Goal: Task Accomplishment & Management: Manage account settings

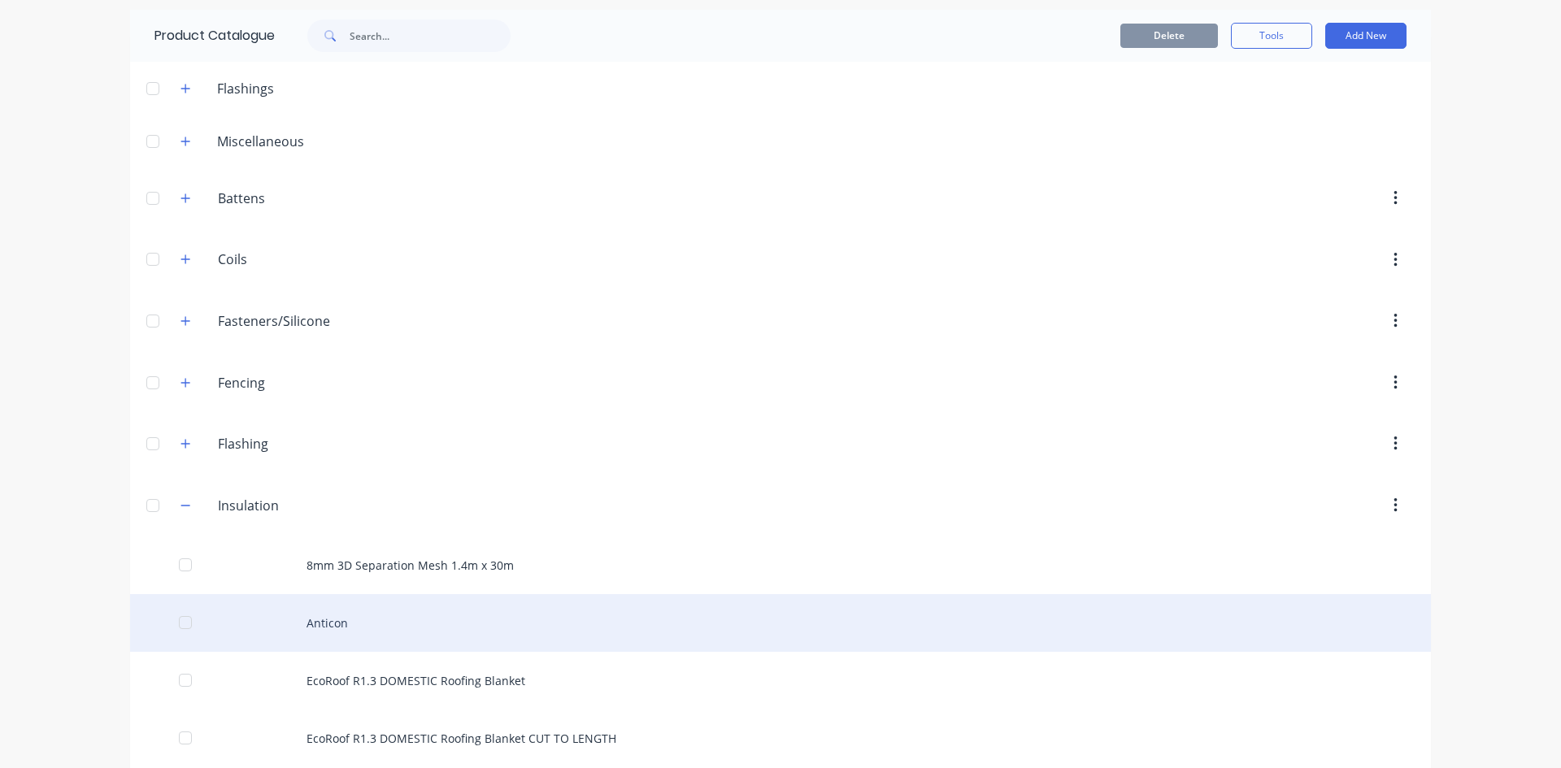
scroll to position [81, 0]
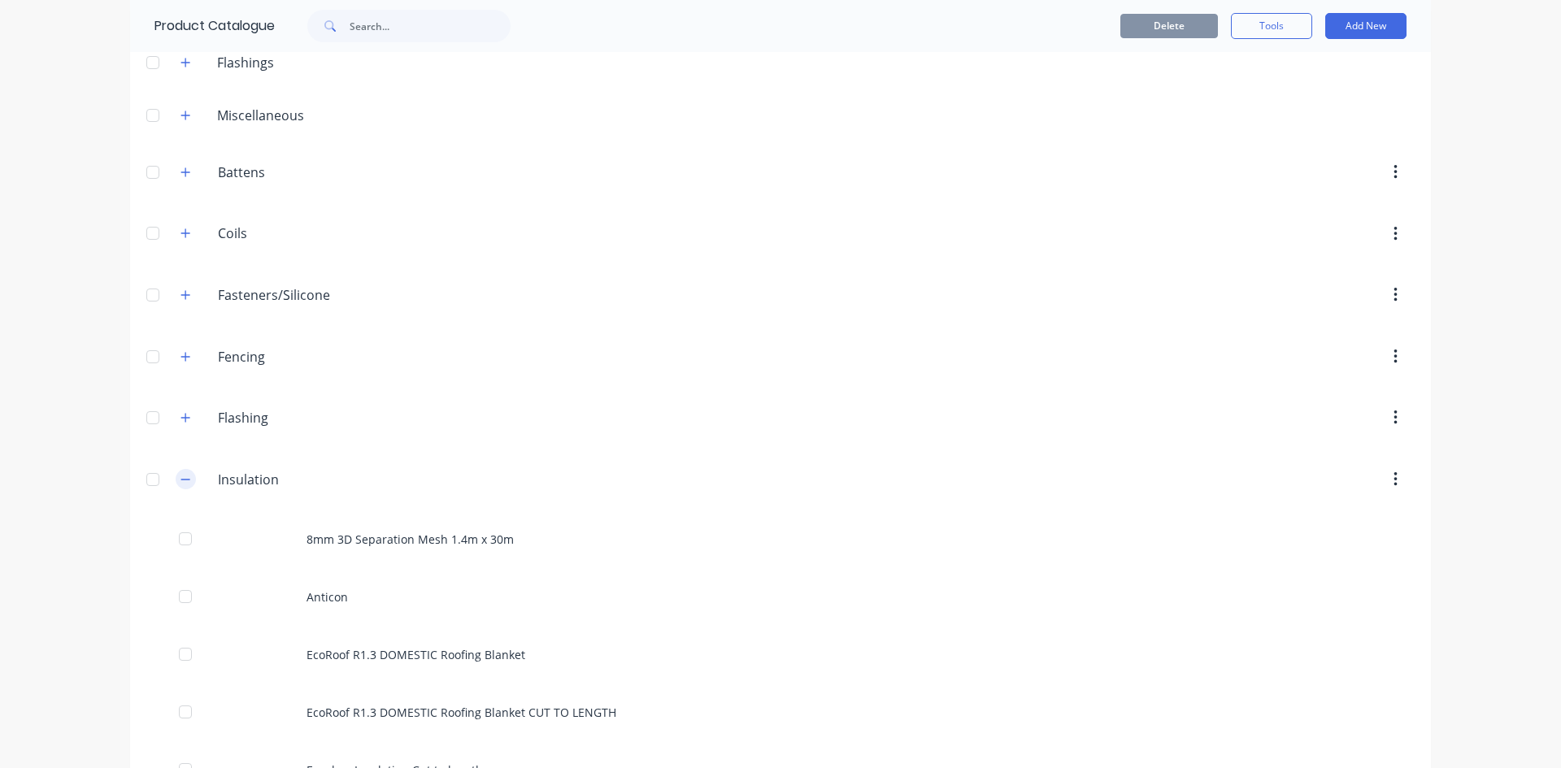
click at [180, 482] on icon "button" at bounding box center [185, 479] width 10 height 11
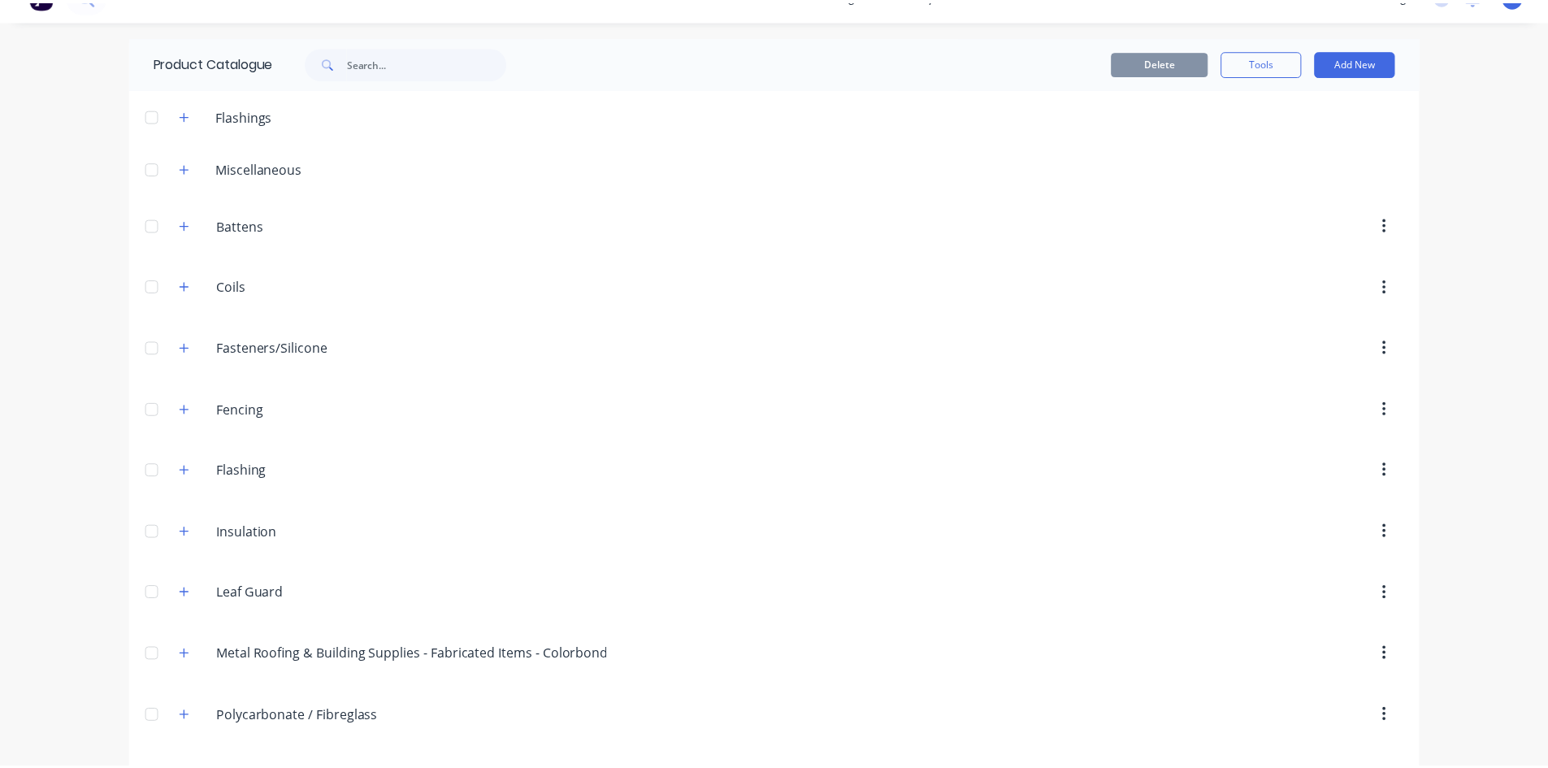
scroll to position [0, 0]
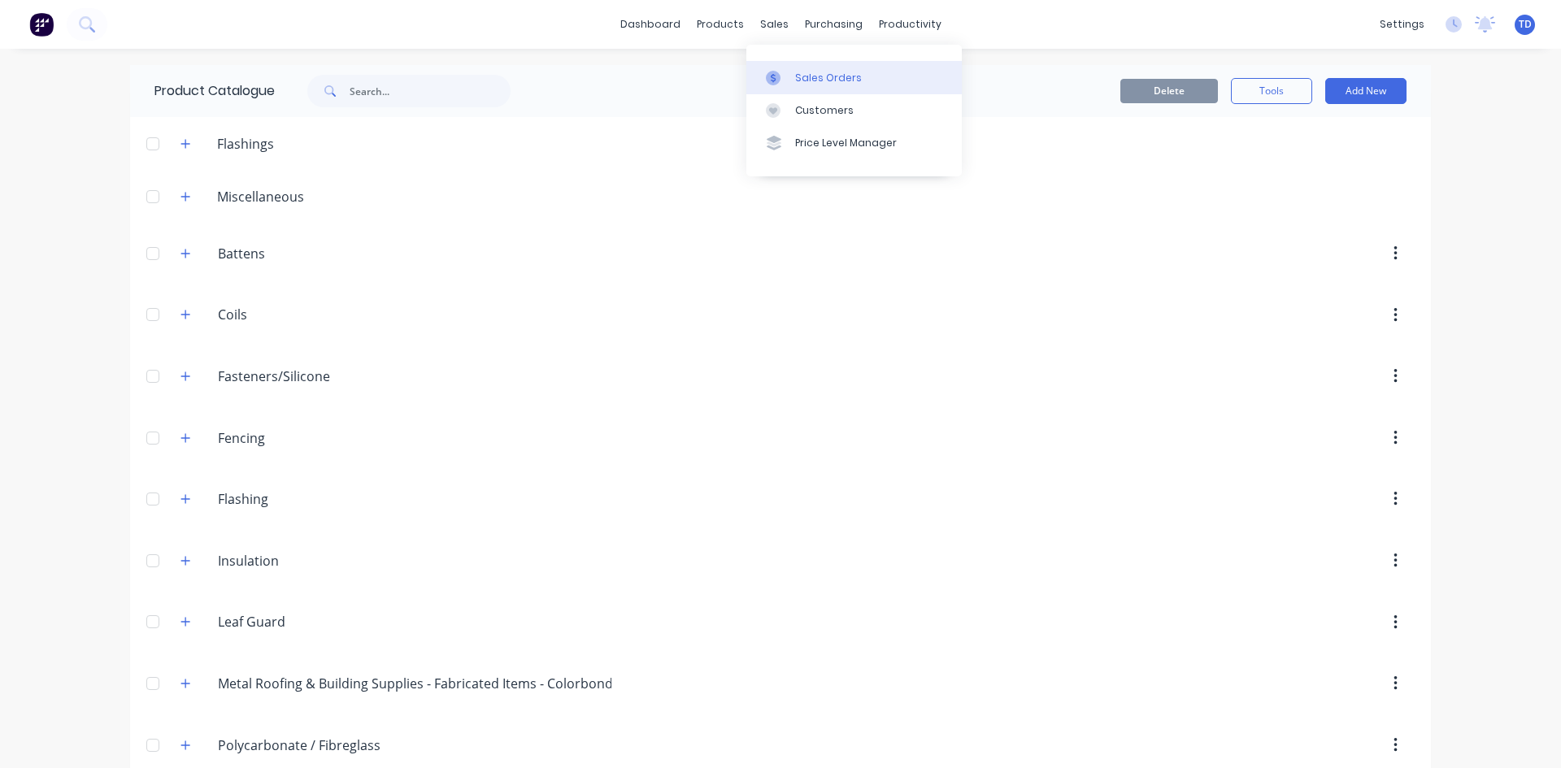
click at [809, 85] on div "Sales Orders" at bounding box center [828, 78] width 67 height 15
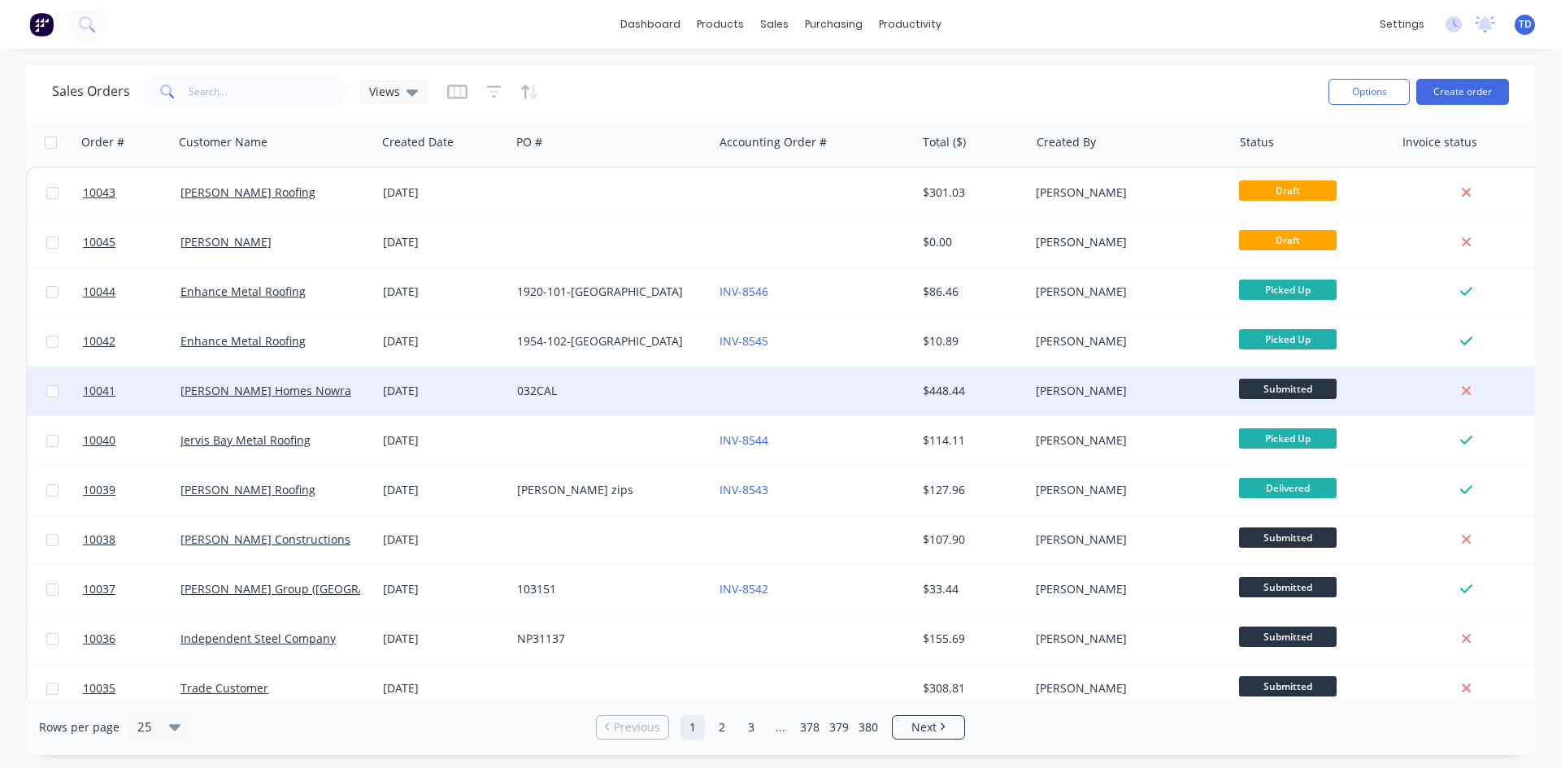
click at [590, 399] on div "032CAL" at bounding box center [611, 391] width 202 height 49
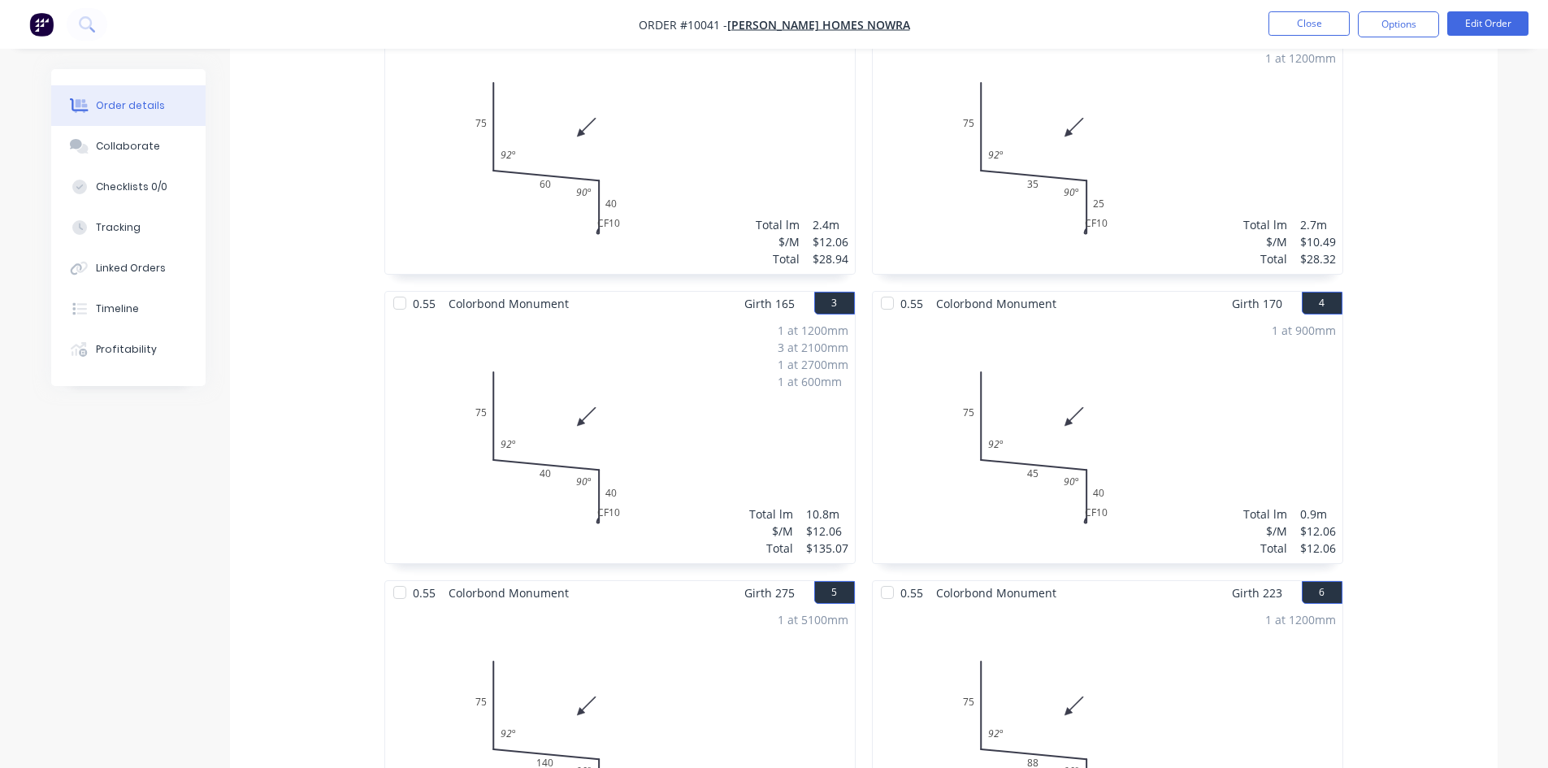
scroll to position [488, 0]
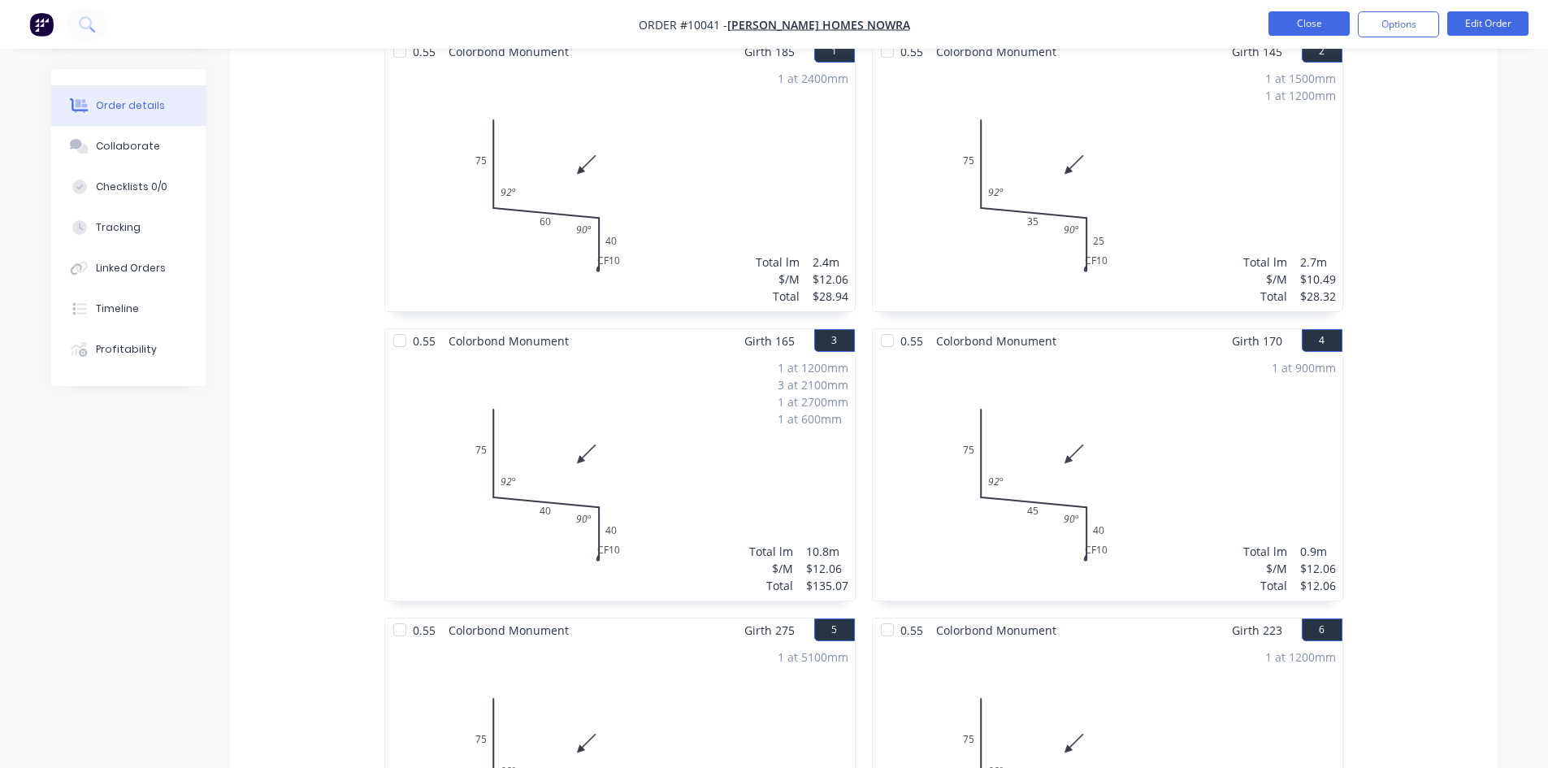
click at [1278, 24] on button "Close" at bounding box center [1309, 23] width 81 height 24
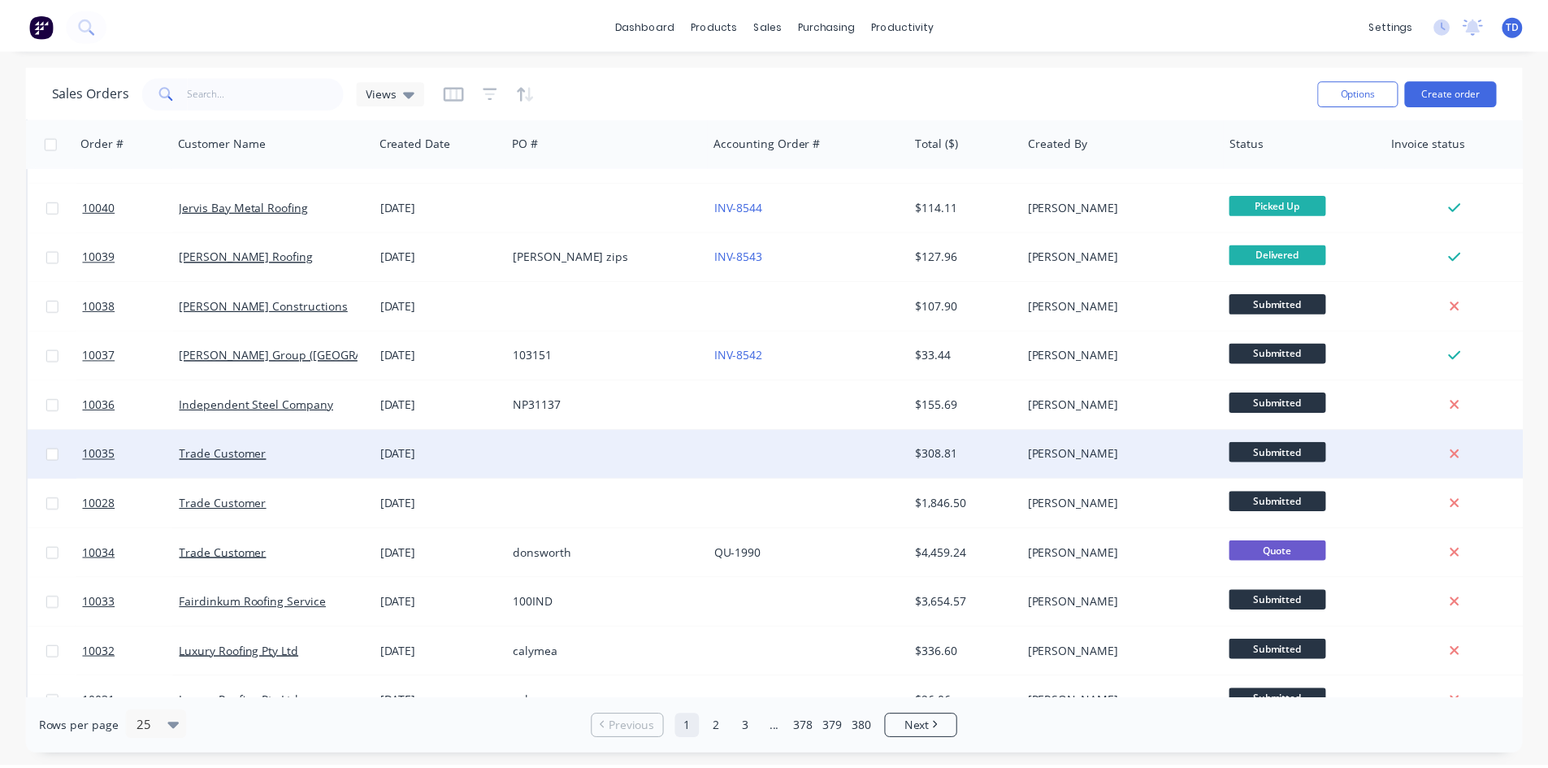
scroll to position [244, 0]
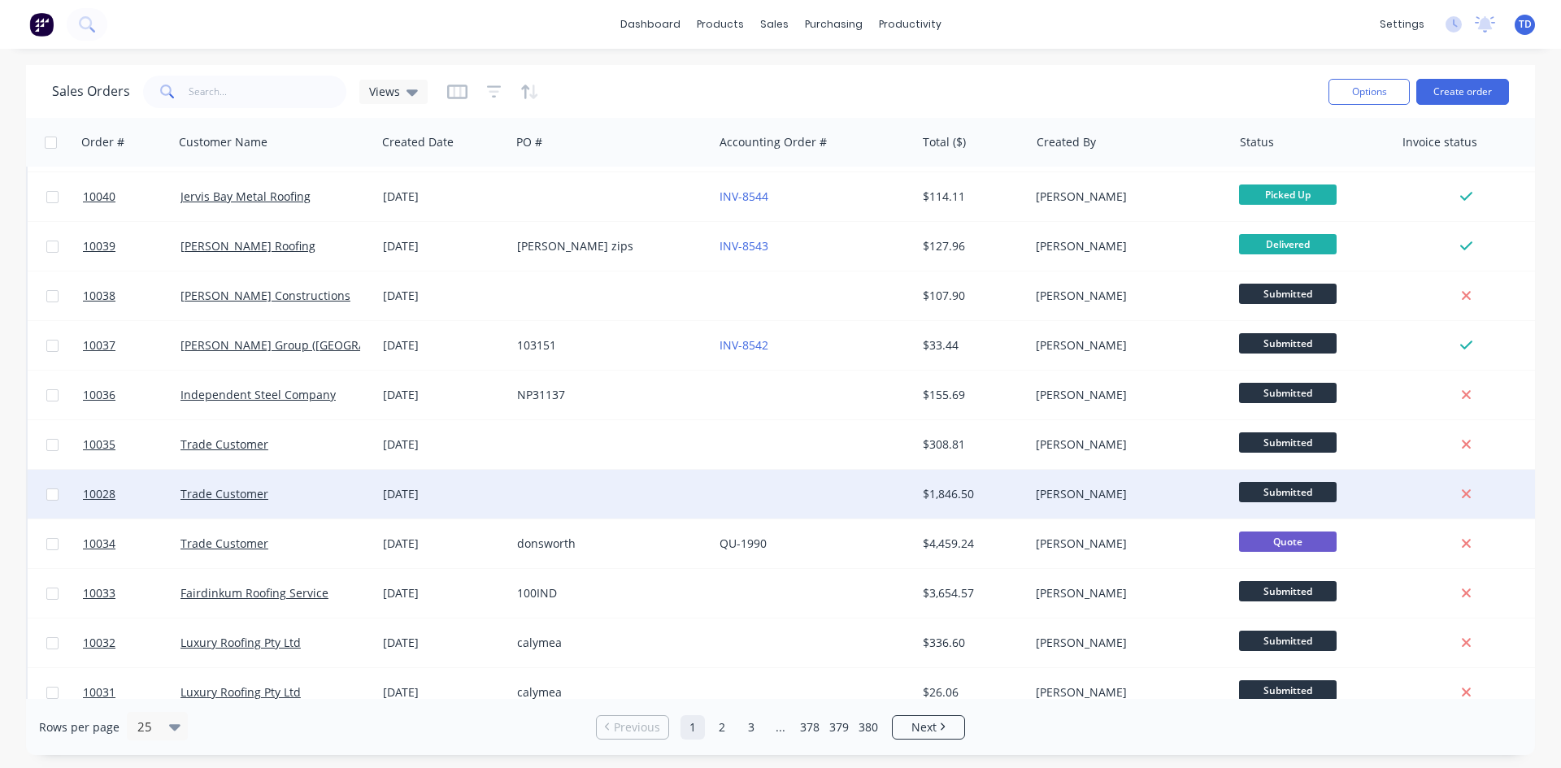
click at [709, 496] on div at bounding box center [611, 494] width 202 height 49
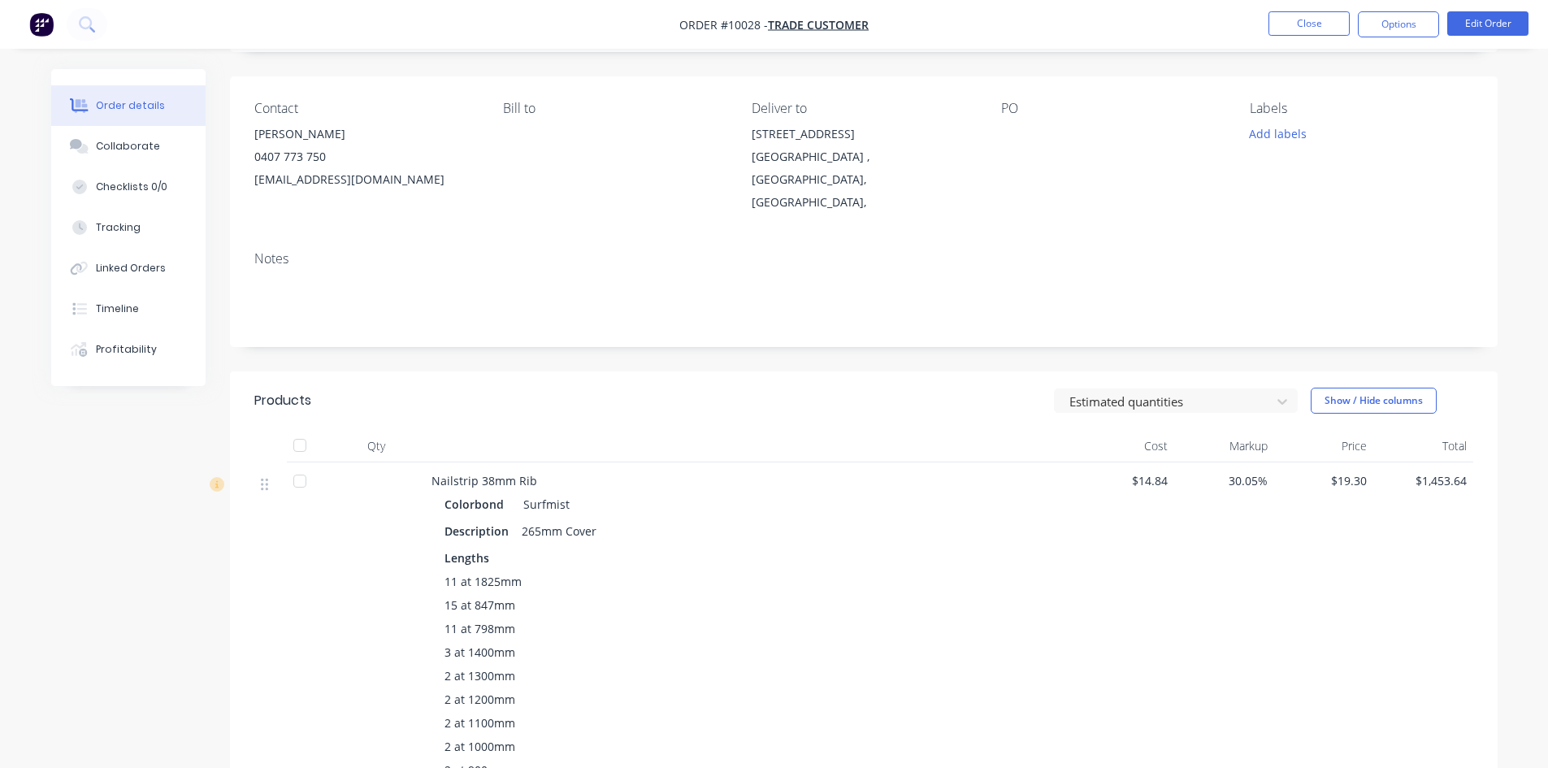
scroll to position [10, 0]
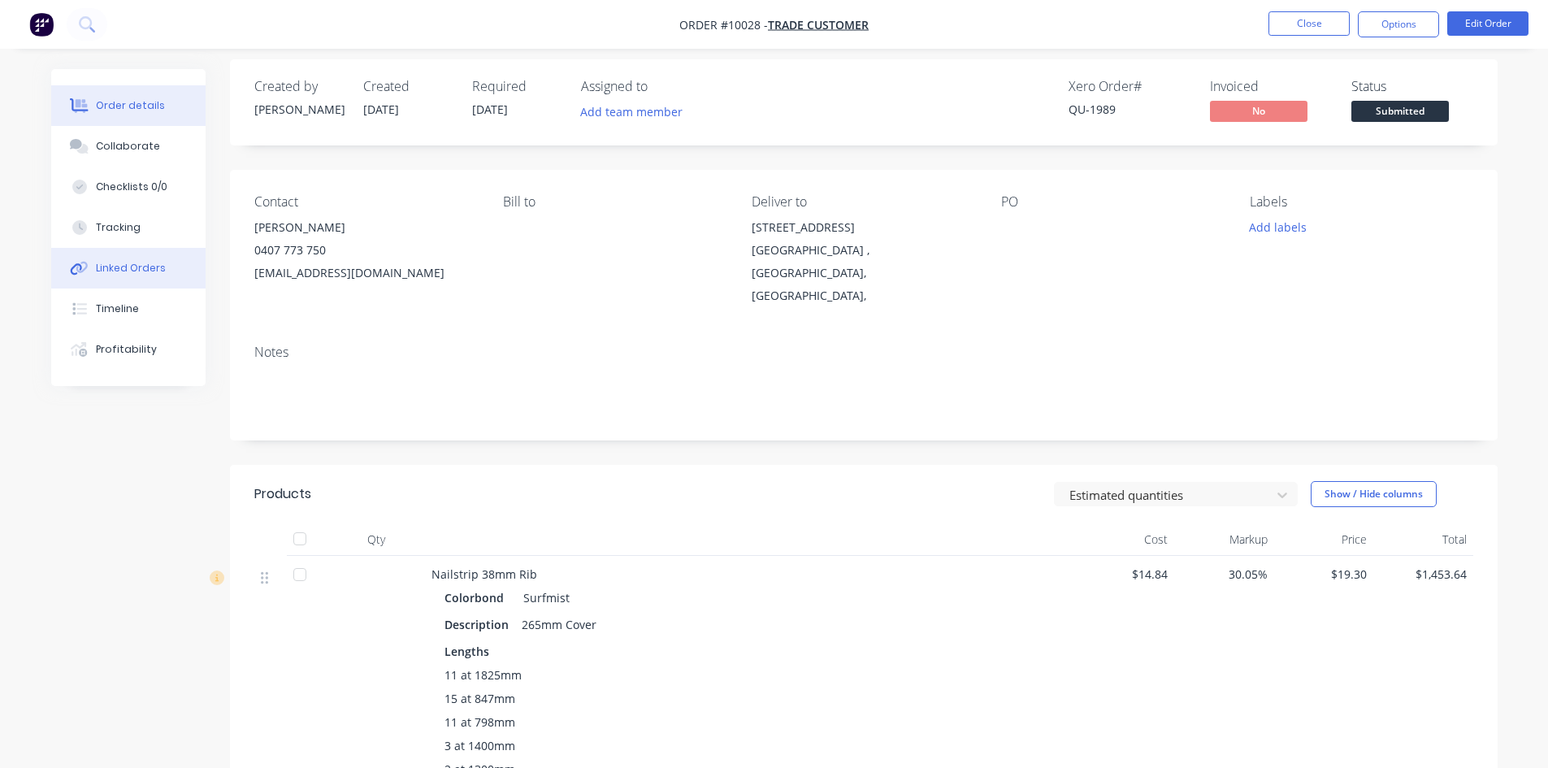
click at [137, 267] on div "Linked Orders" at bounding box center [131, 268] width 70 height 15
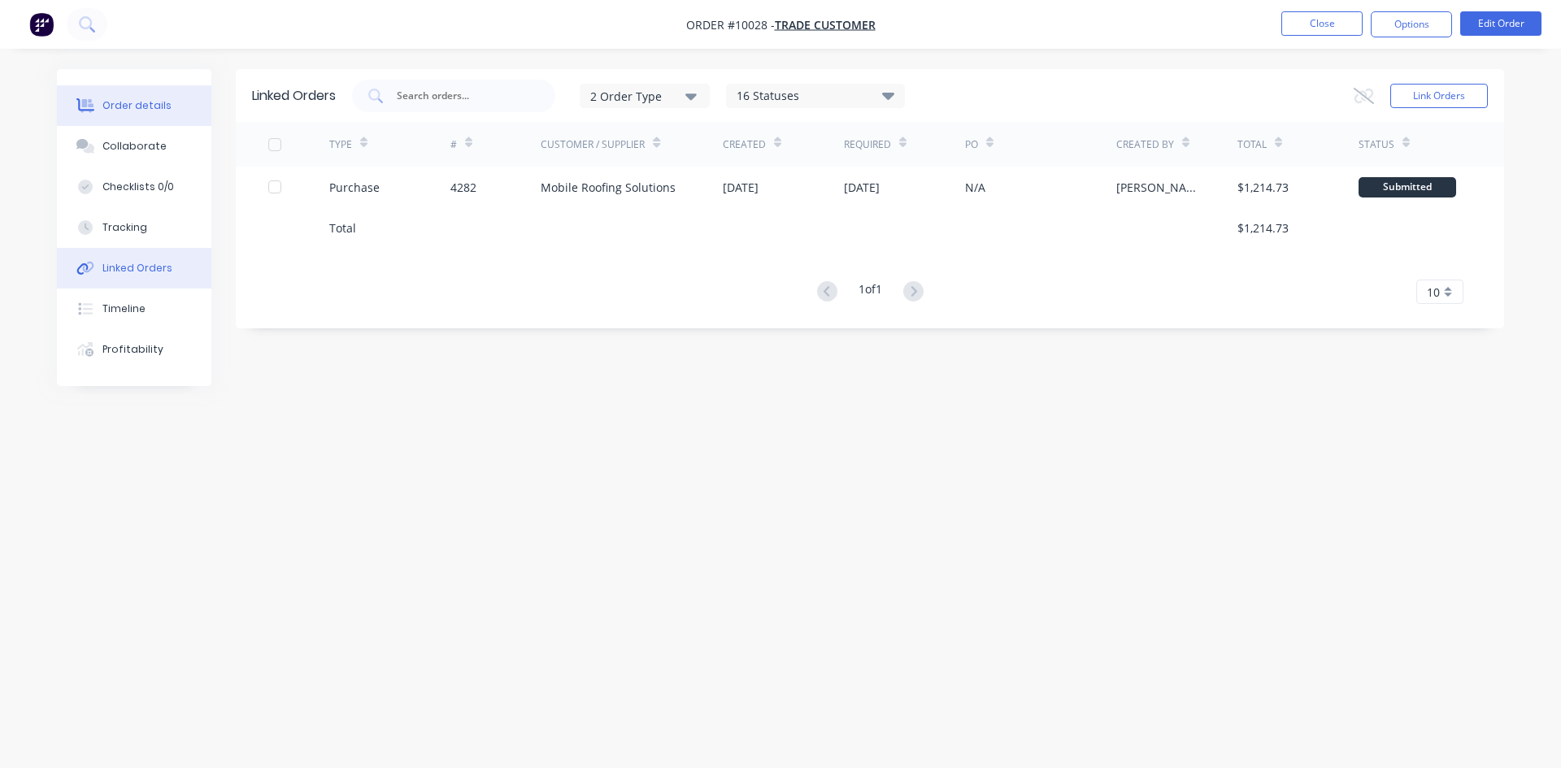
click at [115, 102] on div "Order details" at bounding box center [136, 105] width 69 height 15
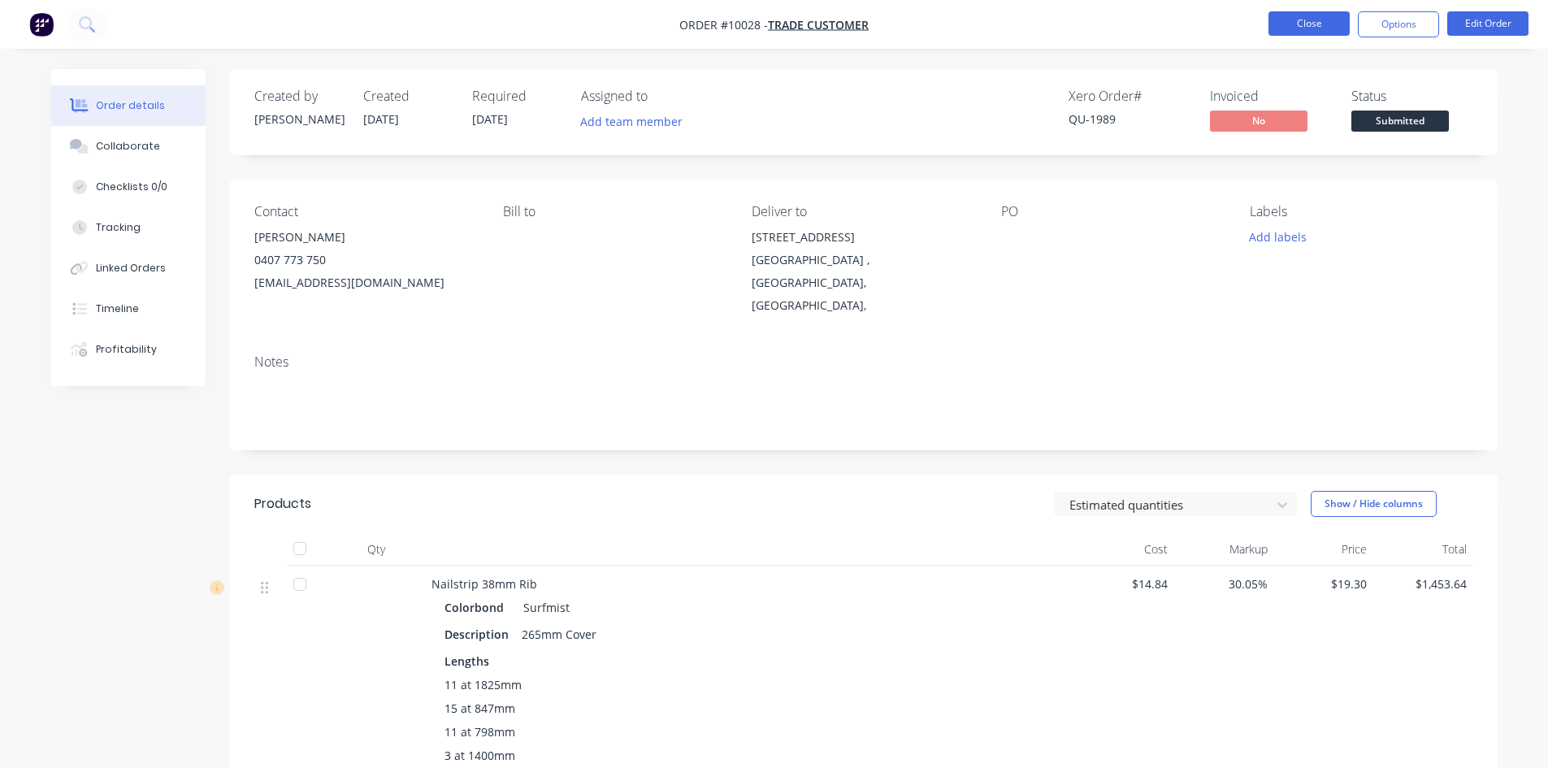
click at [1298, 25] on button "Close" at bounding box center [1309, 23] width 81 height 24
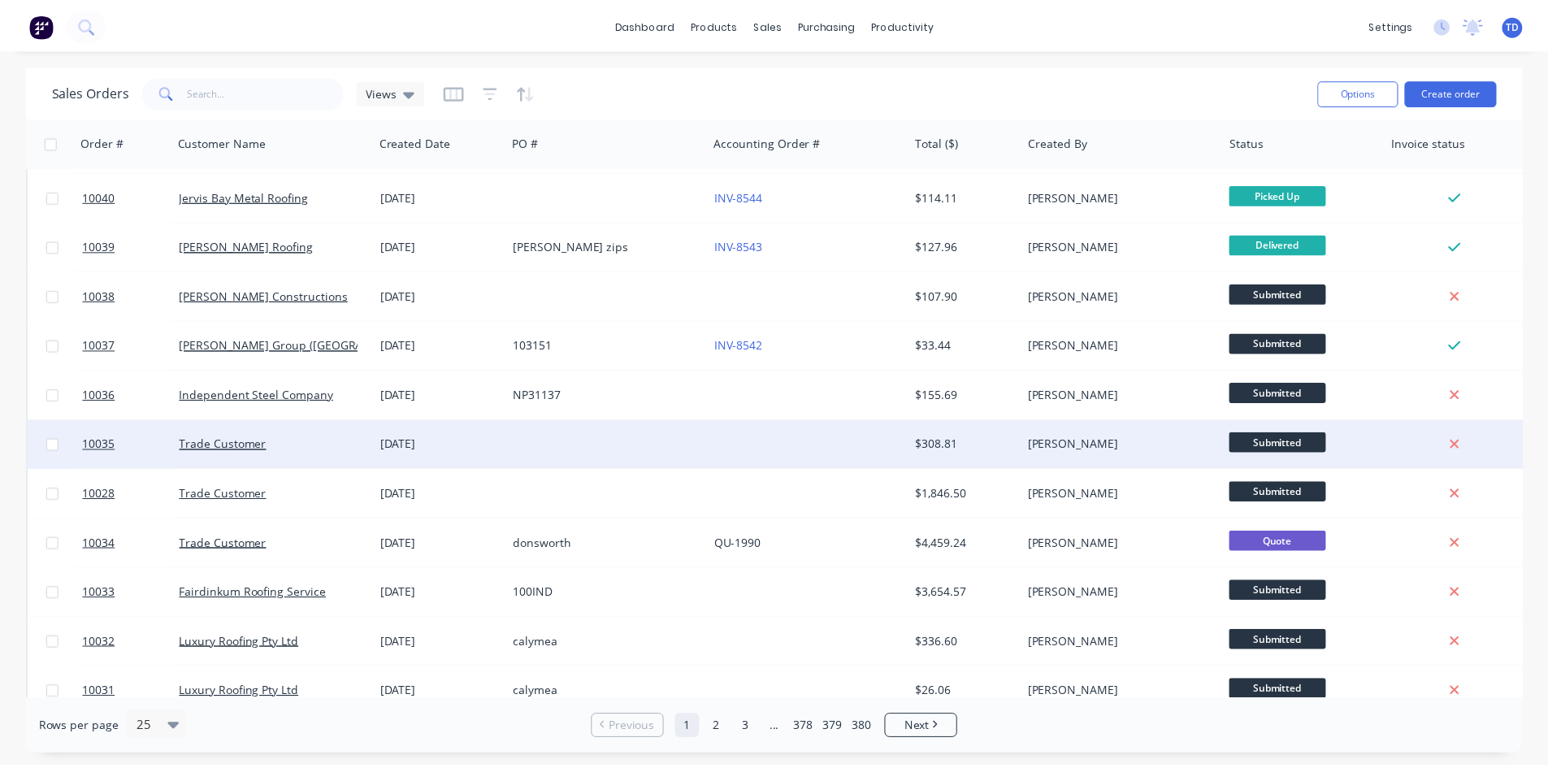
scroll to position [406, 0]
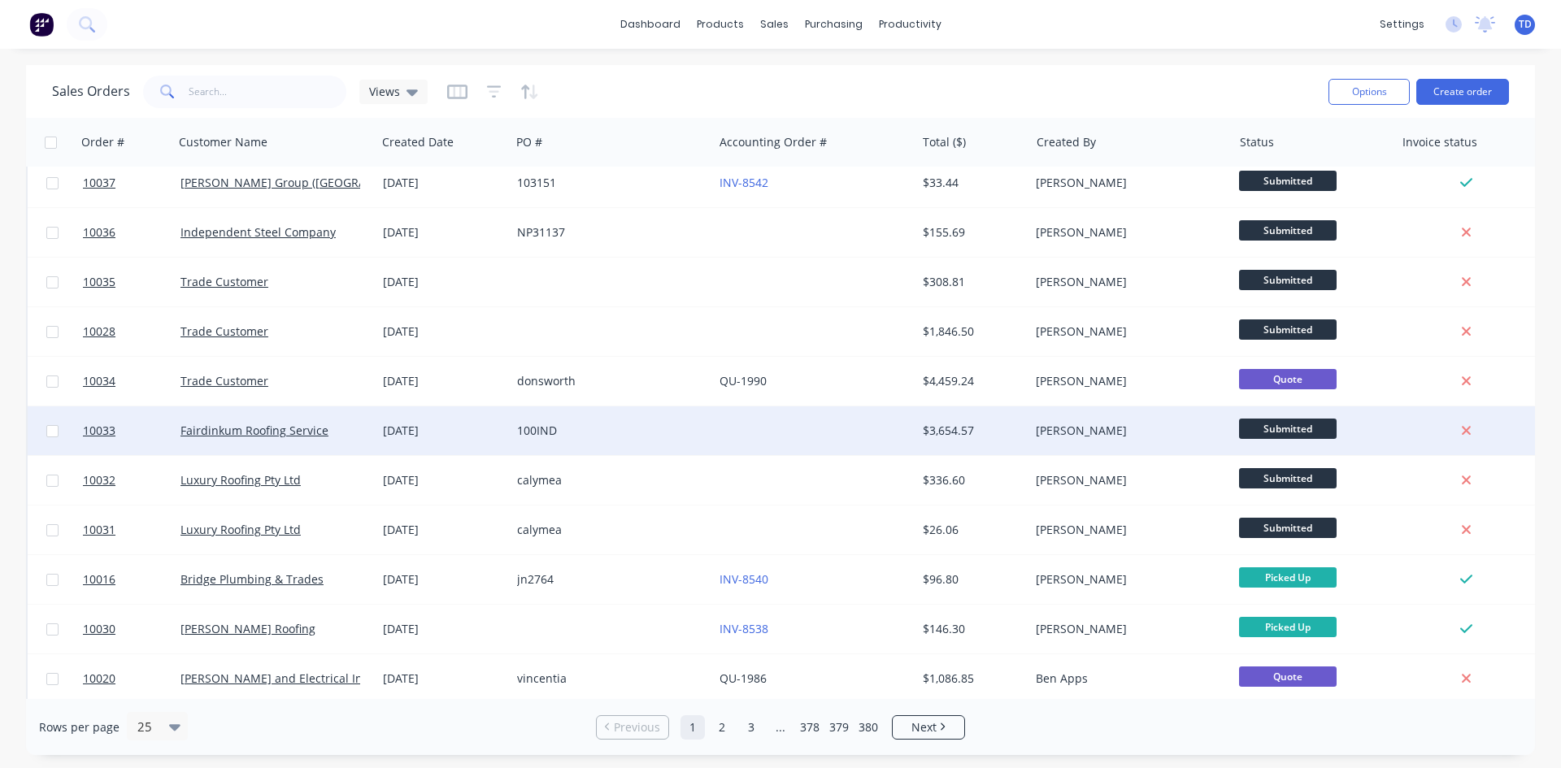
click at [738, 424] on div at bounding box center [814, 430] width 202 height 49
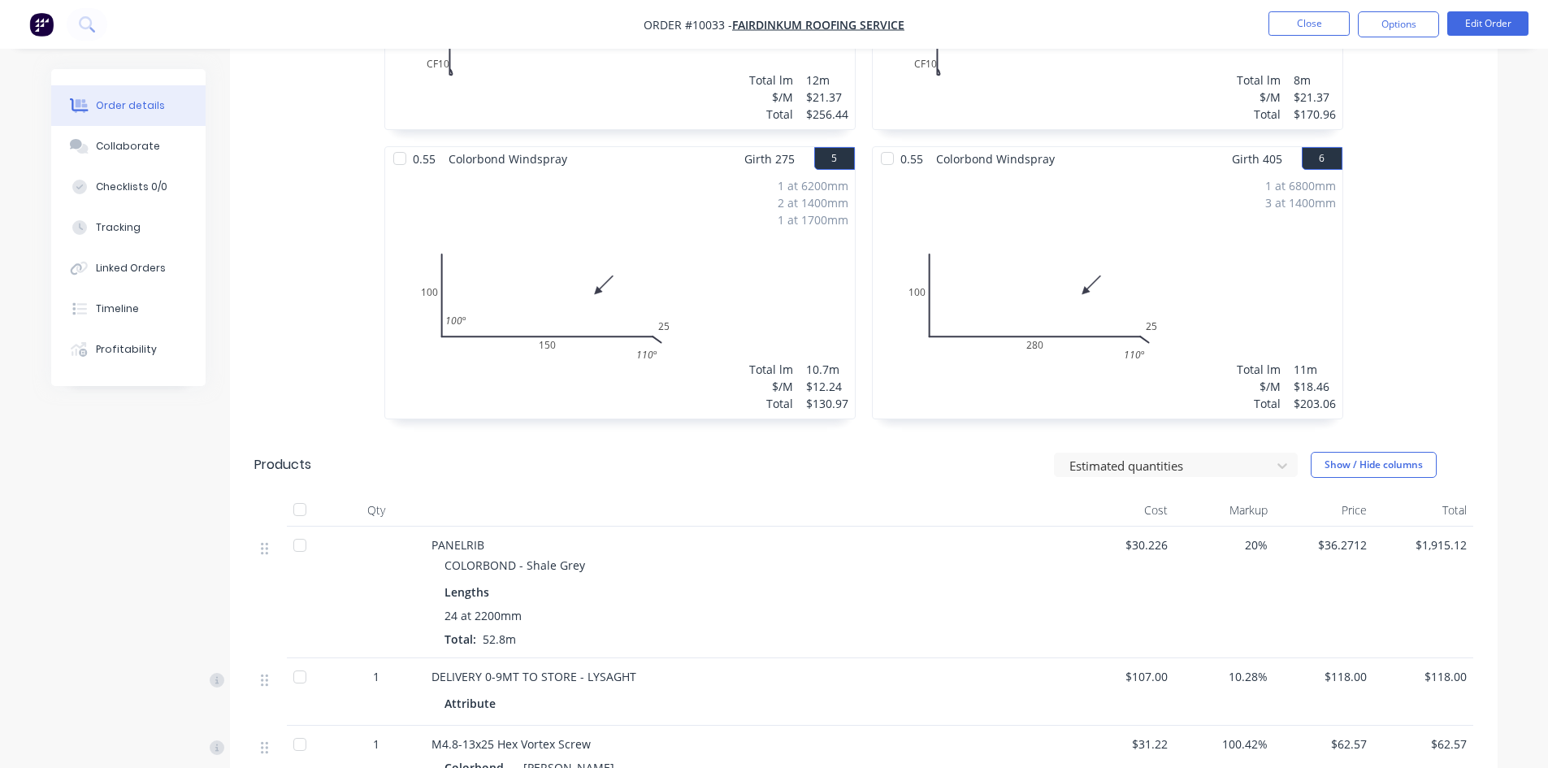
scroll to position [894, 0]
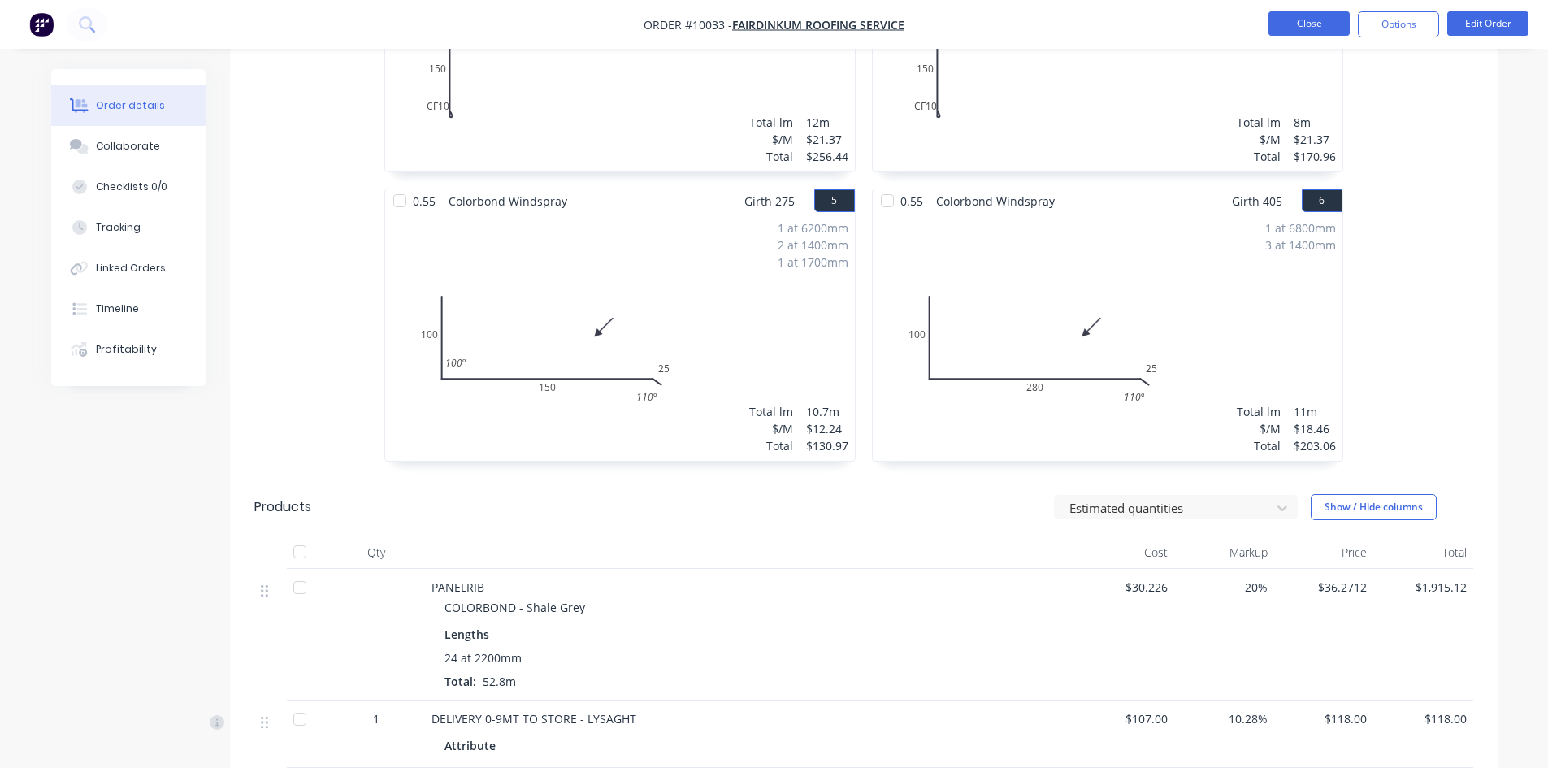
click at [1326, 26] on button "Close" at bounding box center [1309, 23] width 81 height 24
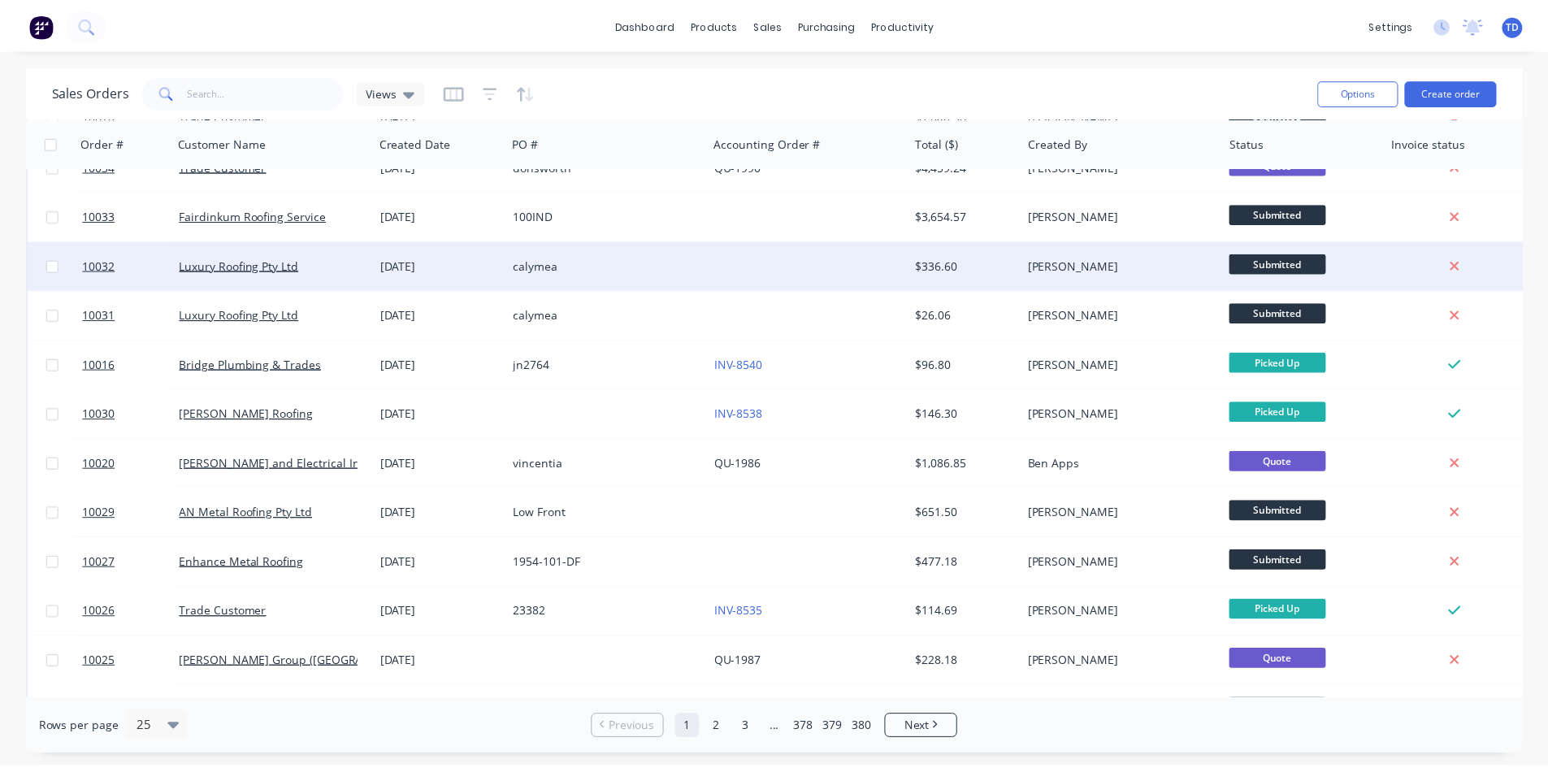
scroll to position [650, 0]
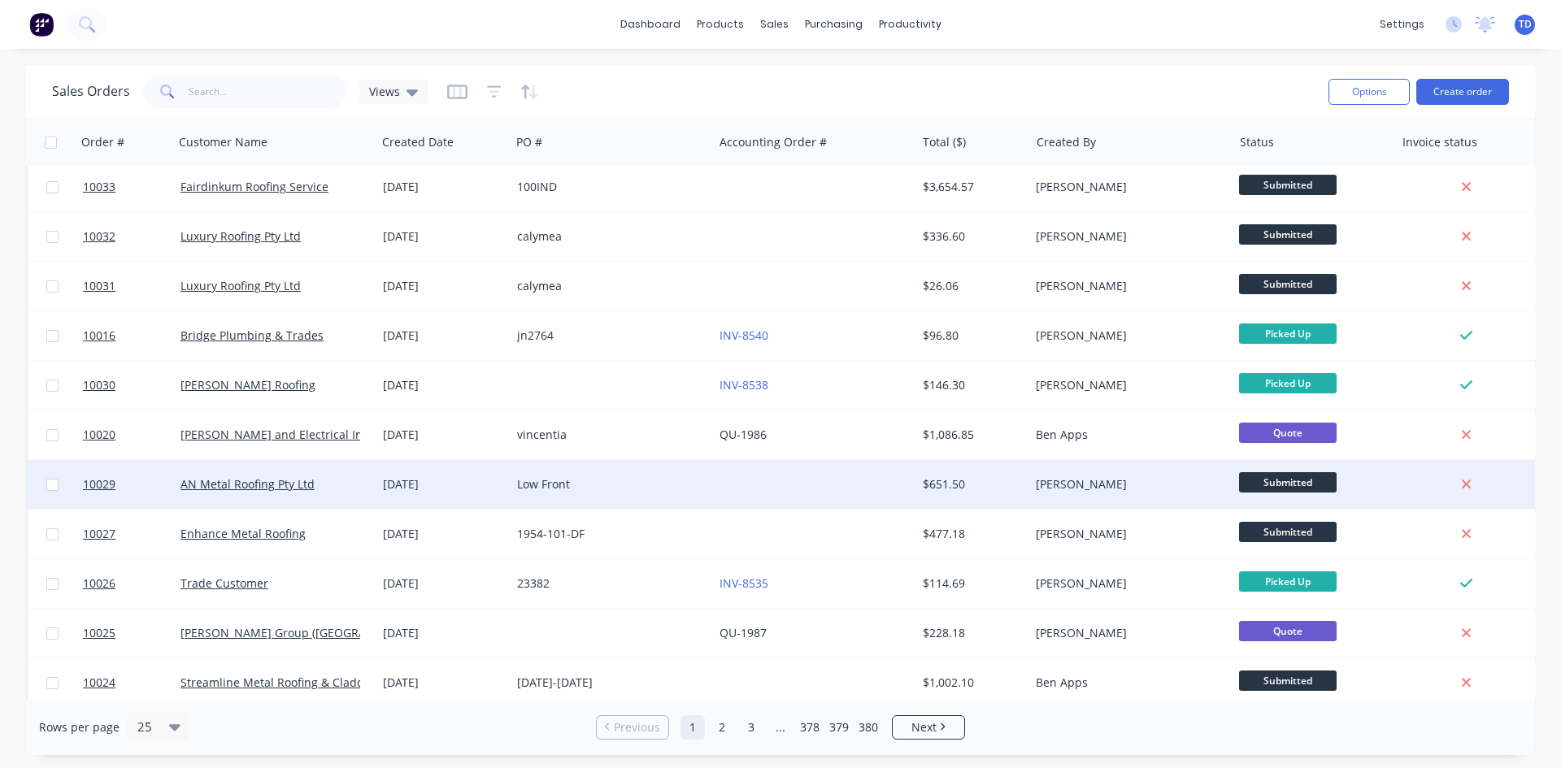
click at [657, 488] on div "Low Front" at bounding box center [607, 484] width 180 height 16
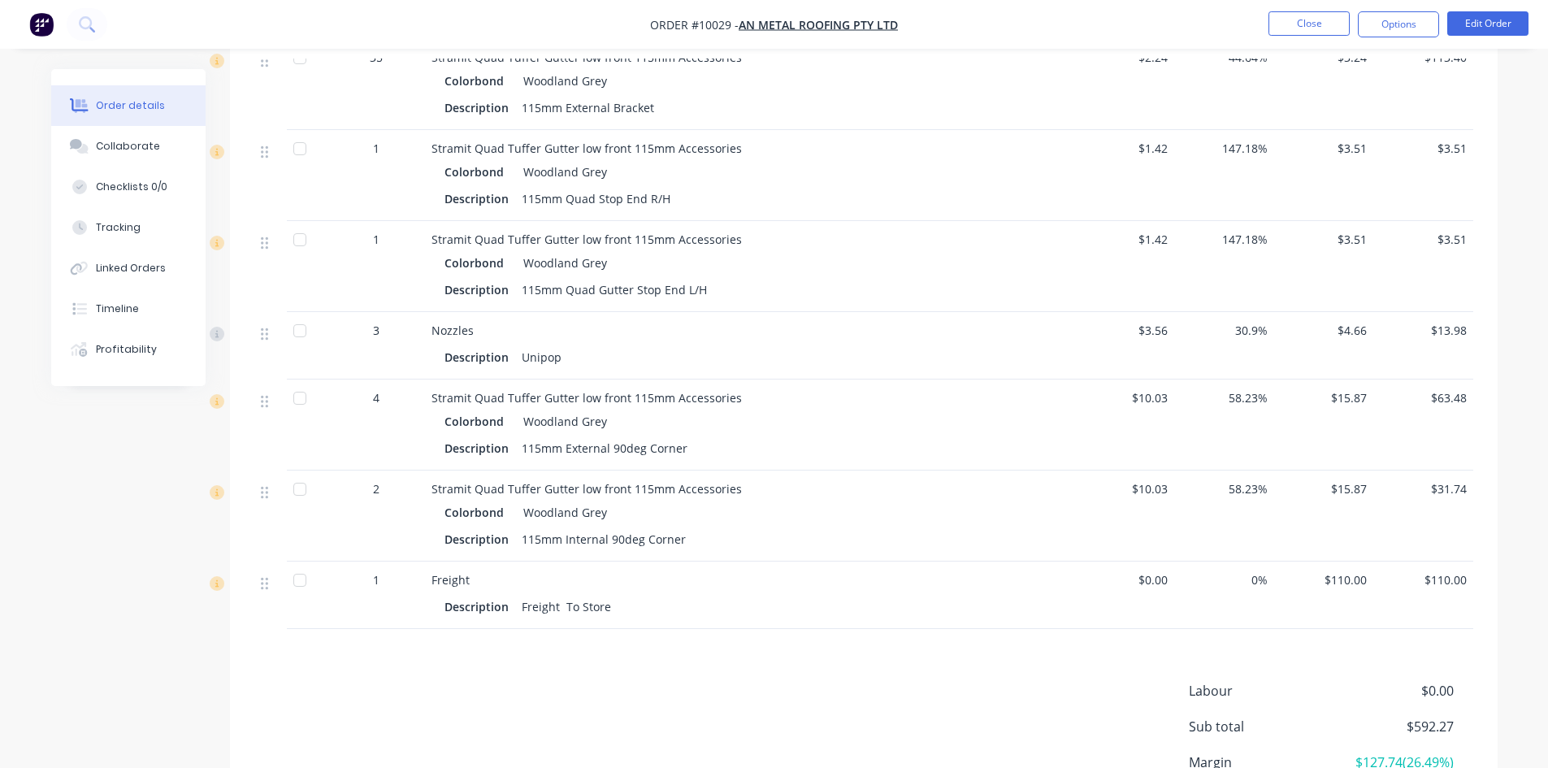
scroll to position [813, 0]
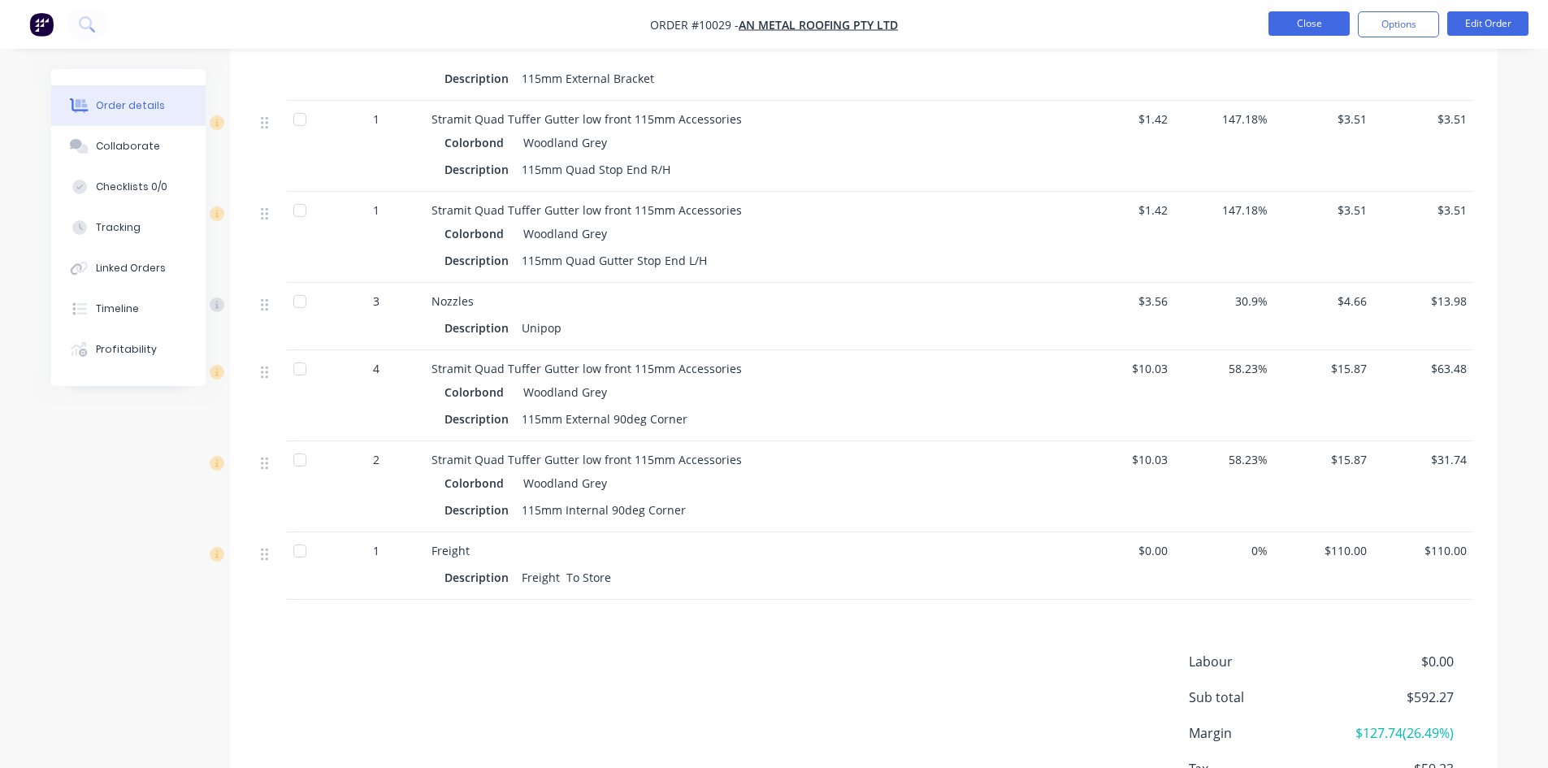
click at [1322, 28] on button "Close" at bounding box center [1309, 23] width 81 height 24
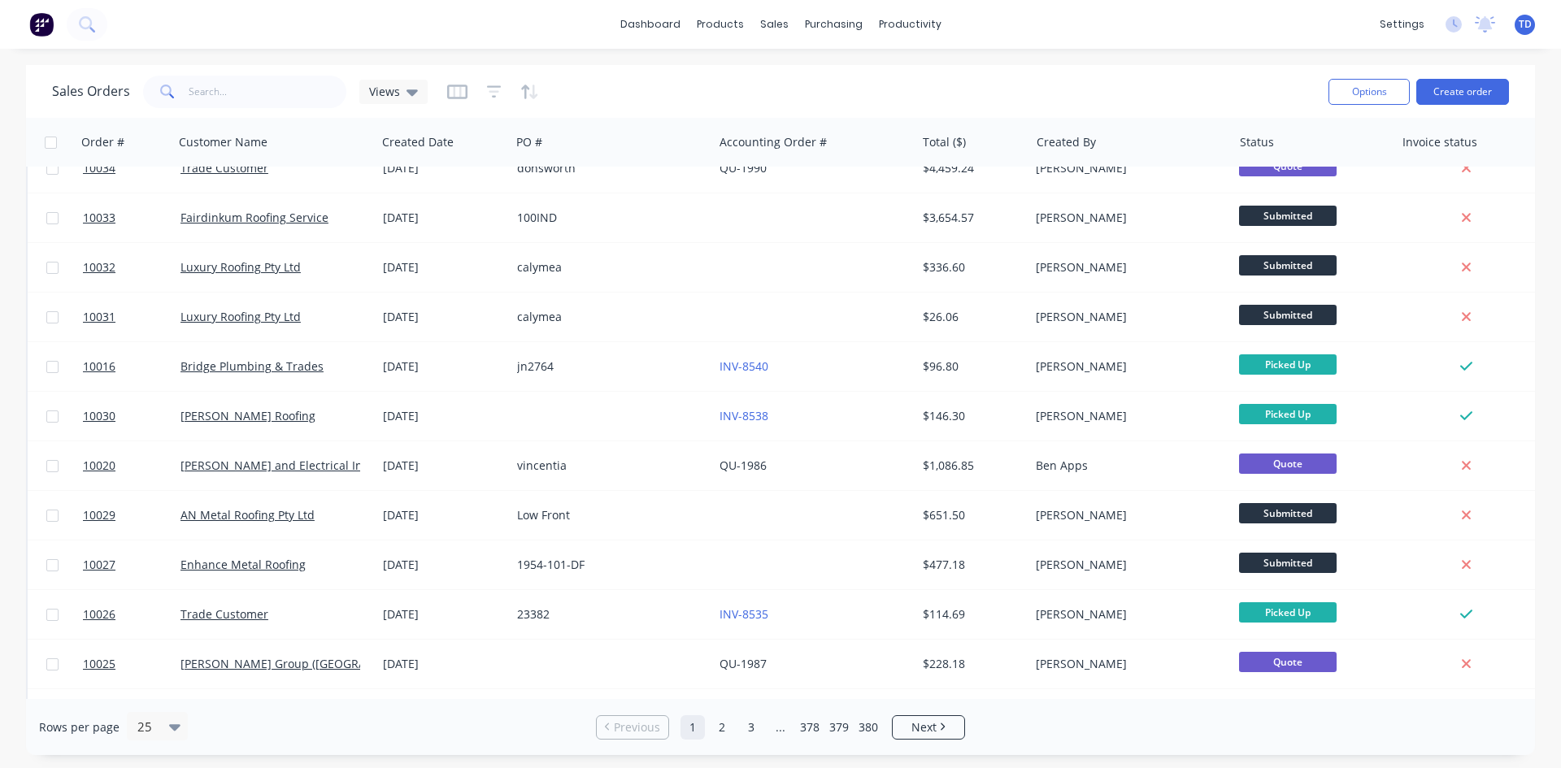
scroll to position [715, 0]
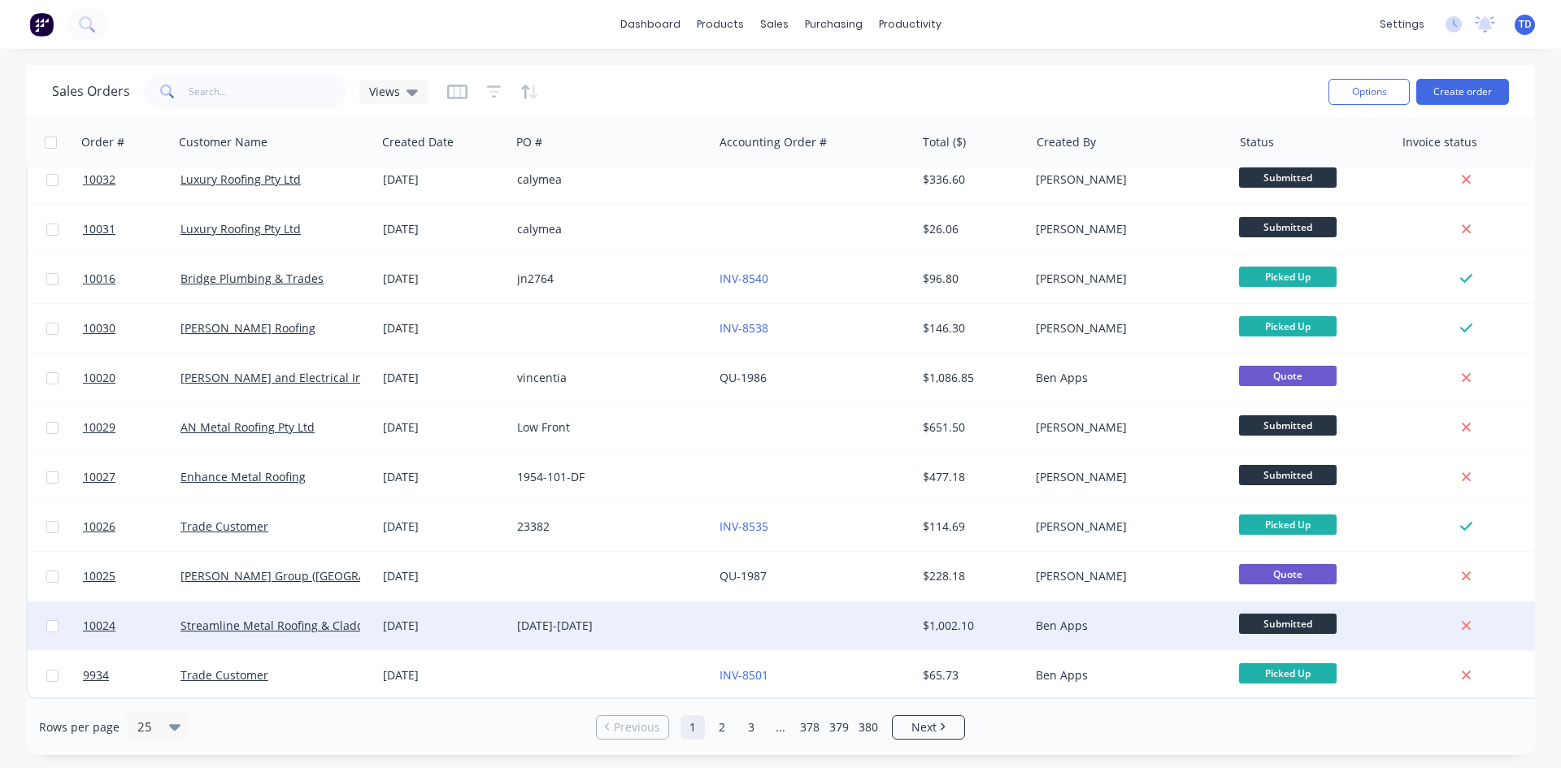
click at [805, 604] on div at bounding box center [814, 625] width 202 height 49
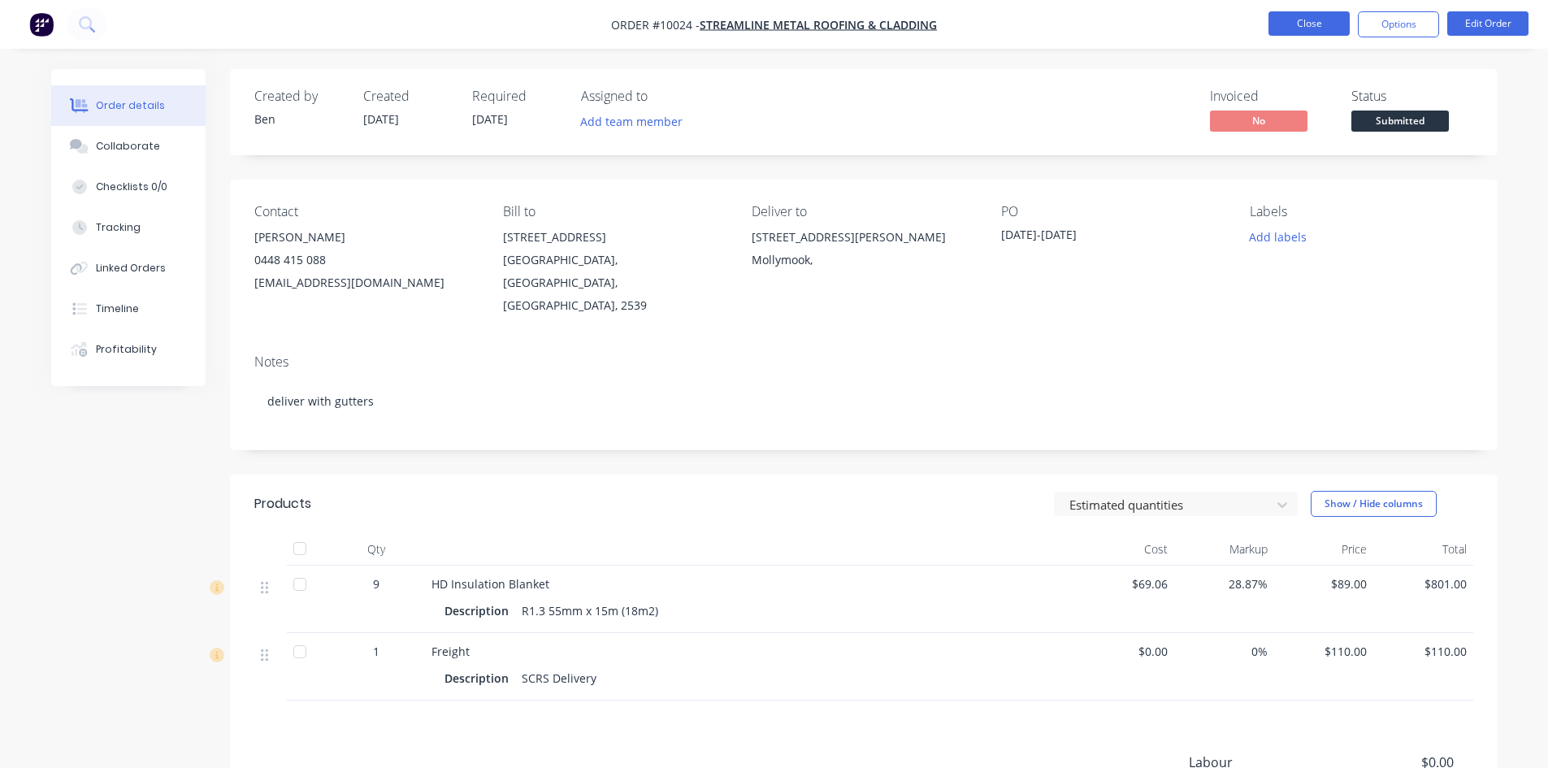
click at [1293, 17] on button "Close" at bounding box center [1309, 23] width 81 height 24
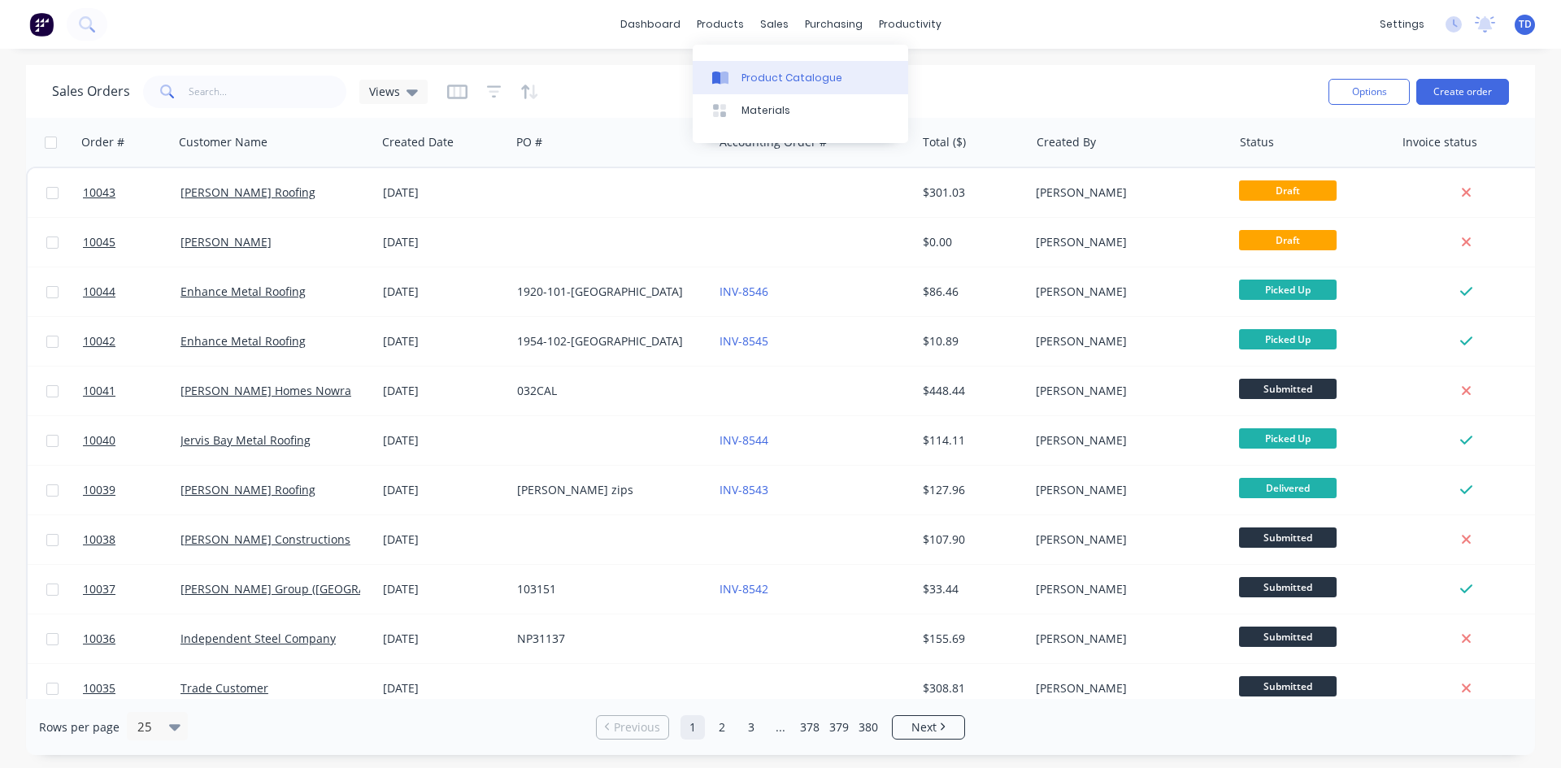
click at [744, 72] on div "Product Catalogue" at bounding box center [791, 78] width 101 height 15
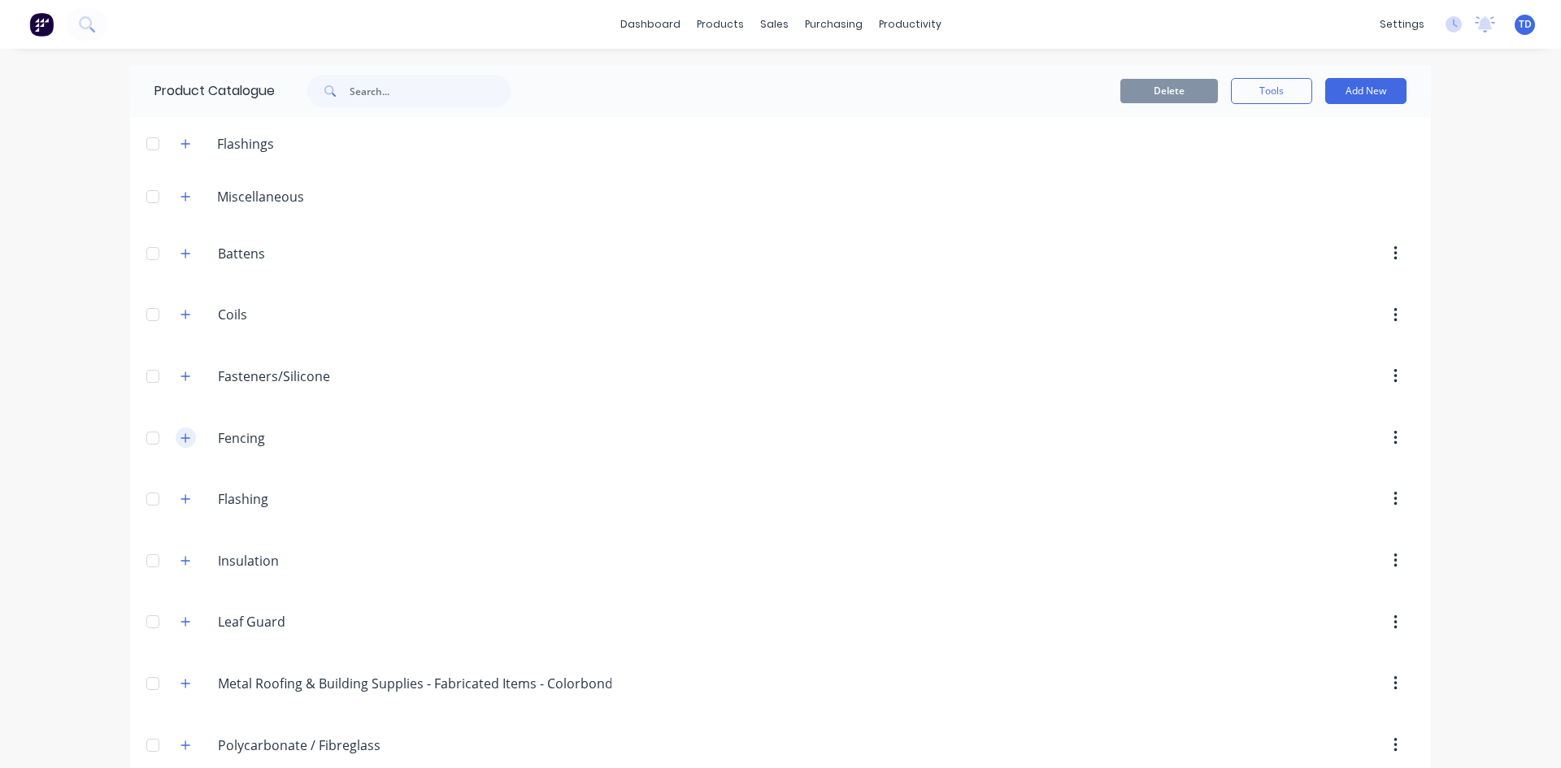
click at [184, 436] on icon "button" at bounding box center [185, 437] width 10 height 11
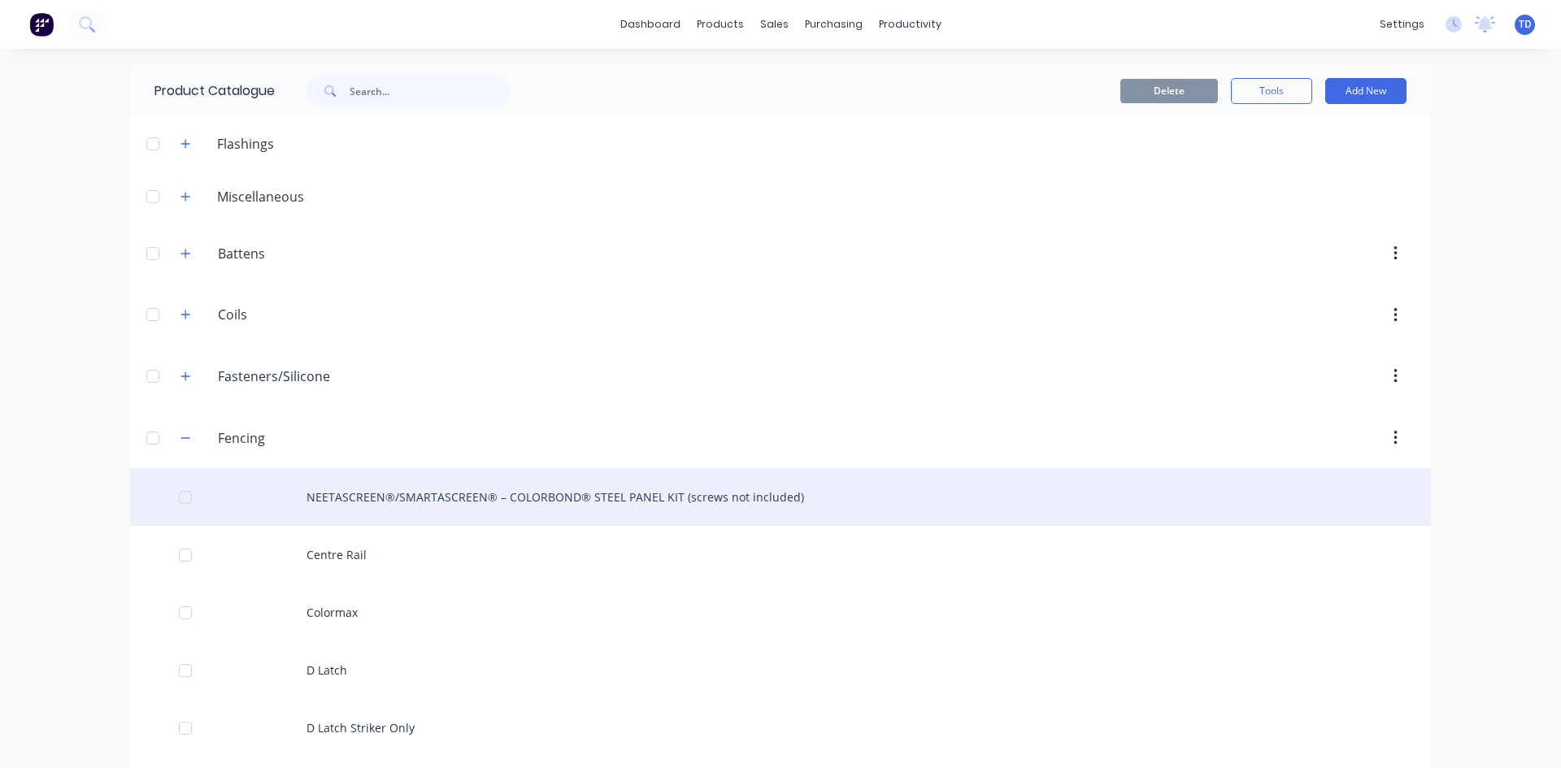
click at [597, 493] on div "NEETASCREEN®/SMARTASCREEN® – COLORBOND® STEEL PANEL KIT (screws not included)" at bounding box center [780, 497] width 1300 height 58
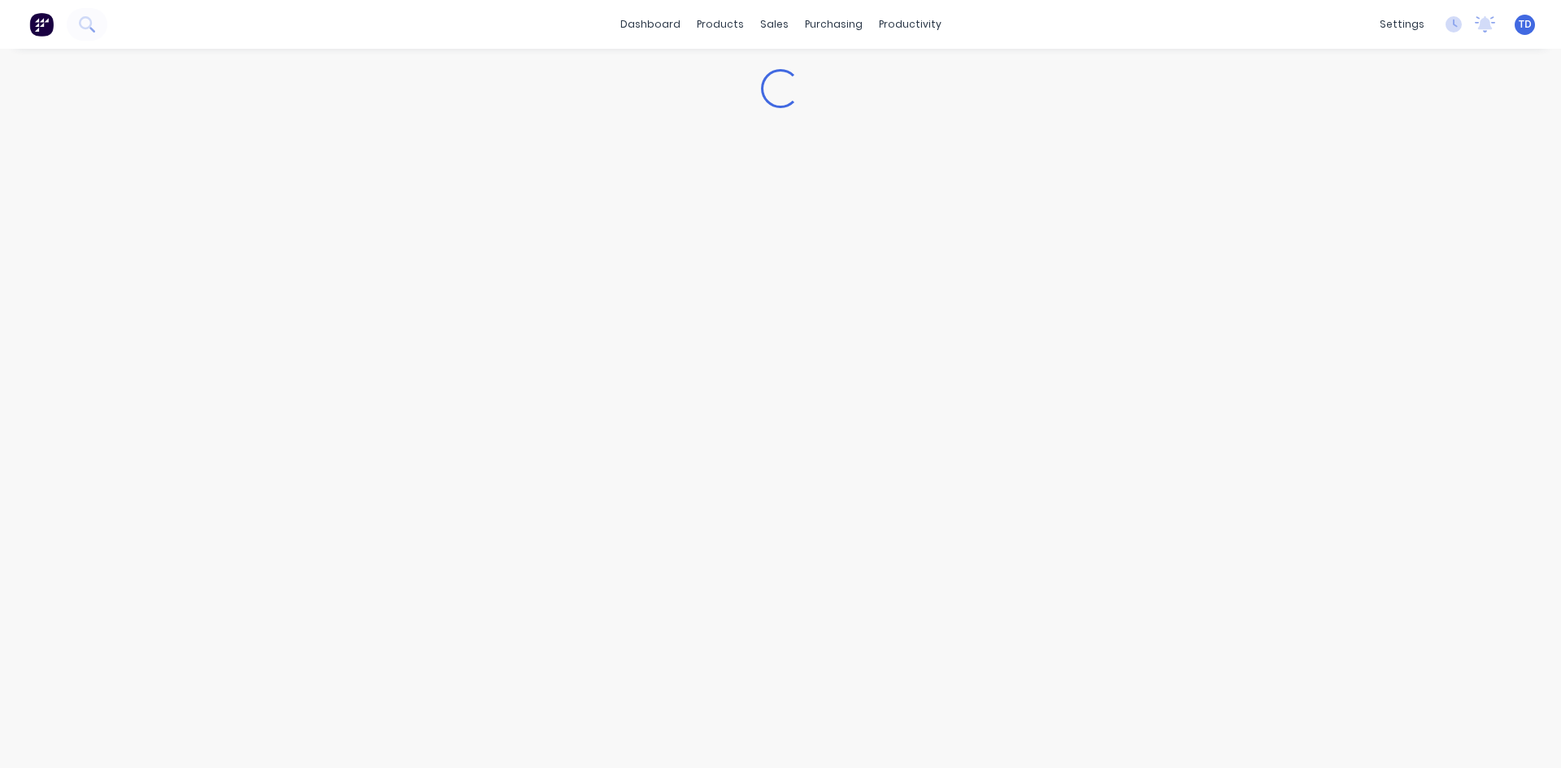
type textarea "x"
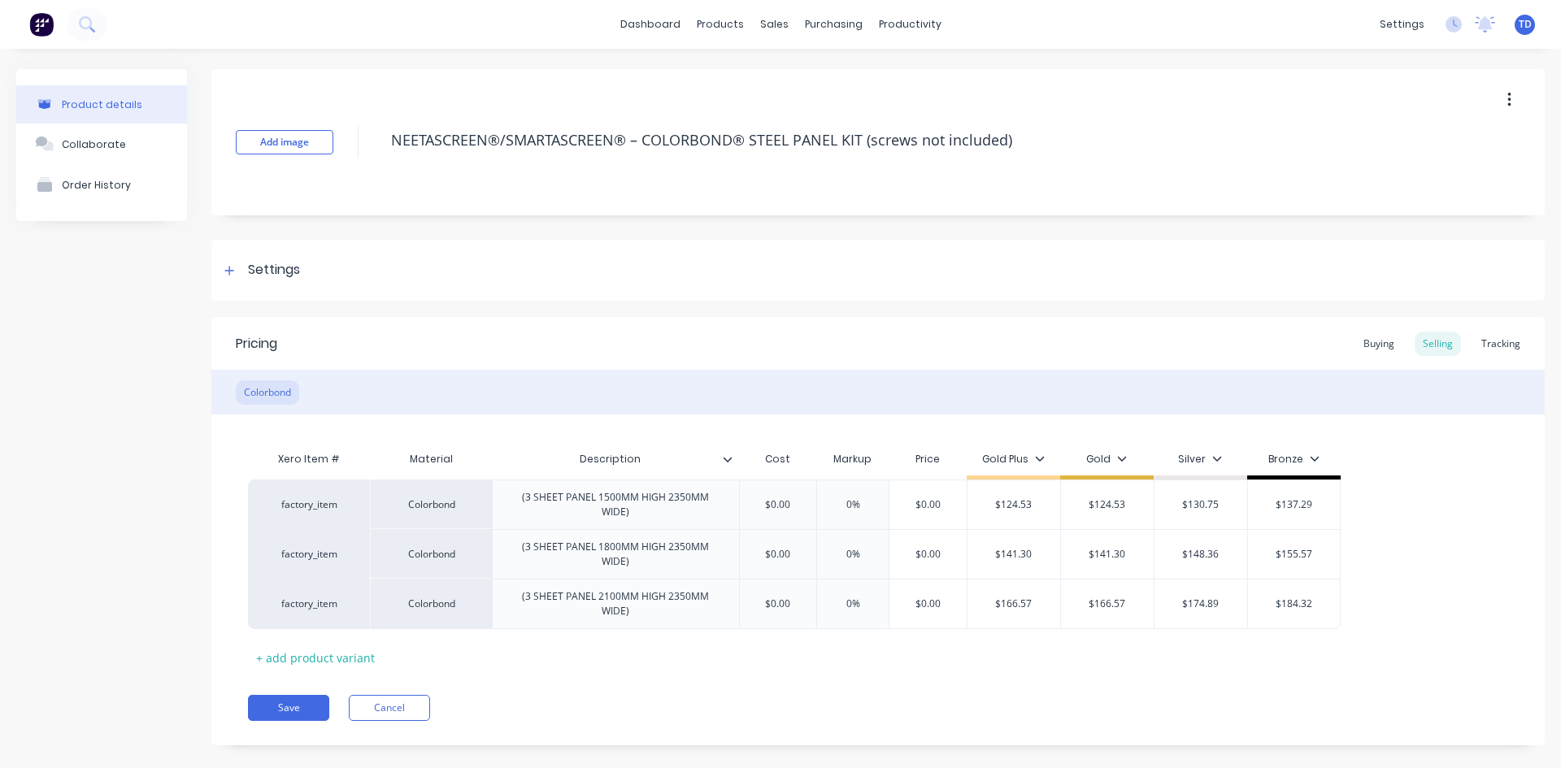
click at [1365, 354] on div "Buying" at bounding box center [1378, 344] width 47 height 24
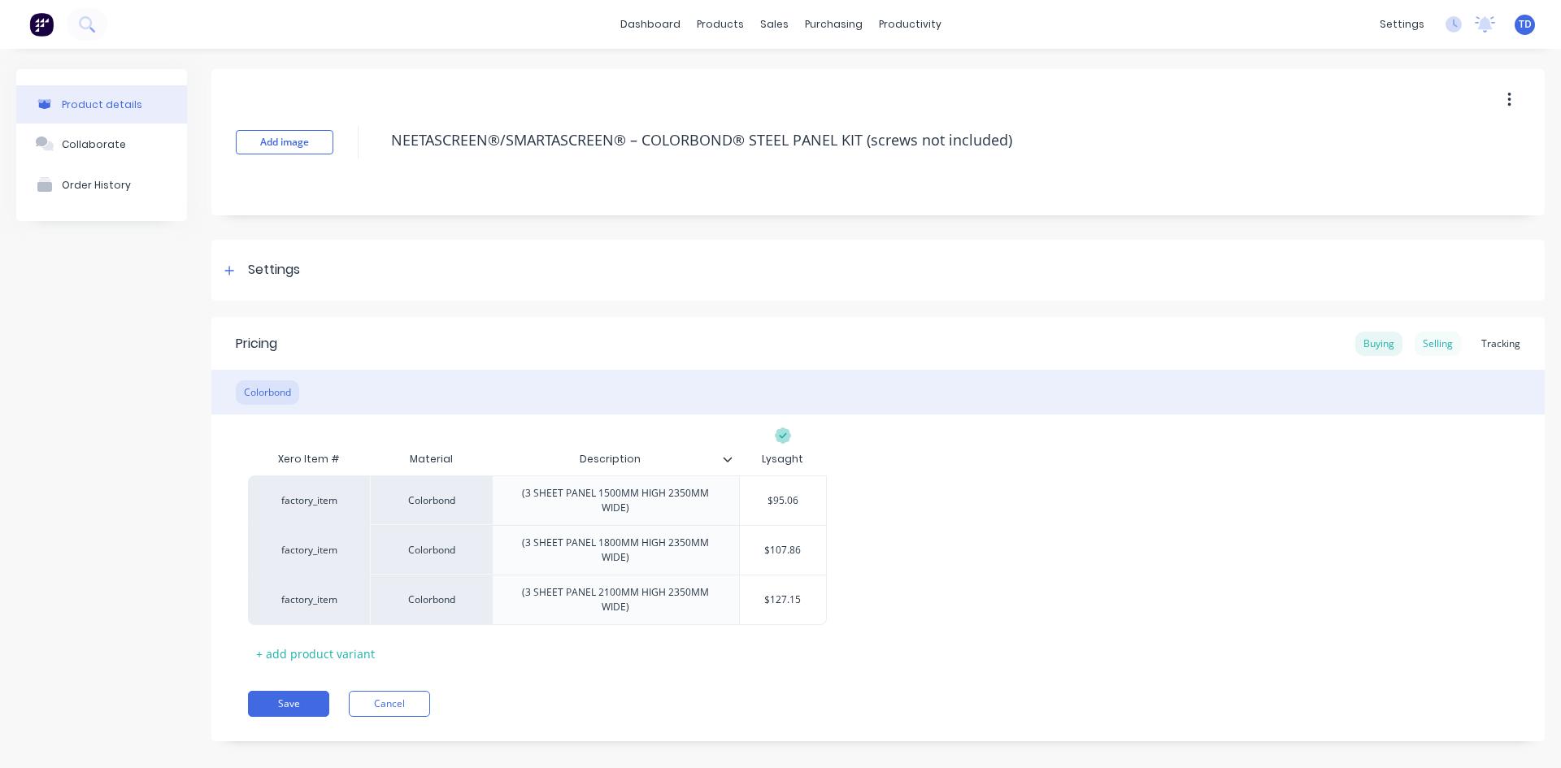
click at [1424, 340] on div "Selling" at bounding box center [1437, 344] width 46 height 24
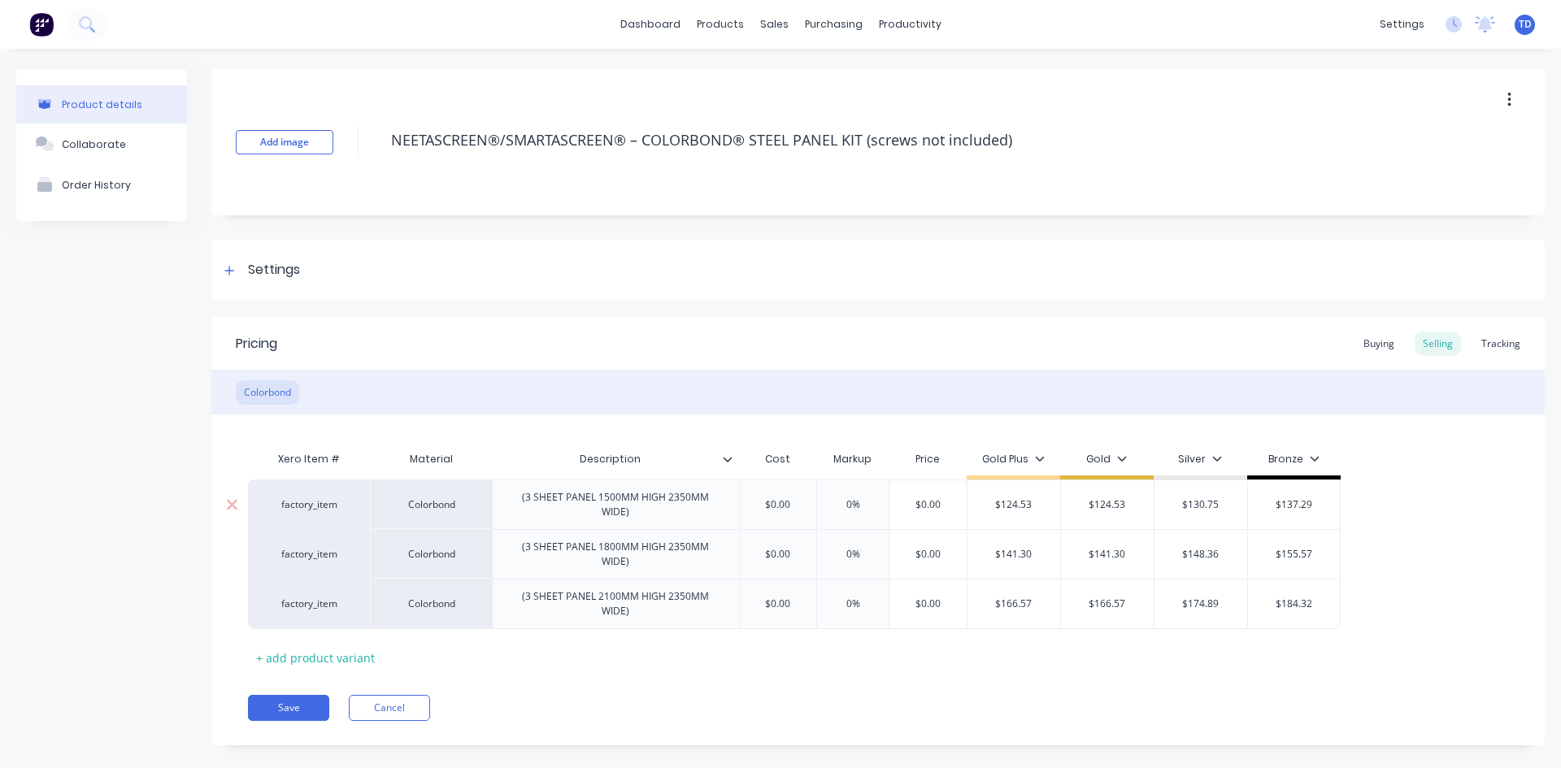
type input "$0.00"
click at [791, 506] on input "$0.00" at bounding box center [777, 504] width 81 height 15
type textarea "x"
type input "9"
type textarea "x"
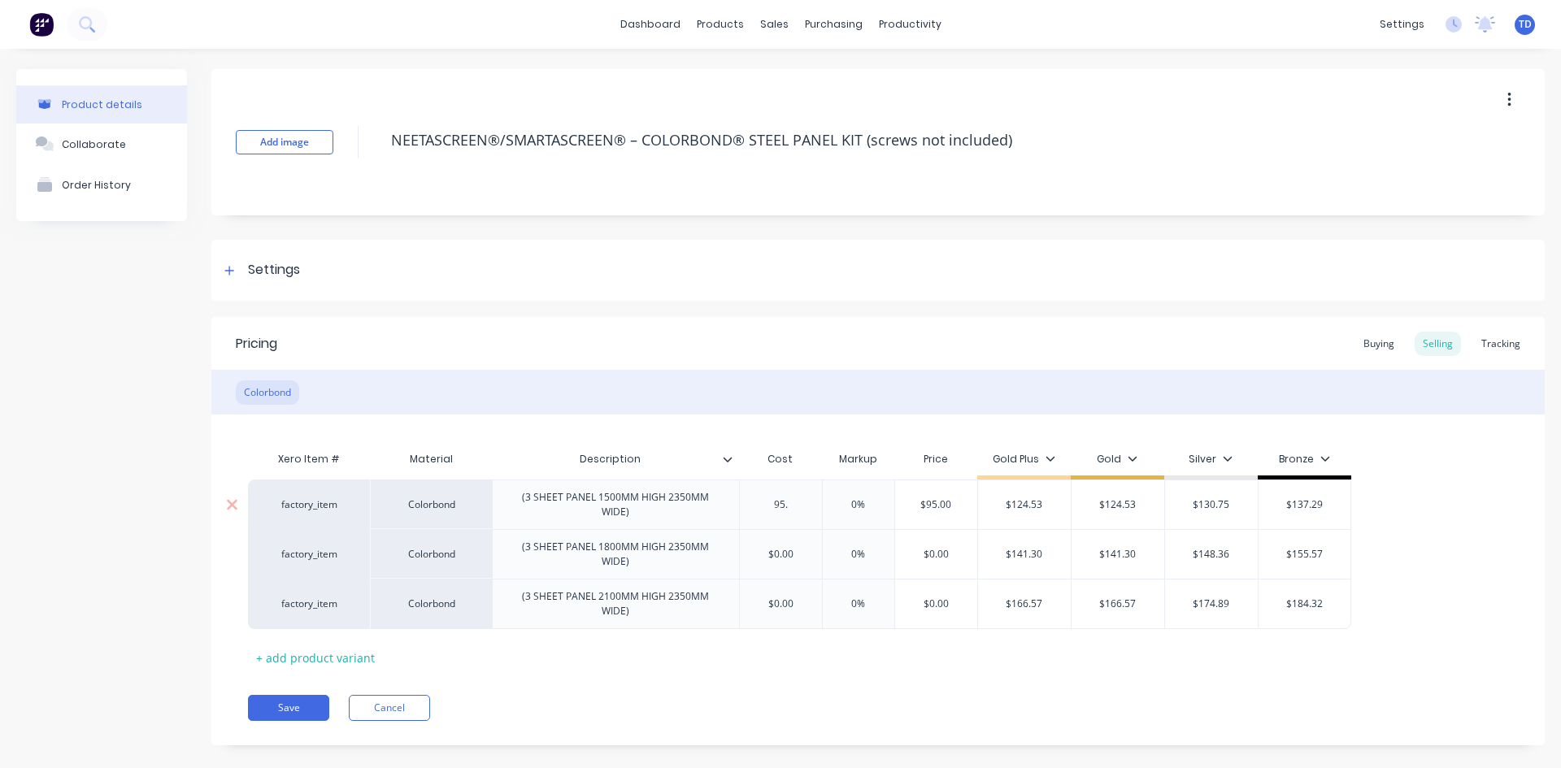
type input "95.0"
type textarea "x"
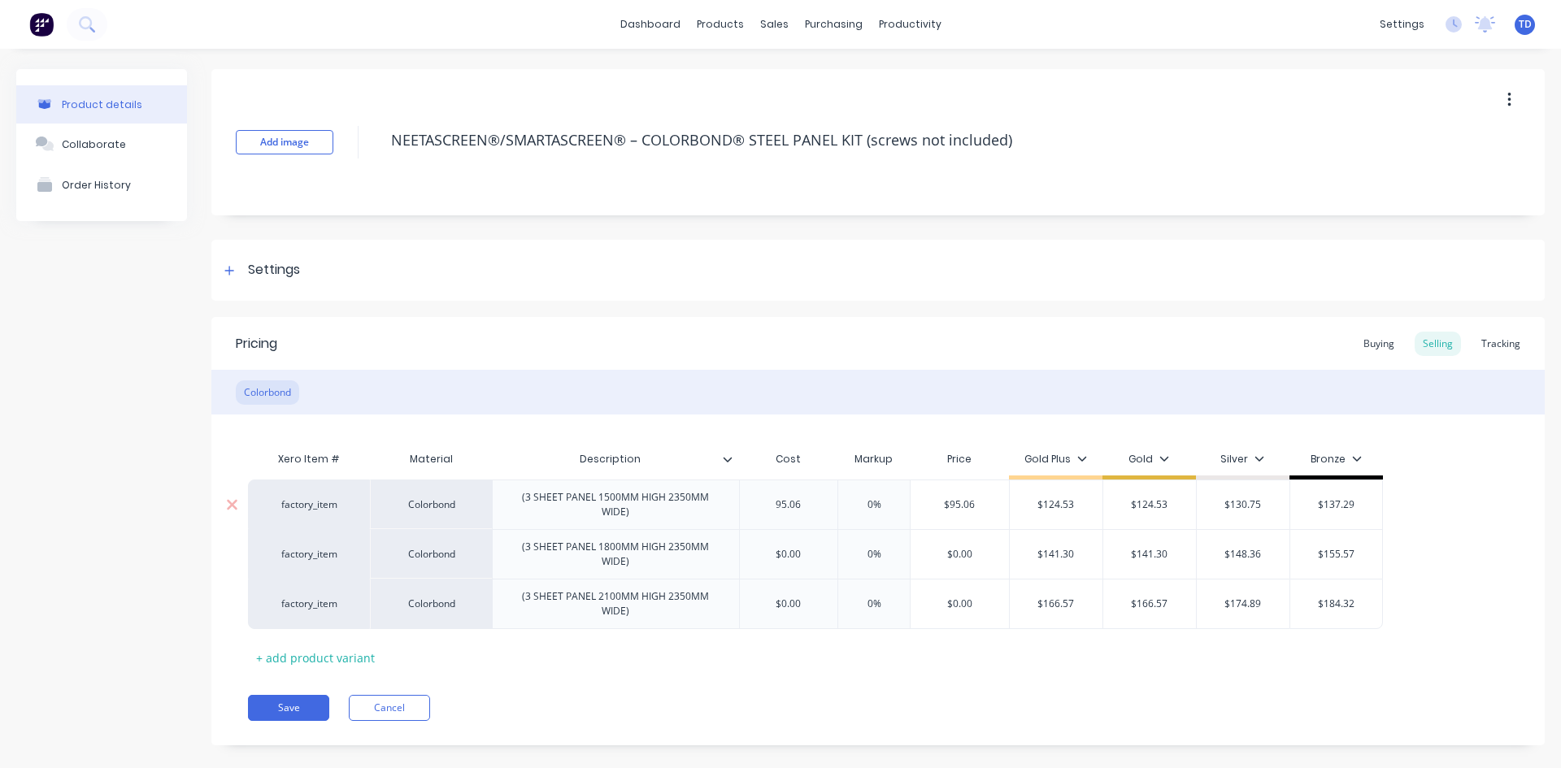
type input "95.06"
type input "0%"
type input "$95.06"
type textarea "x"
type input "1"
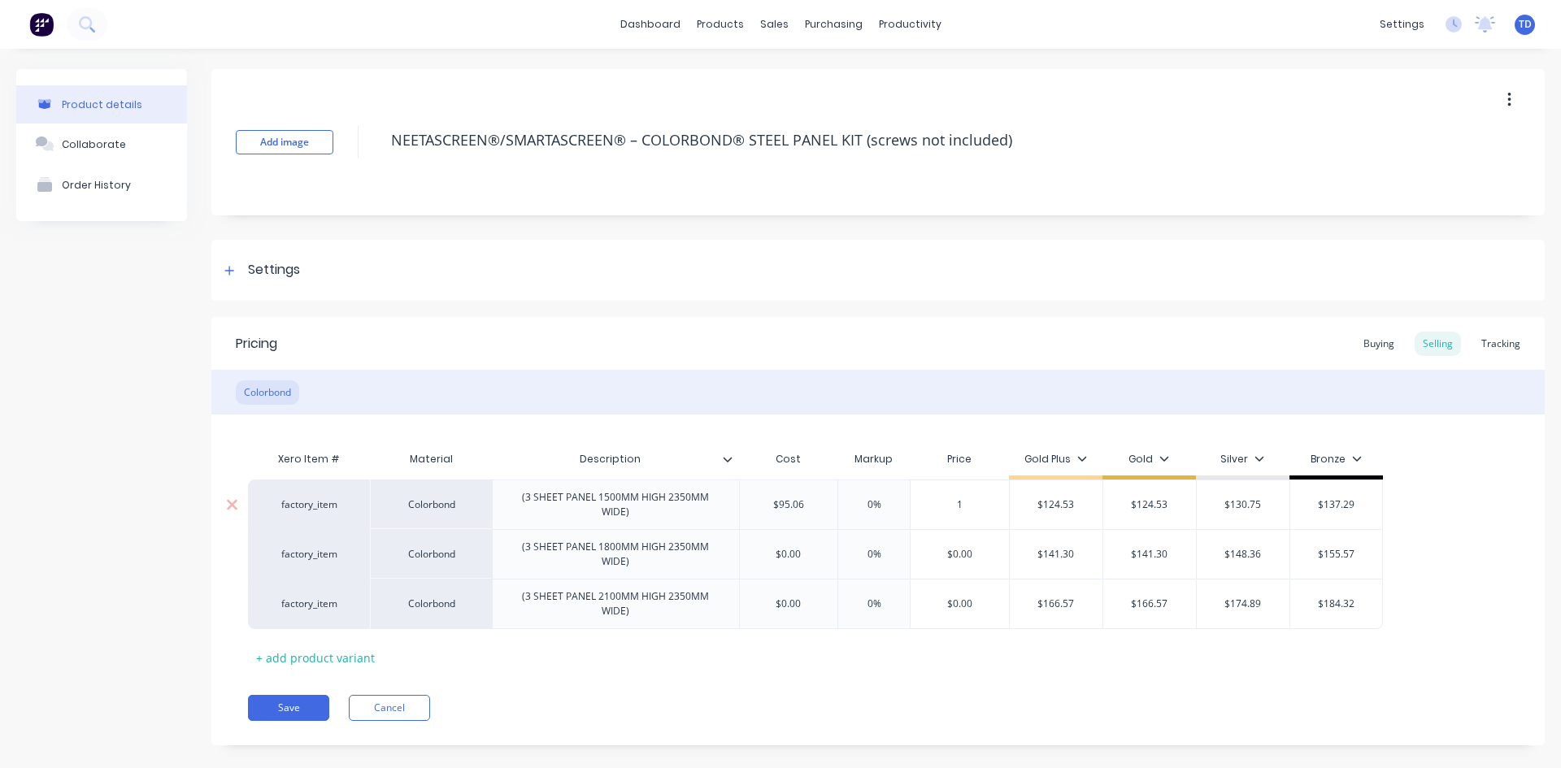
type textarea "x"
type input "12"
type textarea "x"
type input "124."
type textarea "x"
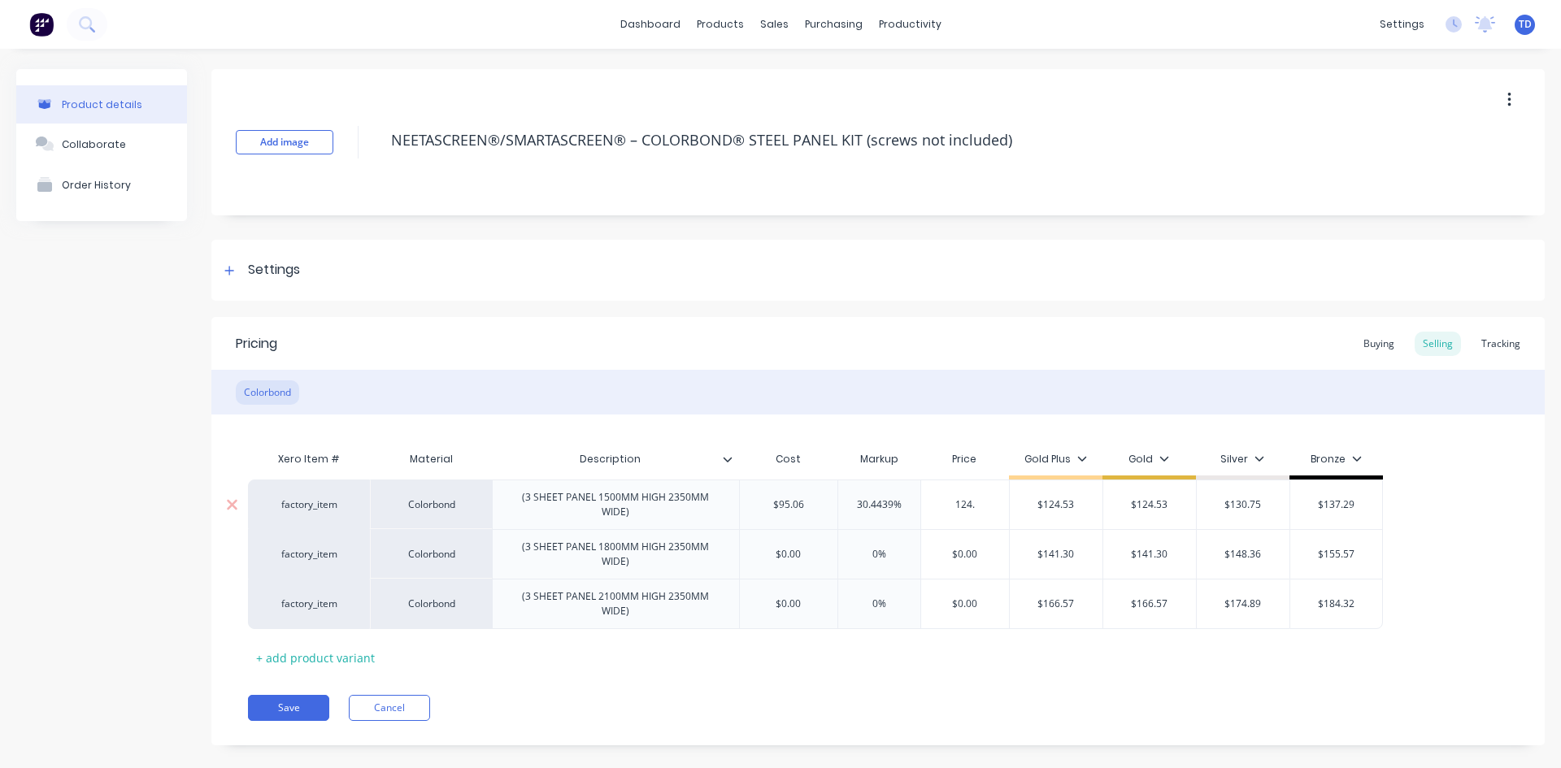
type input "124.5"
type textarea "x"
type input "124.53"
type input "$124.53"
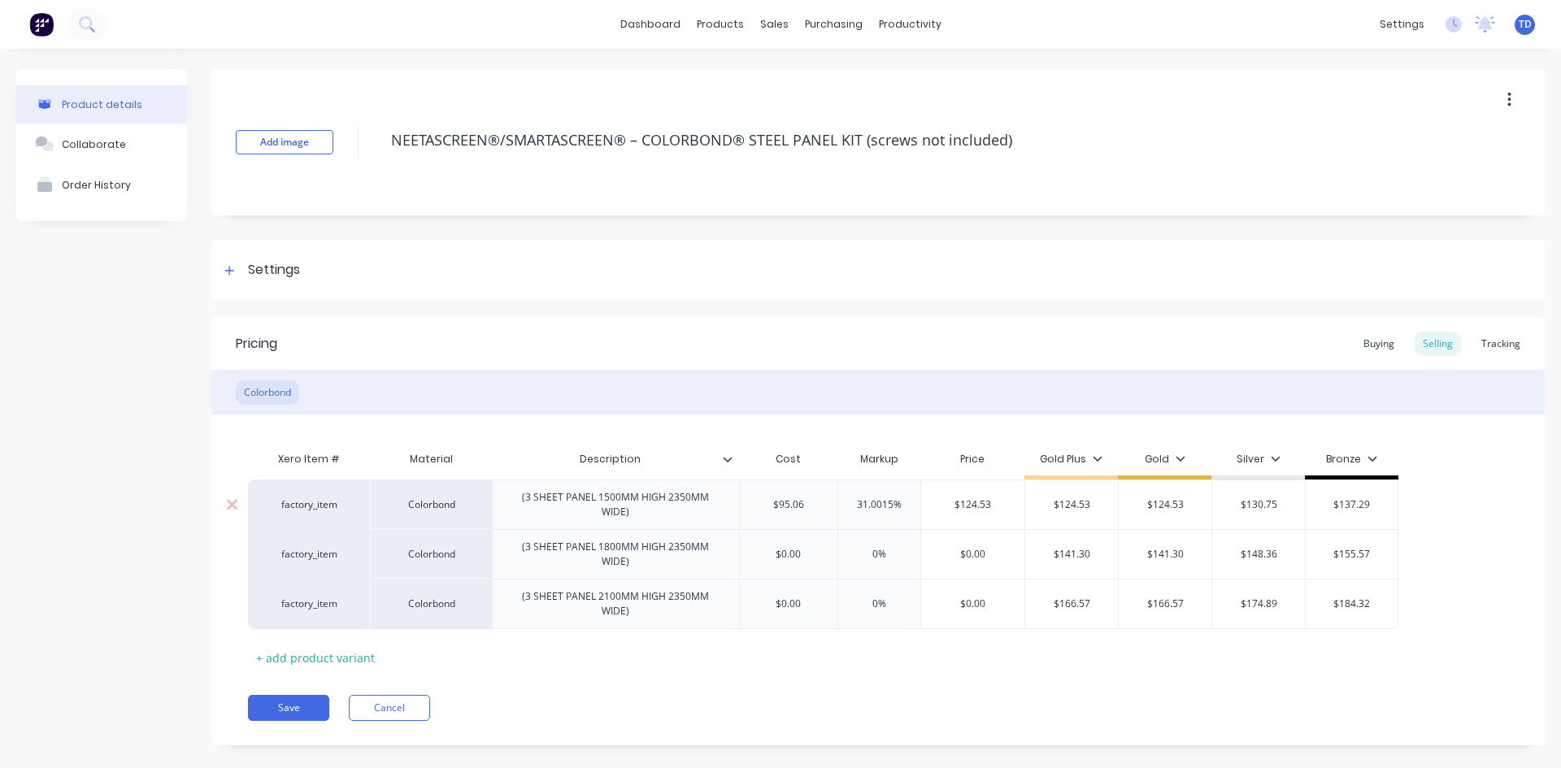
type input "$130.75"
type input "$137.29"
type textarea "x"
type input "$0.00"
type input "0%"
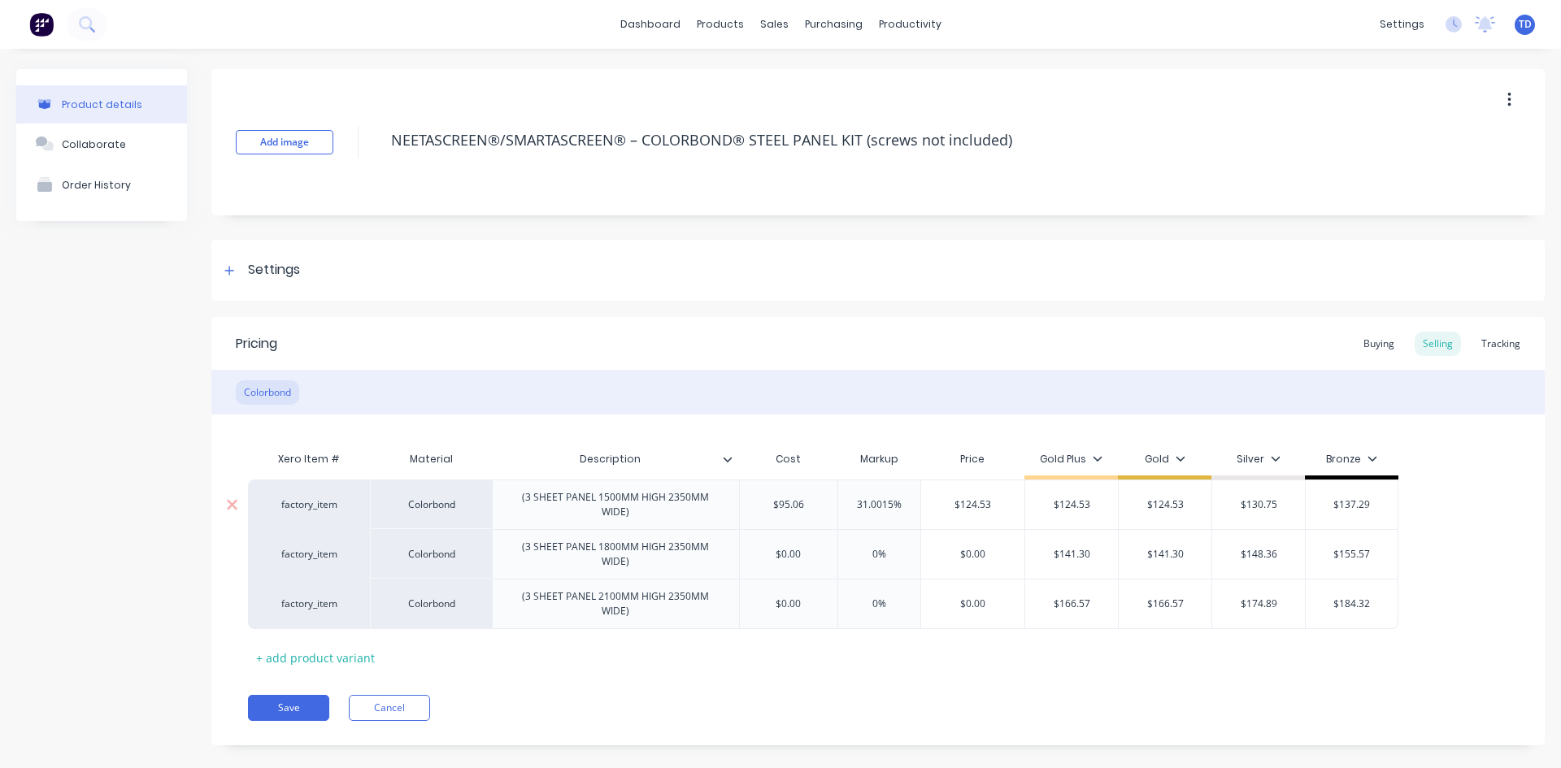
type textarea "x"
type input "1"
type textarea "x"
type input "10"
type textarea "x"
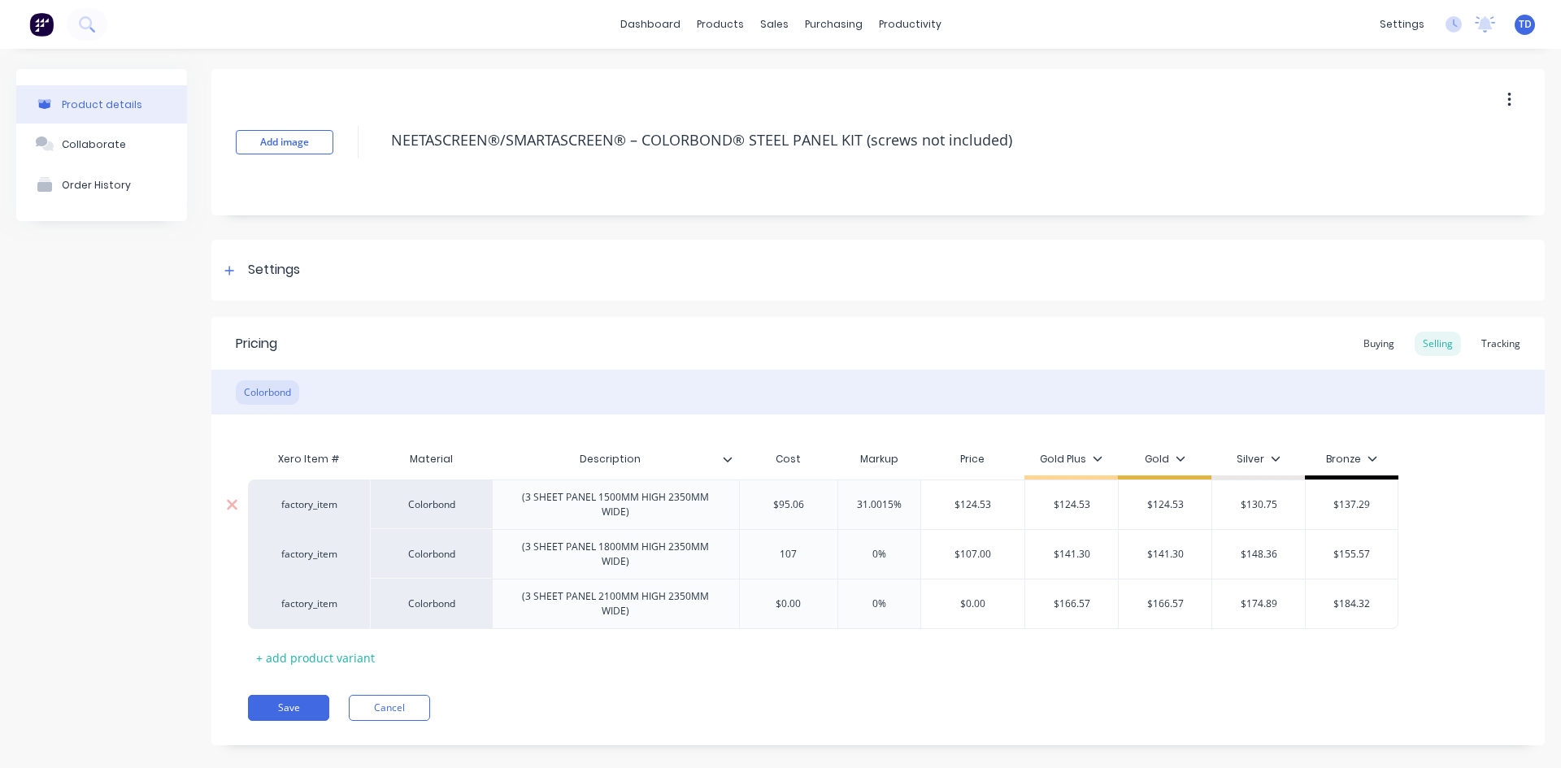
type input "107."
type textarea "x"
type input "107.8"
type textarea "x"
type input "107.86"
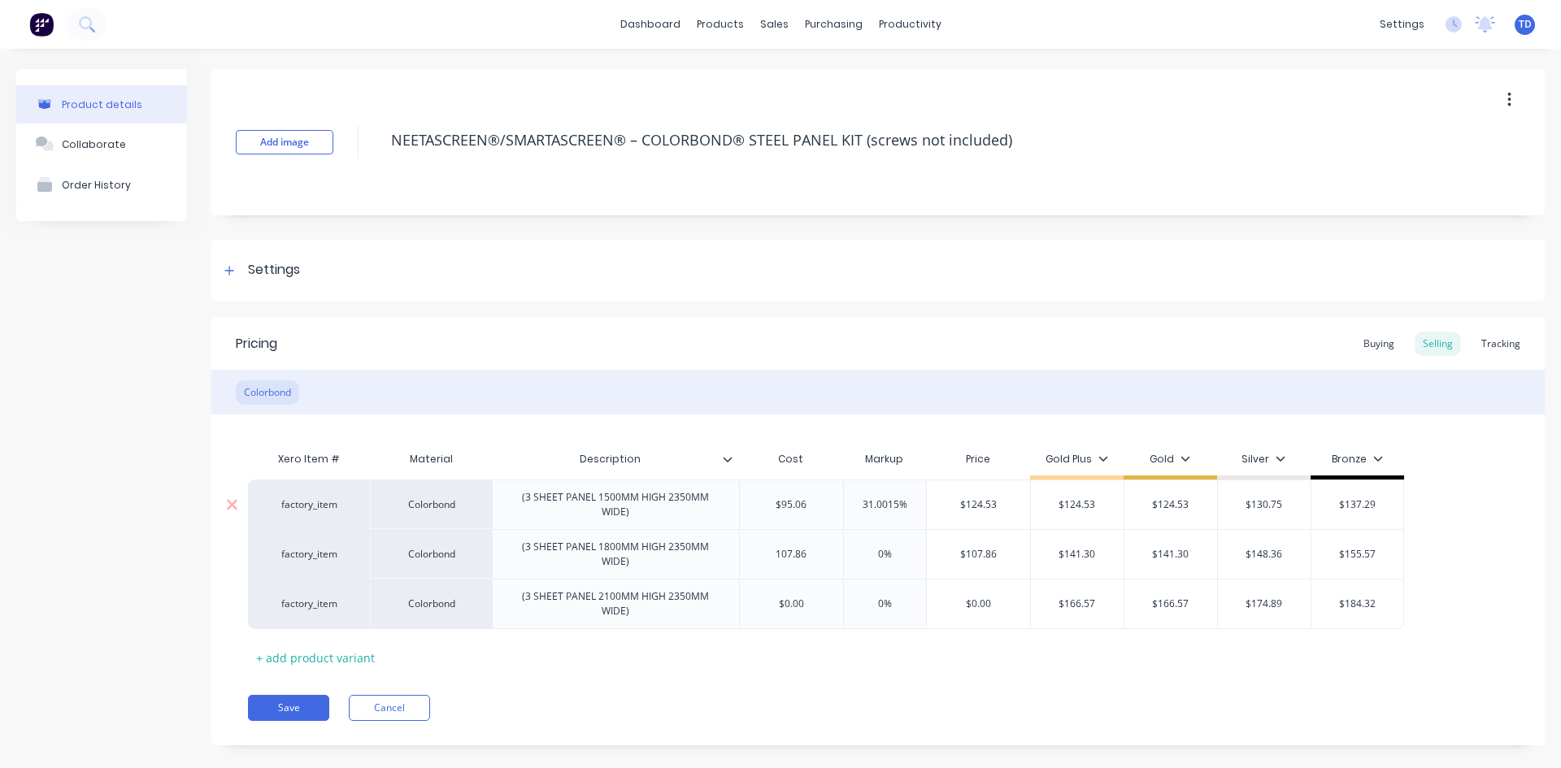
type input "$107.86"
type input "$141.30"
type textarea "x"
type input "1"
type textarea "x"
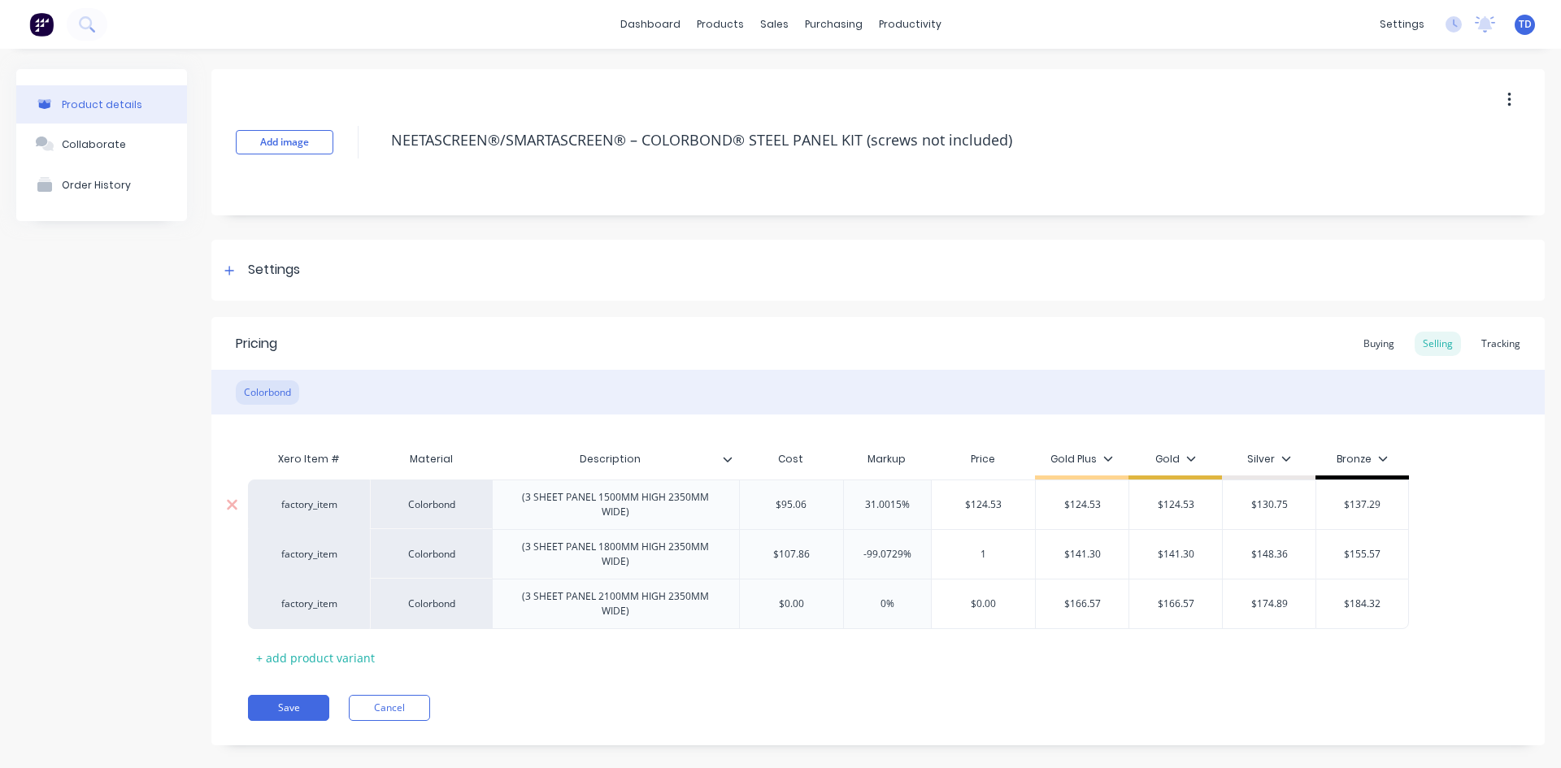
type input "14"
type textarea "x"
type input "141."
type textarea "x"
type input "141.30"
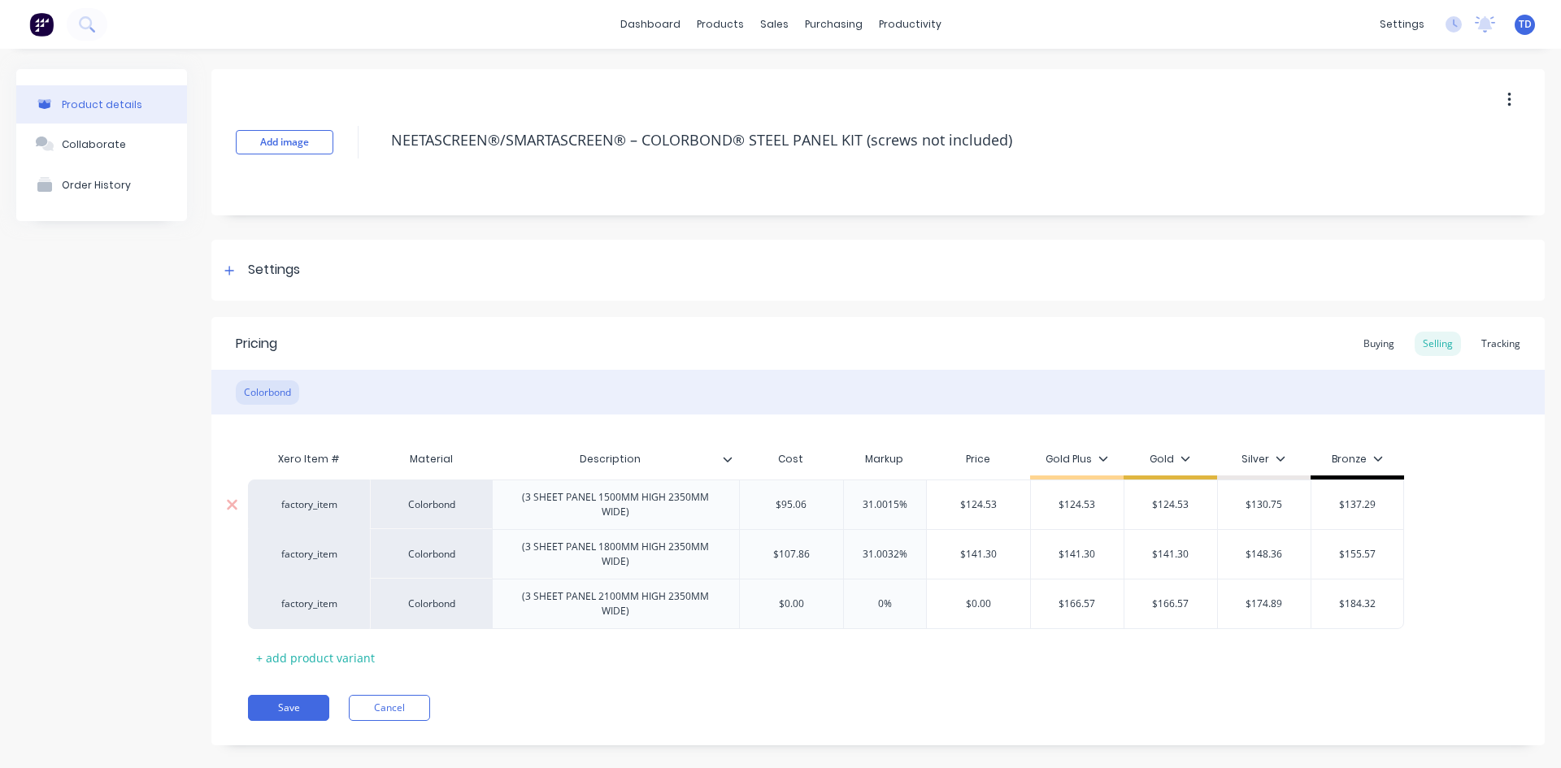
type input "$141.30"
type input "$148.36"
type input "$155.57"
type textarea "x"
type input "$0.00"
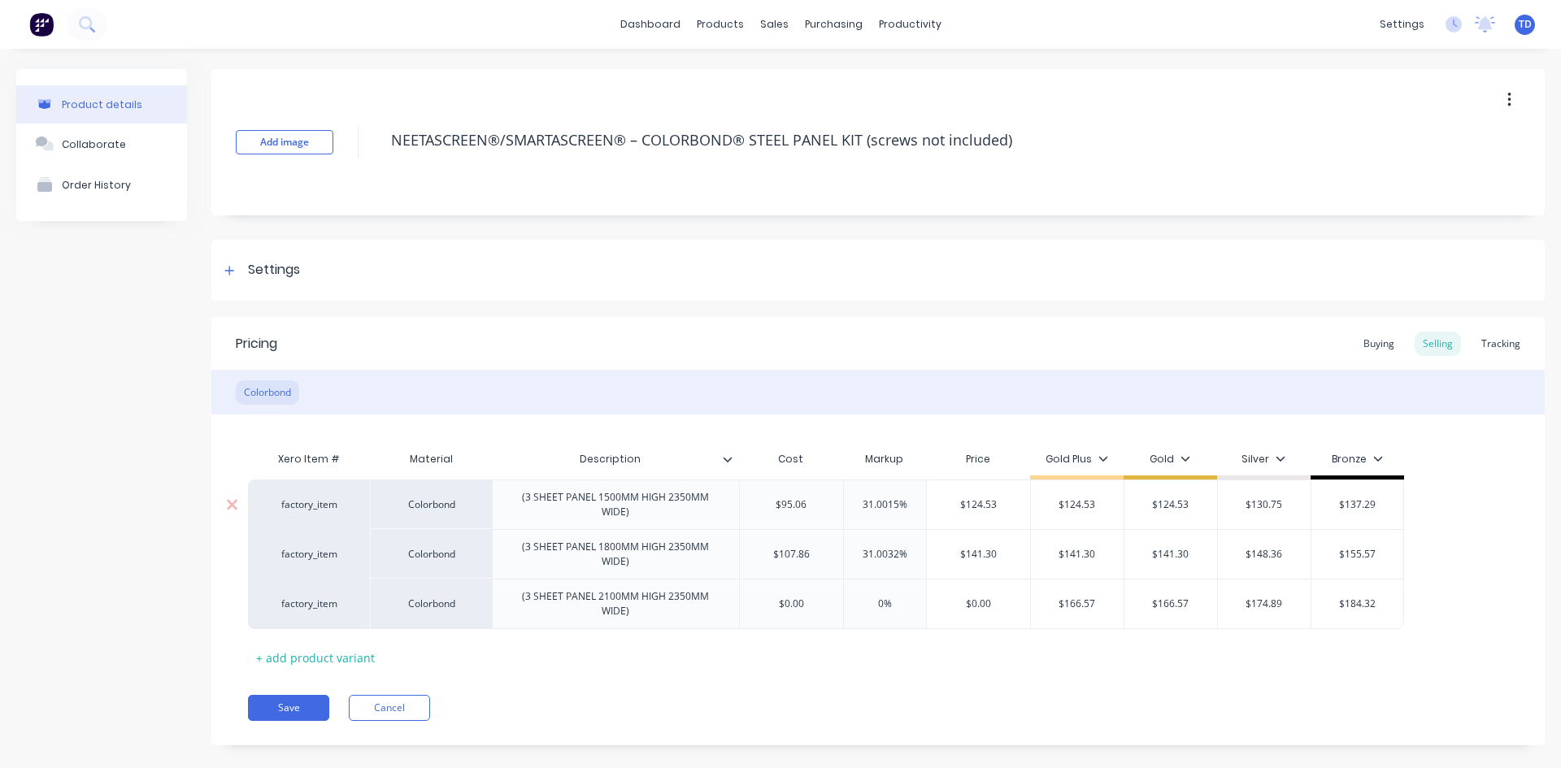
type input "0%"
type textarea "x"
type input "1"
type textarea "x"
type input "12"
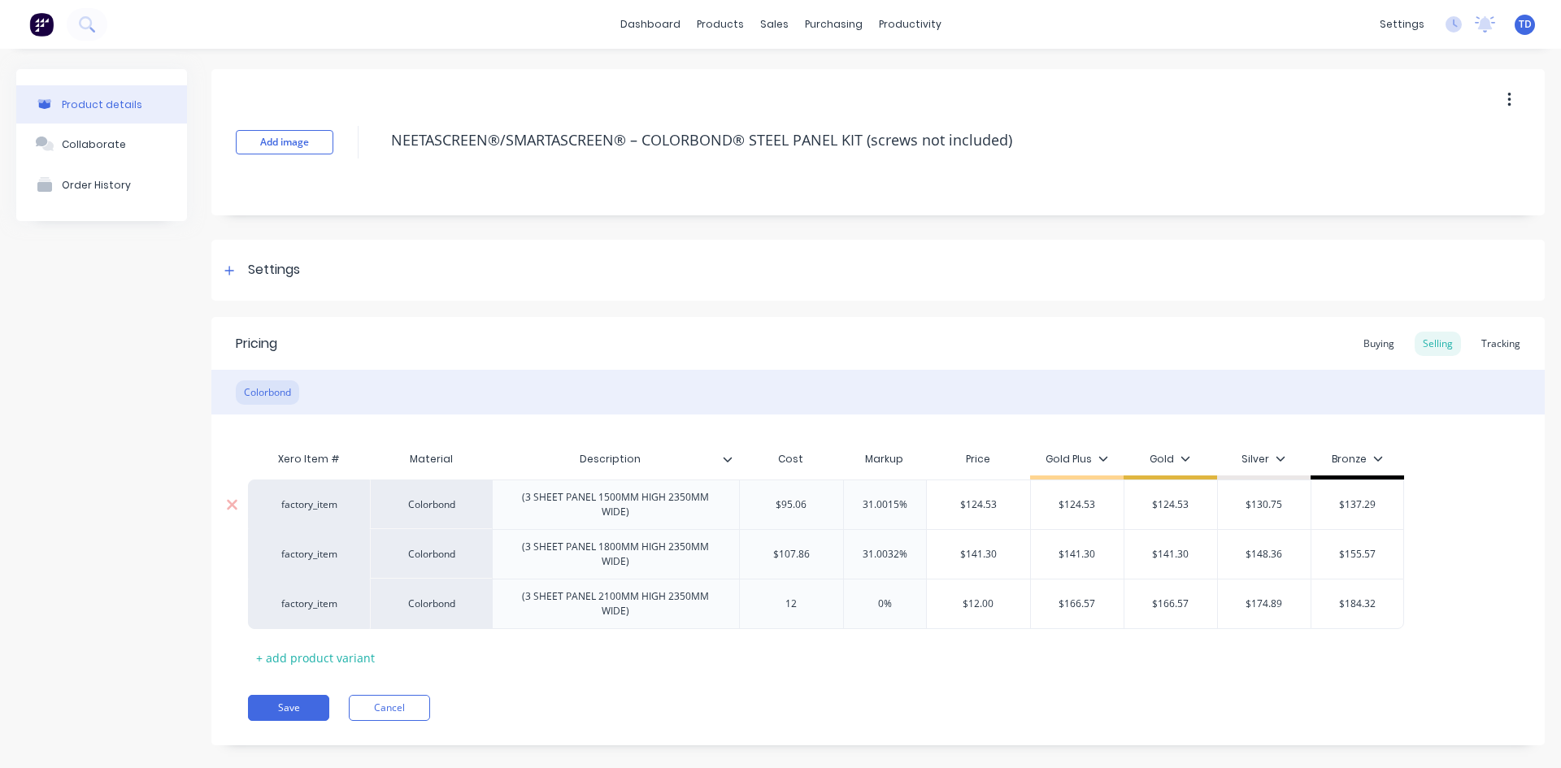
type textarea "x"
type input "127."
type textarea "x"
type input "127.15"
type textarea "x"
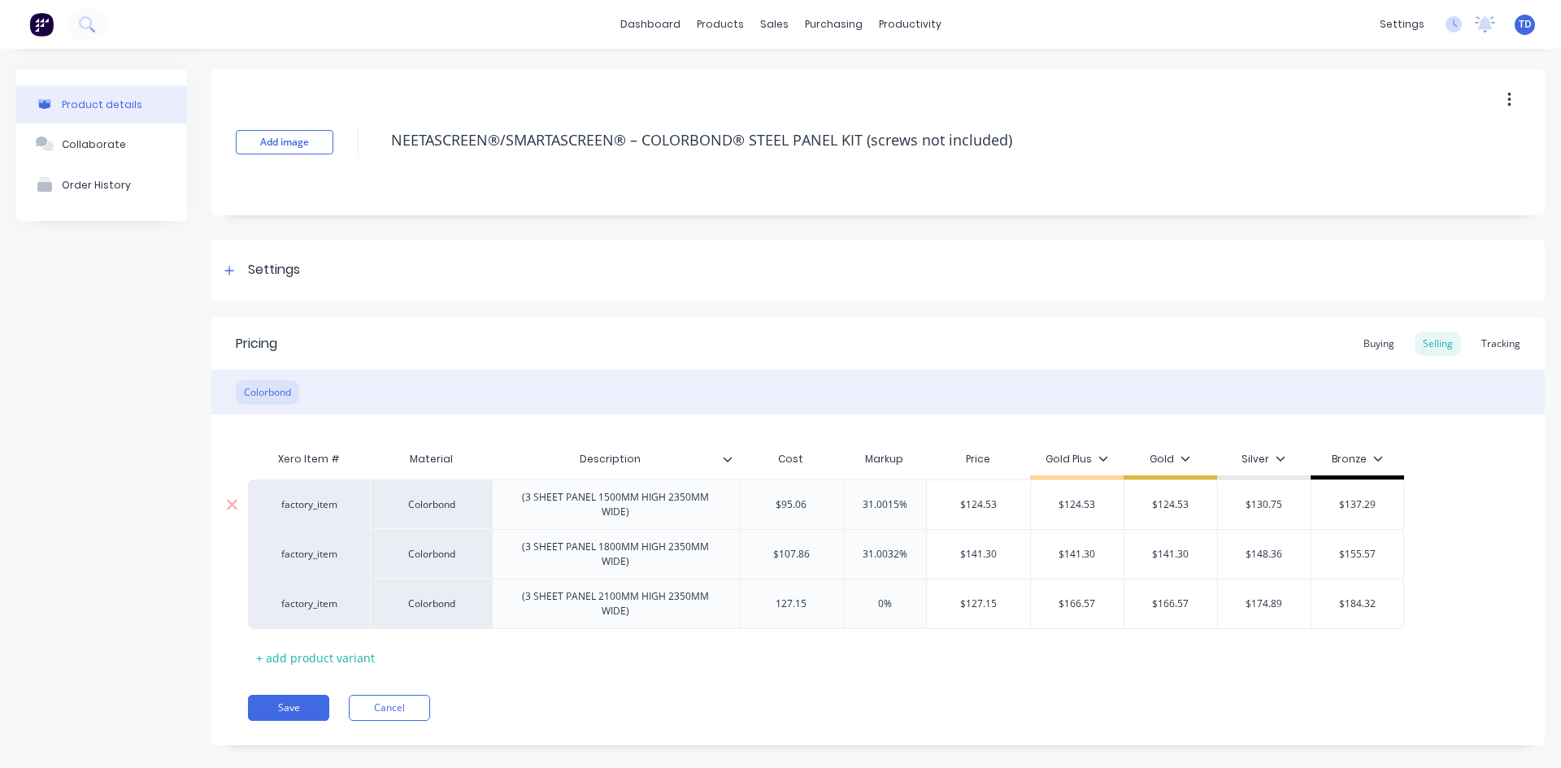
type input "127.15"
type input "$127.15"
type input "$166.57"
type textarea "x"
type input "1"
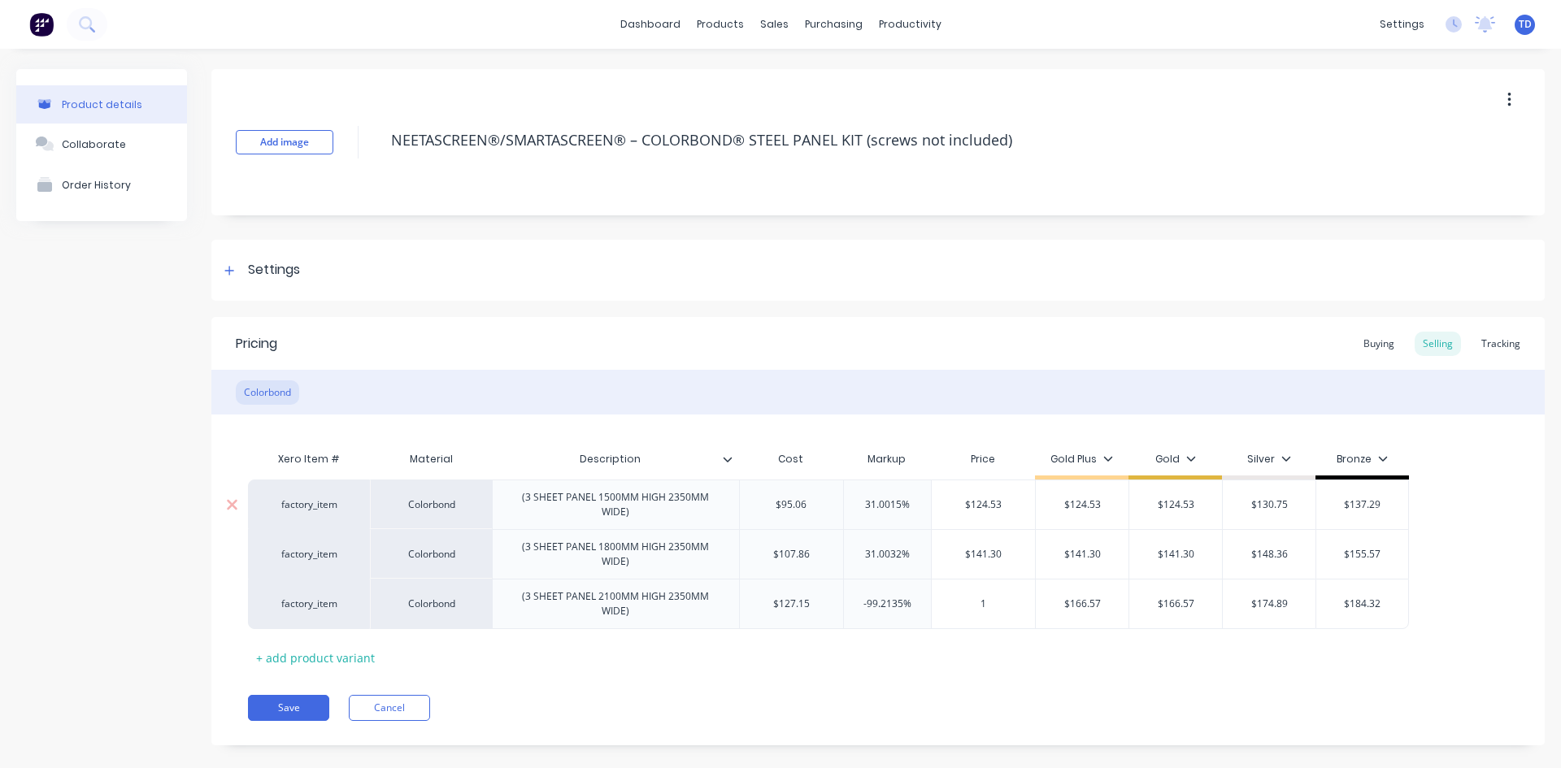
type textarea "x"
type input "16"
type textarea "x"
type input "166."
type textarea "x"
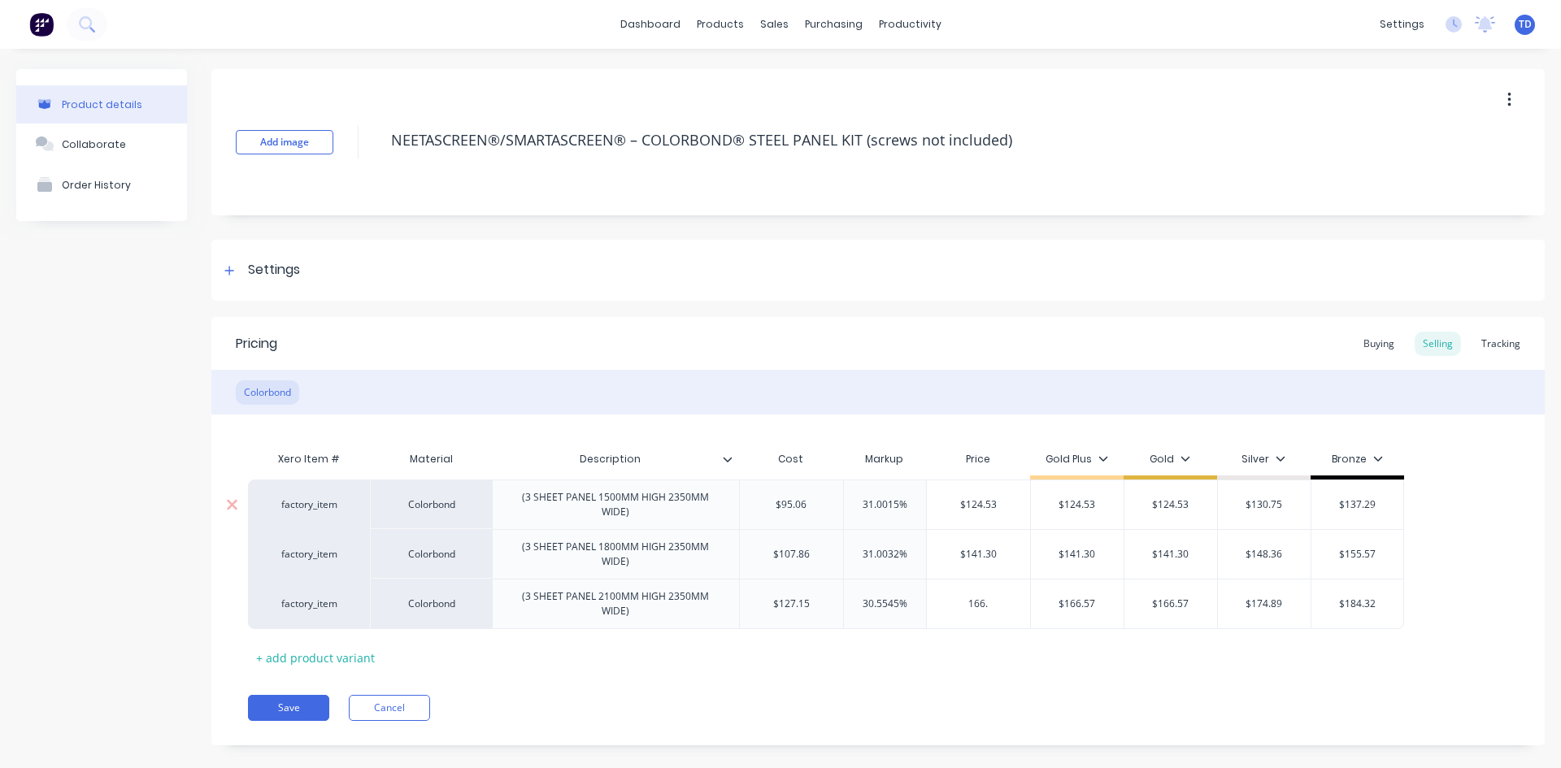
type input "166.5"
type textarea "x"
type input "166.57"
type input "$166.57"
click at [303, 700] on button "Save" at bounding box center [288, 708] width 81 height 26
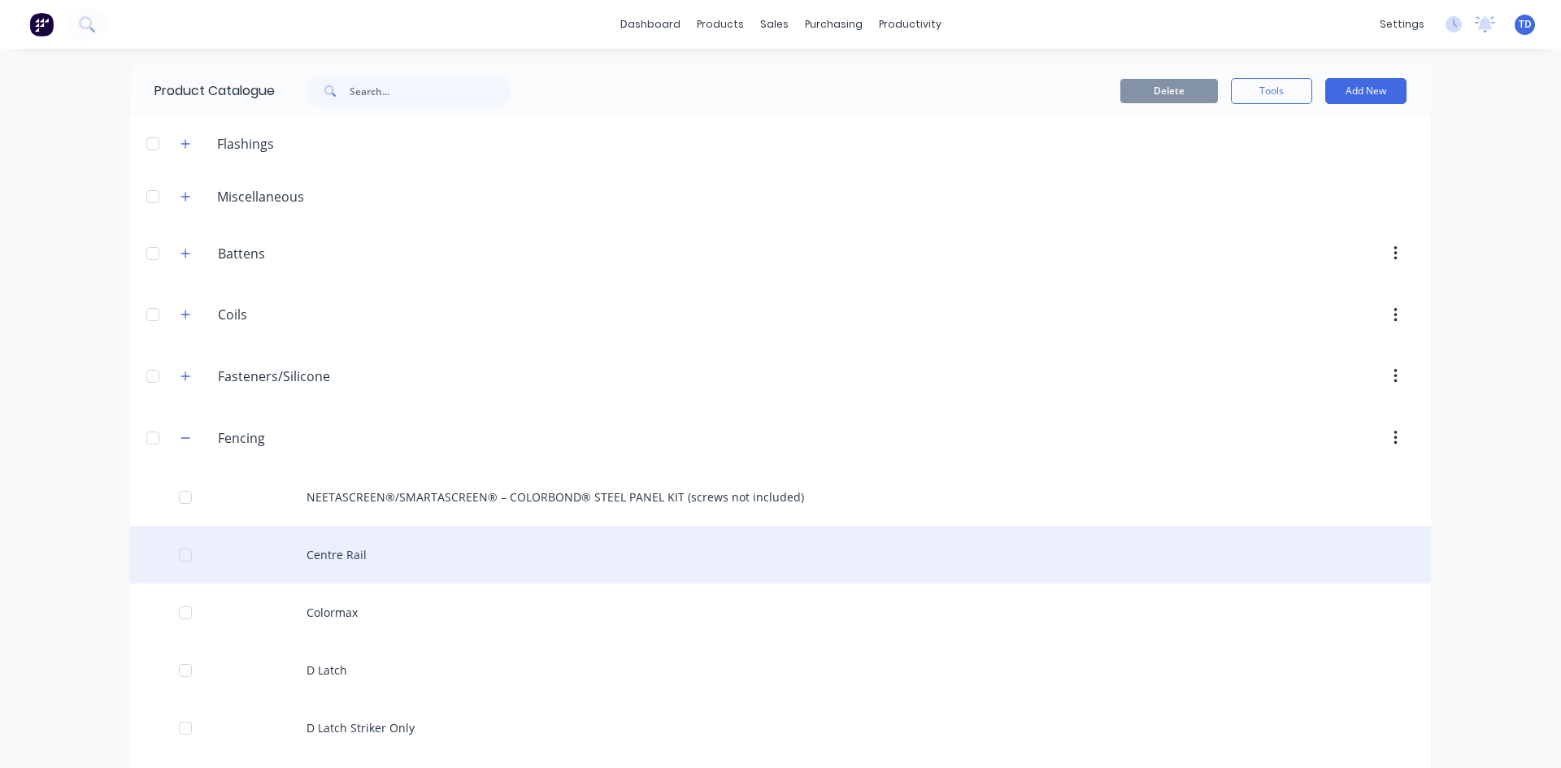
click at [335, 556] on div "Centre Rail" at bounding box center [780, 555] width 1300 height 58
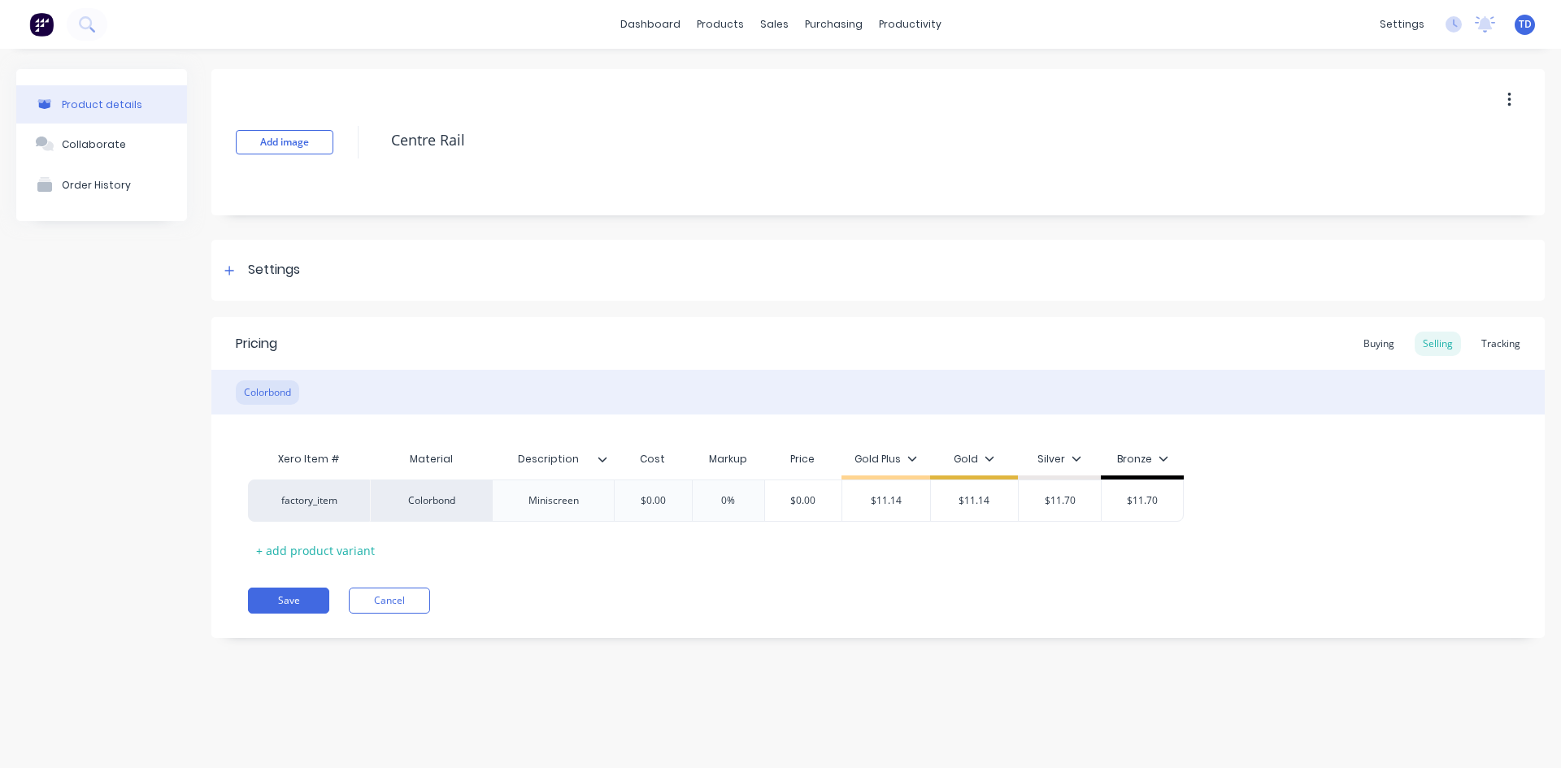
type textarea "x"
click at [1381, 345] on div "Buying" at bounding box center [1378, 344] width 47 height 24
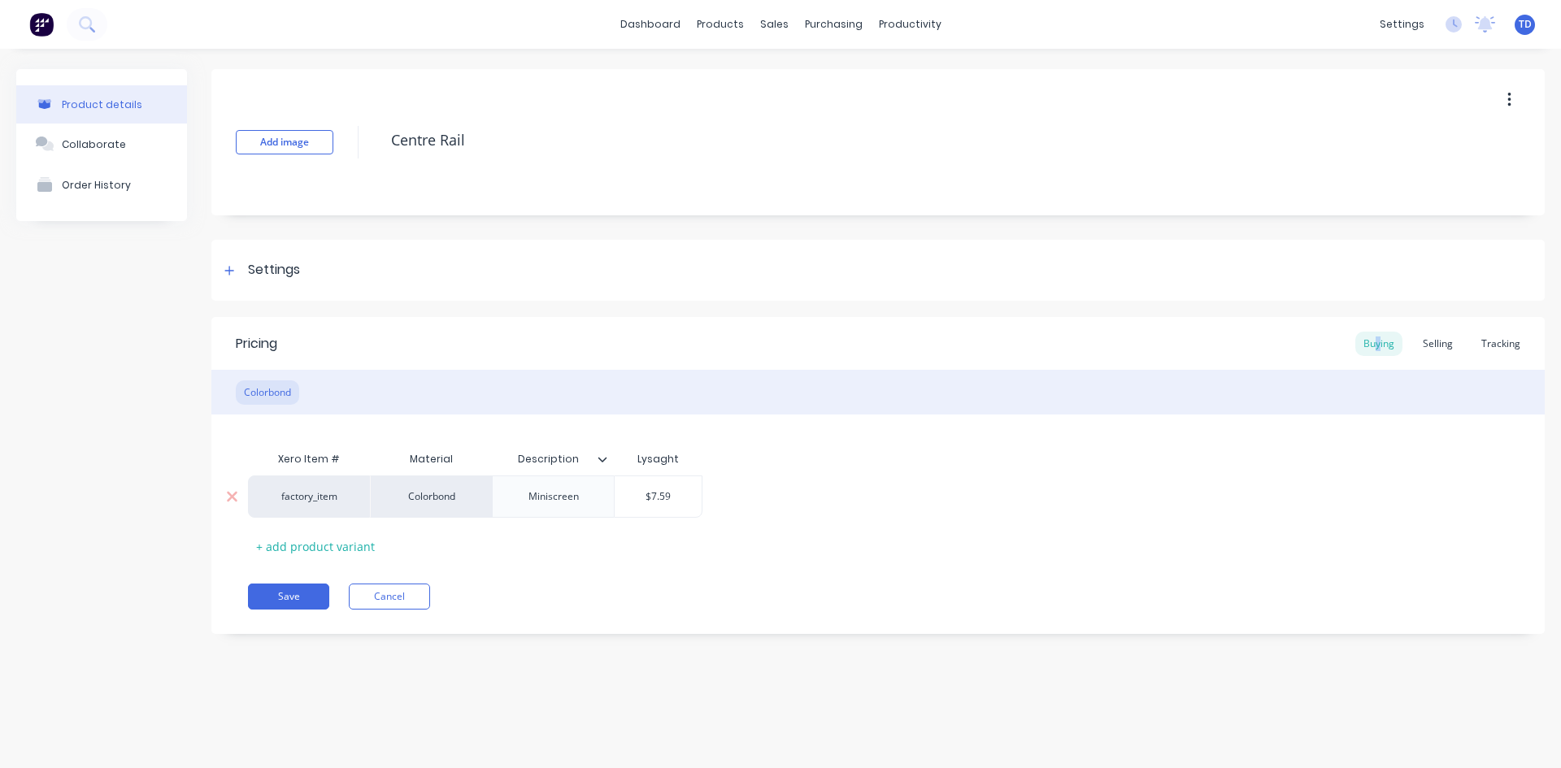
type input "$7.59"
click at [683, 497] on input "$7.59" at bounding box center [657, 496] width 87 height 15
type textarea "x"
type input "8"
type textarea "x"
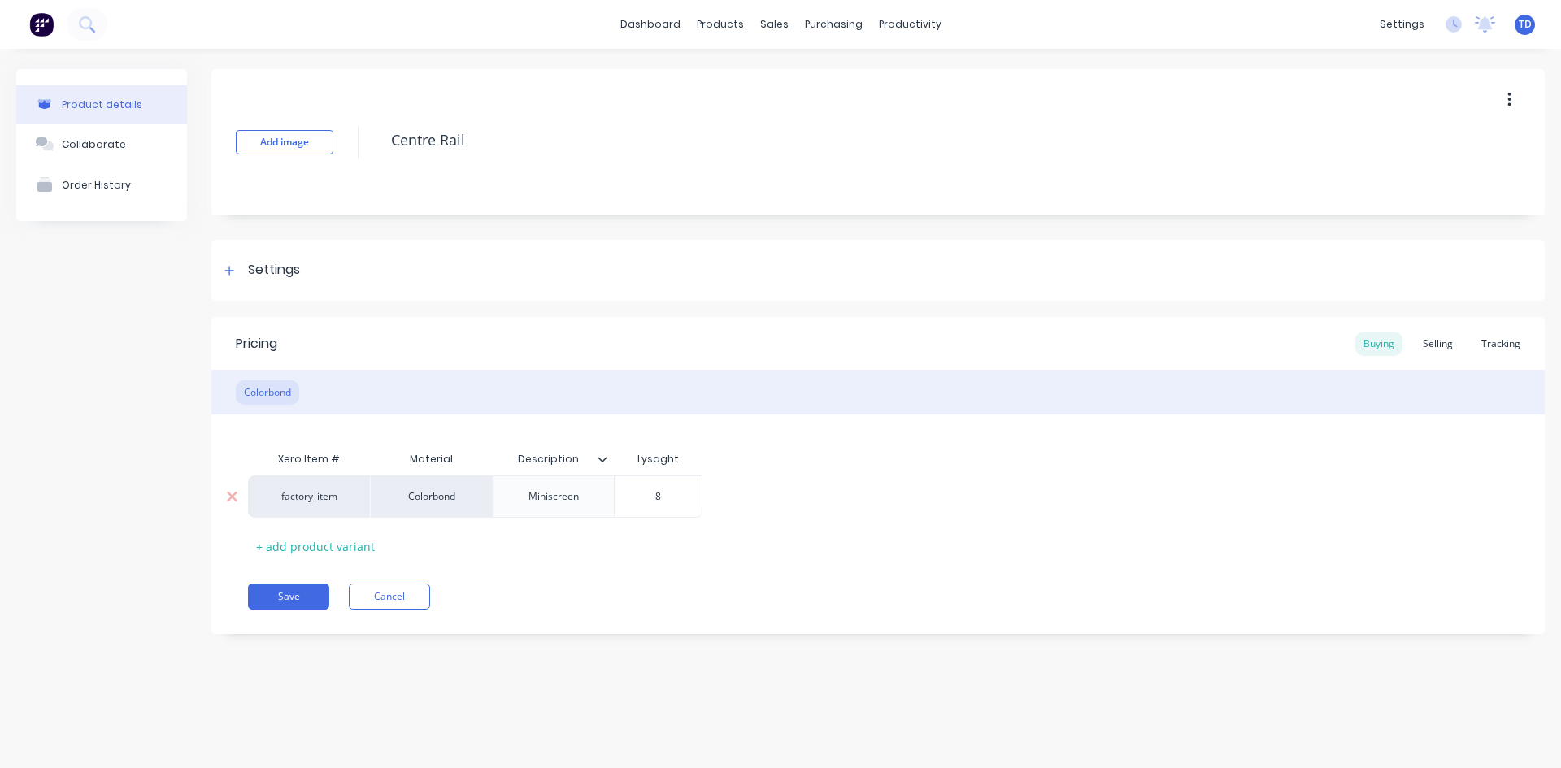
type input "8."
type textarea "x"
type input "8.8"
type textarea "x"
type input "8.80"
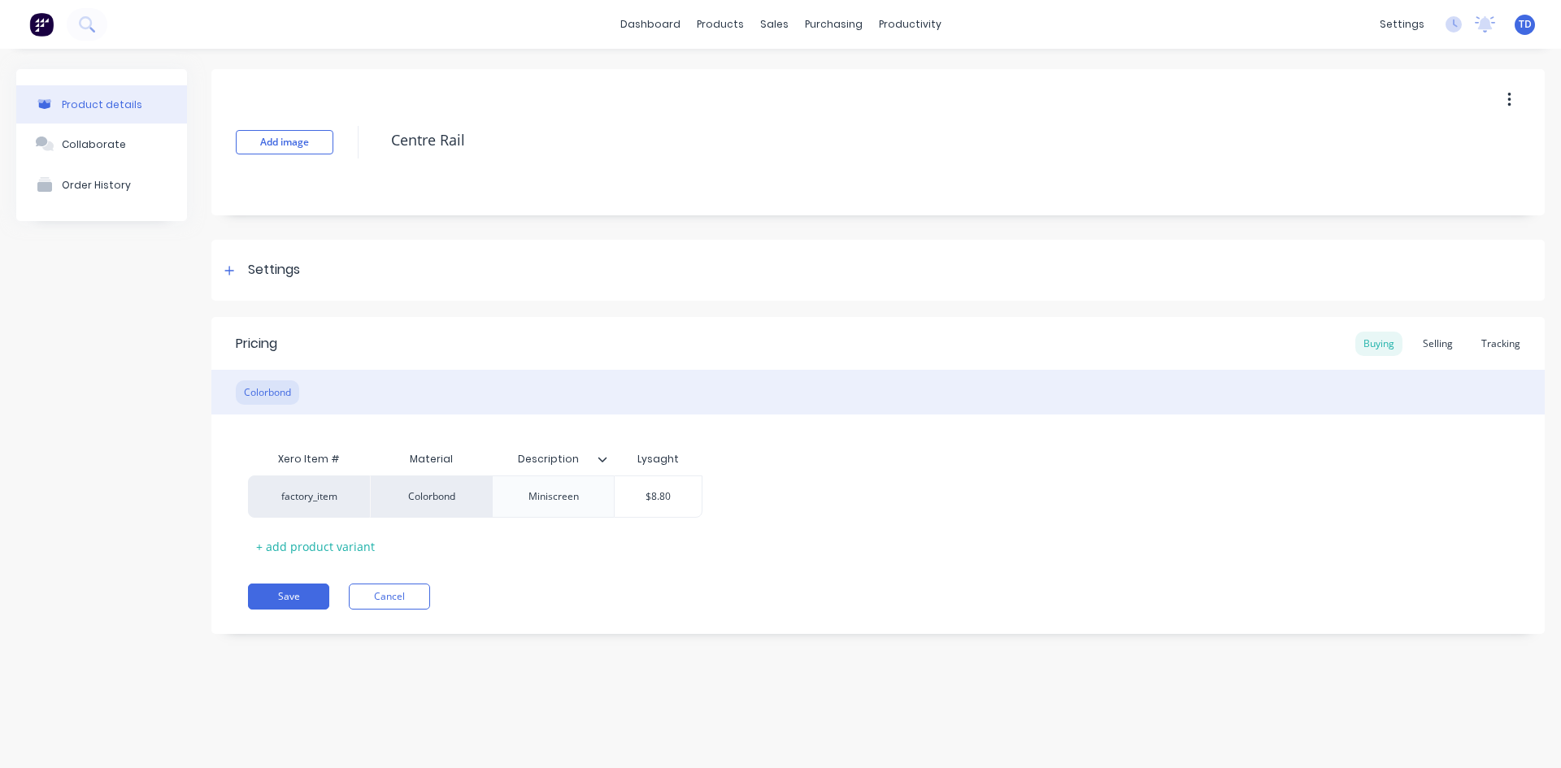
click at [1436, 330] on div "Pricing Buying Selling Tracking" at bounding box center [877, 343] width 1333 height 53
click at [1431, 345] on div "Selling" at bounding box center [1437, 344] width 46 height 24
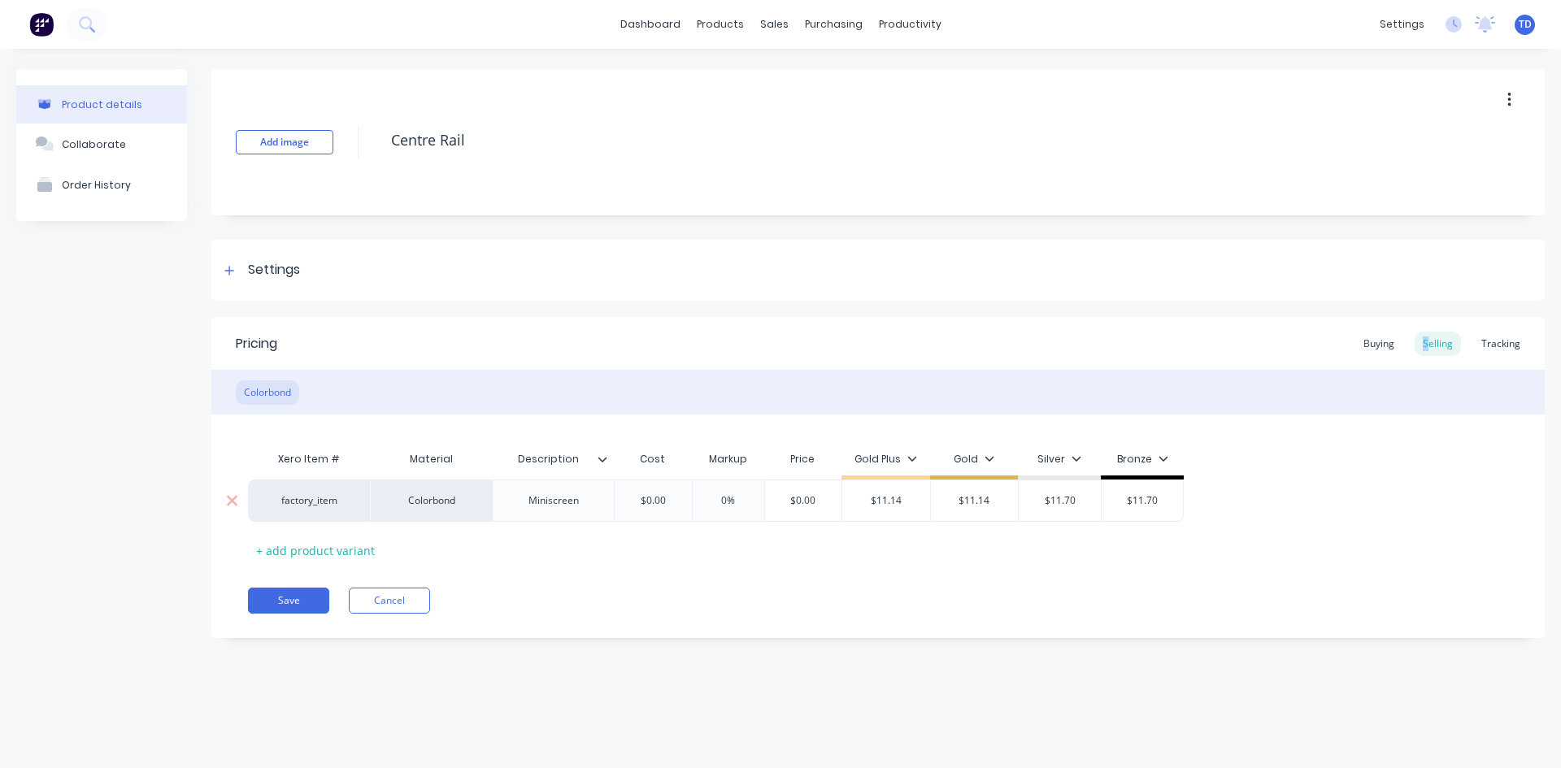
type input "$0.00"
click at [667, 501] on input "$0.00" at bounding box center [652, 500] width 81 height 15
type textarea "x"
type input "8."
type textarea "x"
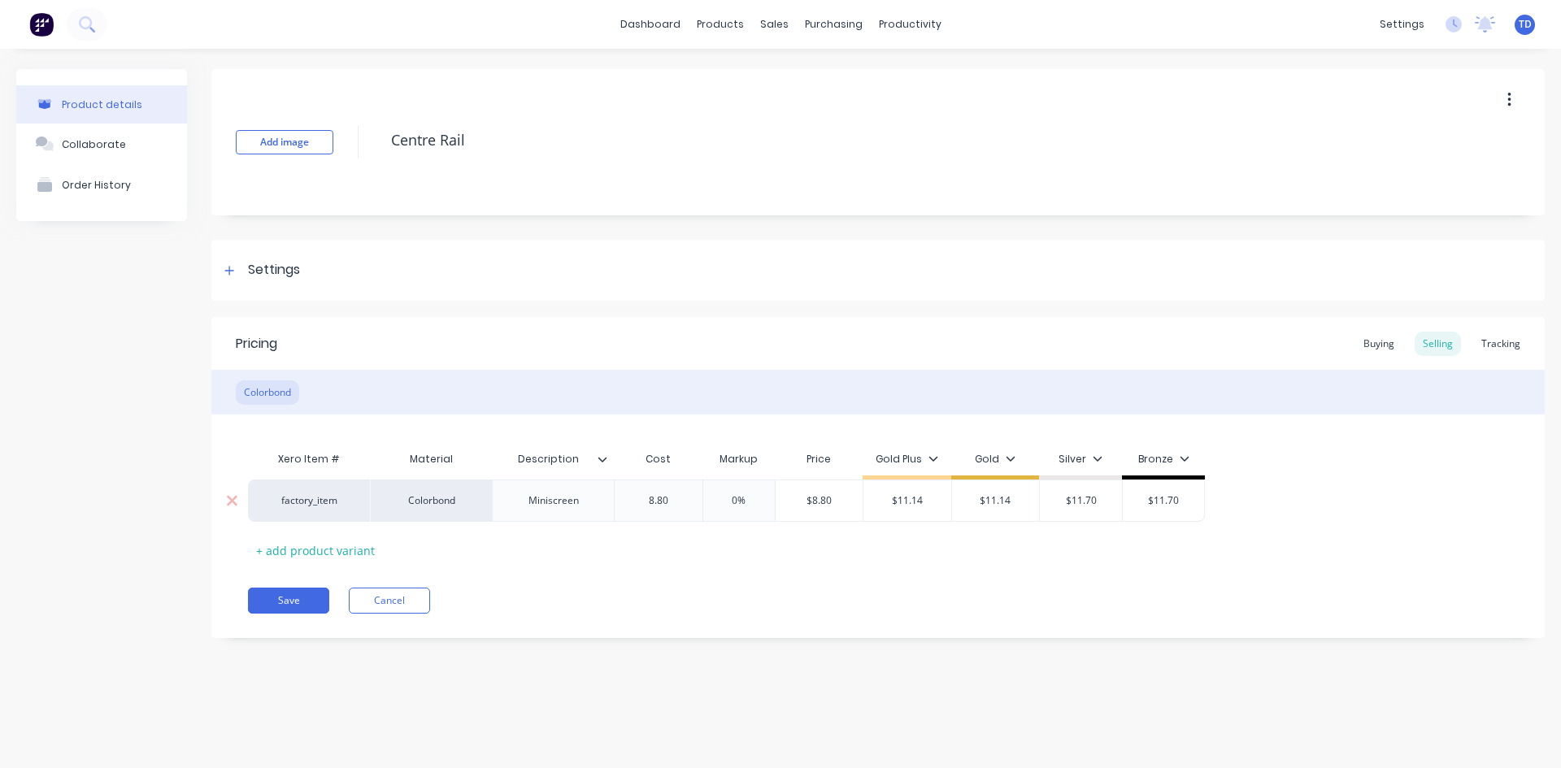
type input "8.80"
type input "0%"
type input "$8.80"
type textarea "x"
type input "1"
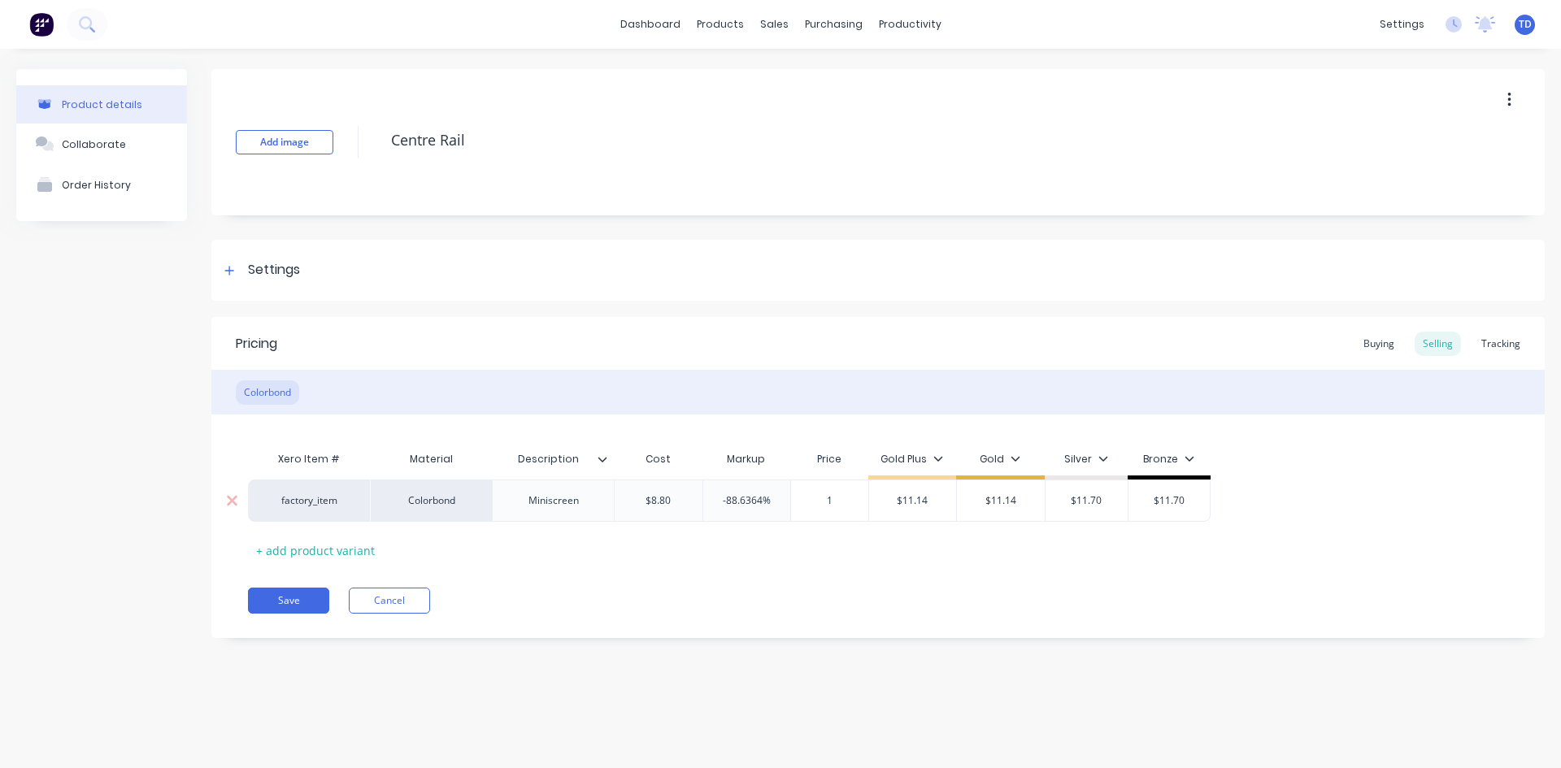
type textarea "x"
type input "11."
type textarea "x"
type input "11.4"
type input "$11.14"
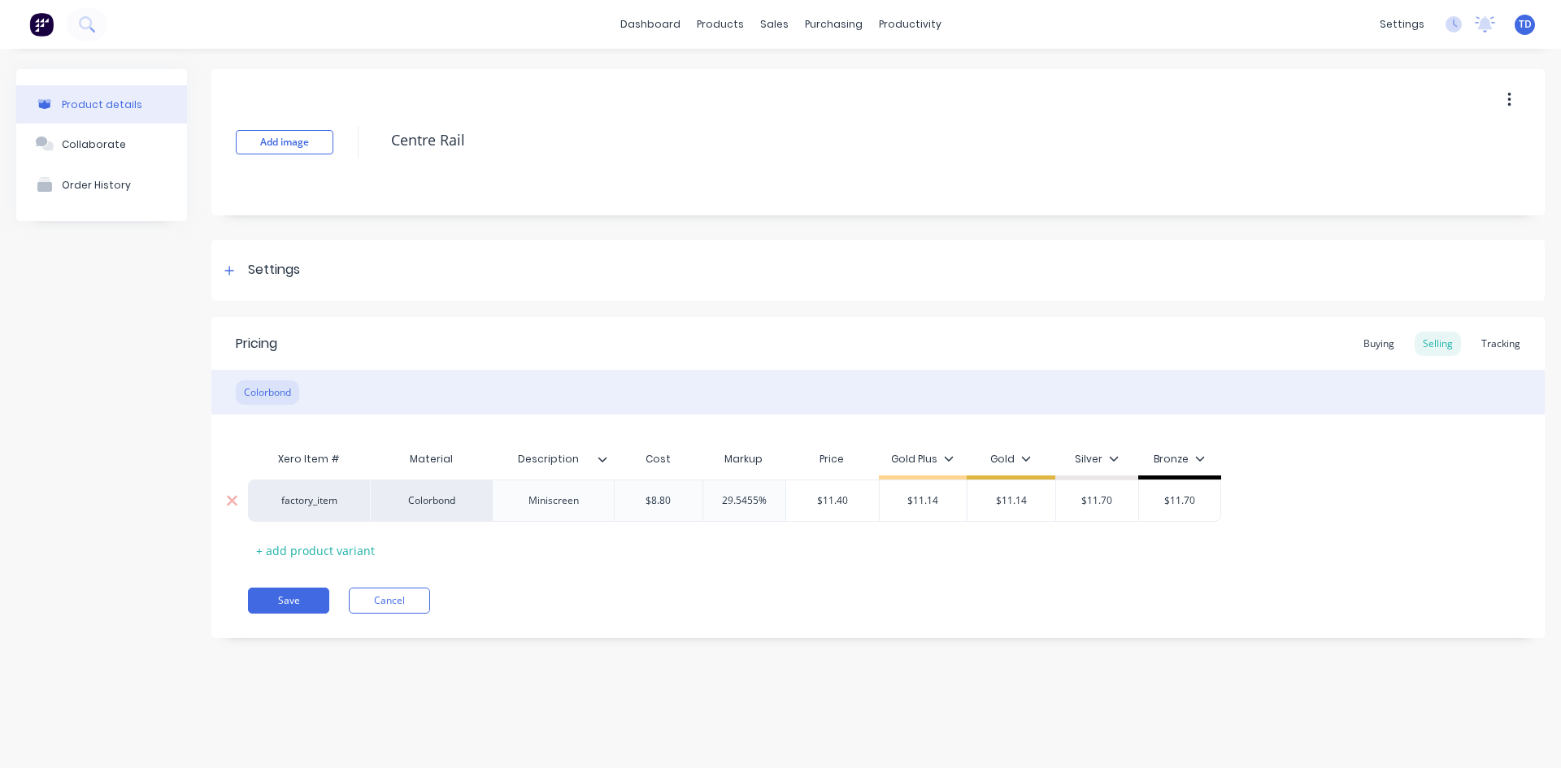
type input "$11.40"
type input "29.5455%"
type input "$8.80"
type textarea "x"
type input "3"
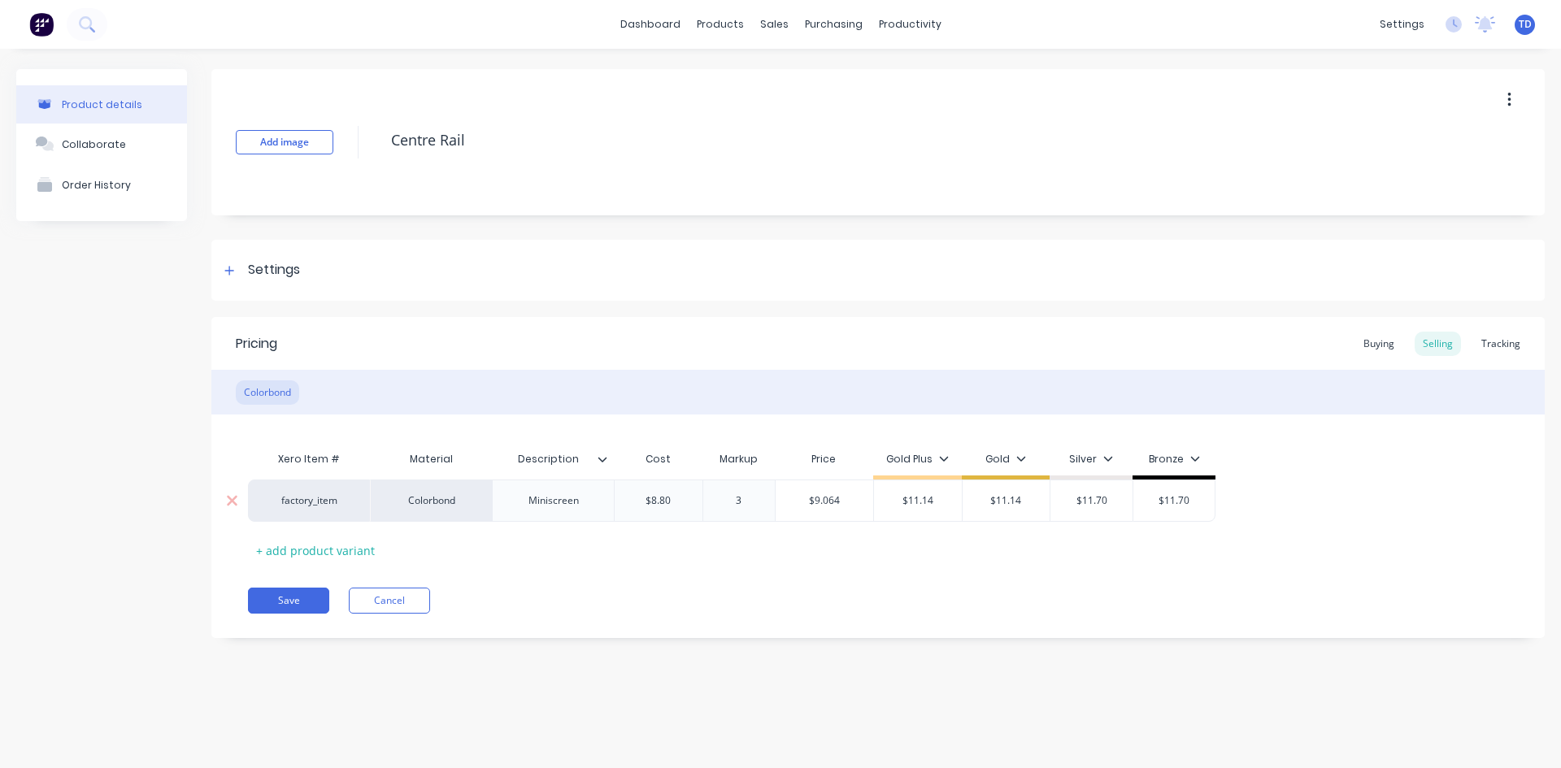
type textarea "x"
type input "30"
type input "$11.44"
type input "30%"
type textarea "x"
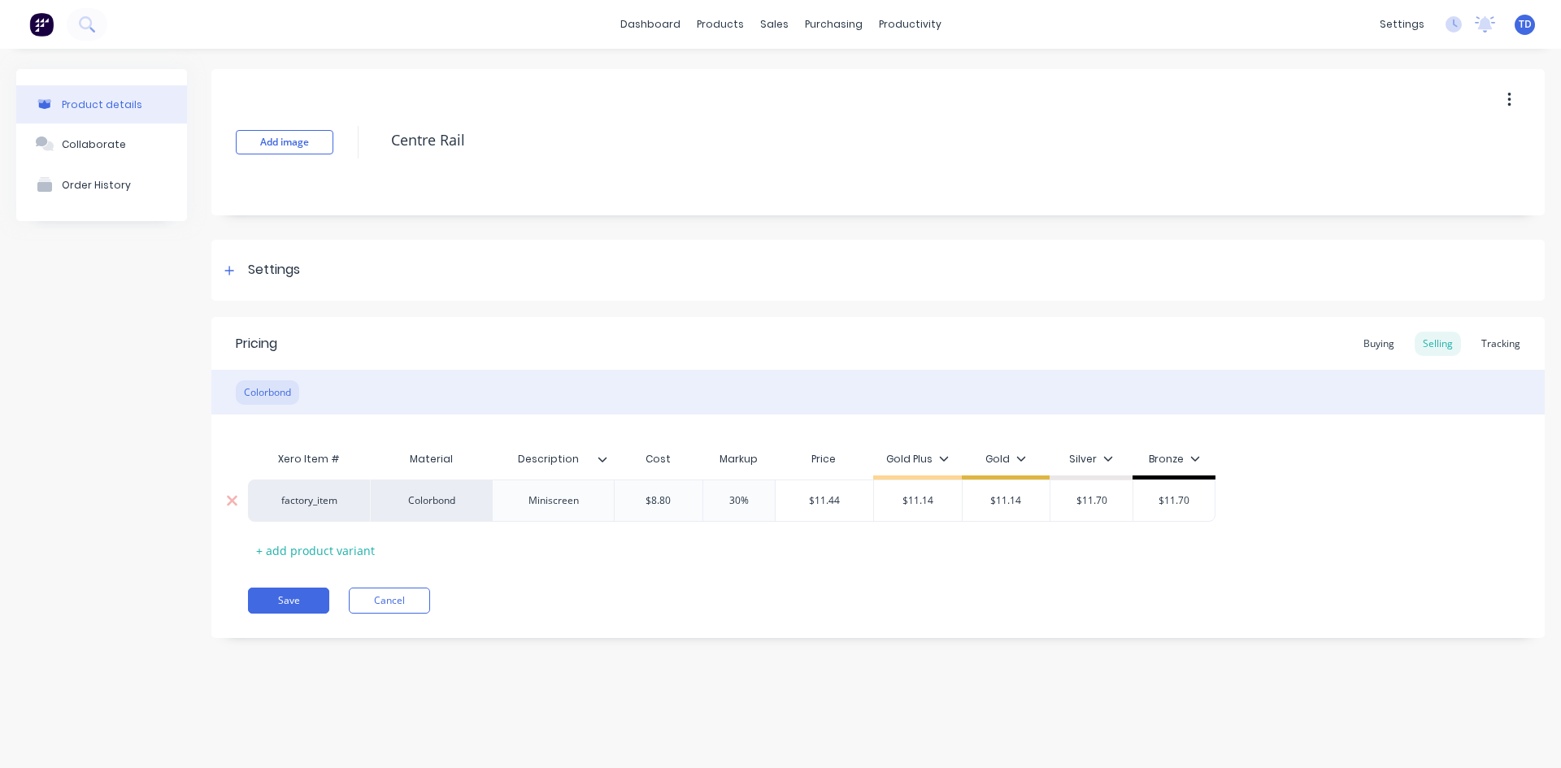
type input "1"
type textarea "x"
type input "11."
type textarea "x"
type input "11.4"
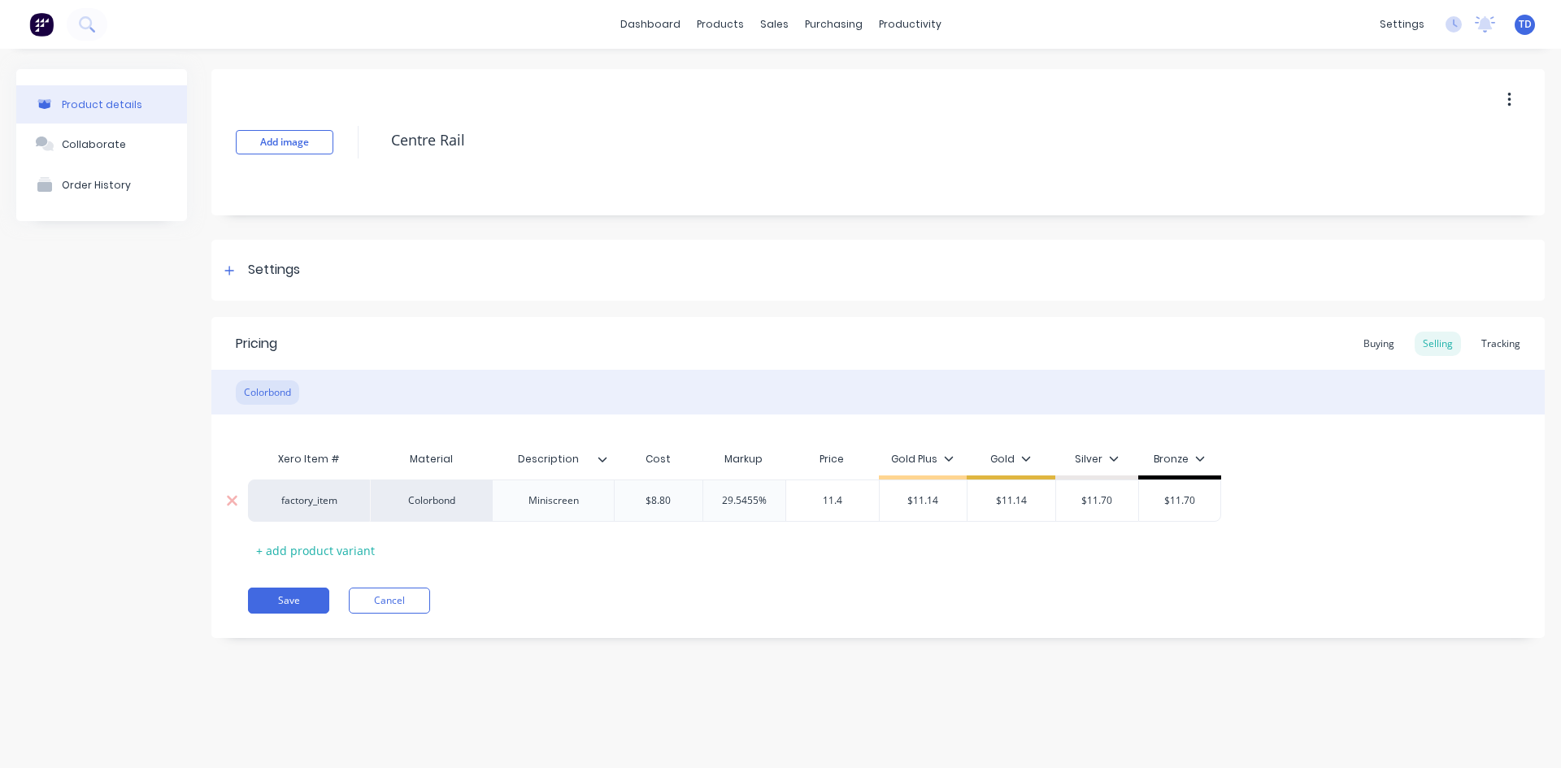
type textarea "x"
type input "11.45"
type input "$11.14"
type textarea "x"
type input "1"
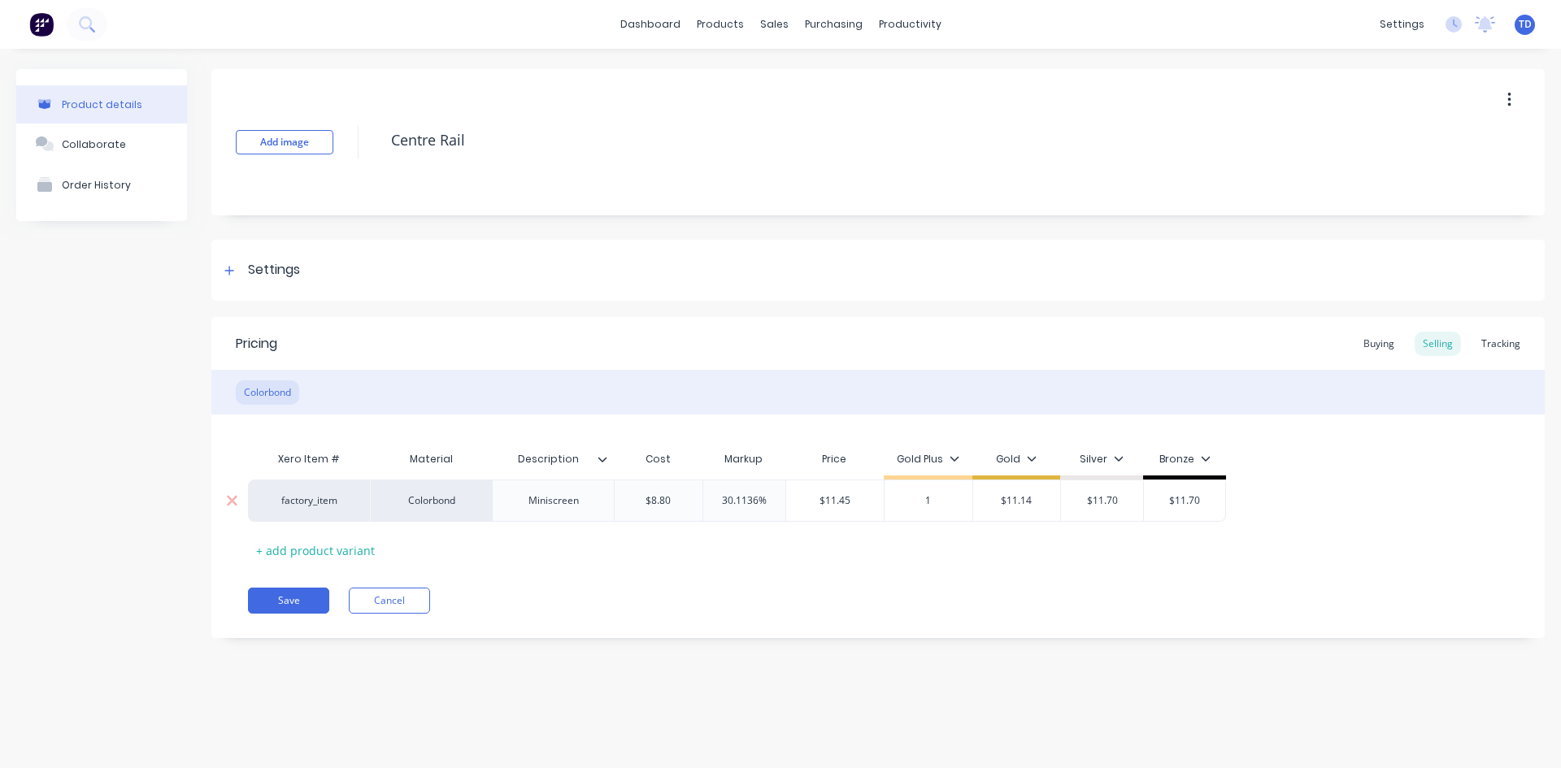
type textarea "x"
type input "11"
type textarea "x"
type input "11."
type textarea "x"
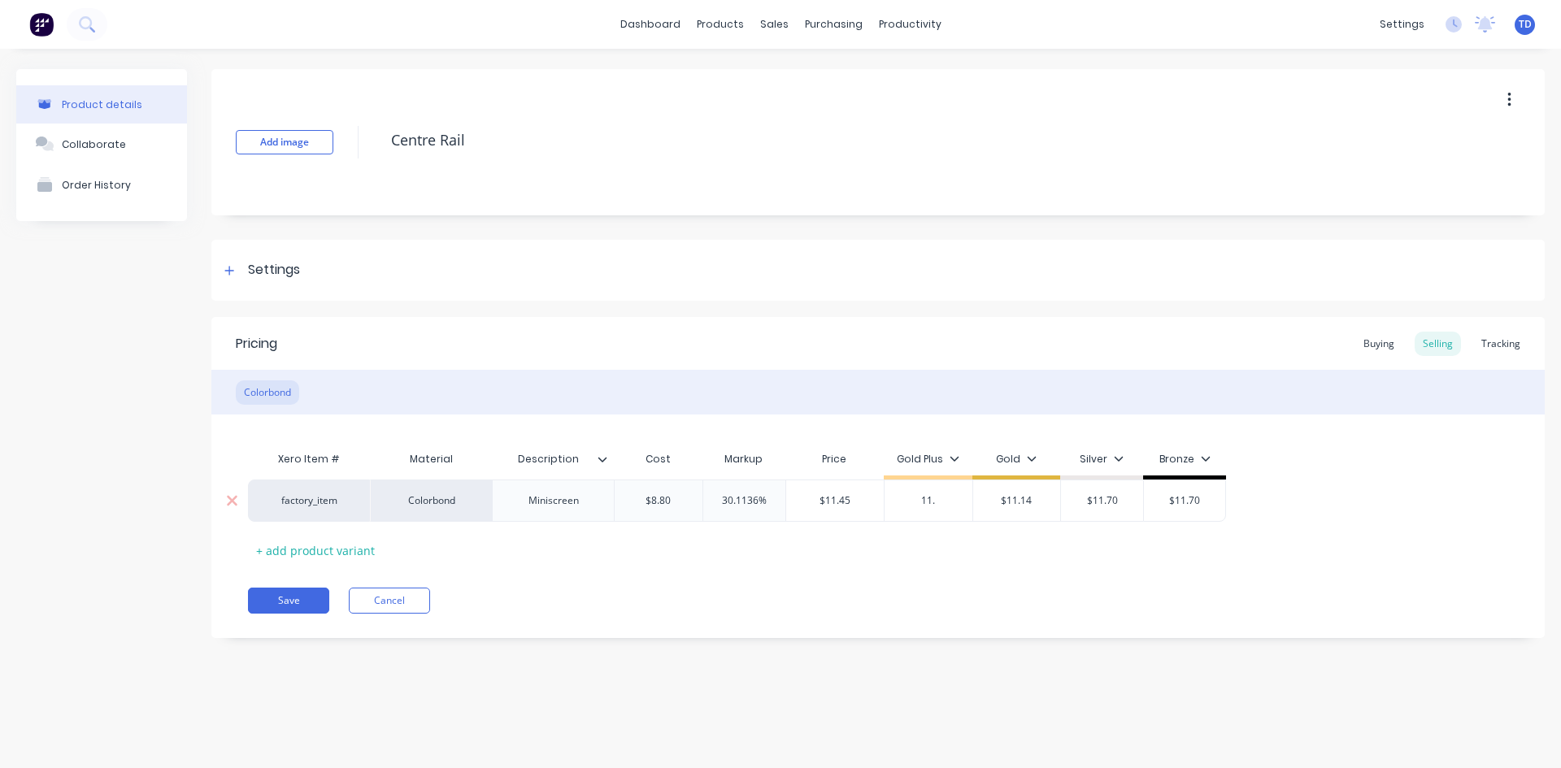
type input "11.4"
type textarea "x"
type input "11.44"
type textarea "x"
type input "11.4"
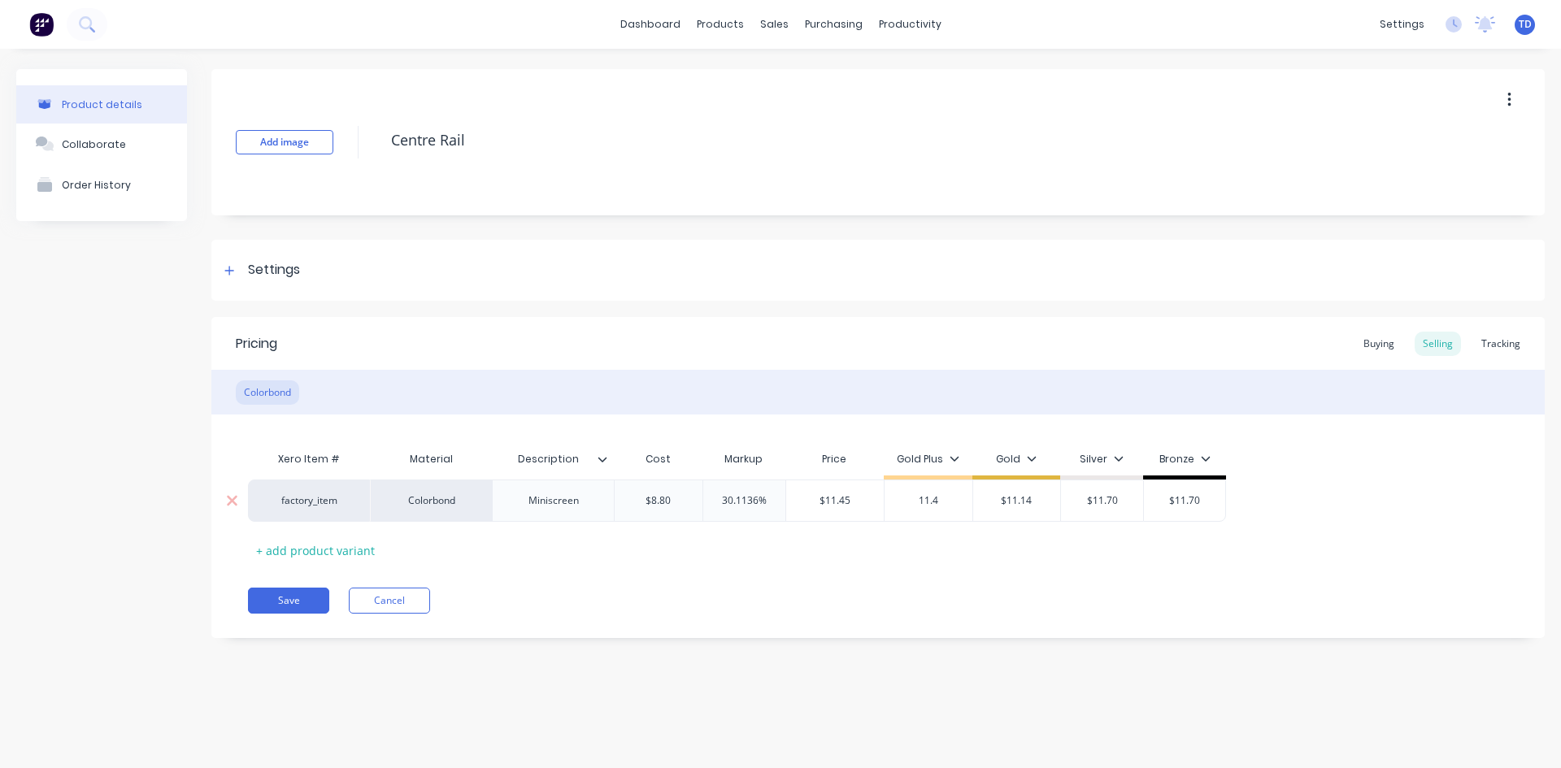
type textarea "x"
type input "11.45"
type input "$11.45"
type textarea "x"
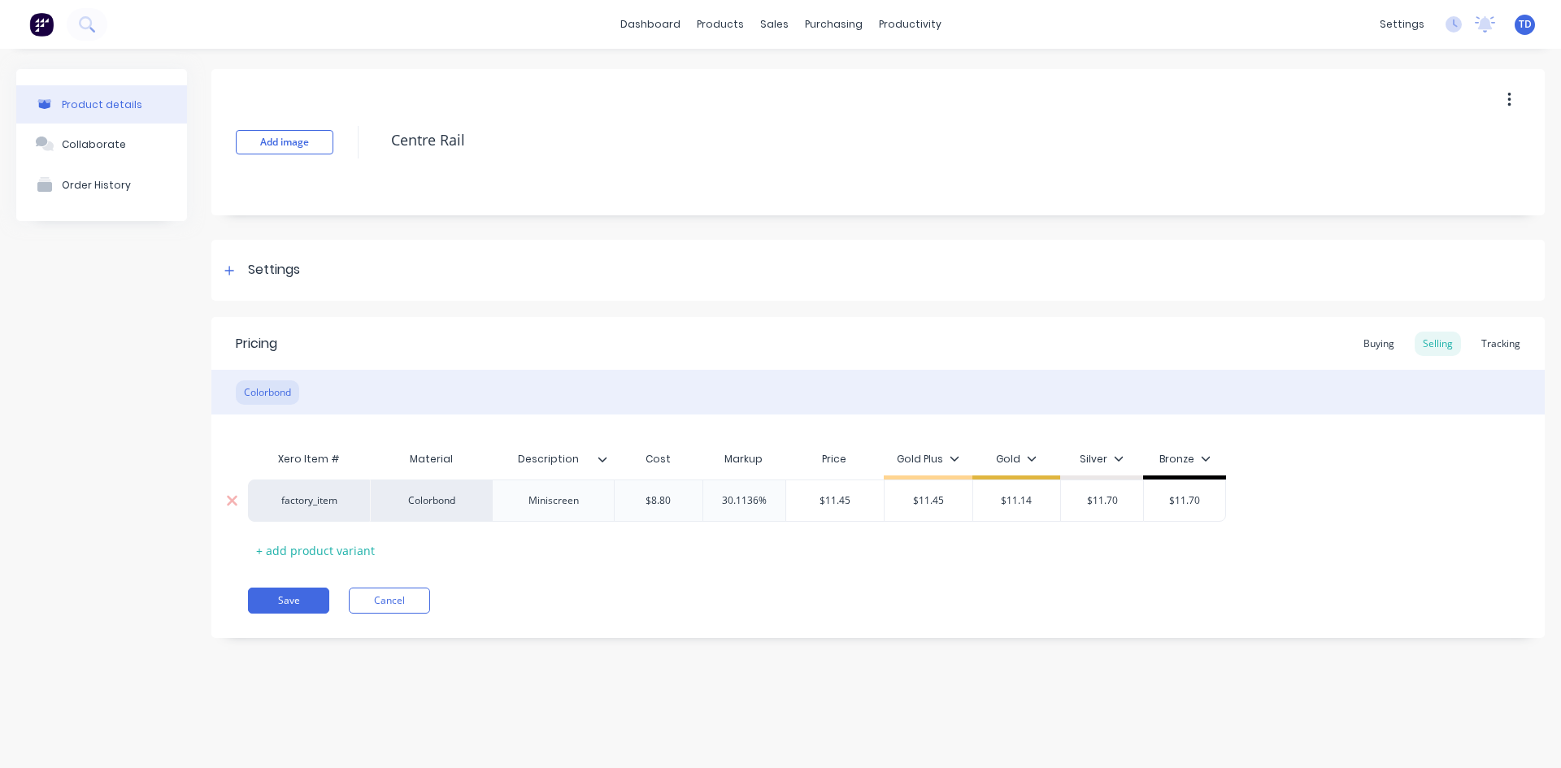
type input "1"
type textarea "x"
type input "11"
type textarea "x"
type input "11."
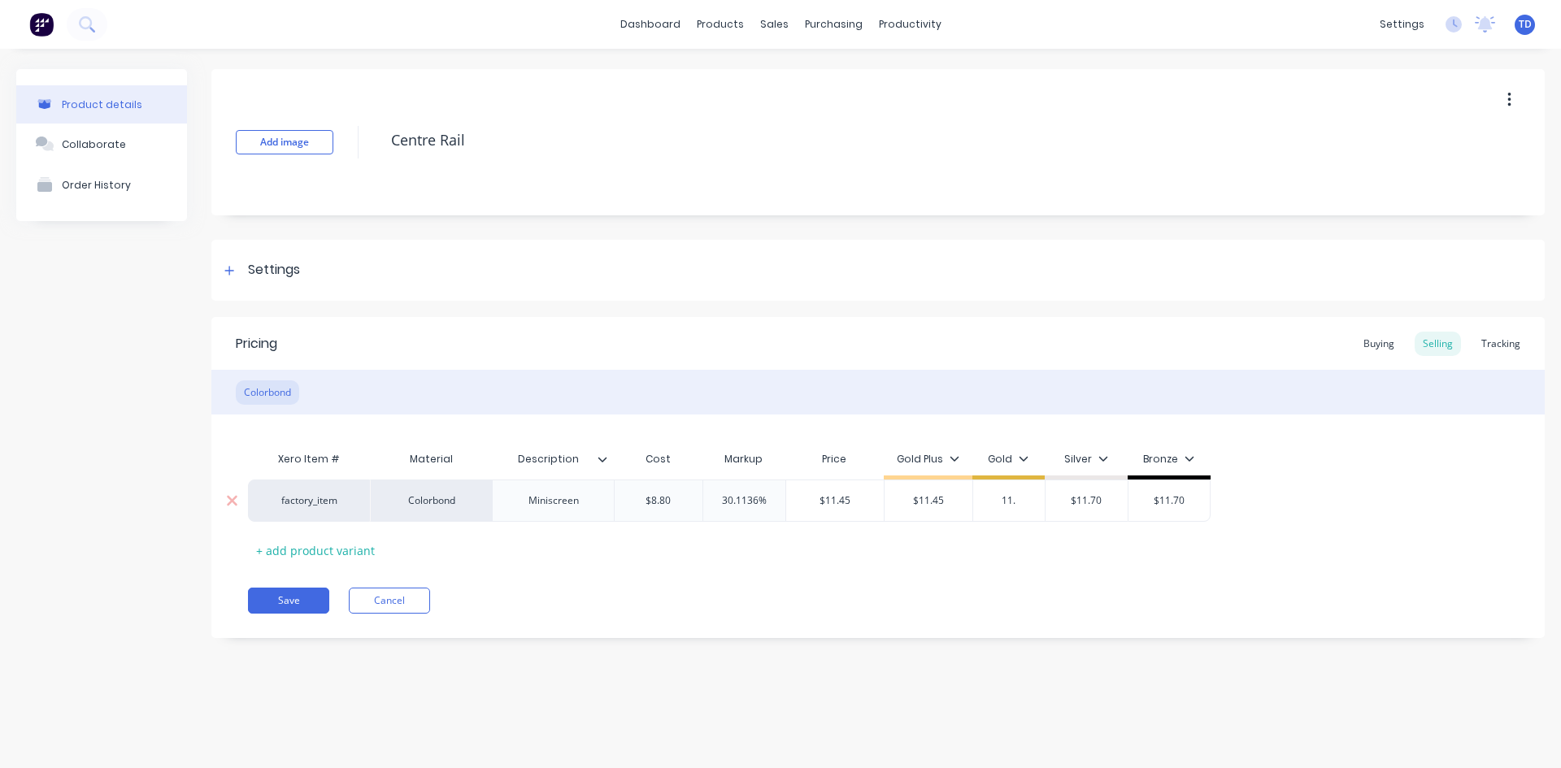
type textarea "x"
type input "11.4"
type textarea "x"
type input "11.45"
type input "30.1136%"
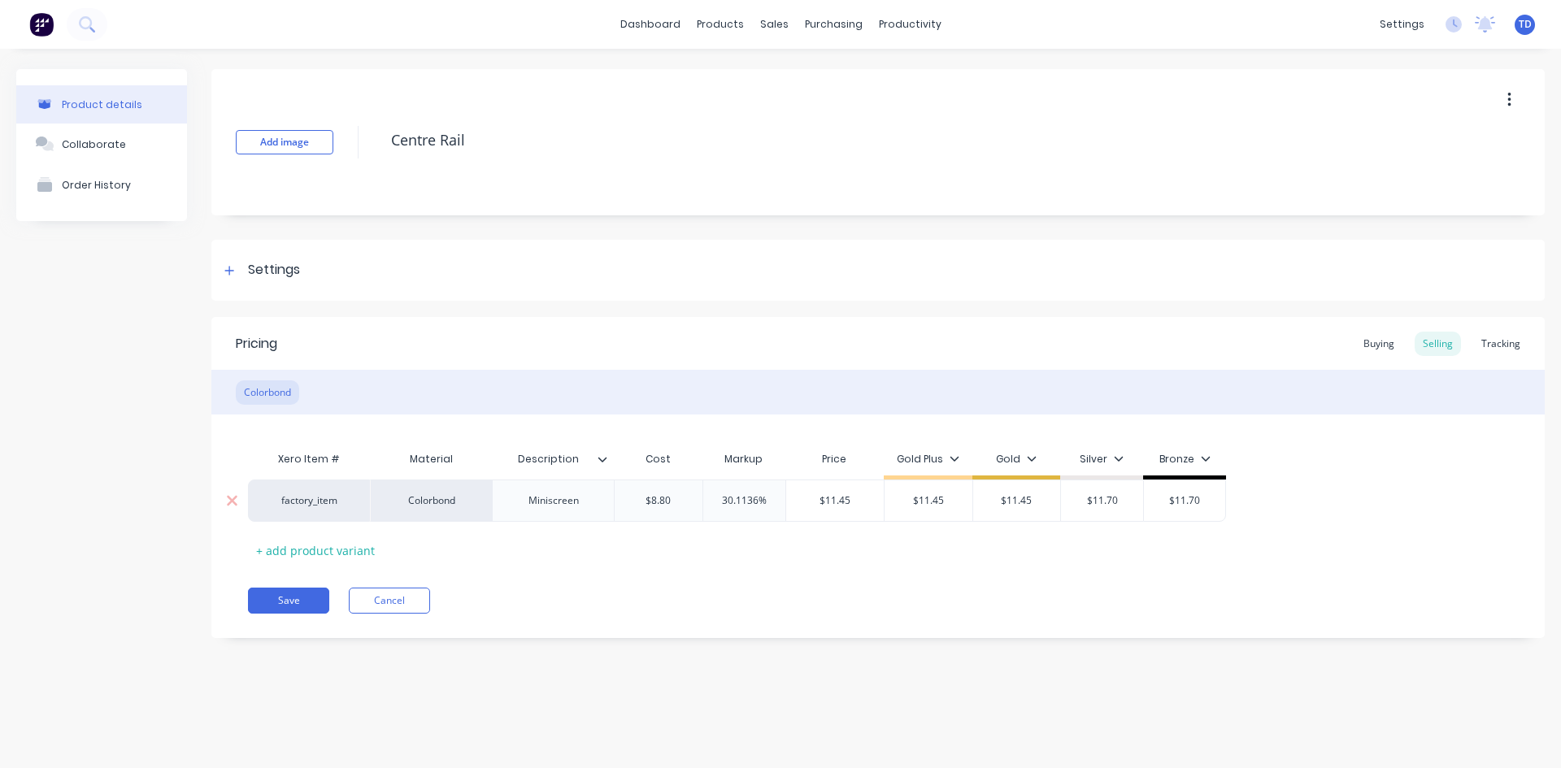
type textarea "x"
type input "3"
type textarea "x"
type input "35"
type input "$11.88"
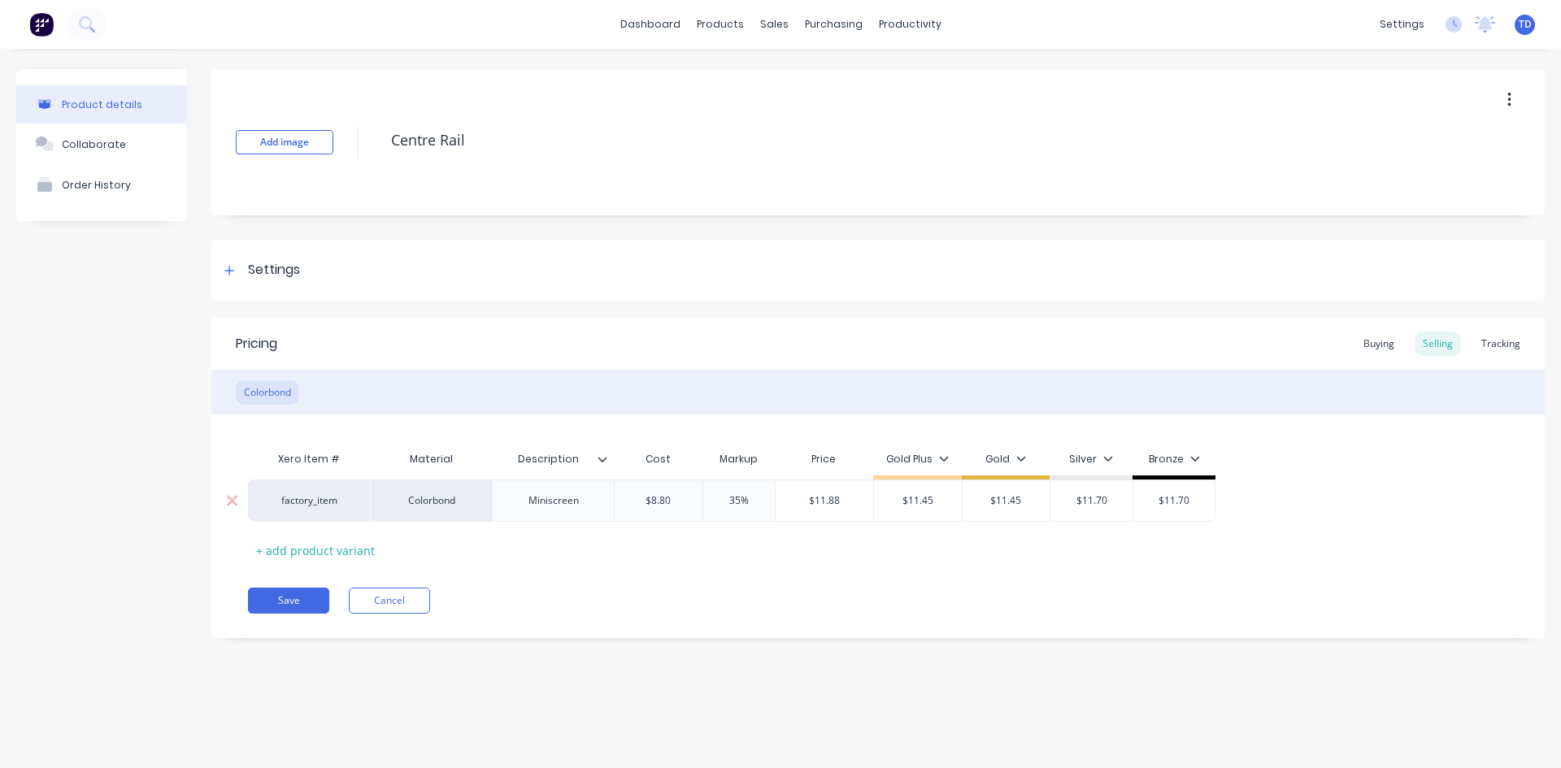
type input "$11.45"
type input "$11.70"
type textarea "x"
type input "1"
type textarea "x"
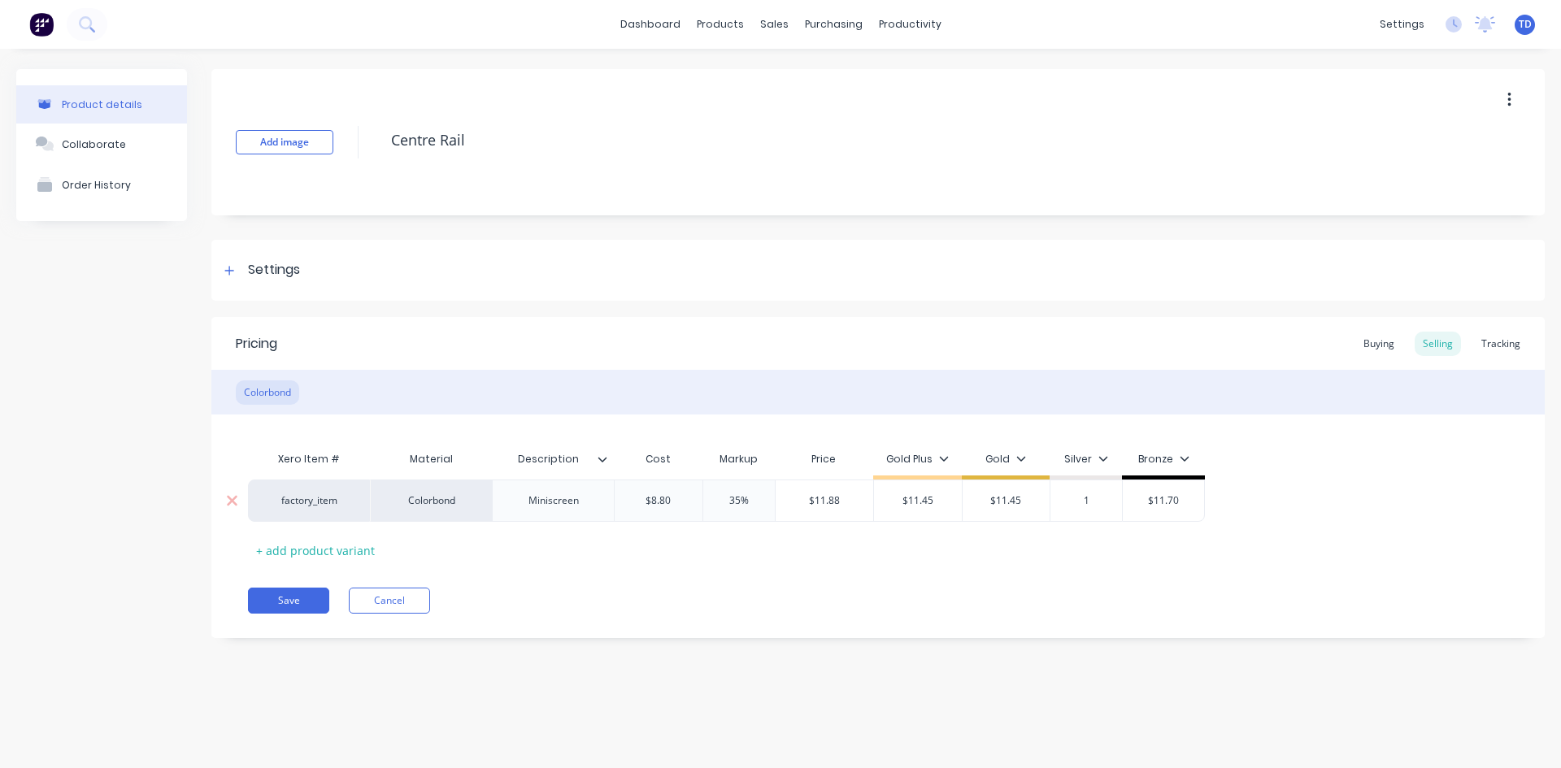
type input "11"
type textarea "x"
type input "11."
type textarea "x"
type input "11.9"
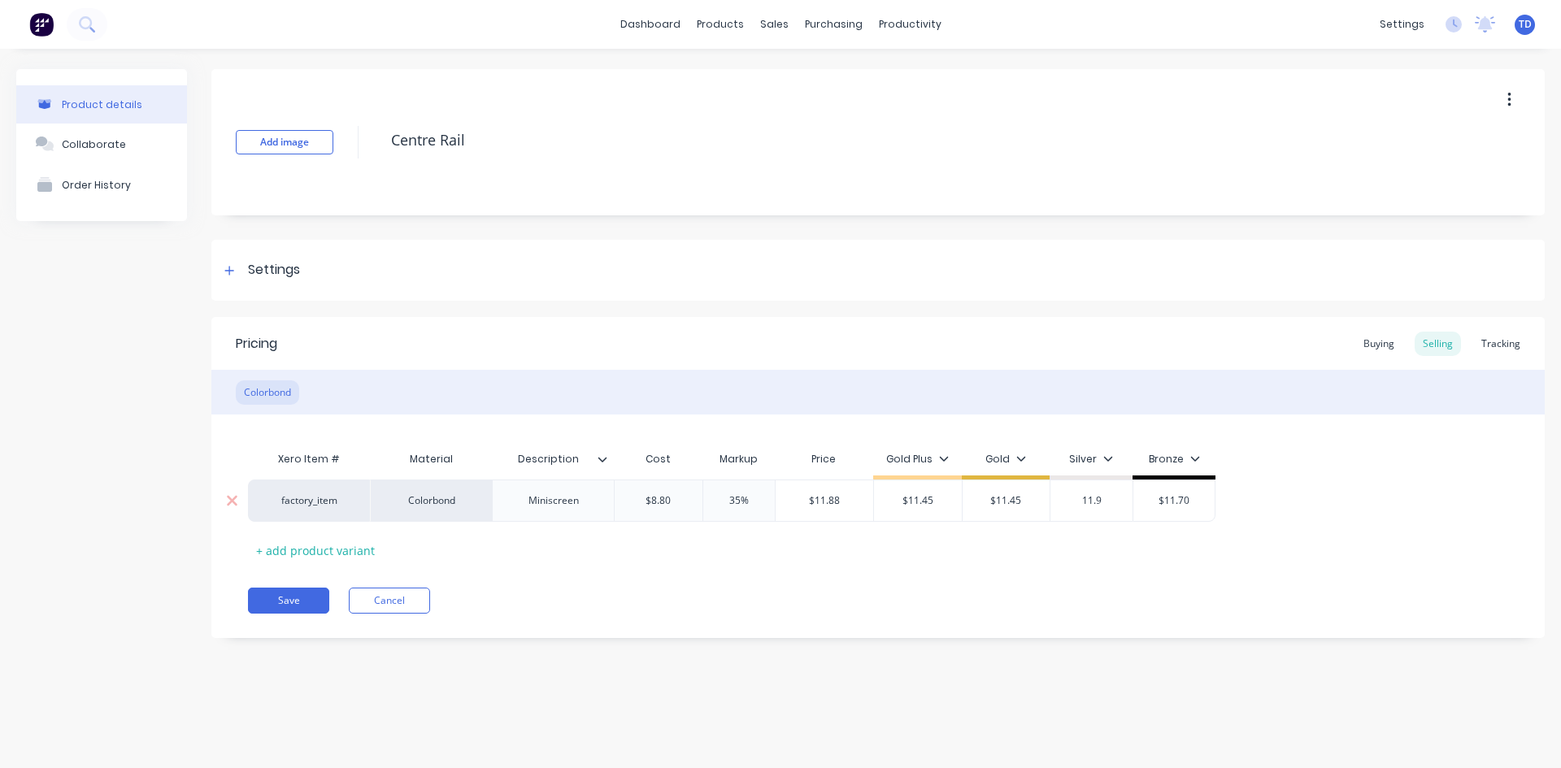
type textarea "x"
type input "11.90"
type input "$11.70"
type textarea "x"
type input "1"
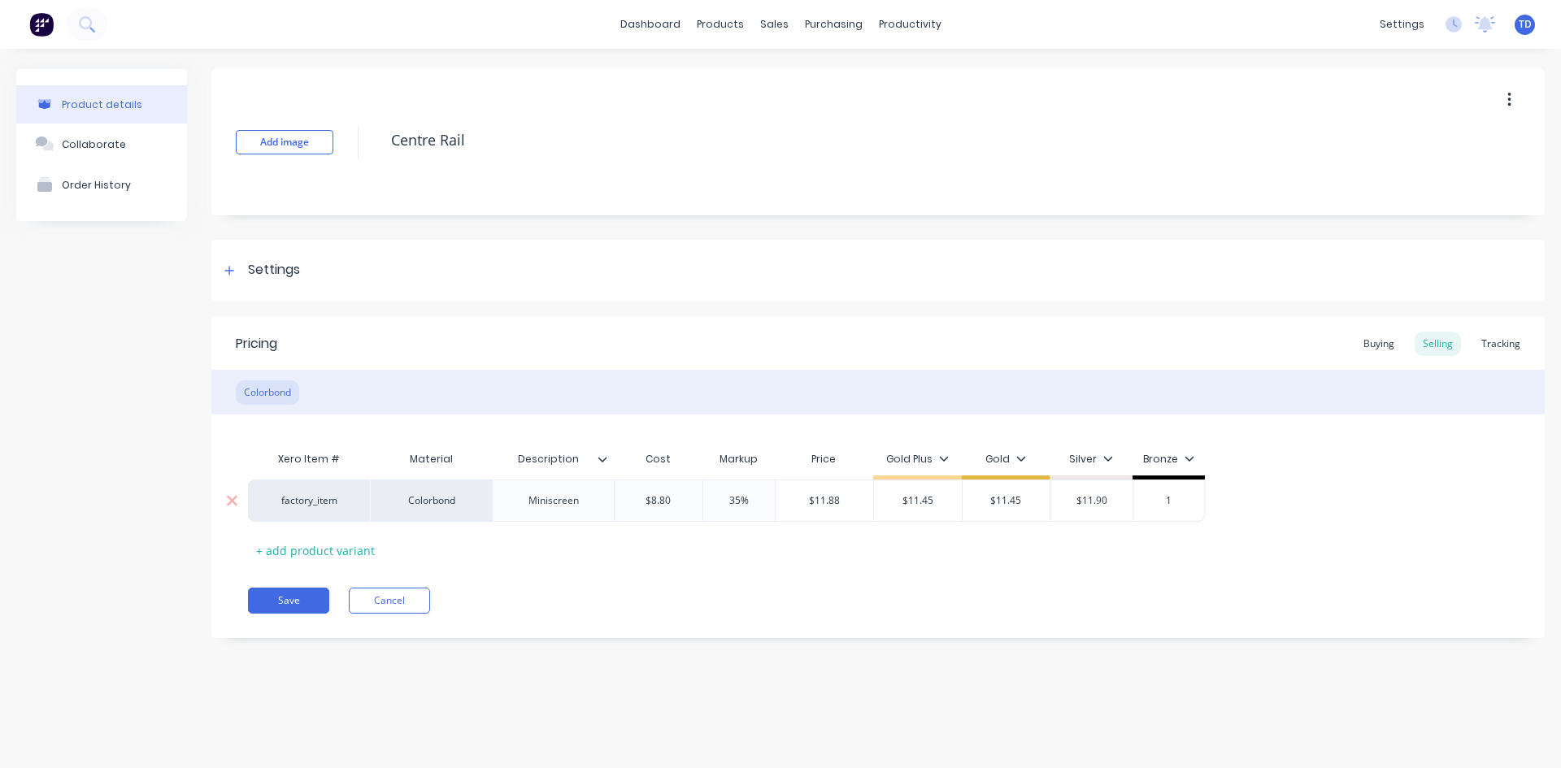
type textarea "x"
type input "12"
type textarea "x"
type input "12."
type textarea "x"
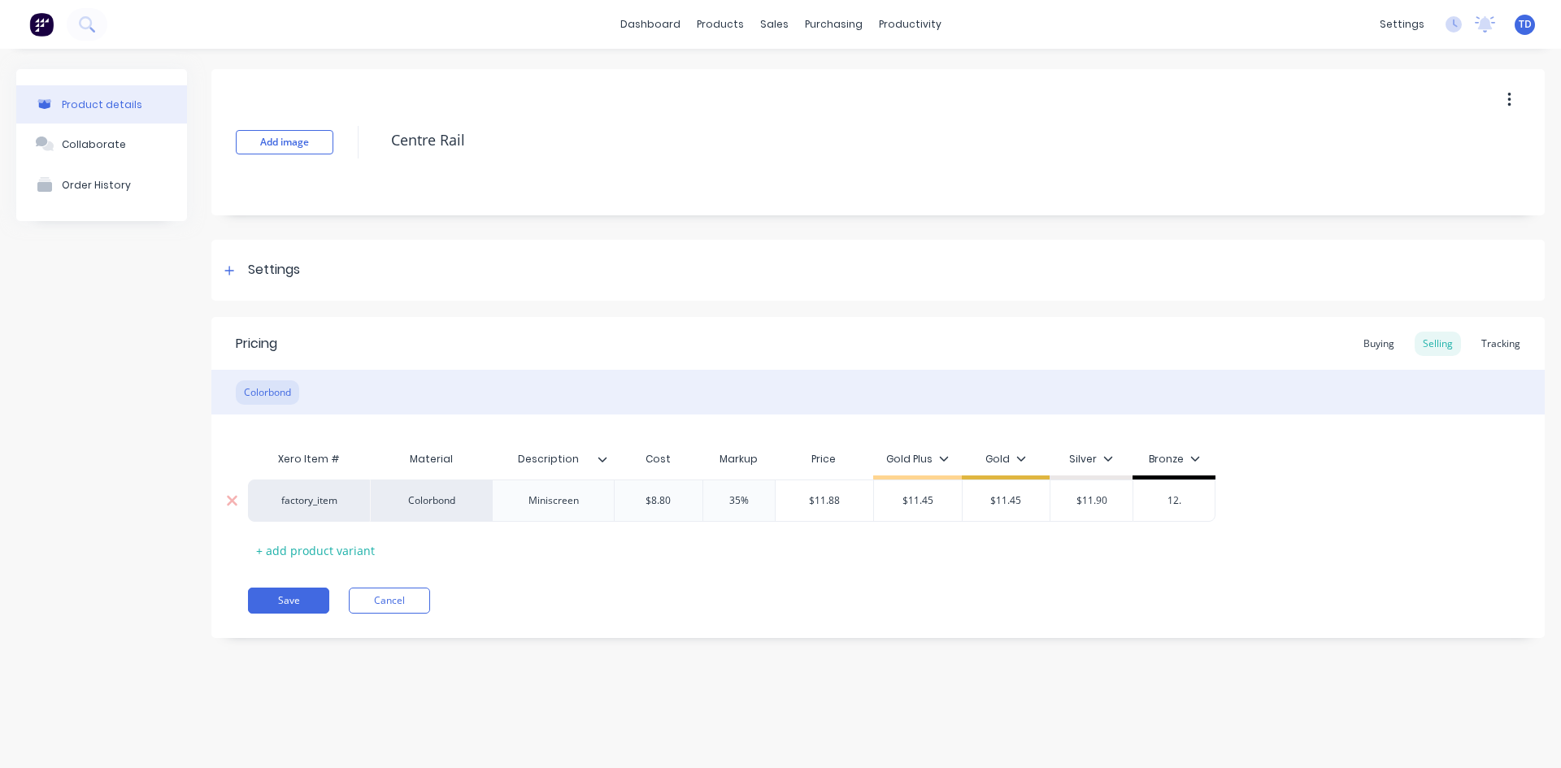
type input "12.3"
type textarea "x"
type input "$12.34"
type input "$11.90"
type textarea "x"
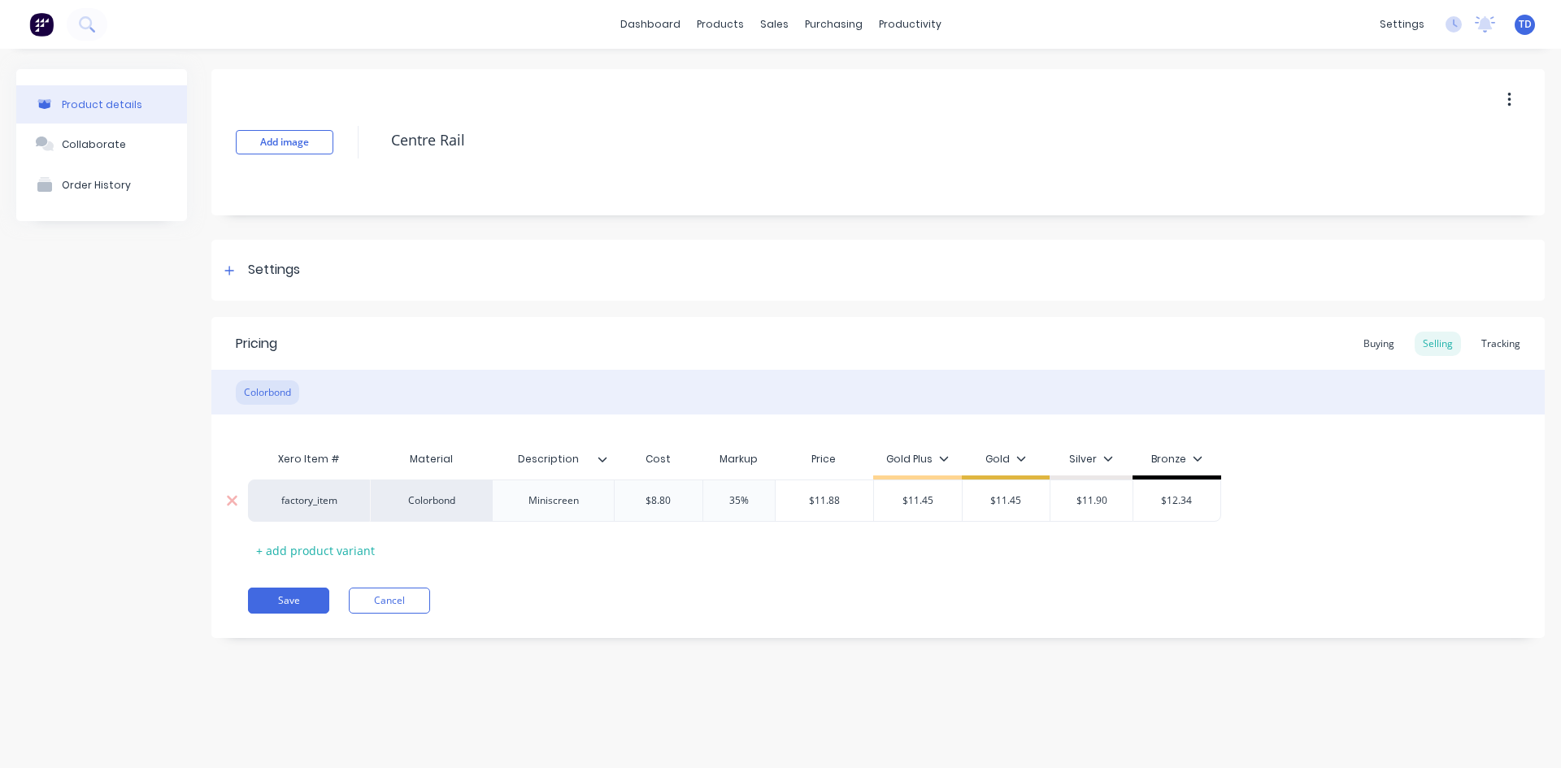
type input "1"
type textarea "x"
type input "12"
type textarea "x"
type input "12."
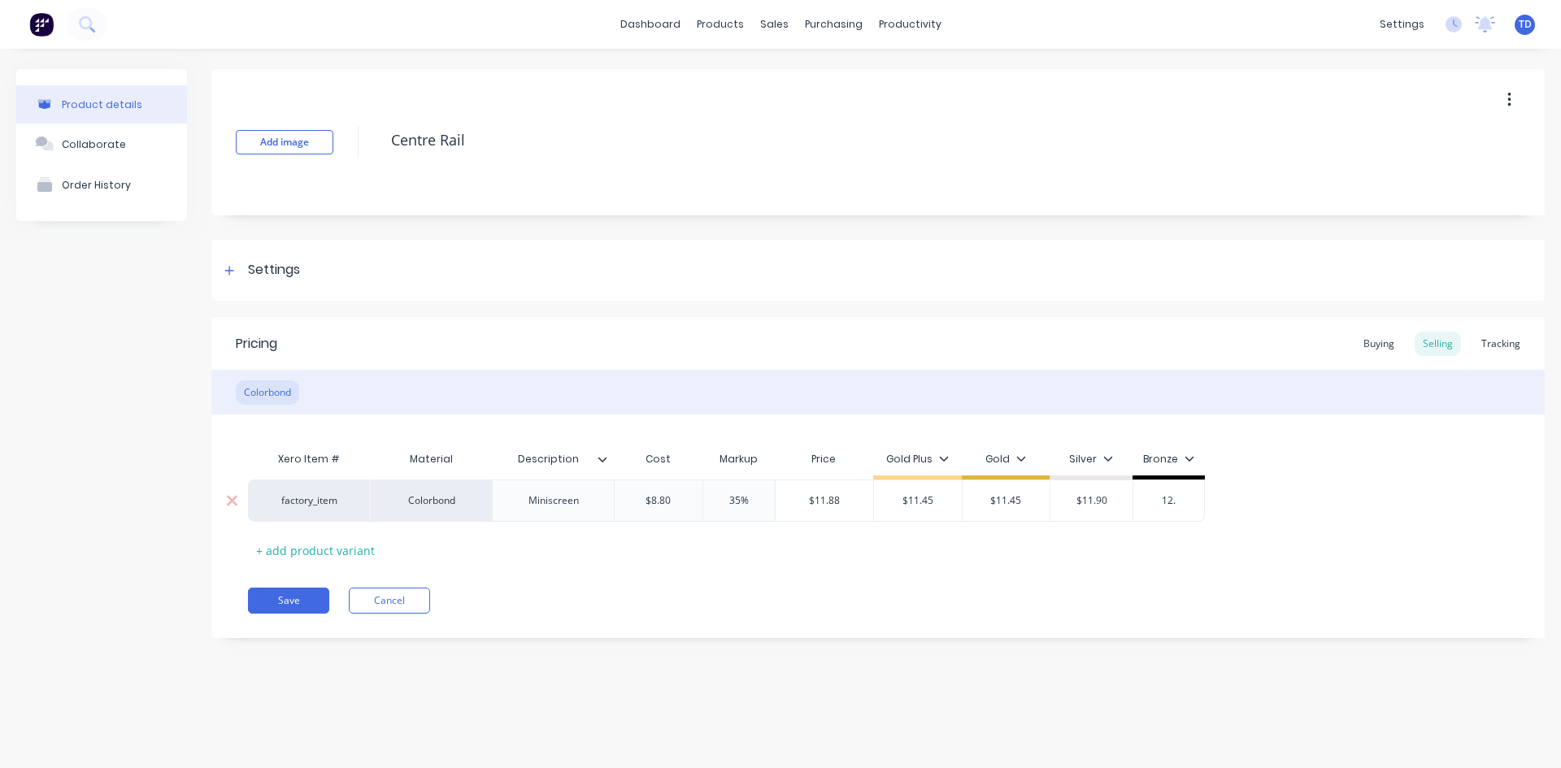
type textarea "x"
type input "12.3"
type textarea "x"
type input "12.35"
type input "$12.35"
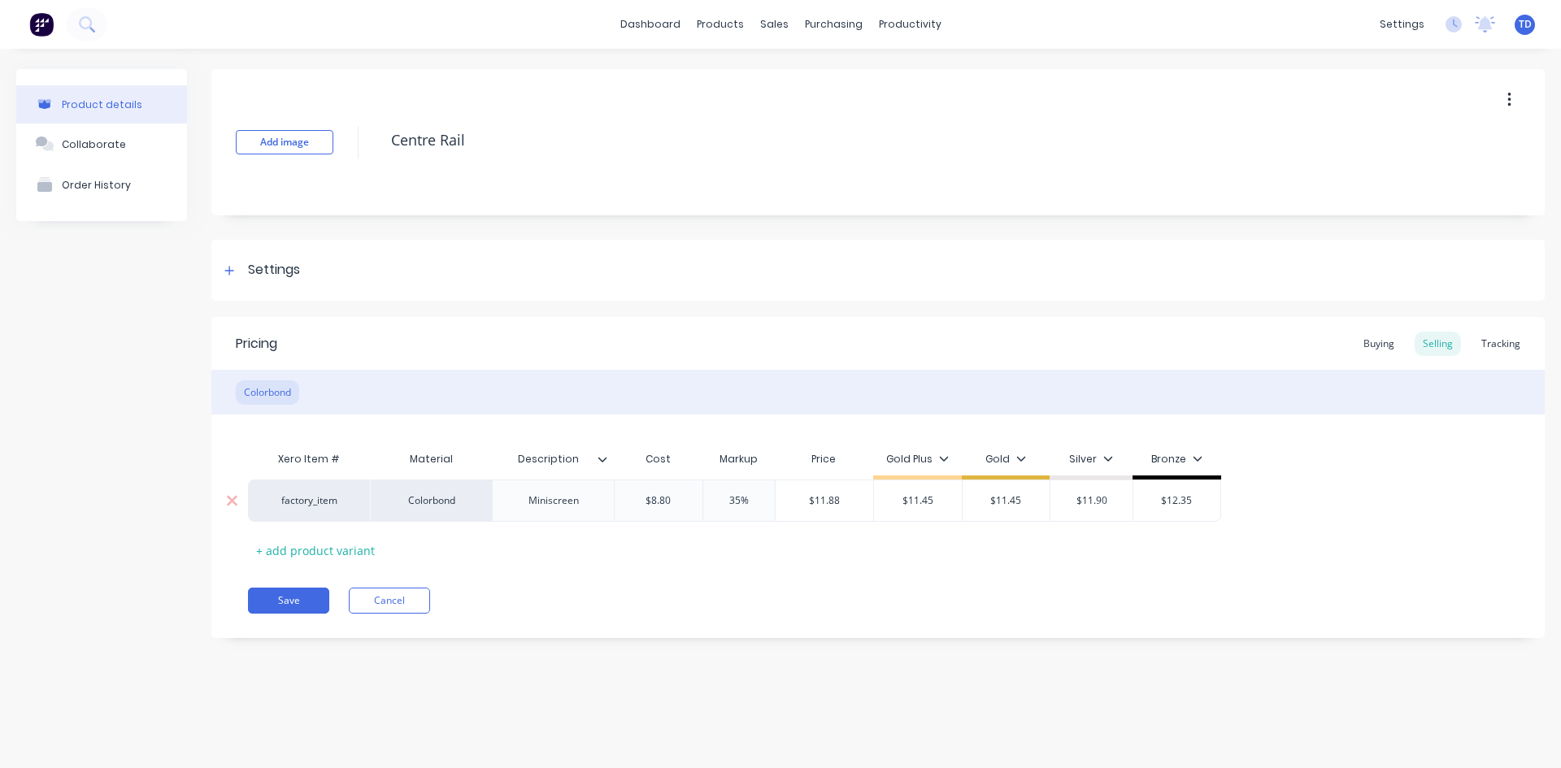
type input "35%"
type textarea "x"
type input "1"
type textarea "x"
type input "11."
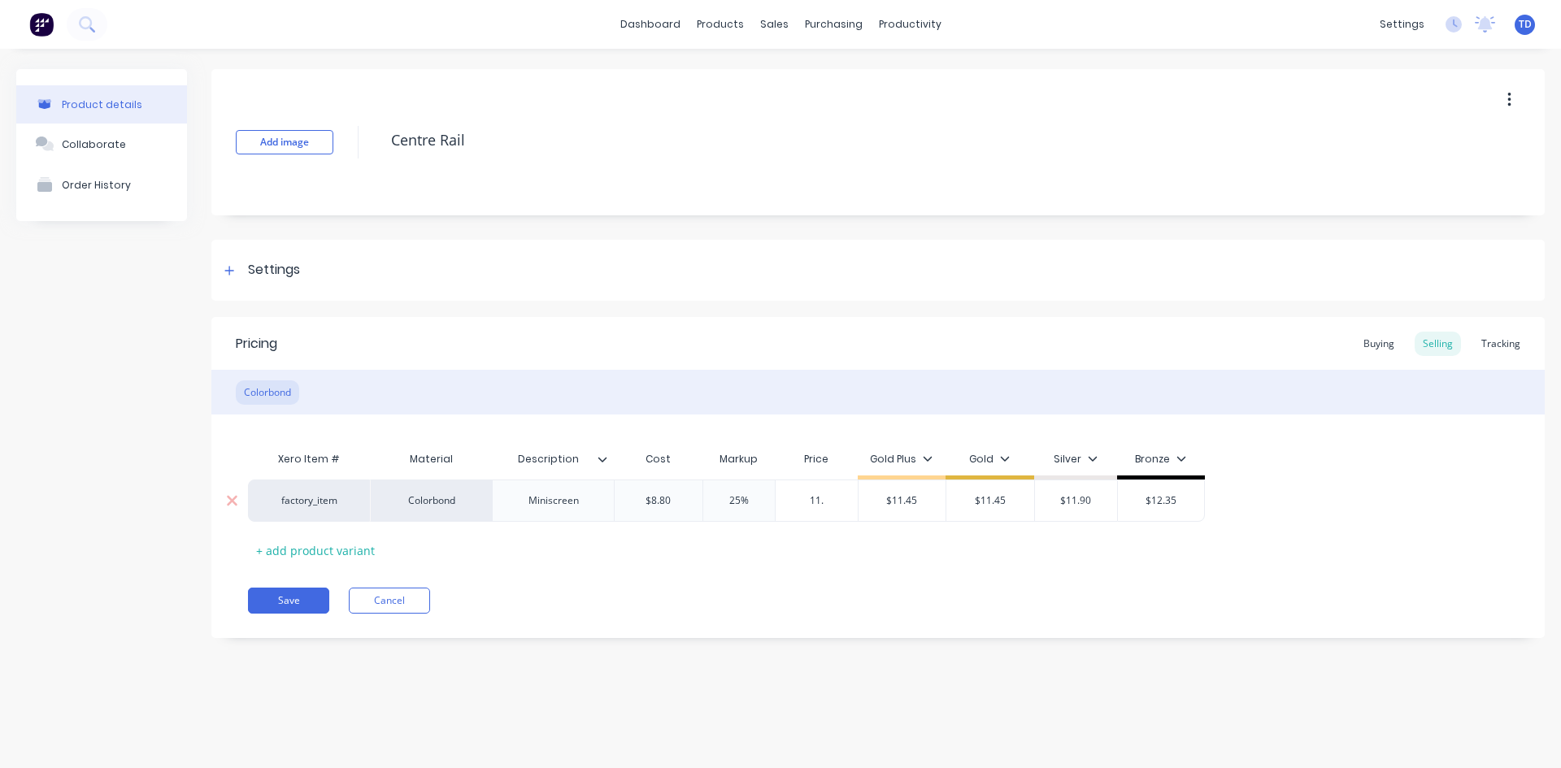
type textarea "x"
type input "11.4"
type textarea "x"
type input "11.45"
click at [1379, 338] on div "Buying" at bounding box center [1378, 344] width 47 height 24
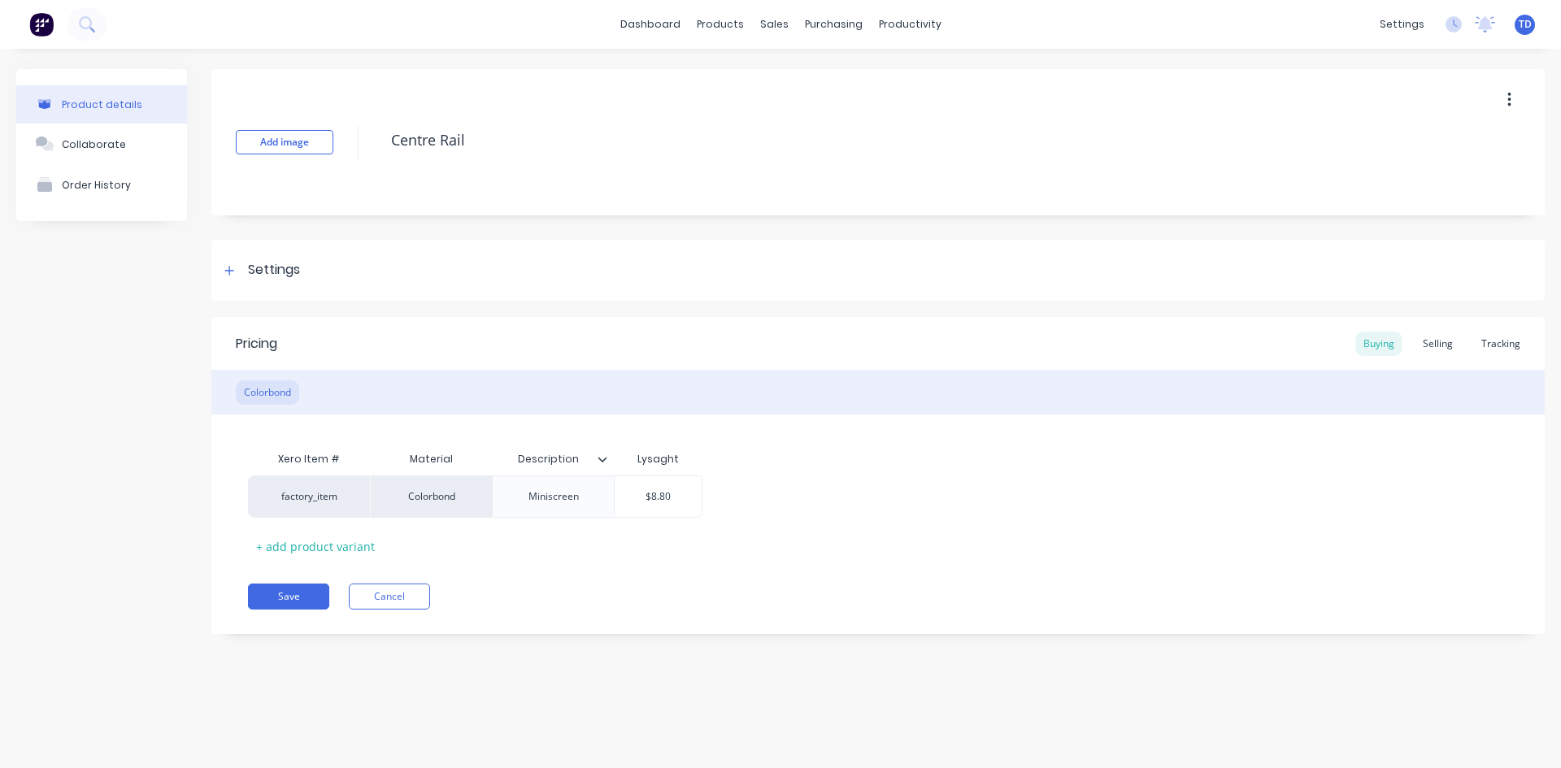
click at [1462, 340] on div "Buying Selling Tracking" at bounding box center [1441, 344] width 173 height 24
click at [1439, 348] on div "Selling" at bounding box center [1437, 344] width 46 height 24
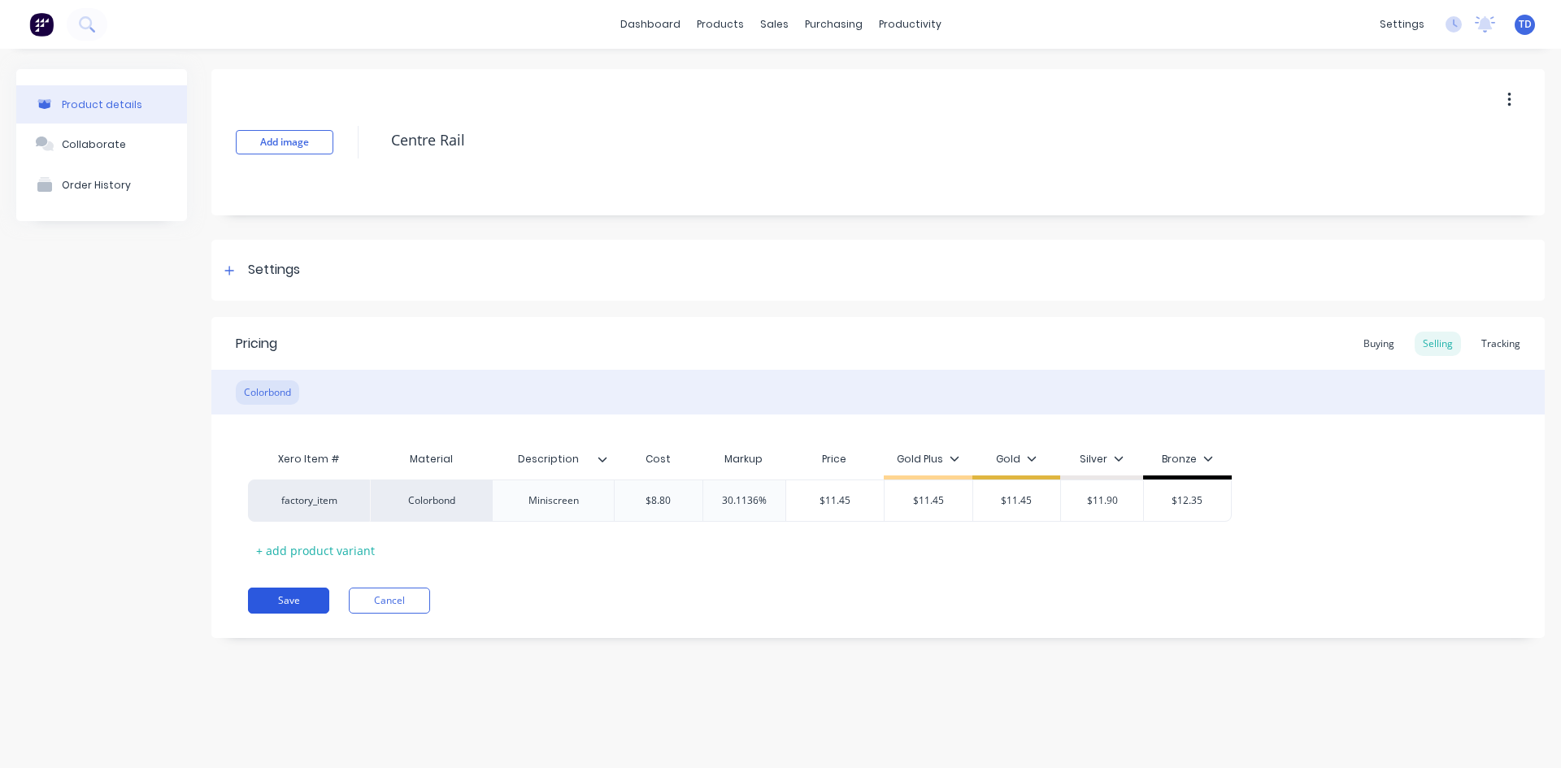
click at [266, 605] on button "Save" at bounding box center [288, 601] width 81 height 26
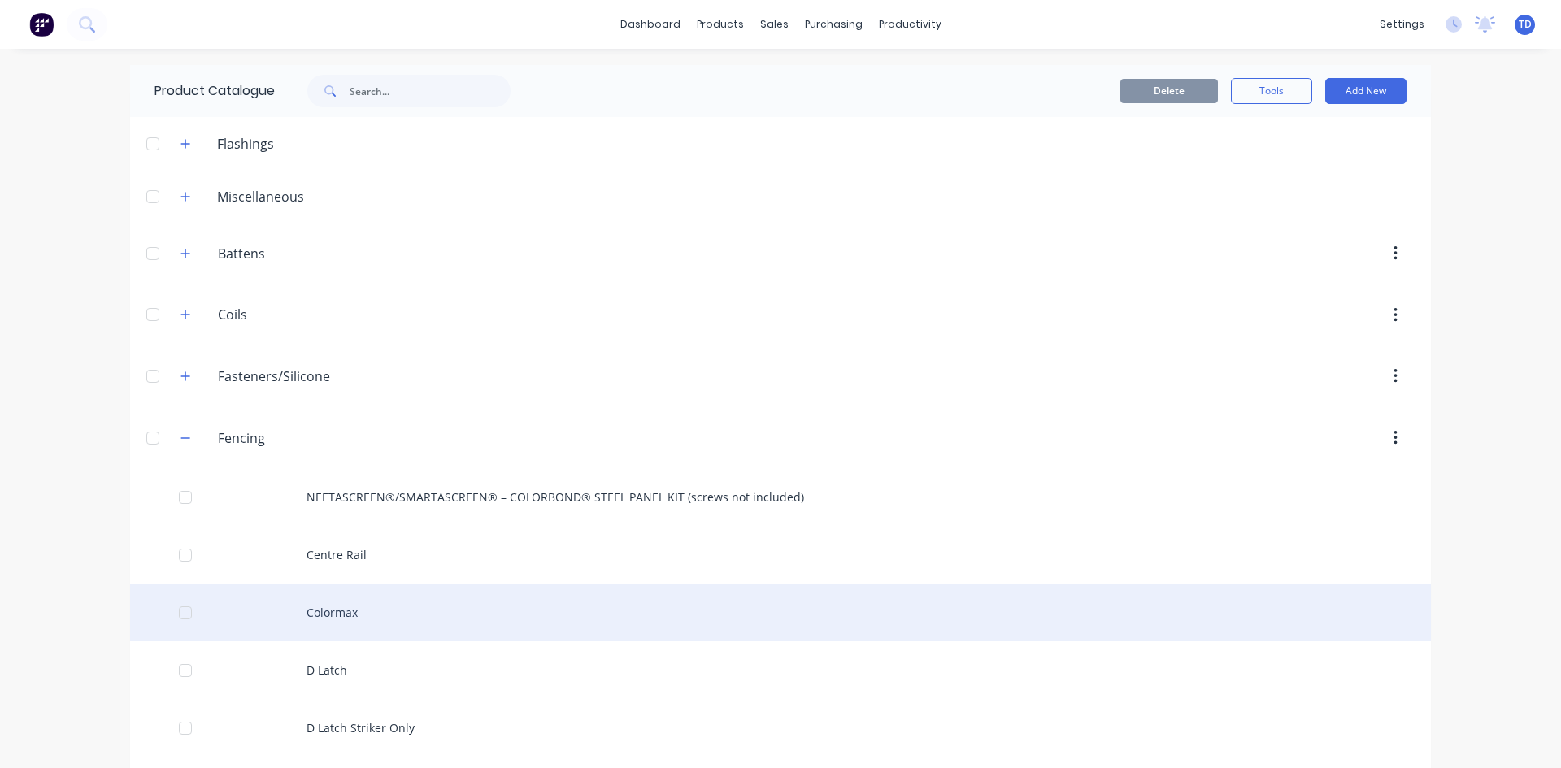
click at [315, 608] on div "Colormax" at bounding box center [780, 613] width 1300 height 58
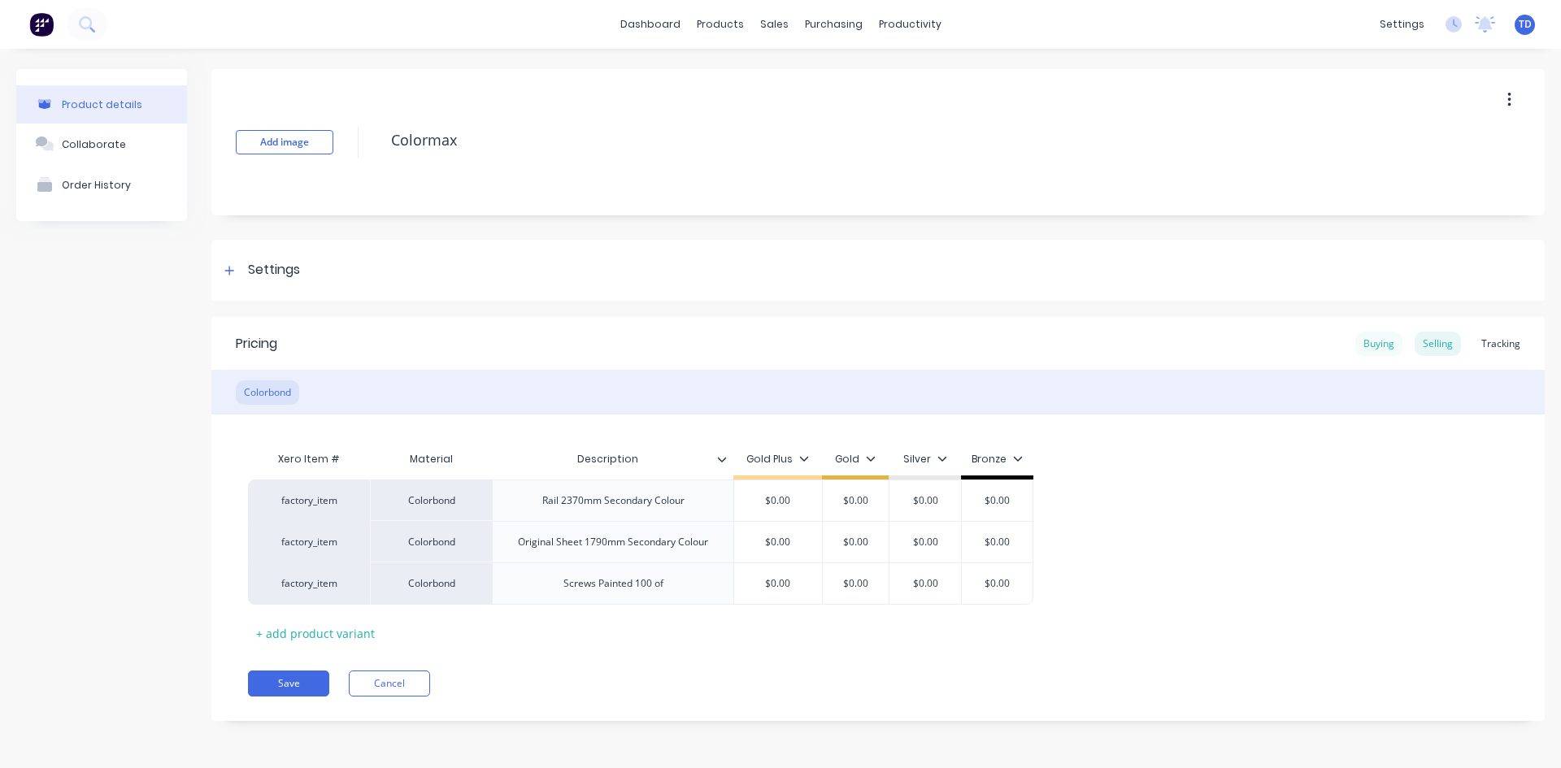
click at [1386, 344] on div "Buying" at bounding box center [1378, 344] width 47 height 24
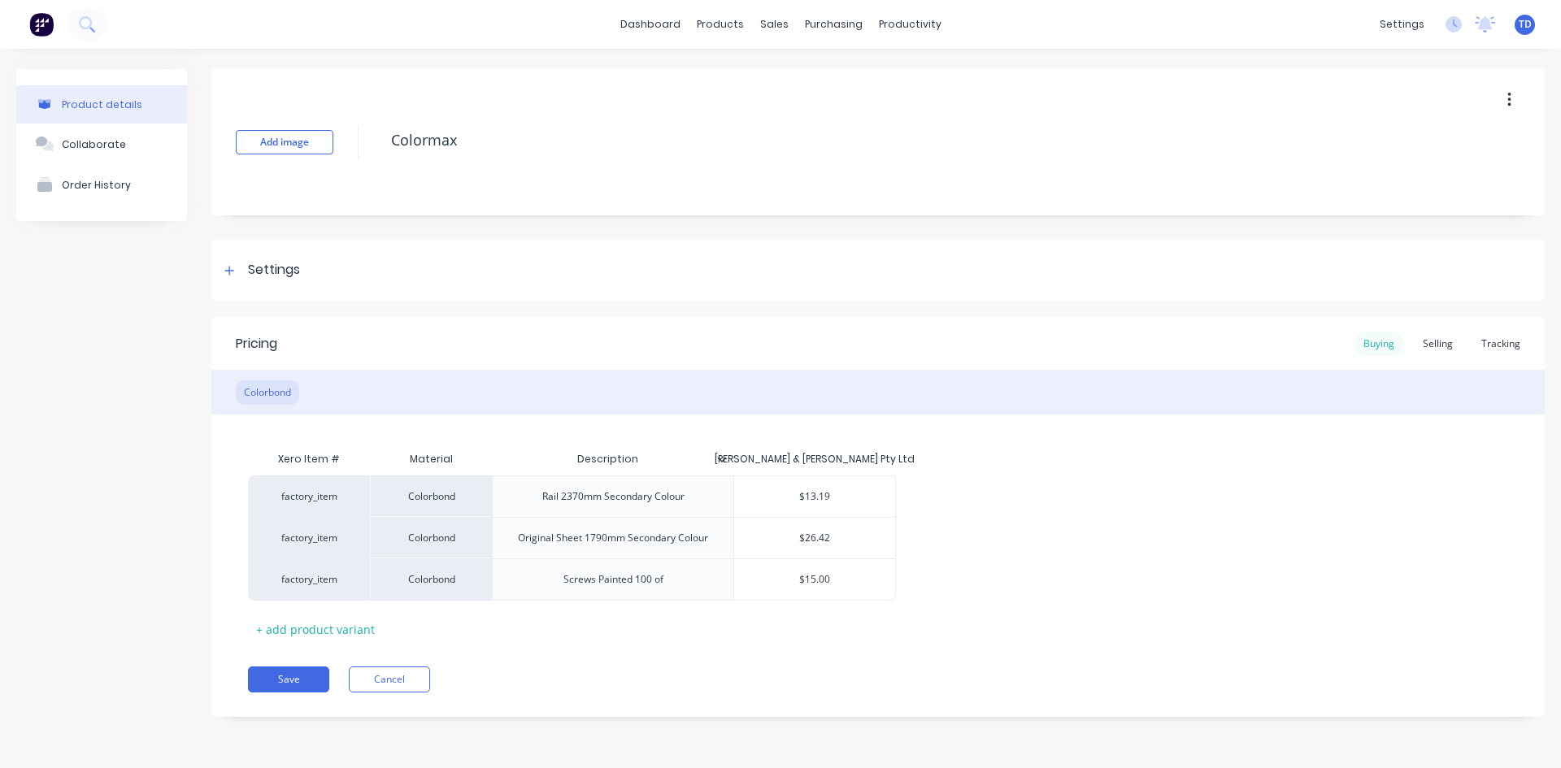
click at [1386, 344] on div "Buying" at bounding box center [1378, 344] width 47 height 24
click at [1440, 341] on div "Selling" at bounding box center [1437, 344] width 46 height 24
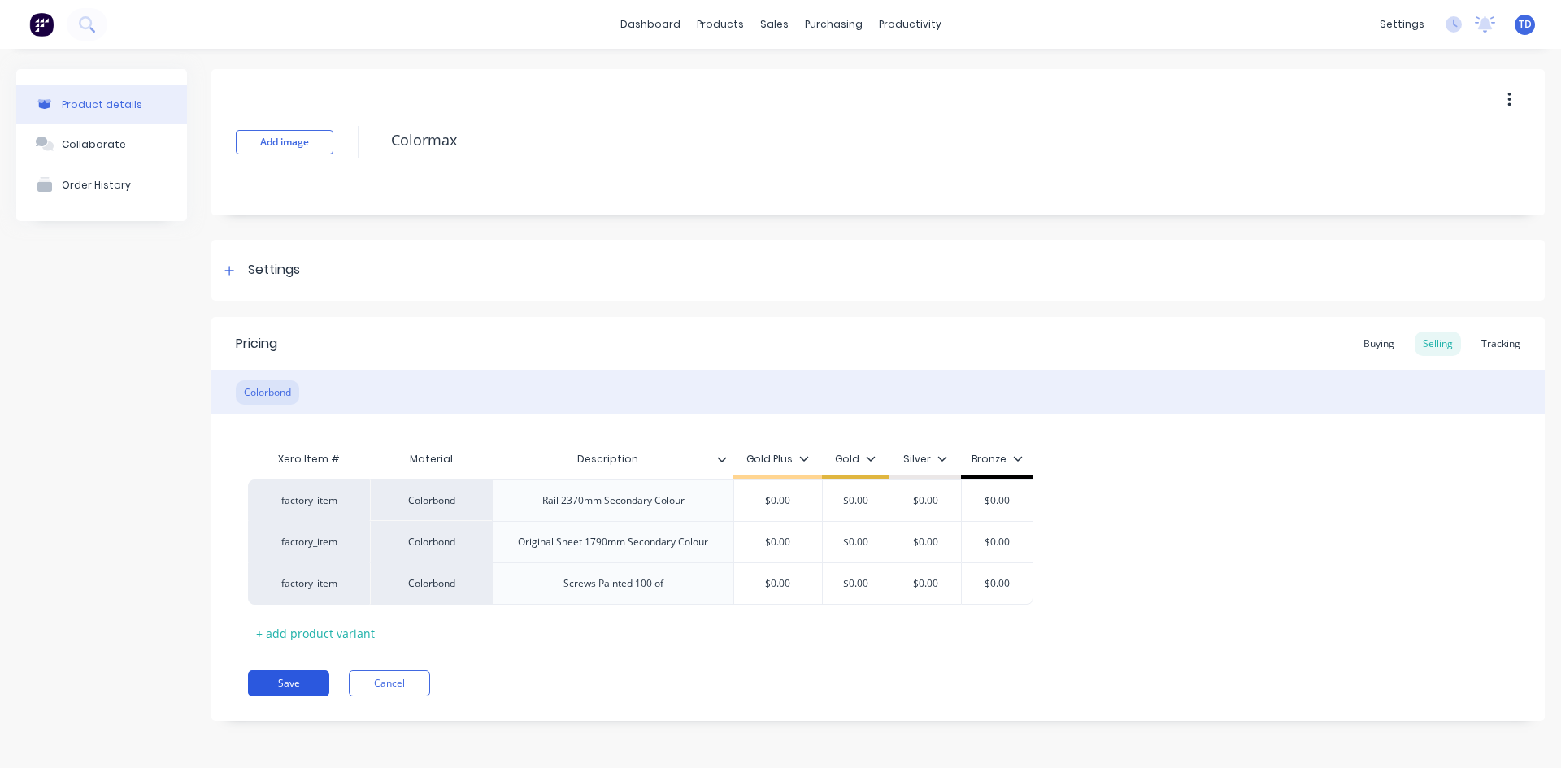
click at [280, 683] on button "Save" at bounding box center [288, 684] width 81 height 26
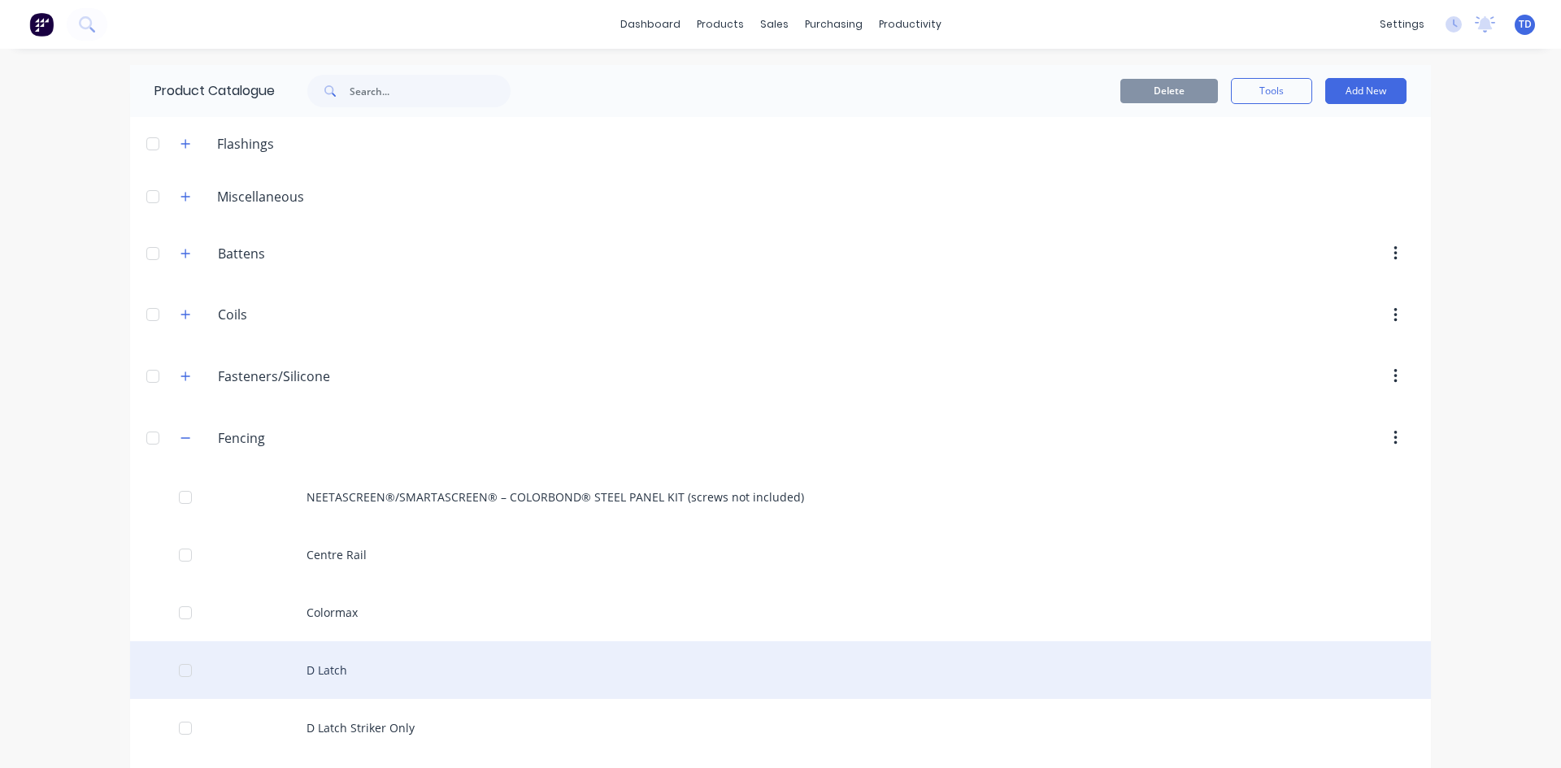
click at [335, 665] on div "D Latch" at bounding box center [780, 670] width 1300 height 58
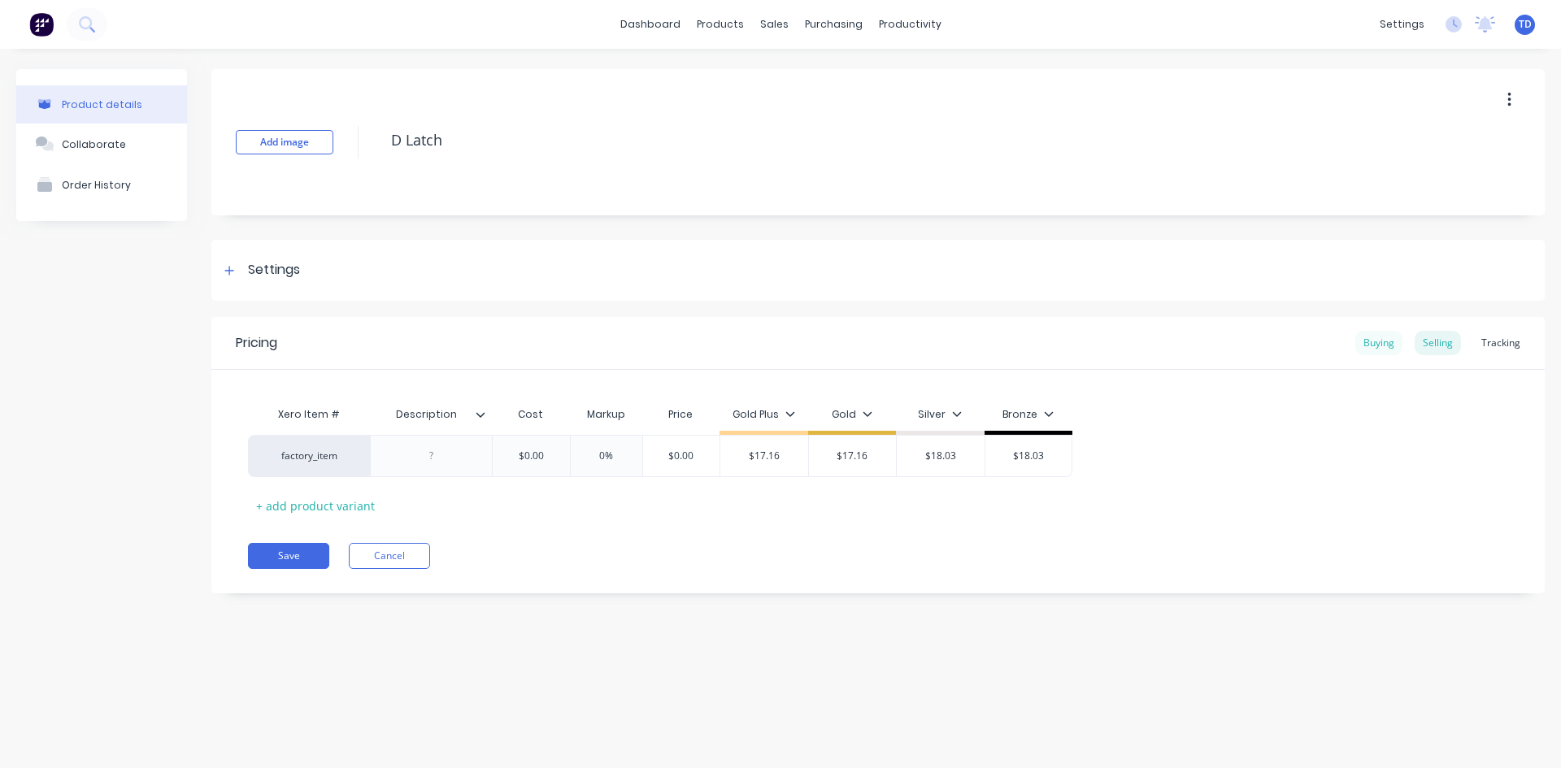
click at [1376, 343] on div "Buying" at bounding box center [1378, 343] width 47 height 24
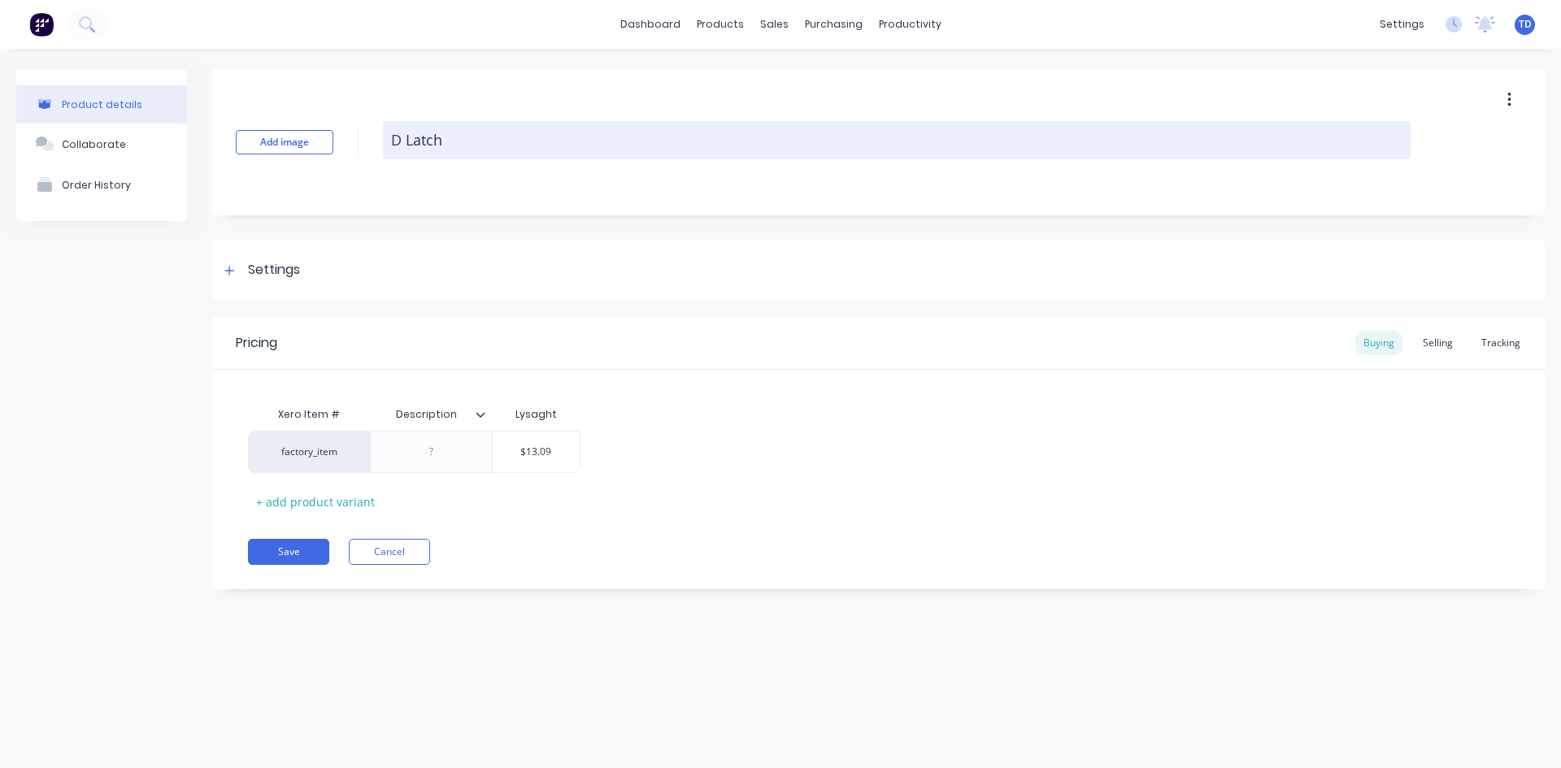
click at [457, 145] on textarea "D Latch" at bounding box center [896, 140] width 1027 height 38
type textarea "x"
type textarea "D Latch"
type textarea "x"
type textarea "D Latch-"
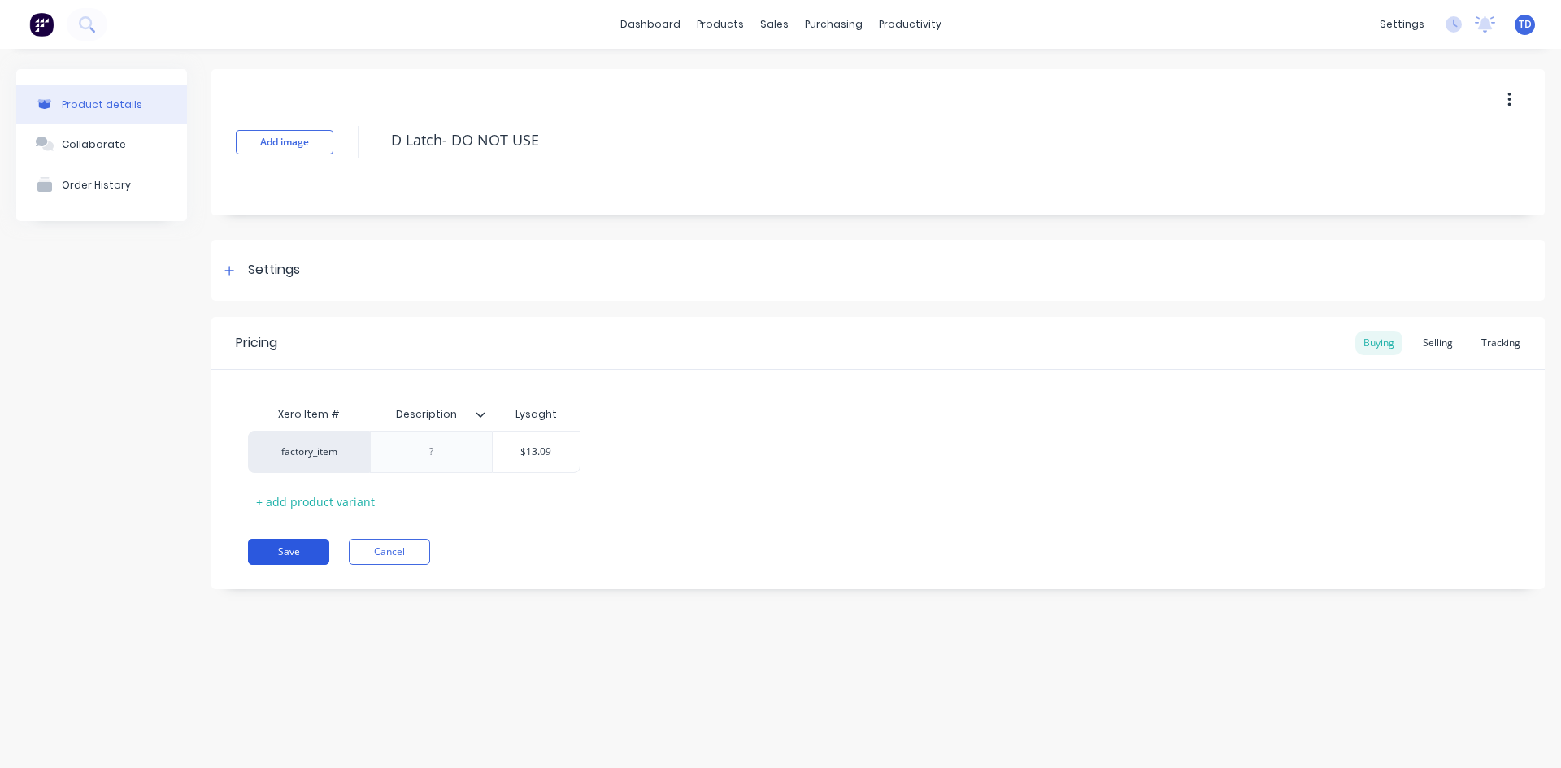
click at [296, 545] on button "Save" at bounding box center [288, 552] width 81 height 26
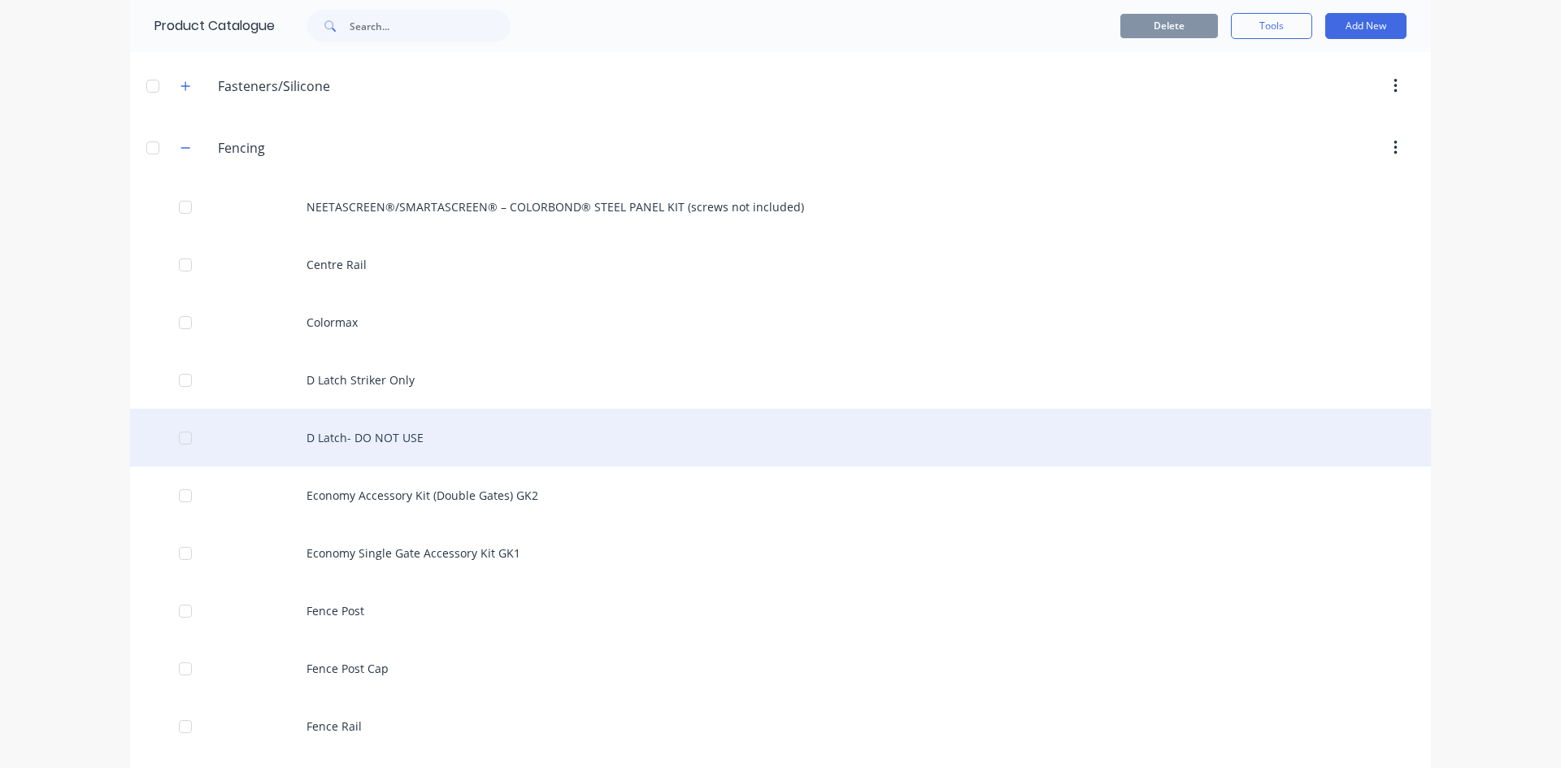
scroll to position [325, 0]
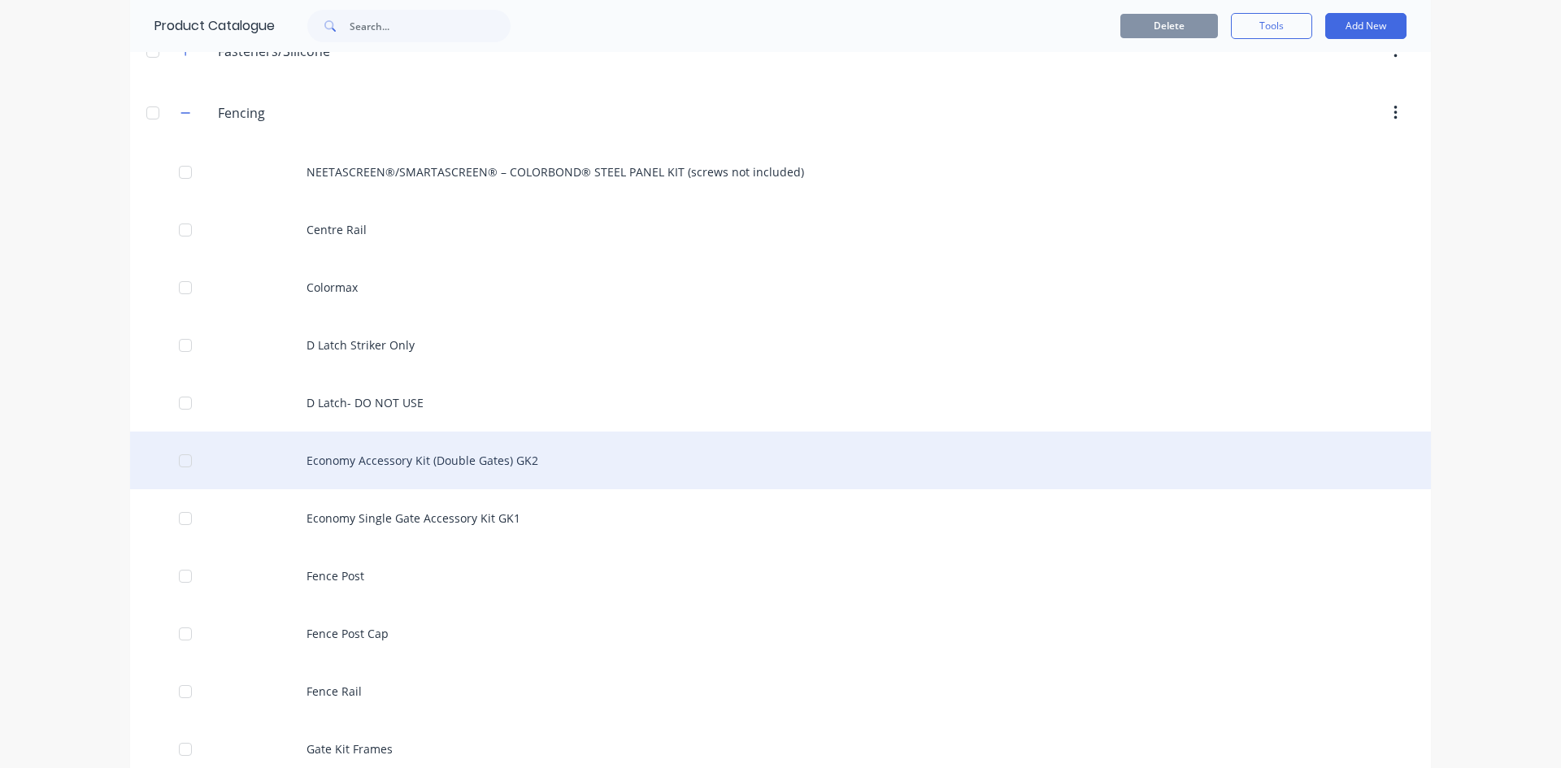
click at [400, 461] on div "Economy Accessory Kit (Double Gates) GK2" at bounding box center [780, 461] width 1300 height 58
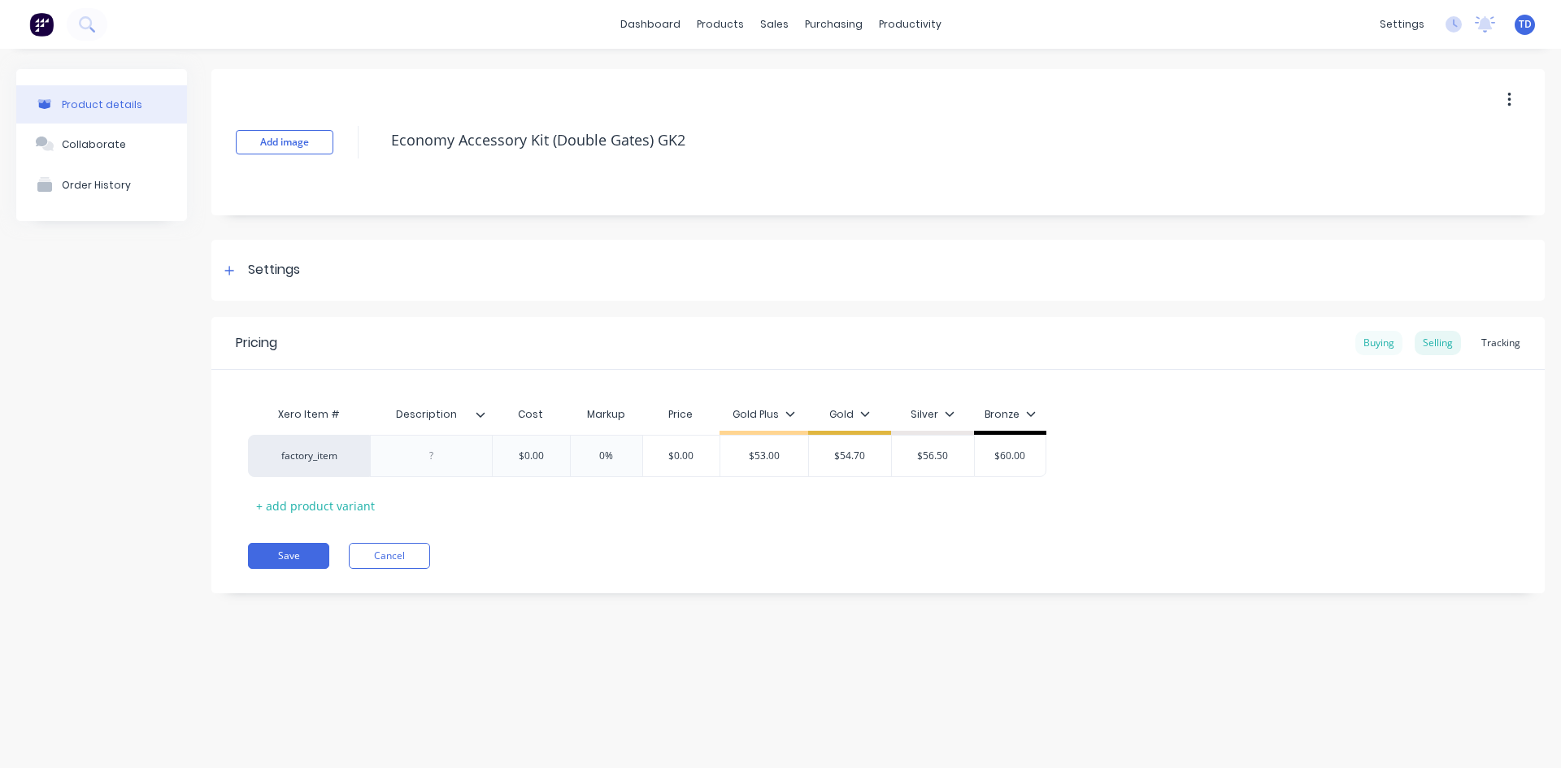
click at [1386, 341] on div "Buying" at bounding box center [1378, 343] width 47 height 24
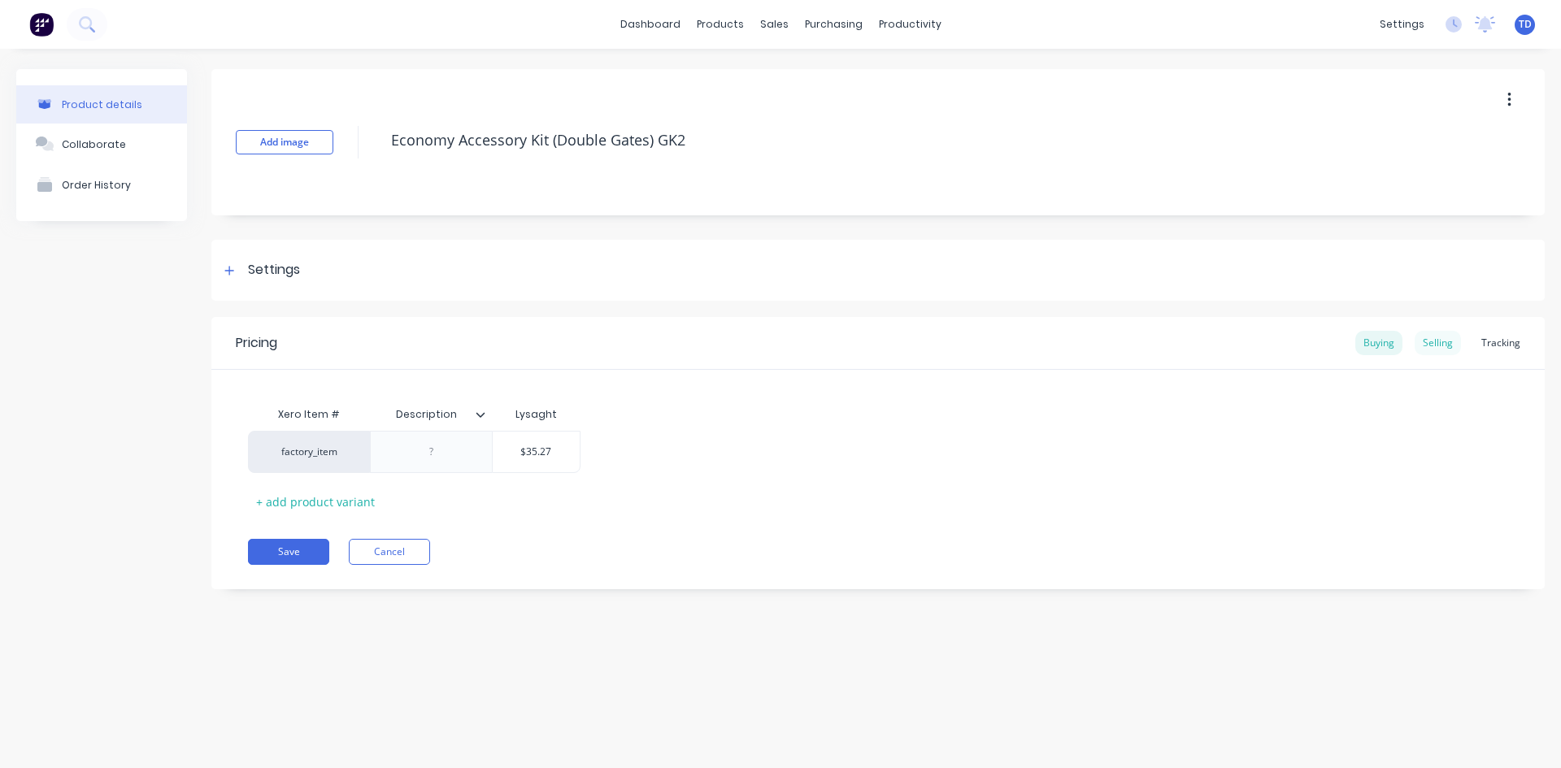
click at [1439, 345] on div "Selling" at bounding box center [1437, 343] width 46 height 24
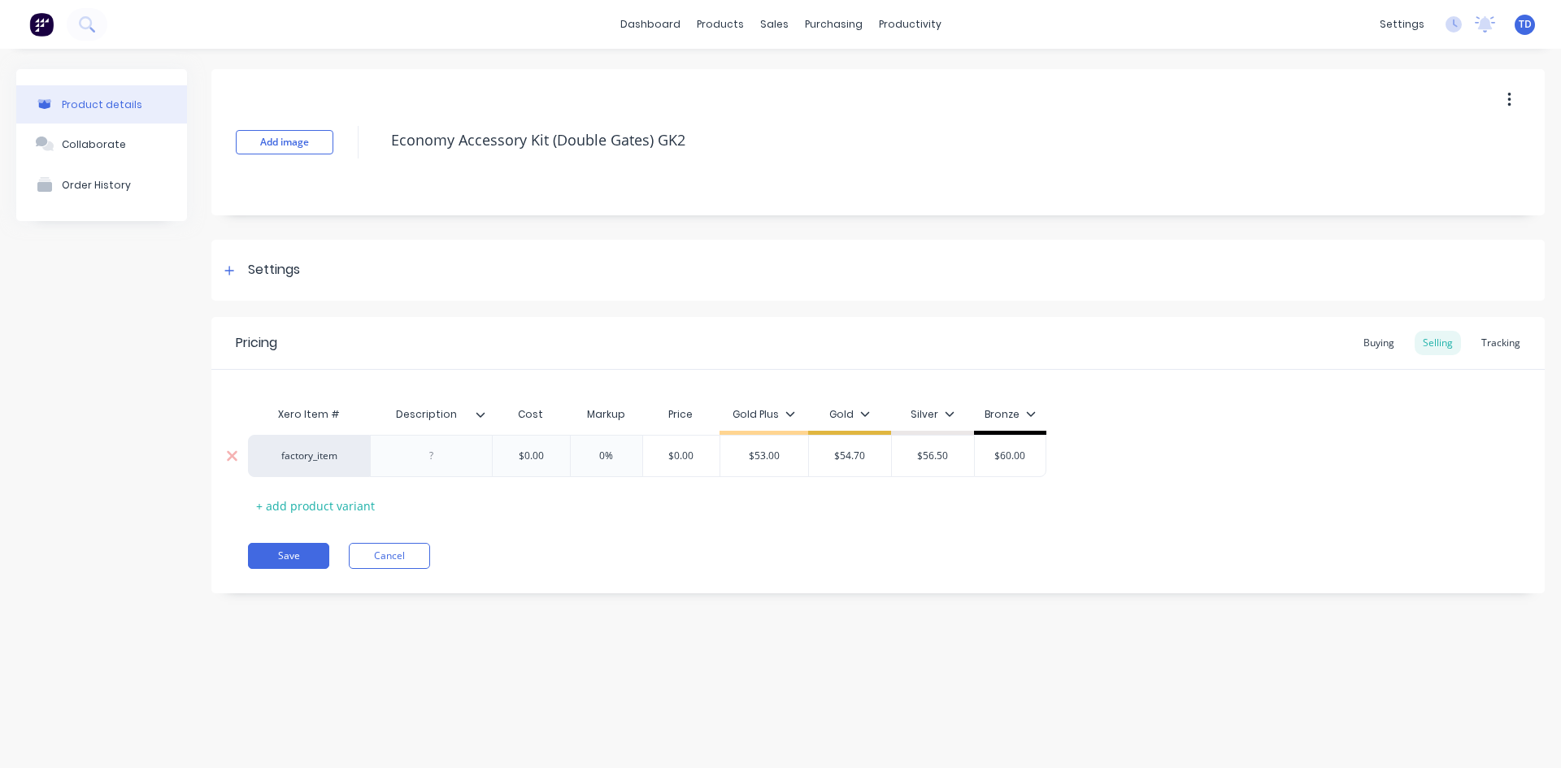
click at [549, 453] on input "$0.00" at bounding box center [530, 456] width 81 height 15
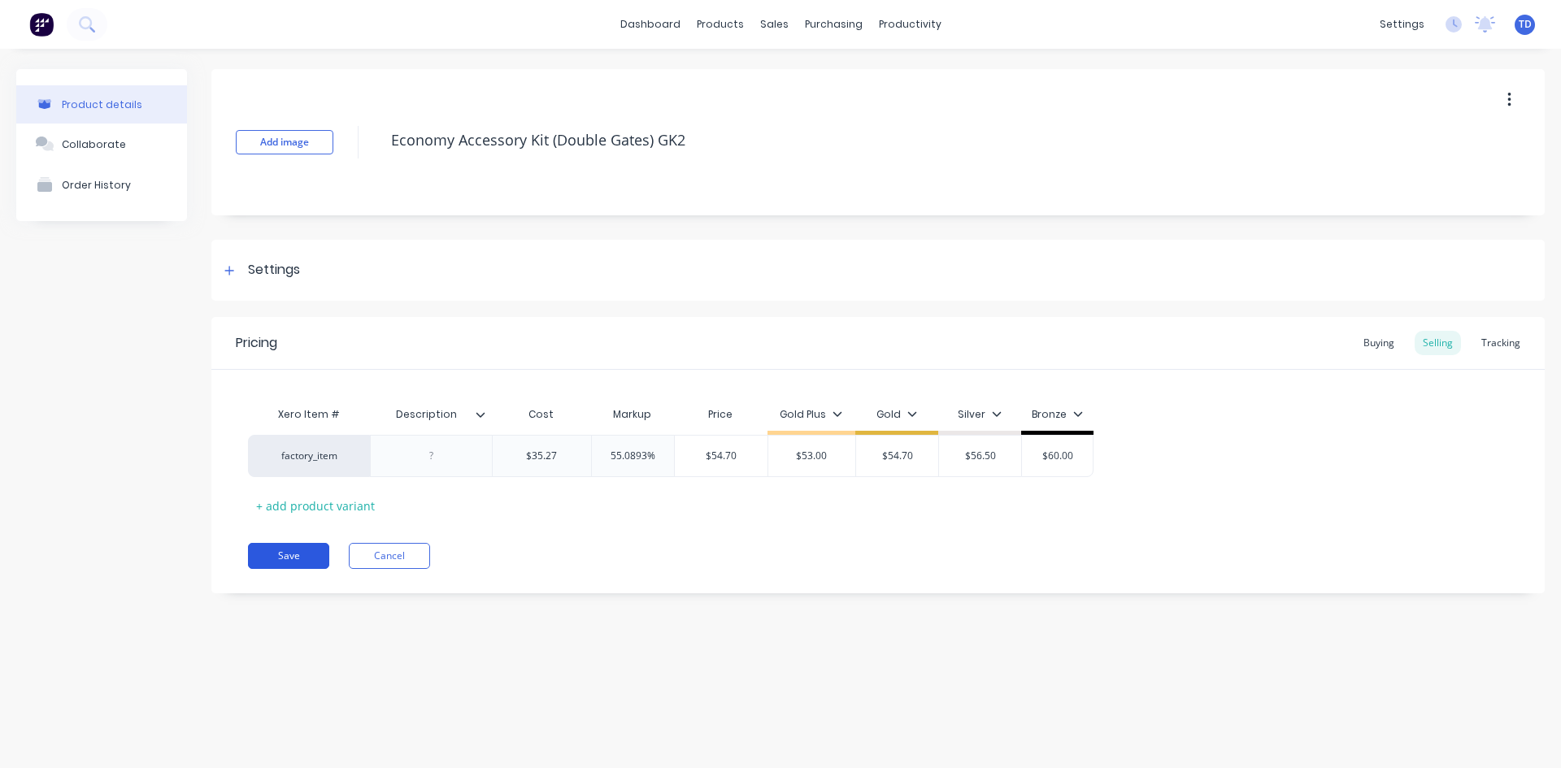
click at [284, 562] on button "Save" at bounding box center [288, 556] width 81 height 26
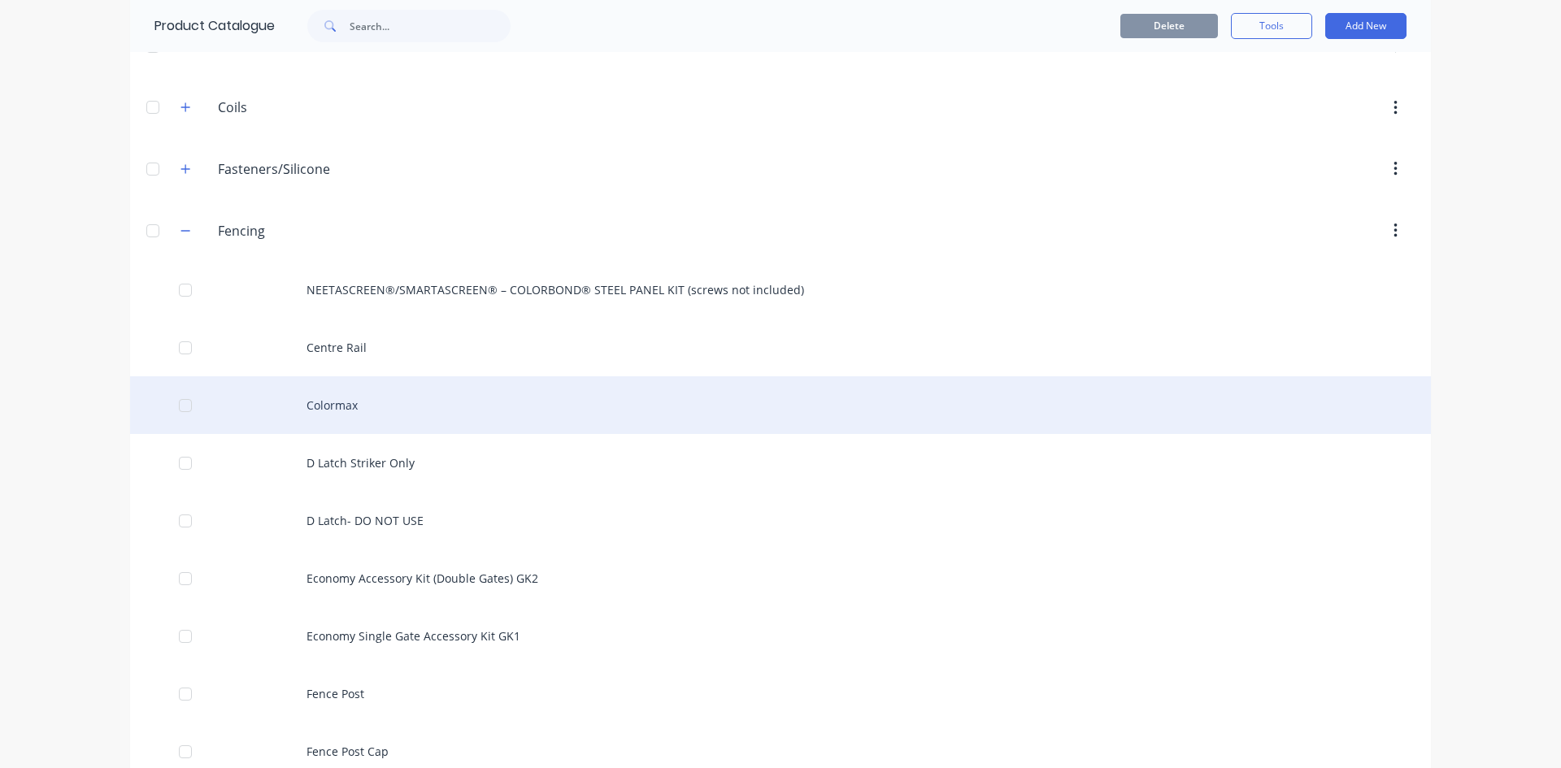
scroll to position [488, 0]
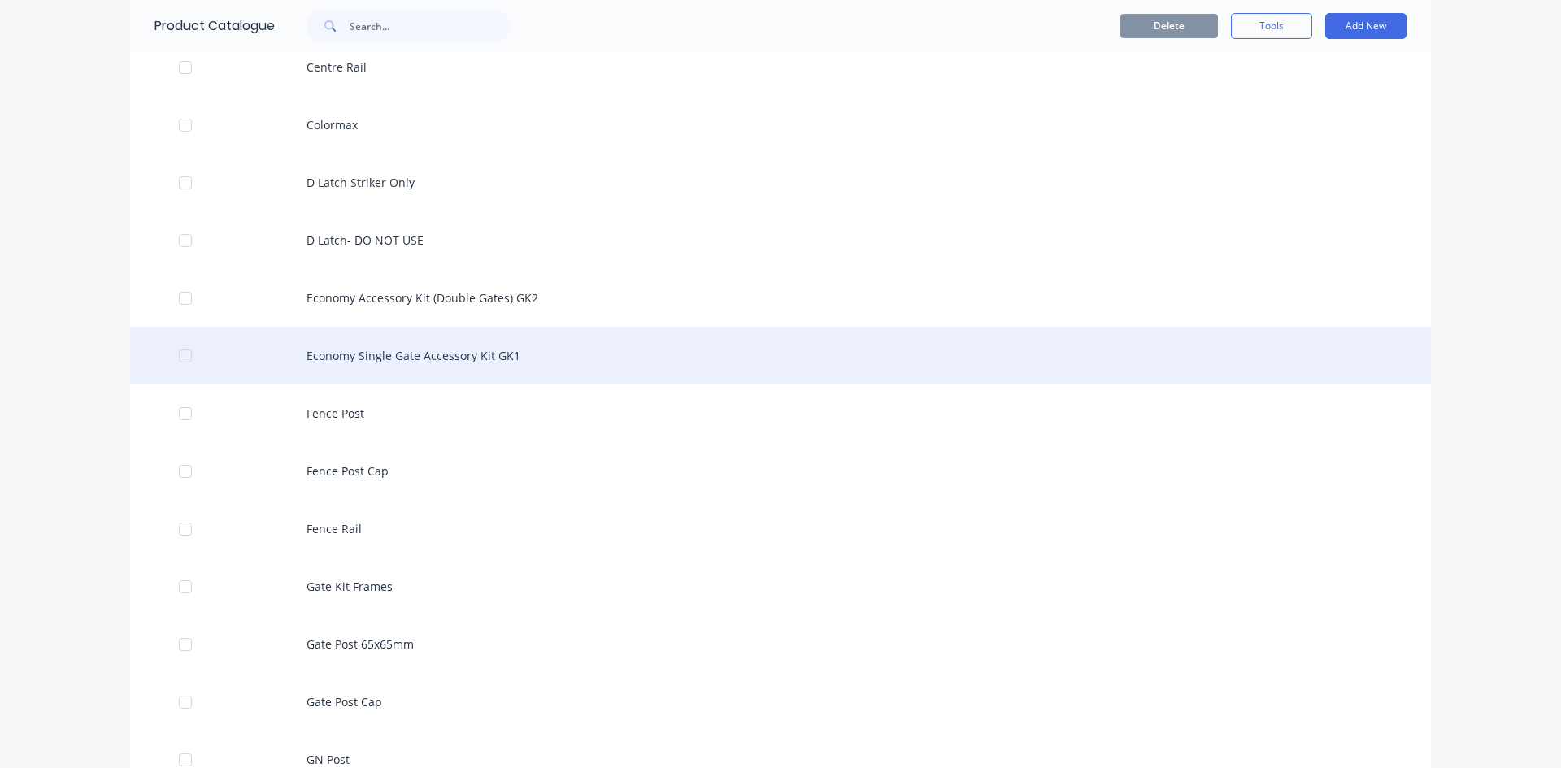
click at [363, 371] on div "Economy Single Gate Accessory Kit GK1" at bounding box center [780, 356] width 1300 height 58
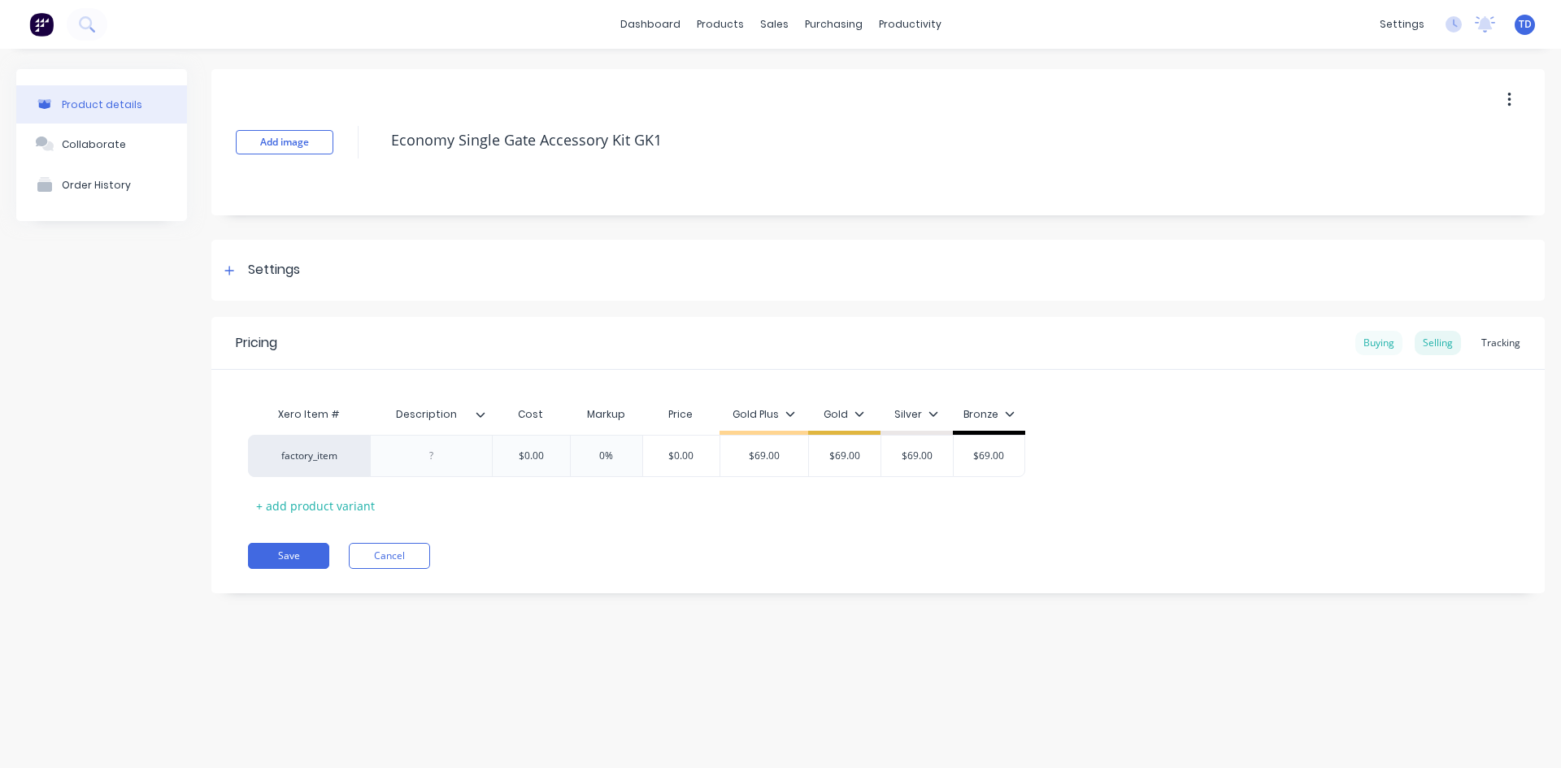
click at [1374, 341] on div "Buying" at bounding box center [1378, 343] width 47 height 24
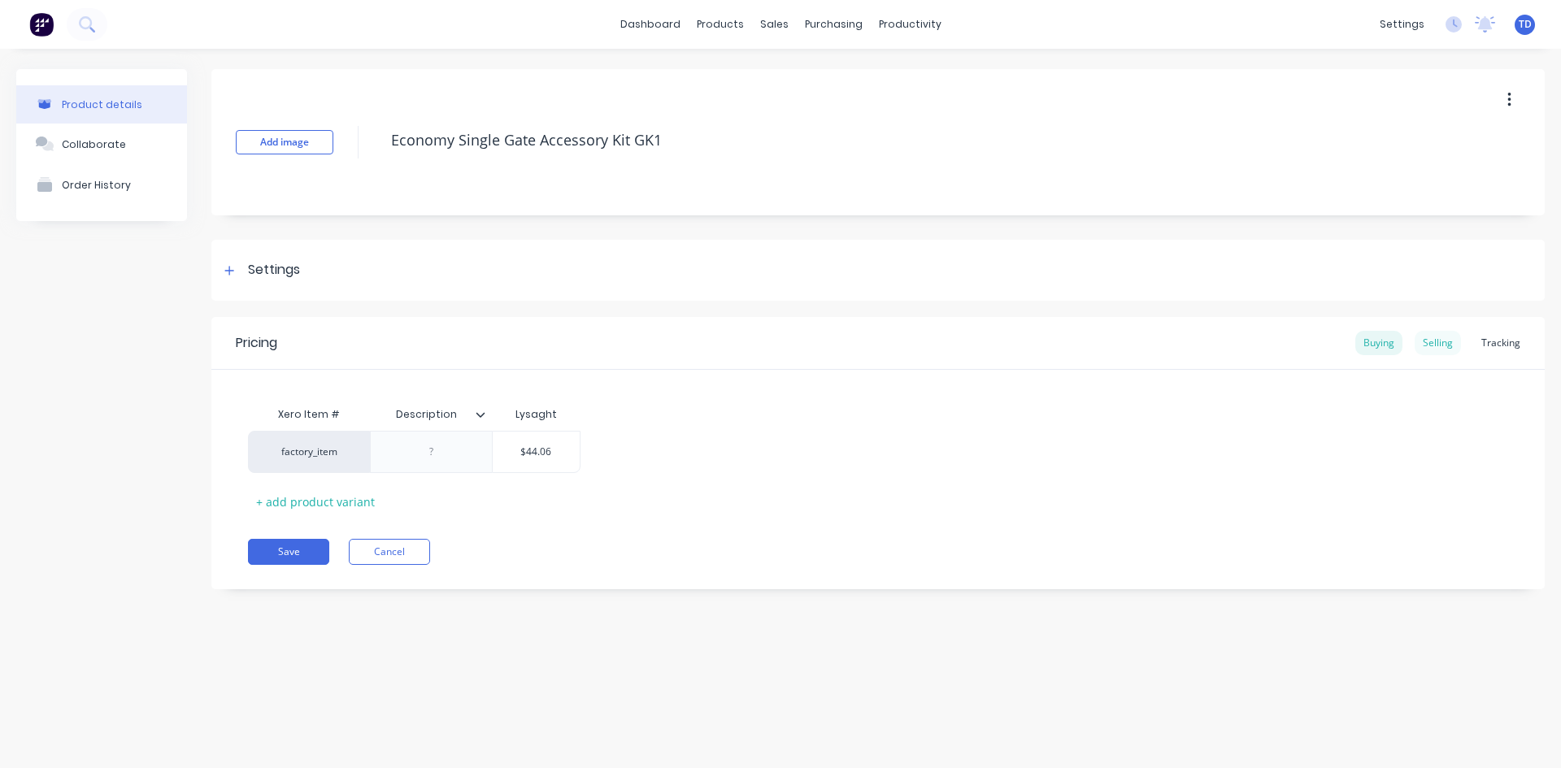
click at [1456, 341] on div "Selling" at bounding box center [1437, 343] width 46 height 24
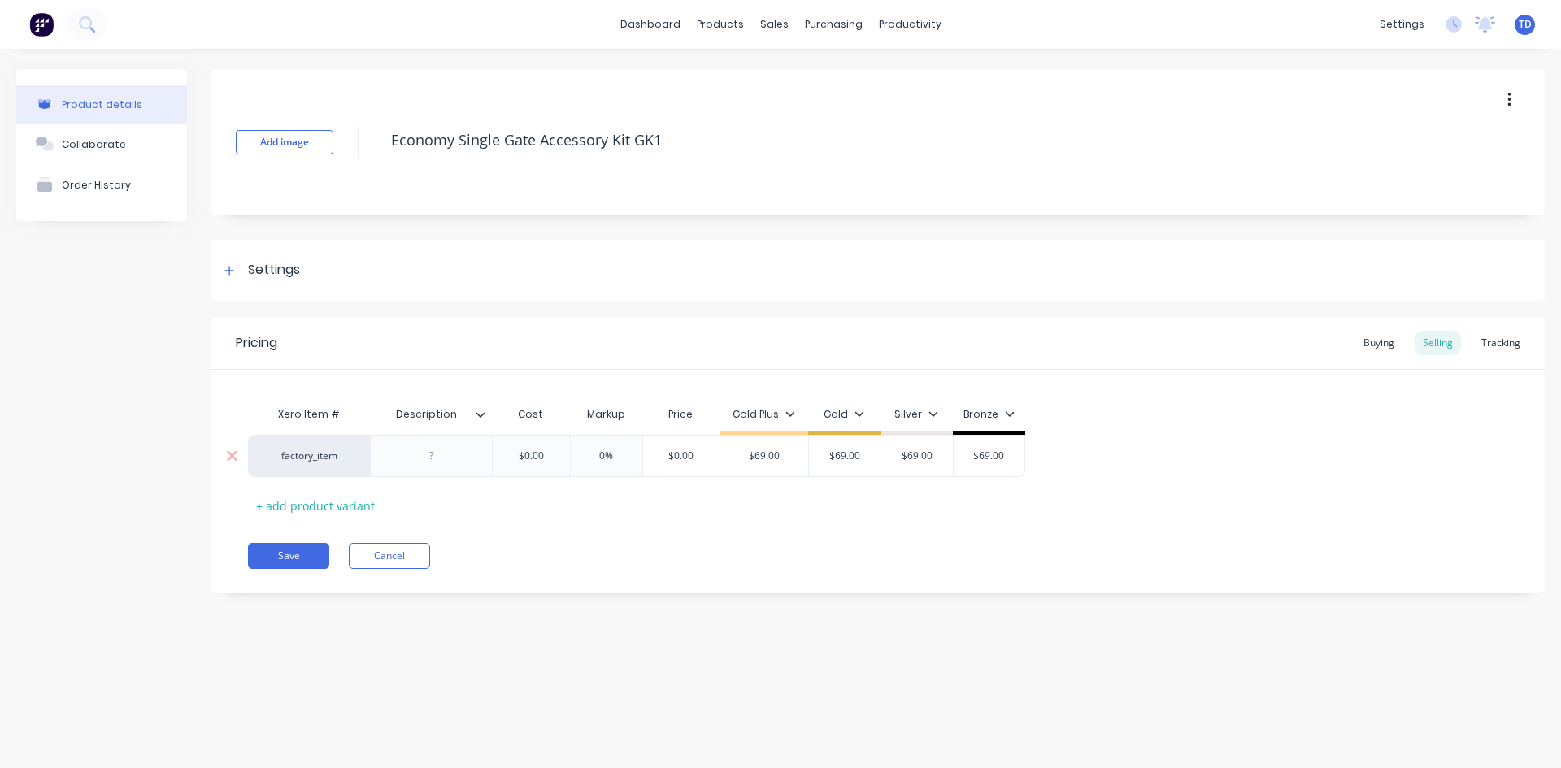
click at [545, 454] on input "$0.00" at bounding box center [530, 456] width 81 height 15
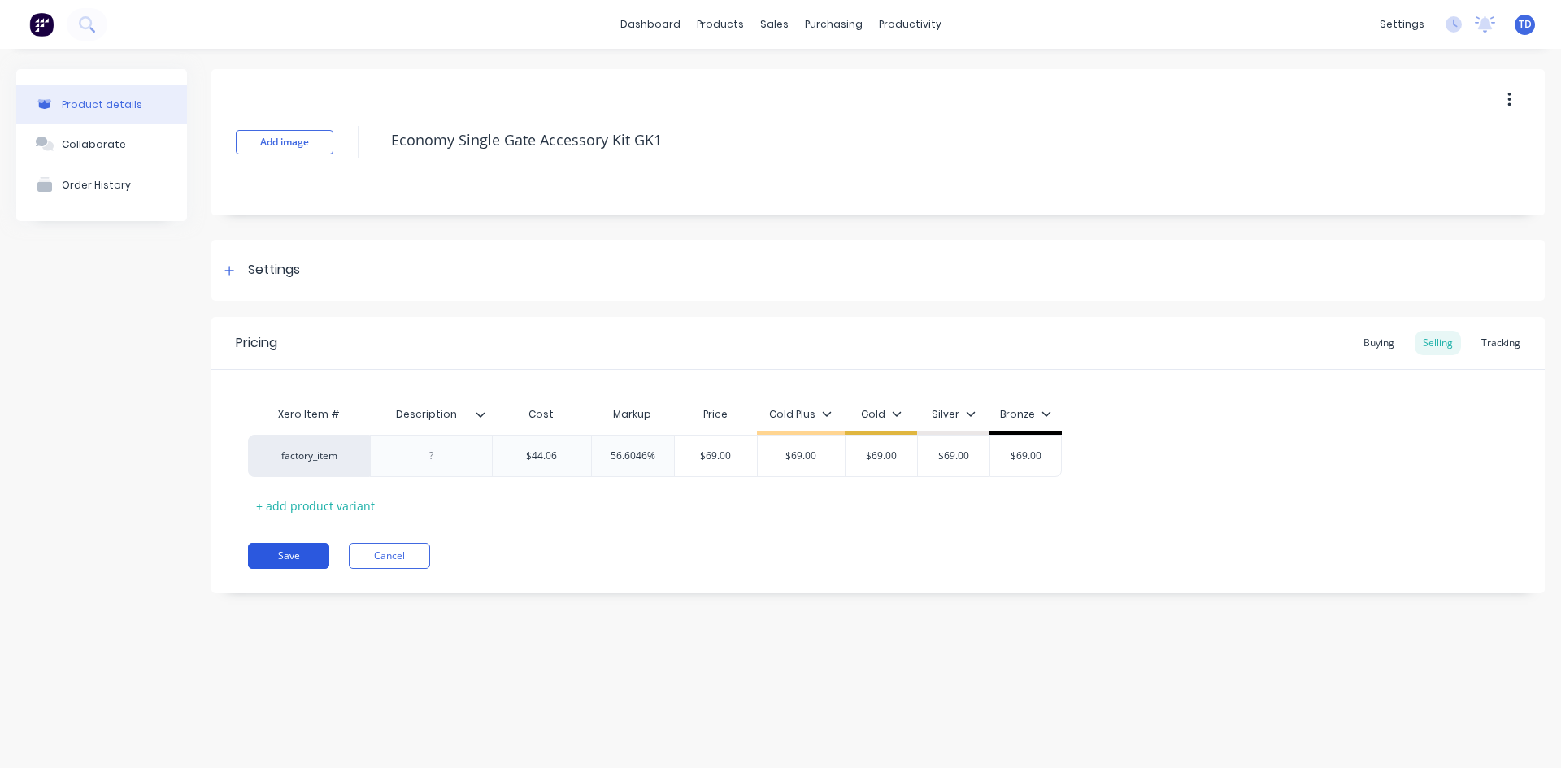
click at [291, 553] on button "Save" at bounding box center [288, 556] width 81 height 26
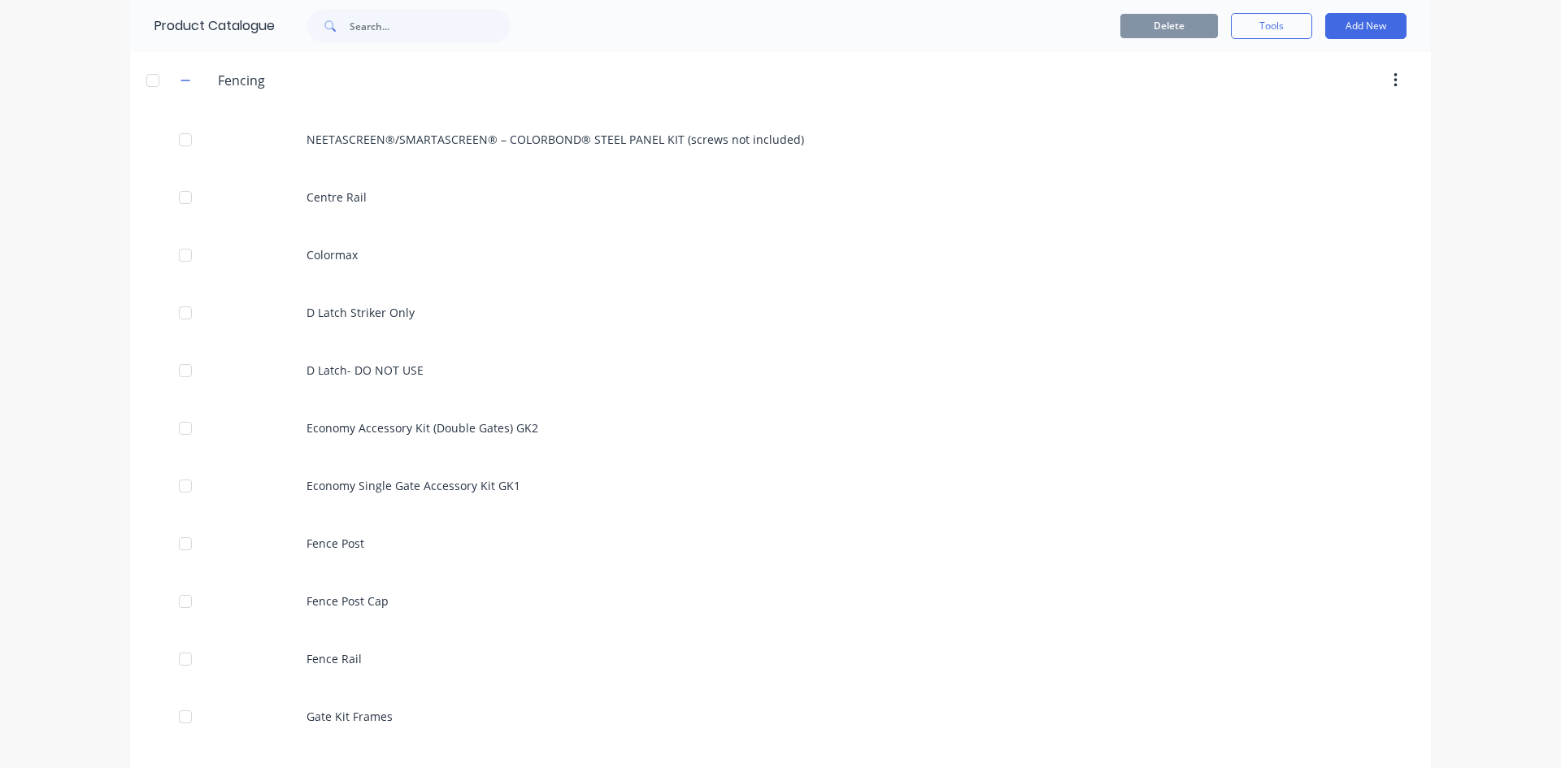
scroll to position [406, 0]
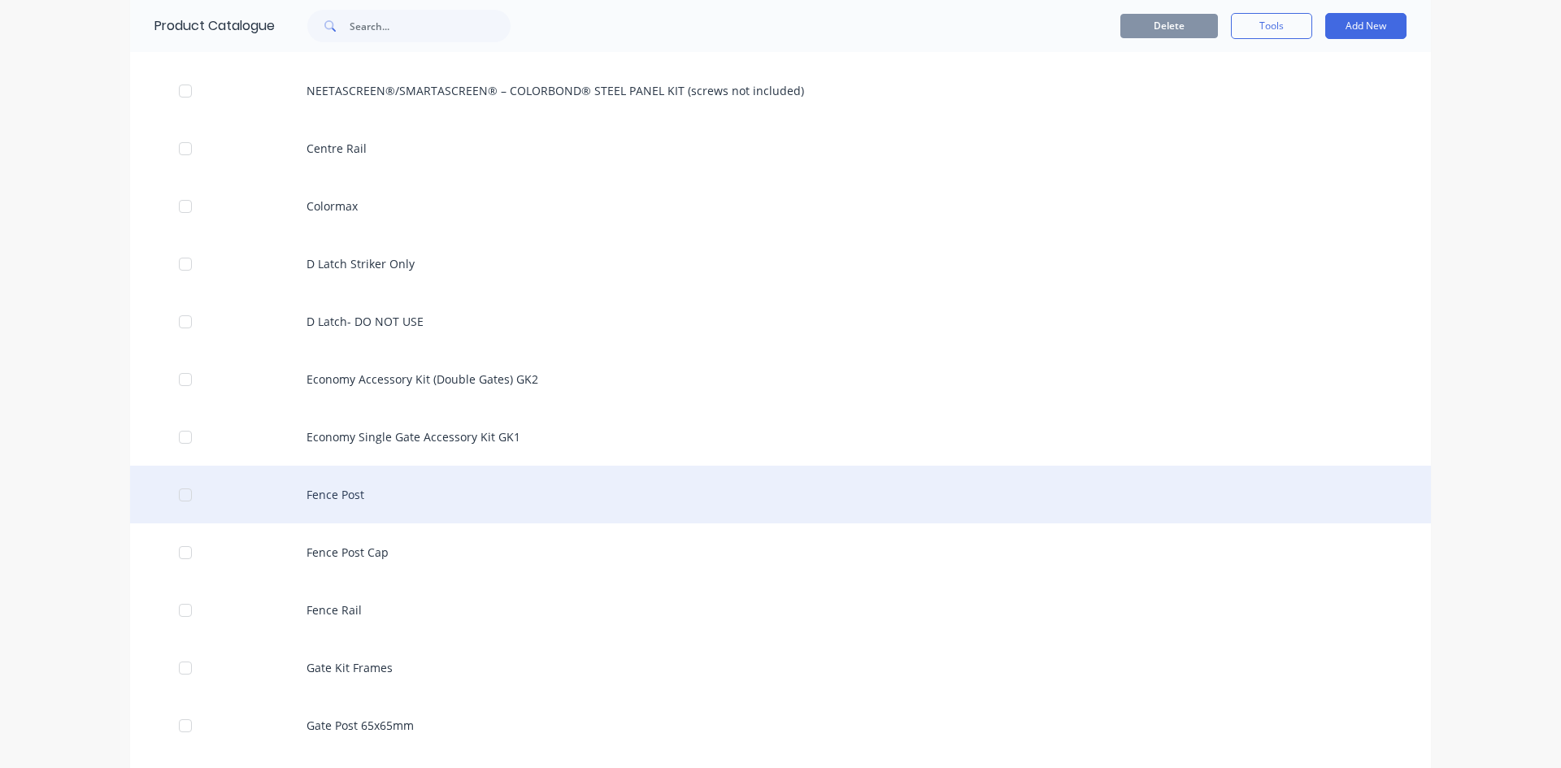
click at [352, 504] on div "Fence Post" at bounding box center [780, 495] width 1300 height 58
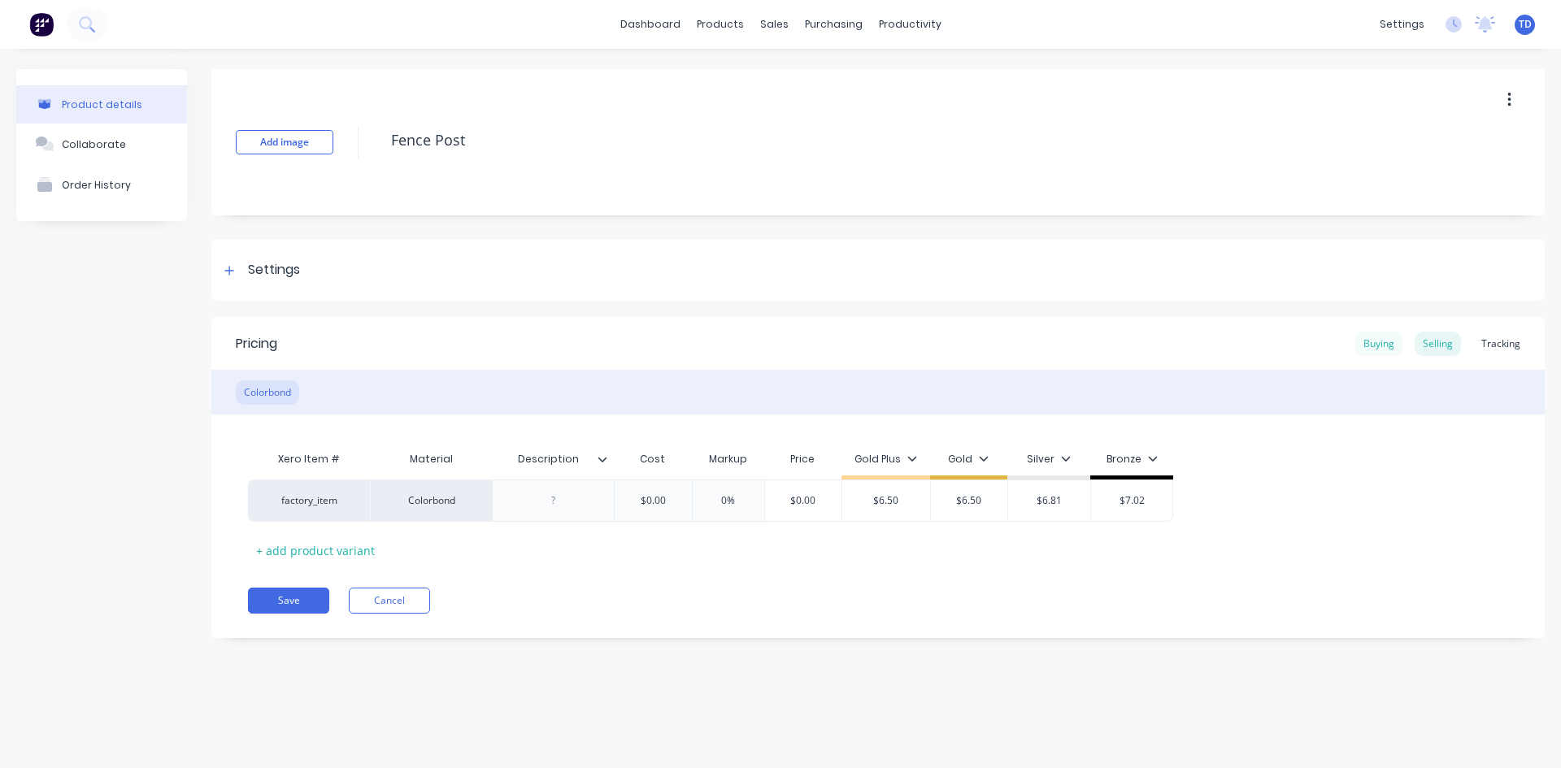
click at [1377, 346] on div "Buying" at bounding box center [1378, 344] width 47 height 24
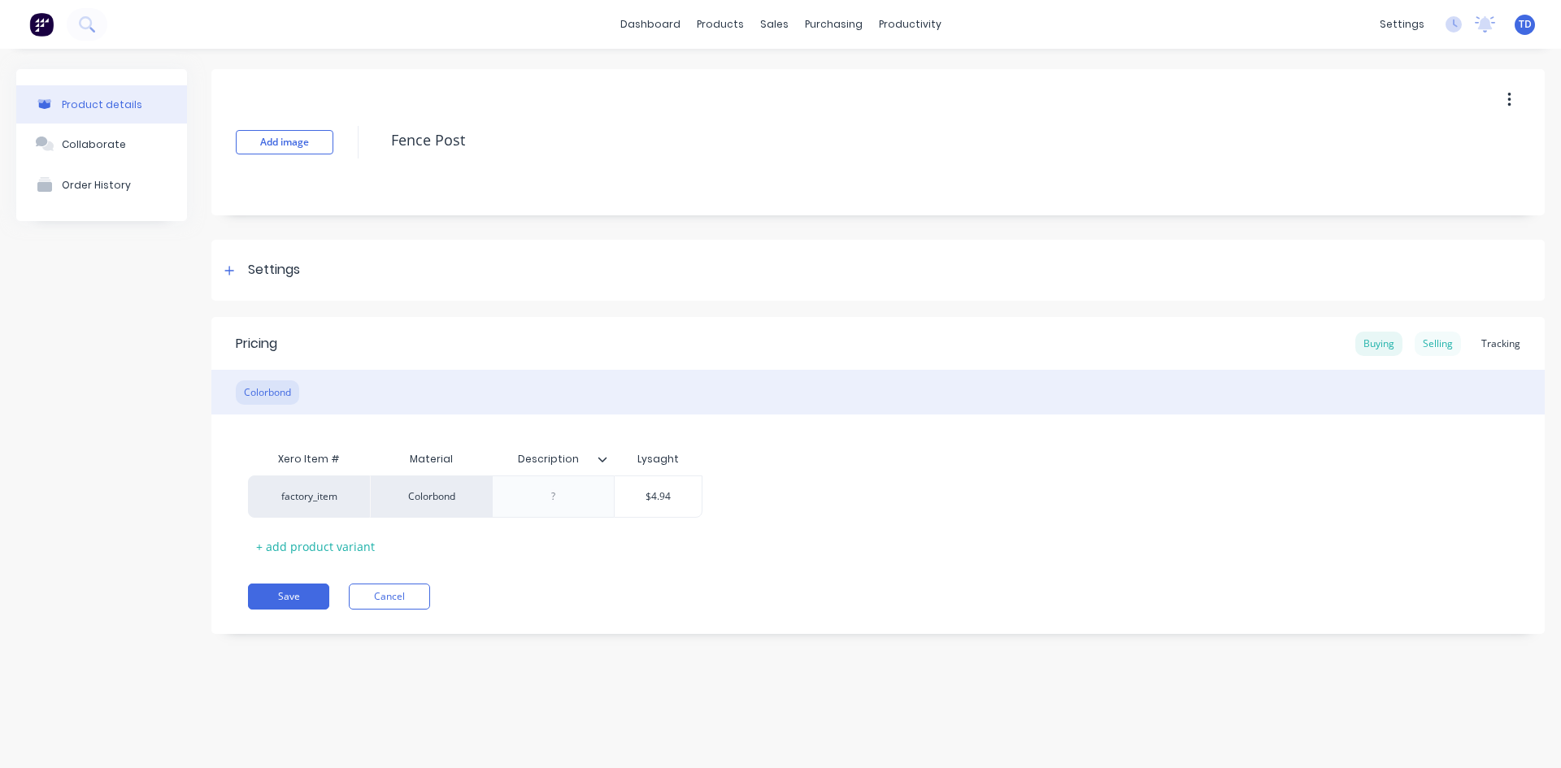
click at [1438, 342] on div "Selling" at bounding box center [1437, 344] width 46 height 24
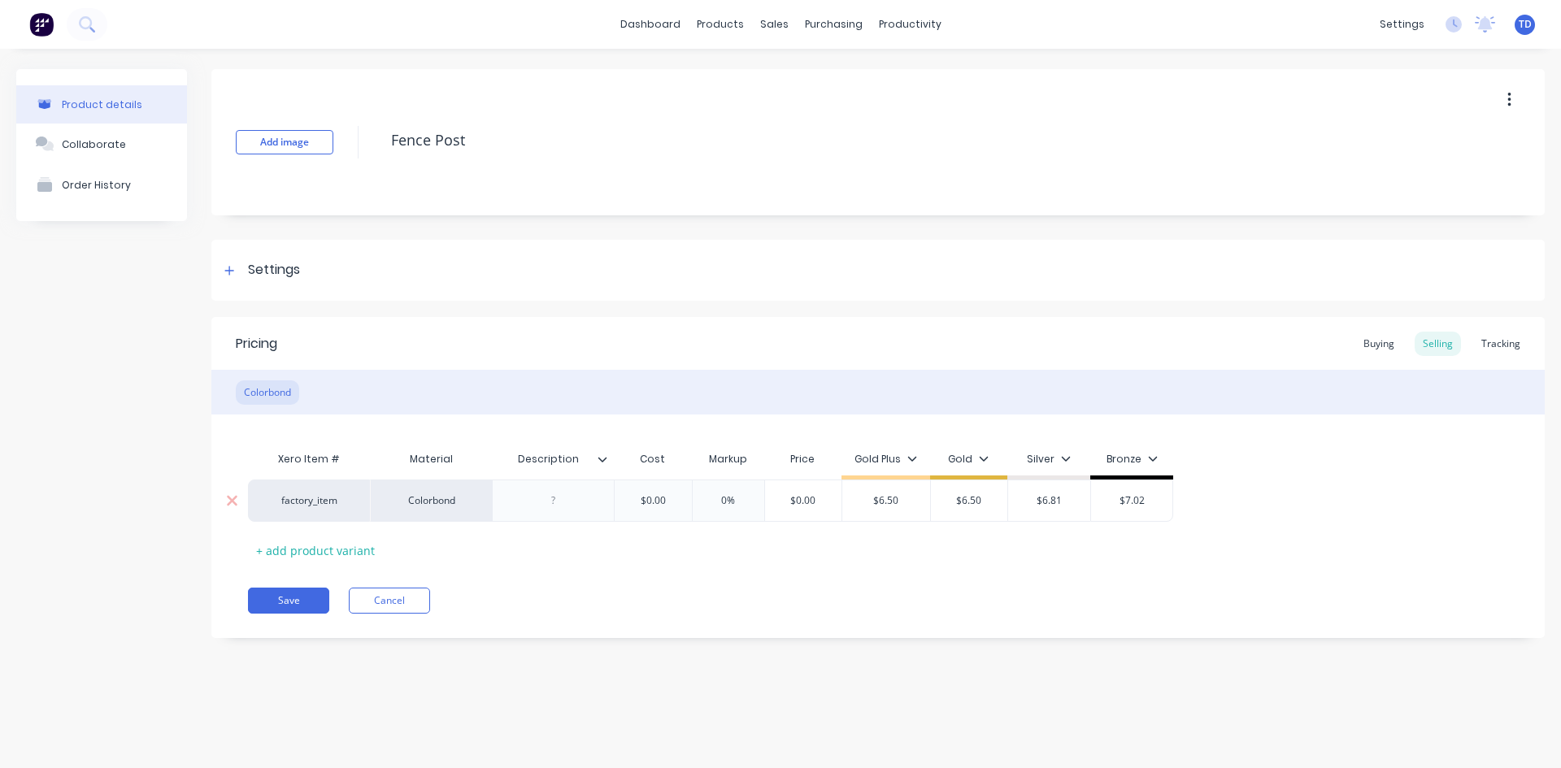
click at [682, 501] on input "$0.00" at bounding box center [652, 500] width 81 height 15
click at [669, 502] on input "$0.00" at bounding box center [652, 500] width 81 height 15
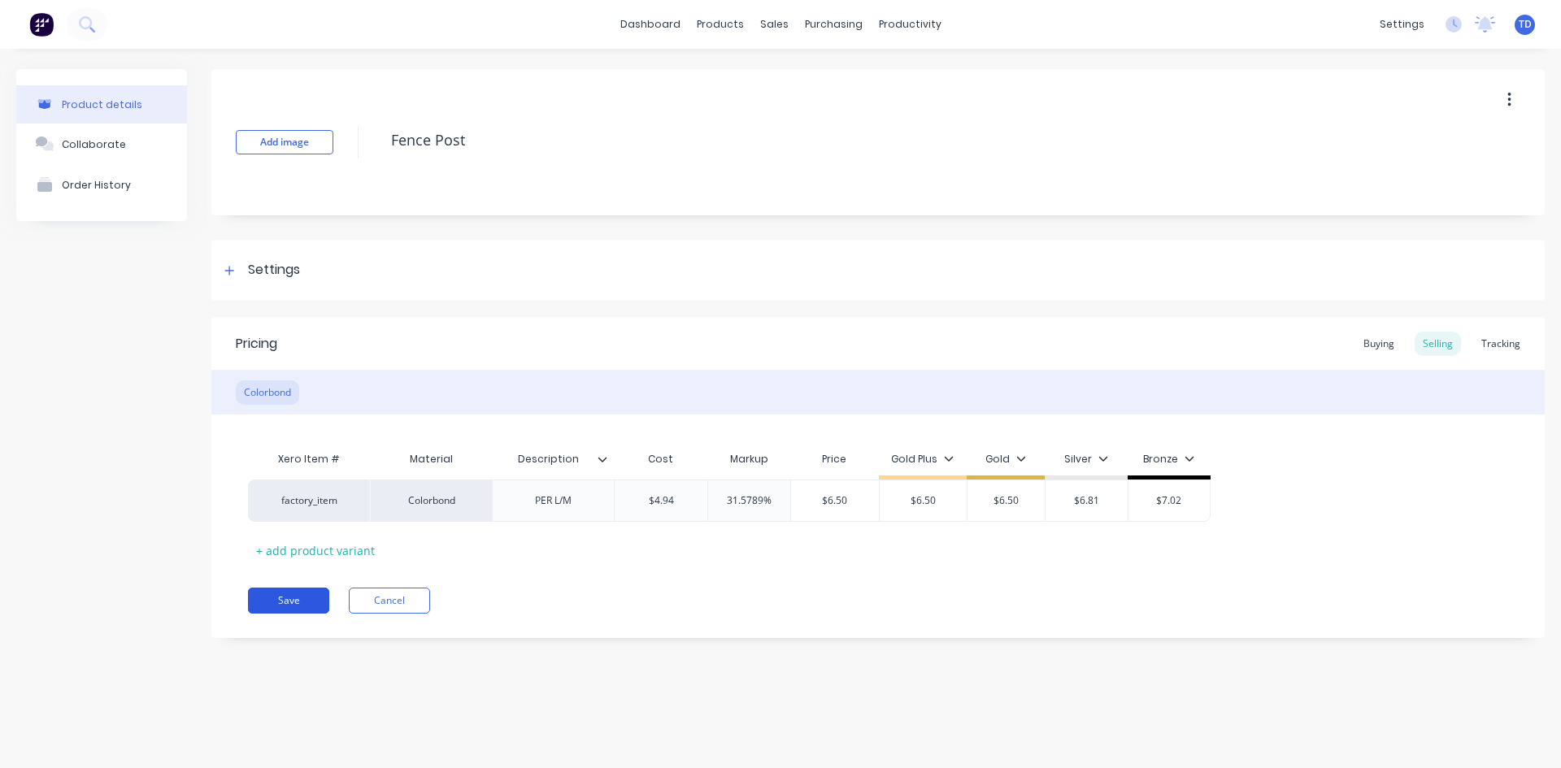
click at [278, 611] on button "Save" at bounding box center [288, 601] width 81 height 26
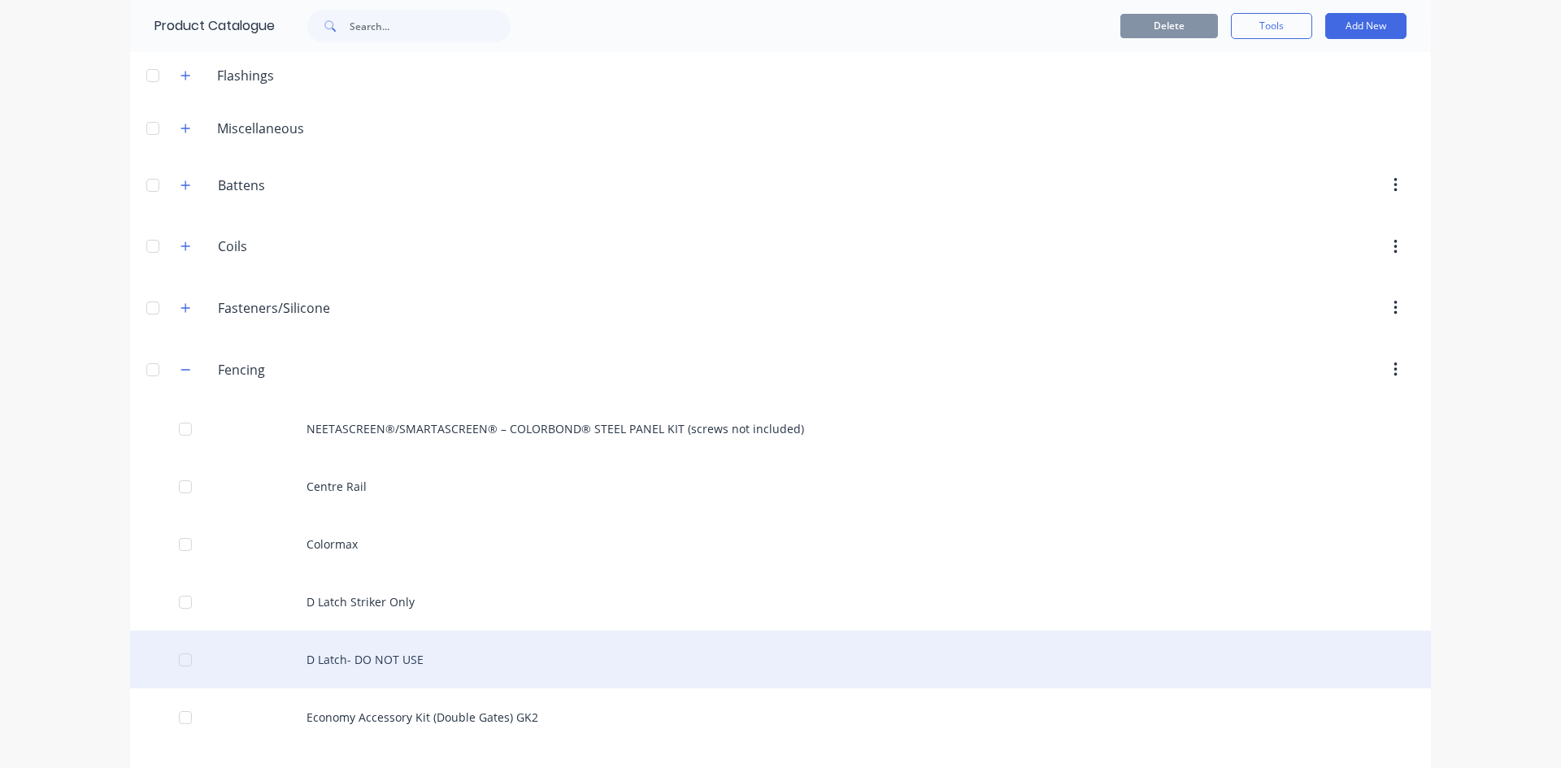
scroll to position [163, 0]
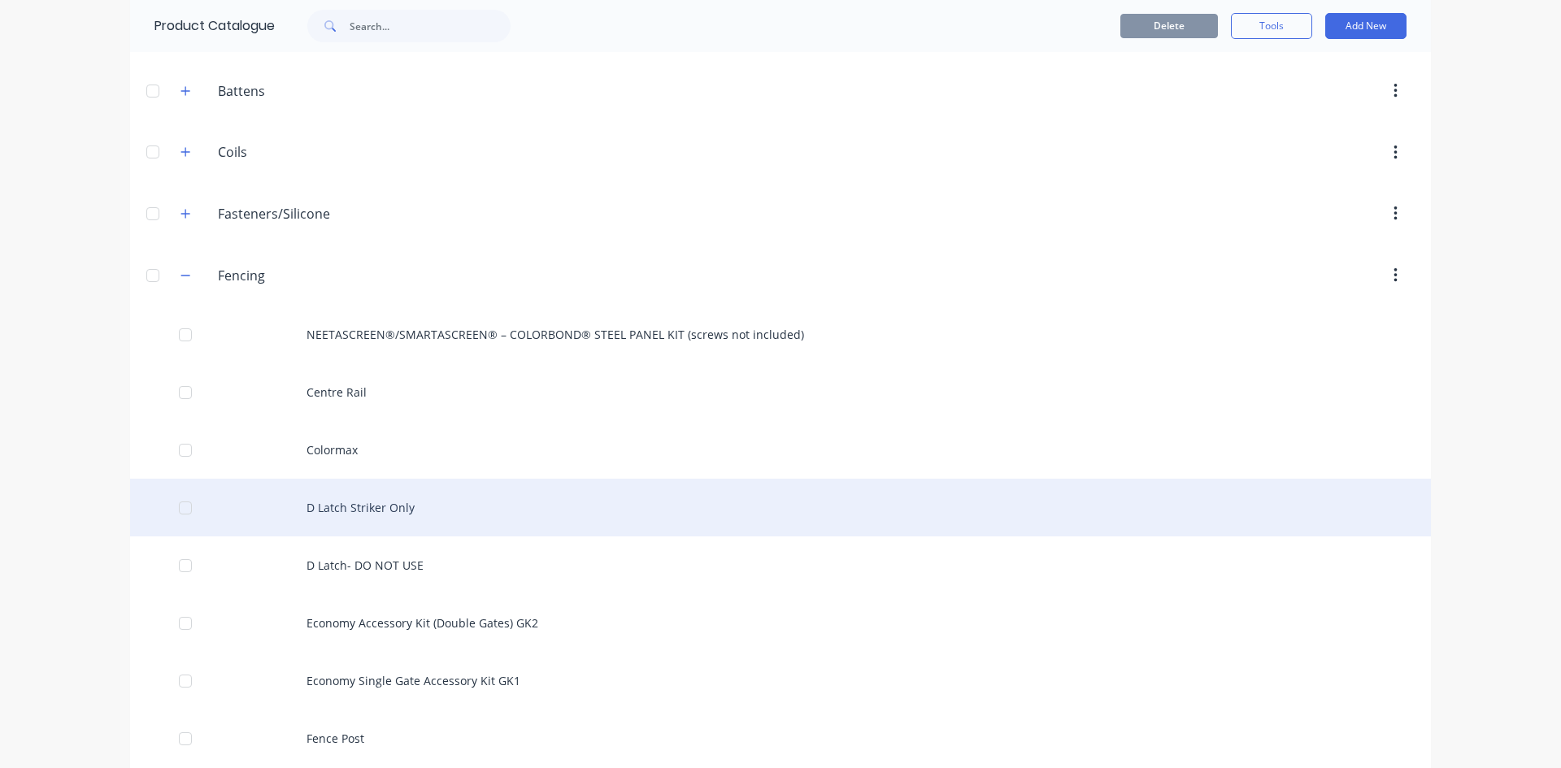
click at [381, 509] on div "D Latch Striker Only" at bounding box center [780, 508] width 1300 height 58
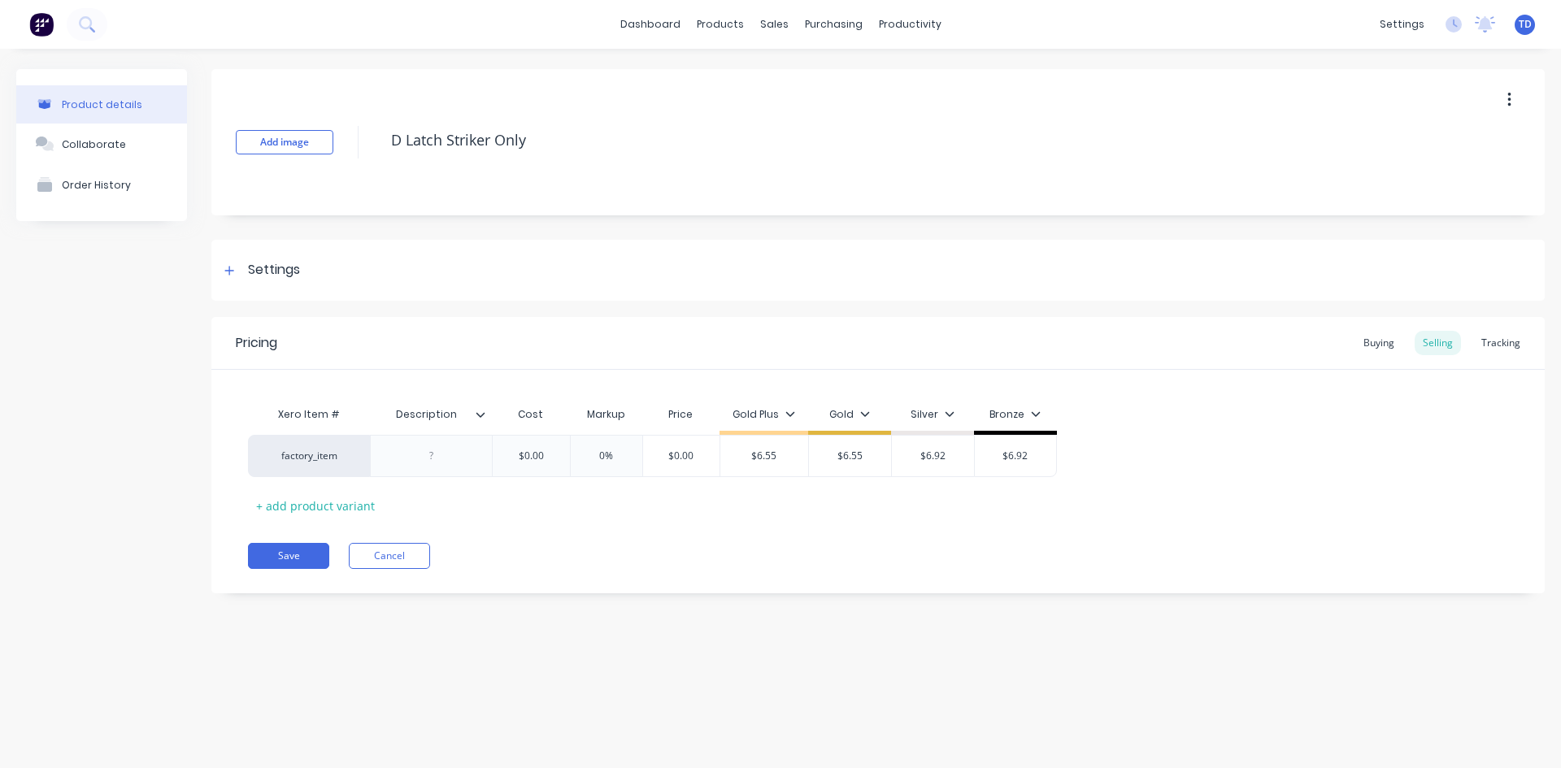
click at [1393, 356] on div "Pricing Buying Selling Tracking" at bounding box center [877, 343] width 1333 height 53
click at [1352, 337] on div "Pricing Buying Selling Tracking" at bounding box center [877, 343] width 1333 height 53
click at [1370, 346] on div "Buying" at bounding box center [1378, 343] width 47 height 24
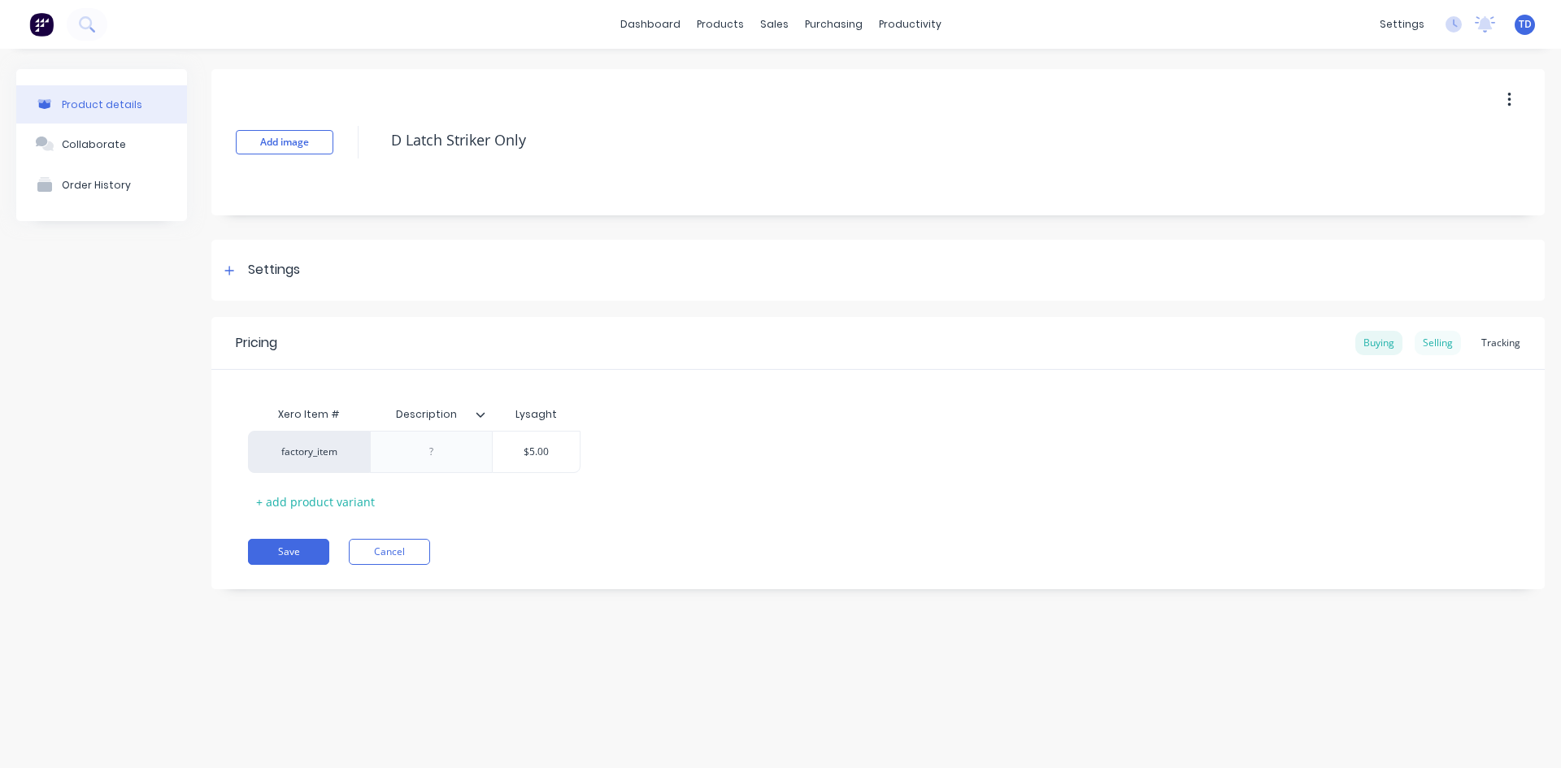
click at [1427, 339] on div "Selling" at bounding box center [1437, 343] width 46 height 24
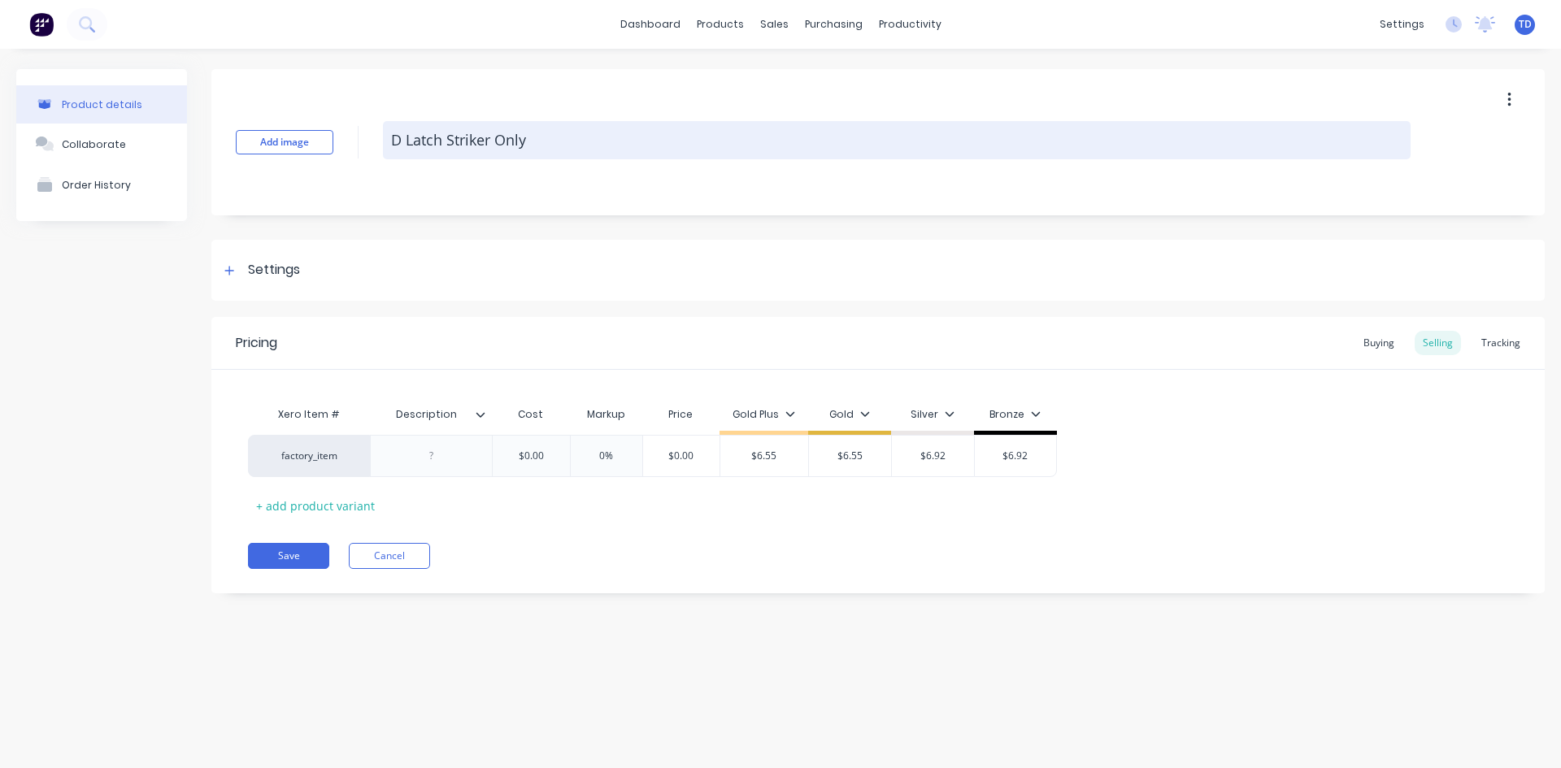
click at [542, 140] on textarea "D Latch Striker Only" at bounding box center [896, 140] width 1027 height 38
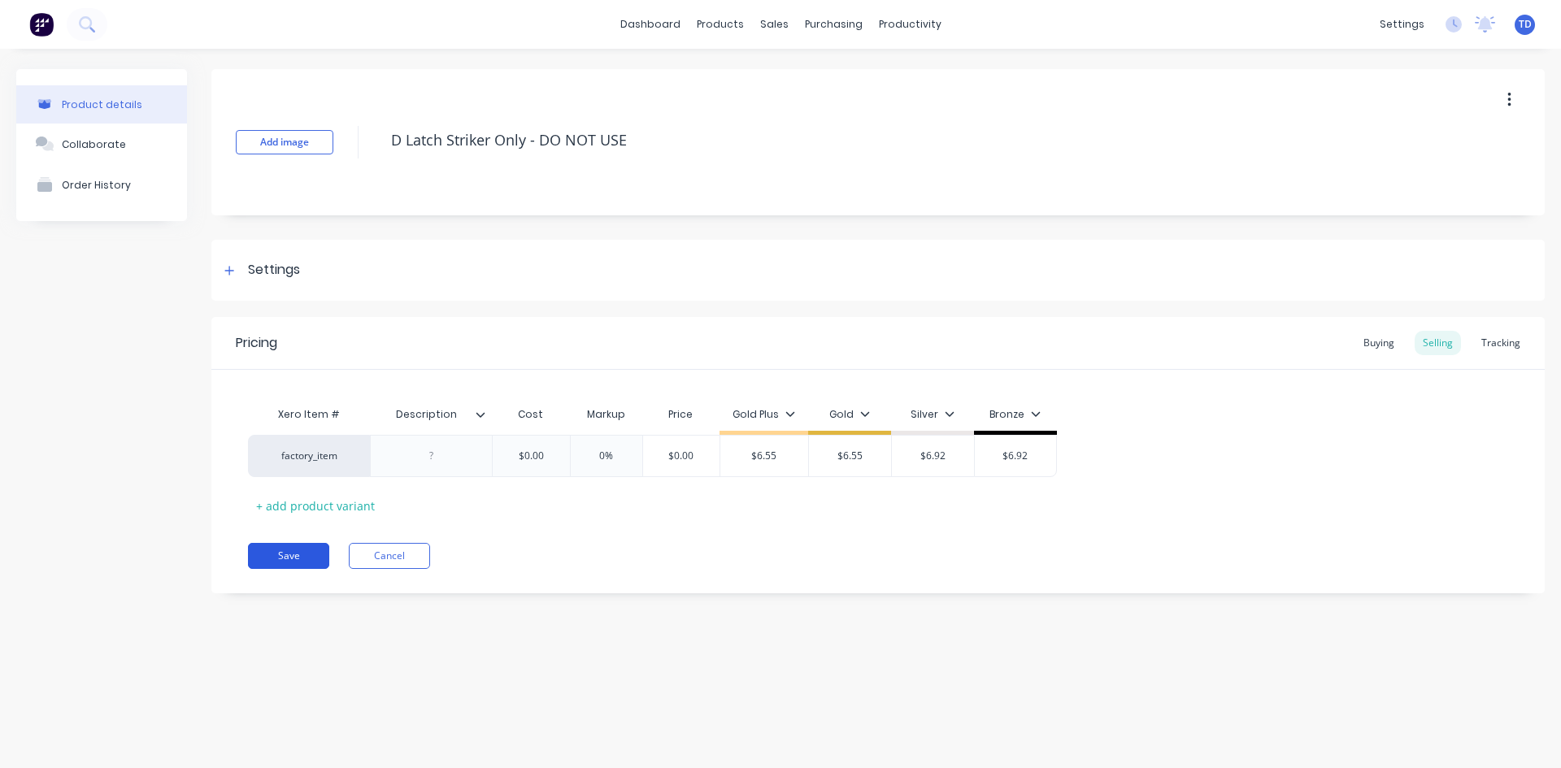
click at [303, 555] on button "Save" at bounding box center [288, 556] width 81 height 26
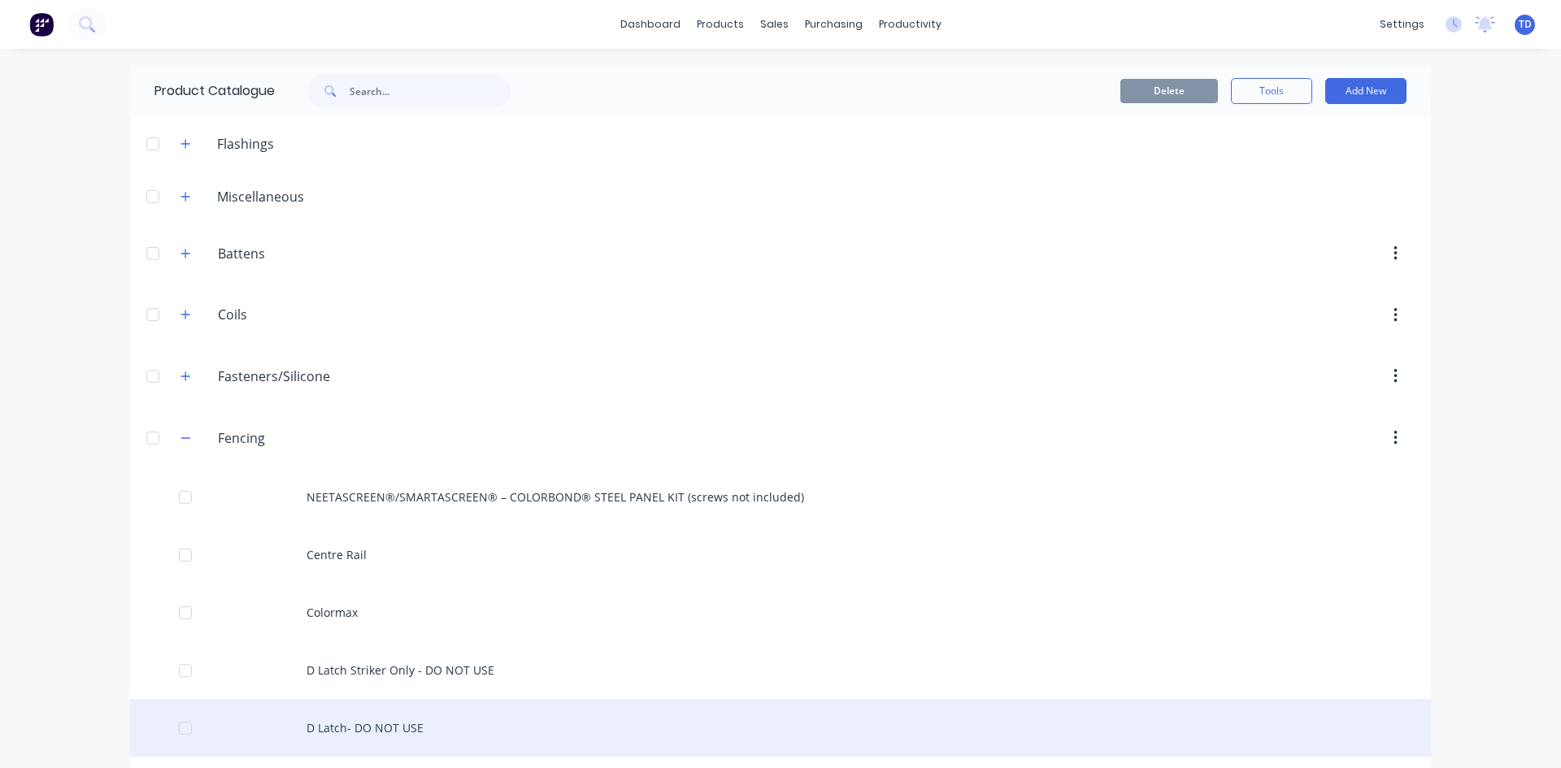
click at [338, 727] on div "D Latch- DO NOT USE" at bounding box center [780, 728] width 1300 height 58
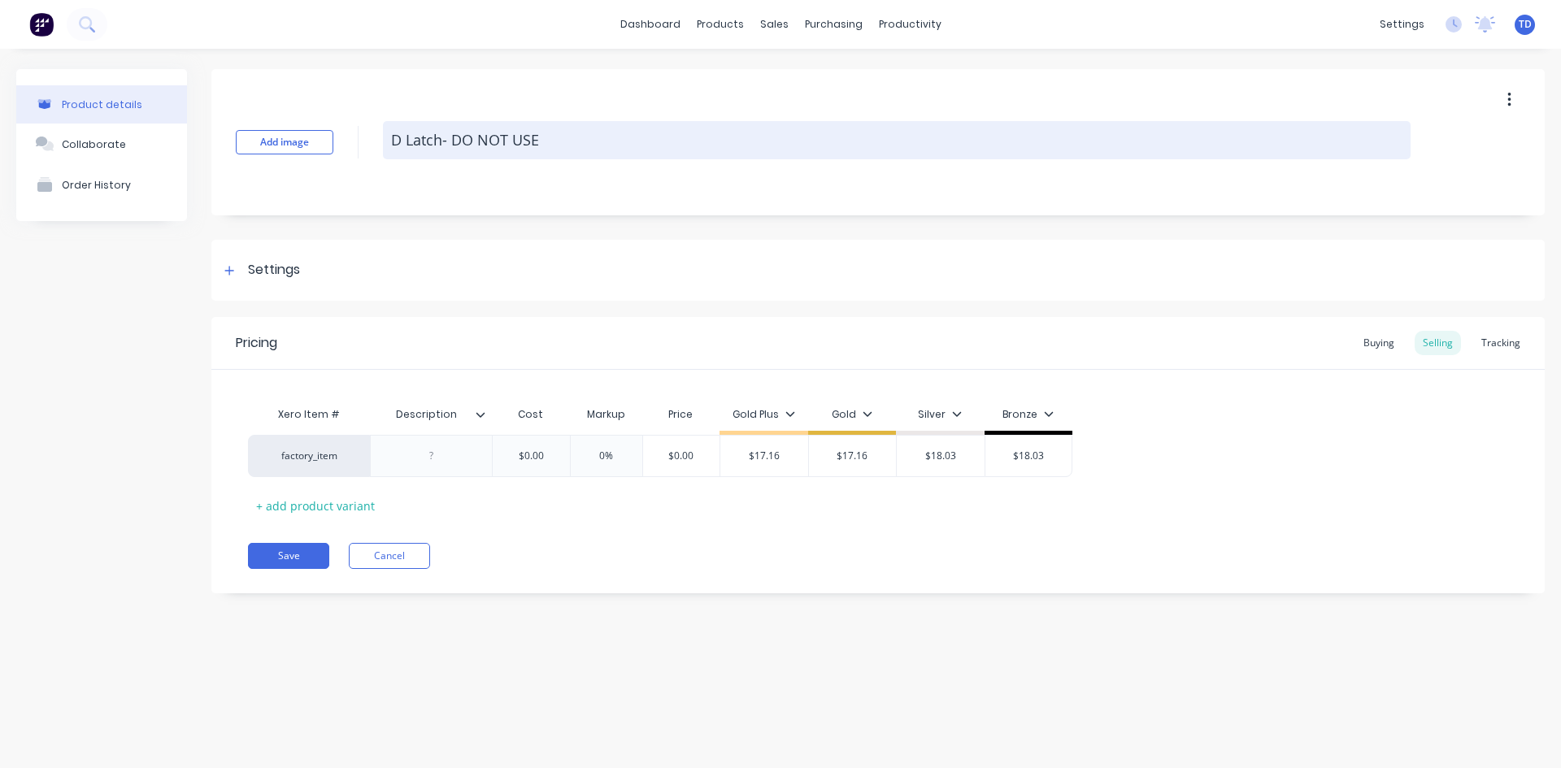
click at [443, 142] on textarea "D Latch- DO NOT USE" at bounding box center [896, 140] width 1027 height 38
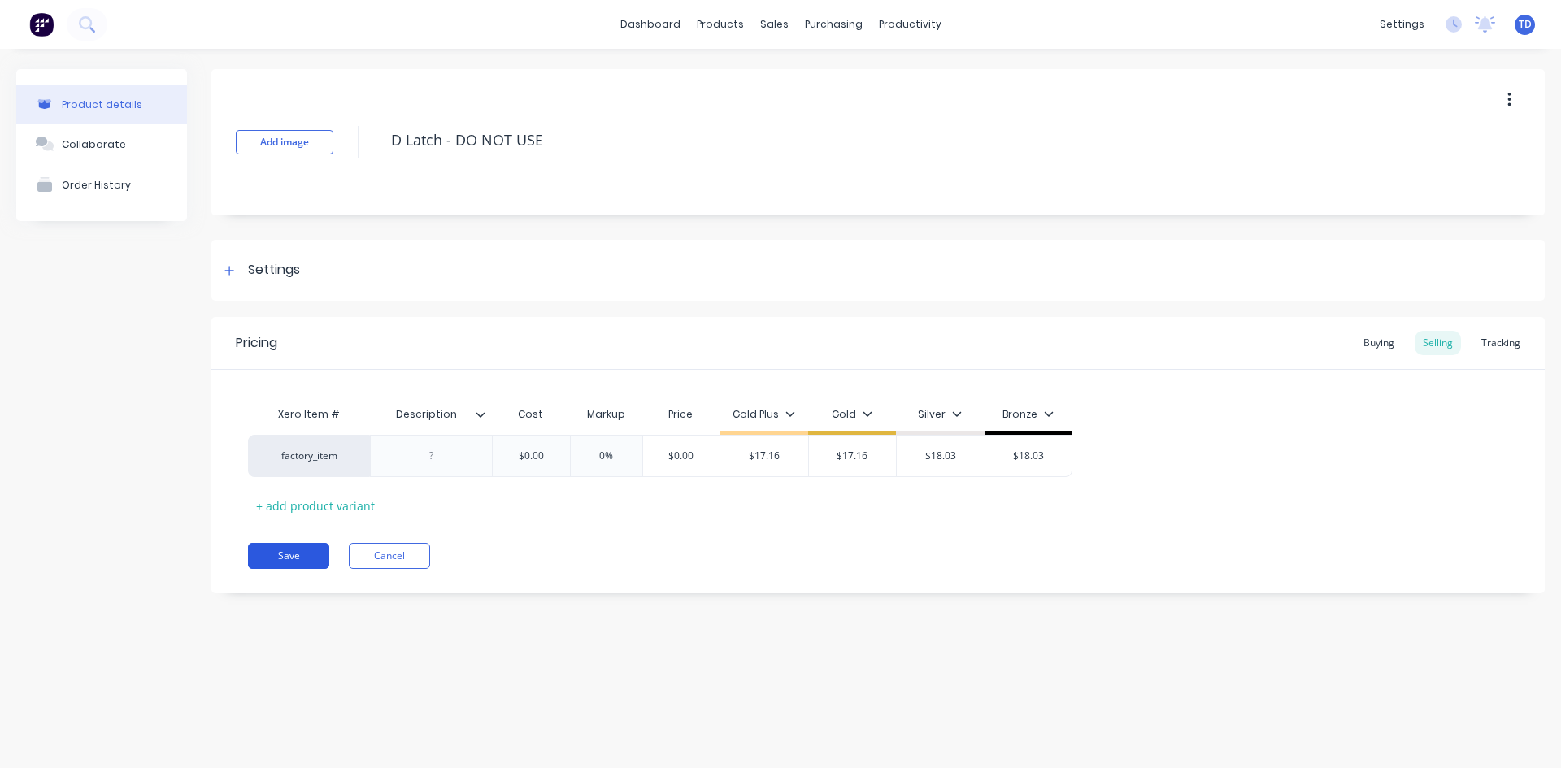
click at [296, 551] on button "Save" at bounding box center [288, 556] width 81 height 26
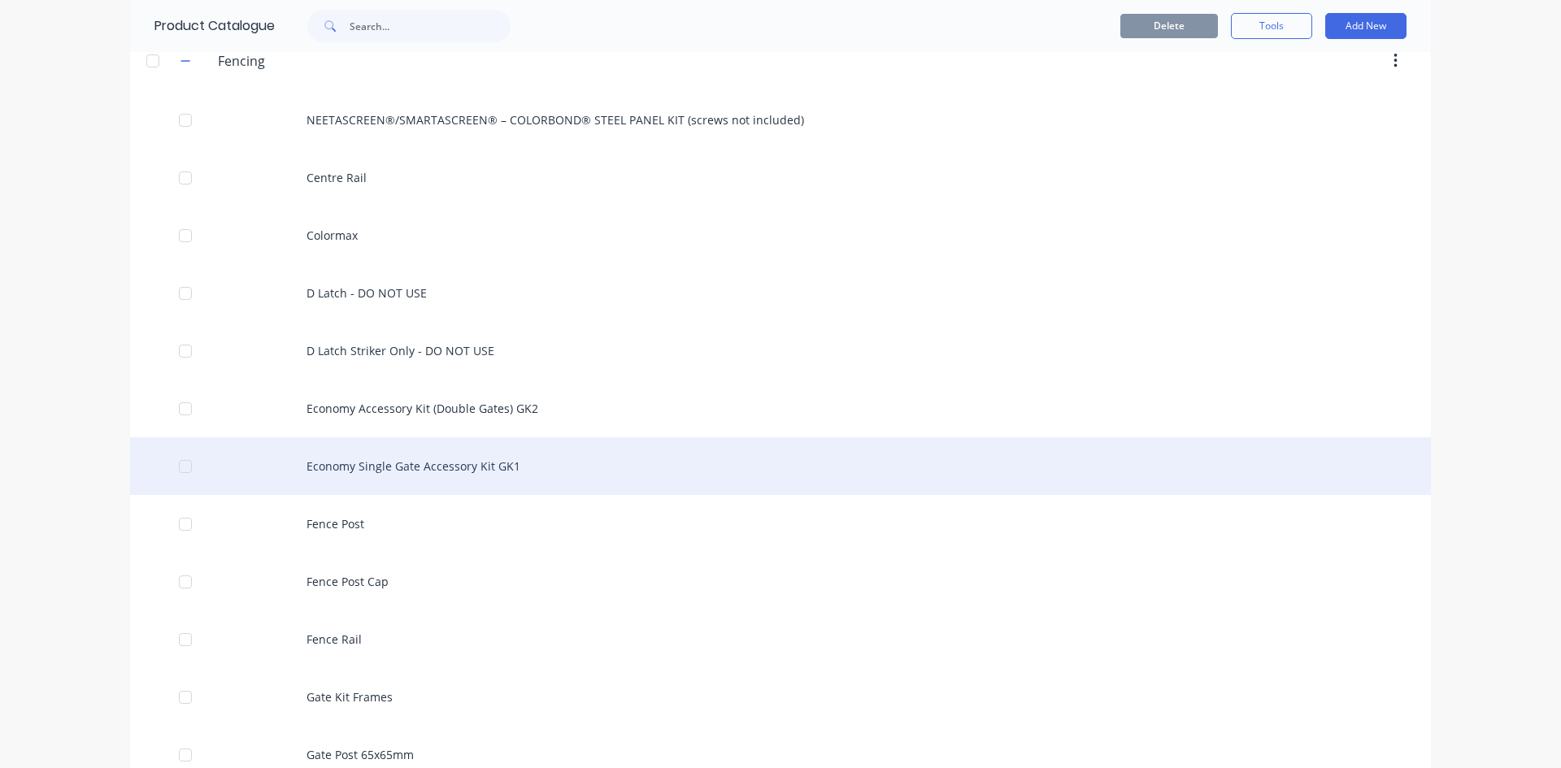
scroll to position [406, 0]
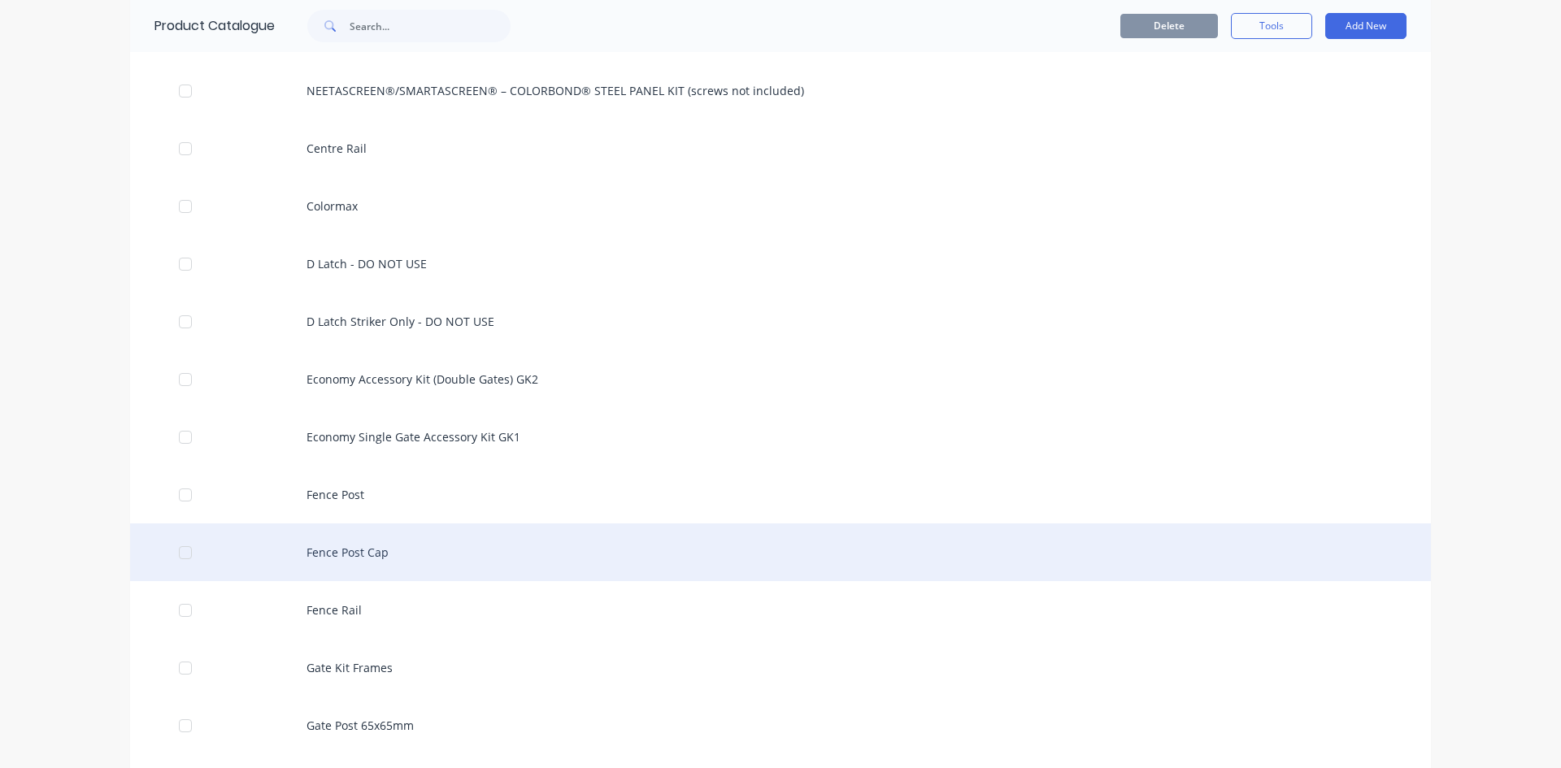
click at [327, 545] on div "Fence Post Cap" at bounding box center [780, 552] width 1300 height 58
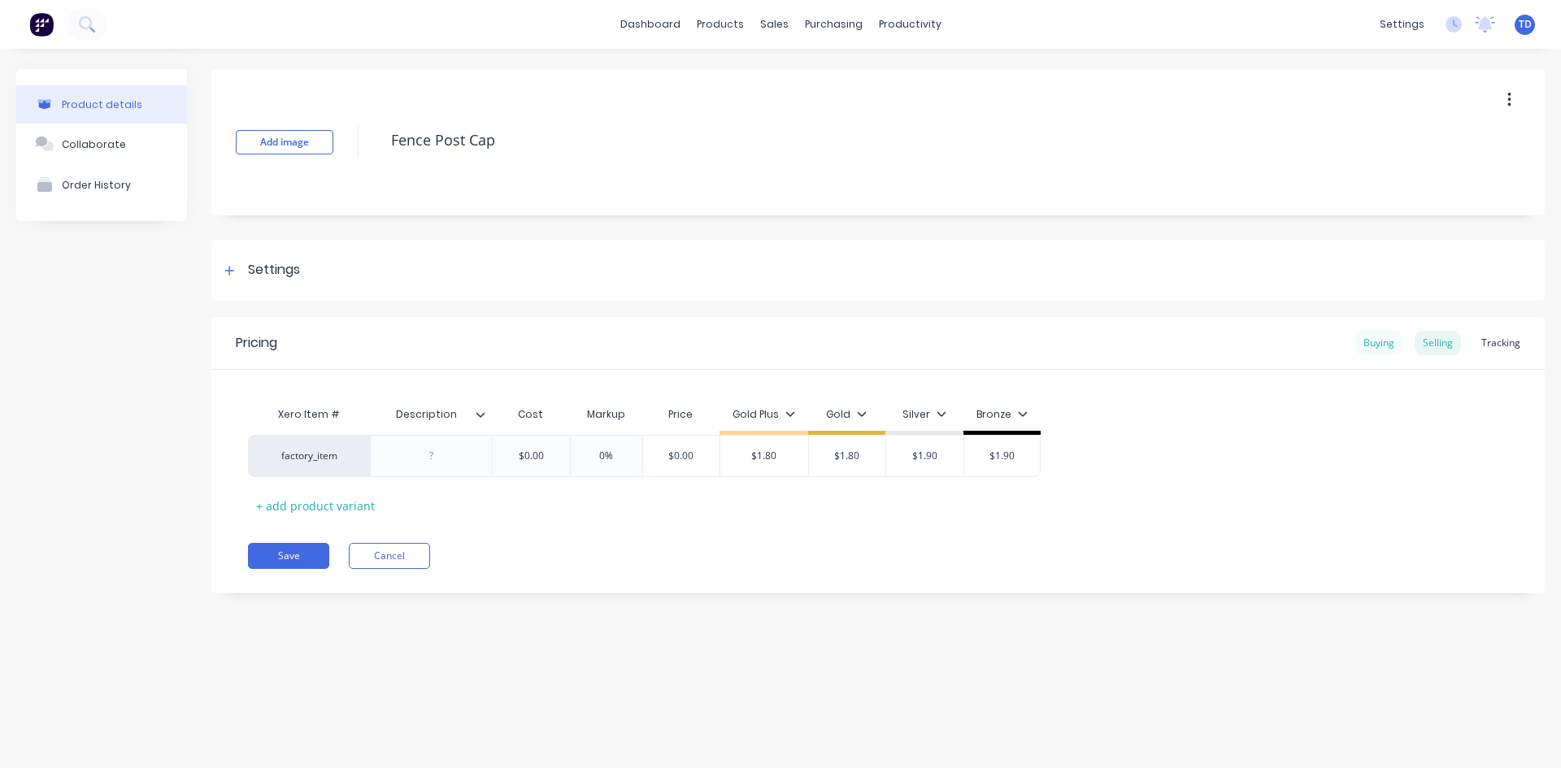
click at [1389, 345] on div "Buying" at bounding box center [1378, 343] width 47 height 24
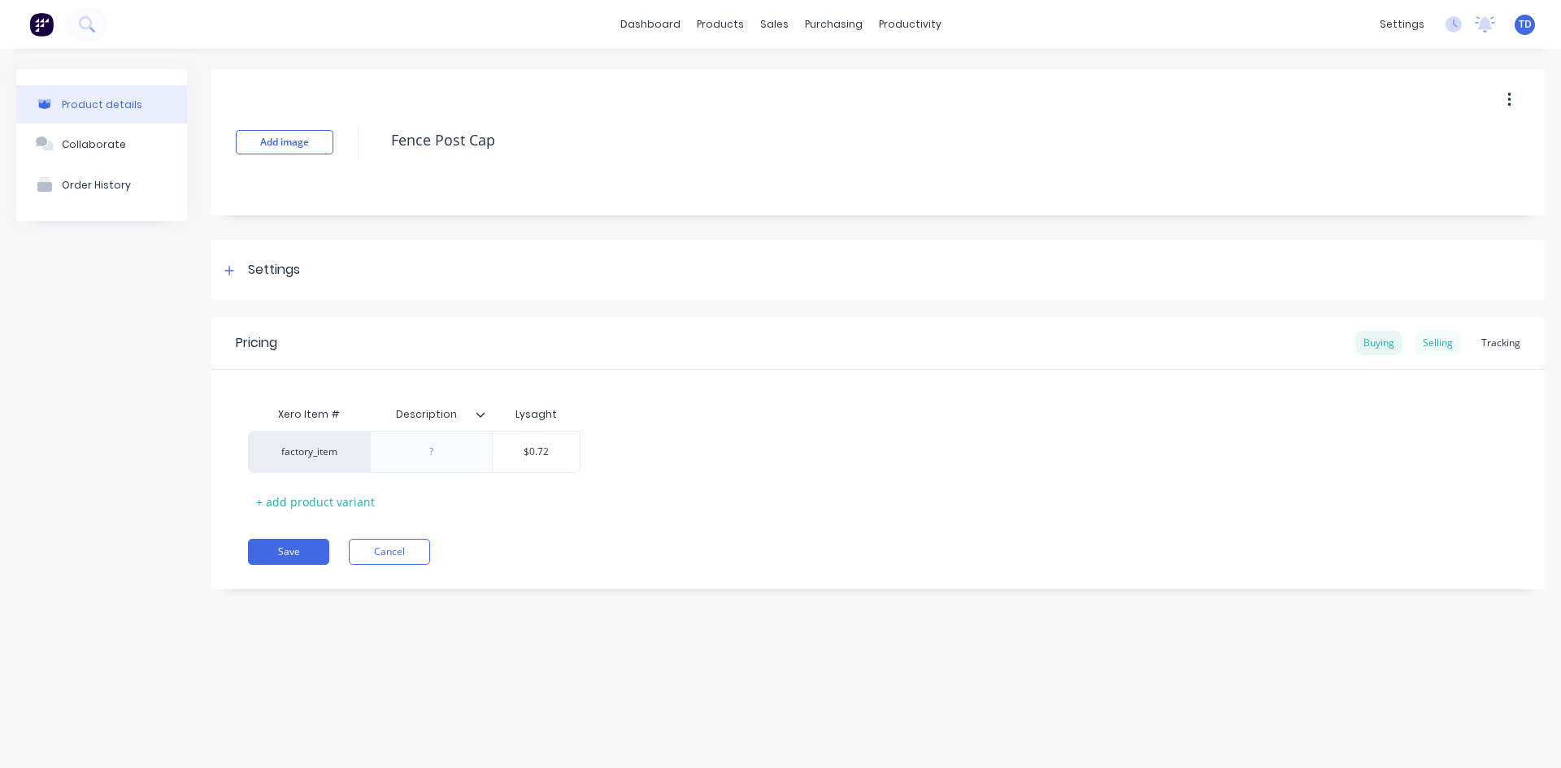
click at [1423, 345] on div "Selling" at bounding box center [1437, 343] width 46 height 24
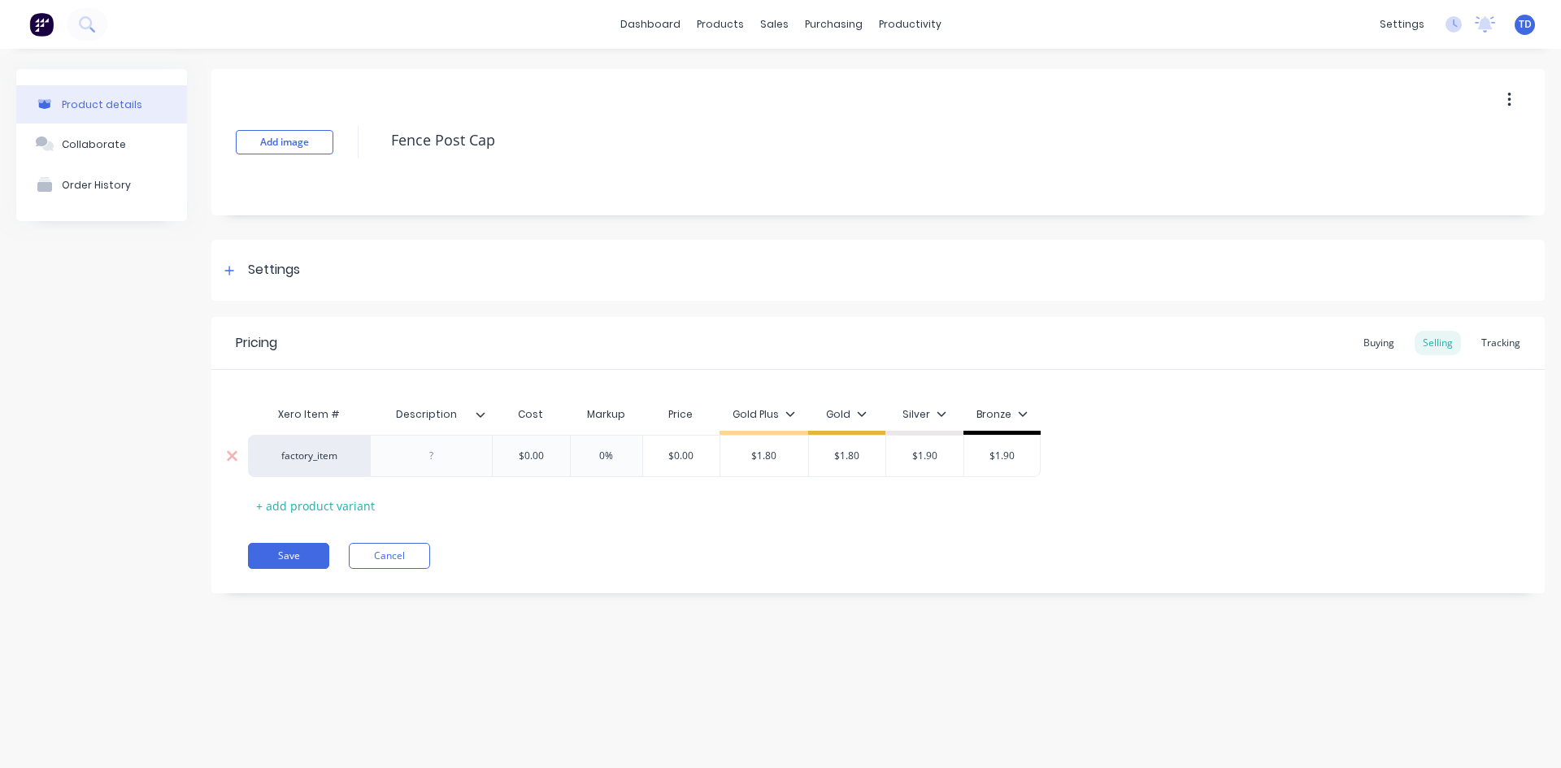
click at [566, 453] on input "0%" at bounding box center [606, 456] width 81 height 15
click at [548, 446] on div "$0.00" at bounding box center [530, 456] width 81 height 41
click at [269, 553] on button "Save" at bounding box center [288, 556] width 81 height 26
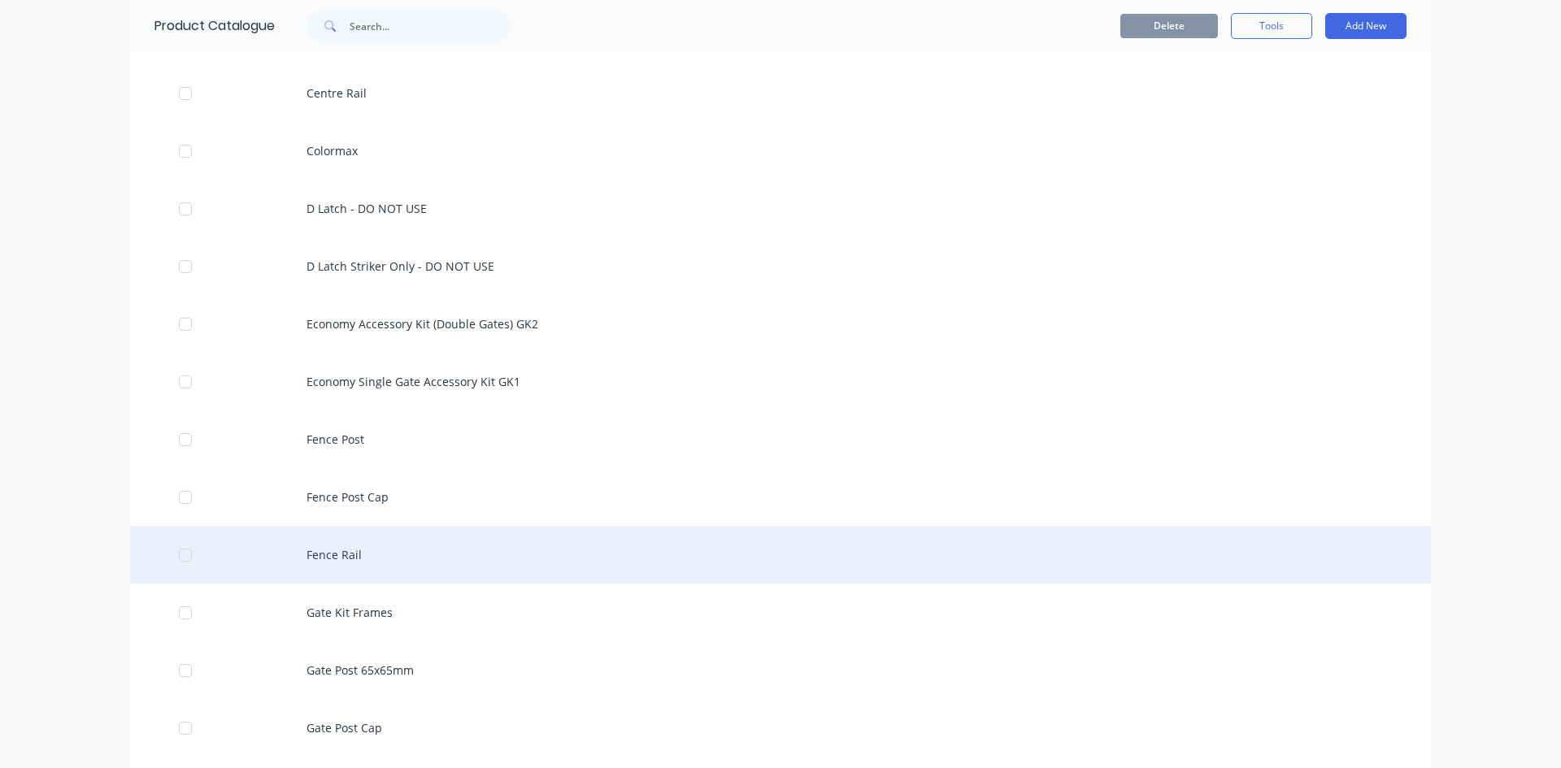
scroll to position [488, 0]
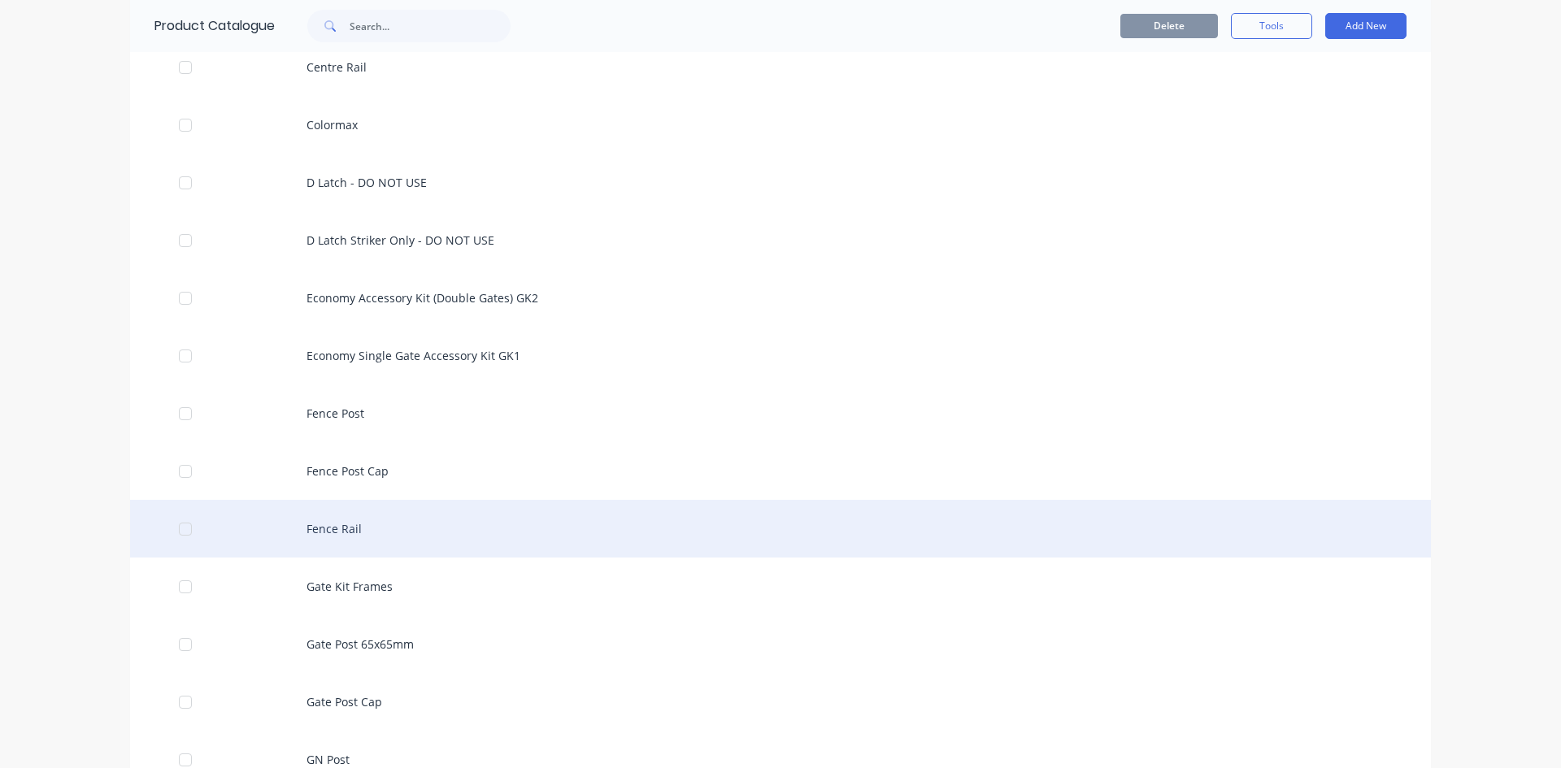
click at [319, 531] on div "Fence Rail" at bounding box center [780, 529] width 1300 height 58
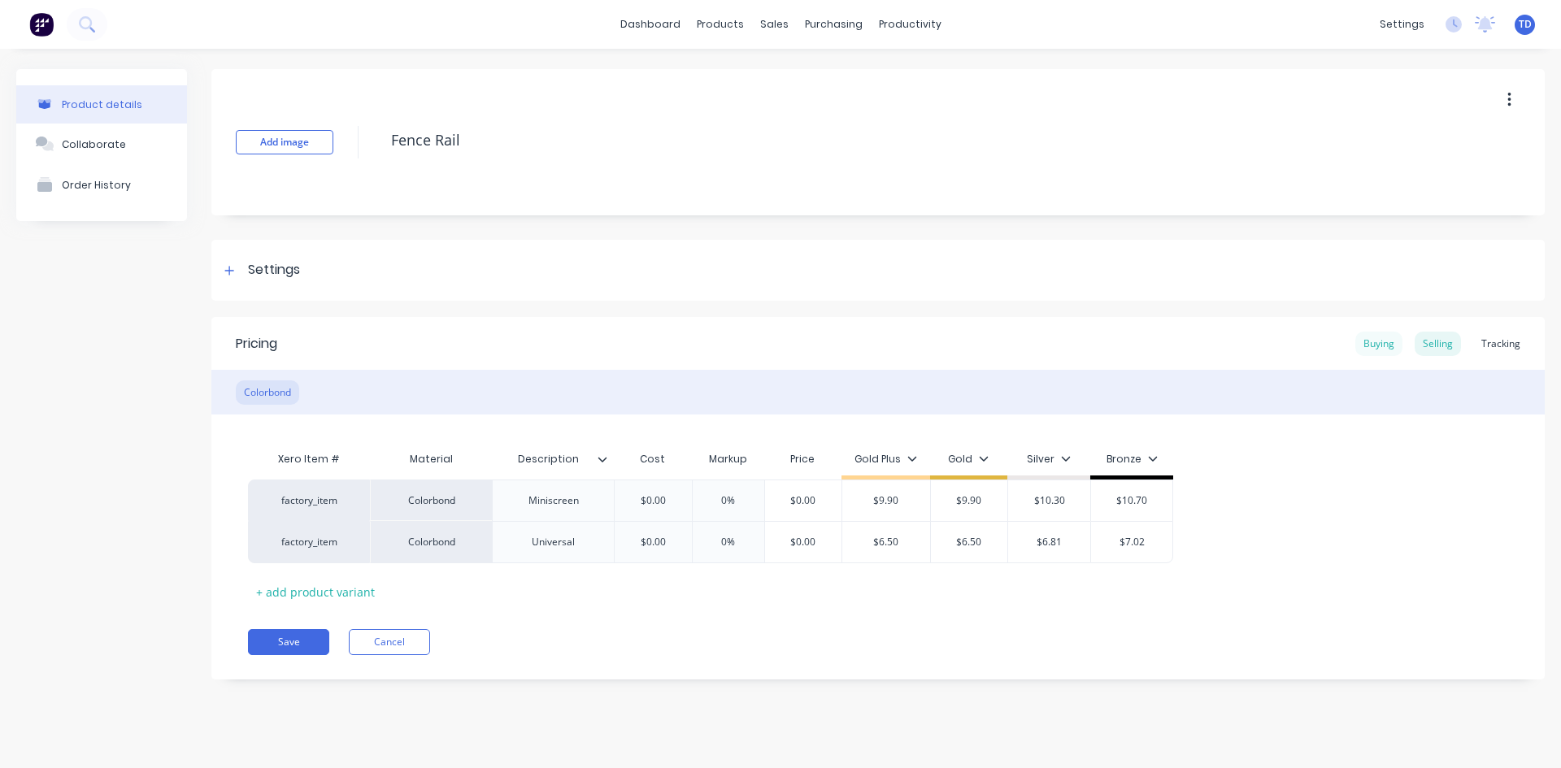
click at [1377, 345] on div "Buying" at bounding box center [1378, 344] width 47 height 24
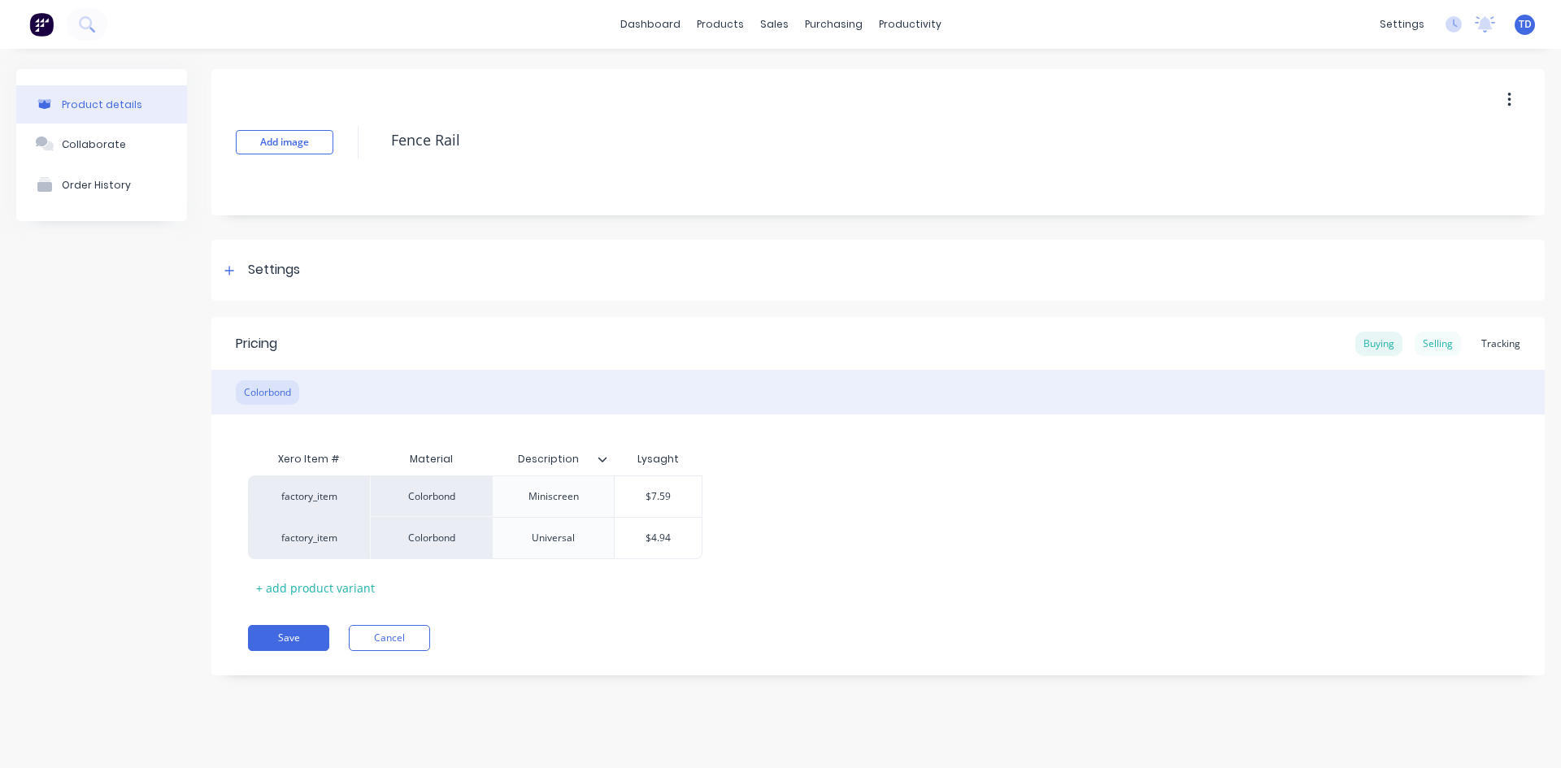
click at [1447, 341] on div "Selling" at bounding box center [1437, 344] width 46 height 24
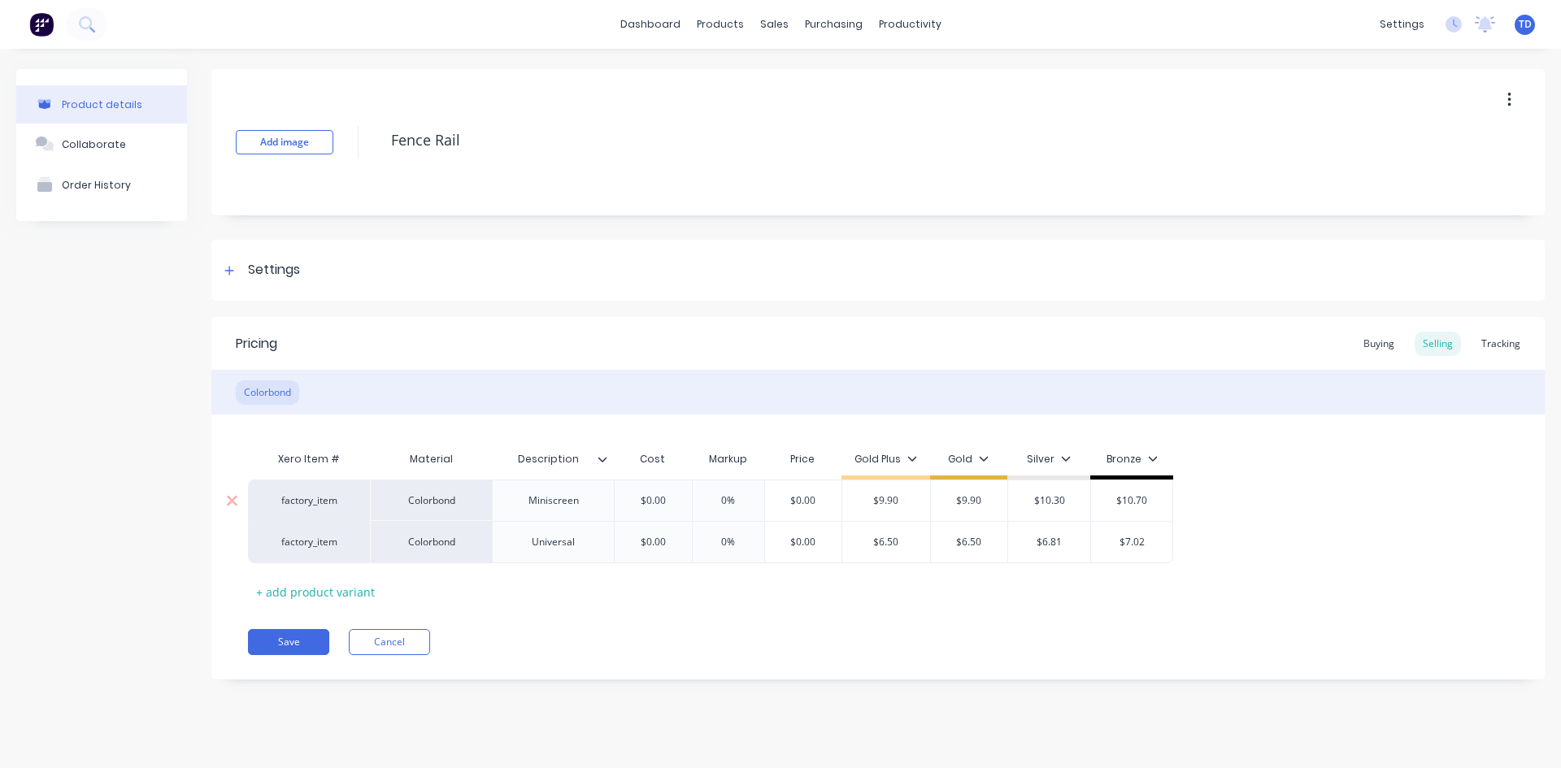
click at [665, 500] on input "$0.00" at bounding box center [652, 500] width 81 height 15
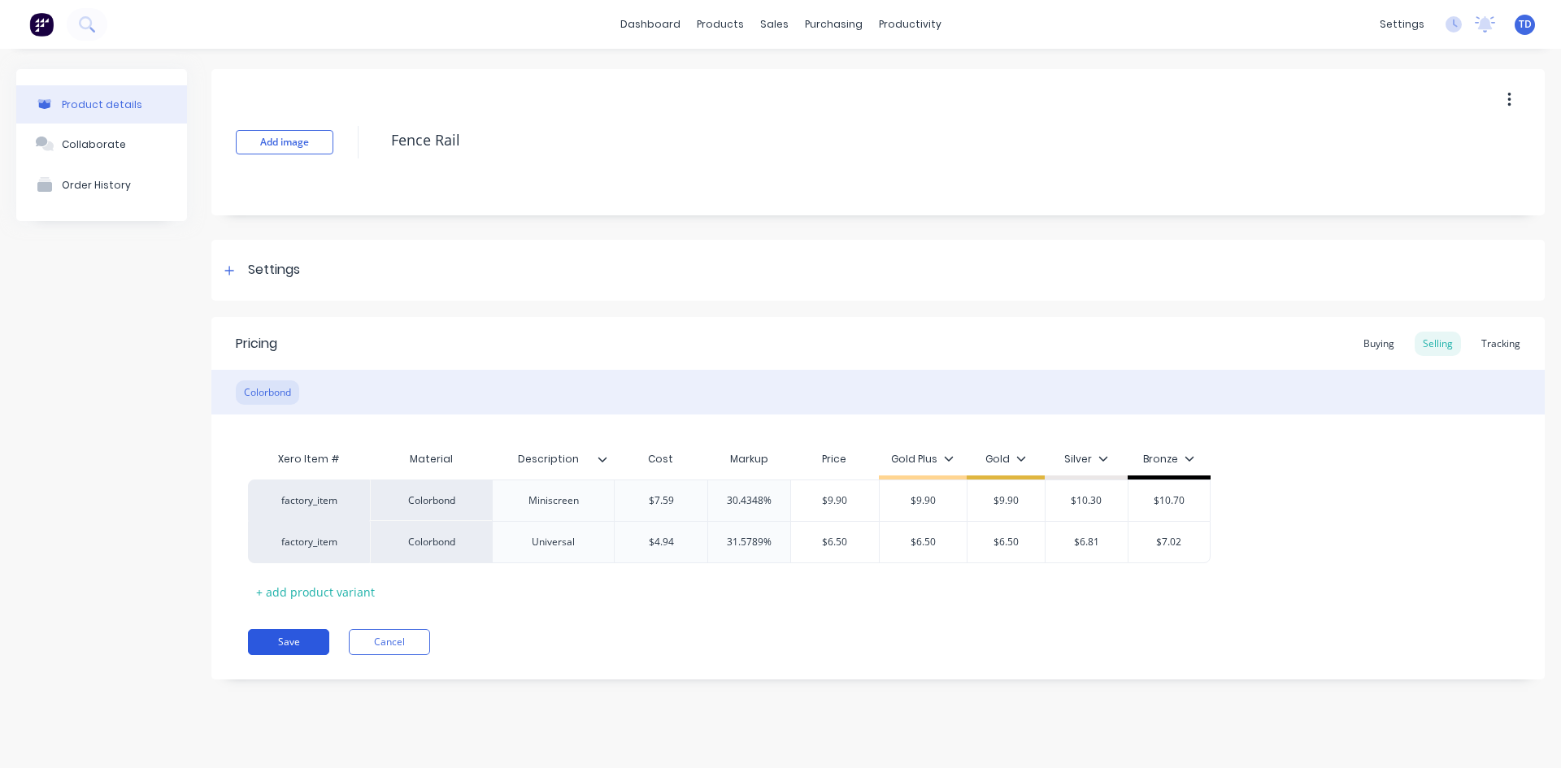
click at [272, 637] on button "Save" at bounding box center [288, 642] width 81 height 26
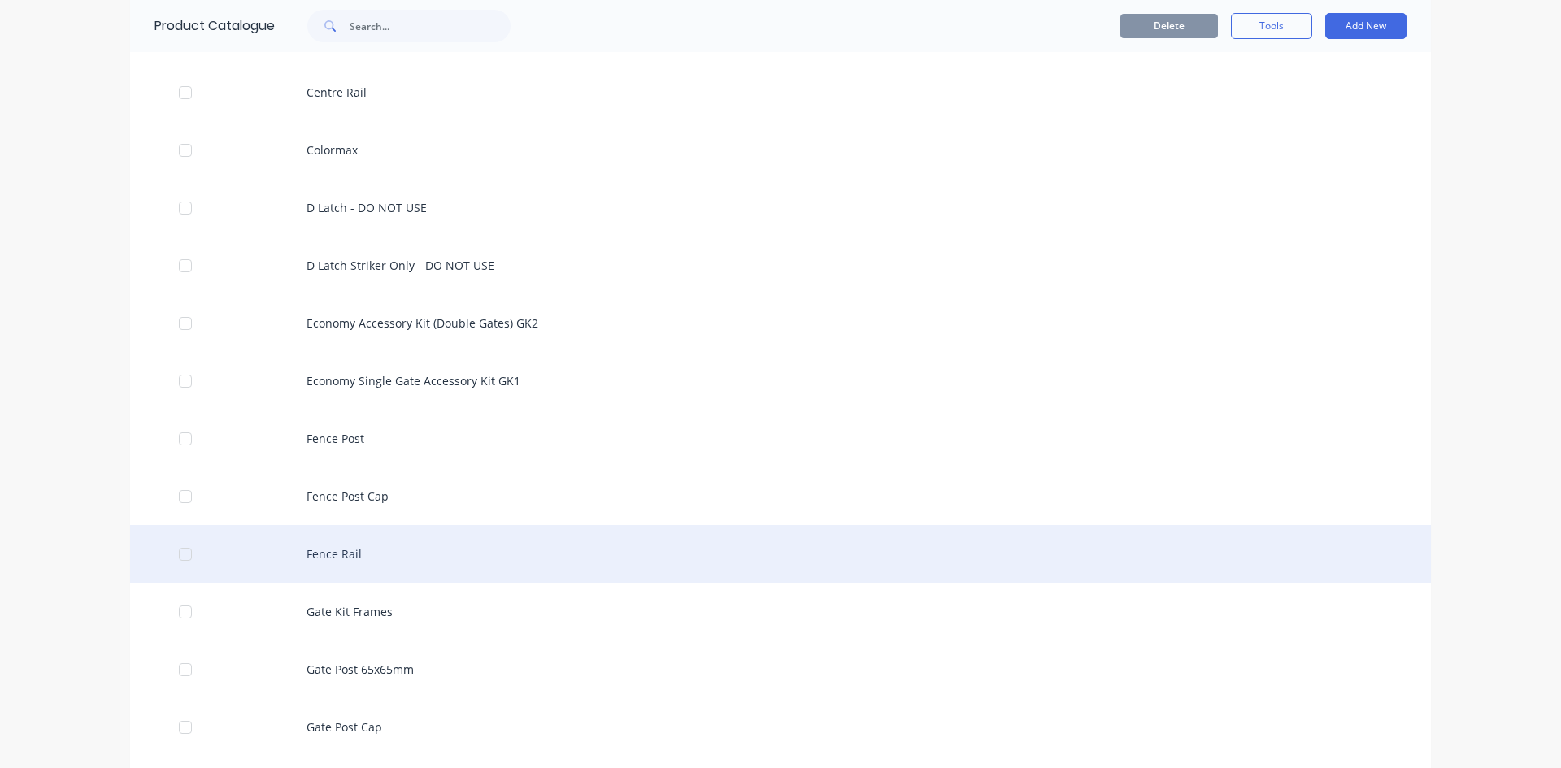
scroll to position [488, 0]
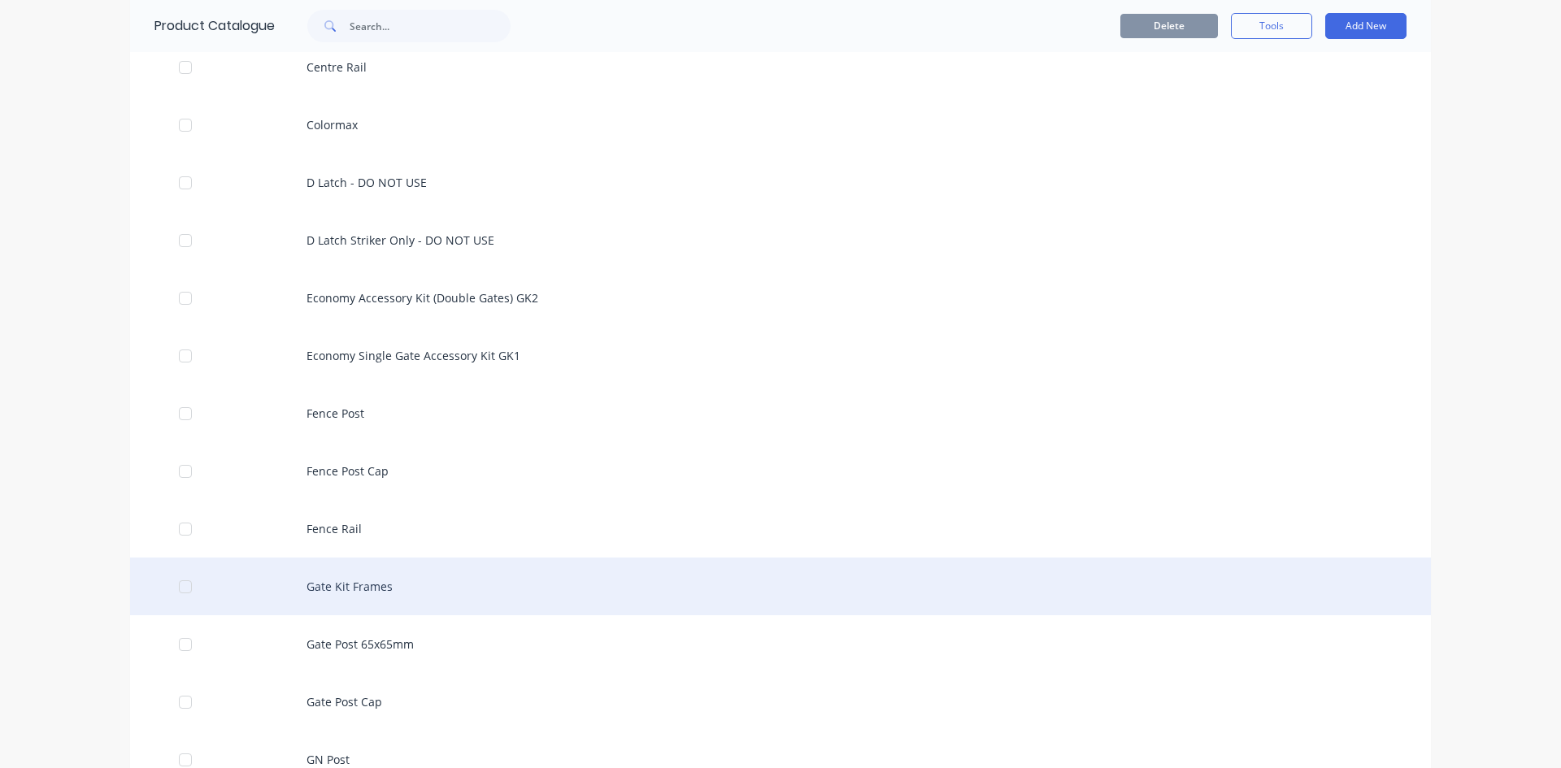
click at [364, 587] on div "Gate Kit Frames" at bounding box center [780, 587] width 1300 height 58
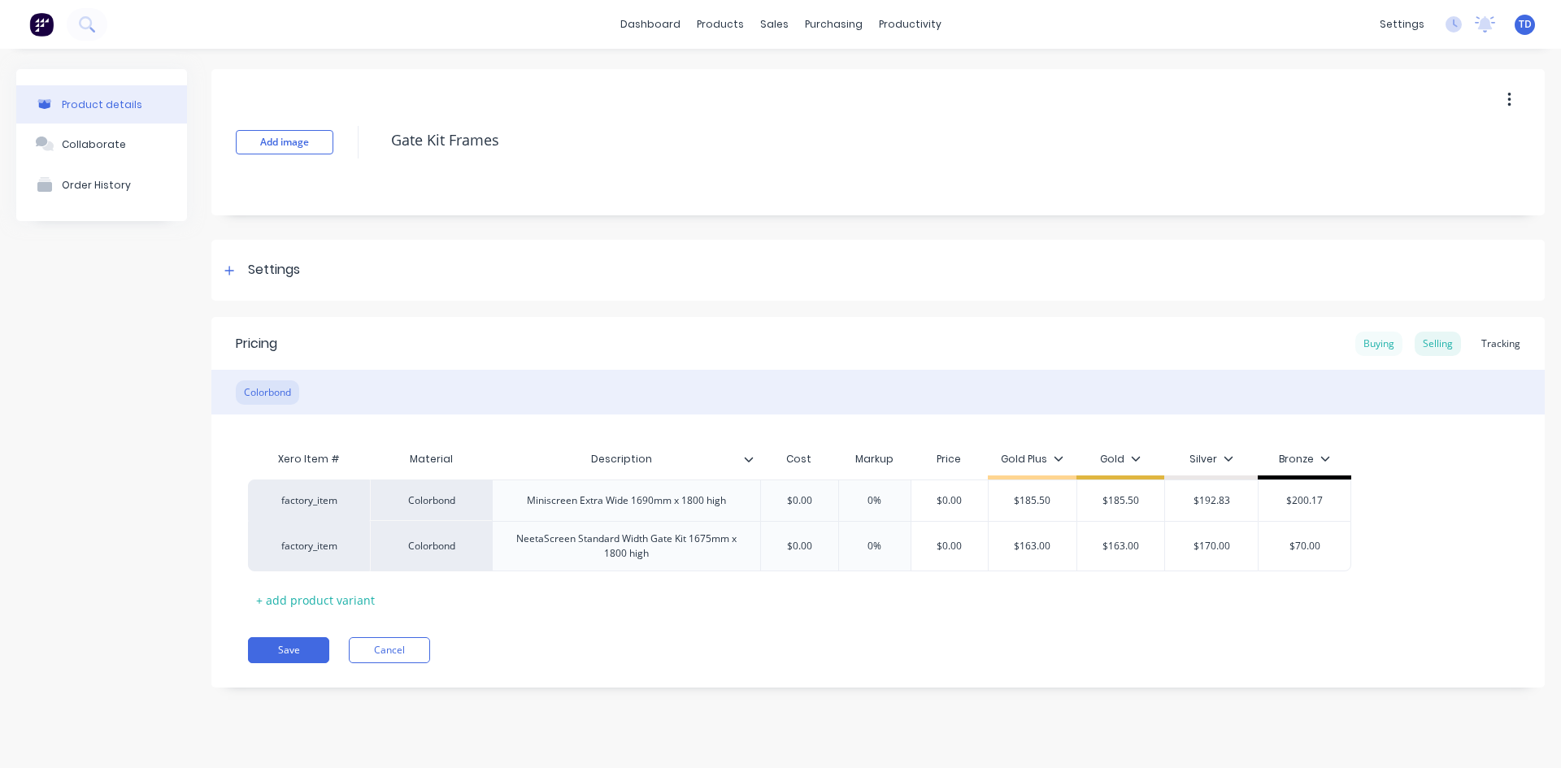
click at [1393, 351] on div "Buying" at bounding box center [1378, 344] width 47 height 24
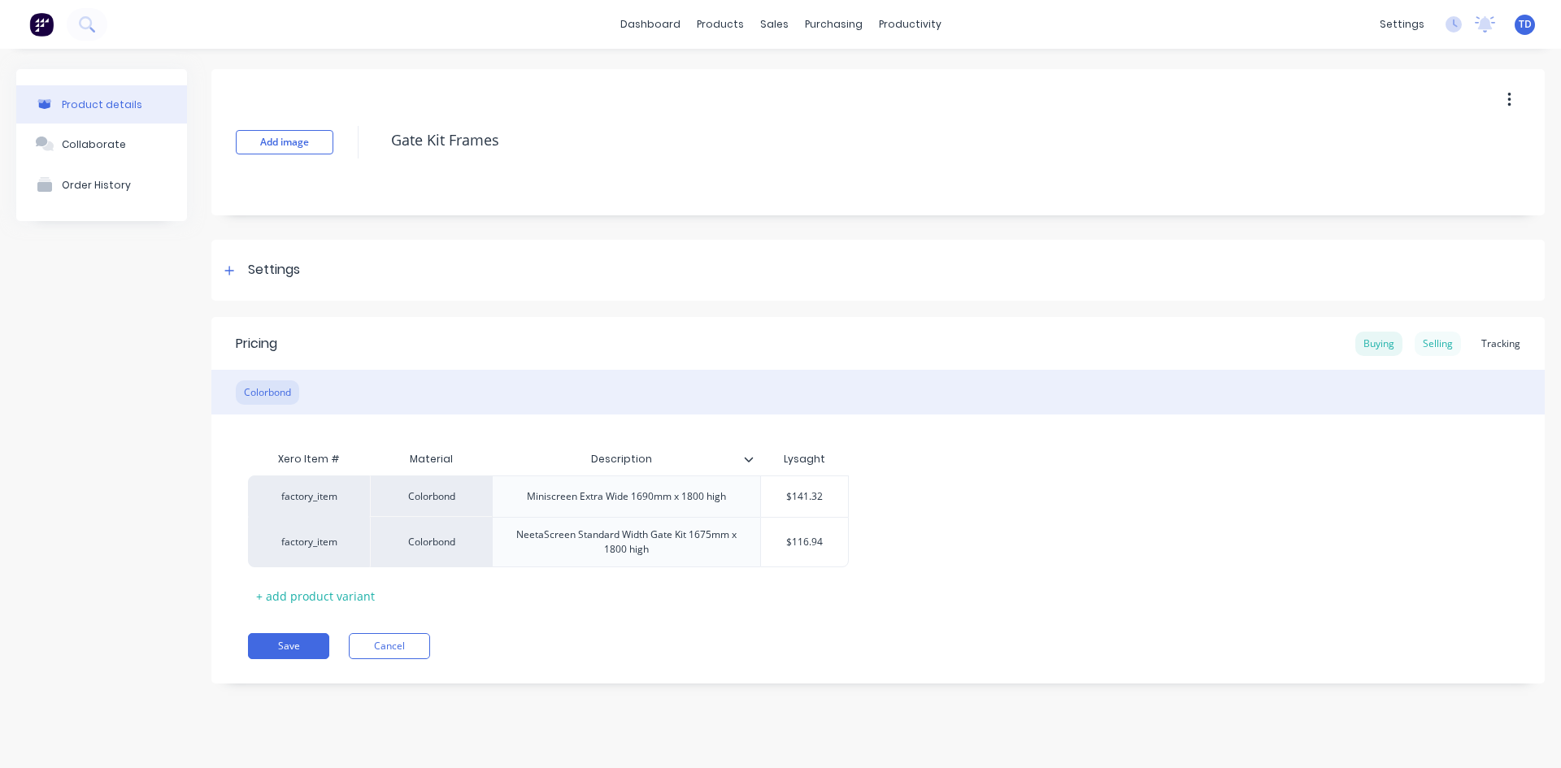
click at [1438, 341] on div "Selling" at bounding box center [1437, 344] width 46 height 24
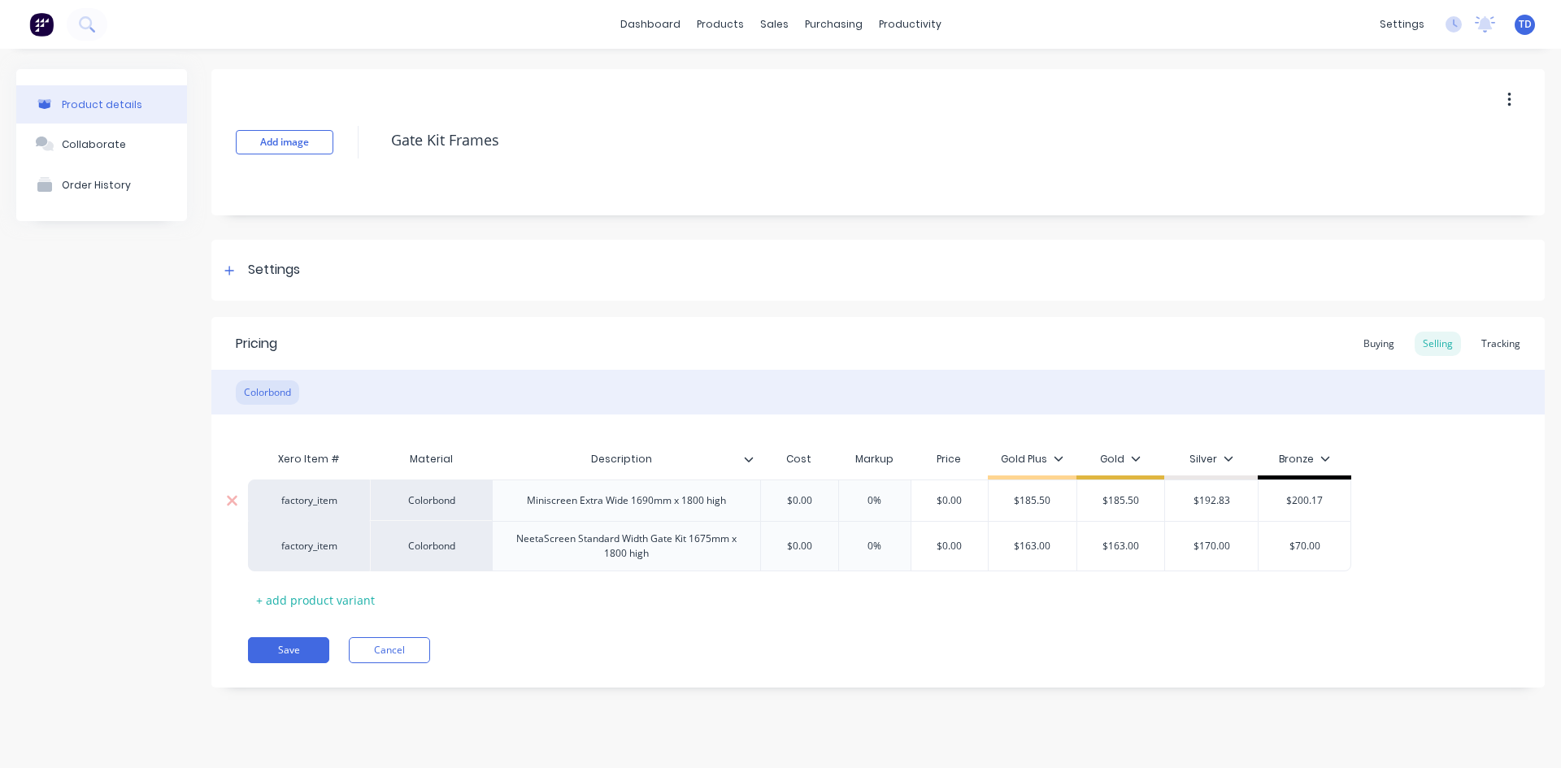
click at [820, 500] on input "$0.00" at bounding box center [798, 500] width 81 height 15
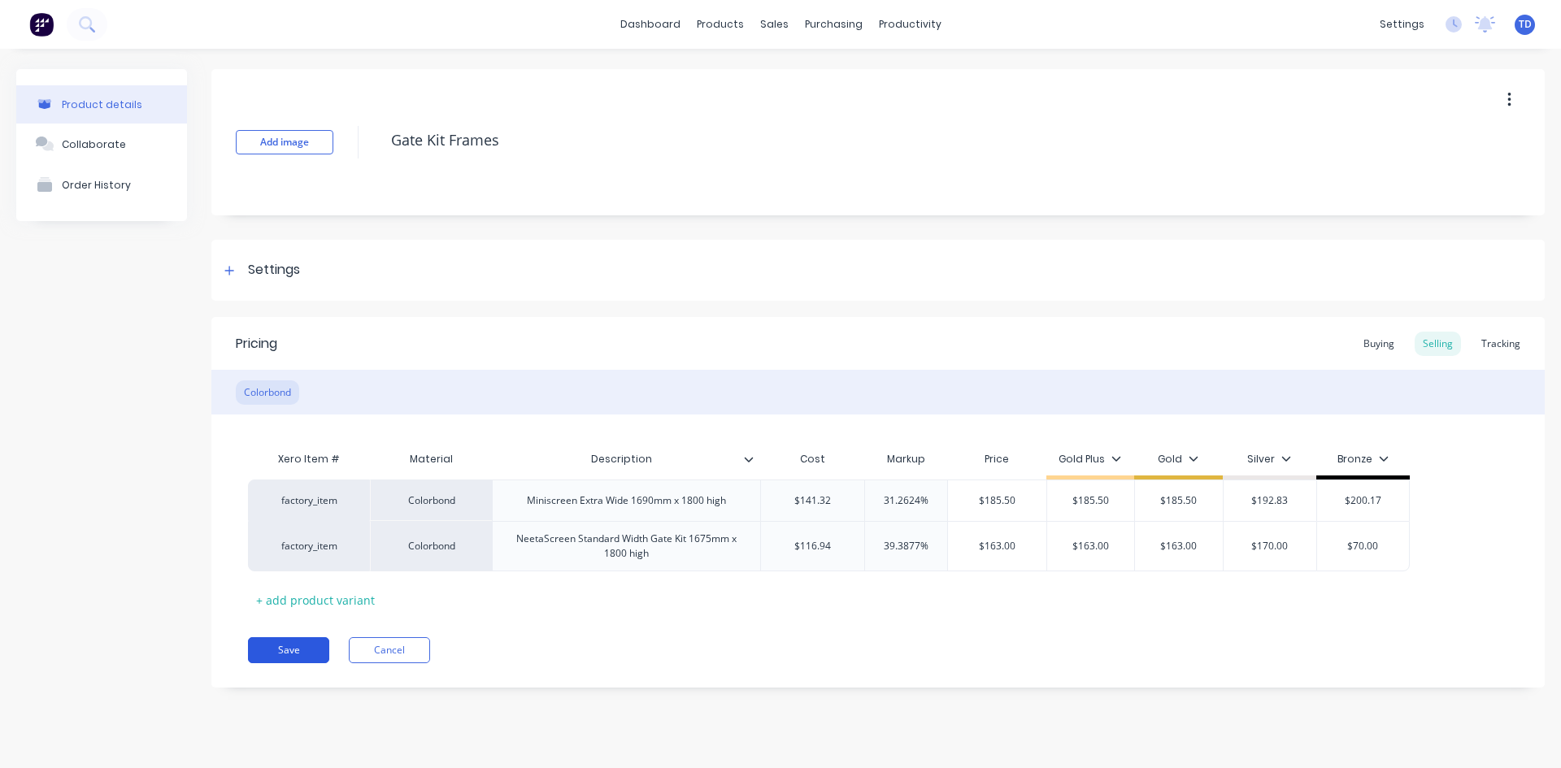
click at [275, 649] on button "Save" at bounding box center [288, 650] width 81 height 26
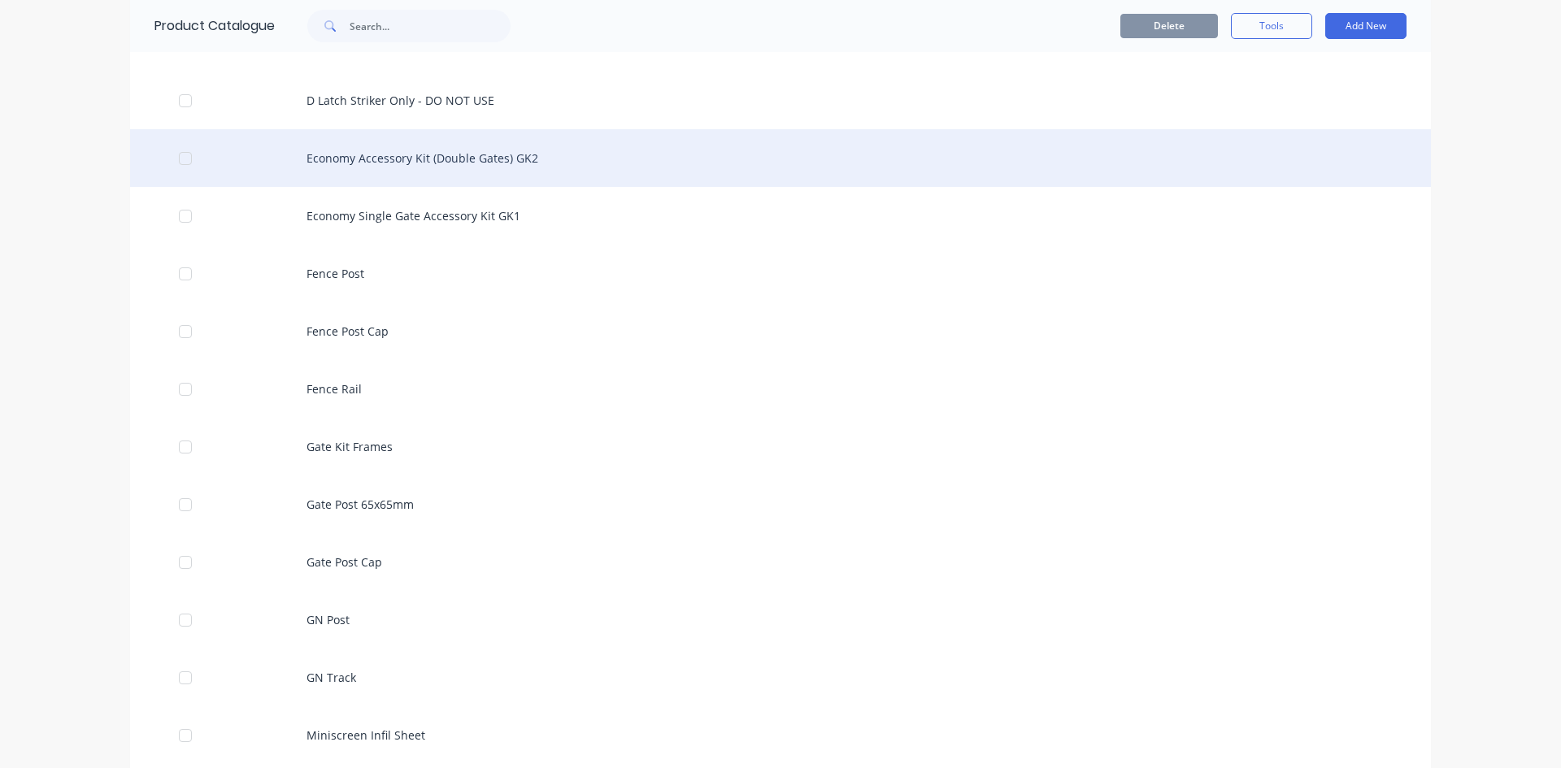
scroll to position [650, 0]
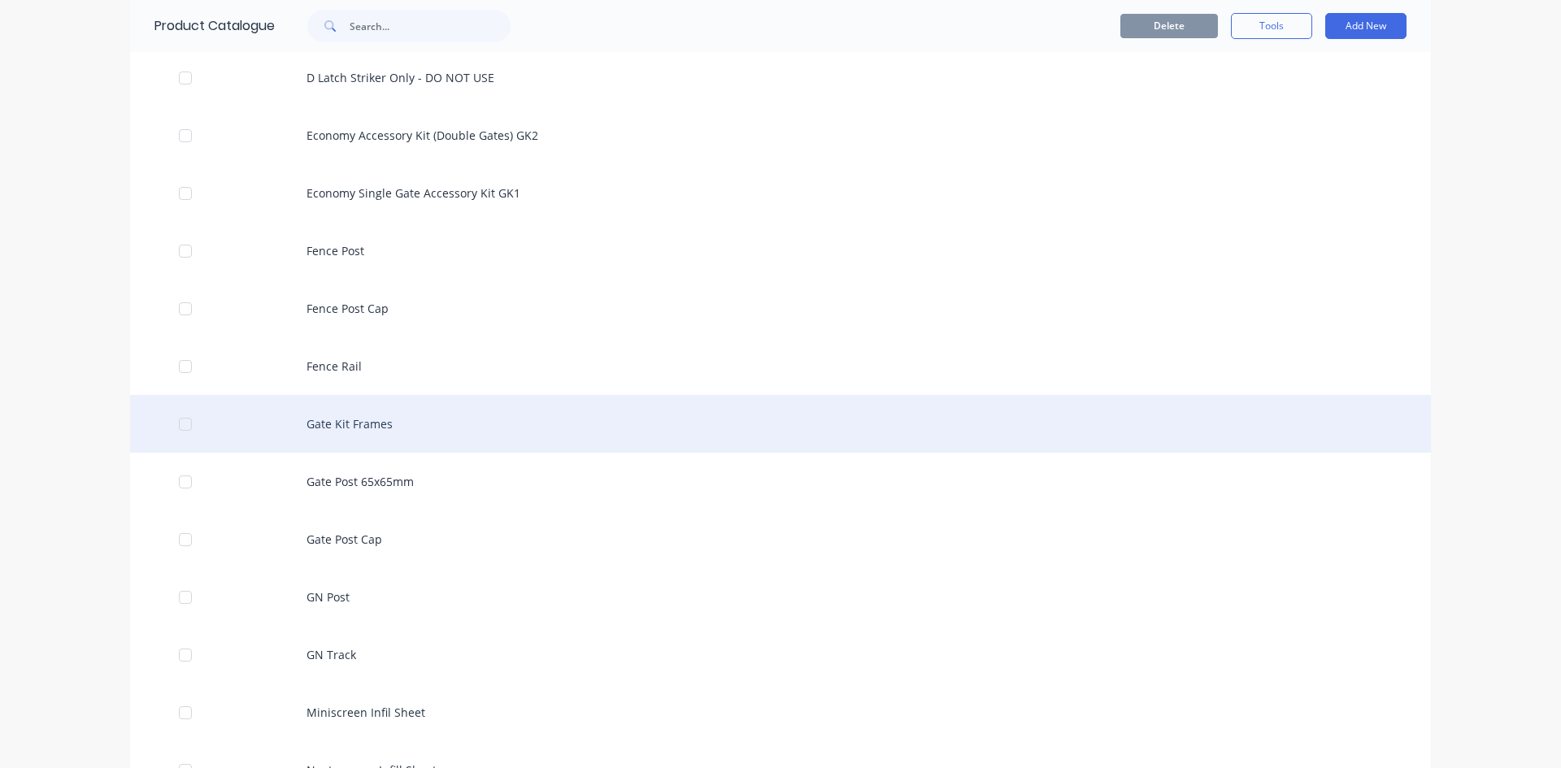
click at [331, 433] on div "Gate Kit Frames" at bounding box center [780, 424] width 1300 height 58
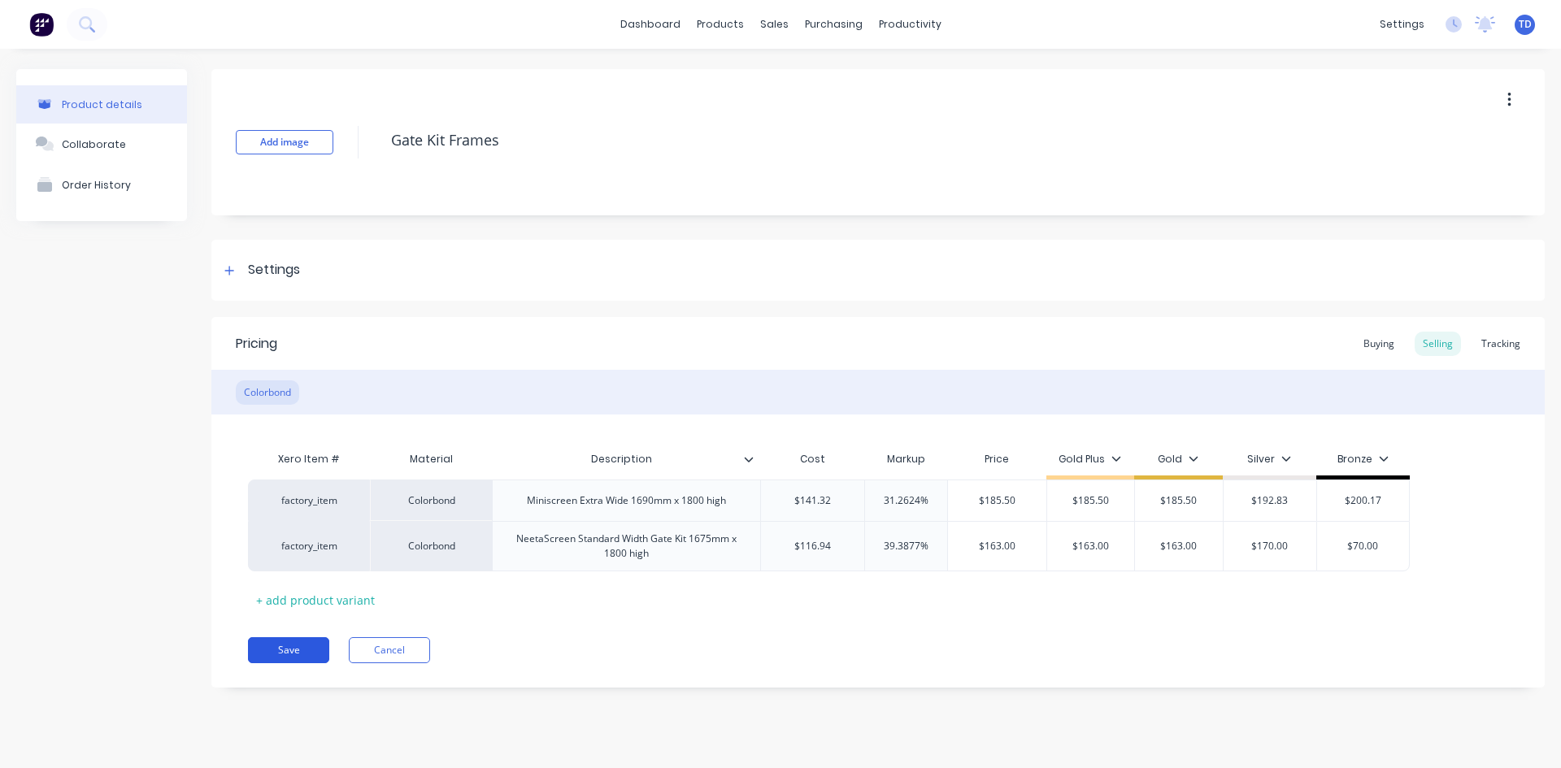
click at [284, 649] on button "Save" at bounding box center [288, 650] width 81 height 26
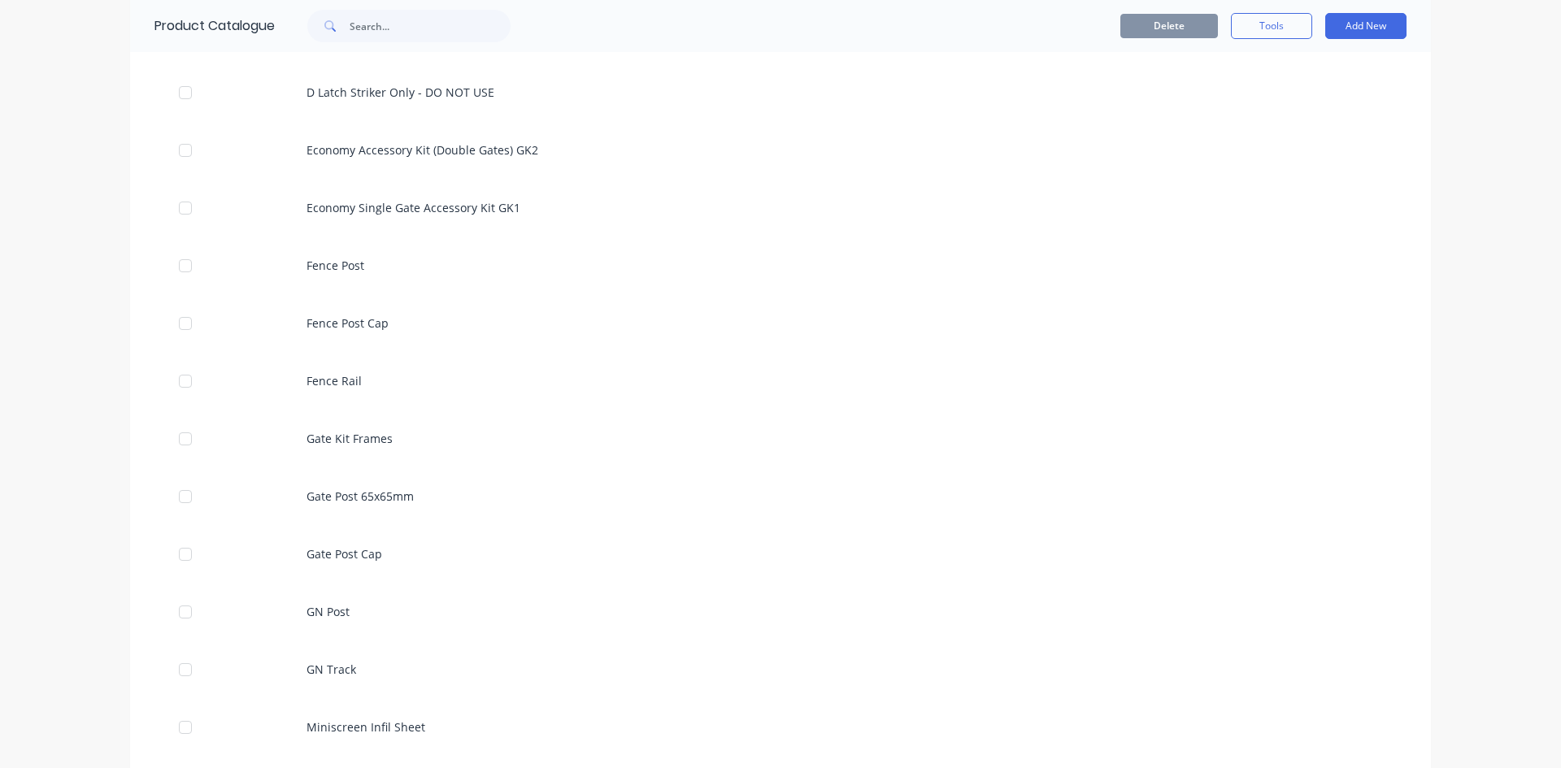
scroll to position [650, 0]
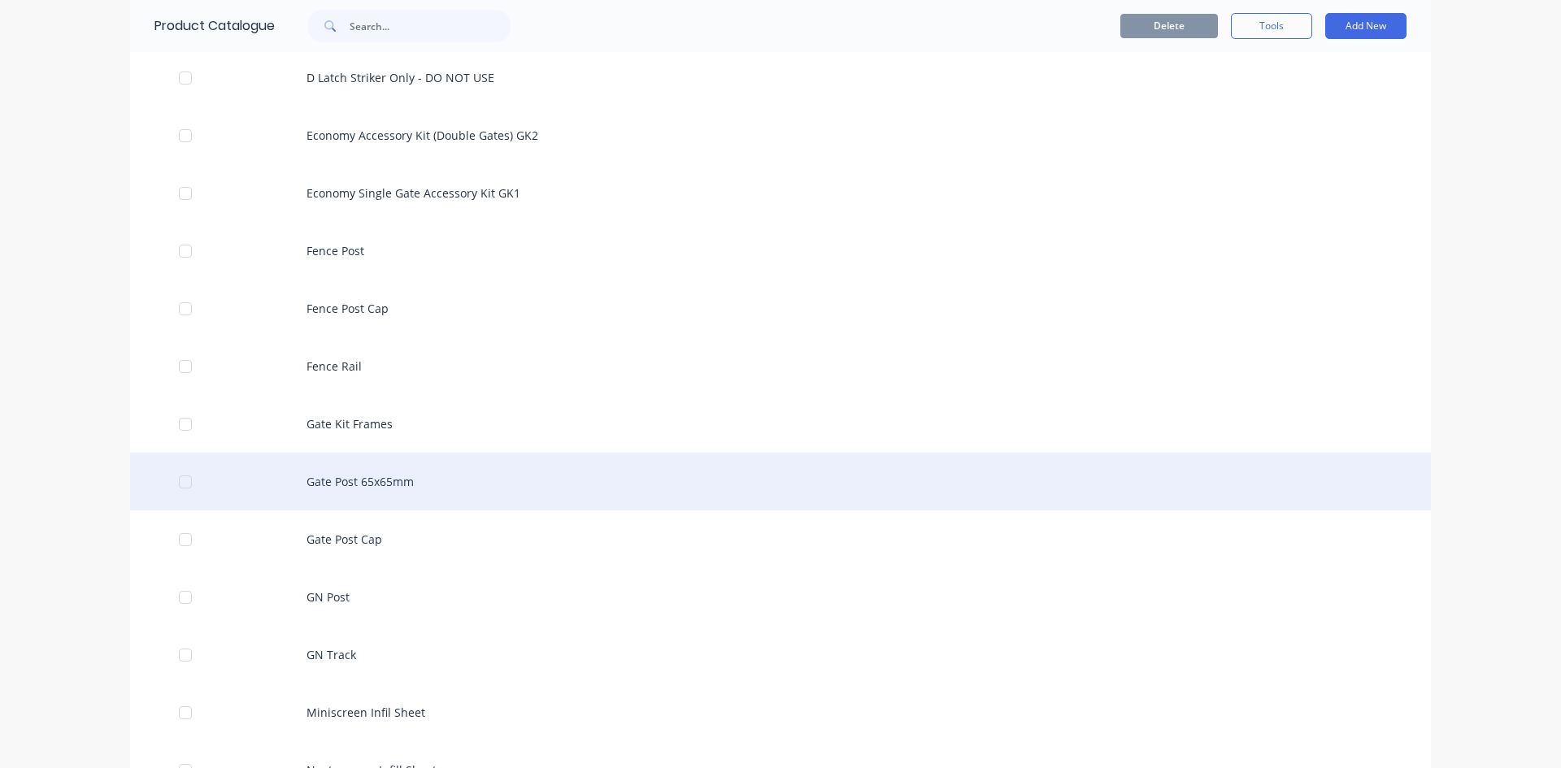
click at [365, 484] on div "Gate Post 65x65mm" at bounding box center [780, 482] width 1300 height 58
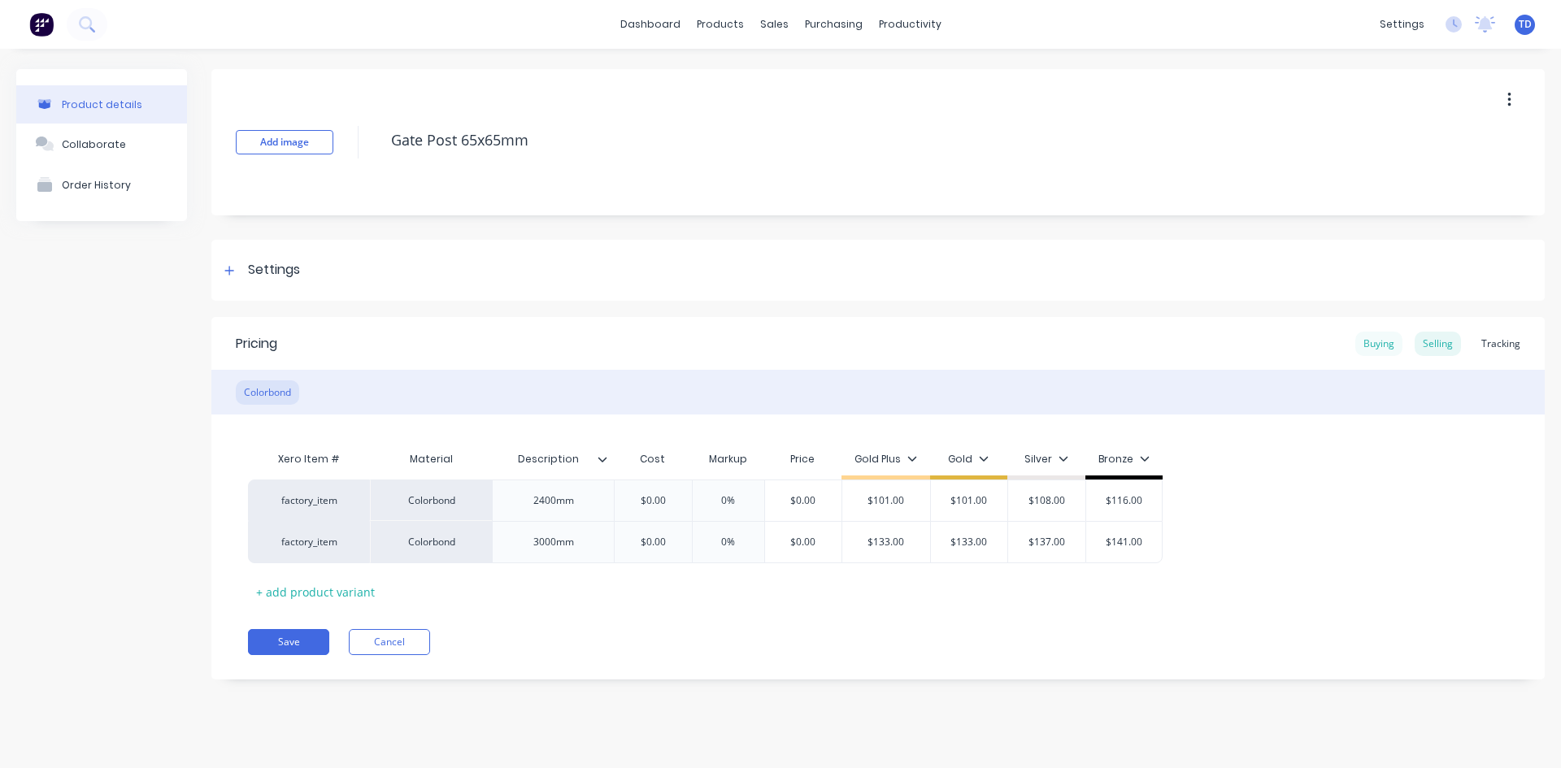
click at [1374, 347] on div "Buying" at bounding box center [1378, 344] width 47 height 24
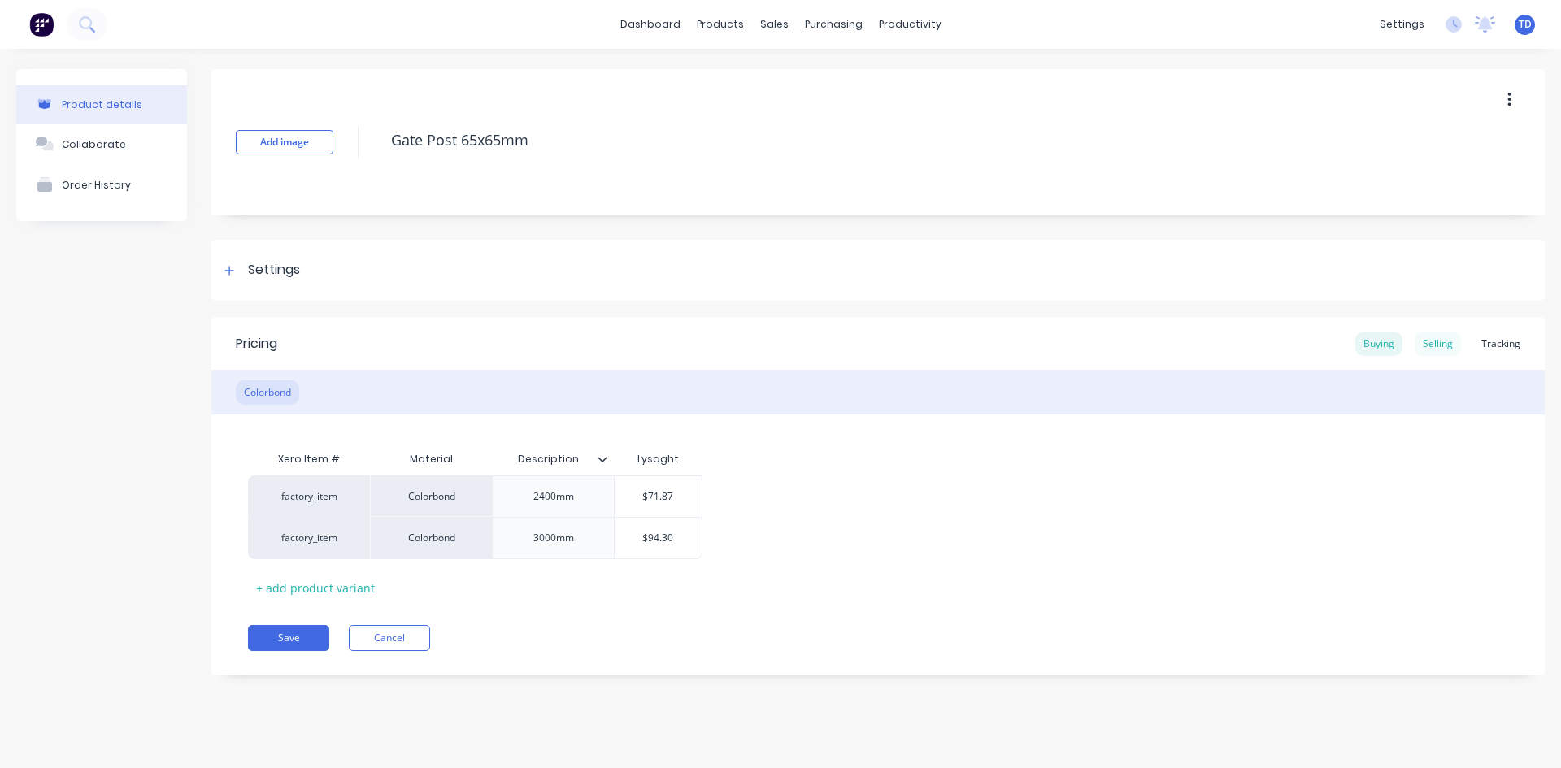
drag, startPoint x: 1448, startPoint y: 343, endPoint x: 1435, endPoint y: 348, distance: 14.7
click at [1448, 343] on div "Selling" at bounding box center [1437, 344] width 46 height 24
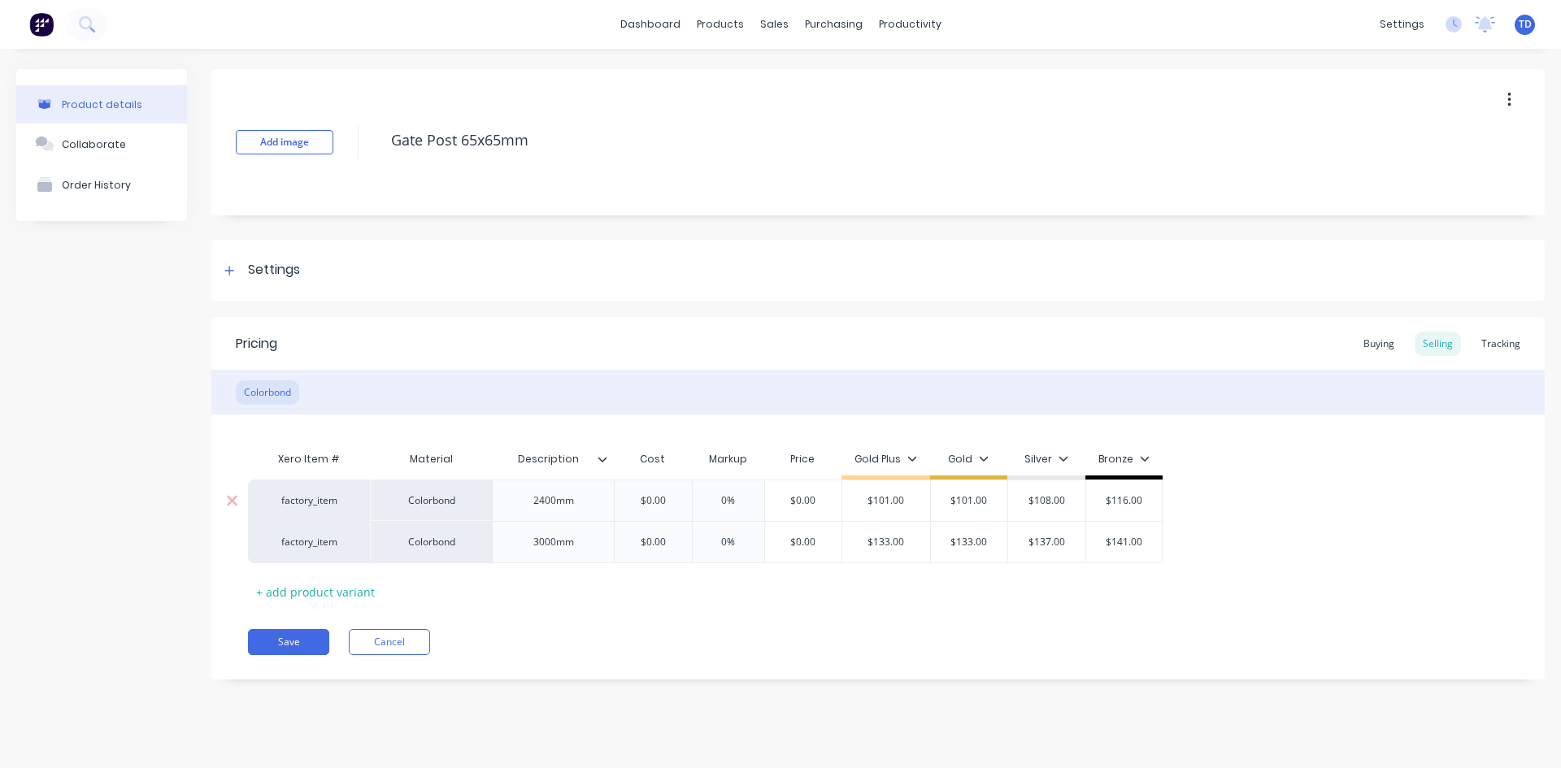
click at [683, 500] on input "$0.00" at bounding box center [652, 500] width 81 height 15
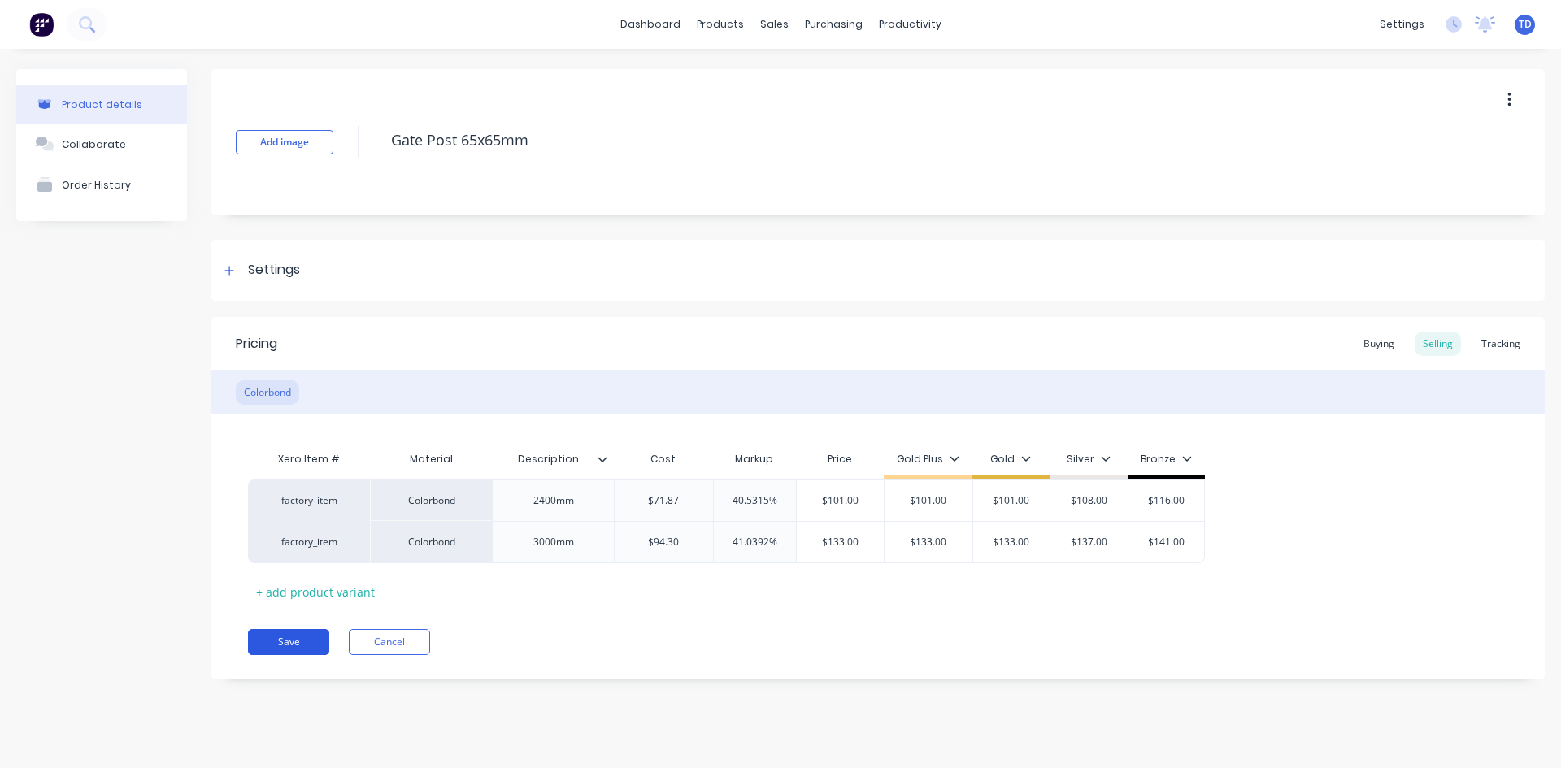
click at [289, 640] on button "Save" at bounding box center [288, 642] width 81 height 26
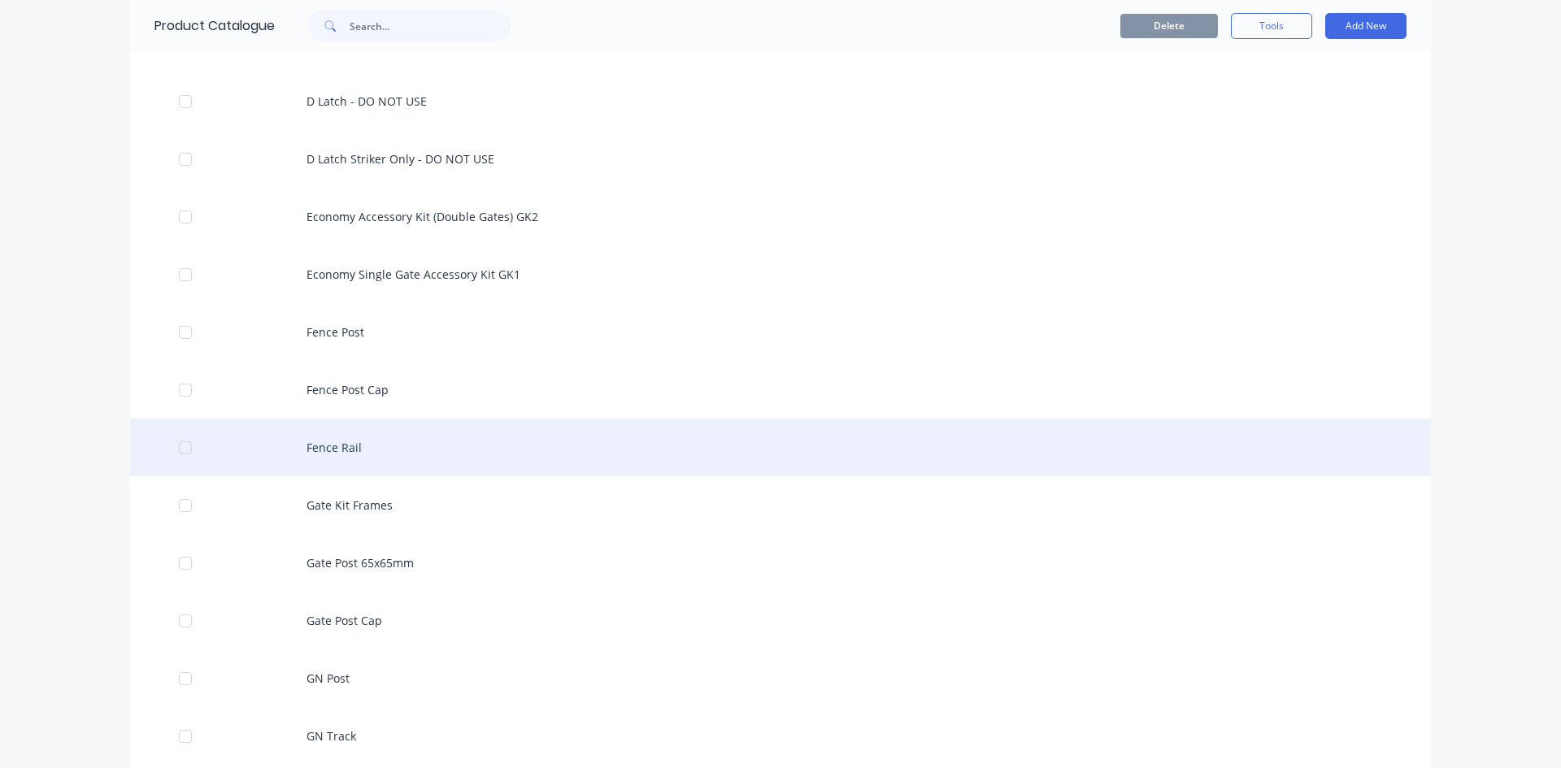
scroll to position [650, 0]
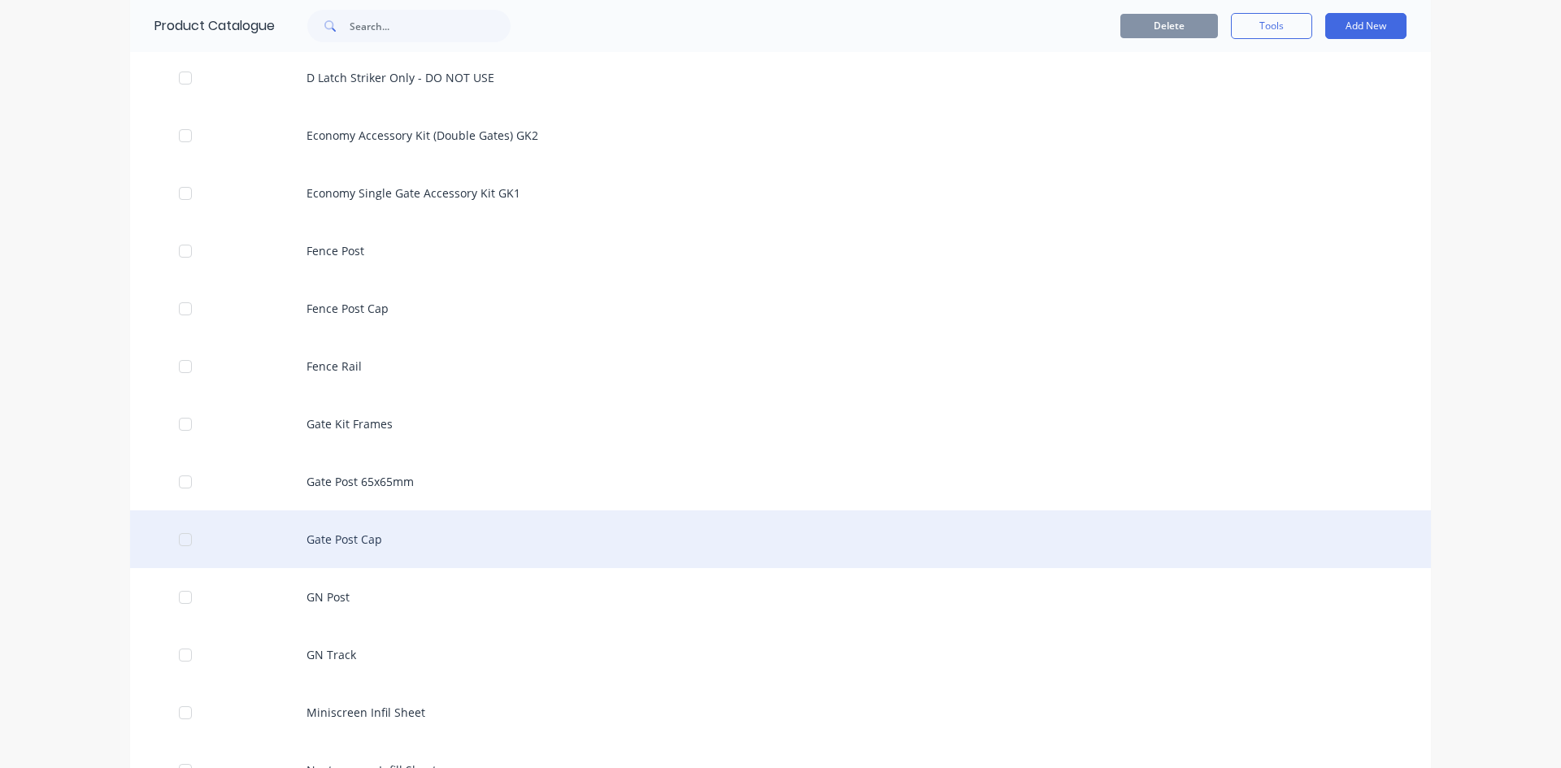
click at [341, 536] on div "Gate Post Cap" at bounding box center [780, 539] width 1300 height 58
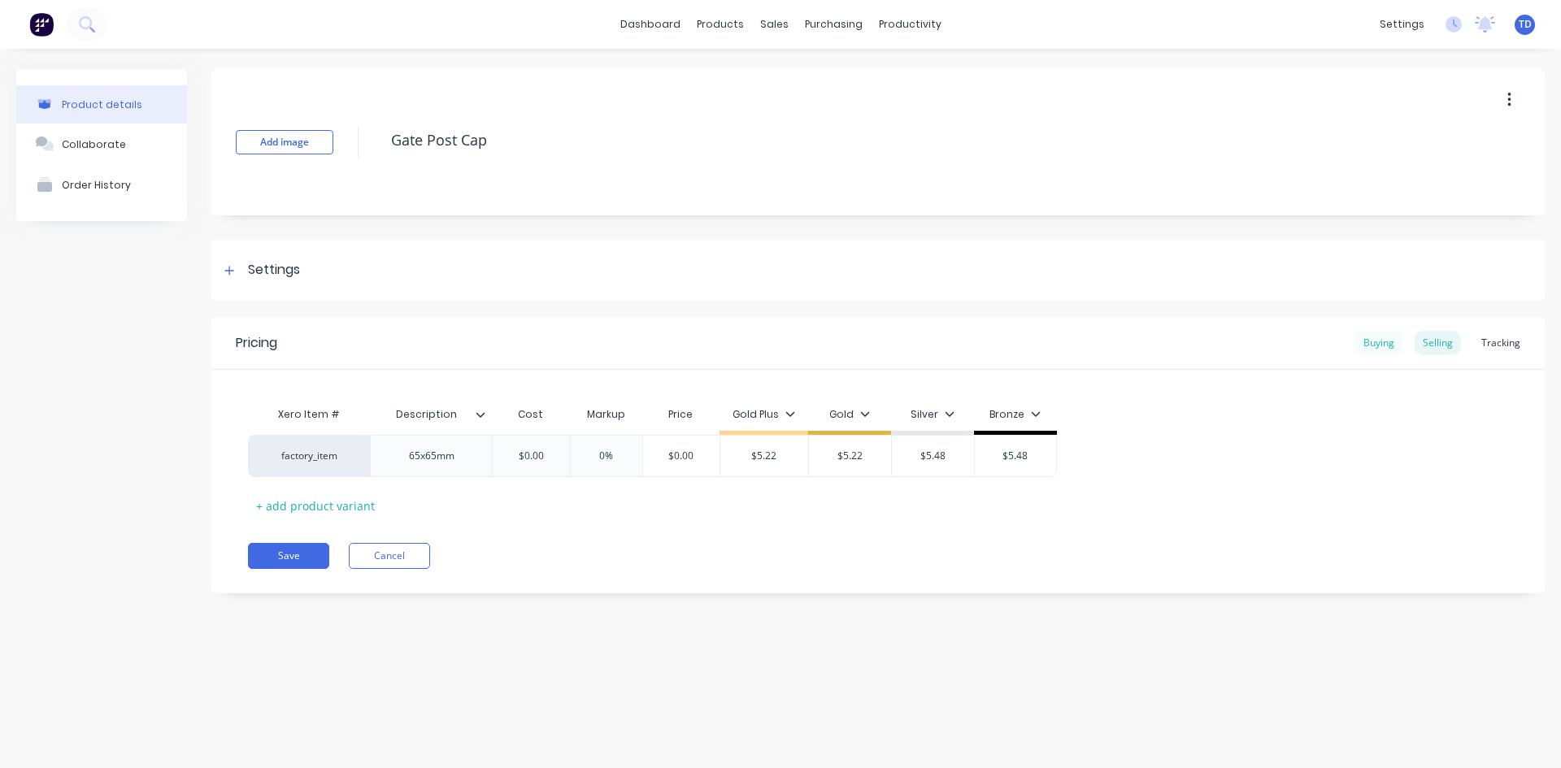
click at [1385, 344] on div "Buying" at bounding box center [1378, 343] width 47 height 24
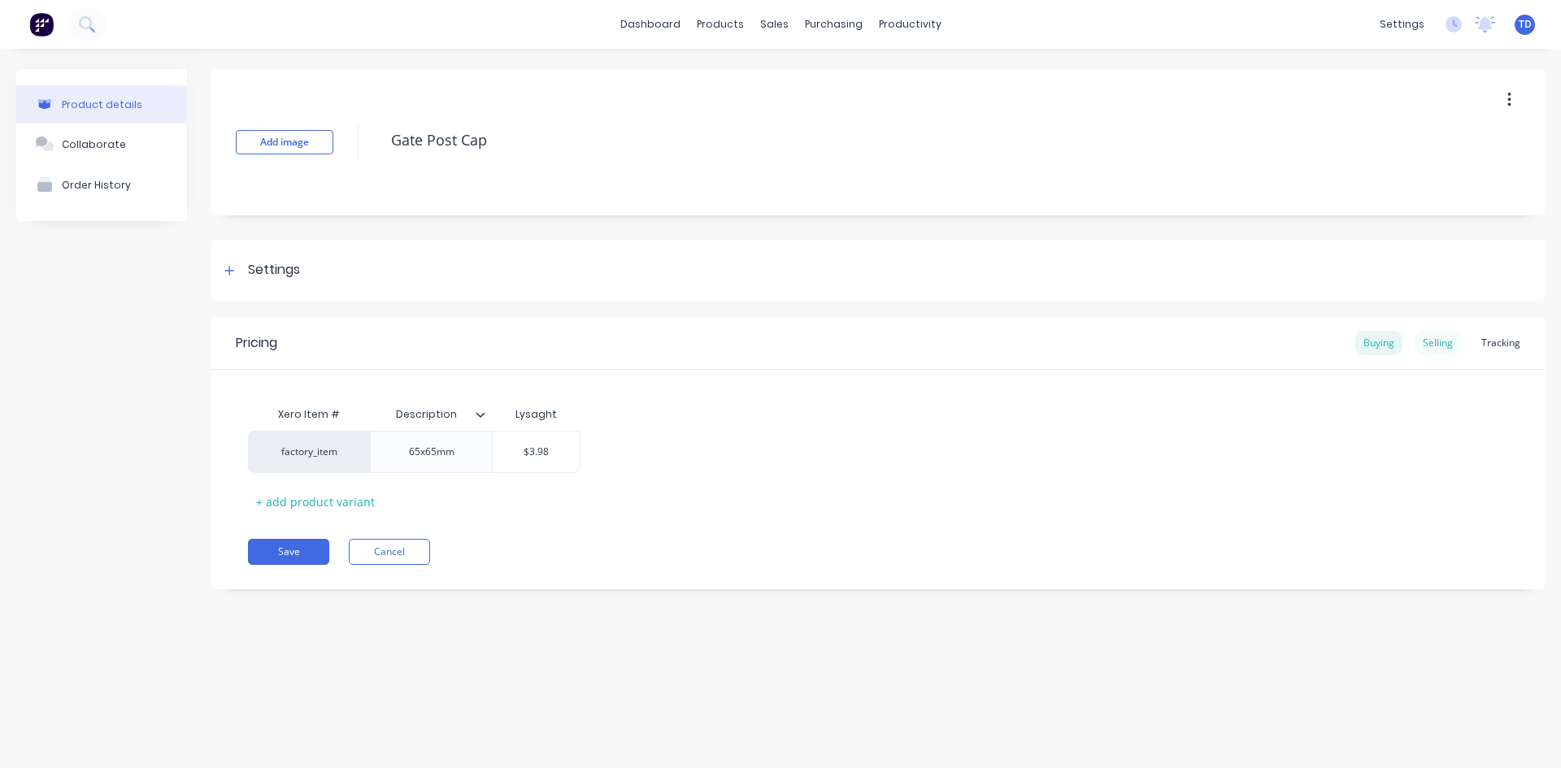
click at [1436, 345] on div "Selling" at bounding box center [1437, 343] width 46 height 24
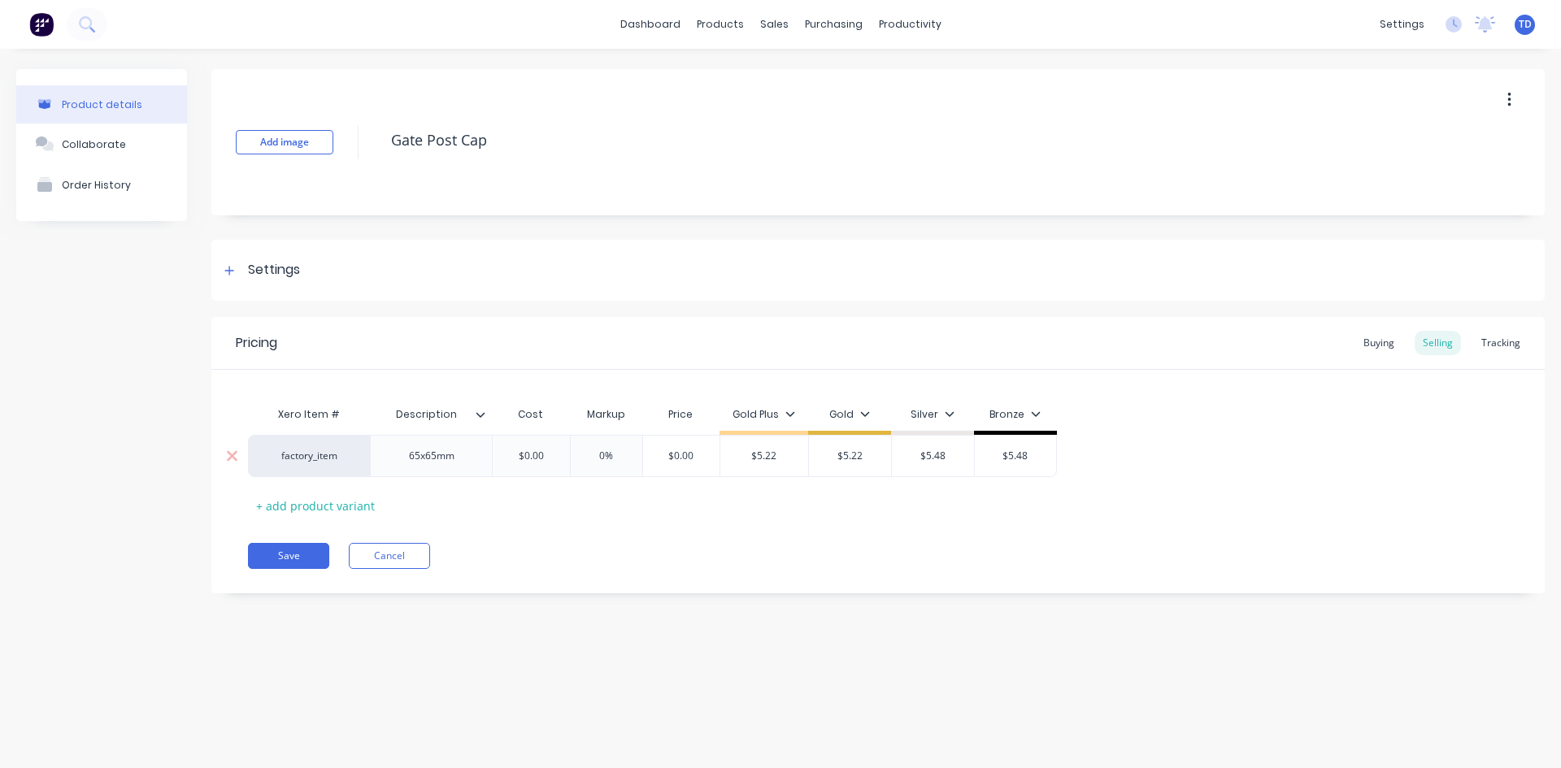
click at [540, 450] on input "$0.00" at bounding box center [530, 456] width 81 height 15
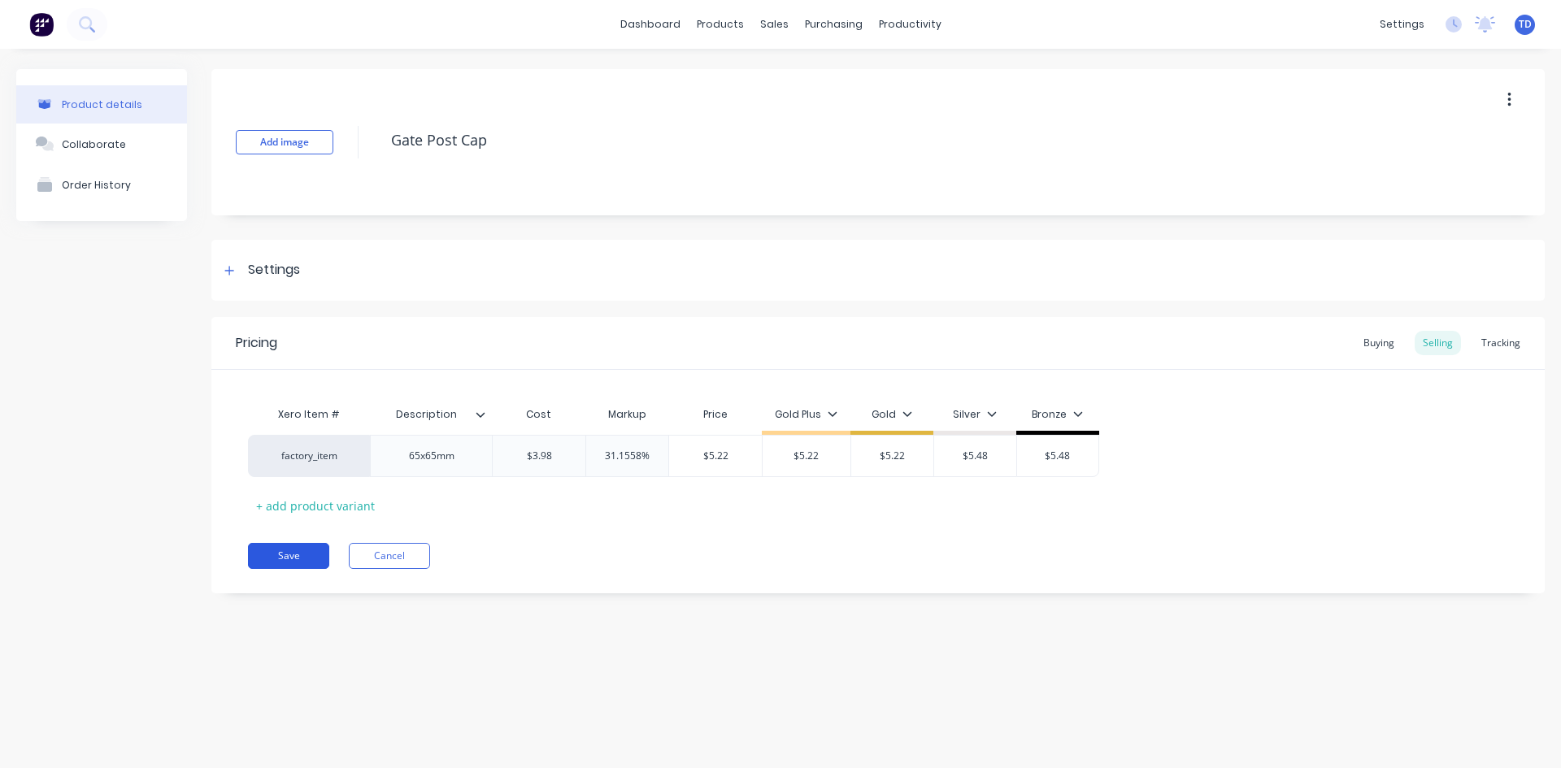
click at [298, 553] on button "Save" at bounding box center [288, 556] width 81 height 26
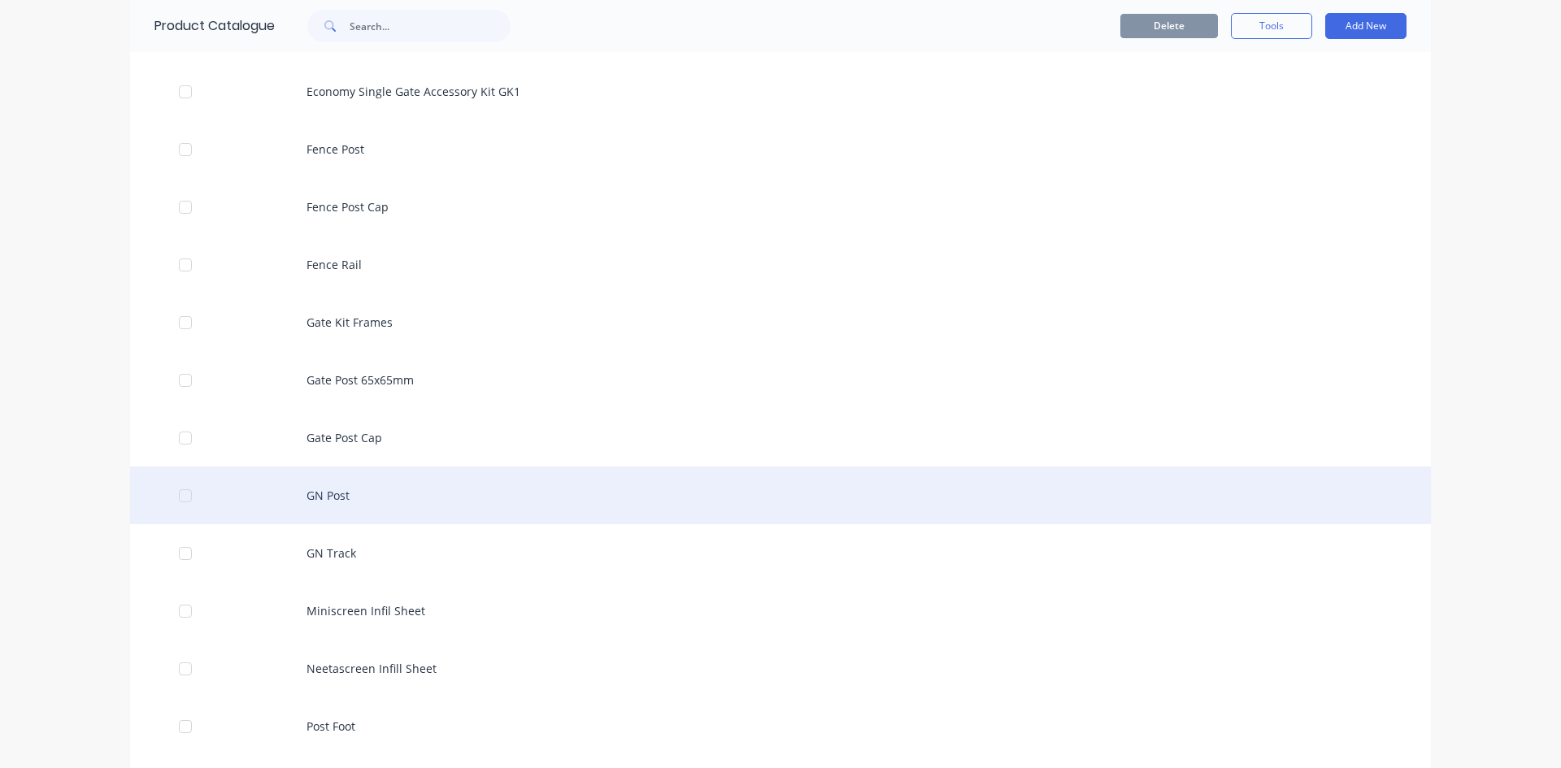
scroll to position [813, 0]
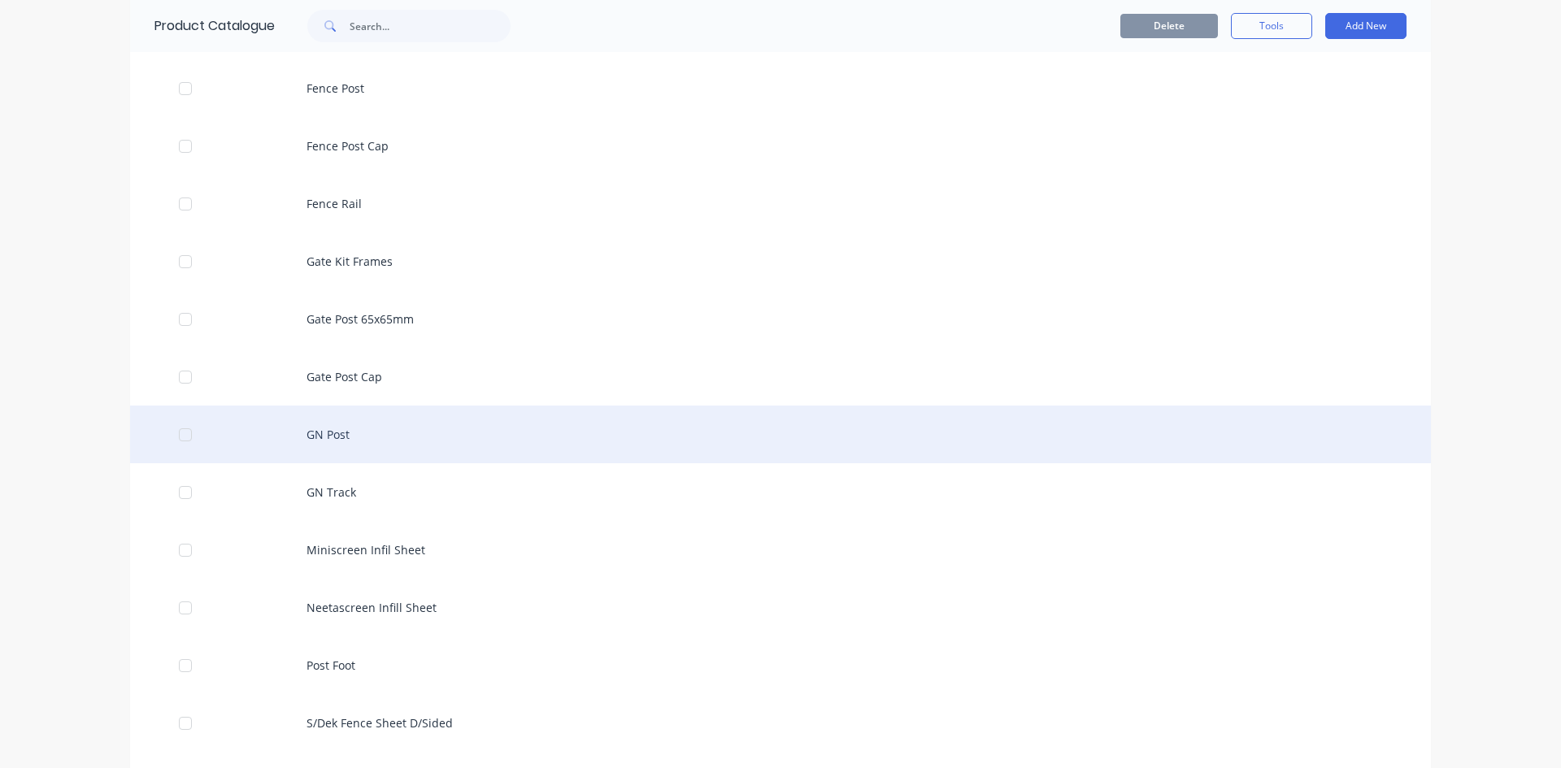
click at [367, 447] on div "GN Post" at bounding box center [780, 435] width 1300 height 58
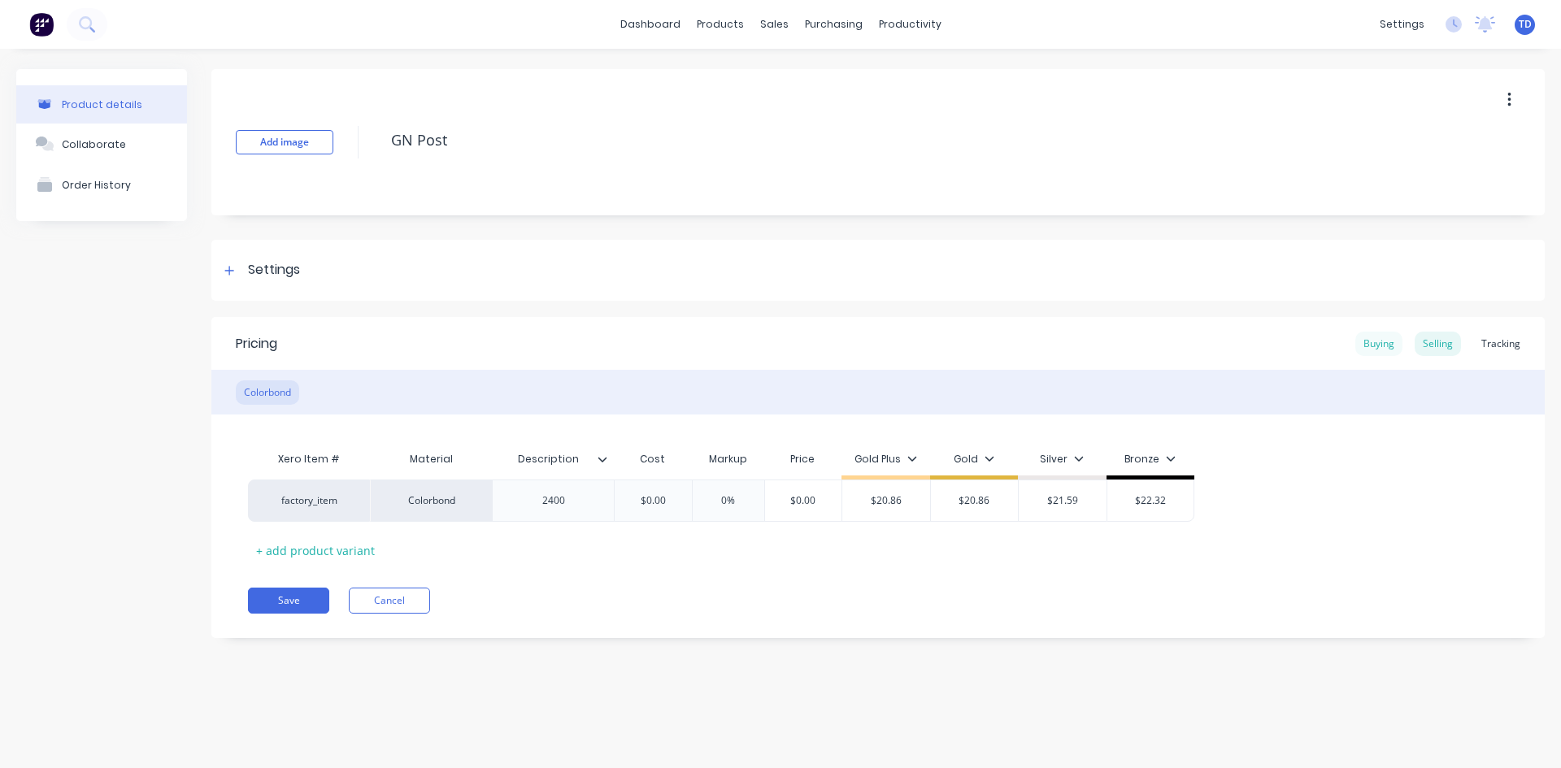
click at [1372, 349] on div "Buying" at bounding box center [1378, 344] width 47 height 24
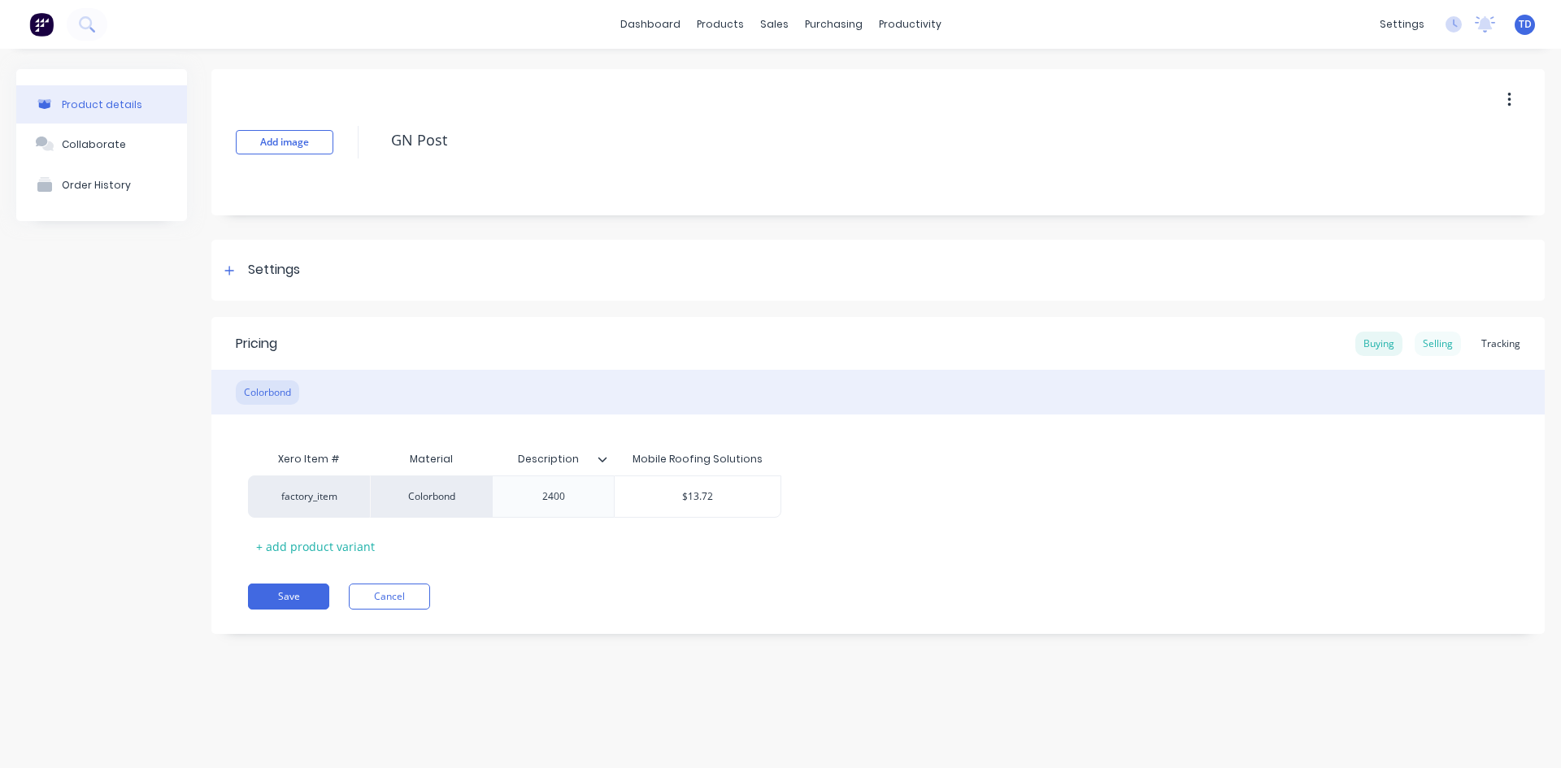
click at [1437, 341] on div "Selling" at bounding box center [1437, 344] width 46 height 24
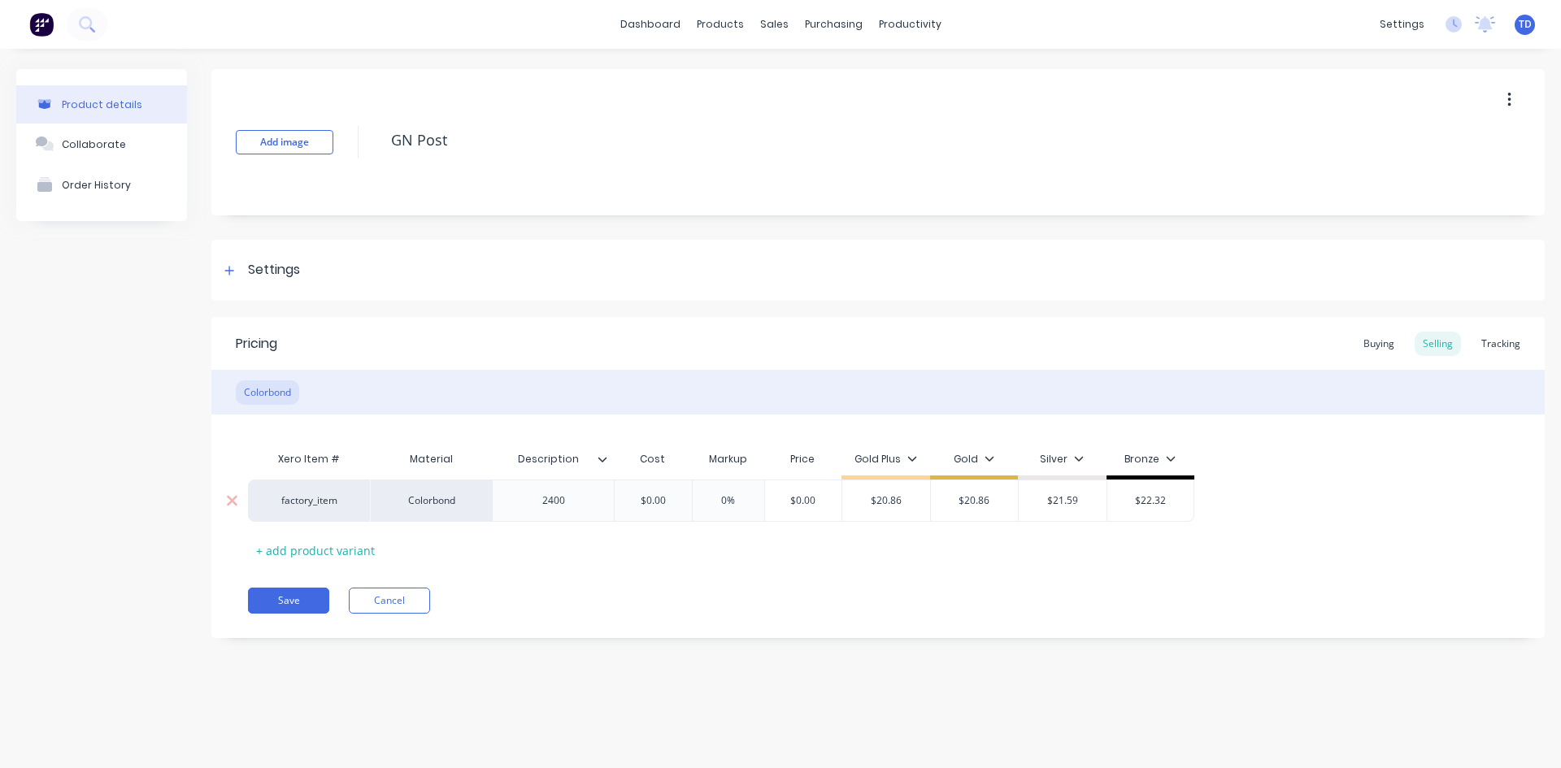
click at [669, 505] on input "$0.00" at bounding box center [652, 500] width 81 height 15
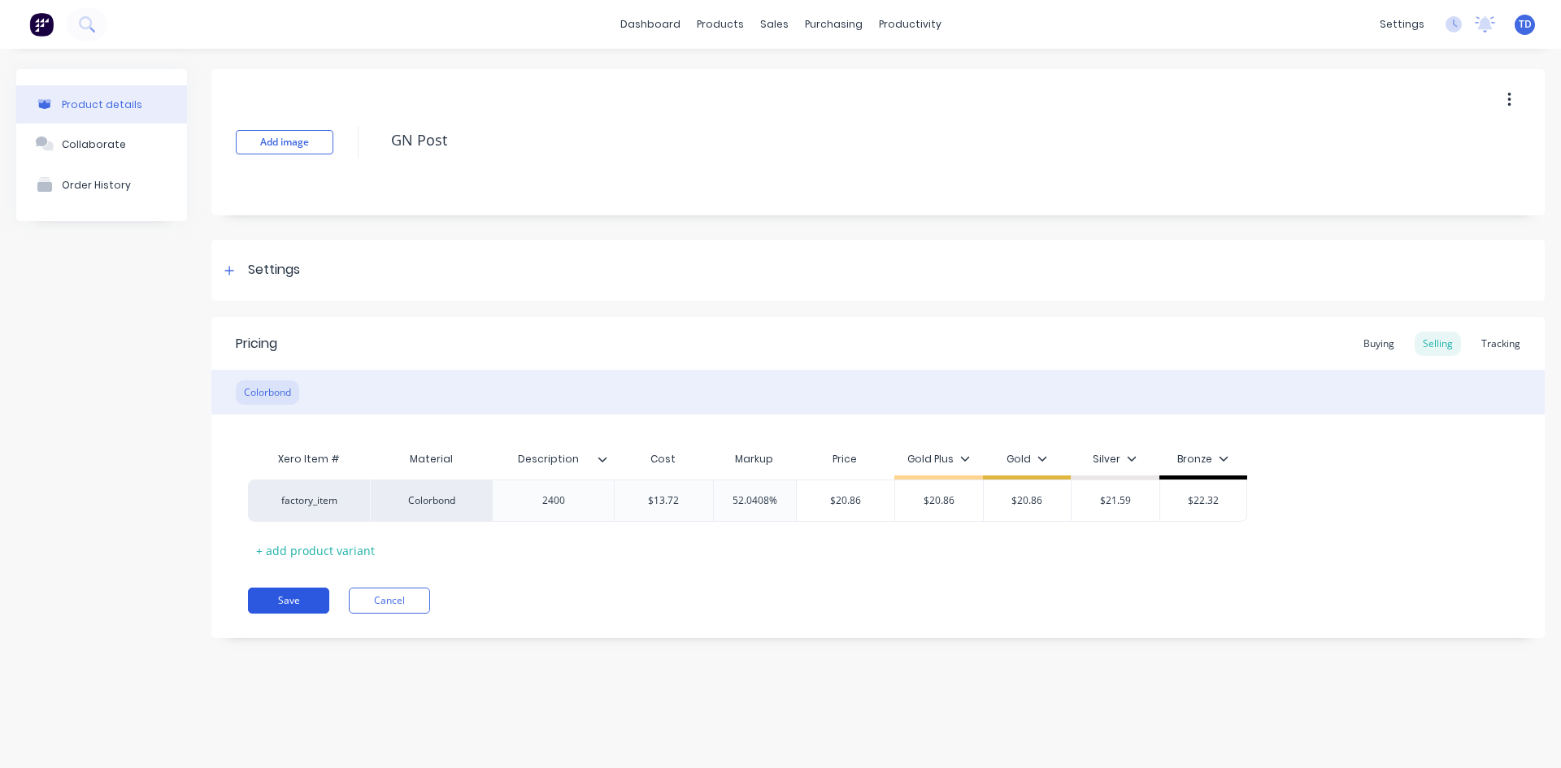
click at [297, 593] on button "Save" at bounding box center [288, 601] width 81 height 26
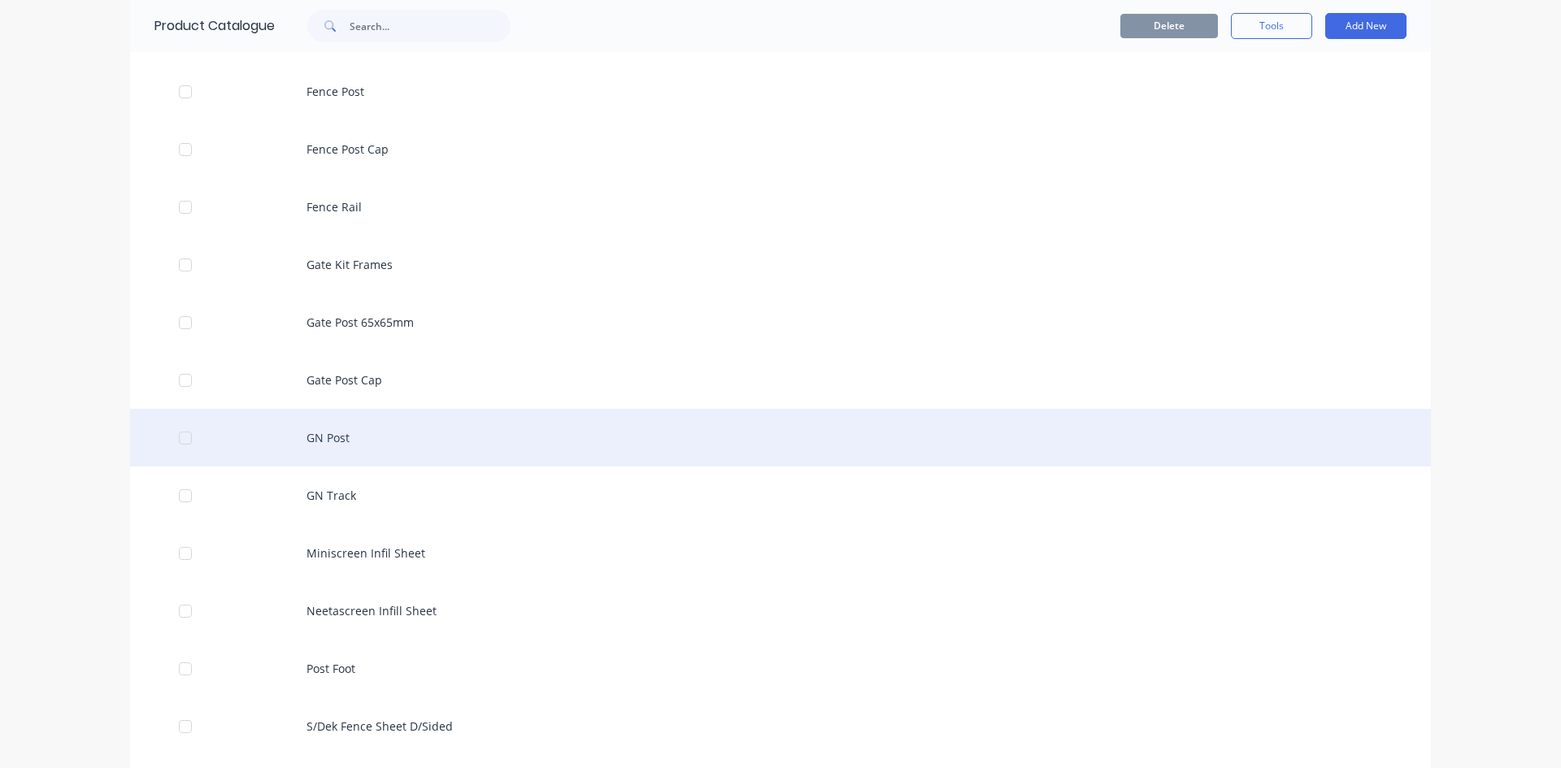
scroll to position [813, 0]
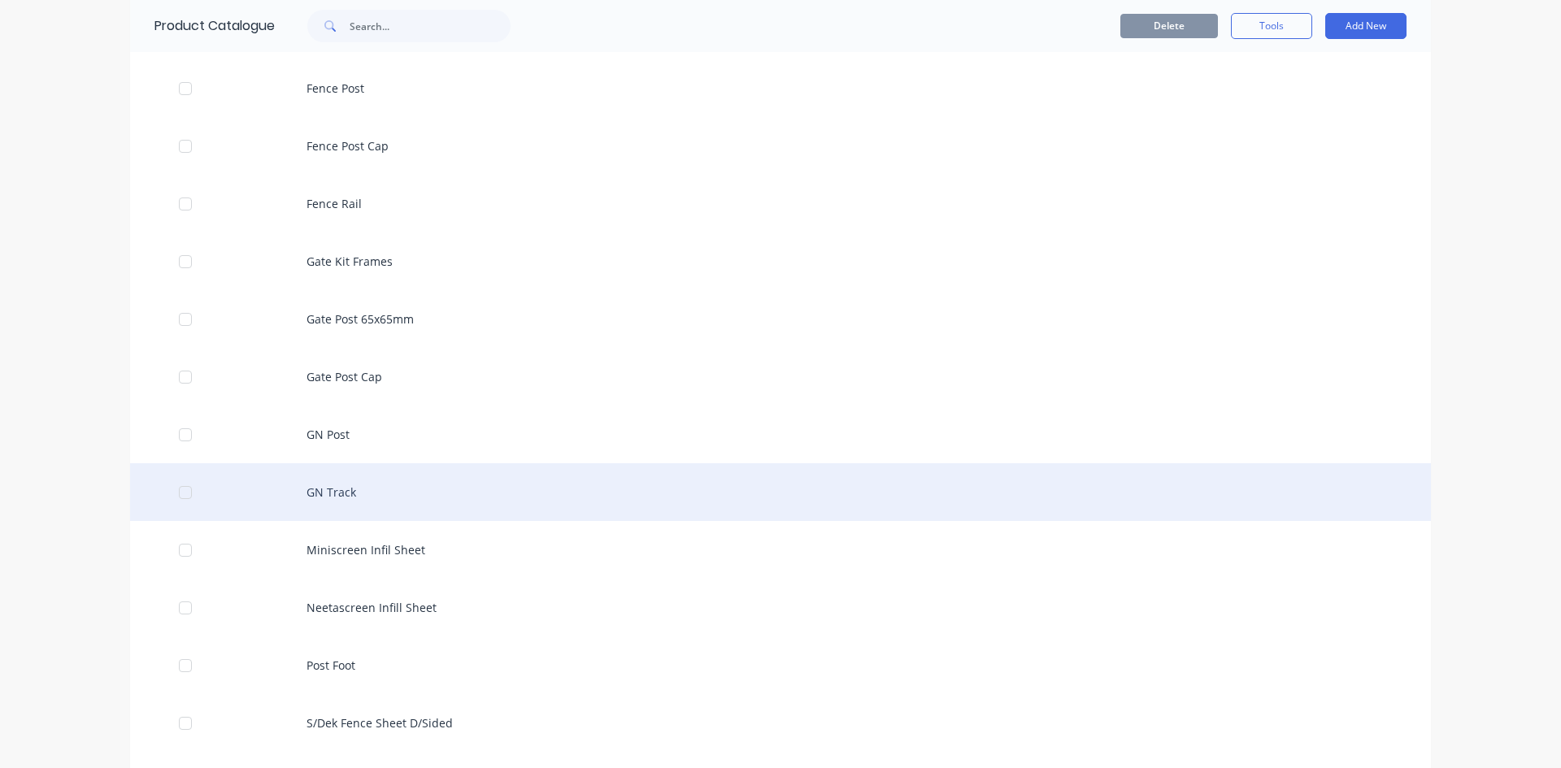
click at [449, 468] on div "GN Track" at bounding box center [780, 492] width 1300 height 58
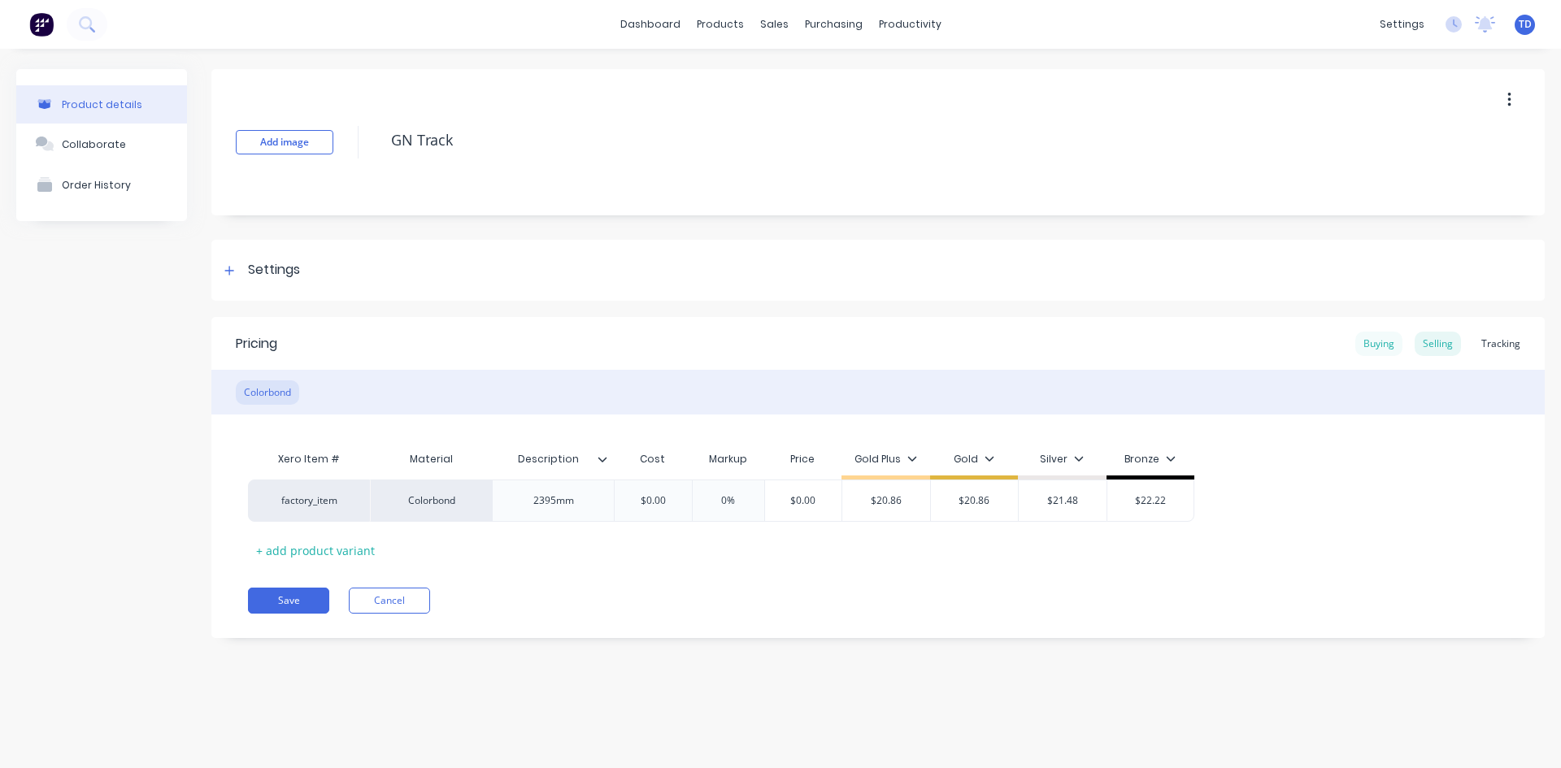
click at [1371, 342] on div "Buying" at bounding box center [1378, 344] width 47 height 24
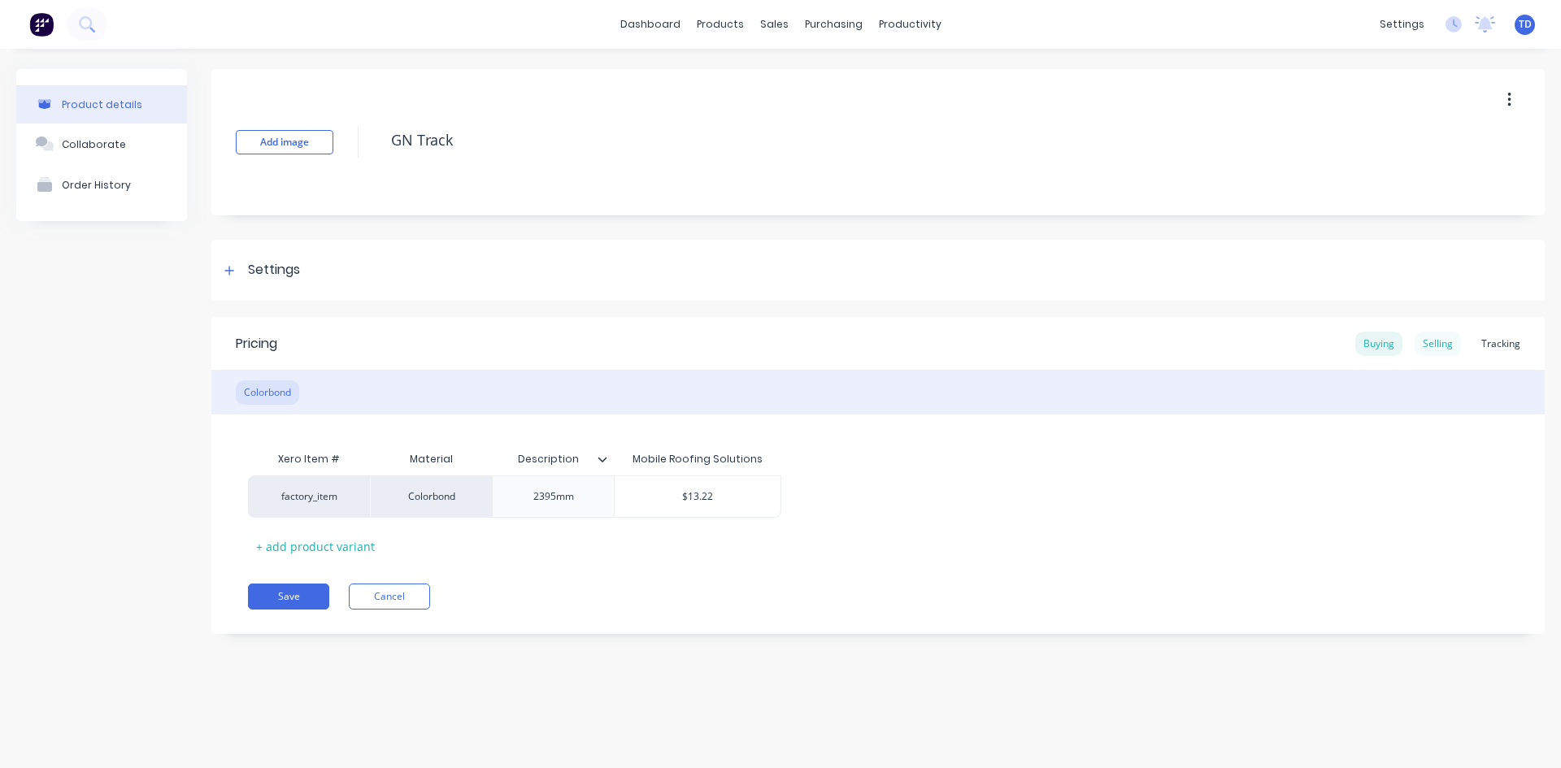
click at [1429, 343] on div "Selling" at bounding box center [1437, 344] width 46 height 24
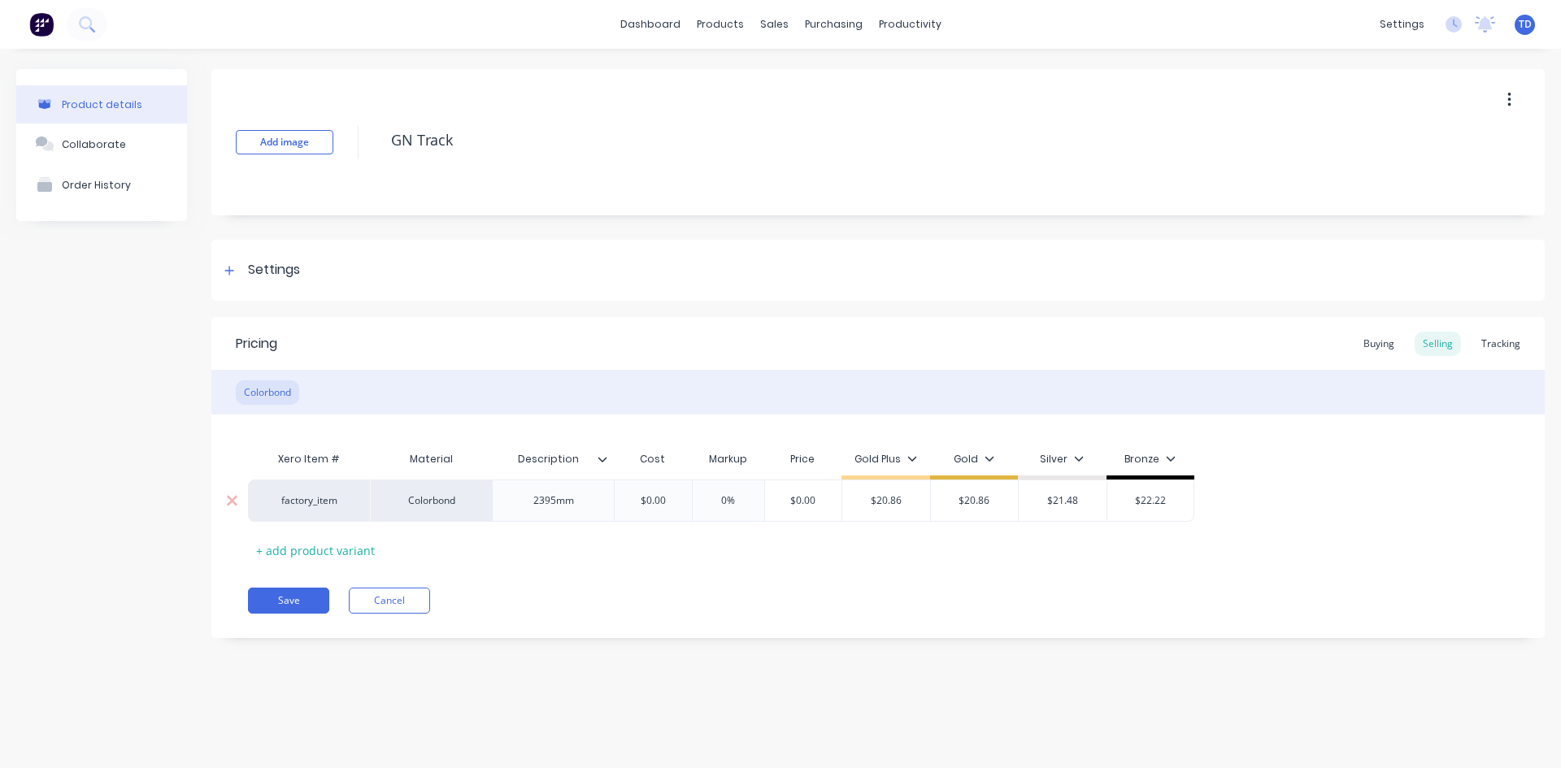
click at [670, 494] on input "$0.00" at bounding box center [652, 500] width 81 height 15
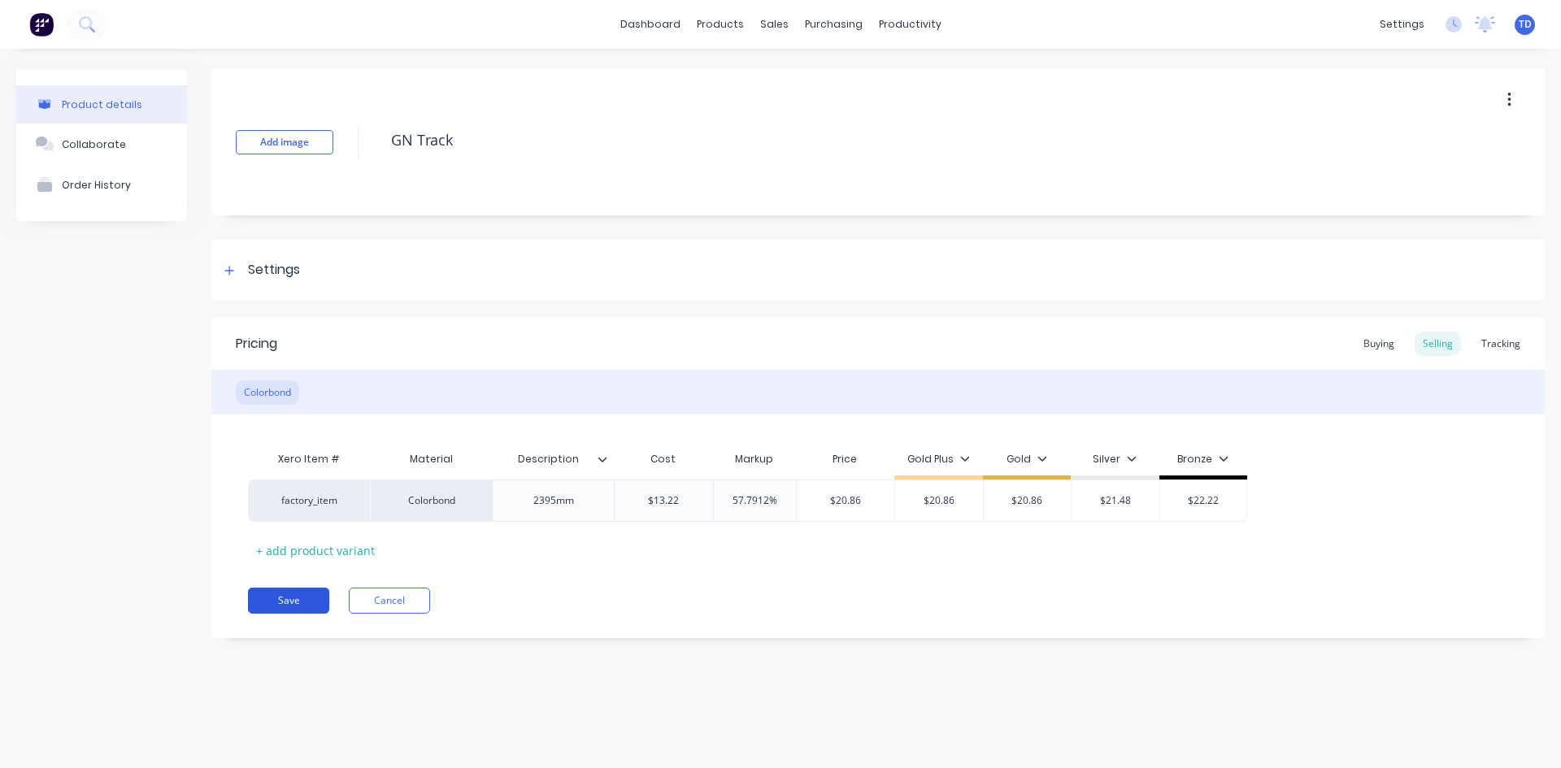
click at [289, 606] on button "Save" at bounding box center [288, 601] width 81 height 26
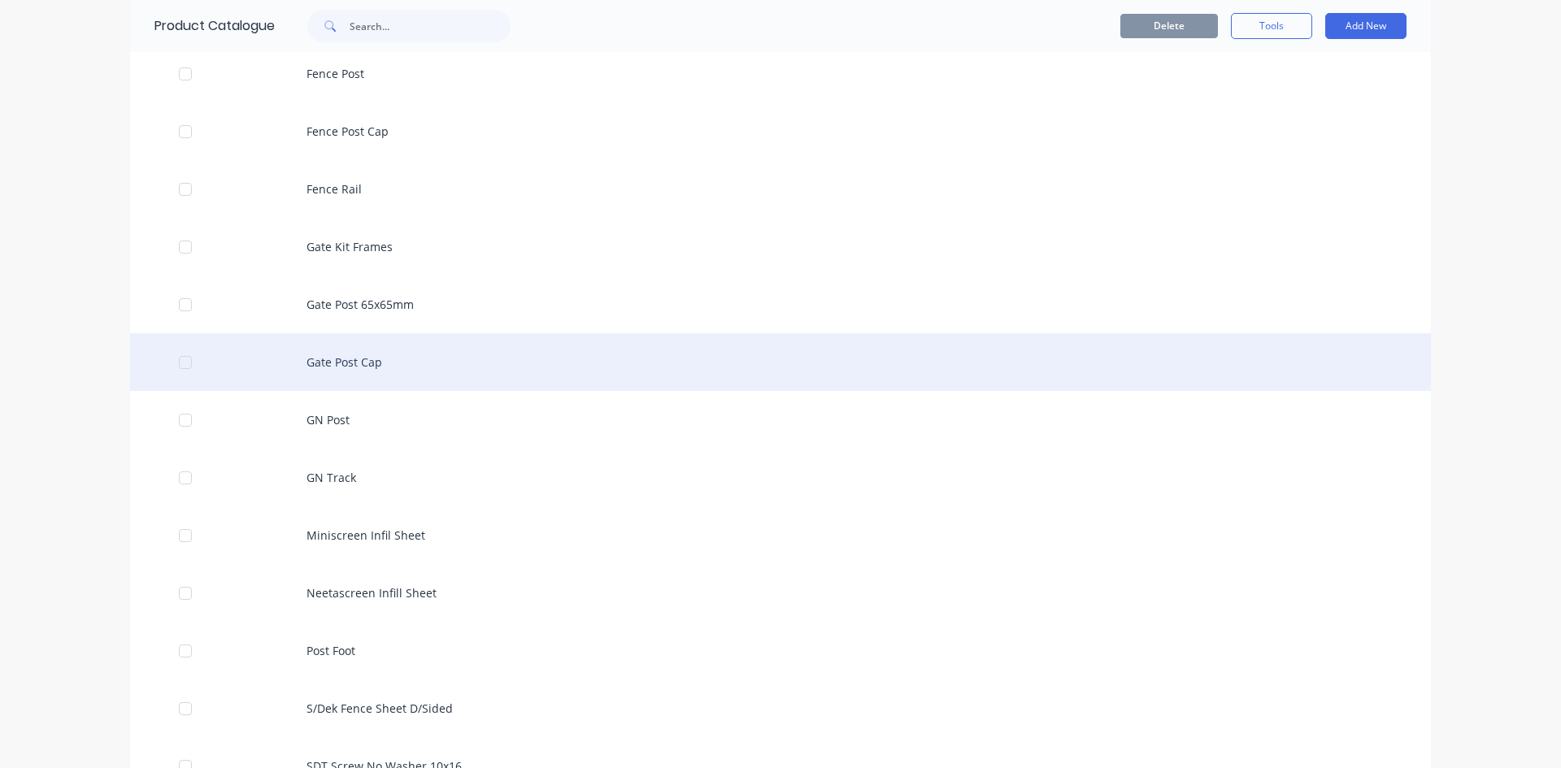
scroll to position [894, 0]
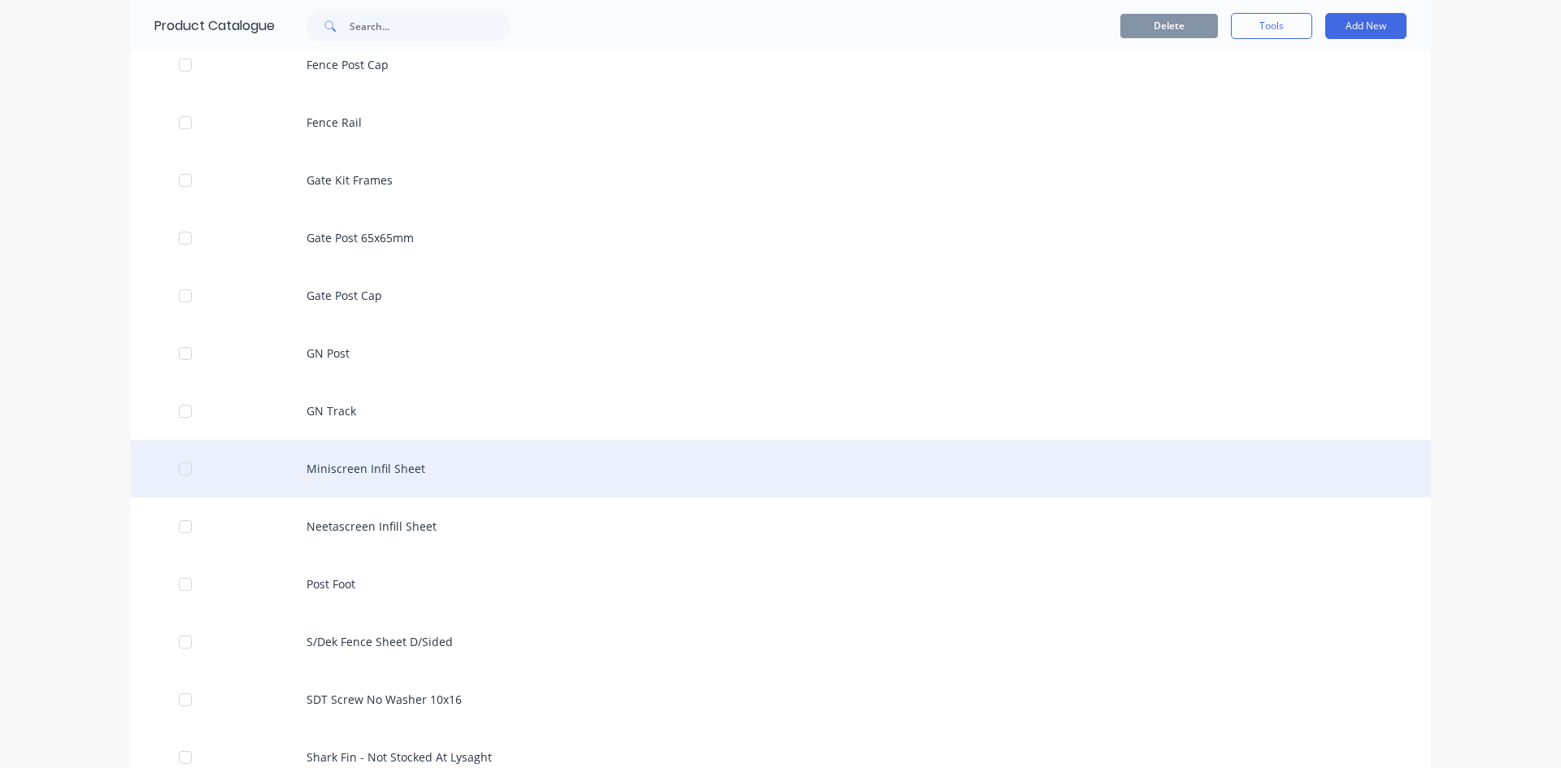
click at [382, 475] on div "Miniscreen Infil Sheet" at bounding box center [780, 469] width 1300 height 58
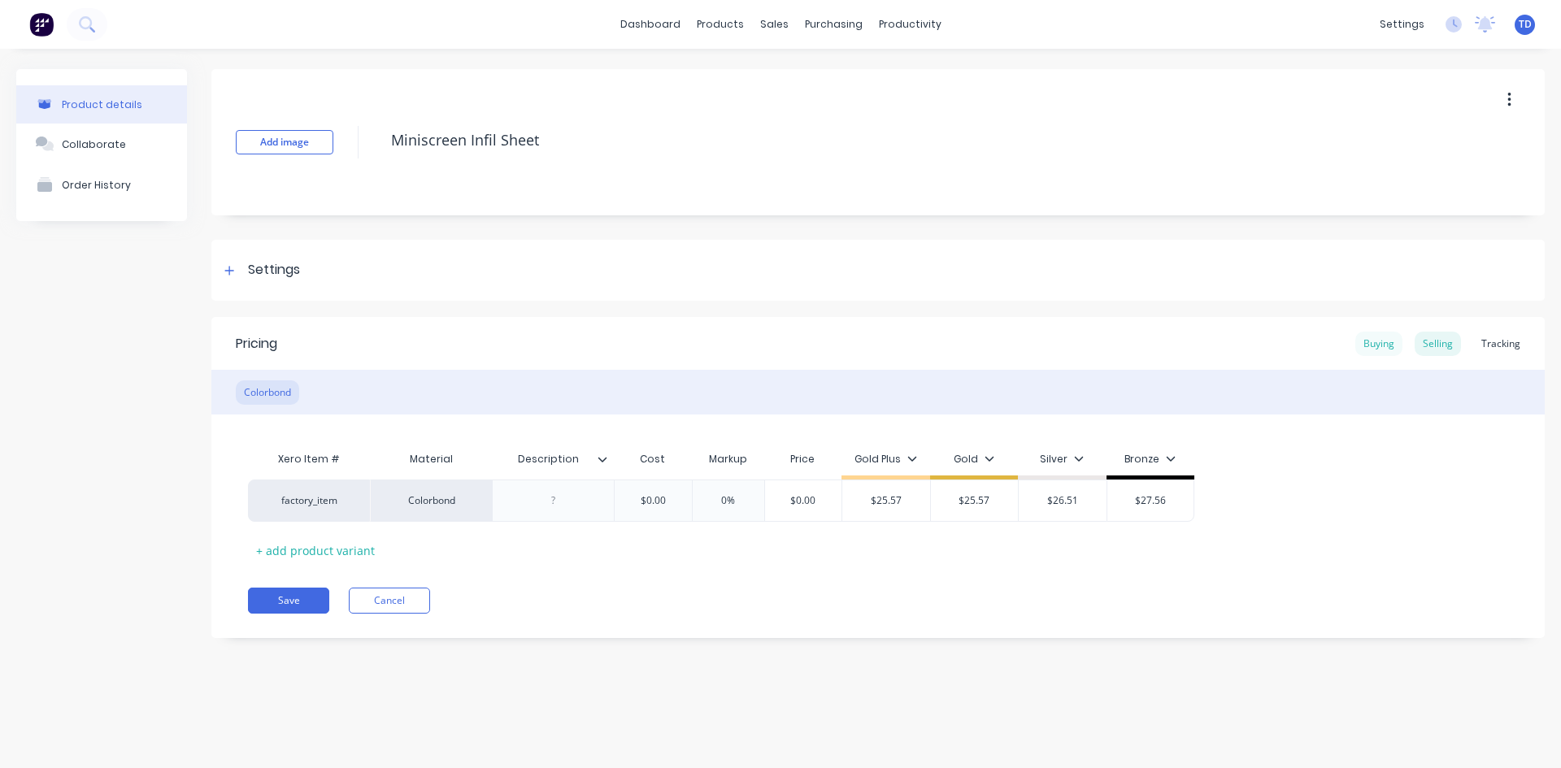
click at [1375, 345] on div "Buying" at bounding box center [1378, 344] width 47 height 24
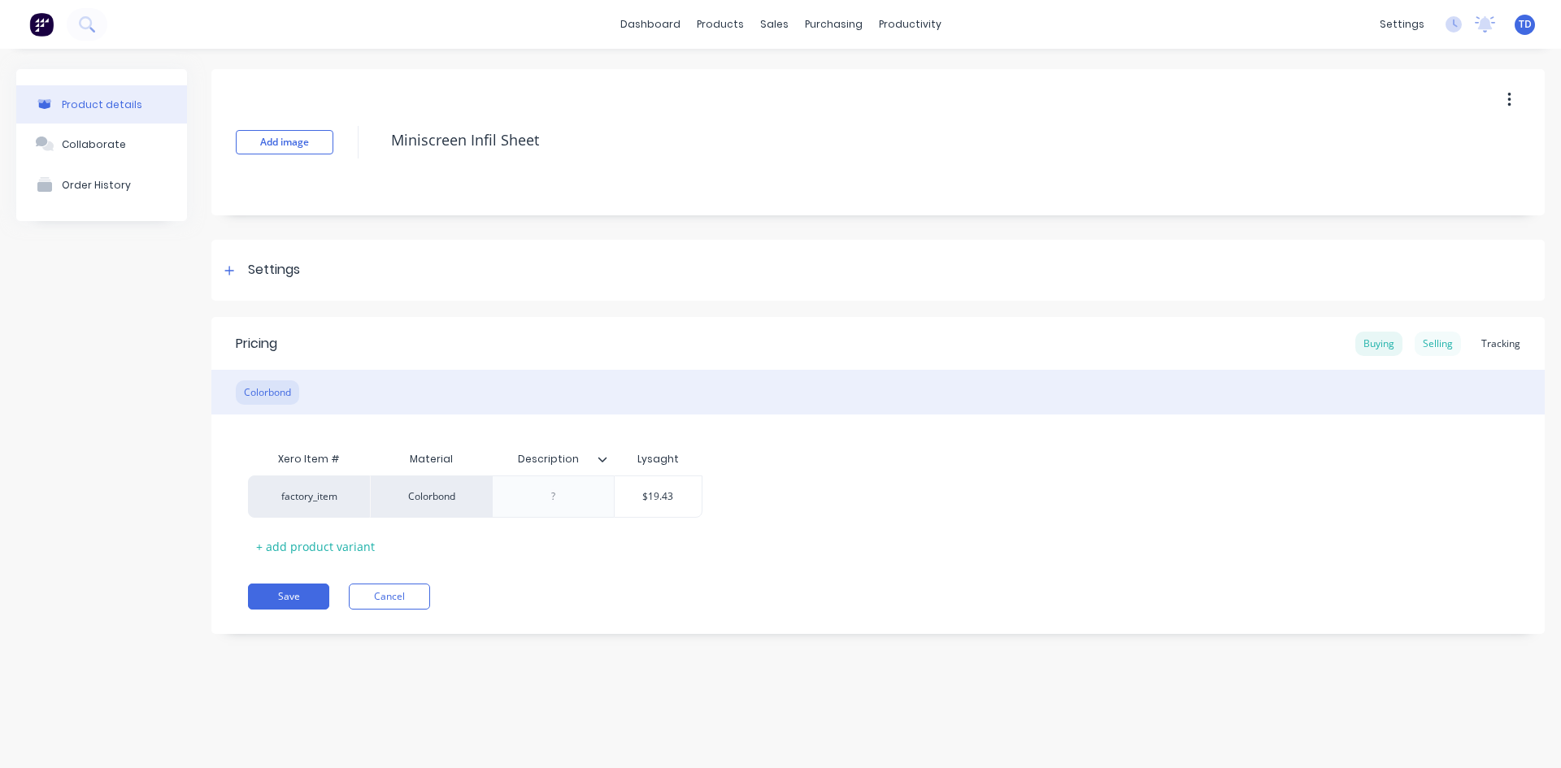
click at [1443, 341] on div "Selling" at bounding box center [1437, 344] width 46 height 24
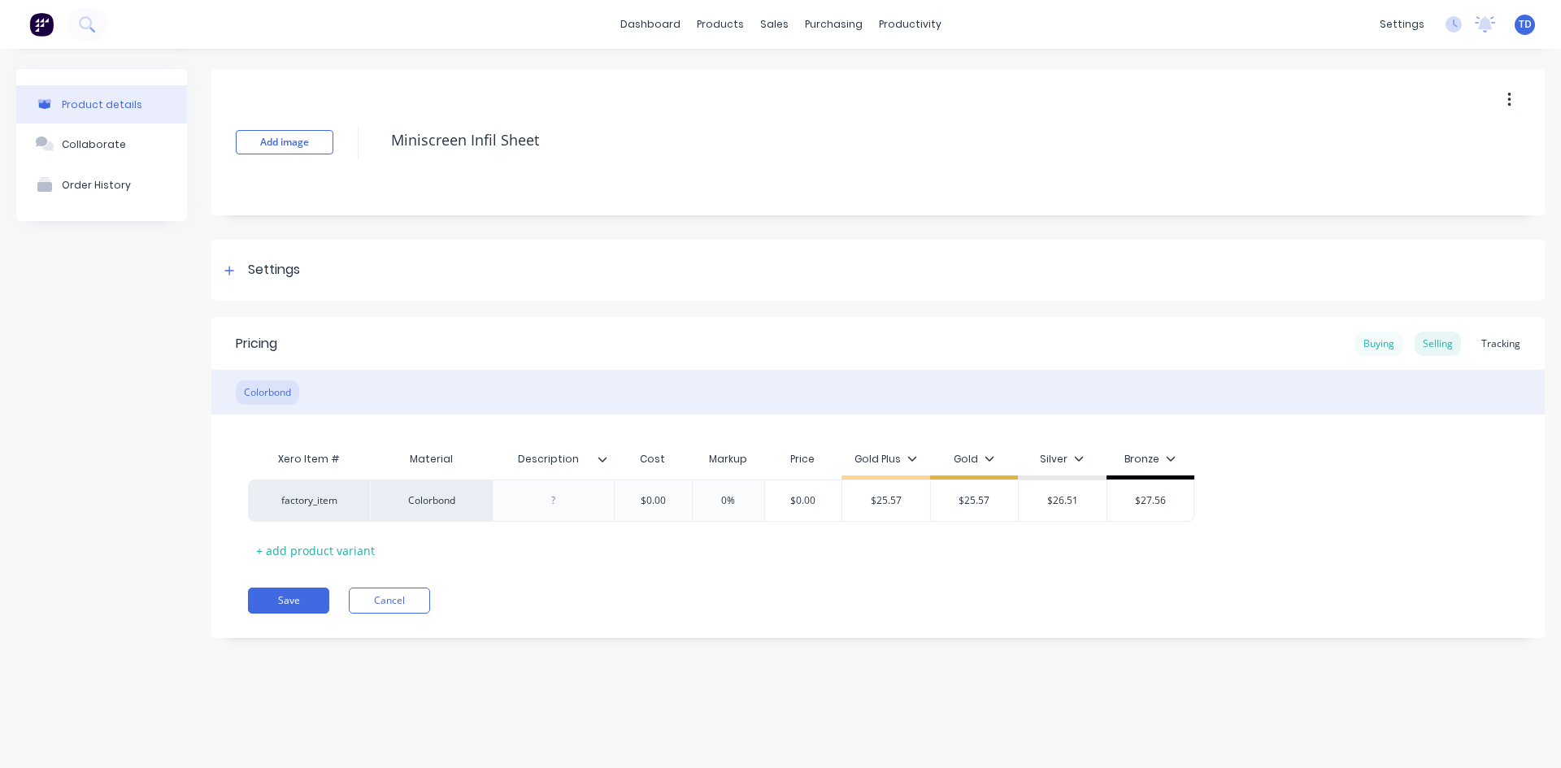
click at [1375, 345] on div "Buying" at bounding box center [1378, 344] width 47 height 24
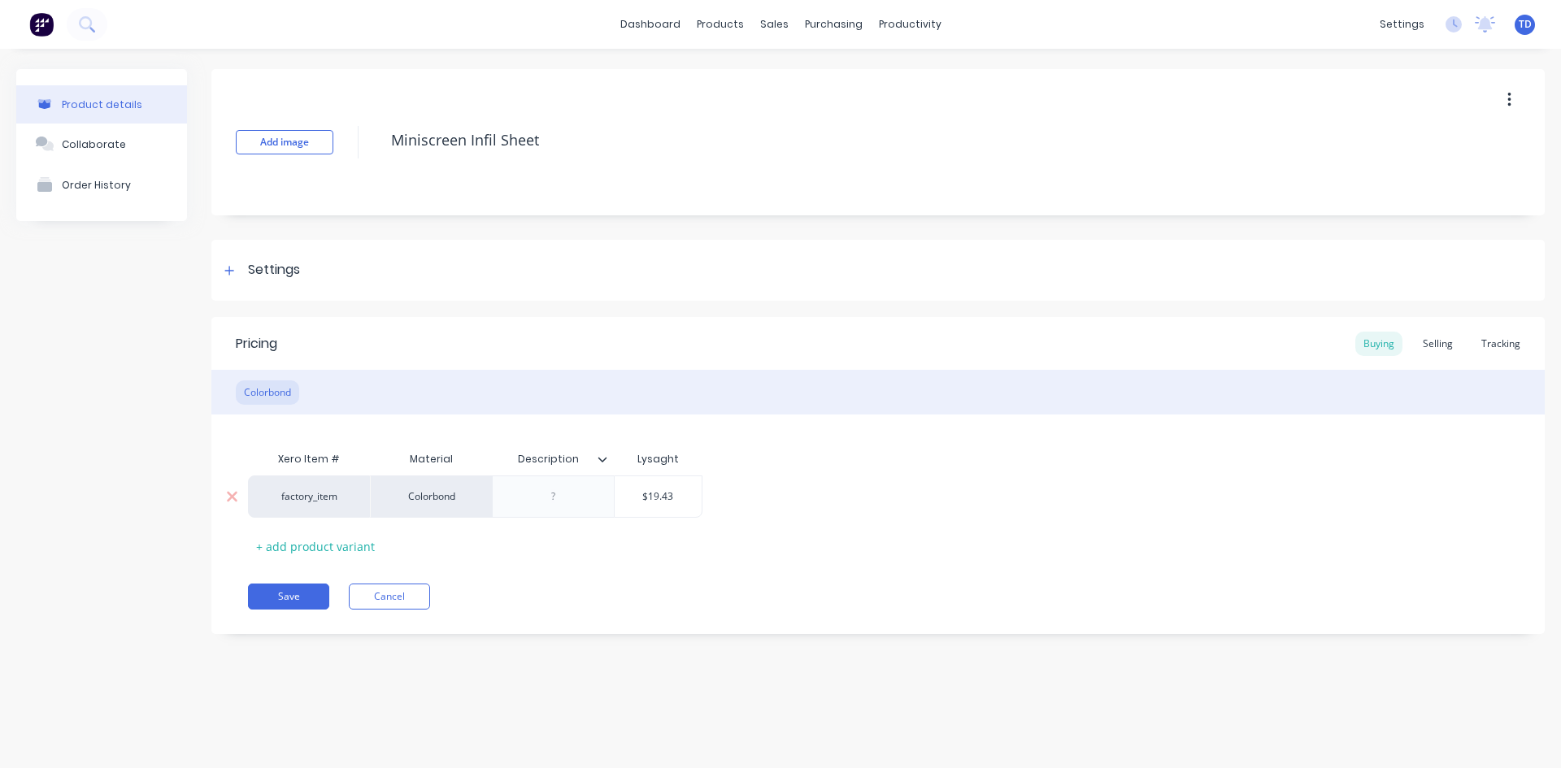
drag, startPoint x: 561, startPoint y: 502, endPoint x: 568, endPoint y: 514, distance: 14.2
click at [562, 504] on div at bounding box center [553, 496] width 81 height 21
click at [1457, 352] on div "Selling" at bounding box center [1437, 344] width 46 height 24
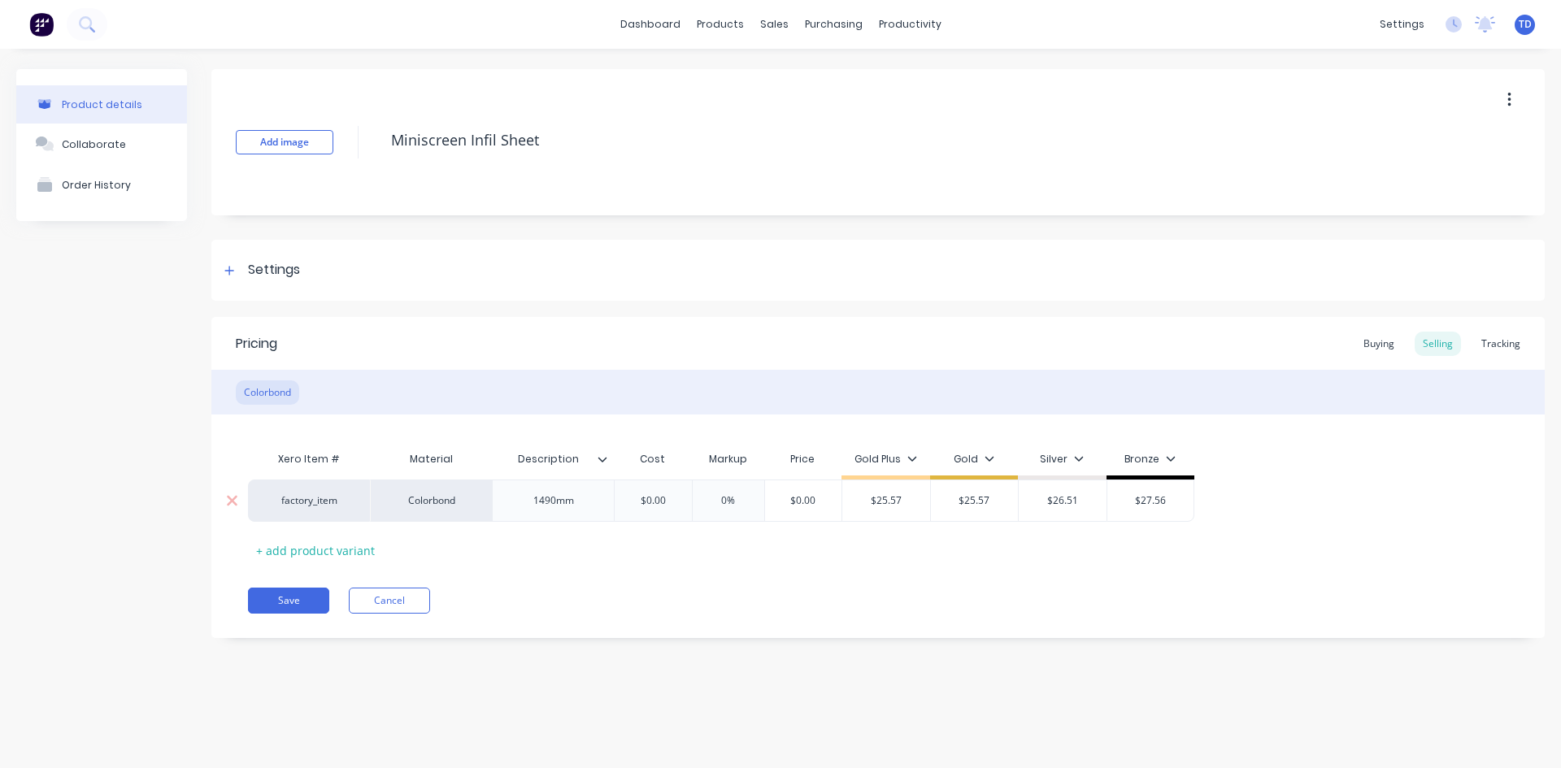
click at [678, 499] on input "$0.00" at bounding box center [652, 500] width 81 height 15
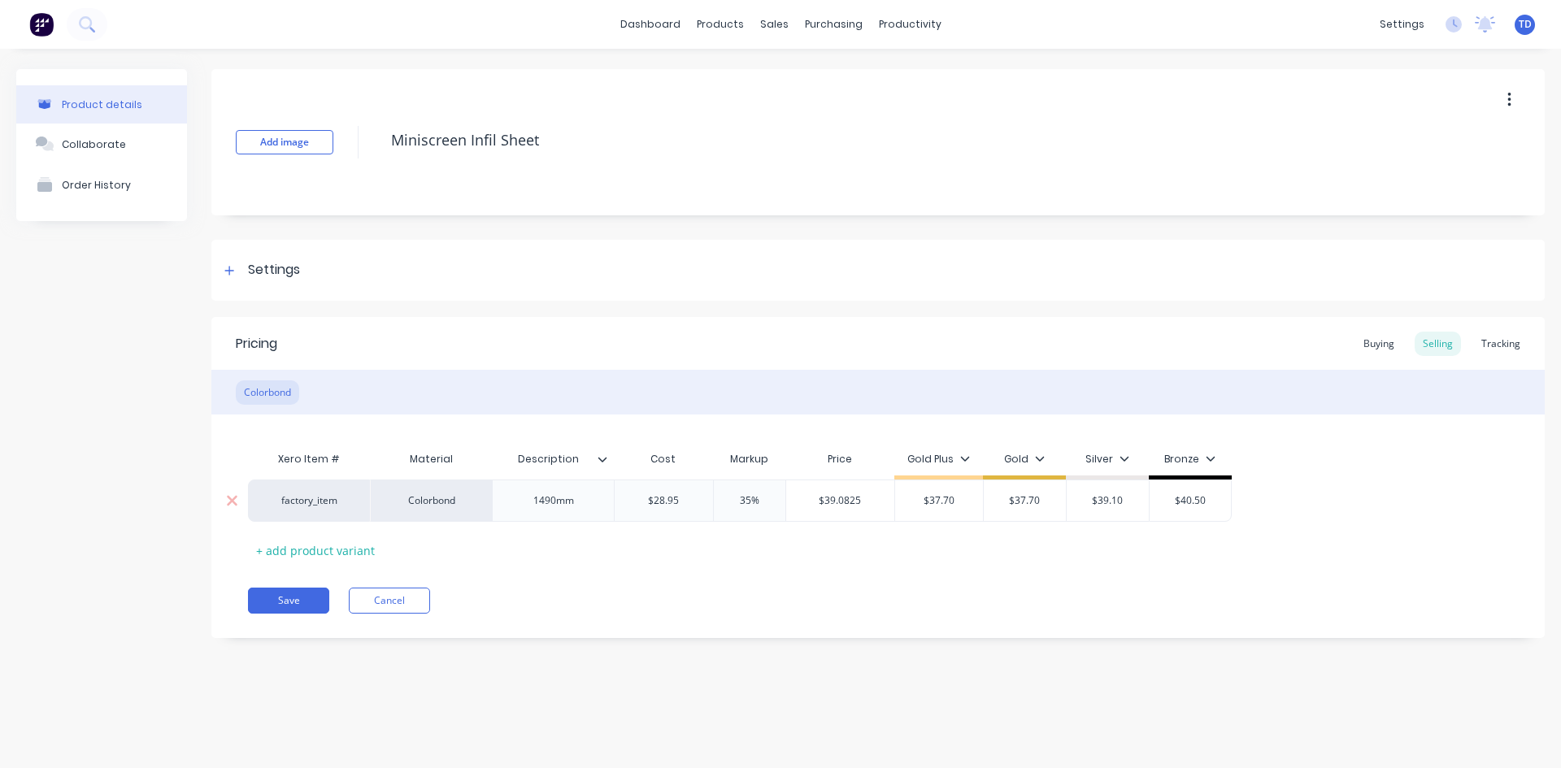
click at [767, 499] on input "35%" at bounding box center [749, 500] width 81 height 15
click at [1386, 347] on div "Buying" at bounding box center [1378, 344] width 47 height 24
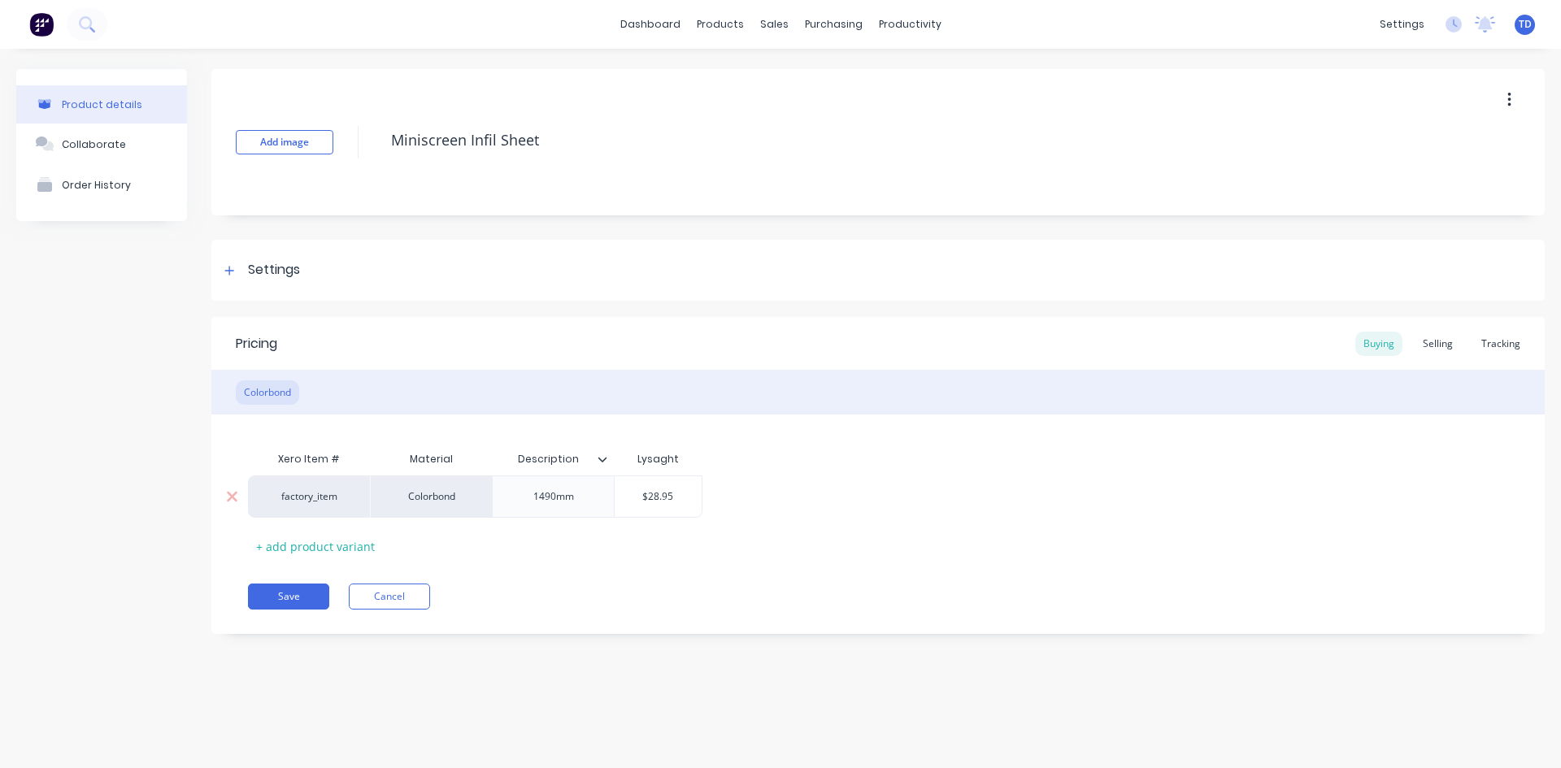
click at [605, 496] on div "1490mm" at bounding box center [553, 496] width 122 height 42
click at [580, 502] on div "1490mm" at bounding box center [553, 496] width 81 height 21
click at [1440, 341] on div "Selling" at bounding box center [1437, 344] width 46 height 24
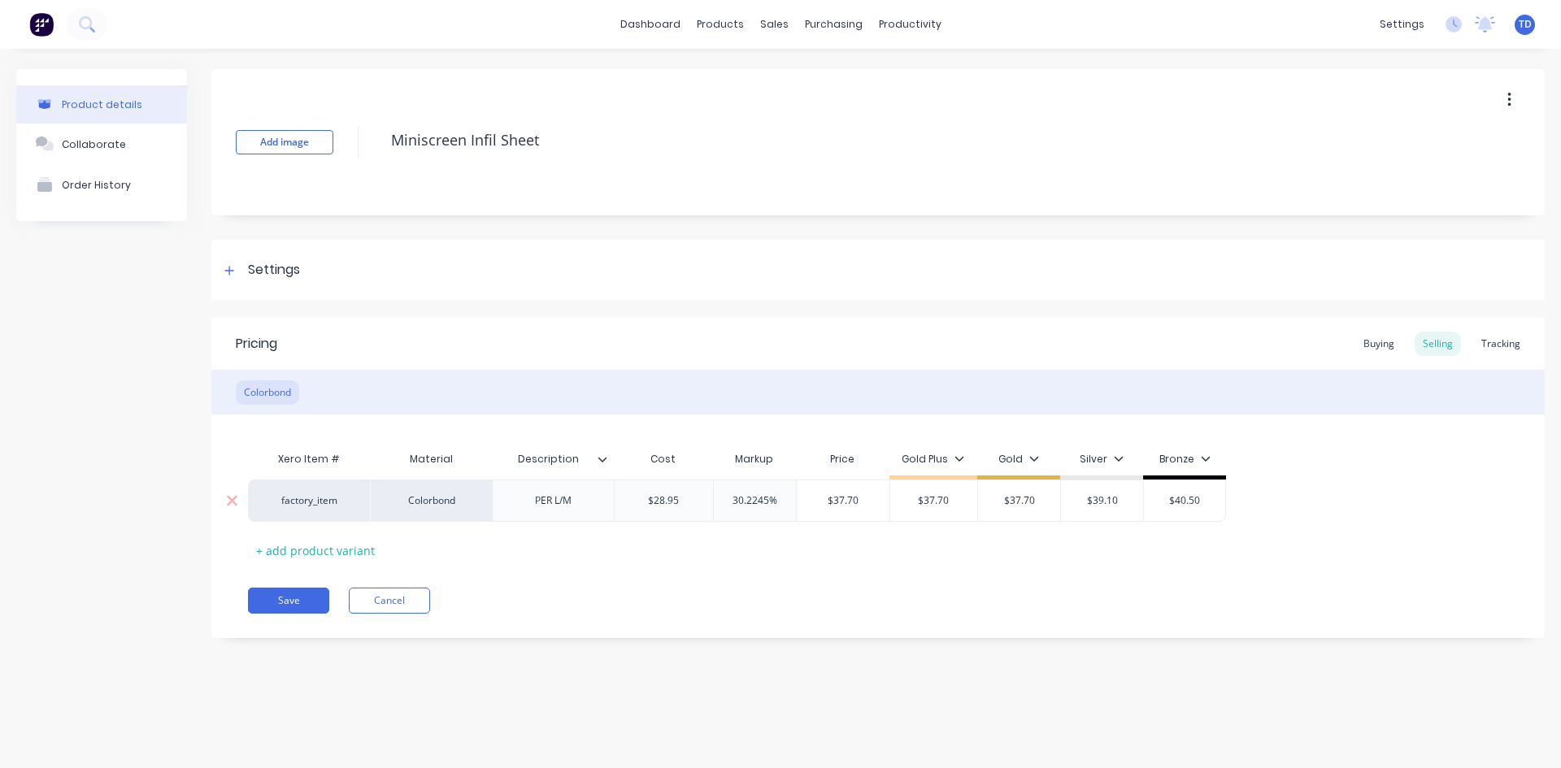
click at [694, 495] on input "$28.95" at bounding box center [663, 500] width 98 height 15
click at [880, 498] on input "$26.2298" at bounding box center [851, 500] width 109 height 15
click at [282, 598] on button "Save" at bounding box center [288, 601] width 81 height 26
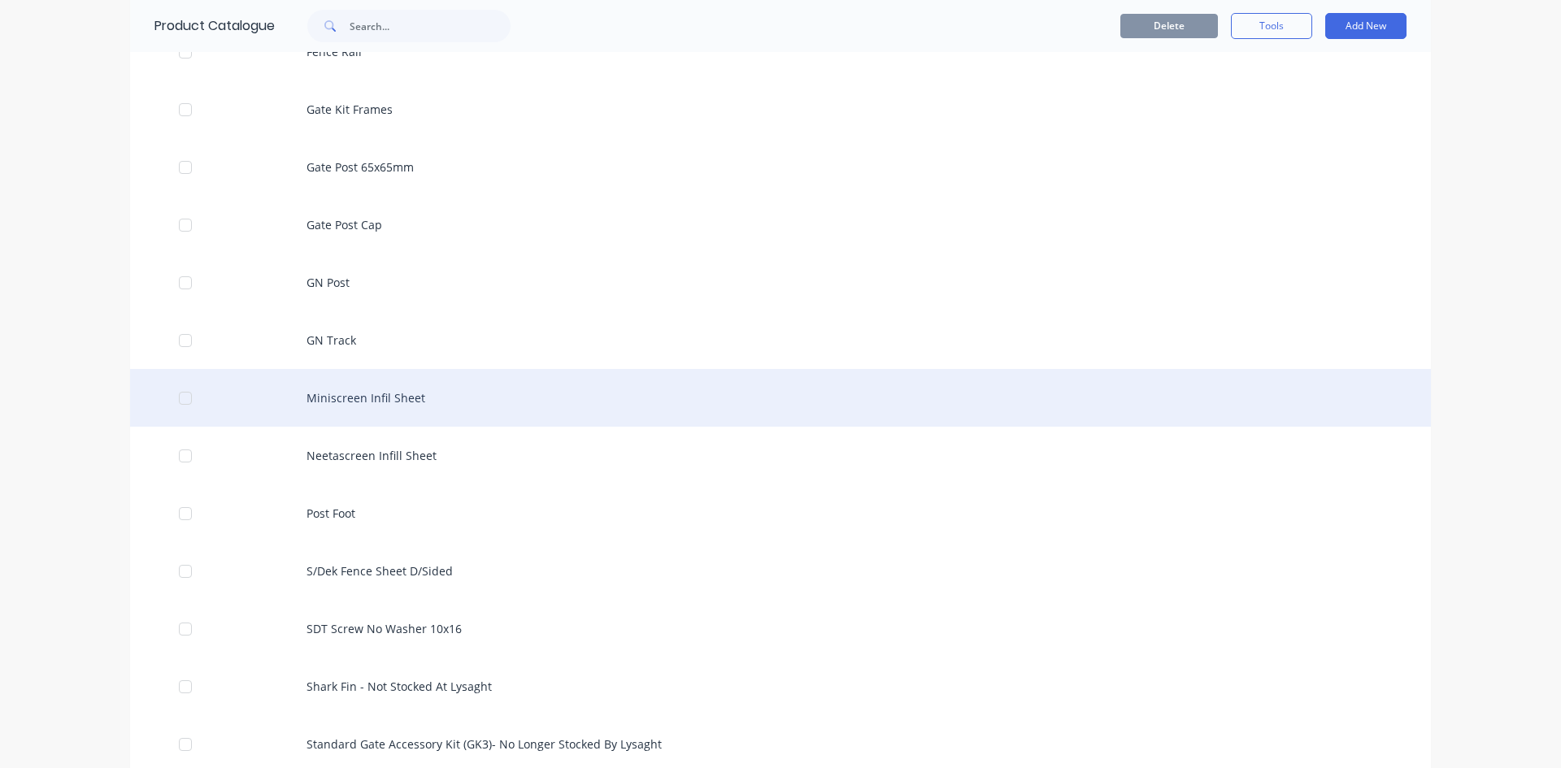
scroll to position [975, 0]
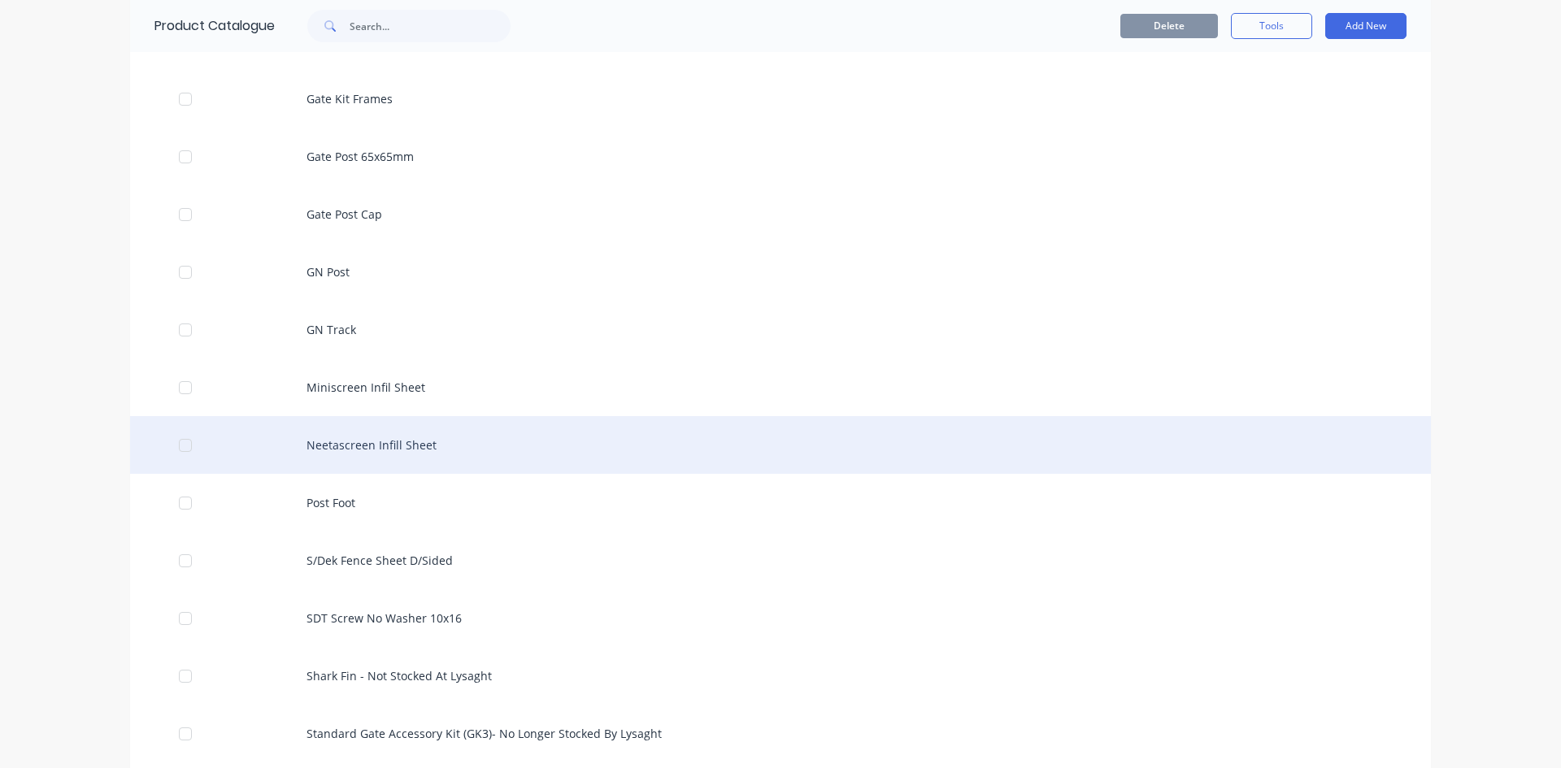
click at [380, 453] on div "Neetascreen Infill Sheet" at bounding box center [780, 445] width 1300 height 58
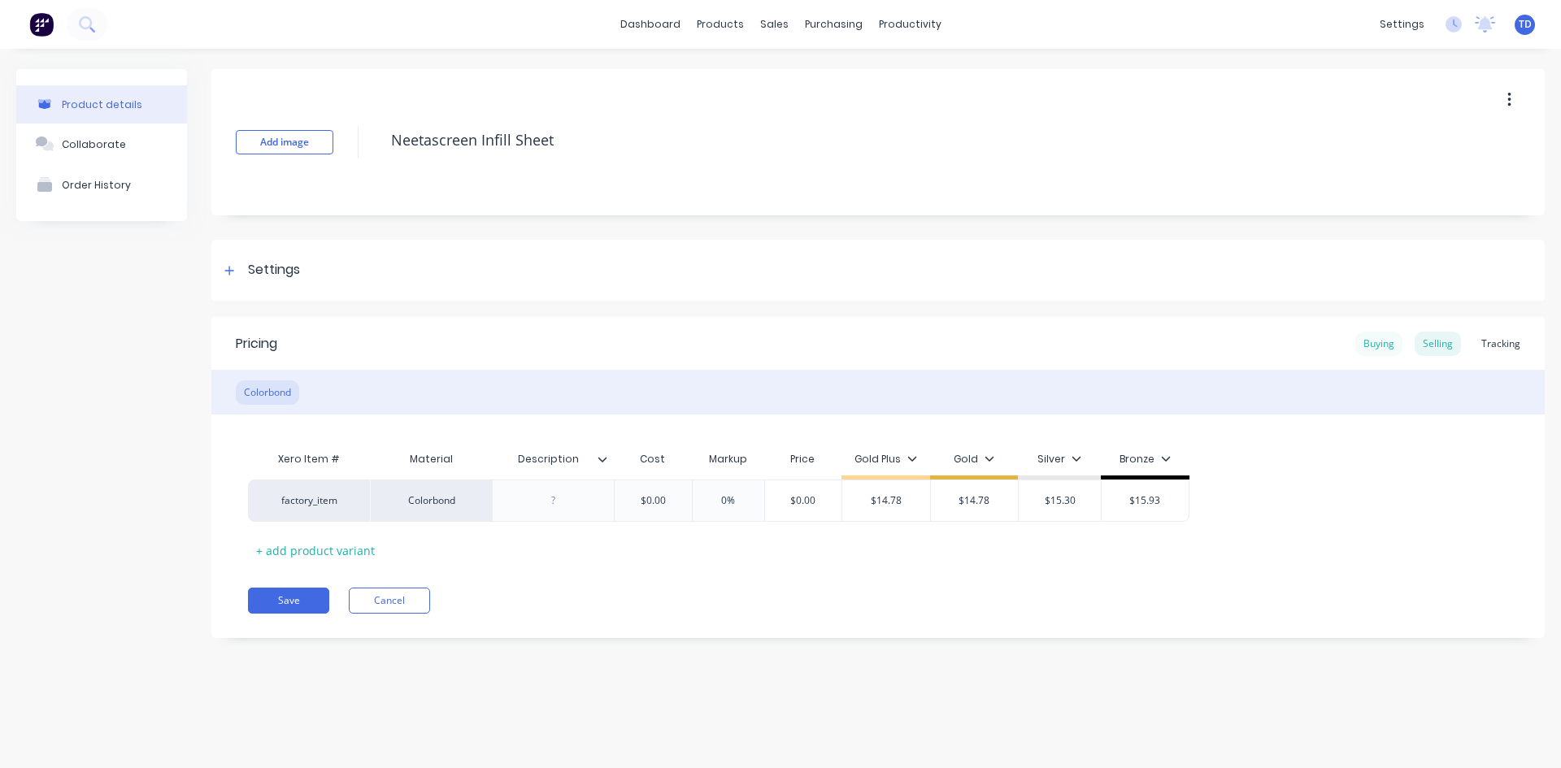
click at [1371, 349] on div "Buying" at bounding box center [1378, 344] width 47 height 24
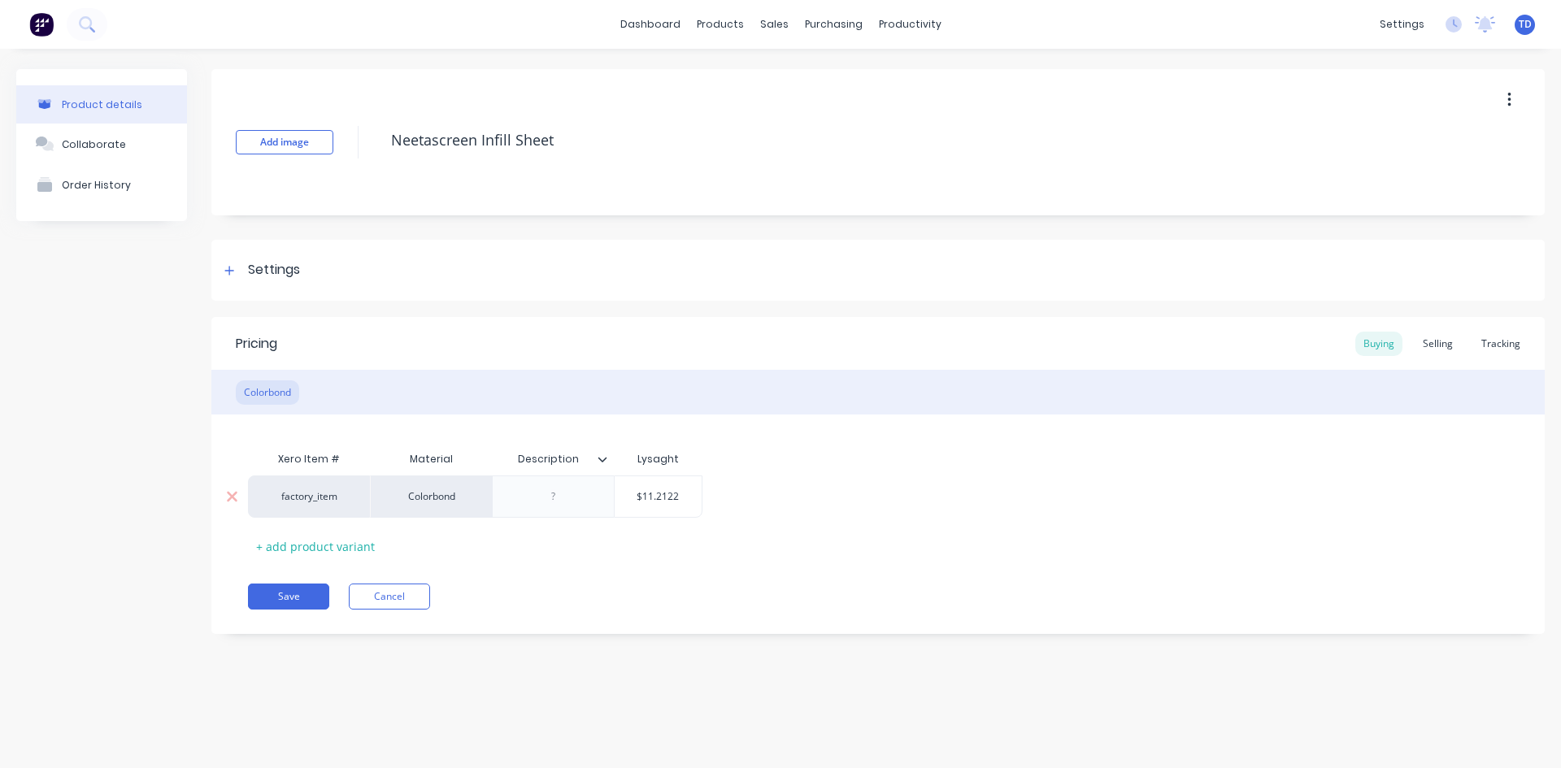
click at [695, 491] on input "$11.2122" at bounding box center [657, 496] width 87 height 15
click at [1454, 345] on div "Selling" at bounding box center [1437, 344] width 46 height 24
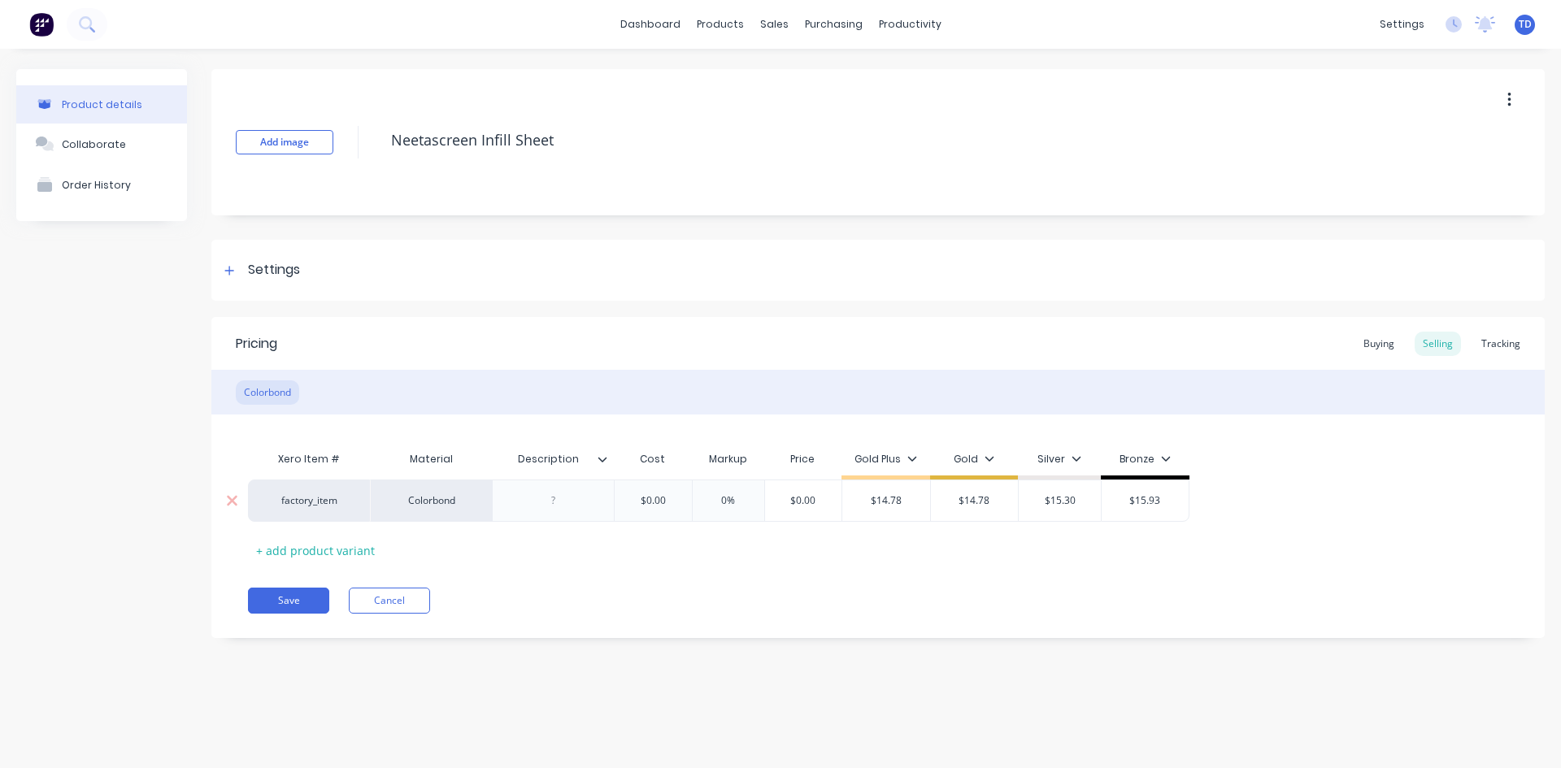
click at [671, 500] on input "$0.00" at bounding box center [652, 500] width 81 height 15
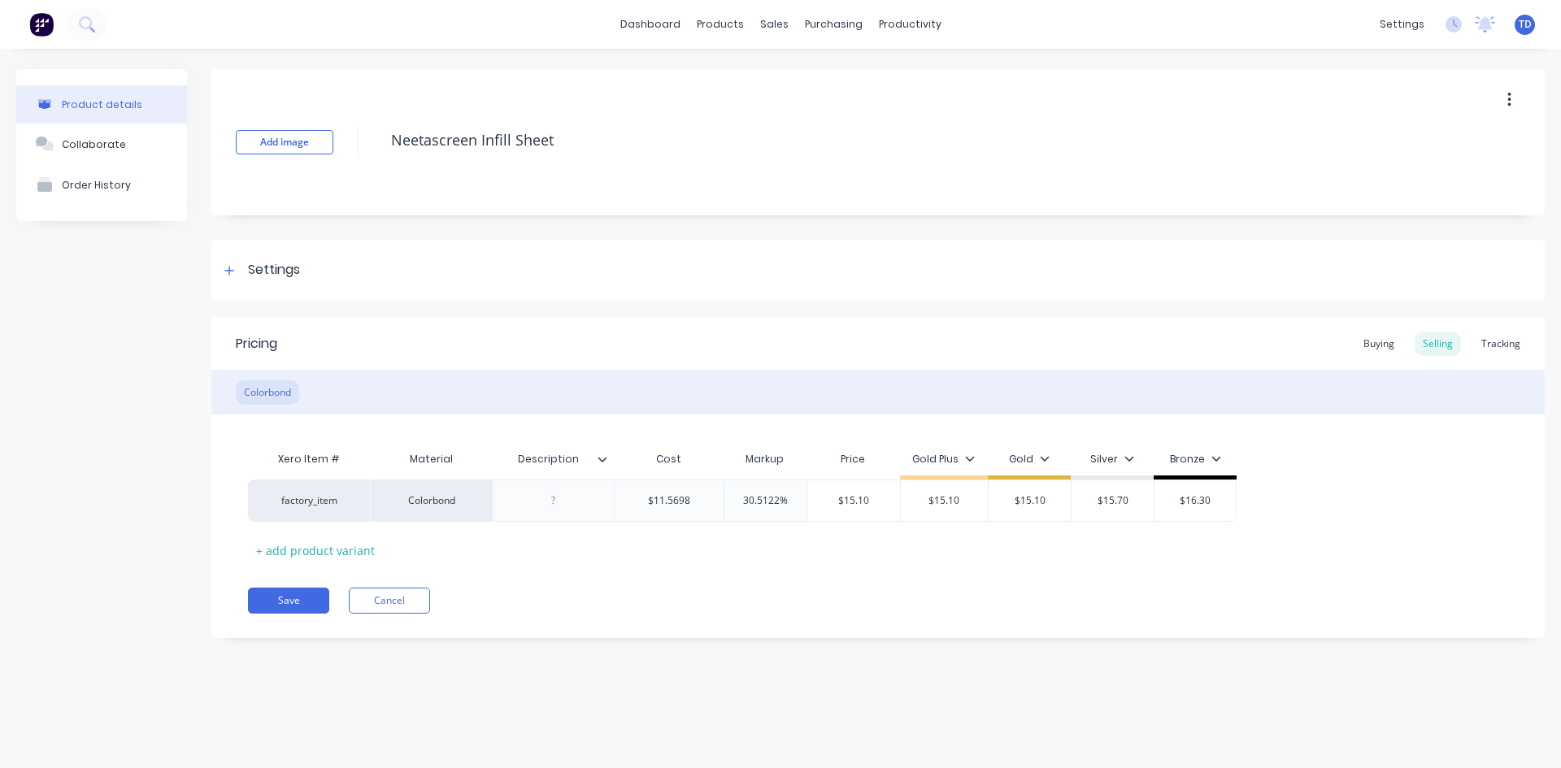
click at [627, 587] on div "Pricing Buying Selling Tracking Colorbond Xero Item # Material Description Cost…" at bounding box center [877, 477] width 1333 height 321
click at [1375, 340] on div "Buying" at bounding box center [1378, 344] width 47 height 24
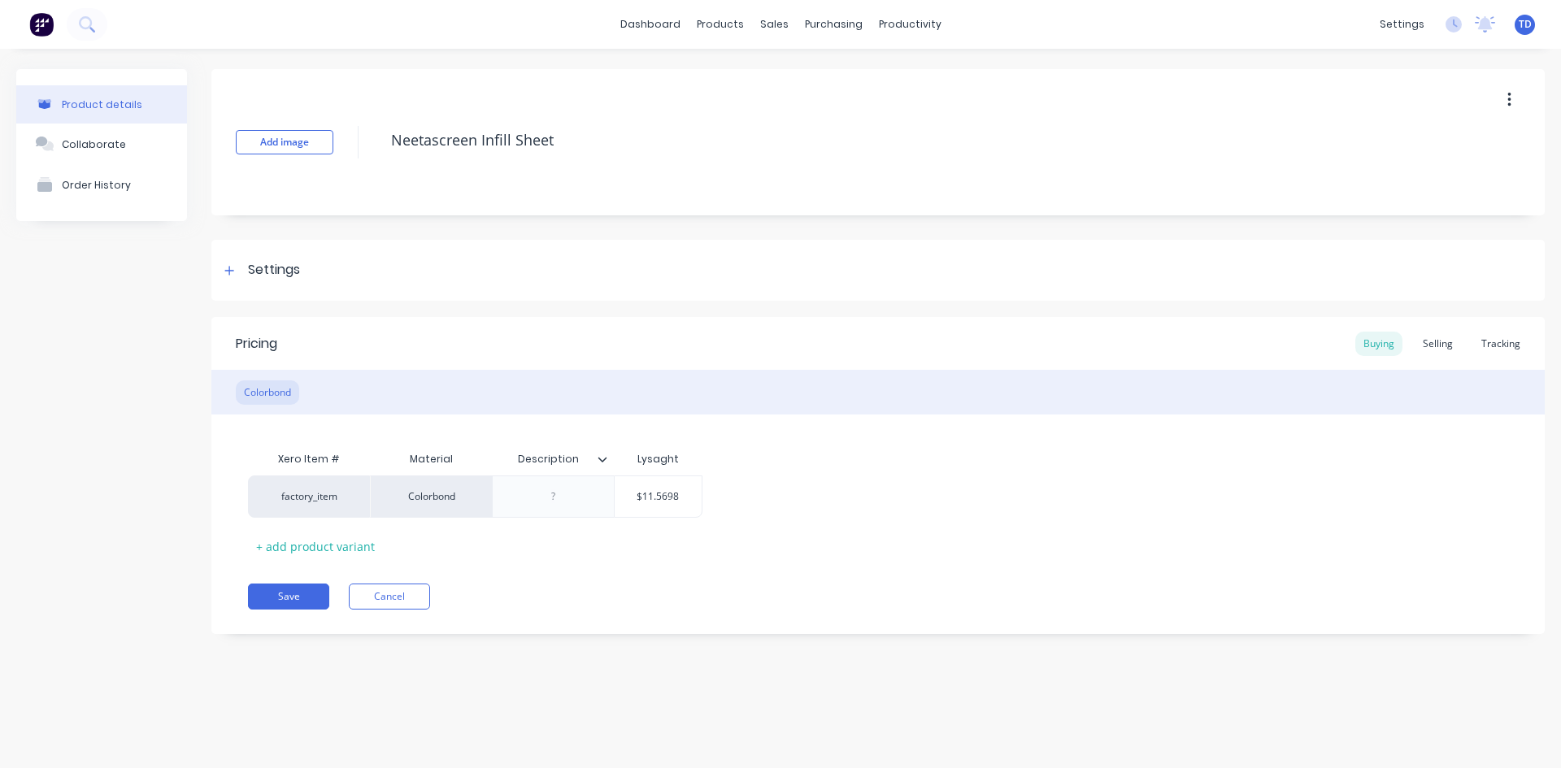
drag, startPoint x: 1438, startPoint y: 338, endPoint x: 1363, endPoint y: 362, distance: 78.6
click at [1438, 338] on div "Selling" at bounding box center [1437, 344] width 46 height 24
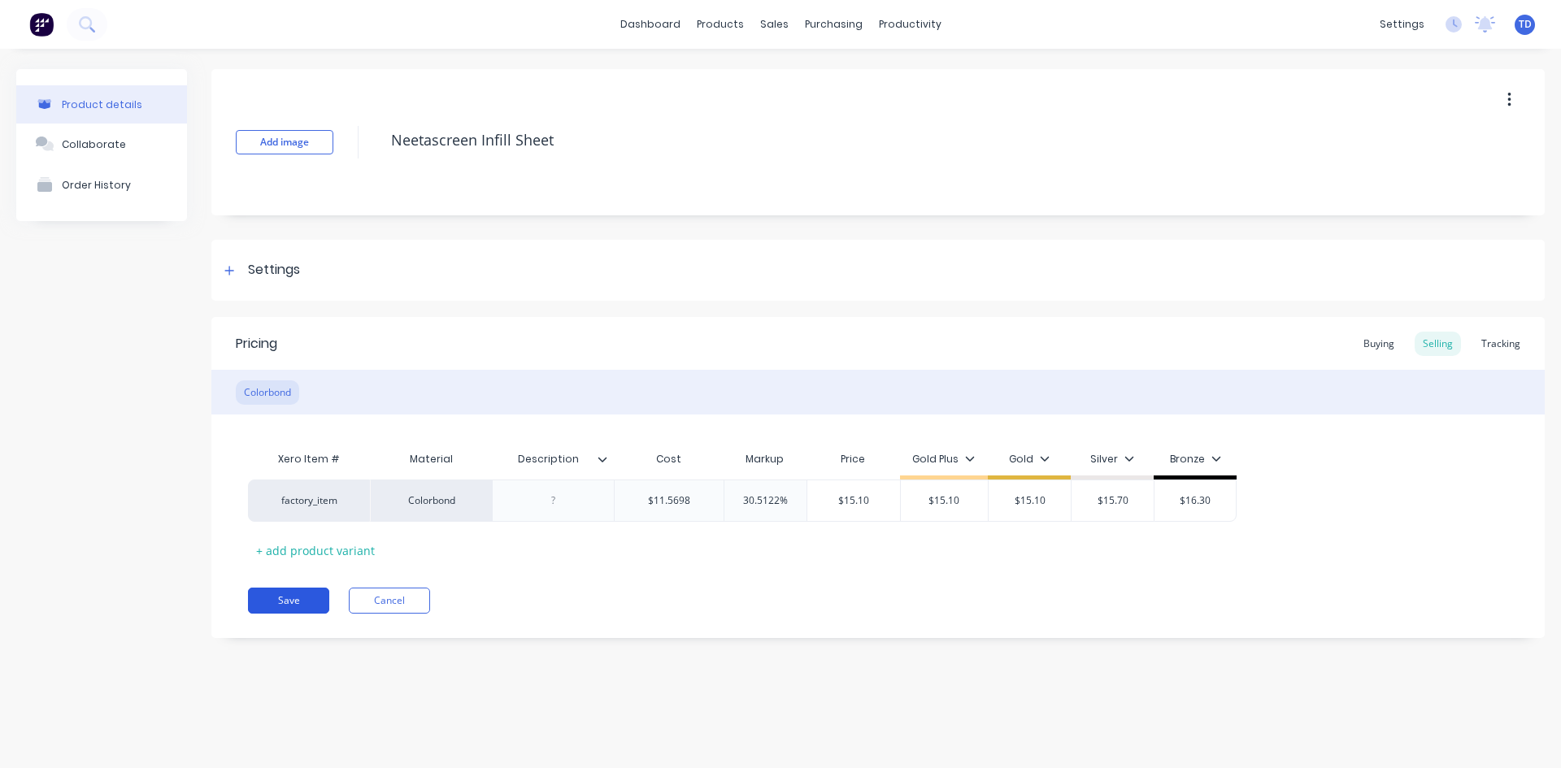
click at [271, 603] on button "Save" at bounding box center [288, 601] width 81 height 26
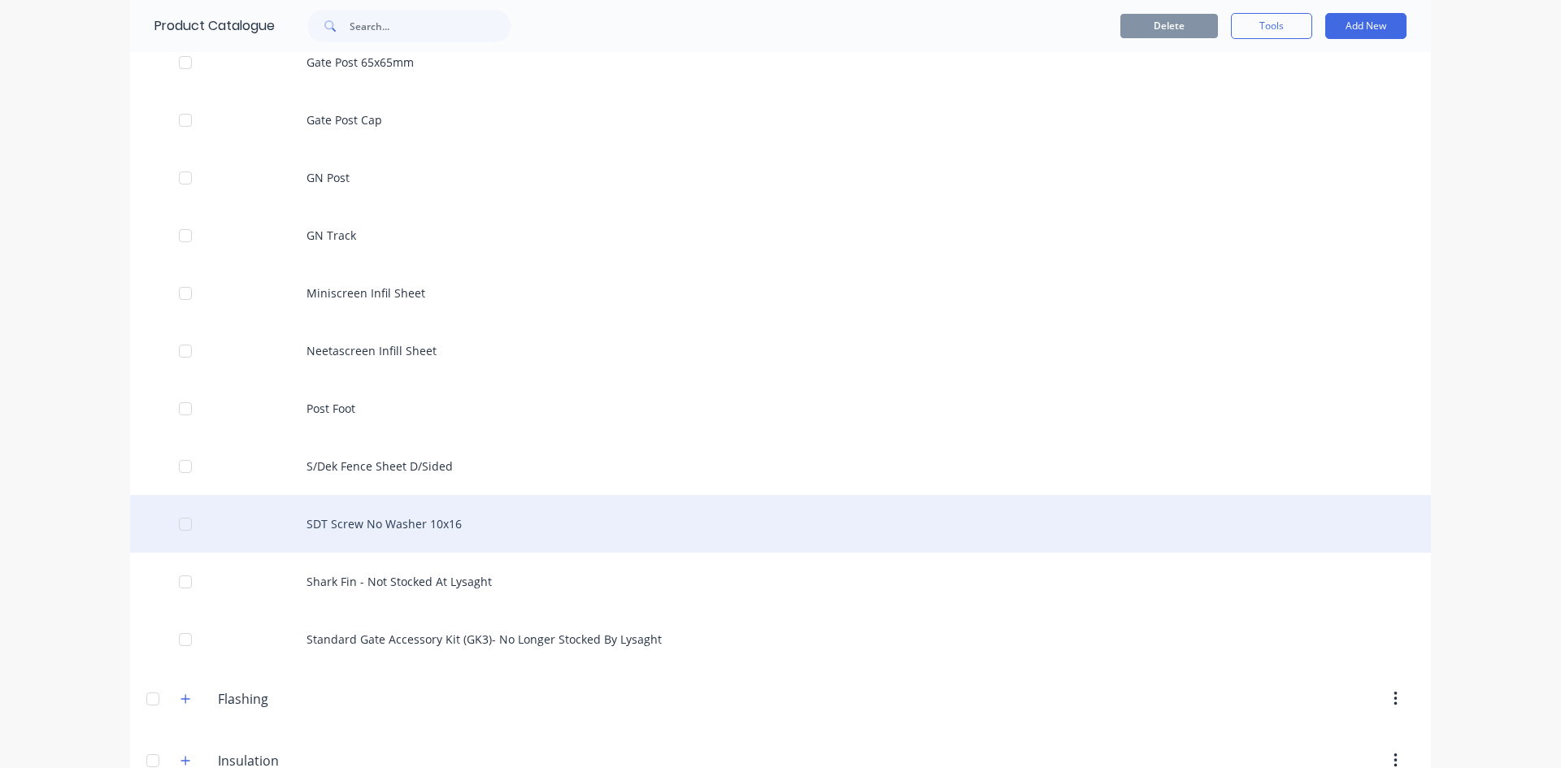
scroll to position [1057, 0]
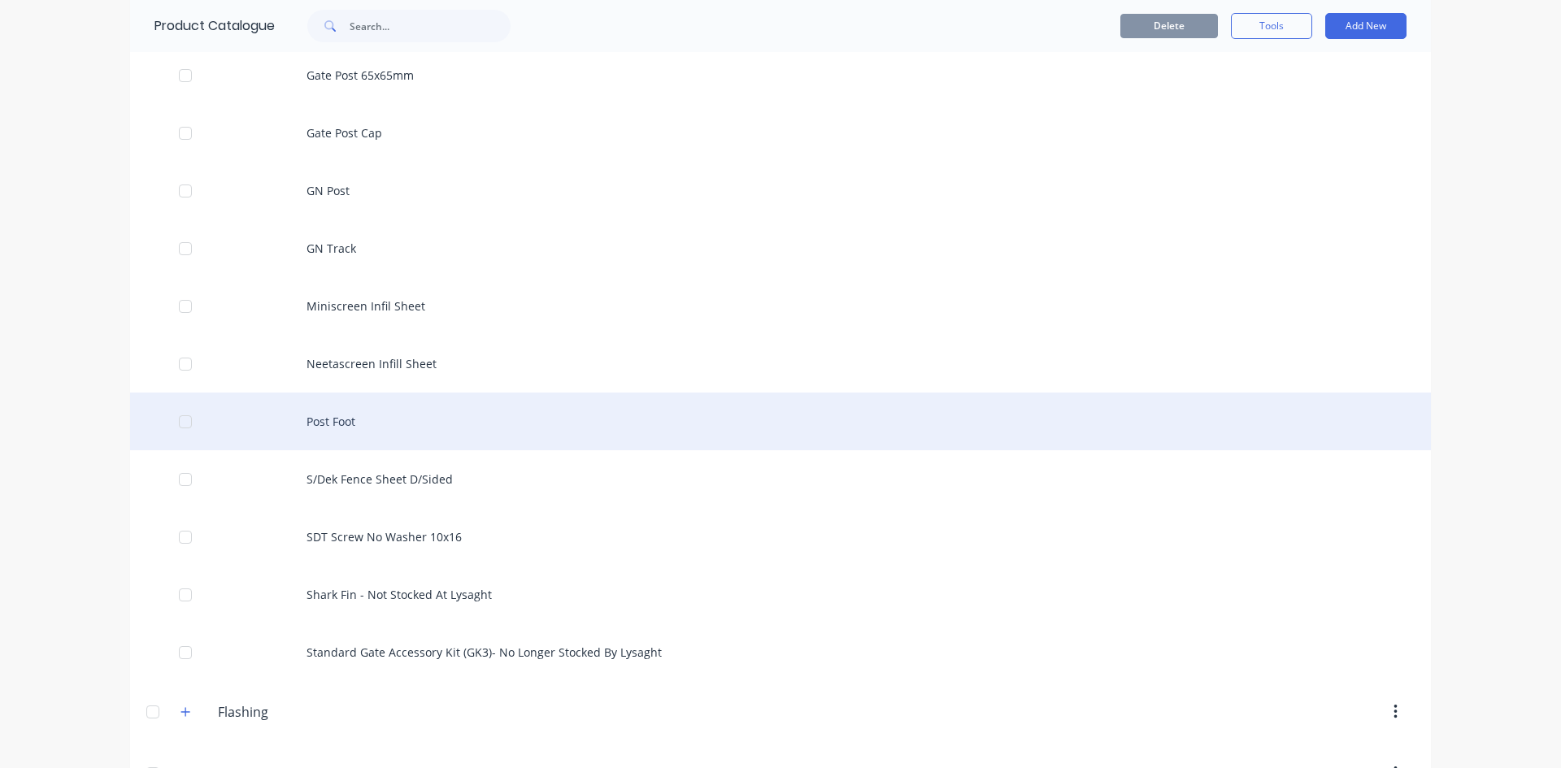
click at [300, 410] on div "Post Foot" at bounding box center [780, 422] width 1300 height 58
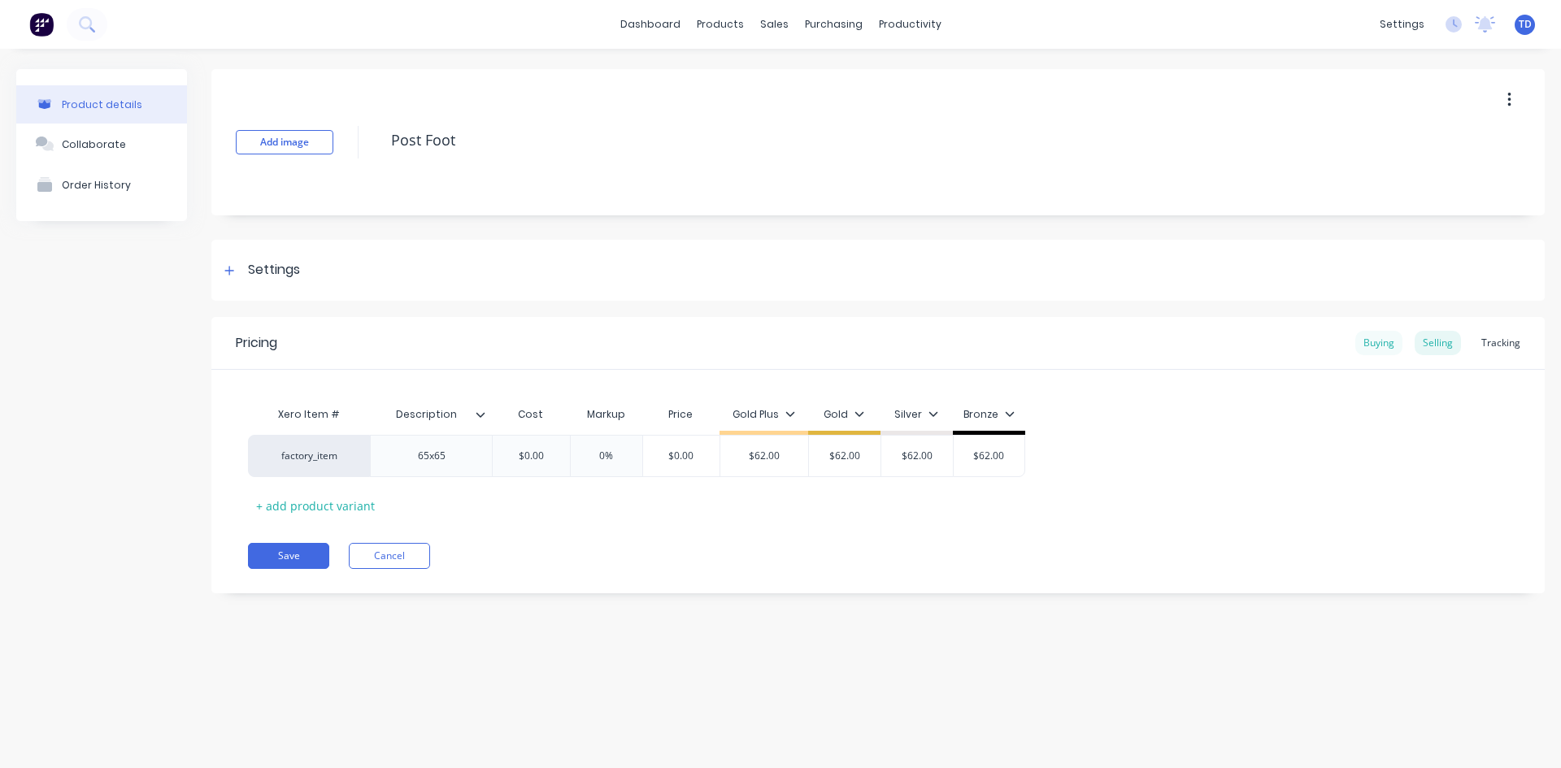
click at [1390, 345] on div "Buying" at bounding box center [1378, 343] width 47 height 24
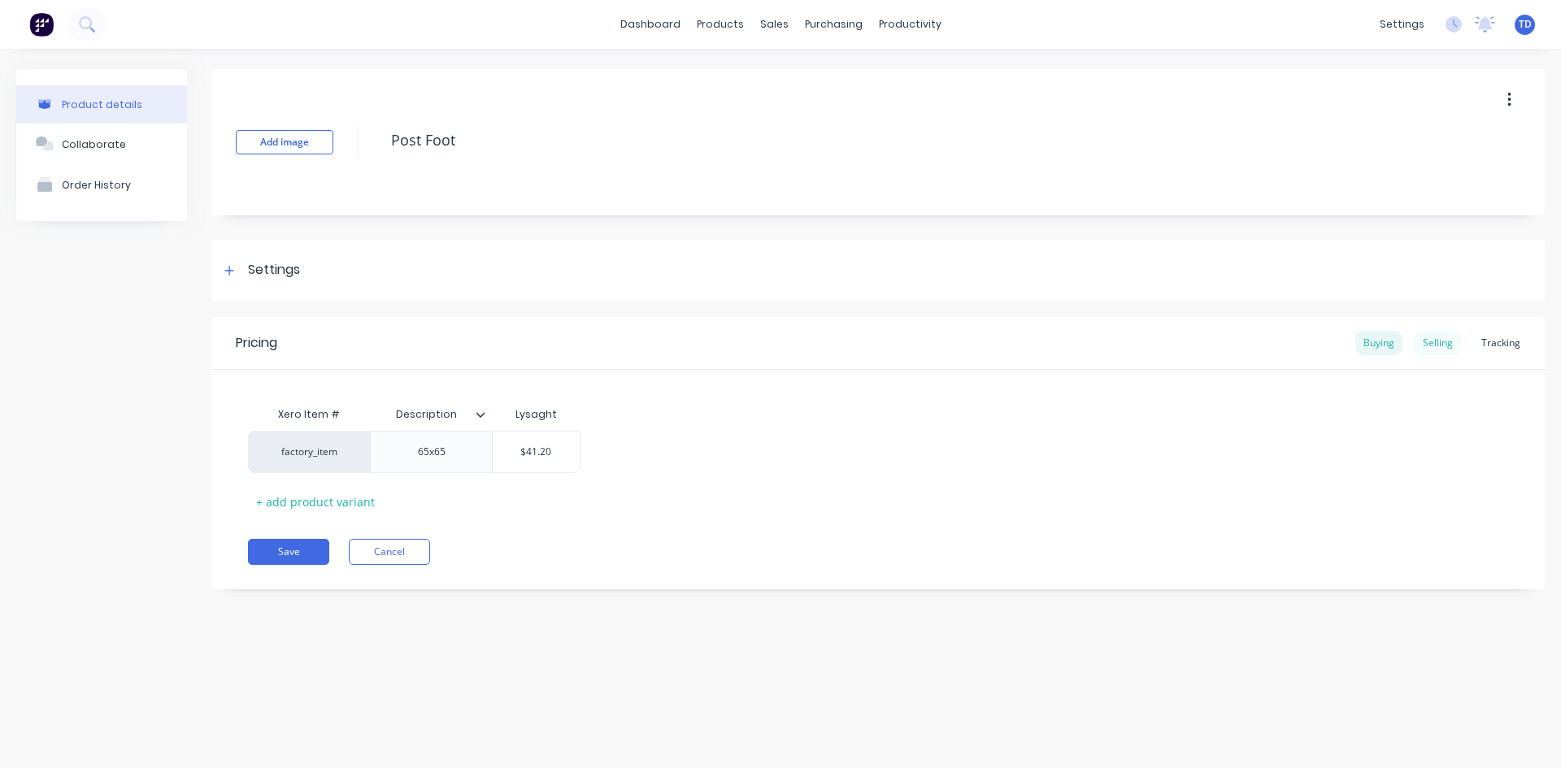
click at [1454, 344] on div "Selling" at bounding box center [1437, 343] width 46 height 24
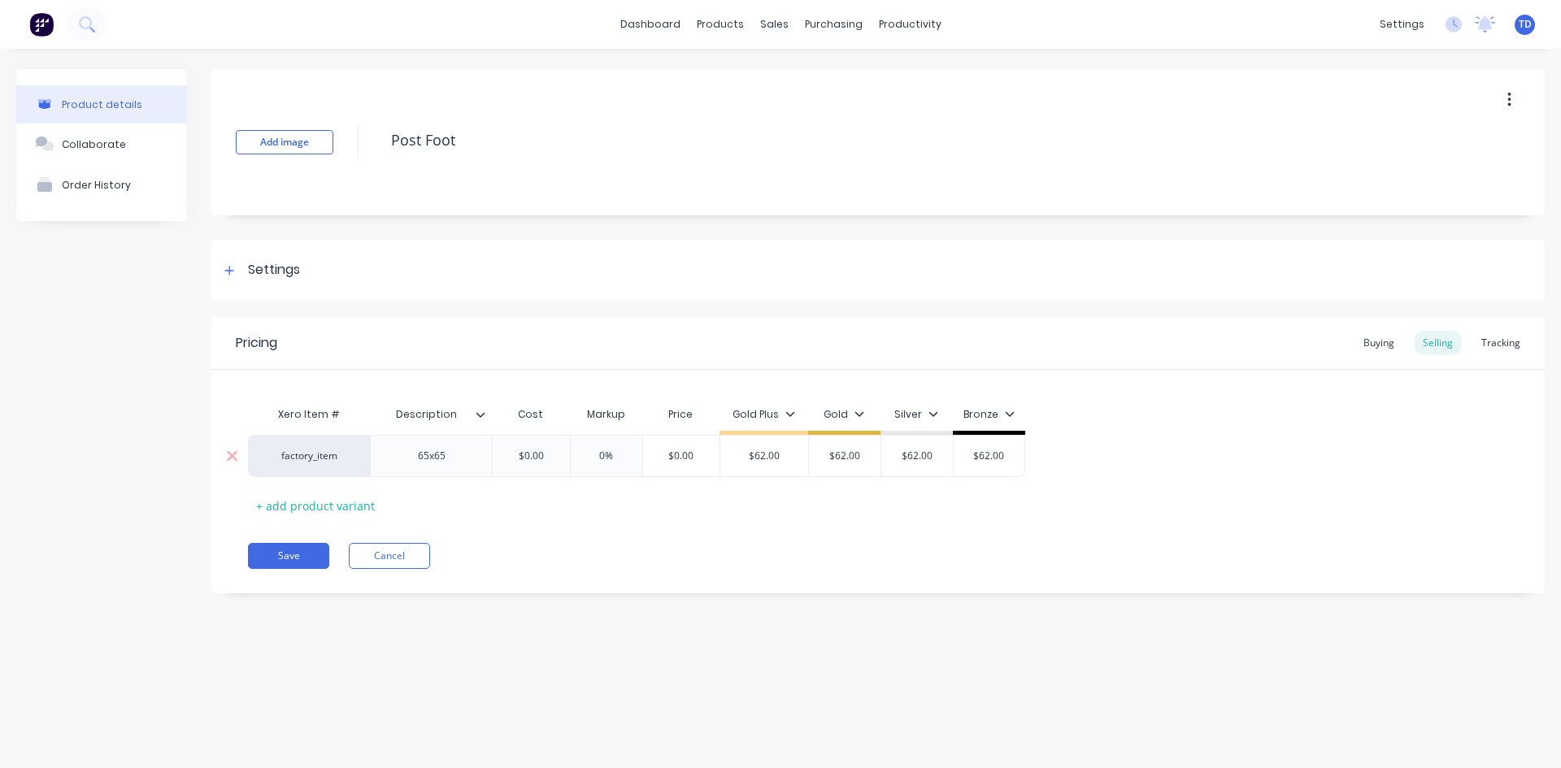
click at [558, 458] on input "$0.00" at bounding box center [530, 456] width 81 height 15
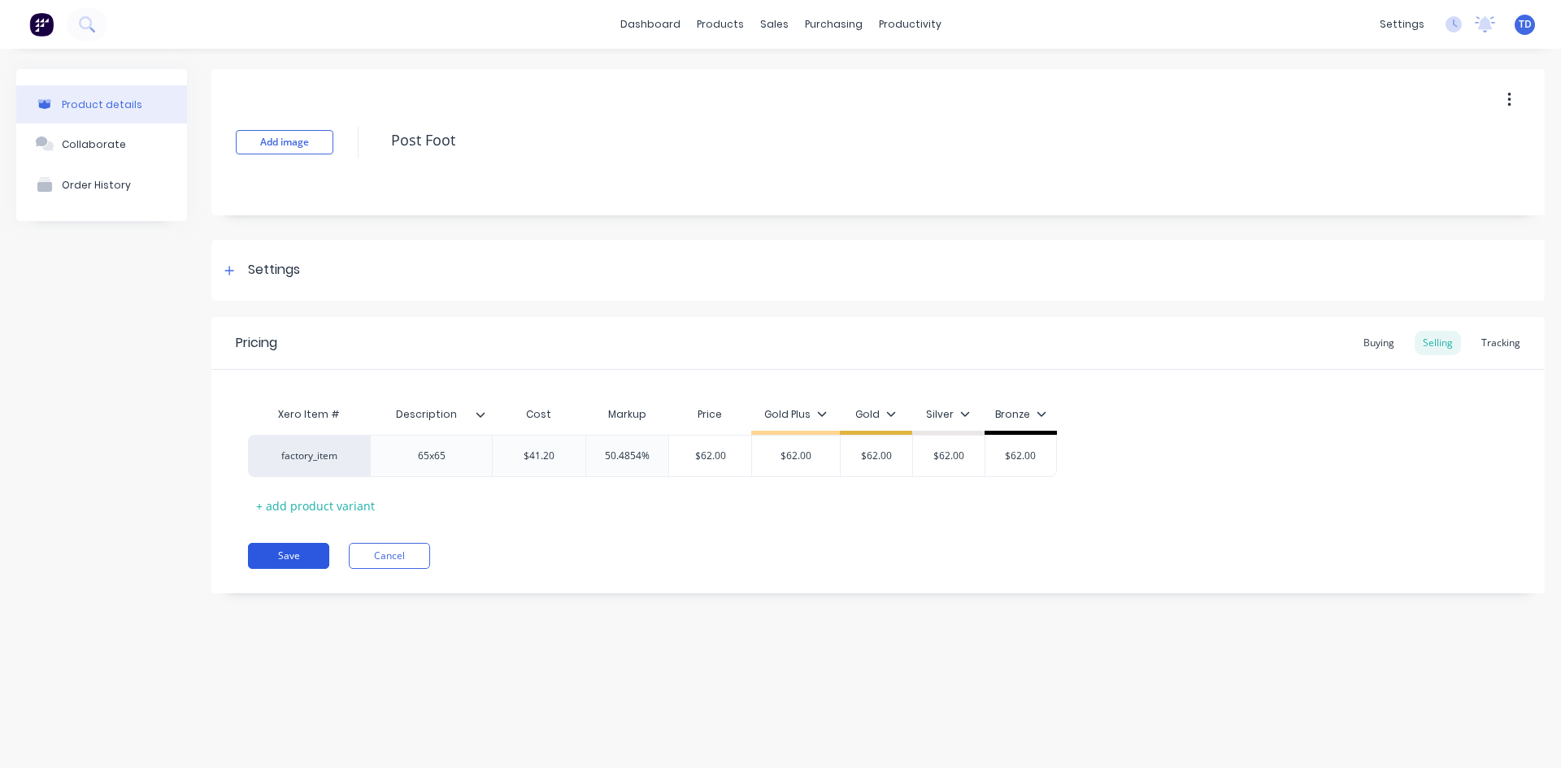
click at [280, 556] on button "Save" at bounding box center [288, 556] width 81 height 26
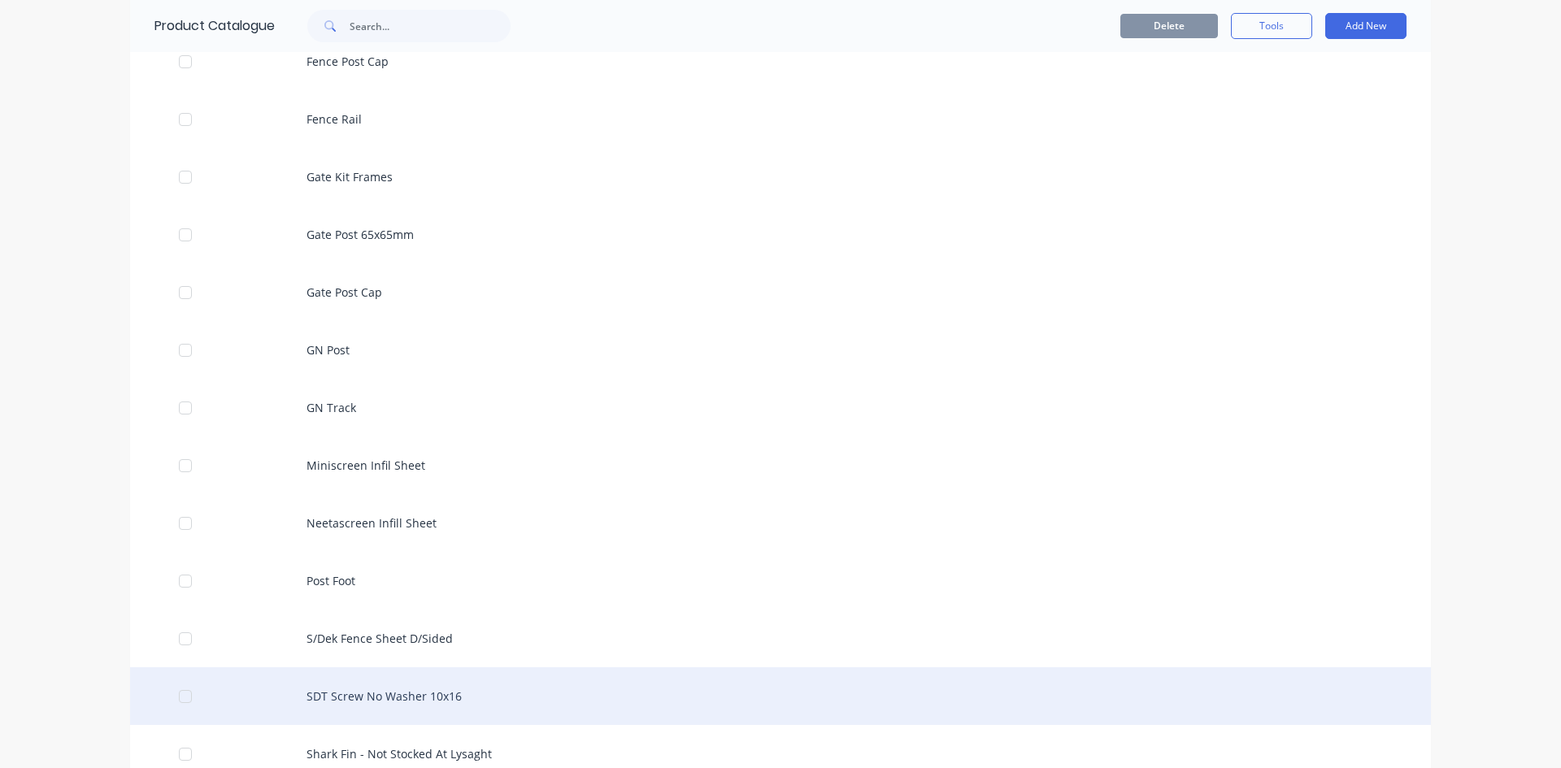
scroll to position [1057, 0]
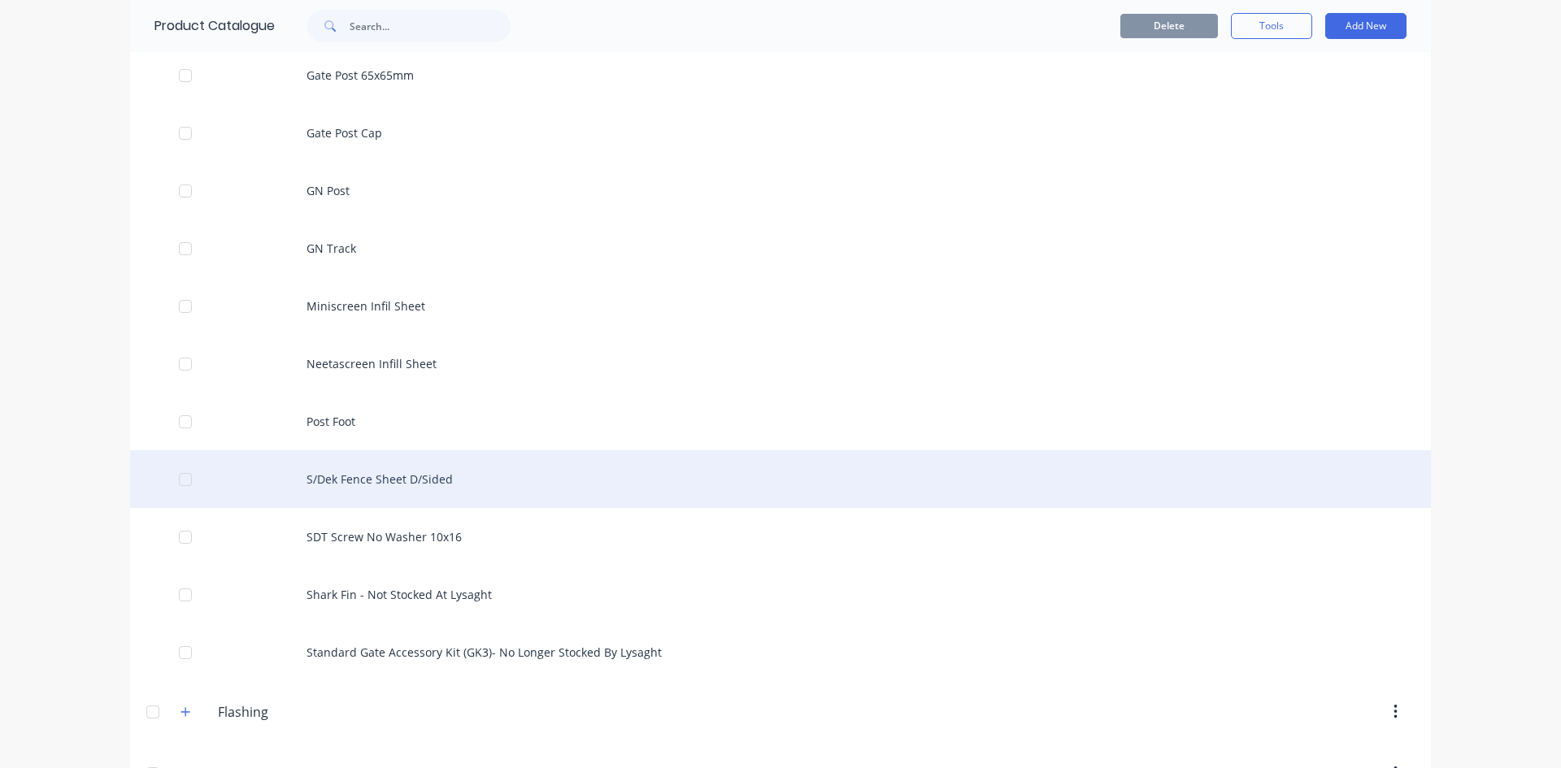
click at [410, 475] on div "S/Dek Fence Sheet D/Sided" at bounding box center [780, 479] width 1300 height 58
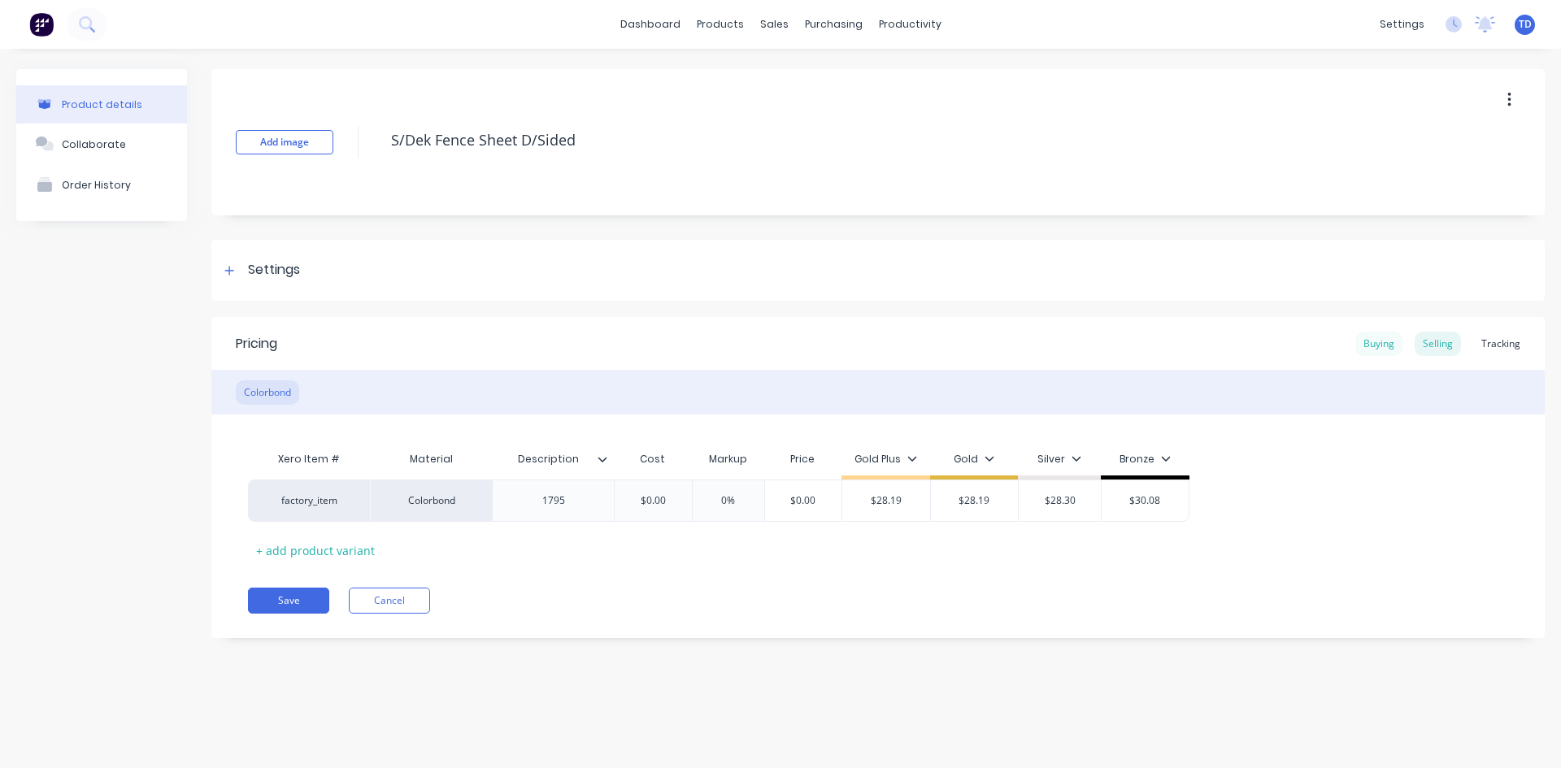
click at [1361, 340] on div "Buying" at bounding box center [1378, 344] width 47 height 24
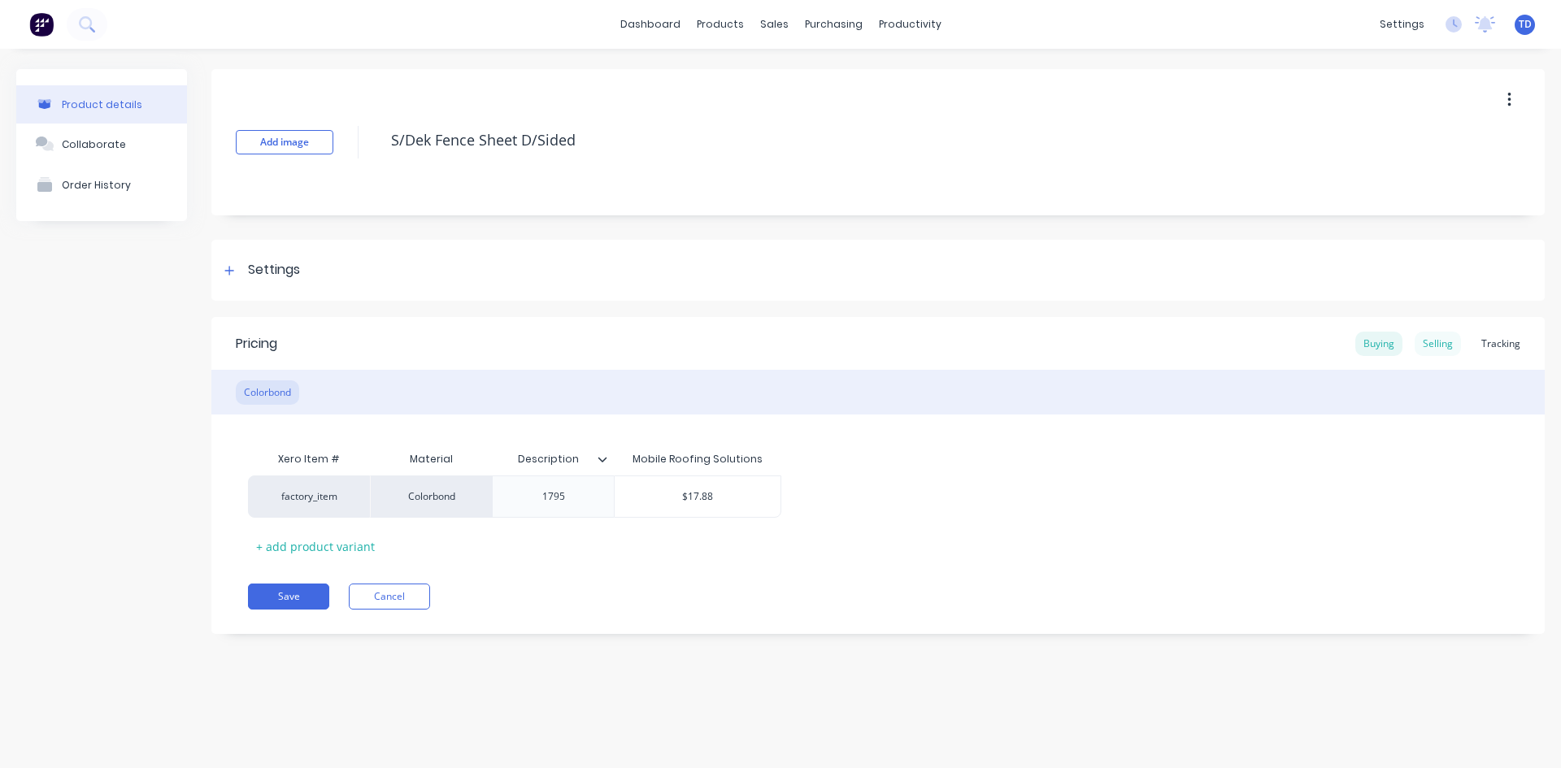
click at [1448, 345] on div "Selling" at bounding box center [1437, 344] width 46 height 24
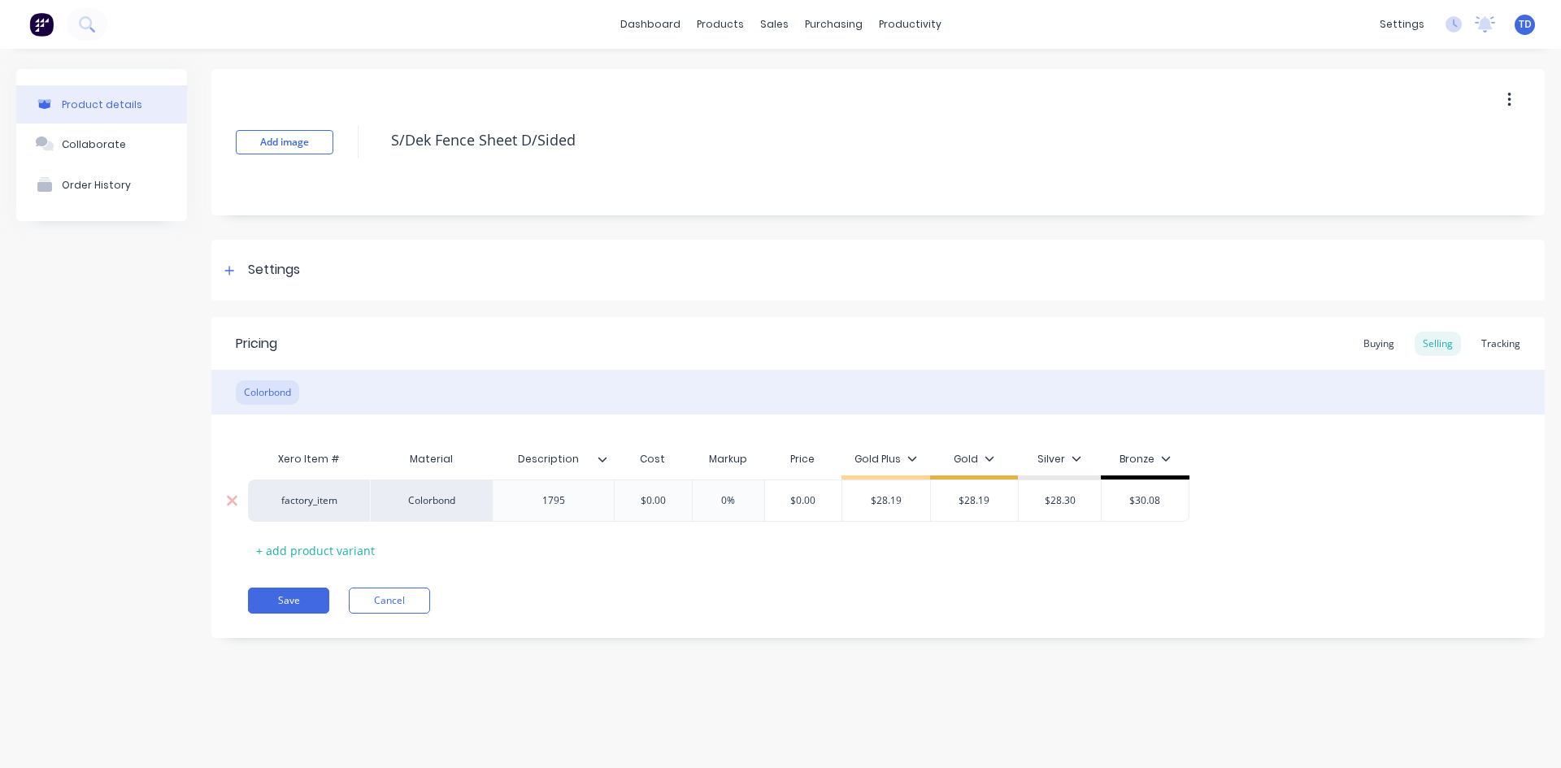
click at [666, 498] on input "$0.00" at bounding box center [652, 500] width 81 height 15
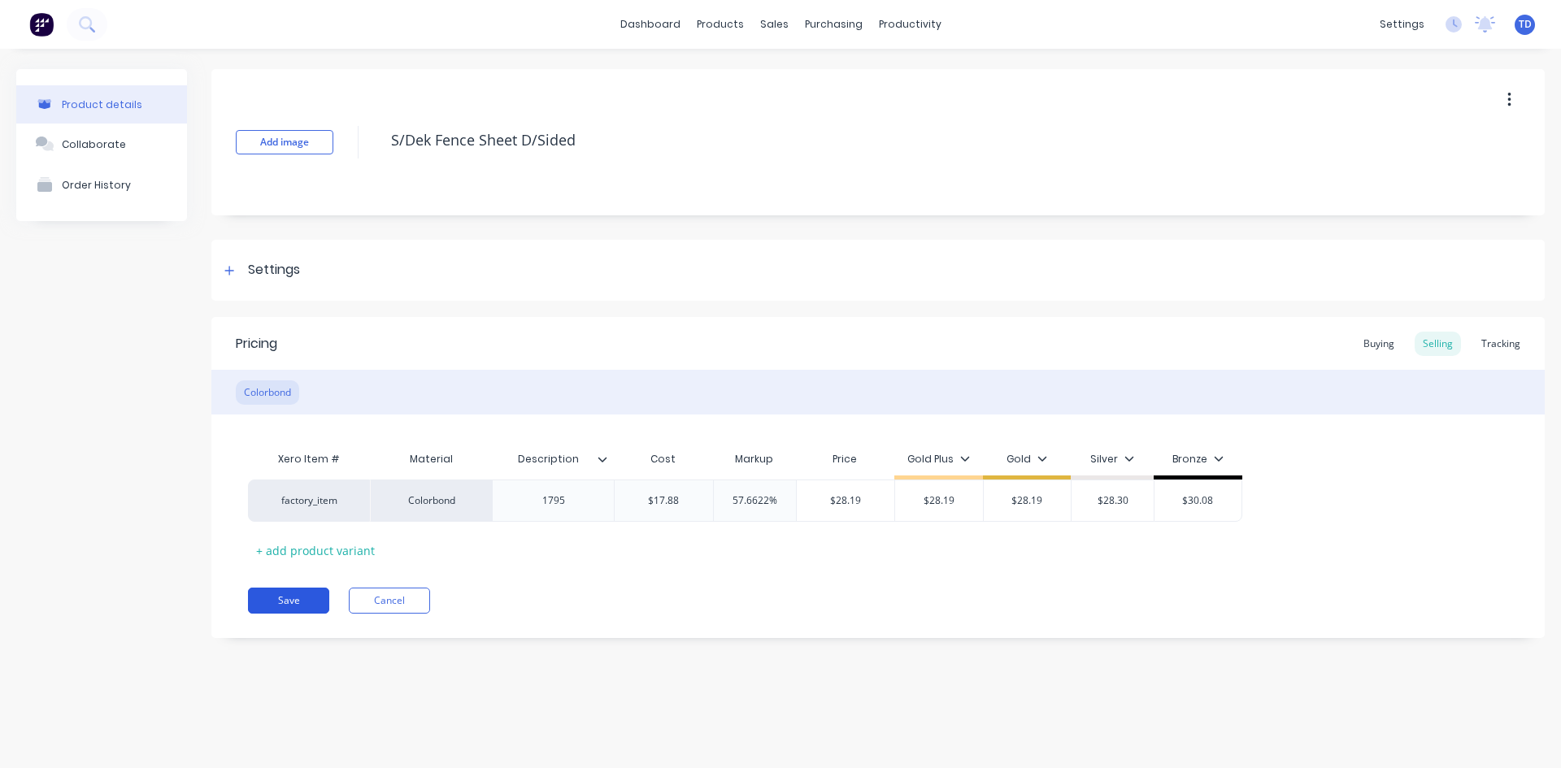
click at [276, 601] on button "Save" at bounding box center [288, 601] width 81 height 26
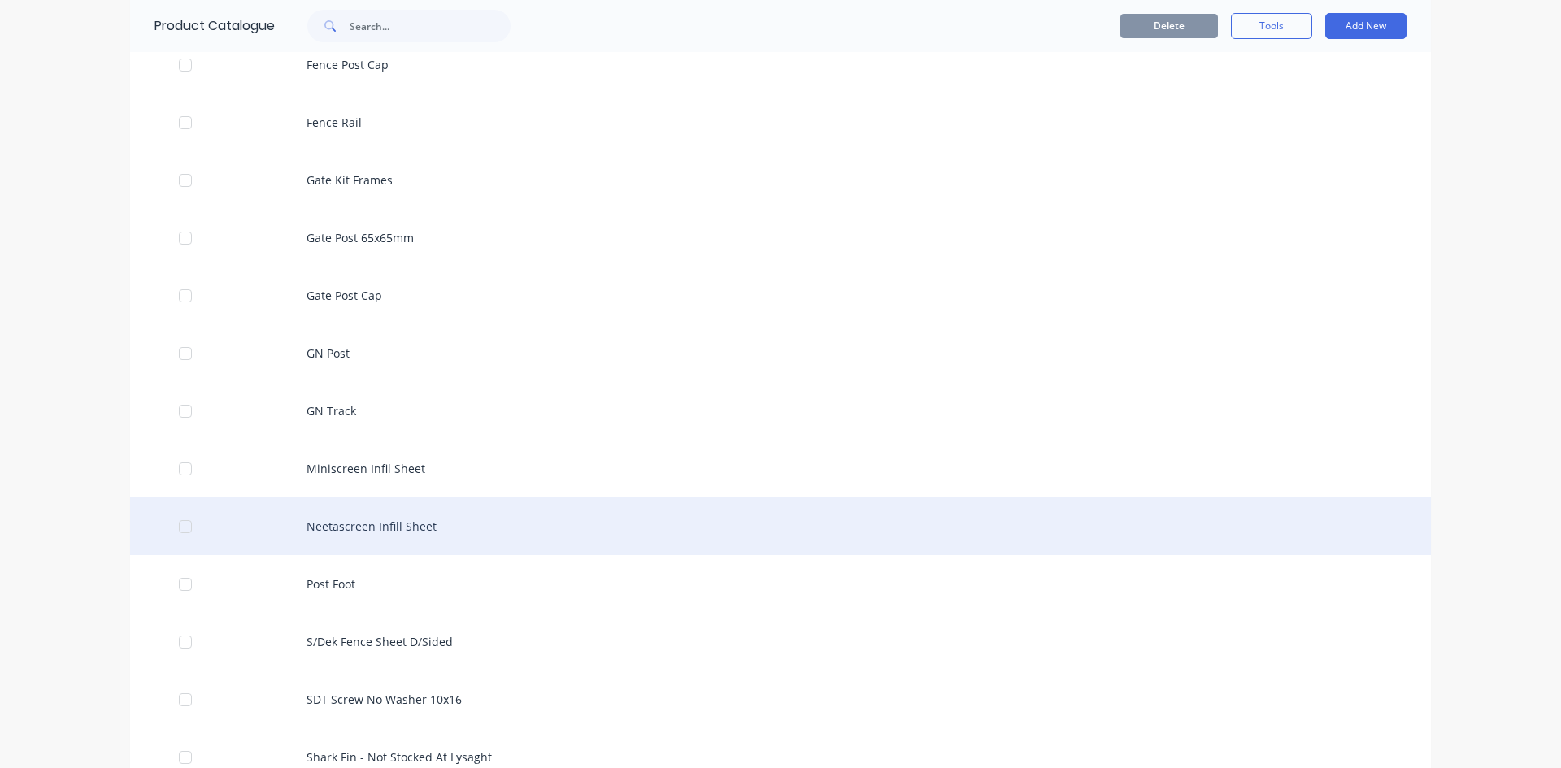
scroll to position [1219, 0]
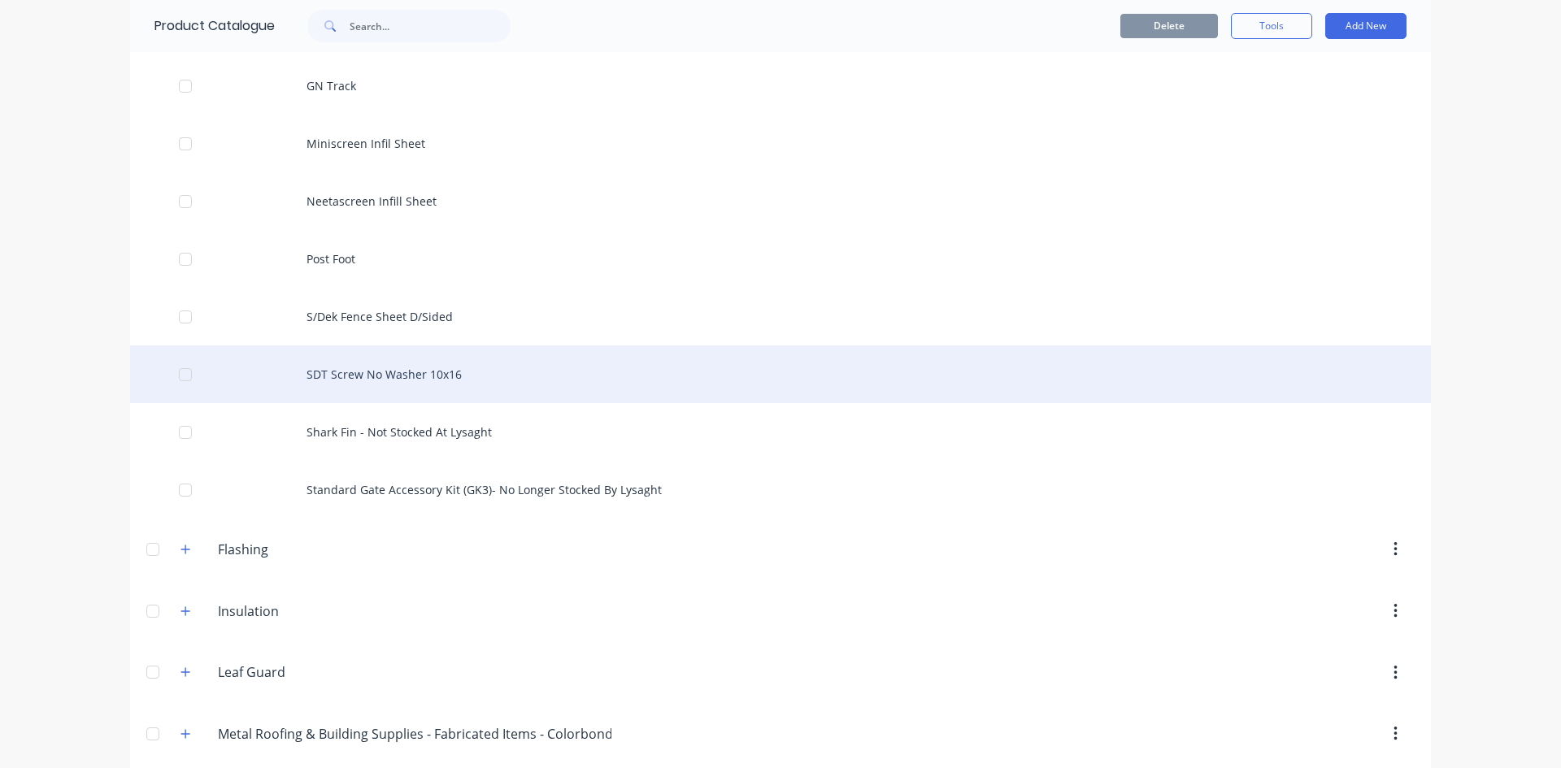
click at [374, 369] on div "SDT Screw No Washer 10x16" at bounding box center [780, 374] width 1300 height 58
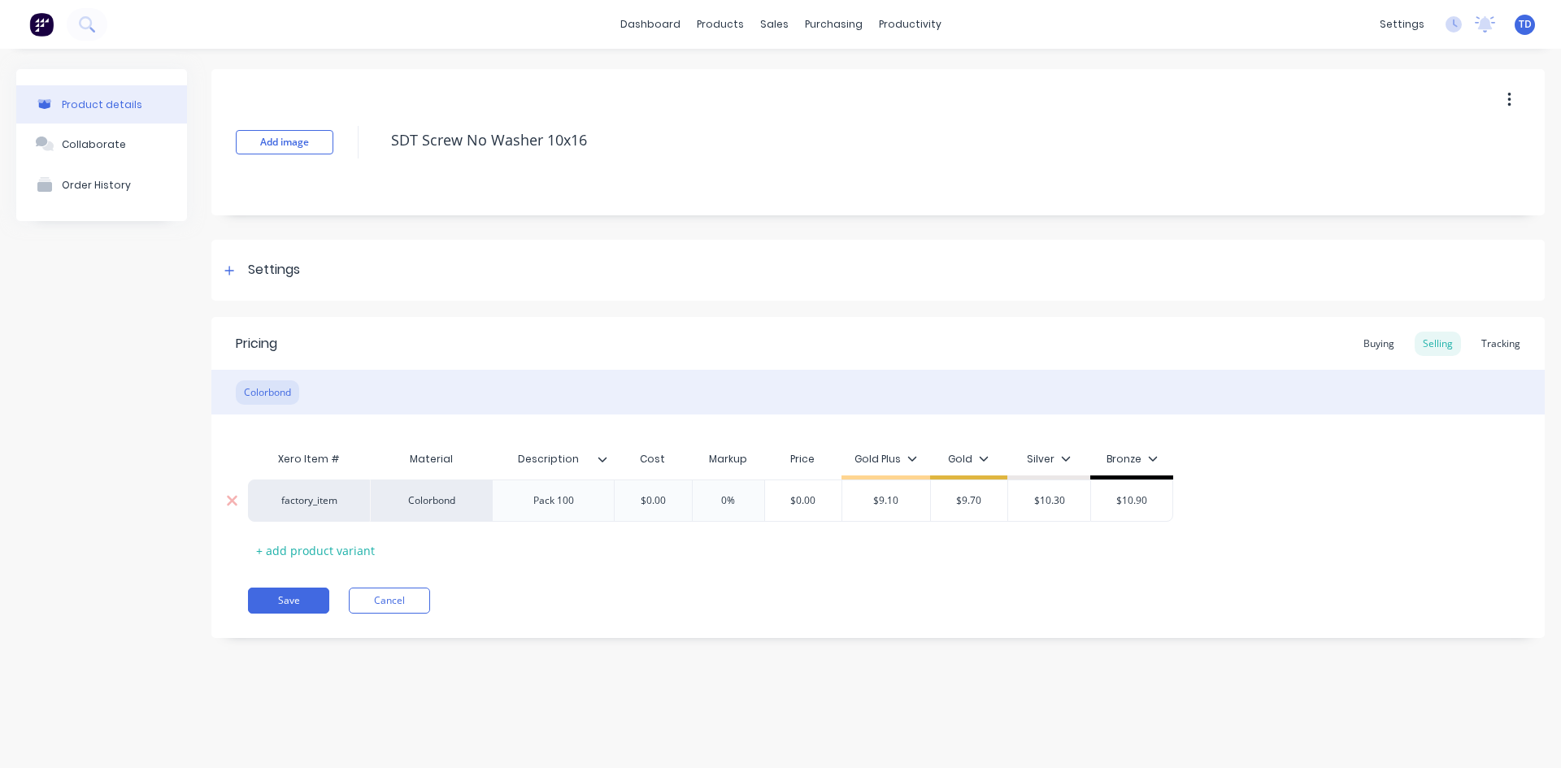
click at [683, 498] on input "$0.00" at bounding box center [652, 500] width 81 height 15
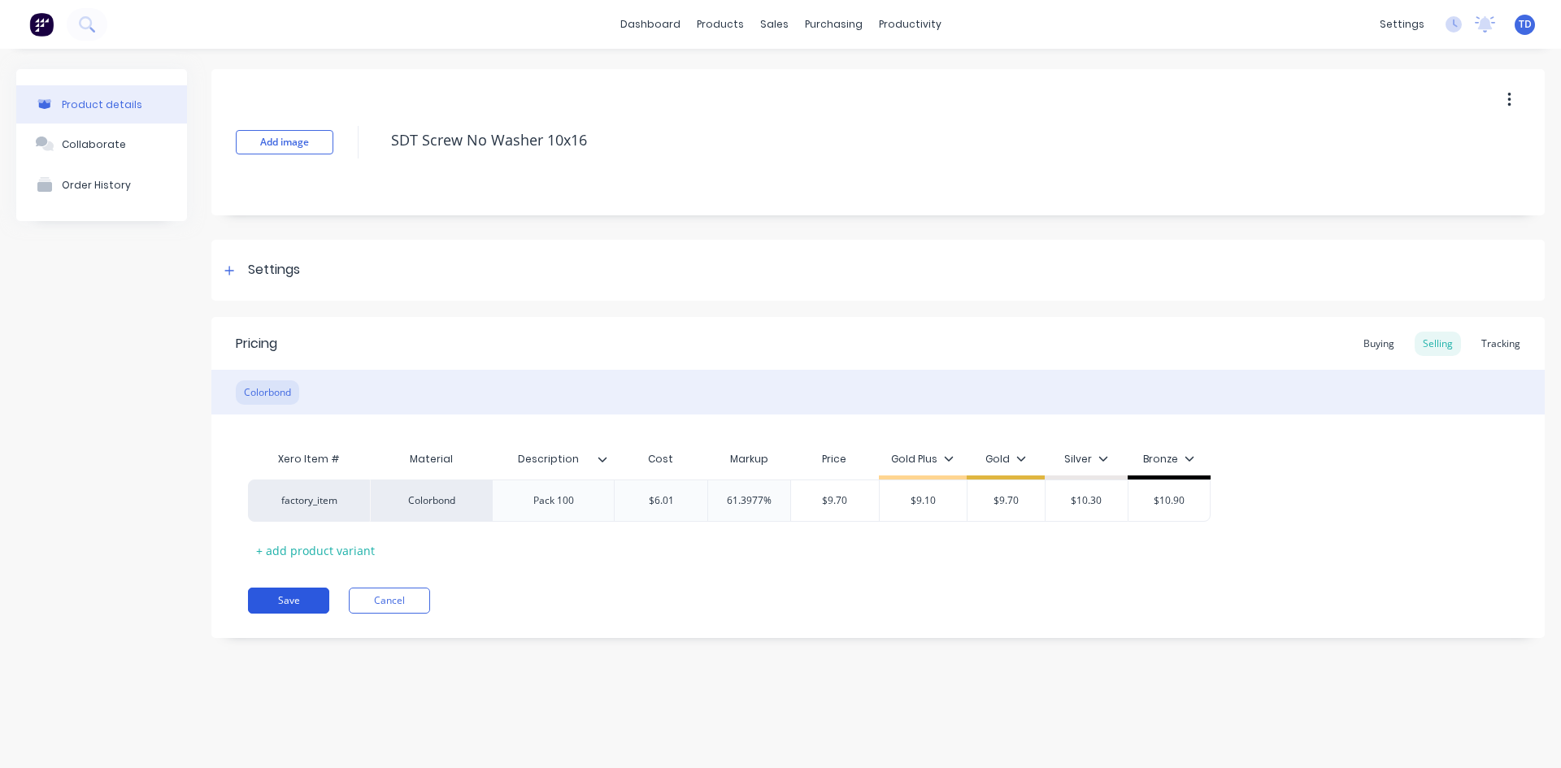
click at [271, 597] on button "Save" at bounding box center [288, 601] width 81 height 26
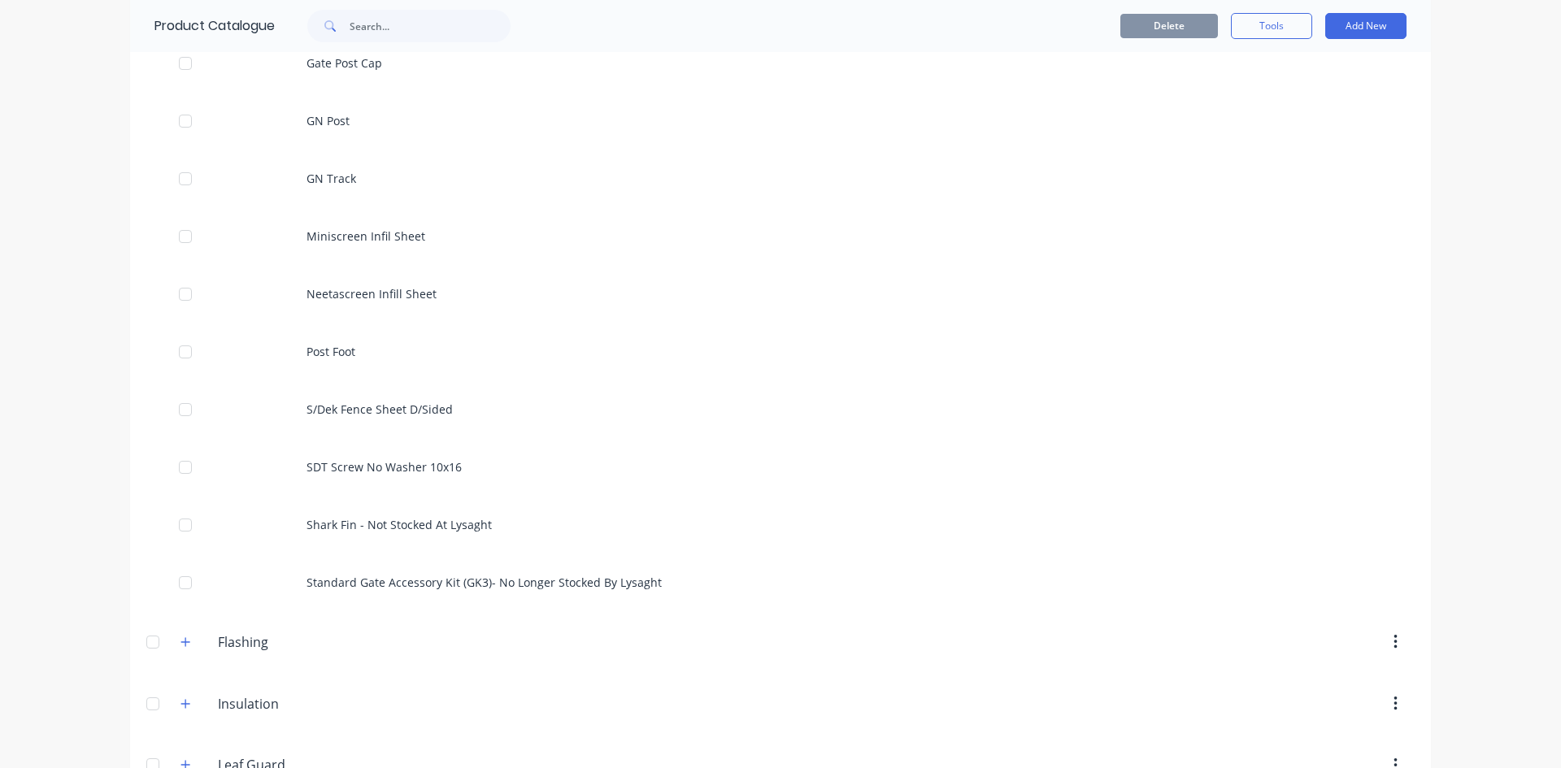
scroll to position [1300, 0]
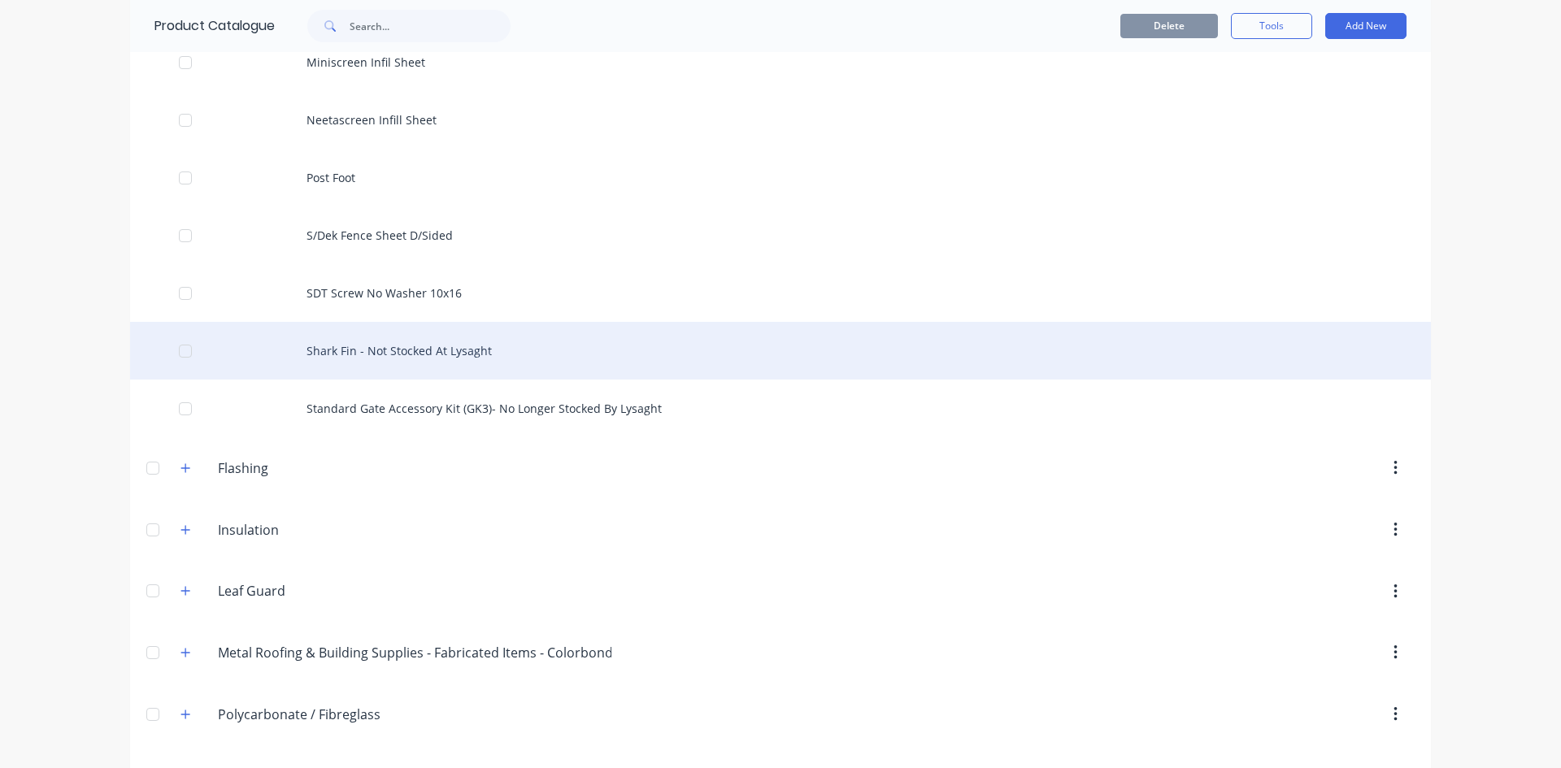
click at [472, 357] on div "Shark Fin - Not Stocked At Lysaght" at bounding box center [780, 351] width 1300 height 58
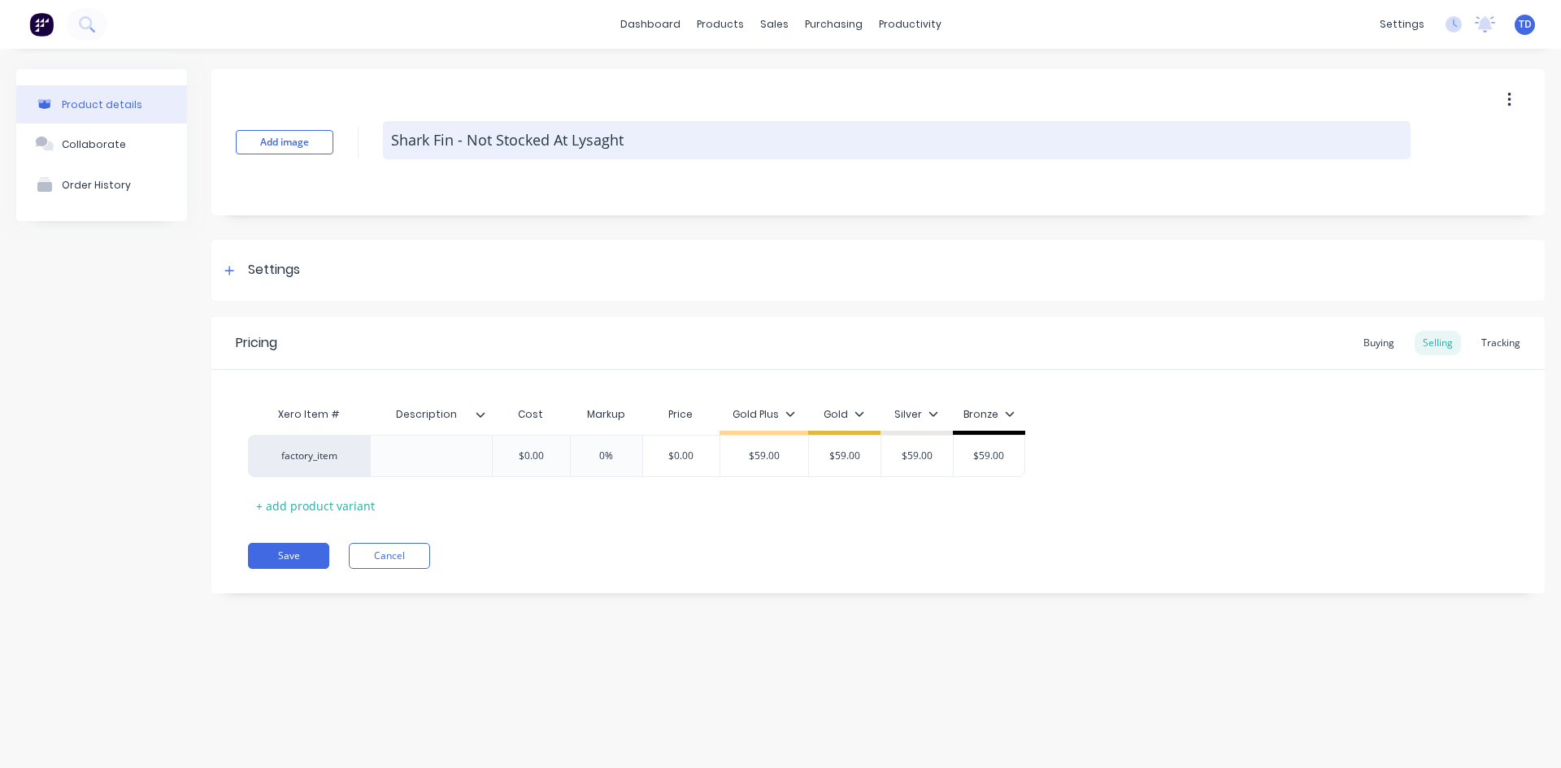
click at [632, 138] on textarea "Shark Fin - Not Stocked At Lysaght" at bounding box center [896, 140] width 1027 height 38
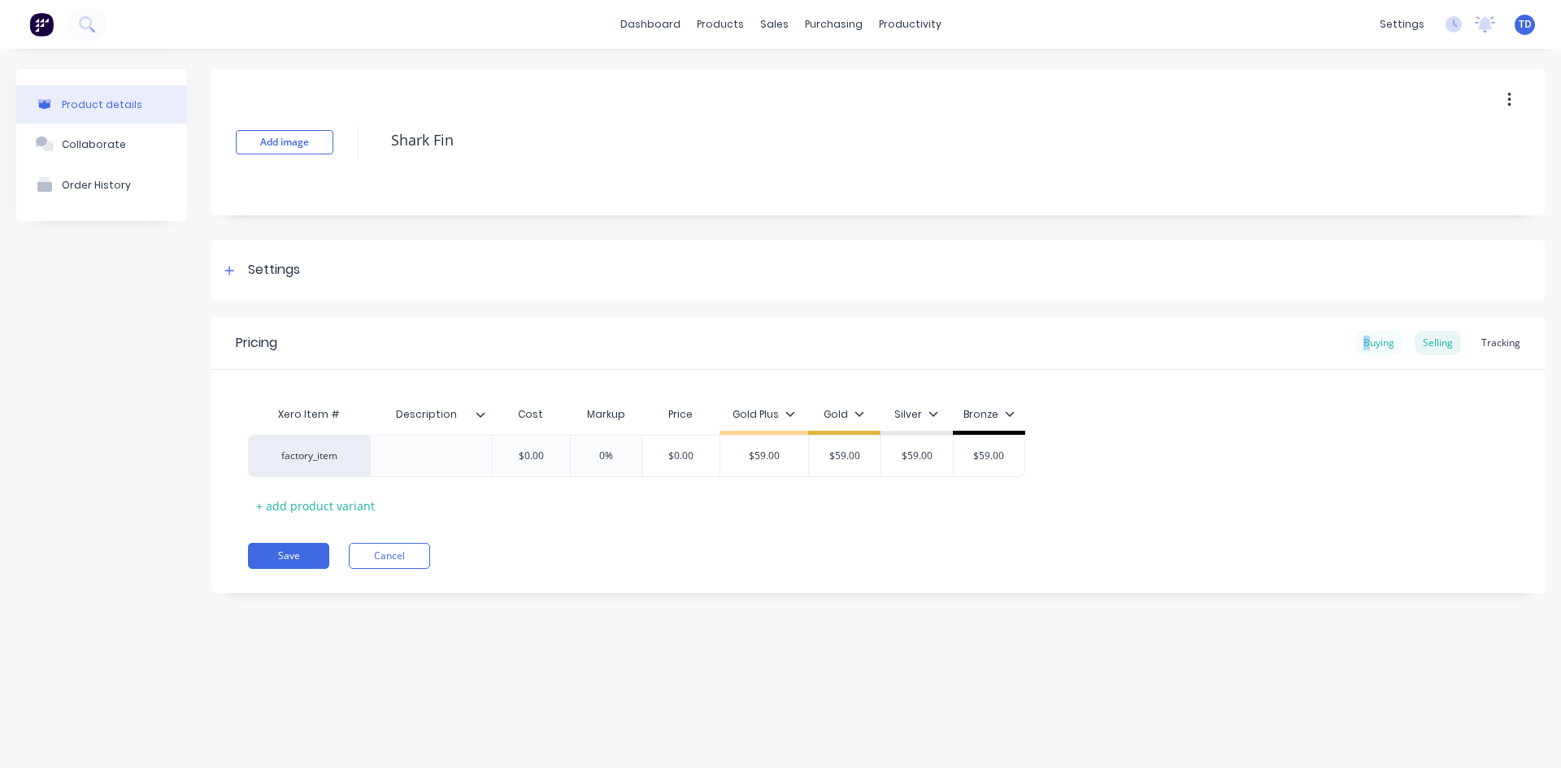
click at [1369, 340] on div "Buying" at bounding box center [1378, 343] width 47 height 24
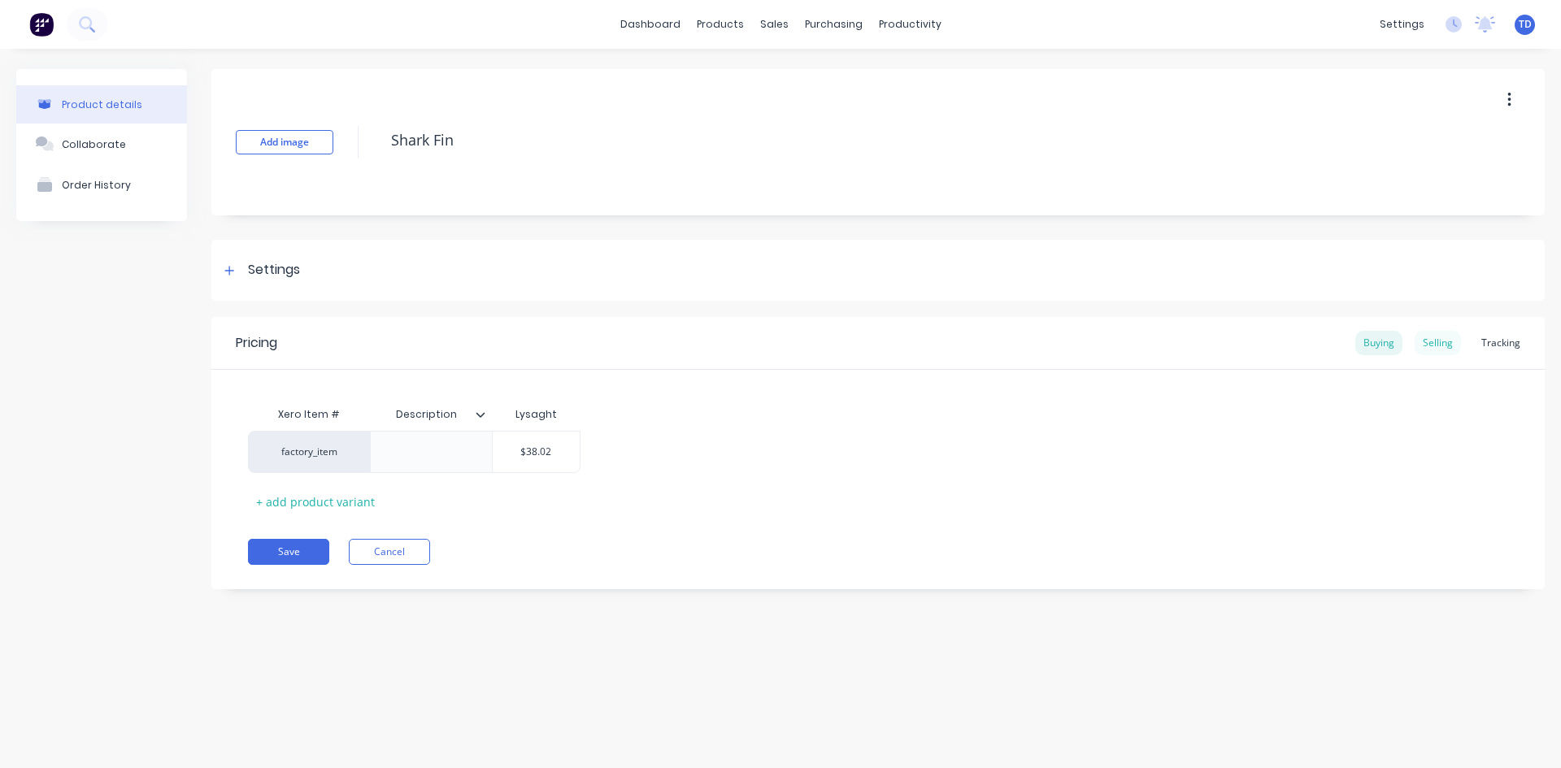
click at [1434, 338] on div "Selling" at bounding box center [1437, 343] width 46 height 24
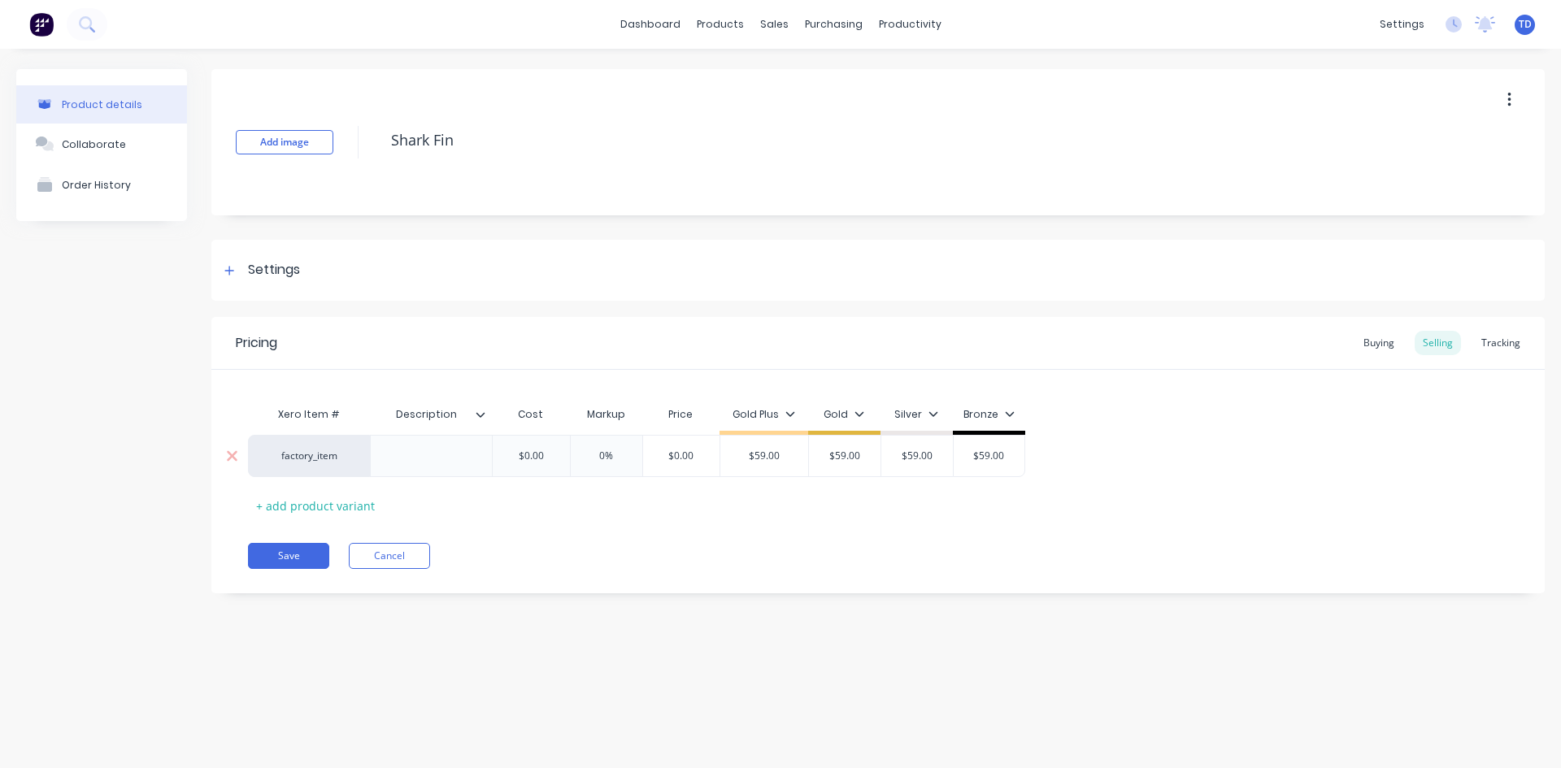
click at [545, 452] on input "$0.00" at bounding box center [530, 456] width 81 height 15
click at [440, 456] on div at bounding box center [431, 455] width 81 height 21
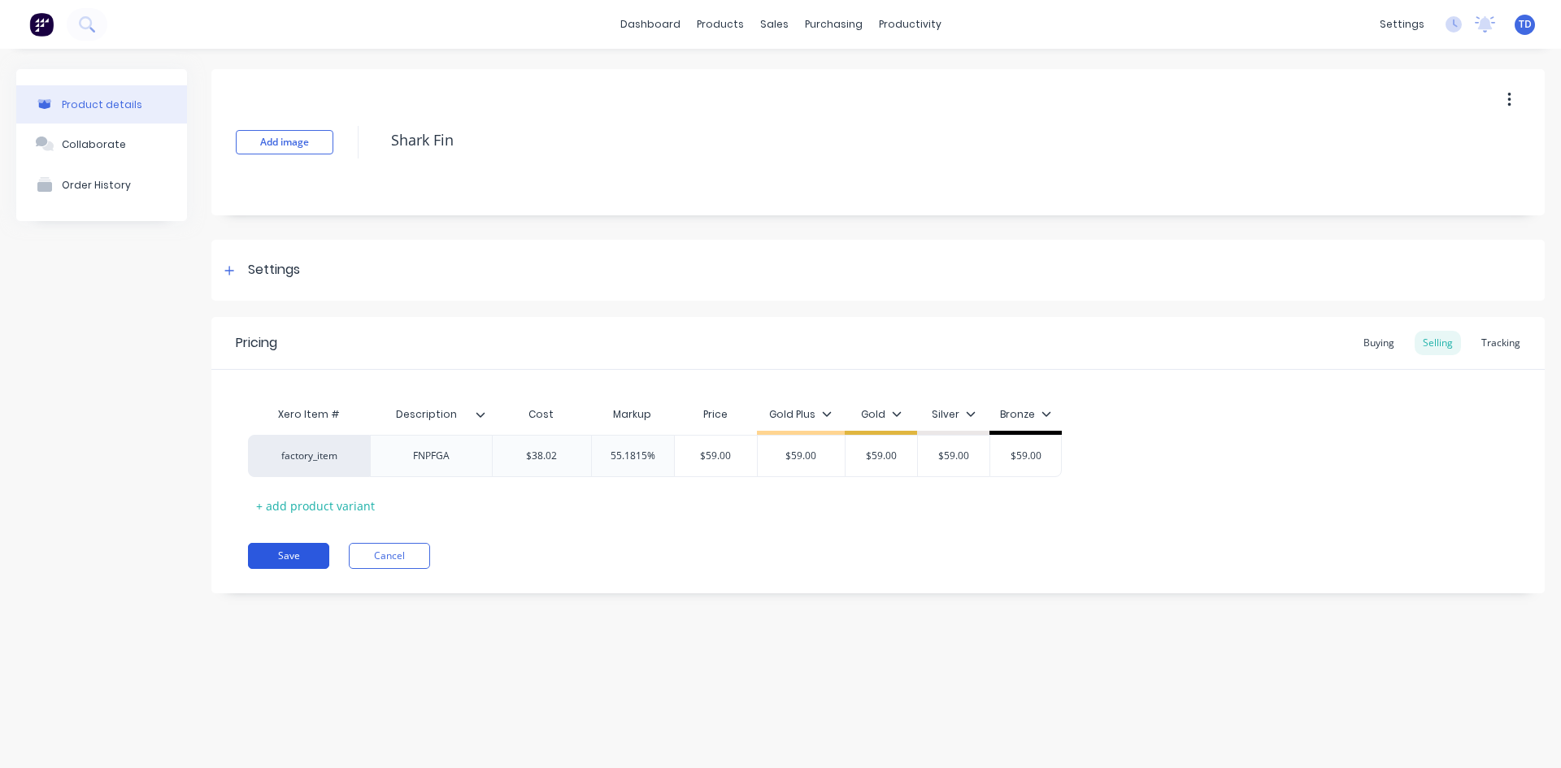
click at [272, 549] on button "Save" at bounding box center [288, 556] width 81 height 26
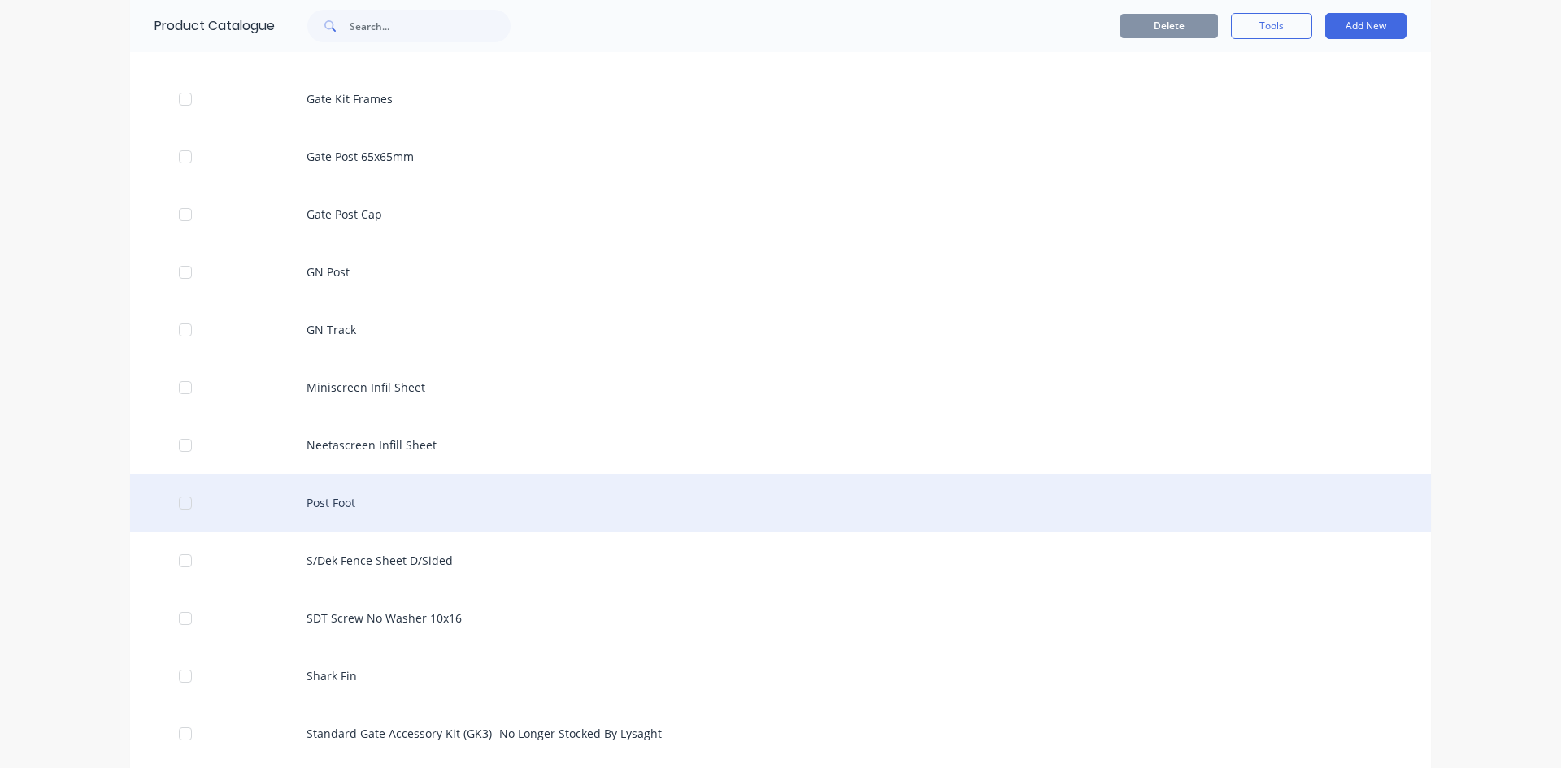
scroll to position [1300, 0]
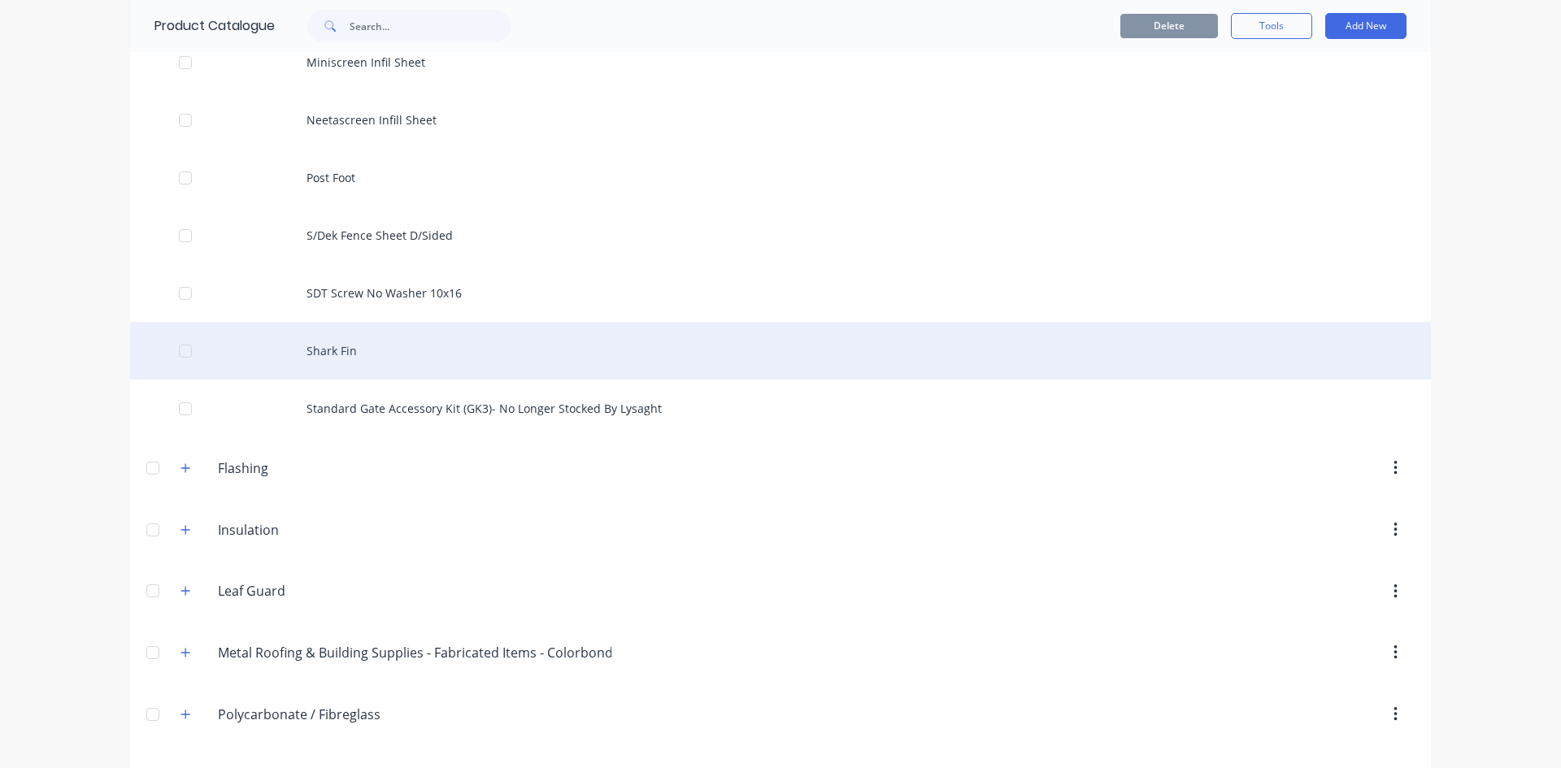
click at [349, 355] on div "Shark Fin" at bounding box center [780, 351] width 1300 height 58
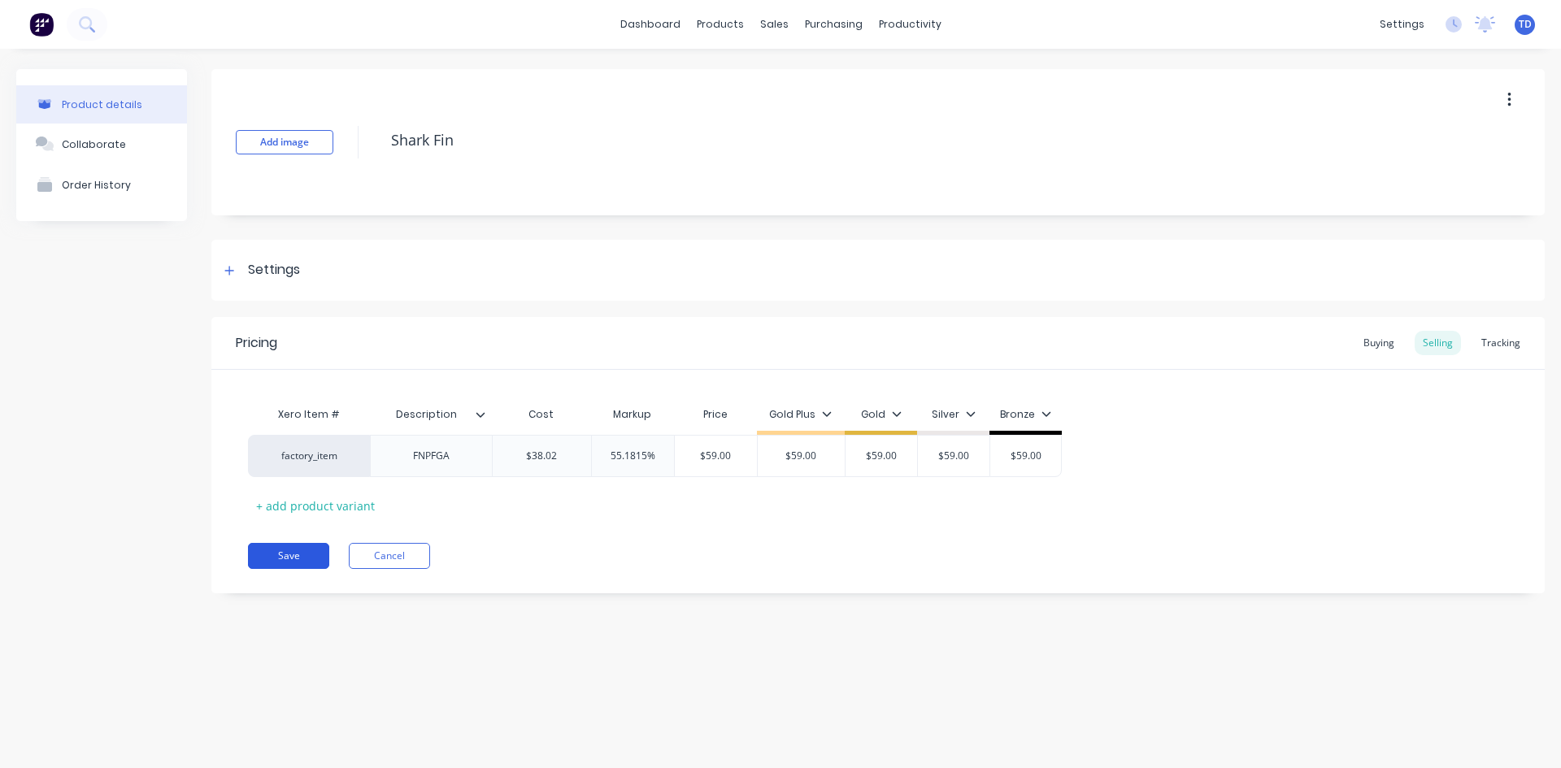
click at [279, 558] on button "Save" at bounding box center [288, 556] width 81 height 26
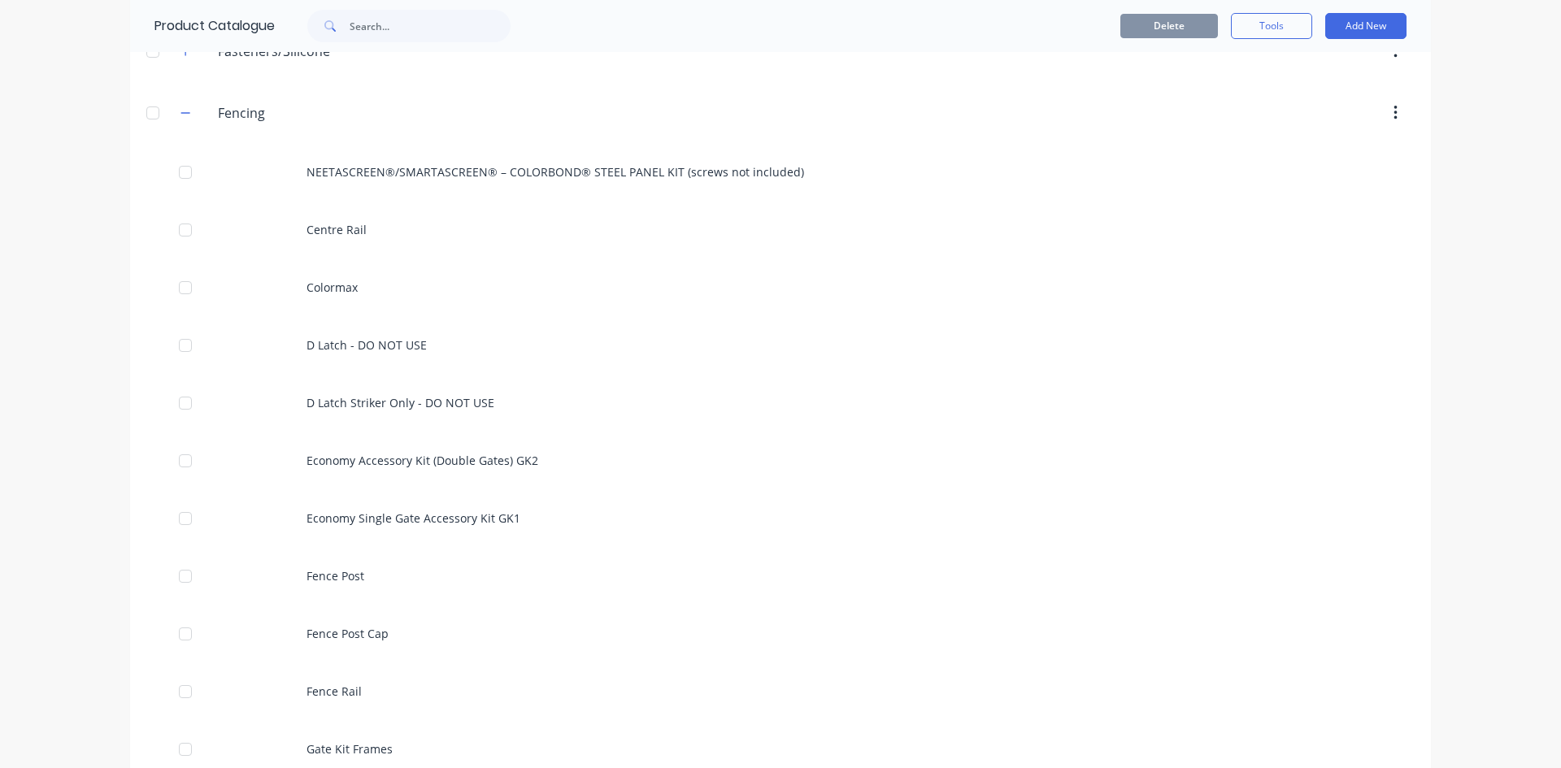
scroll to position [163, 0]
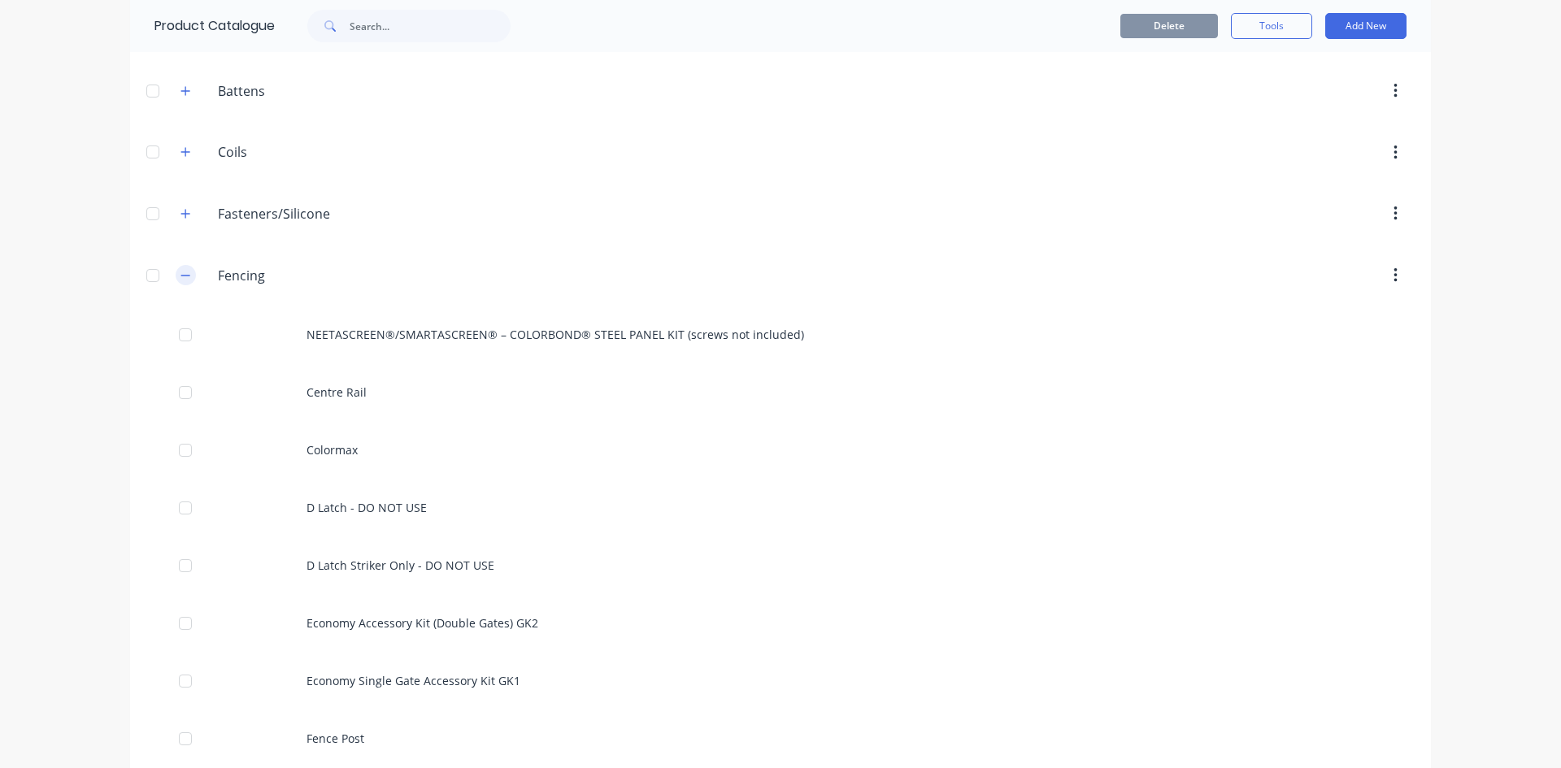
click at [188, 280] on button "button" at bounding box center [186, 275] width 20 height 20
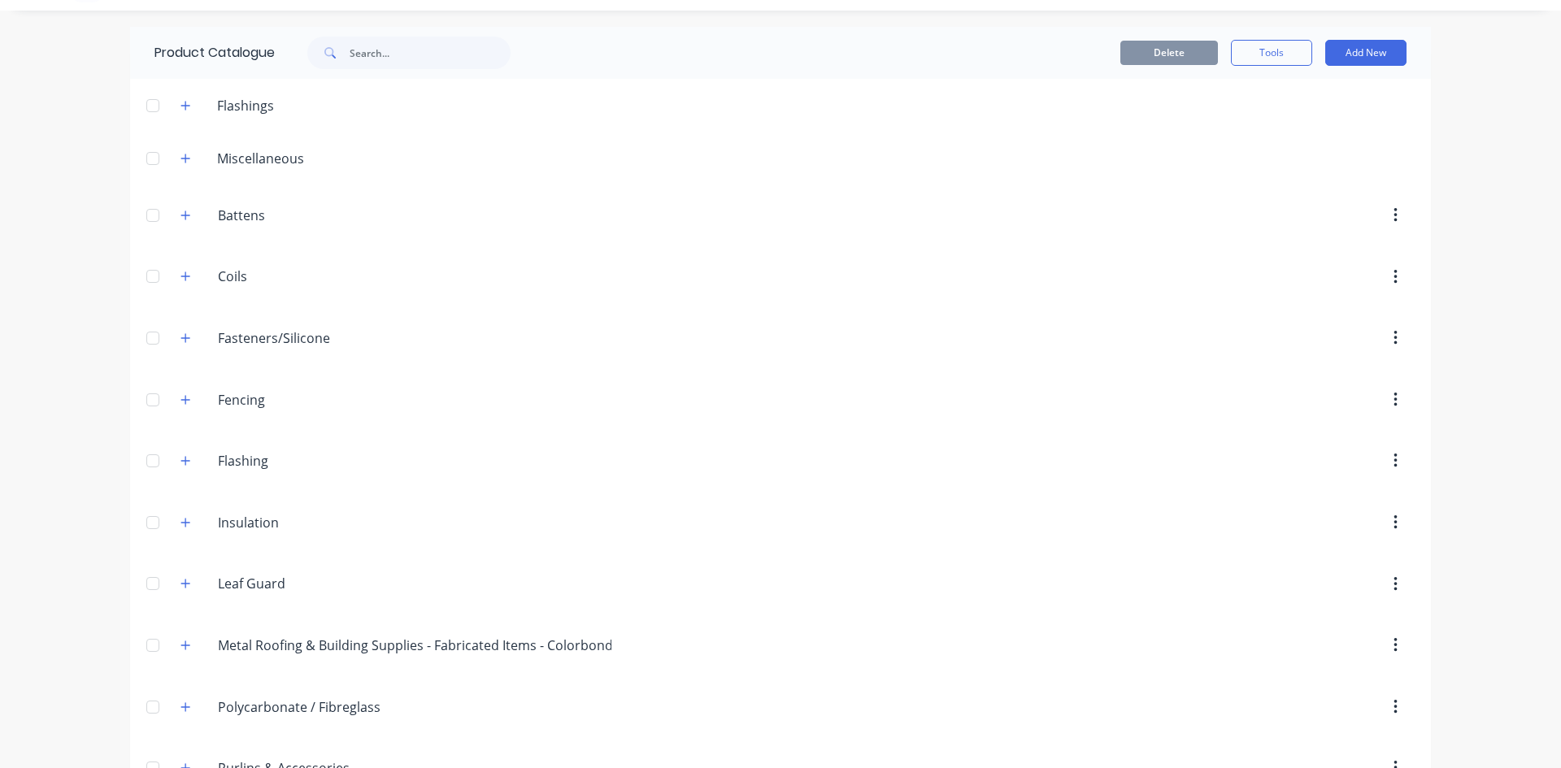
scroll to position [0, 0]
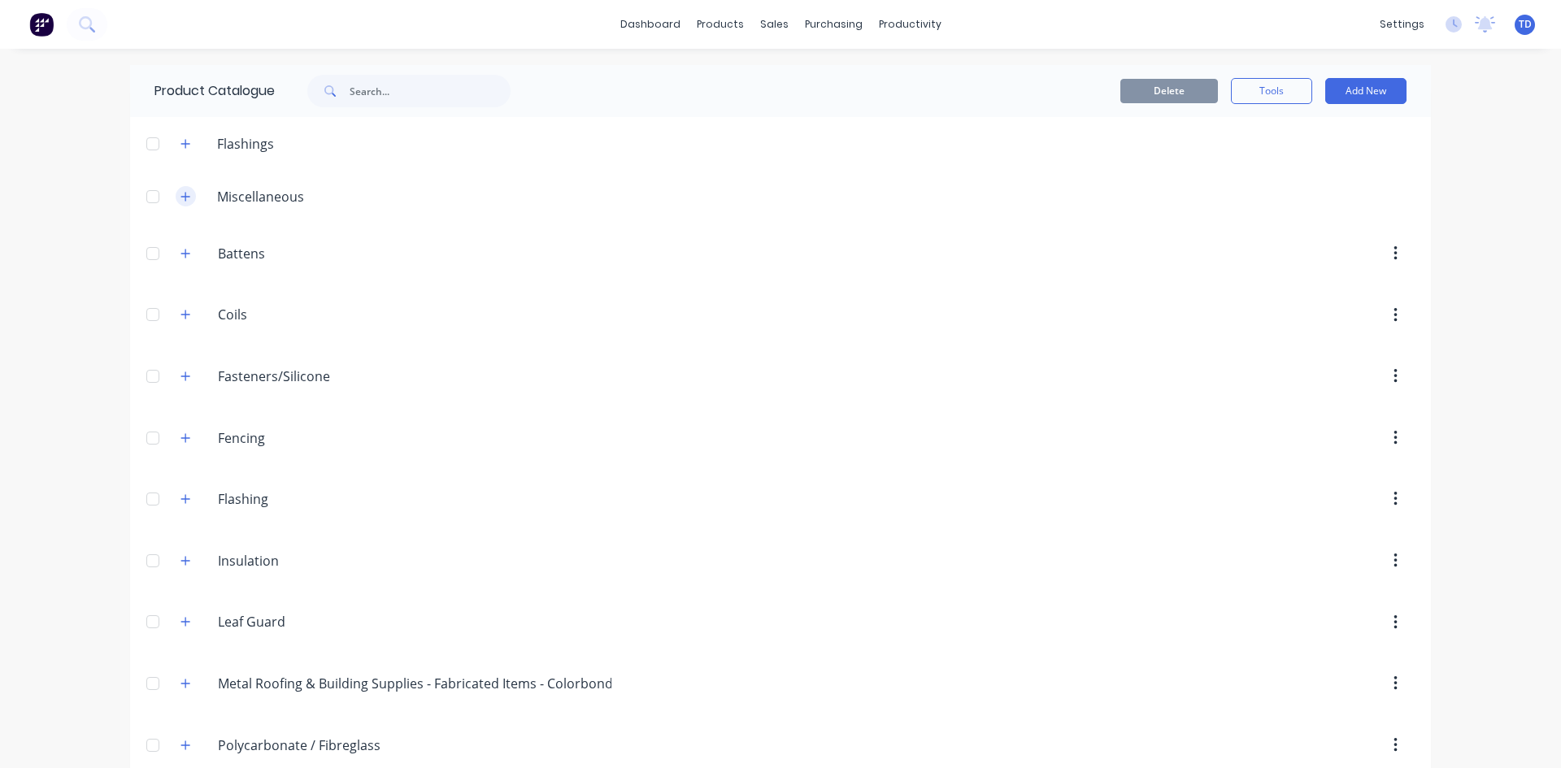
click at [186, 194] on button "button" at bounding box center [186, 196] width 20 height 20
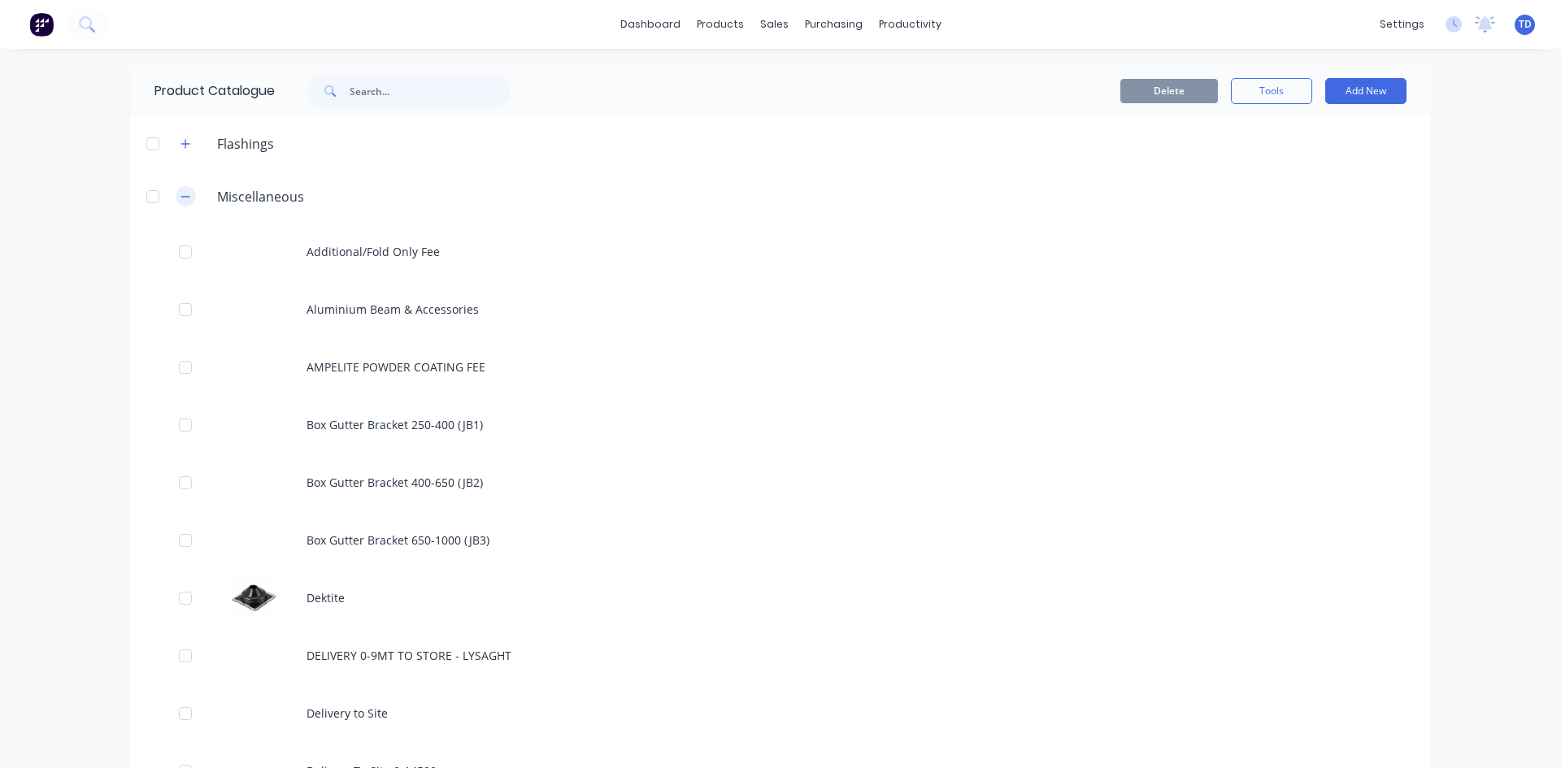
click at [176, 197] on button "button" at bounding box center [186, 196] width 20 height 20
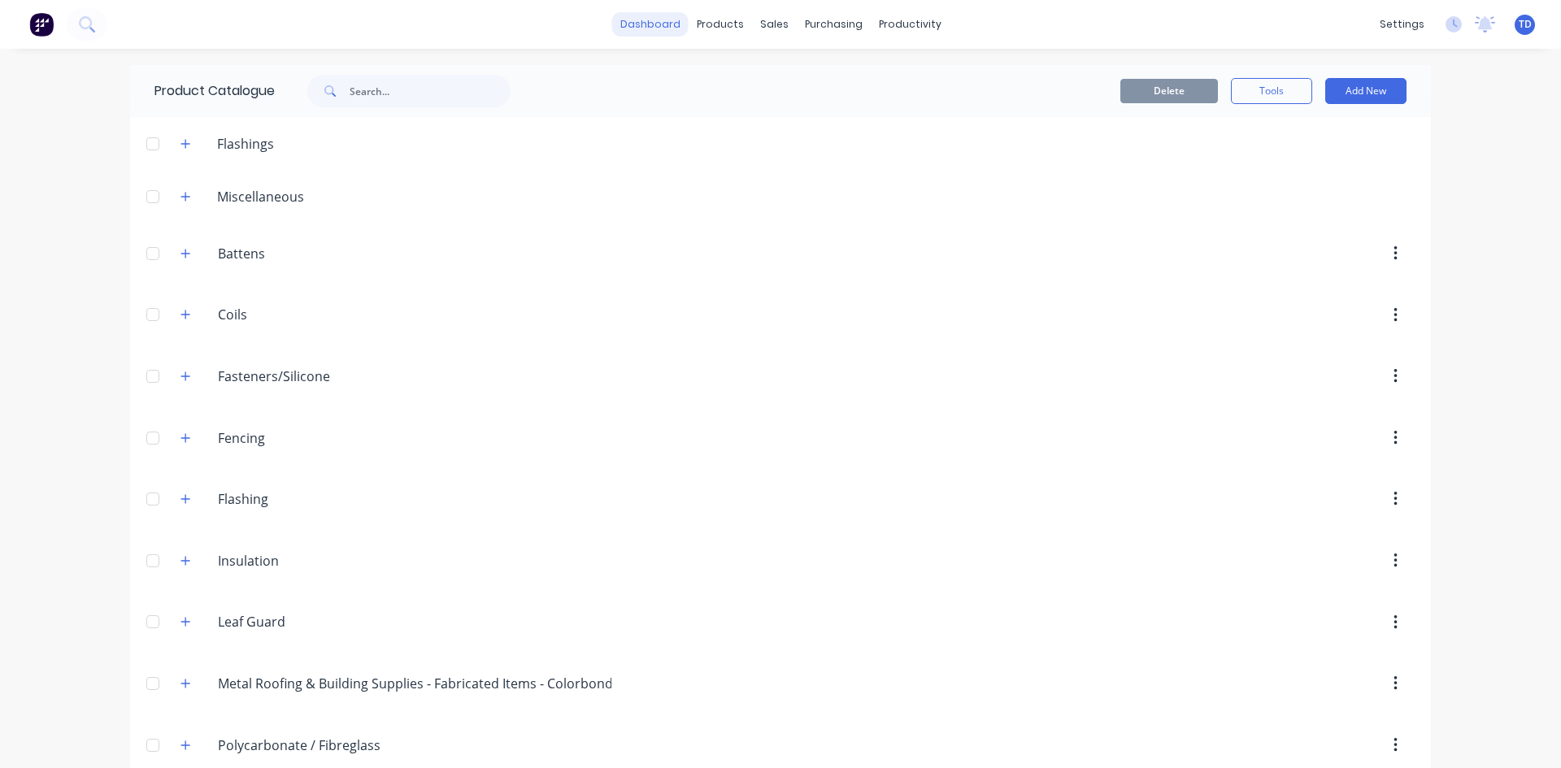
click at [664, 29] on link "dashboard" at bounding box center [650, 24] width 76 height 24
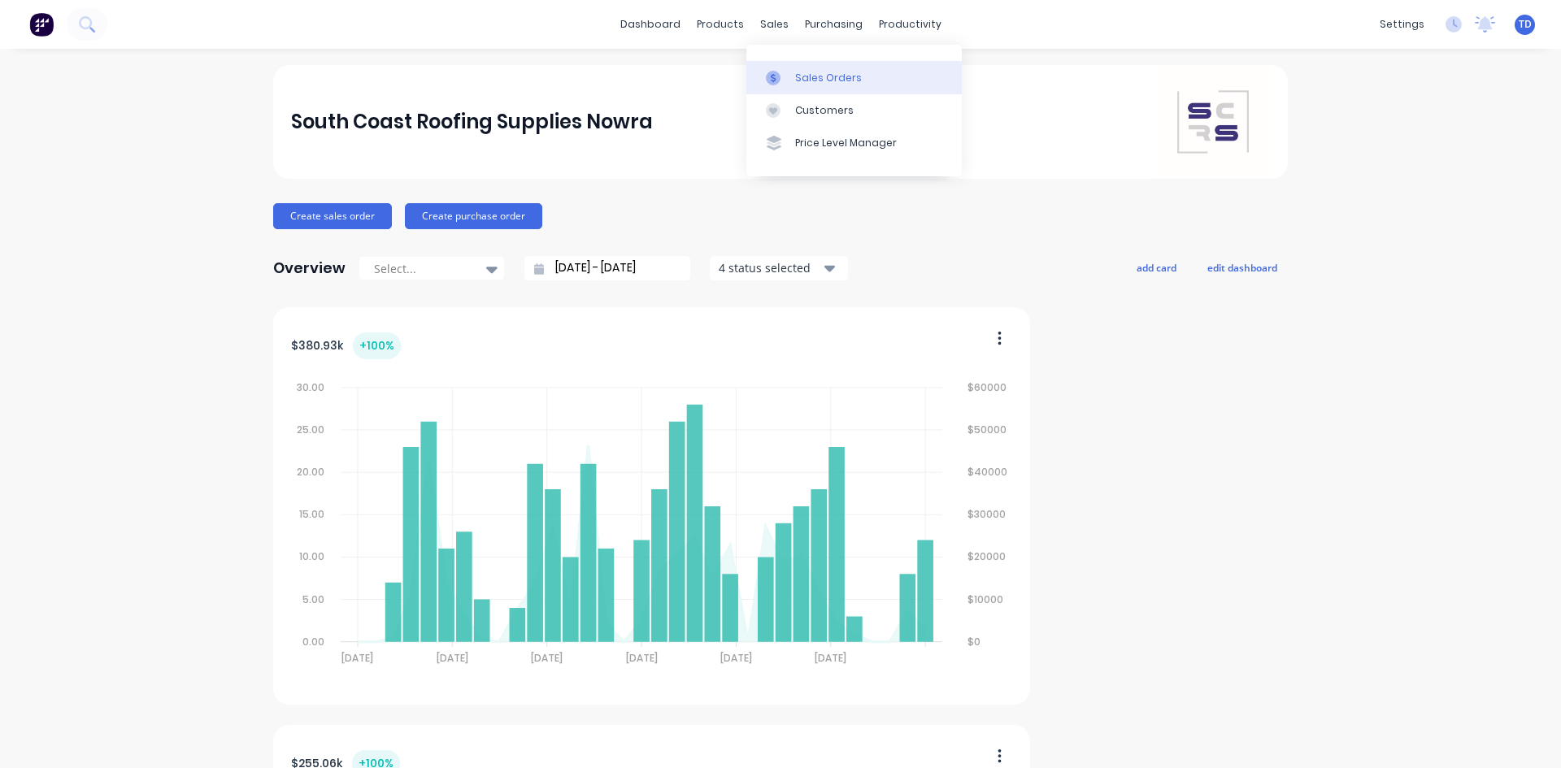
click at [803, 76] on div "Sales Orders" at bounding box center [828, 78] width 67 height 15
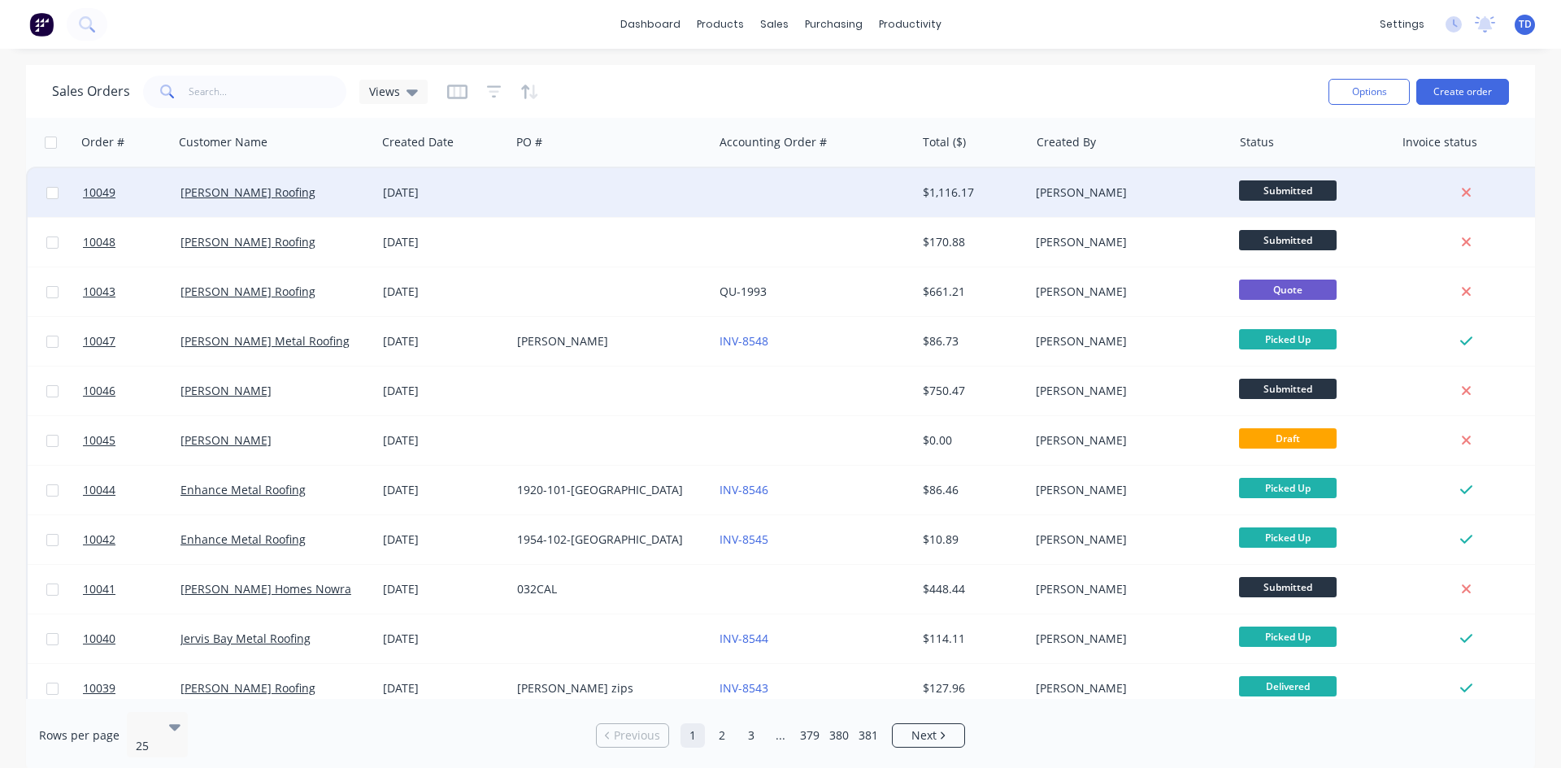
click at [857, 211] on div at bounding box center [814, 192] width 202 height 49
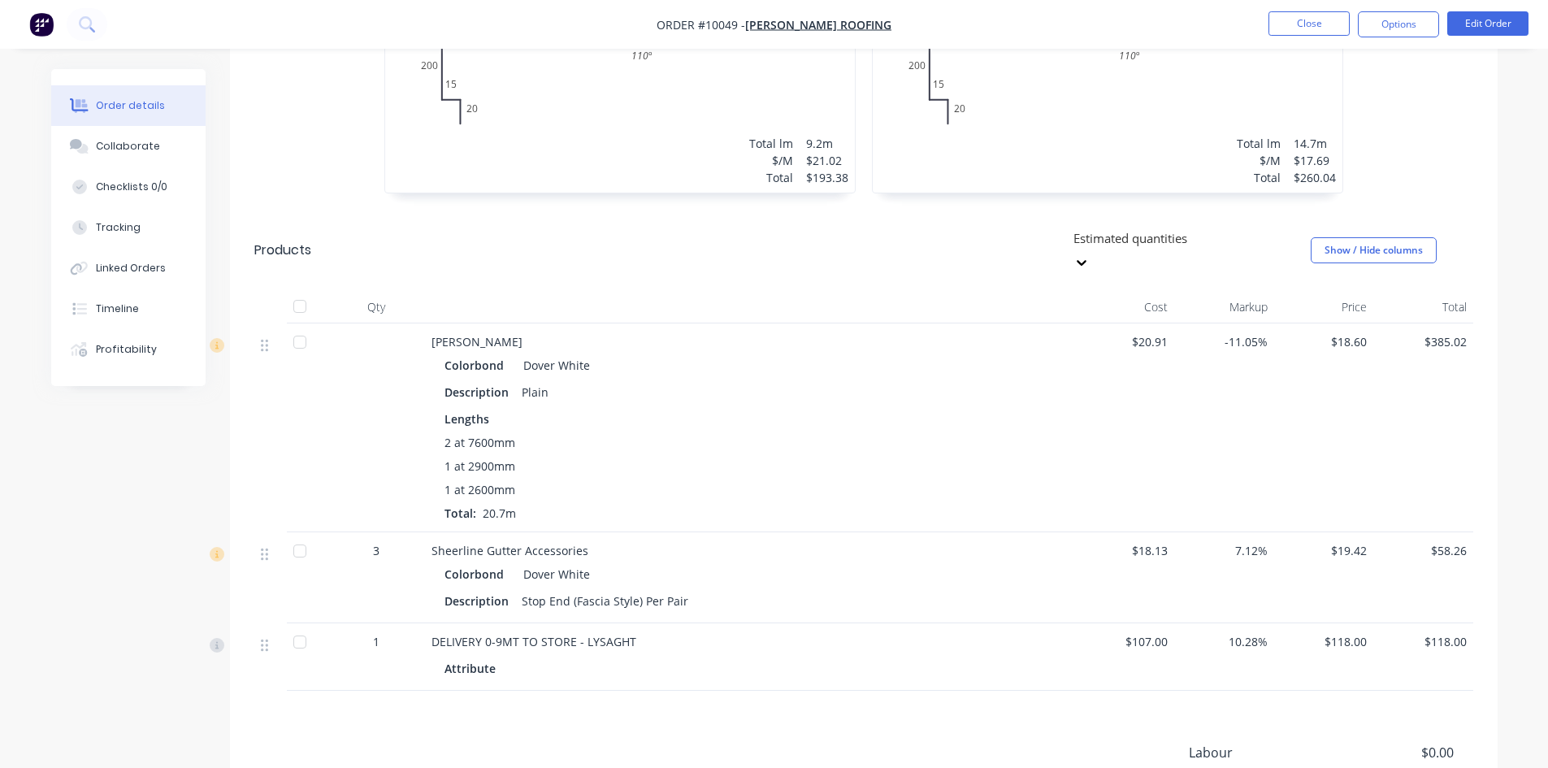
scroll to position [569, 0]
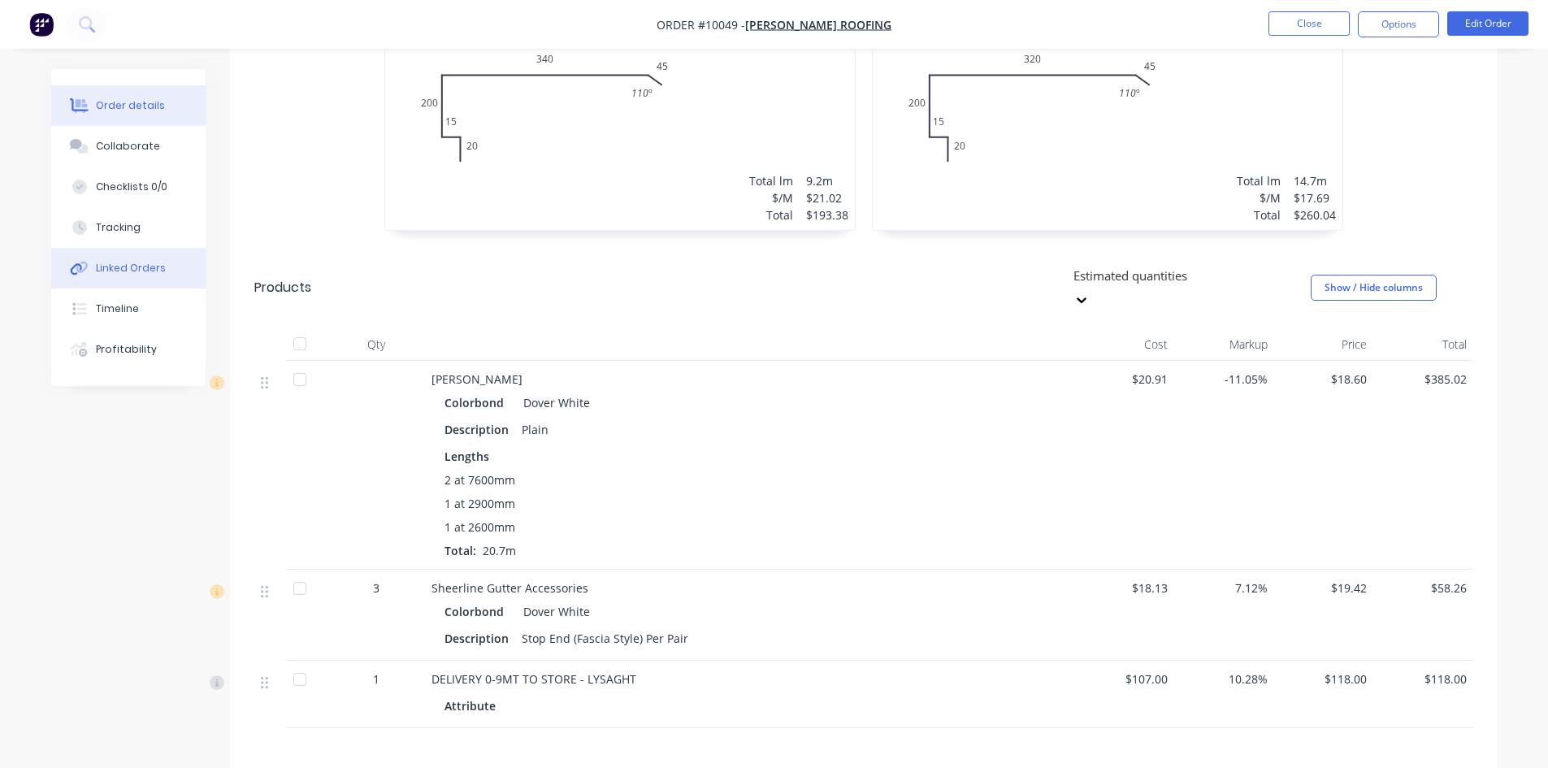
click at [137, 274] on div "Linked Orders" at bounding box center [131, 268] width 70 height 15
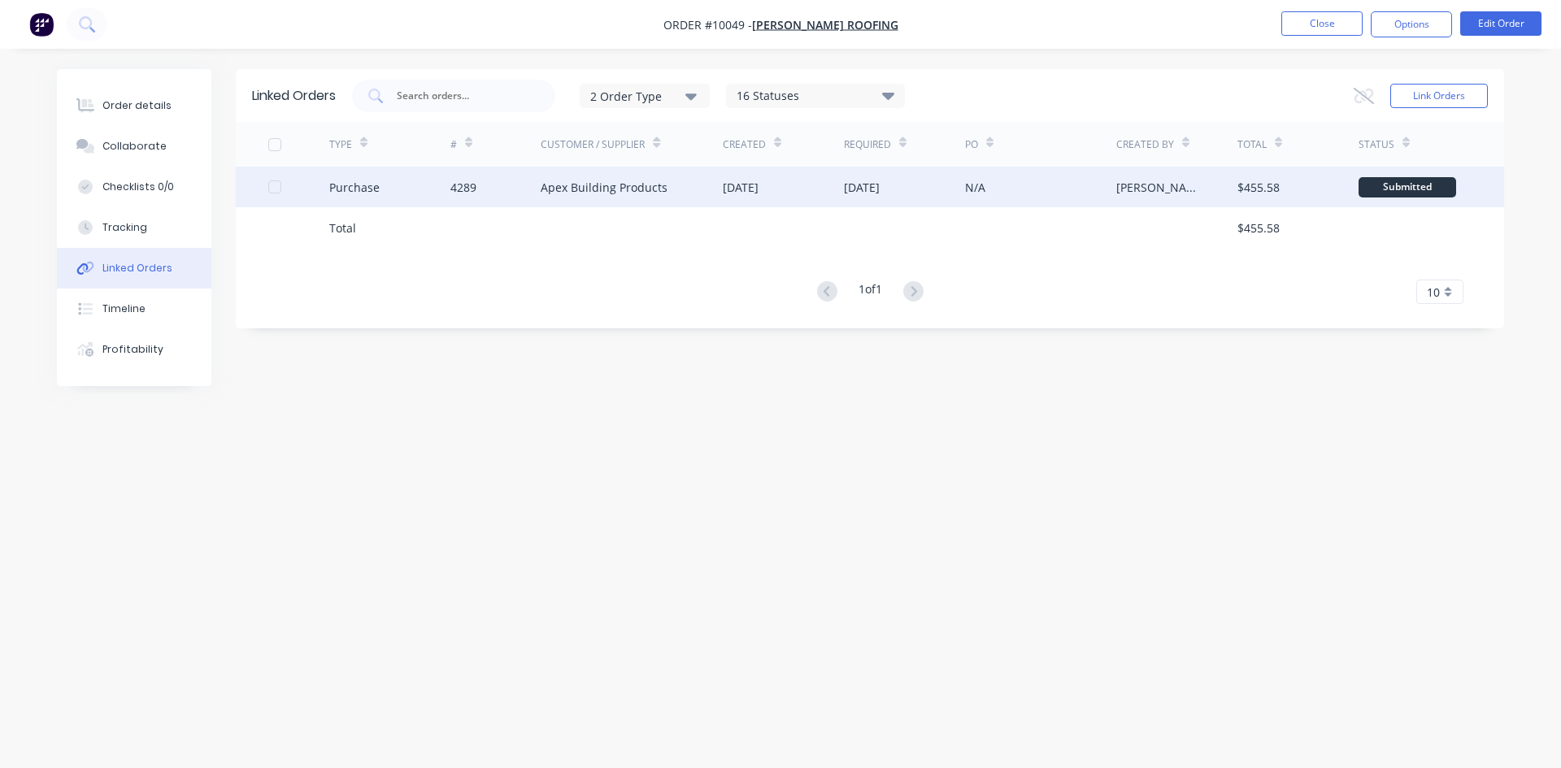
click at [688, 189] on div "Apex Building Products" at bounding box center [631, 187] width 182 height 41
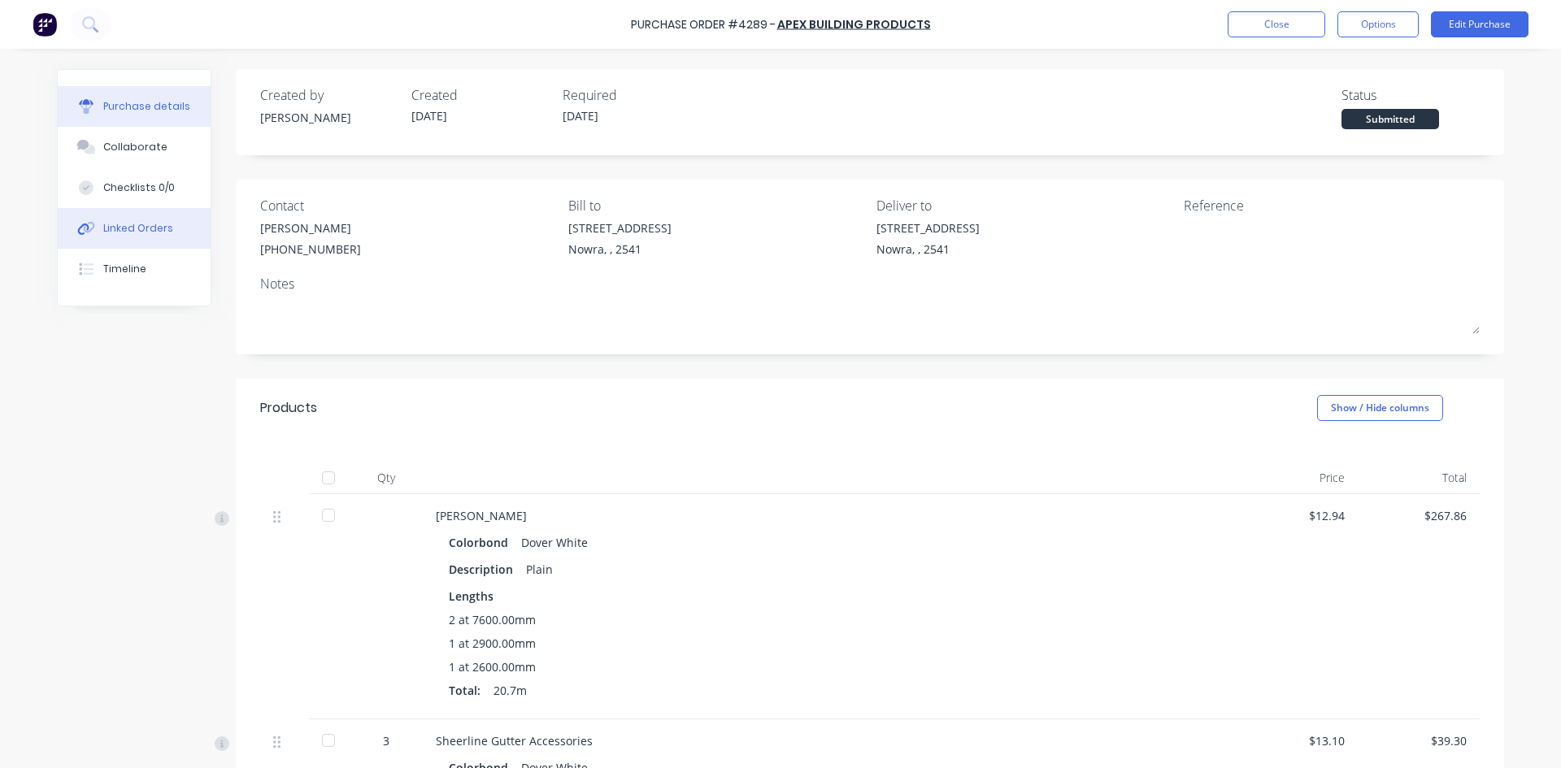
click at [134, 229] on div "Linked Orders" at bounding box center [138, 228] width 70 height 15
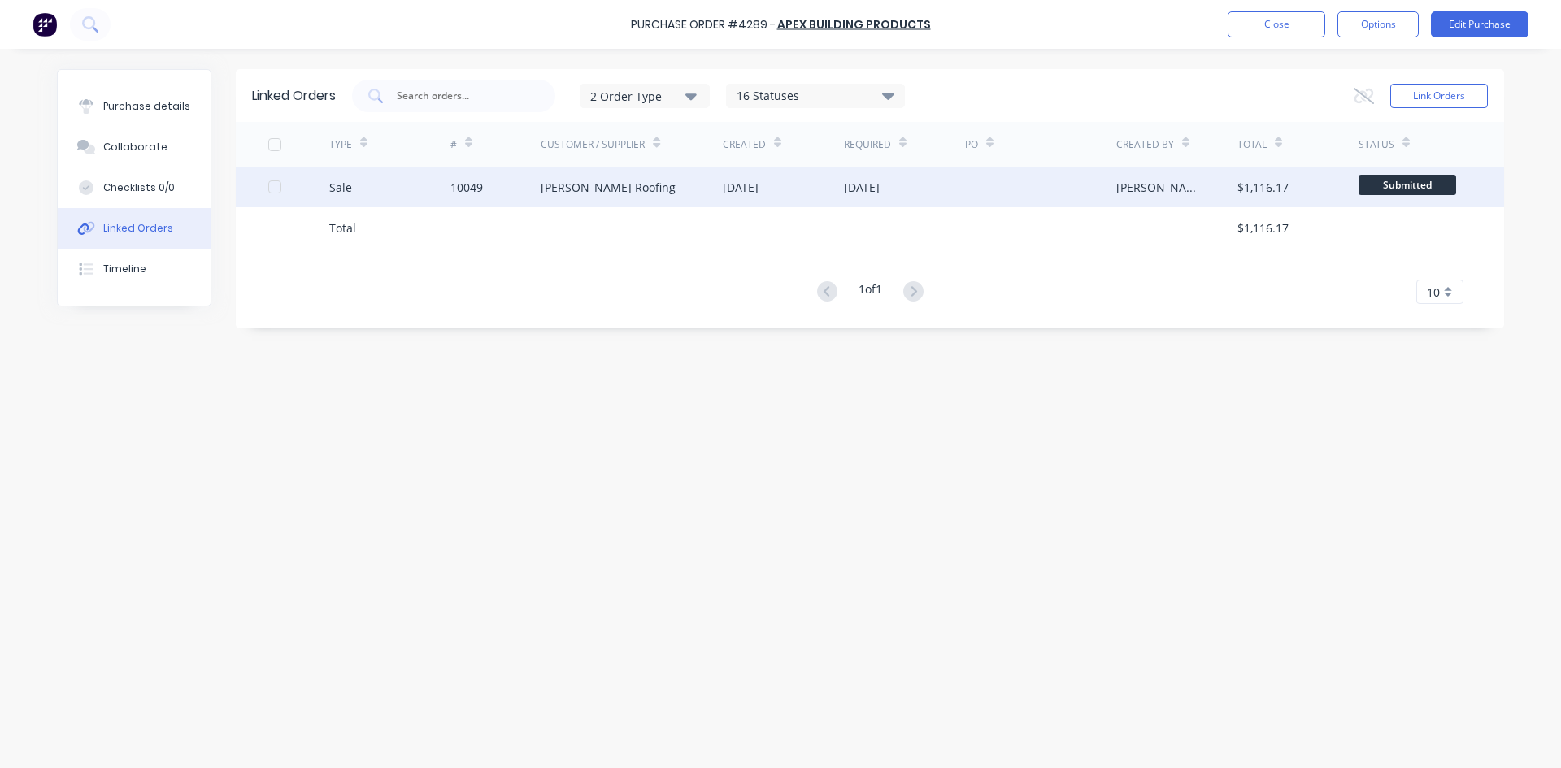
click at [823, 184] on div "07 Oct 2025" at bounding box center [783, 187] width 121 height 41
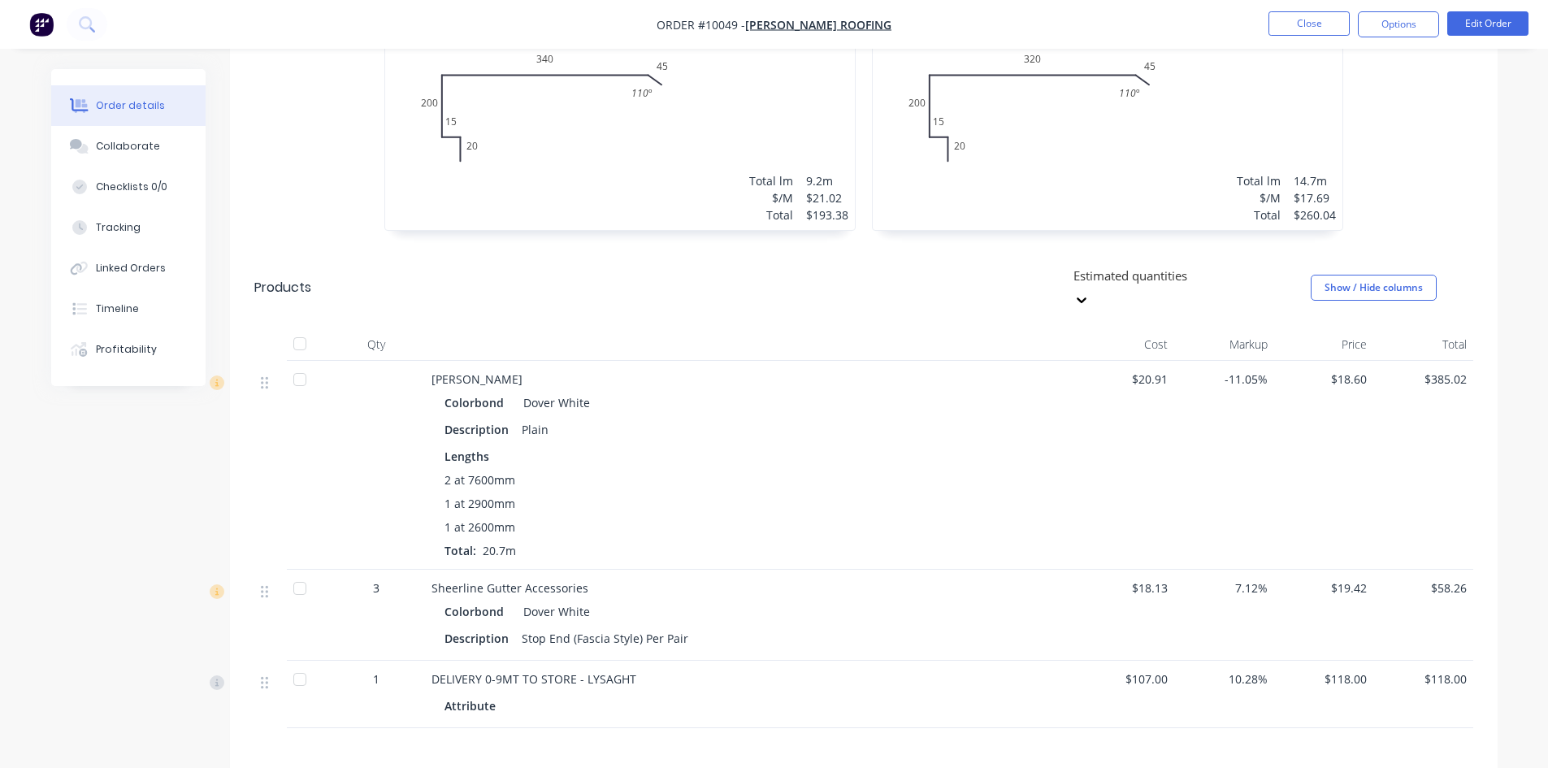
scroll to position [488, 0]
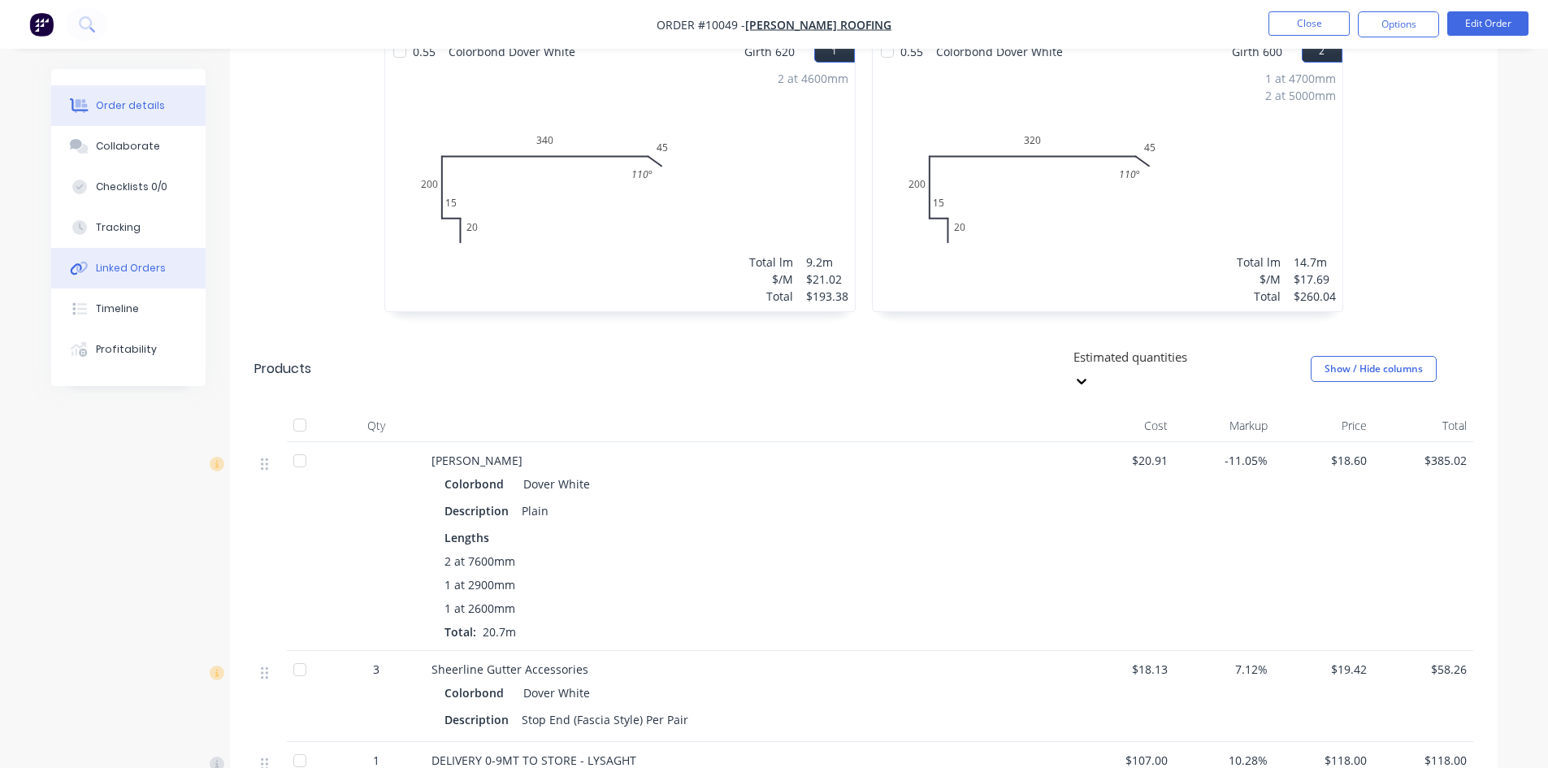
click at [142, 275] on div "Linked Orders" at bounding box center [131, 268] width 70 height 15
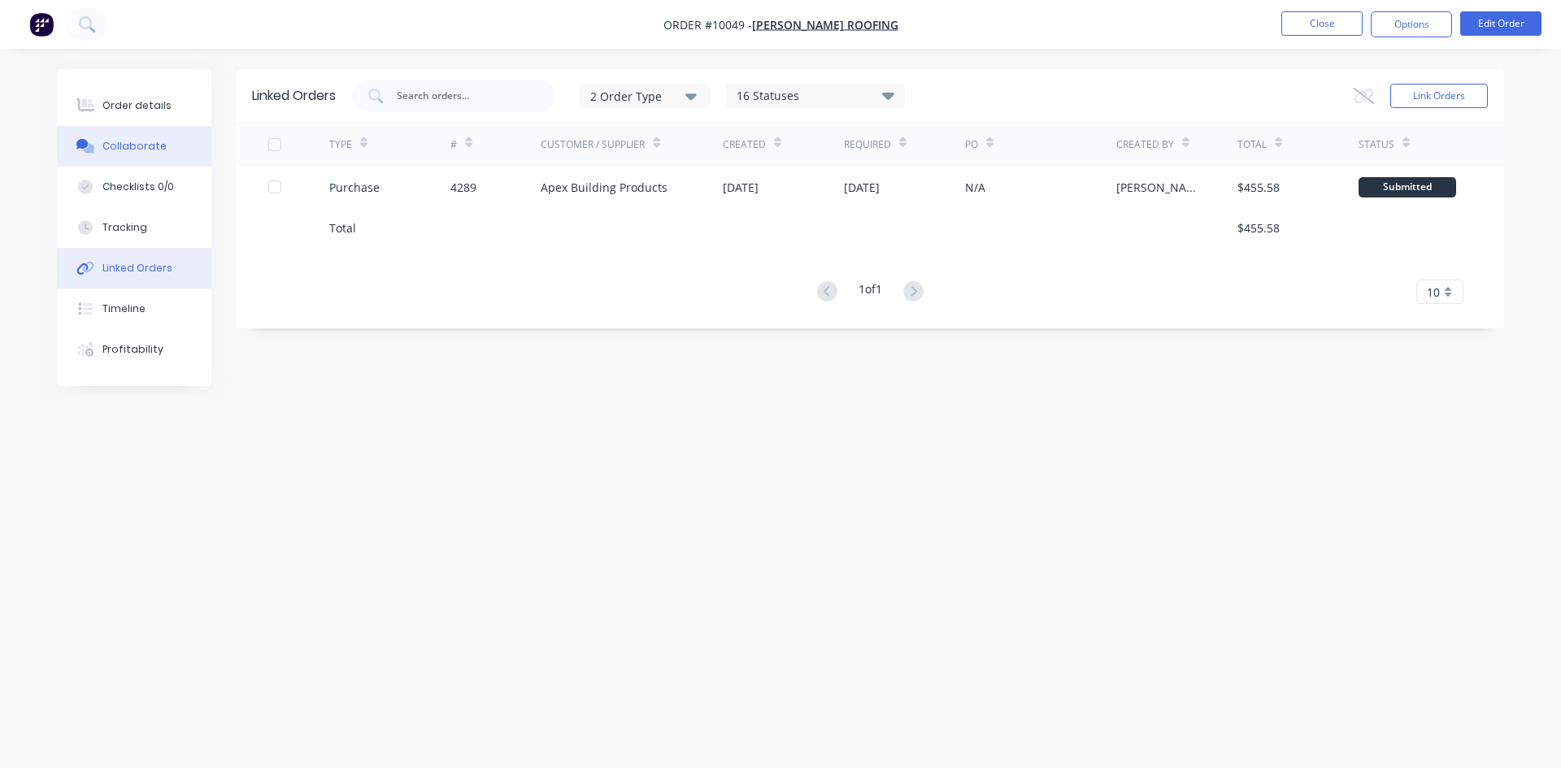
click at [158, 141] on div "Collaborate" at bounding box center [134, 146] width 64 height 15
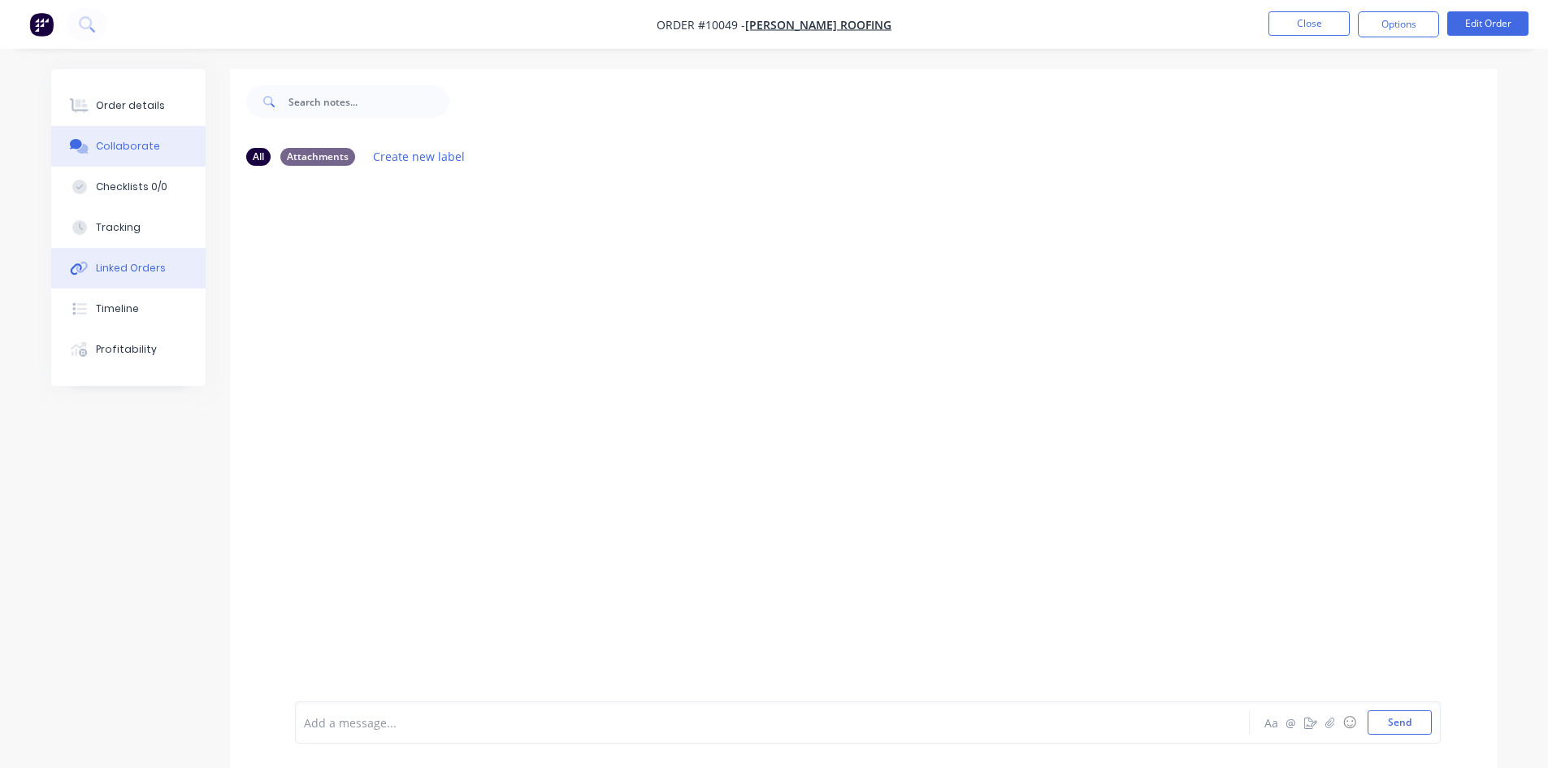
click at [145, 265] on div "Linked Orders" at bounding box center [131, 268] width 70 height 15
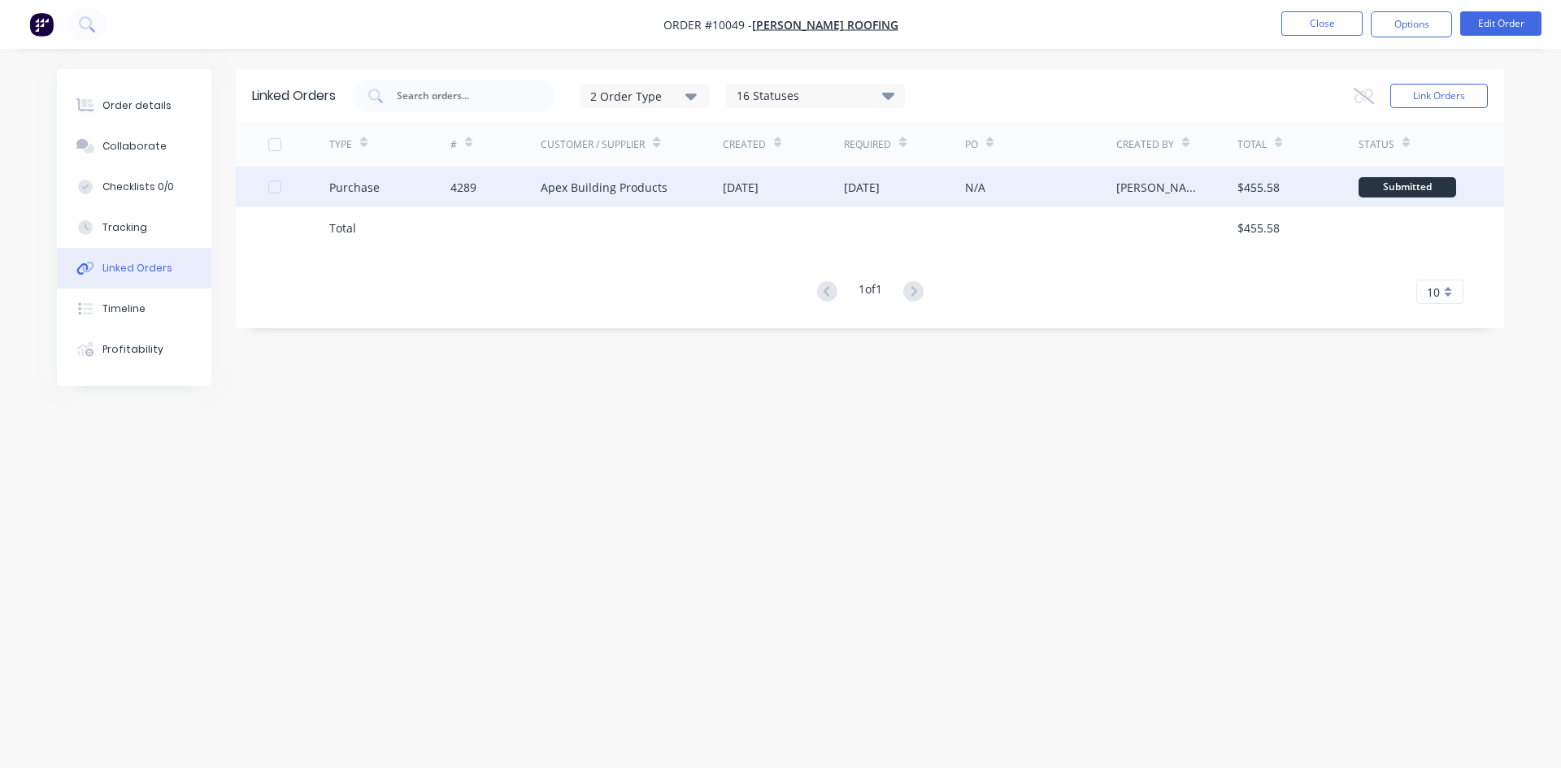
click at [624, 197] on div "Apex Building Products" at bounding box center [631, 187] width 182 height 41
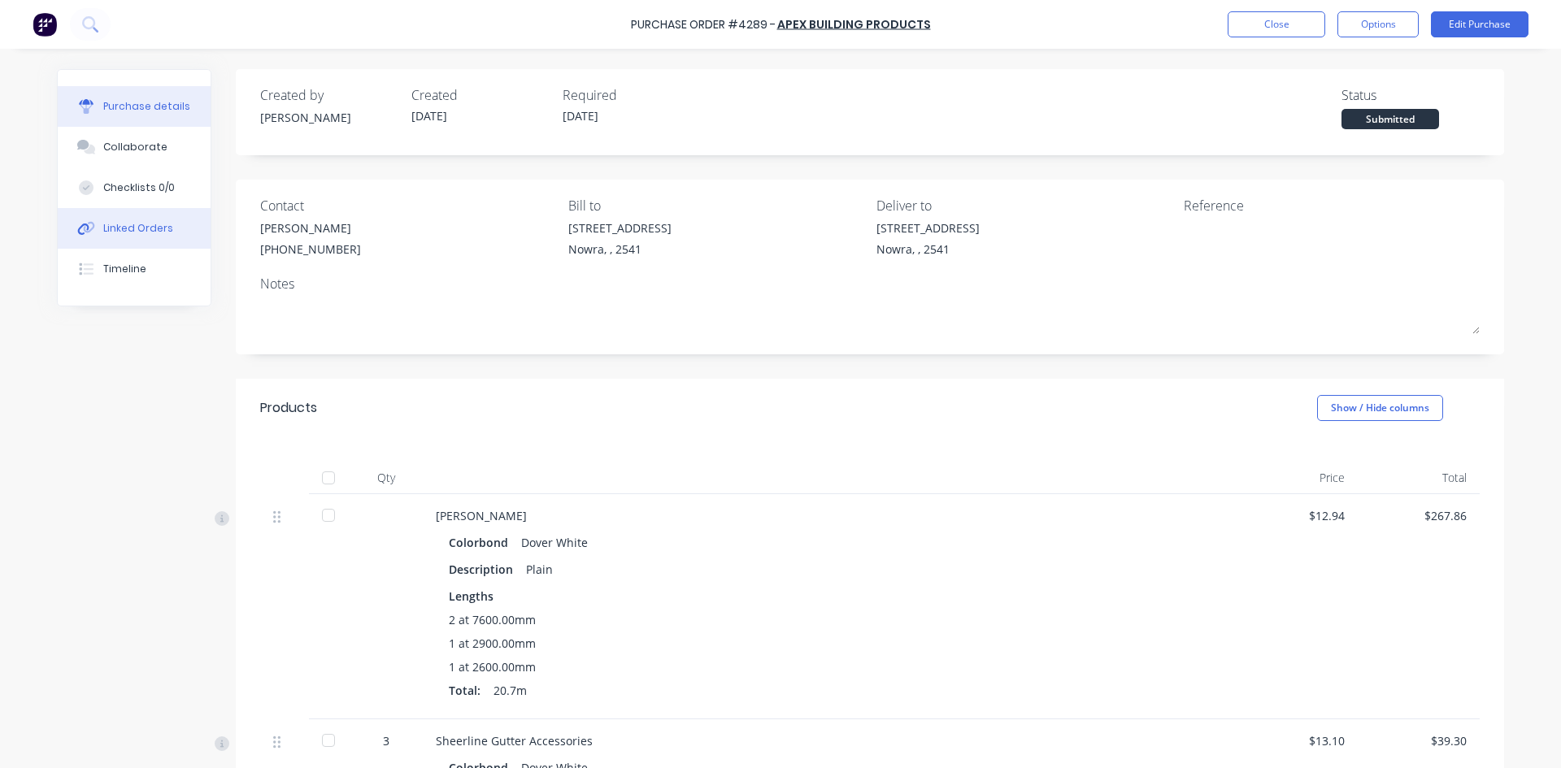
click at [141, 231] on div "Linked Orders" at bounding box center [138, 228] width 70 height 15
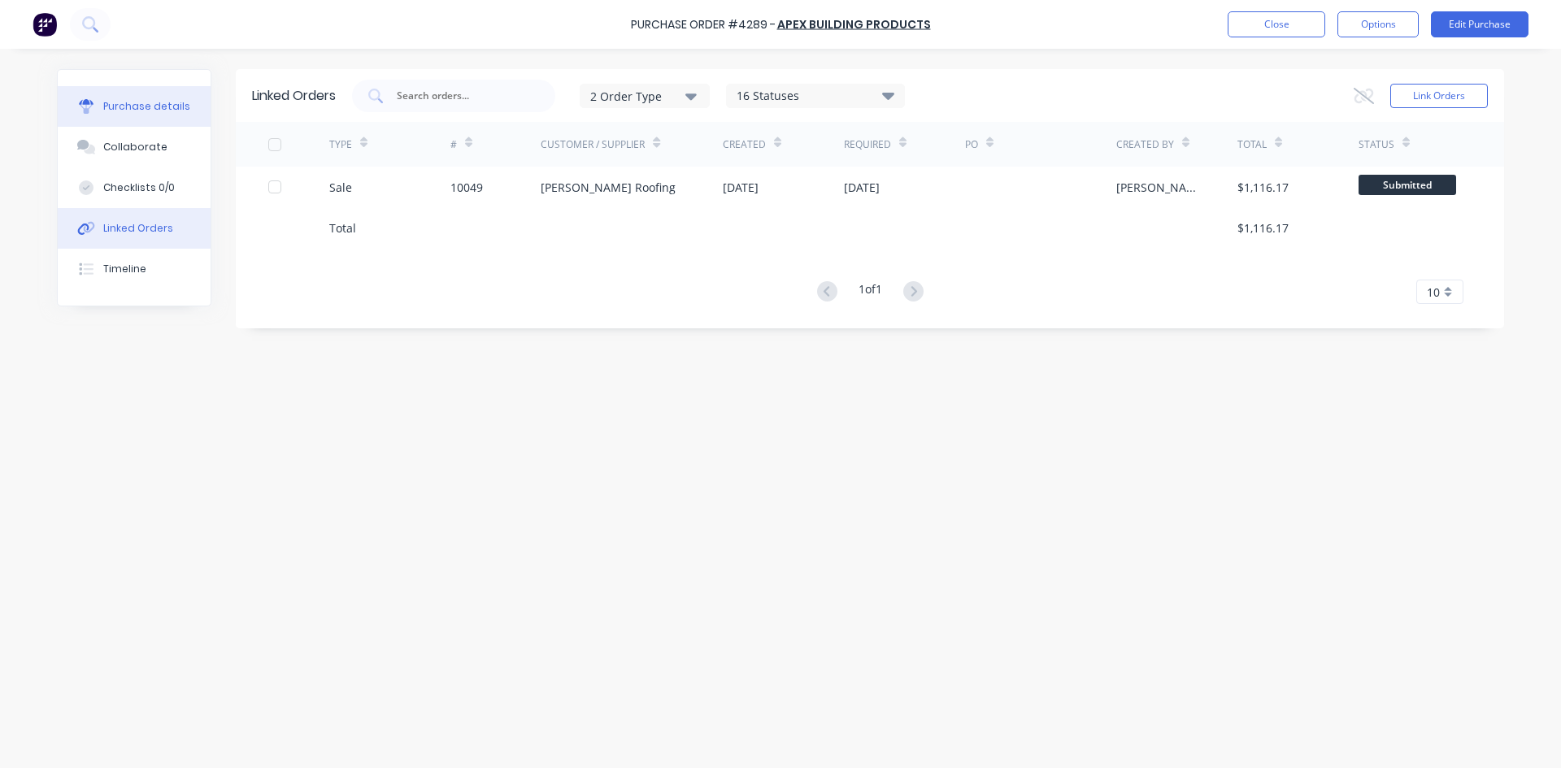
click at [151, 105] on div "Purchase details" at bounding box center [146, 106] width 87 height 15
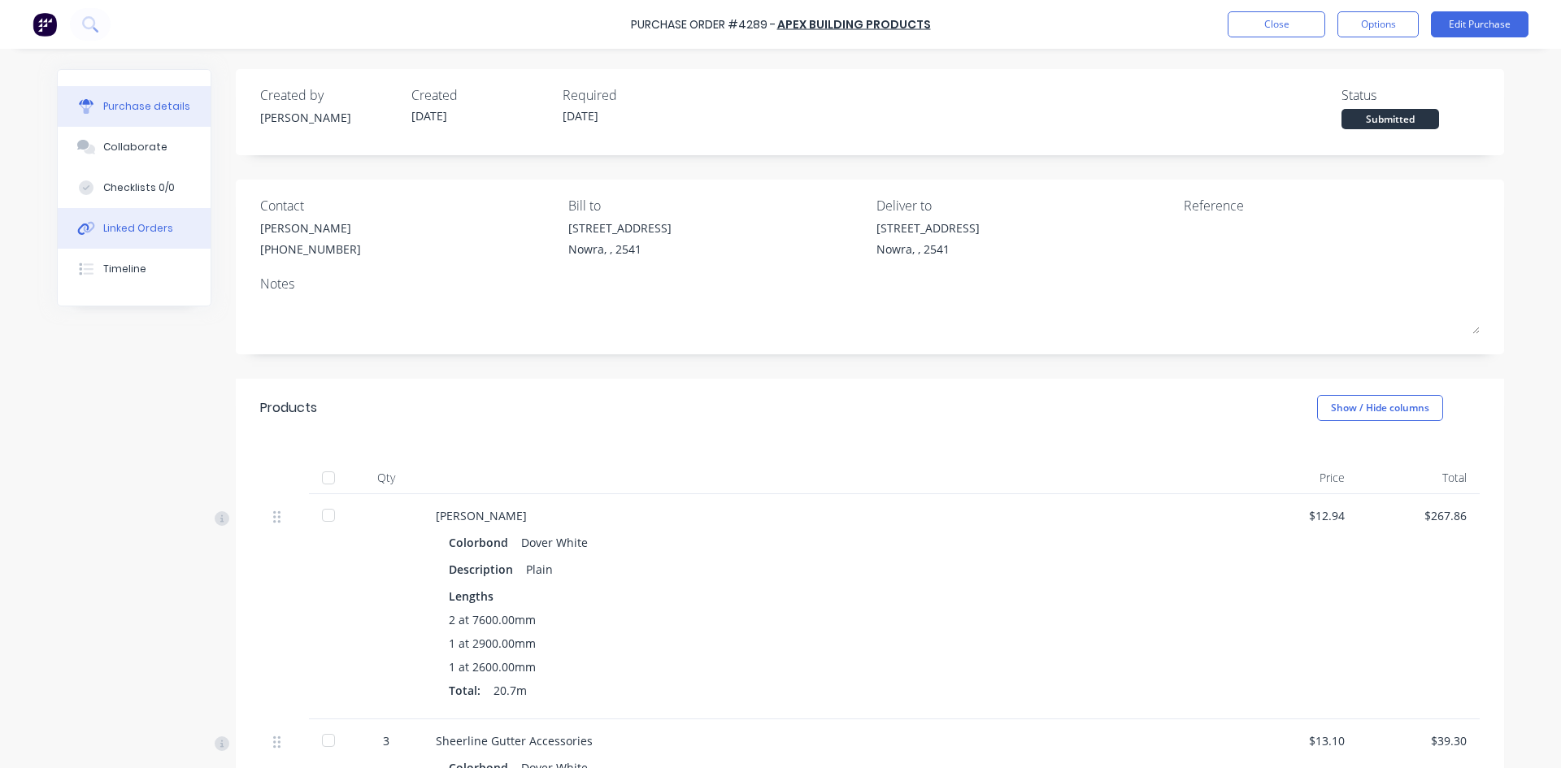
click at [128, 232] on div "Linked Orders" at bounding box center [138, 228] width 70 height 15
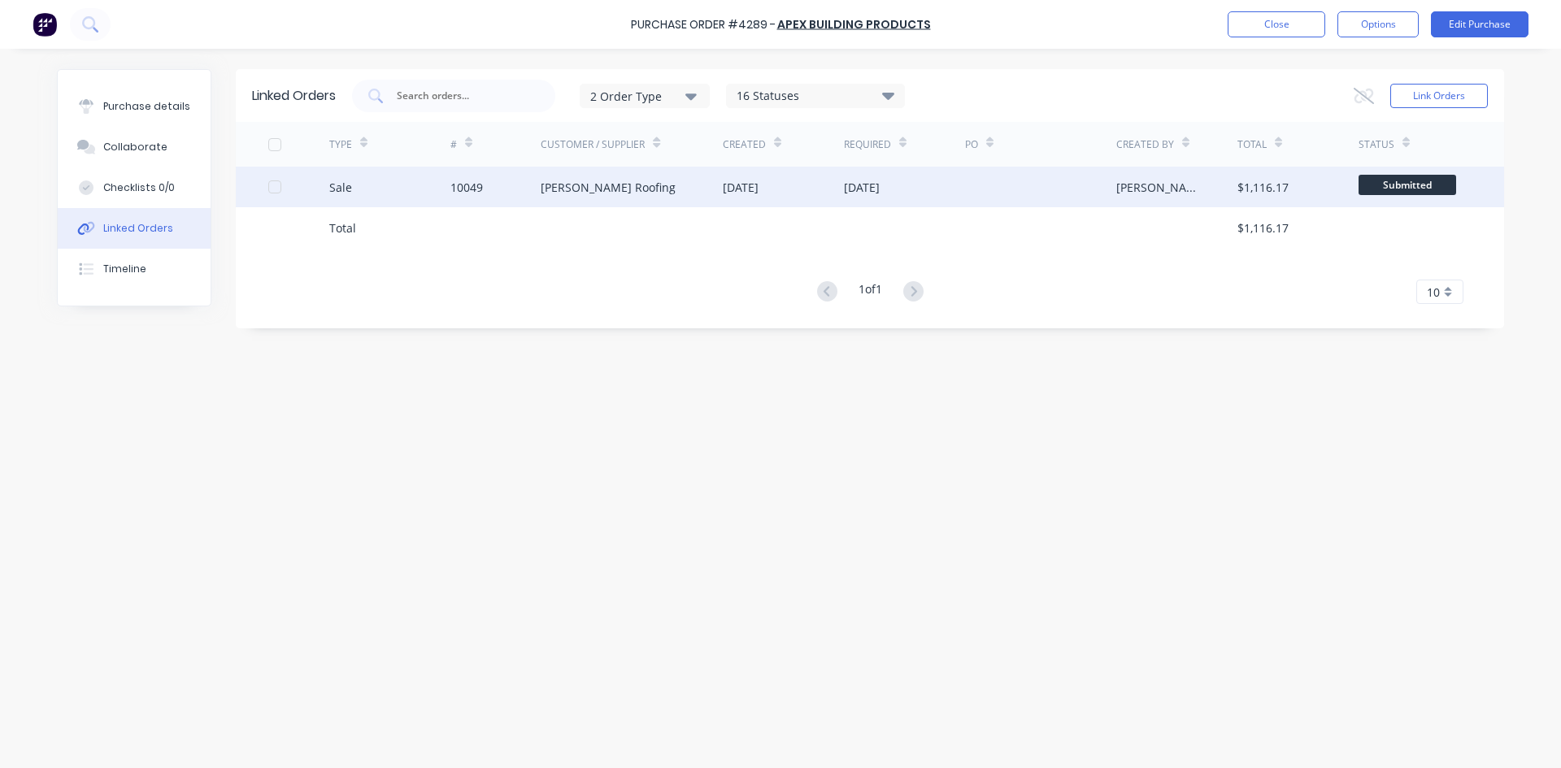
click at [658, 191] on div "[PERSON_NAME] Roofing" at bounding box center [631, 187] width 182 height 41
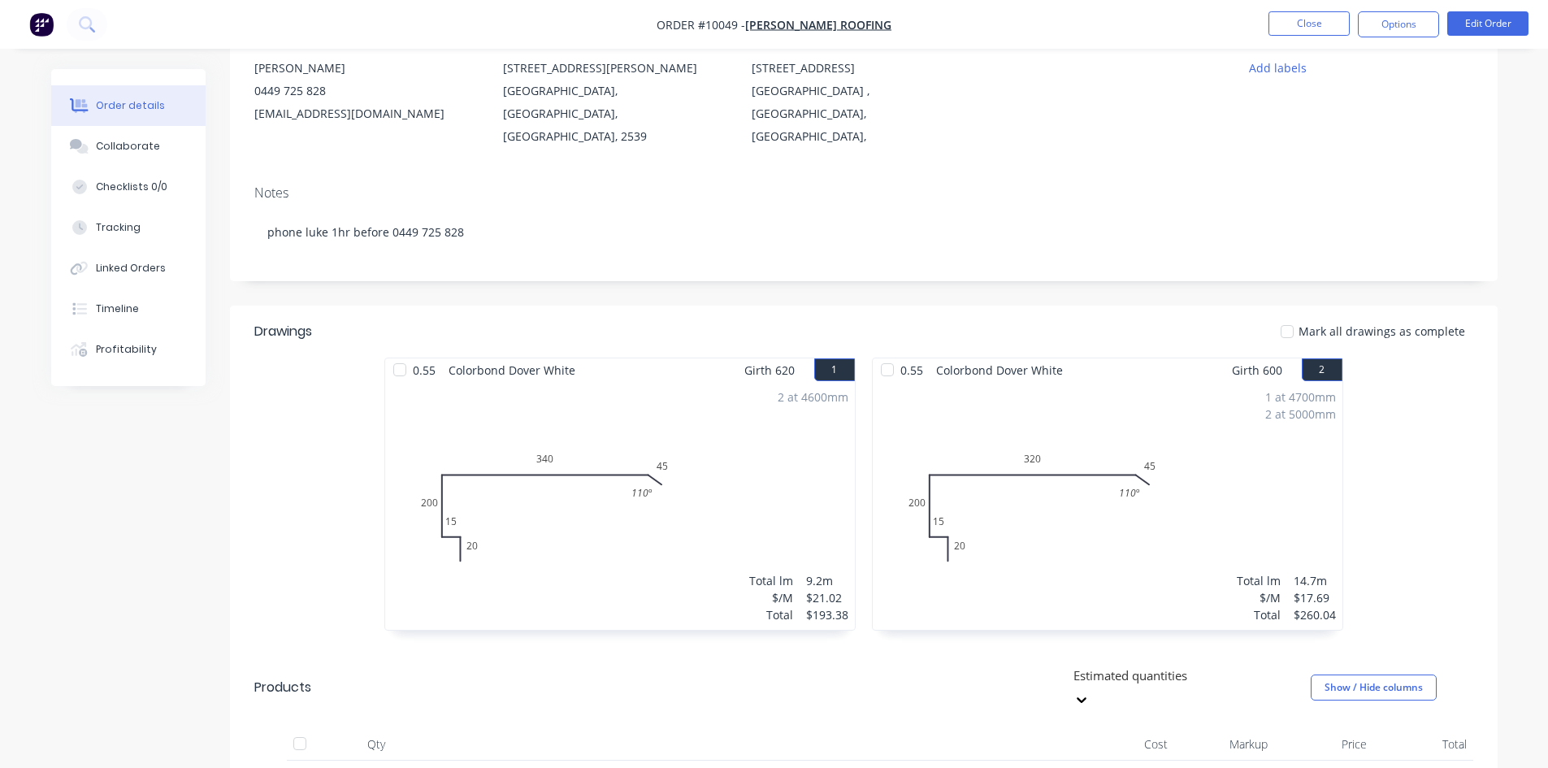
scroll to position [325, 0]
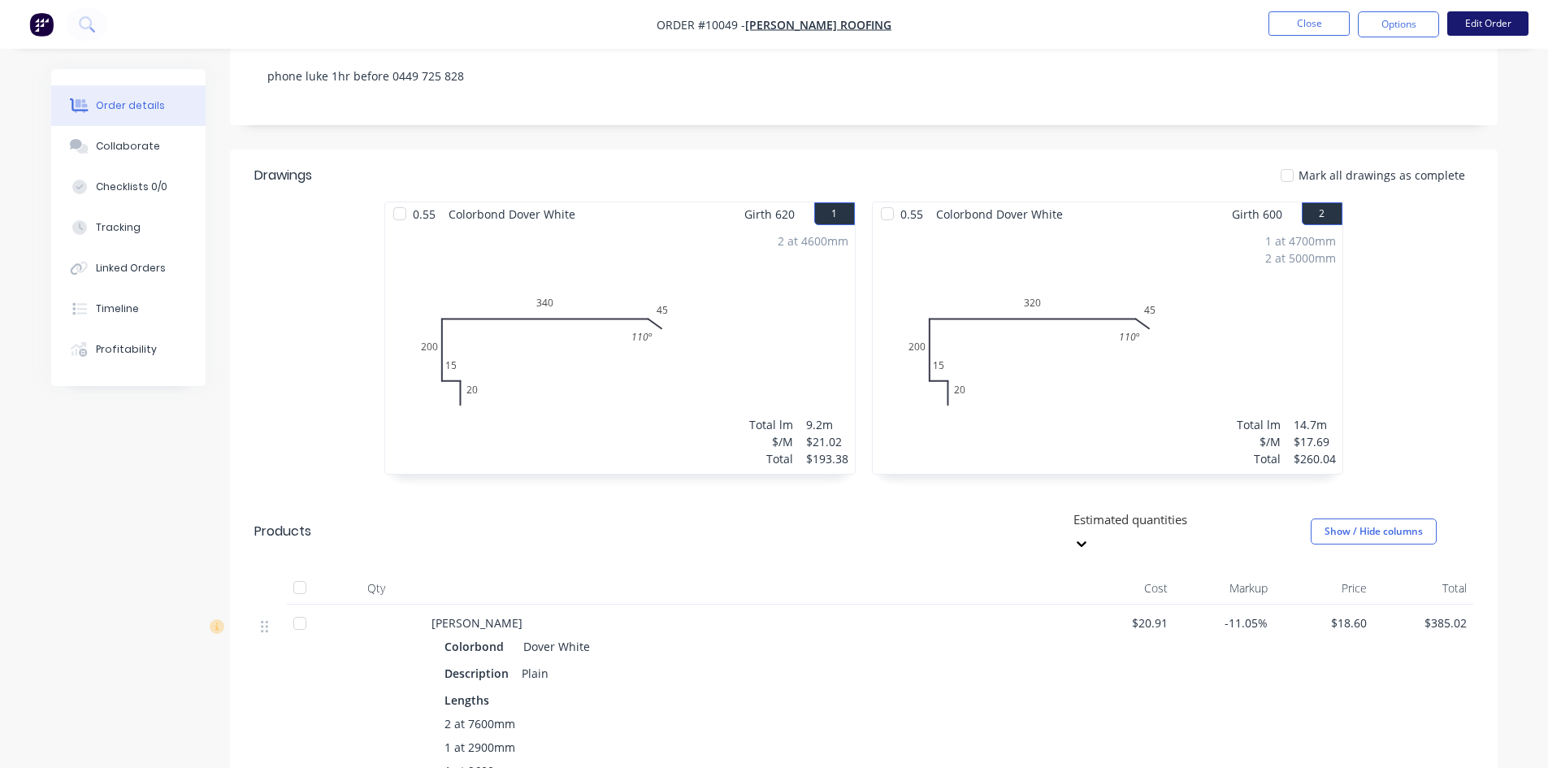
click at [1471, 27] on button "Edit Order" at bounding box center [1488, 23] width 81 height 24
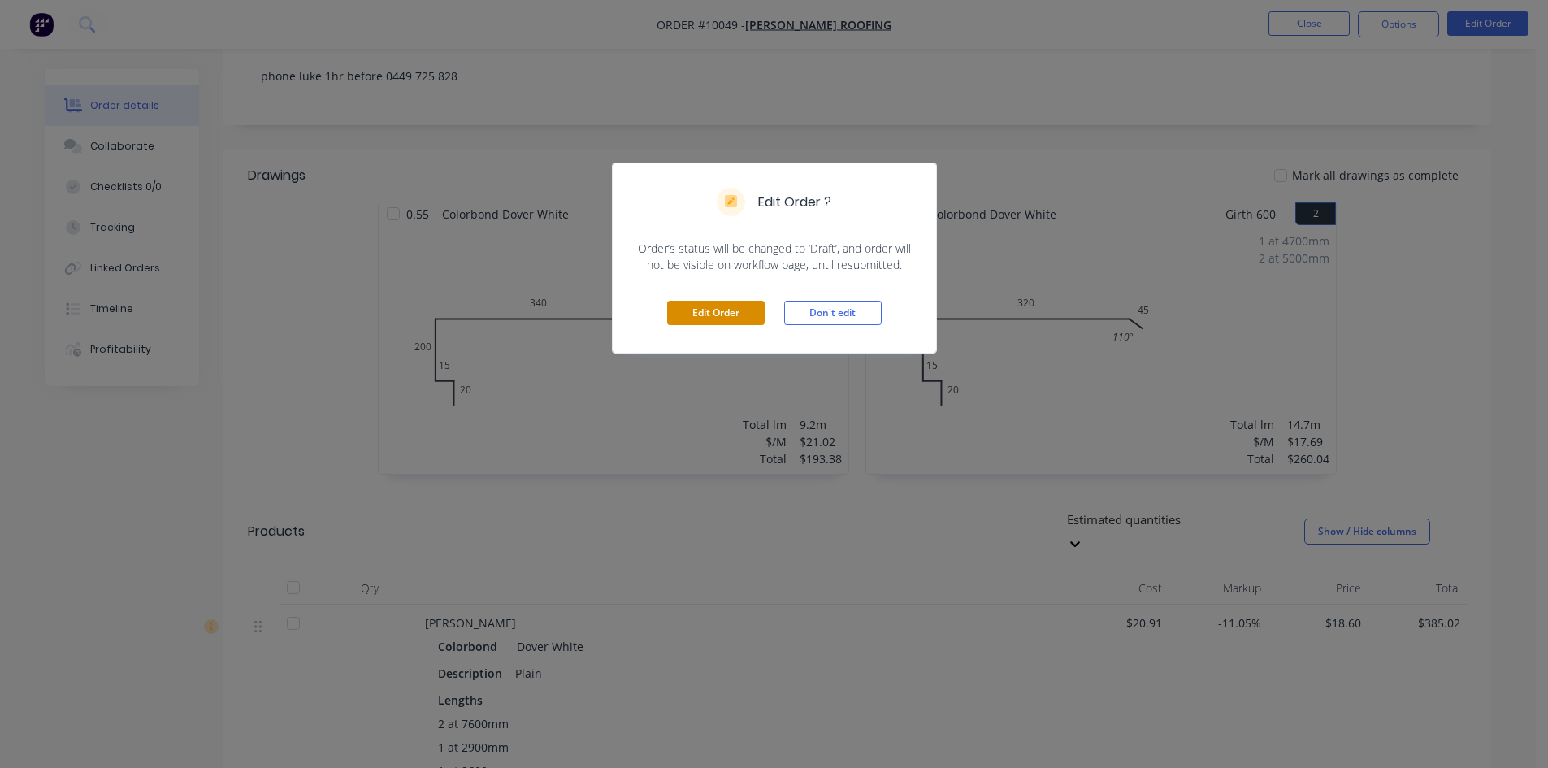
click at [718, 314] on button "Edit Order" at bounding box center [716, 313] width 98 height 24
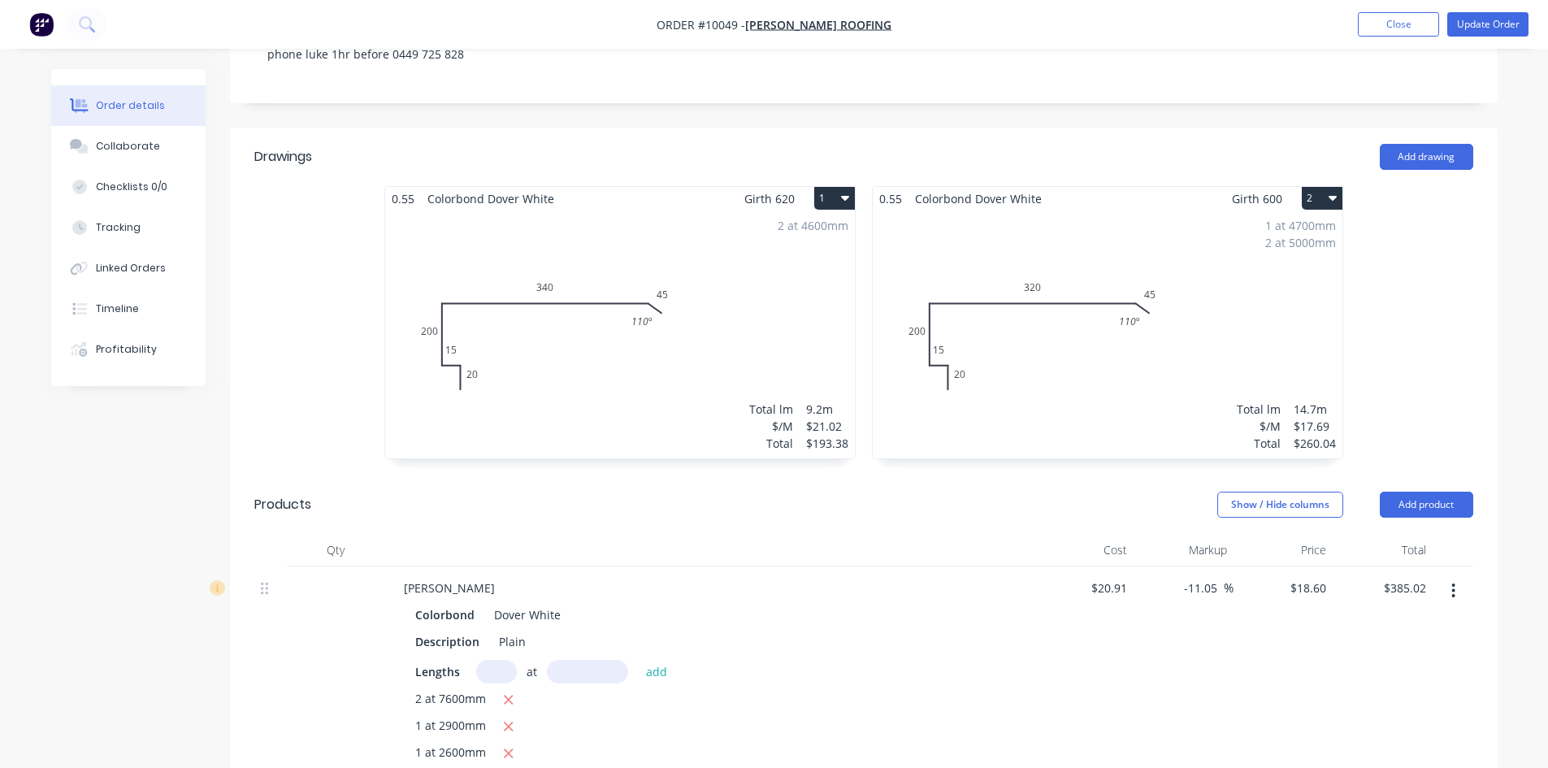
scroll to position [488, 0]
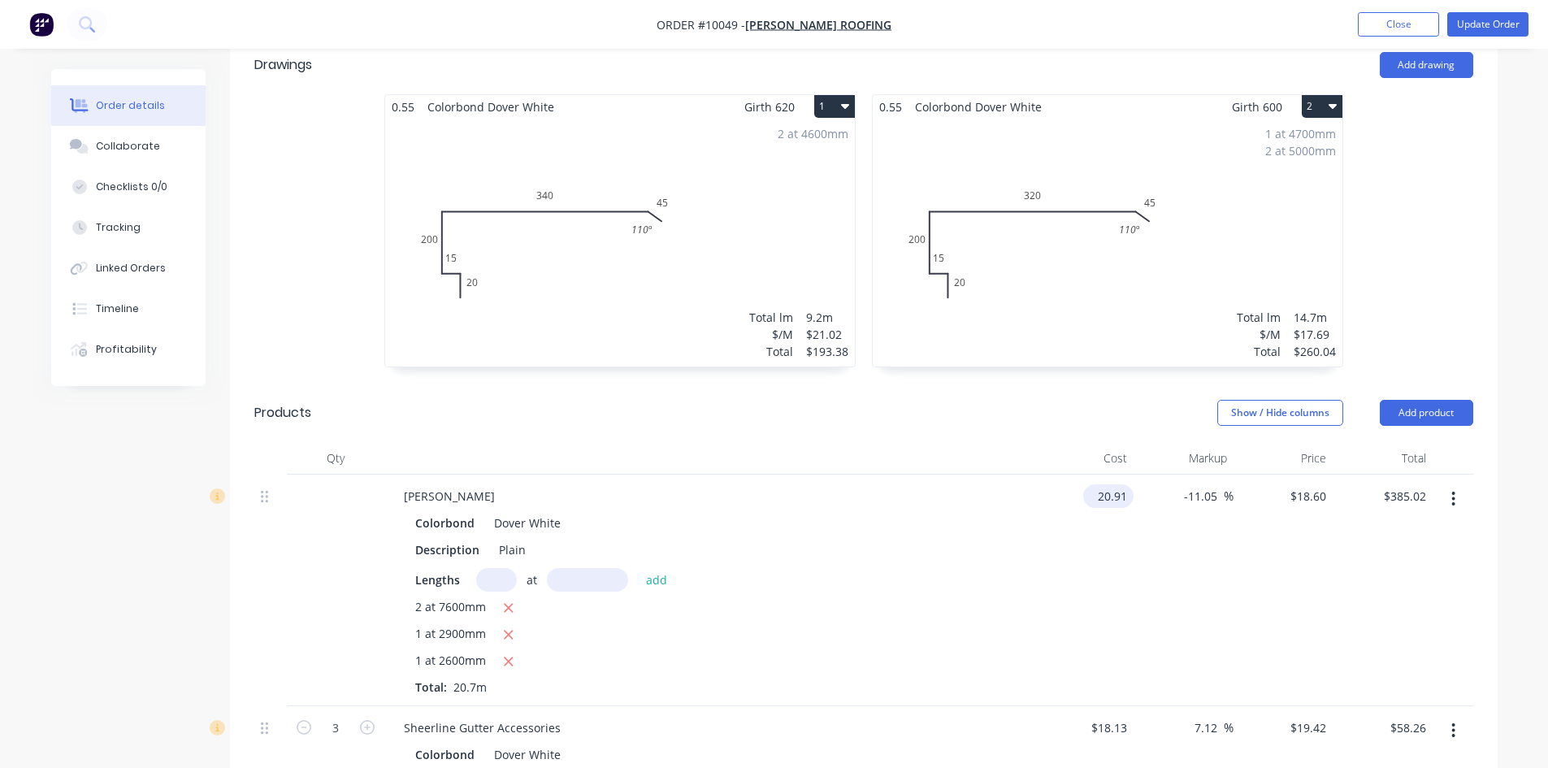
click at [1133, 484] on input "20.91" at bounding box center [1112, 496] width 44 height 24
type input "$12.94"
type input "$11.5105"
type input "$238.27"
type input "11.5101"
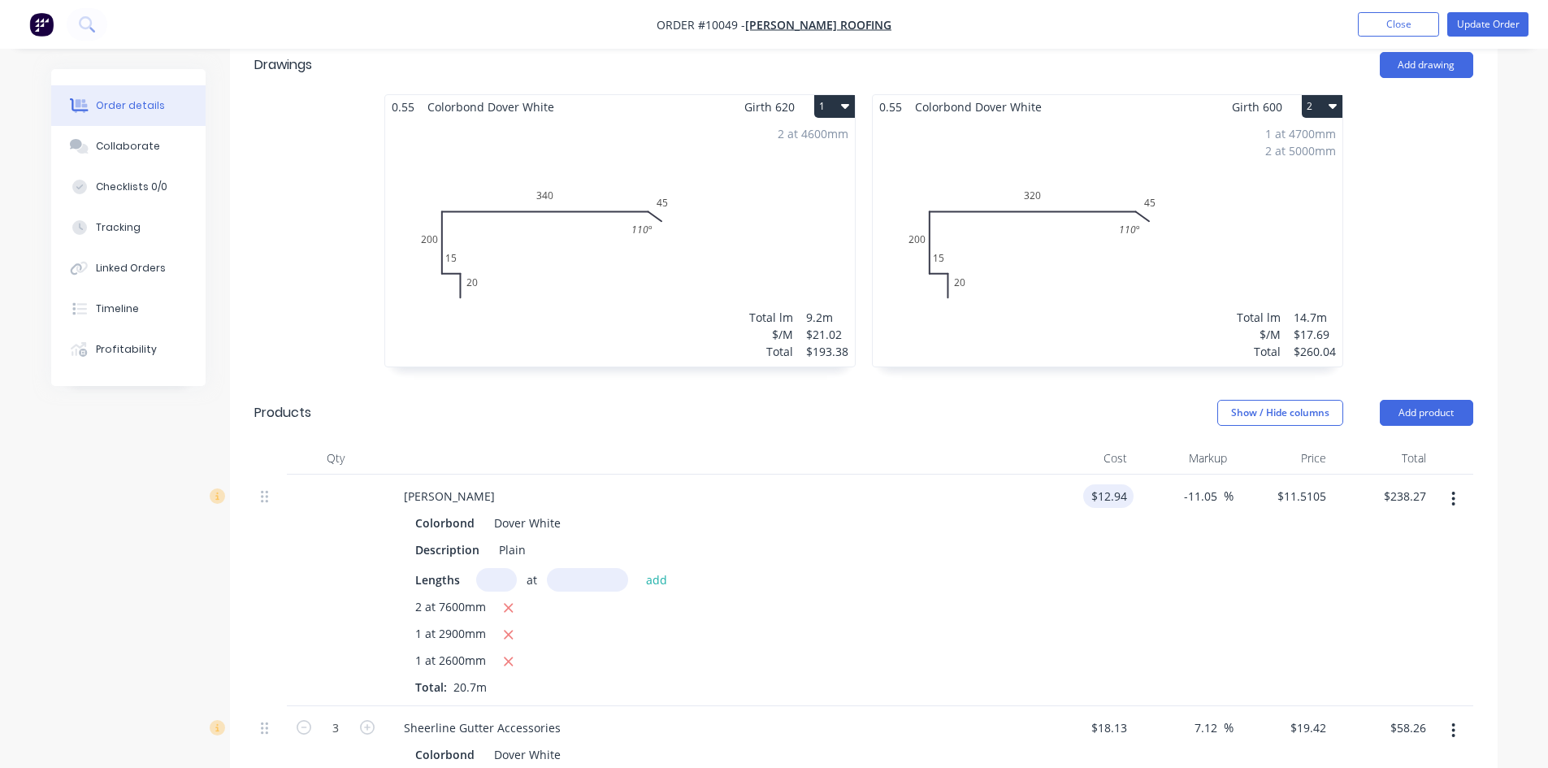
type input "$238.26"
type input "18.60"
type input "43.74"
type input "$18.60"
type input "$385.02"
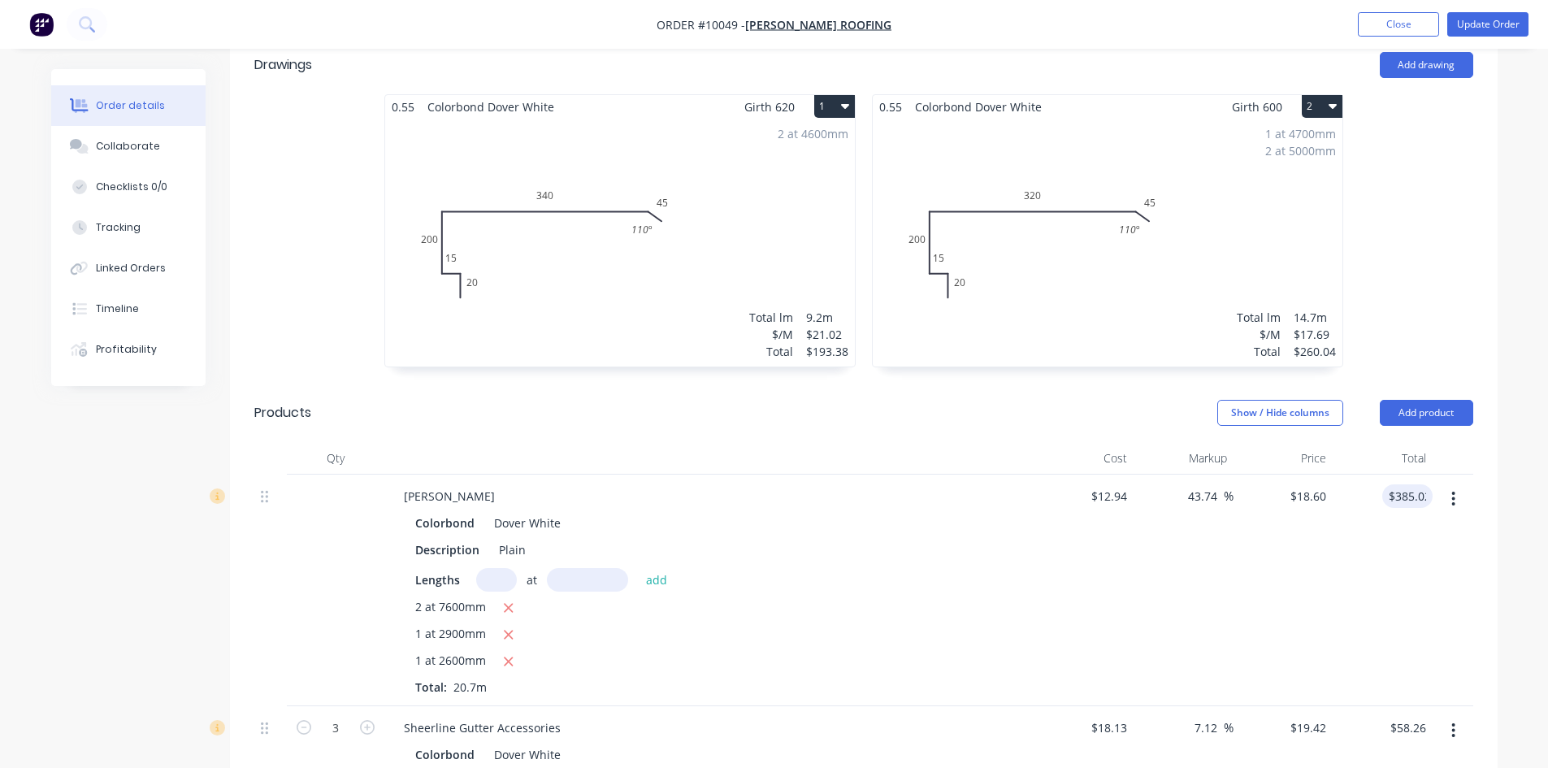
click at [1101, 475] on div "$12.94 $12.94" at bounding box center [1085, 591] width 100 height 232
click at [1465, 25] on button "Update Order" at bounding box center [1488, 24] width 81 height 24
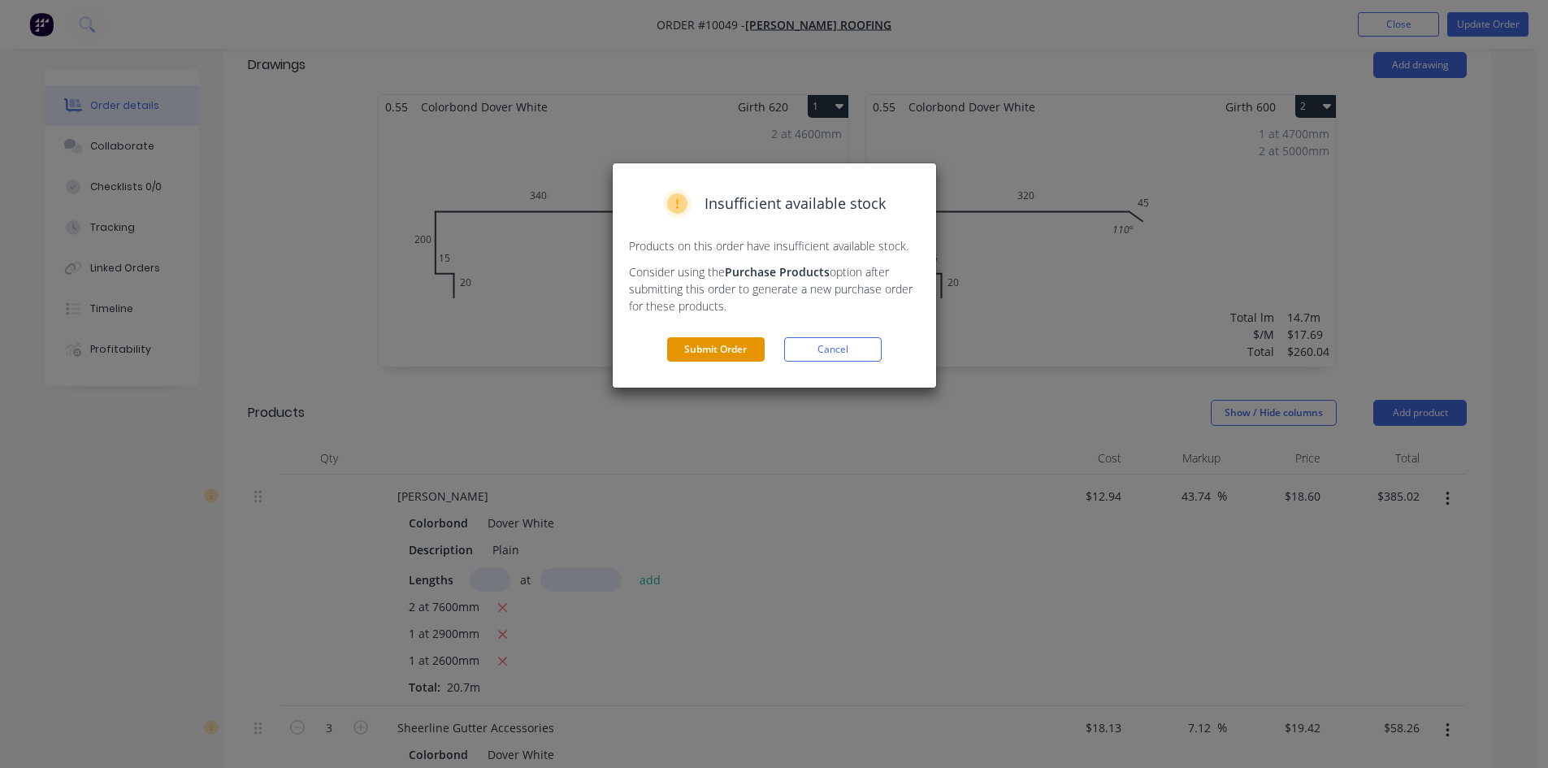
click at [702, 345] on button "Submit Order" at bounding box center [716, 349] width 98 height 24
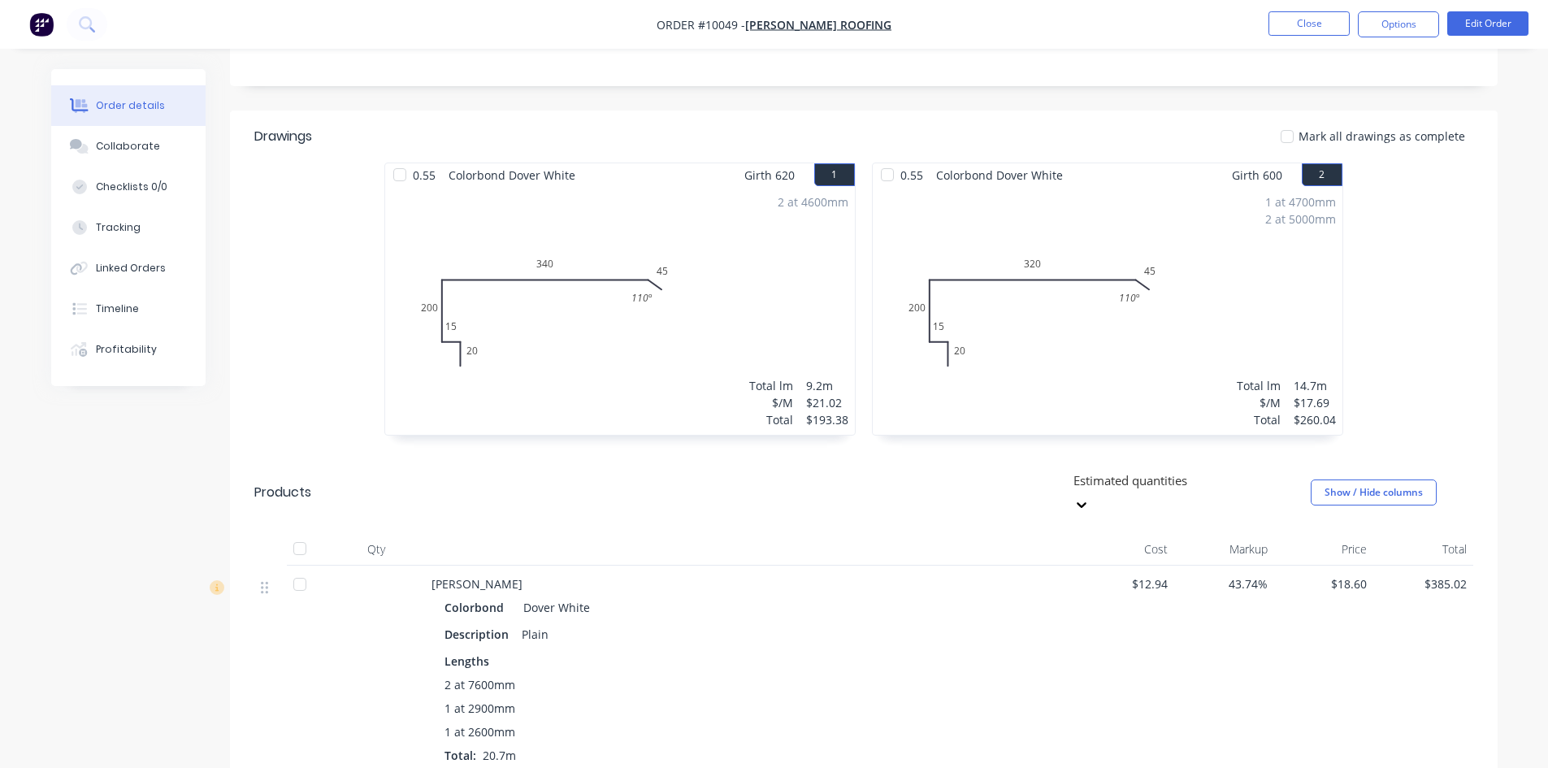
scroll to position [325, 0]
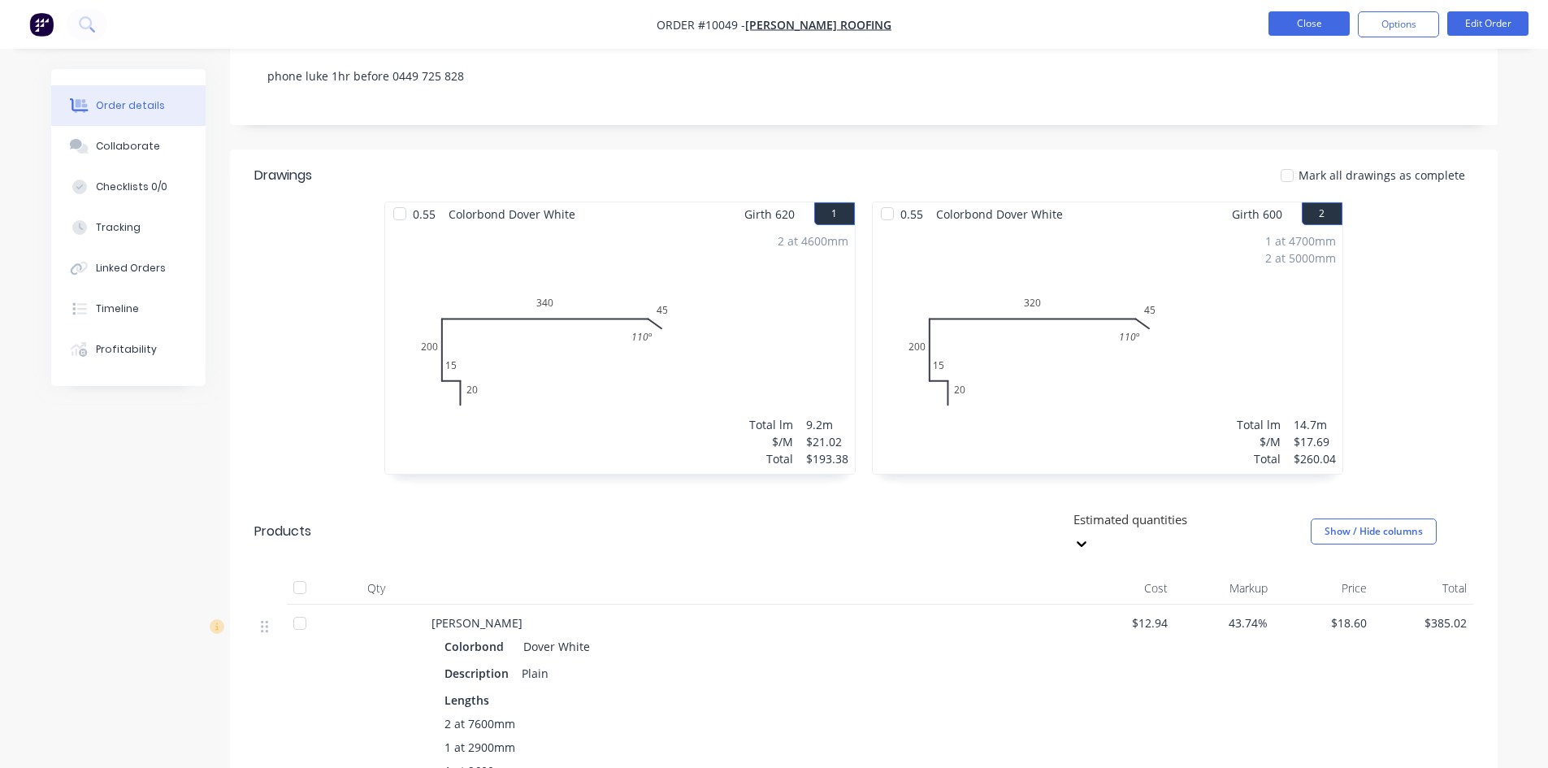
click at [1313, 30] on button "Close" at bounding box center [1309, 23] width 81 height 24
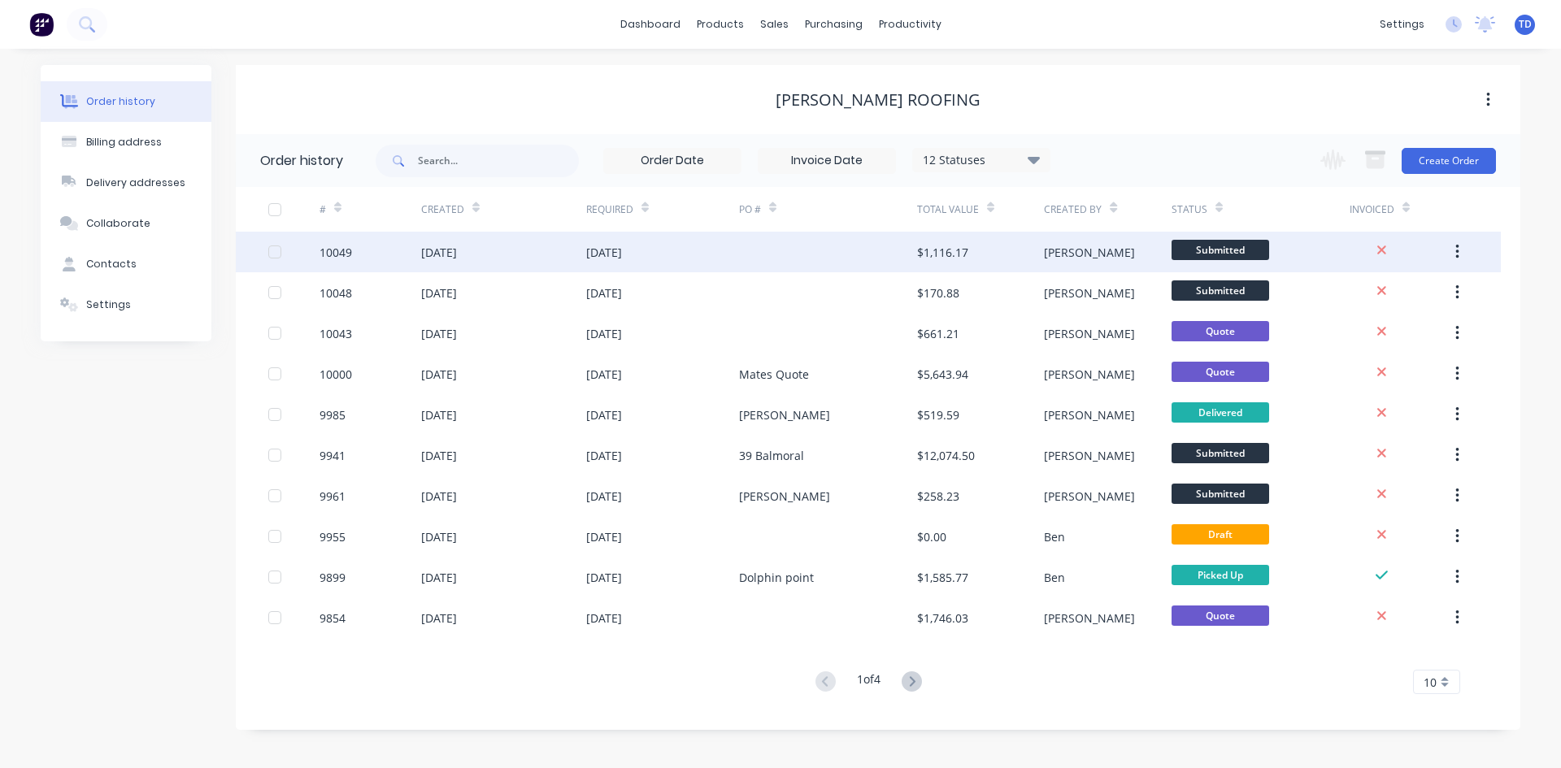
click at [668, 246] on div "09 Oct 2025" at bounding box center [662, 252] width 153 height 41
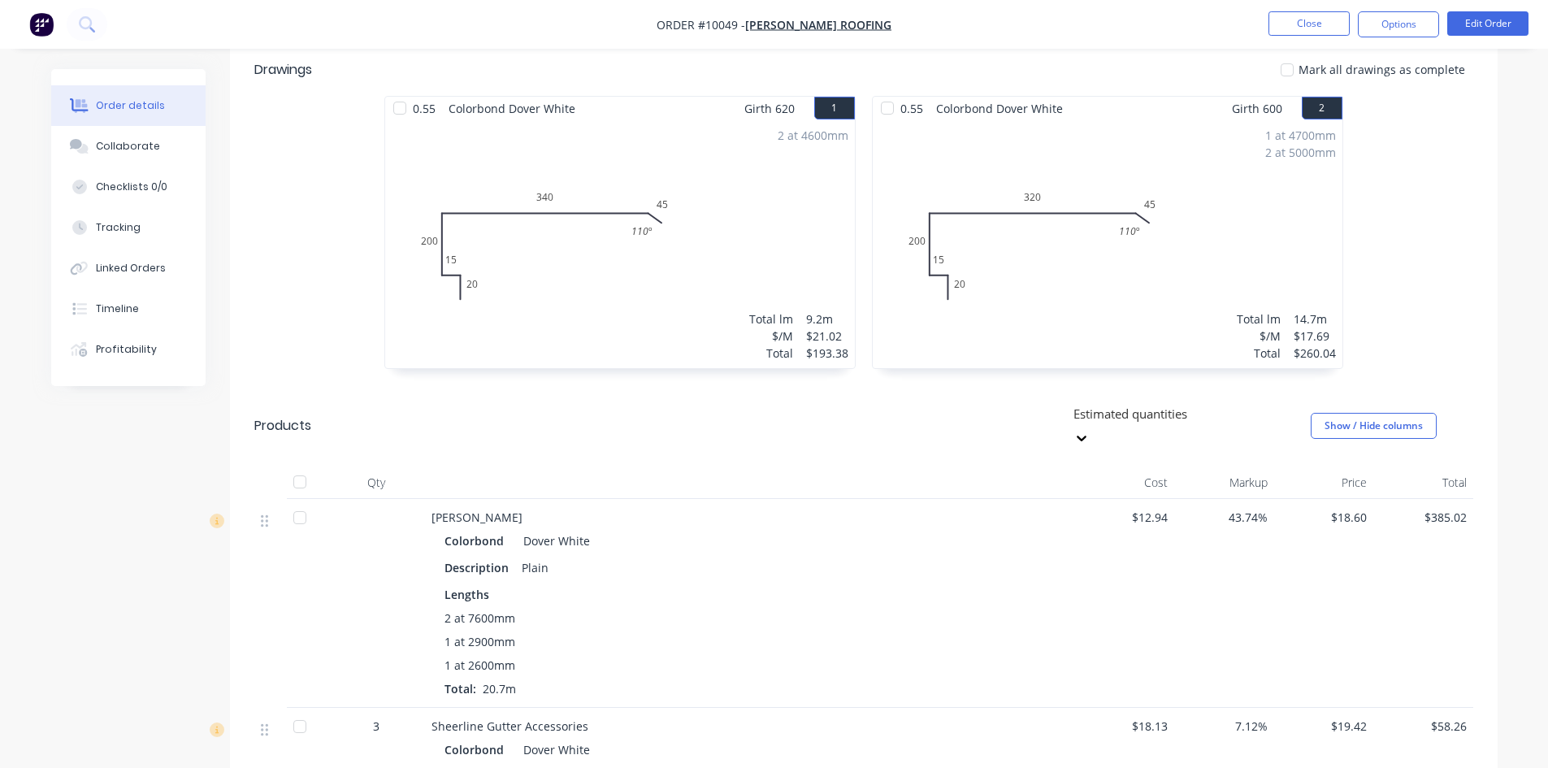
scroll to position [367, 0]
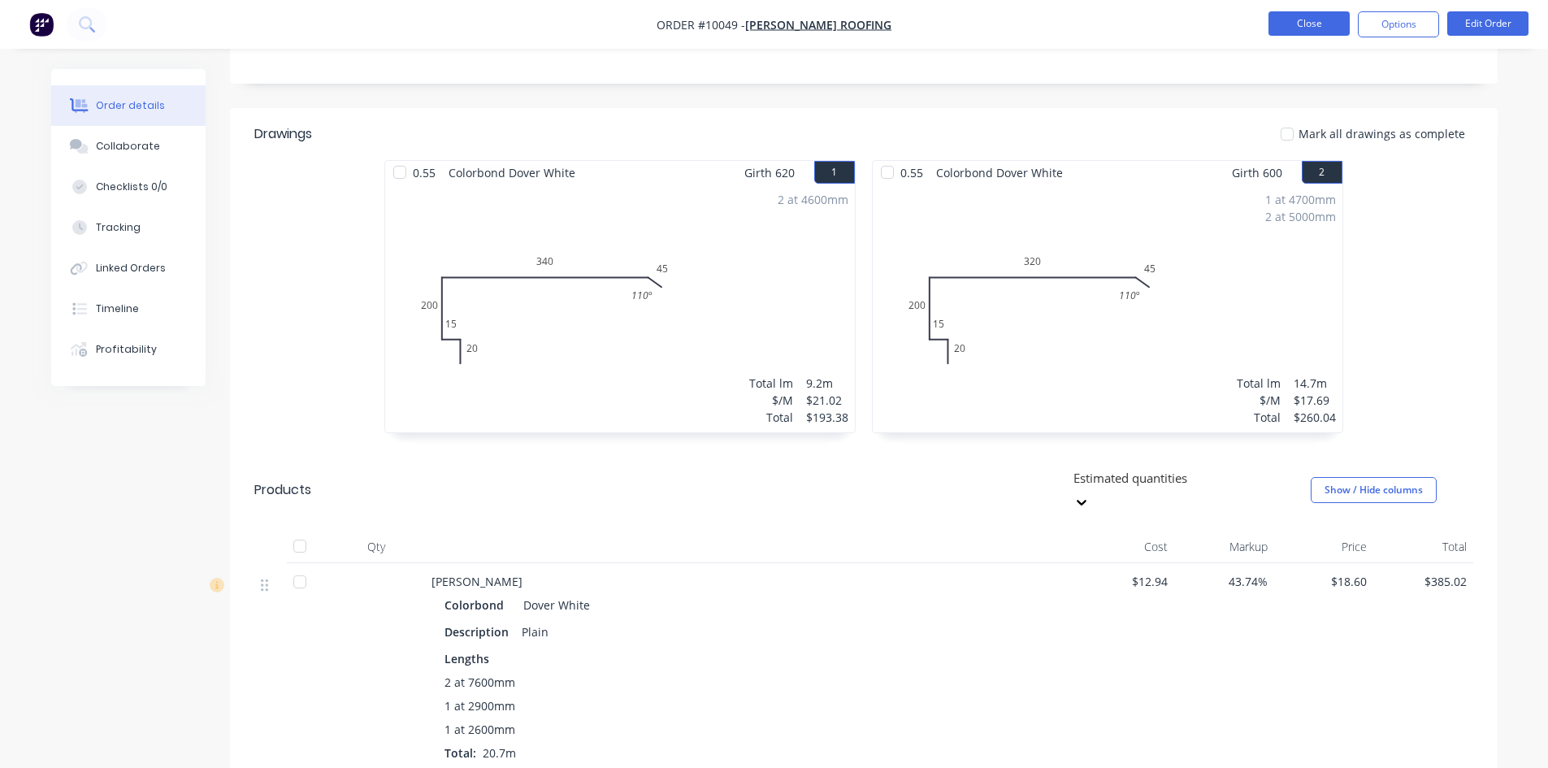
click at [1307, 30] on button "Close" at bounding box center [1309, 23] width 81 height 24
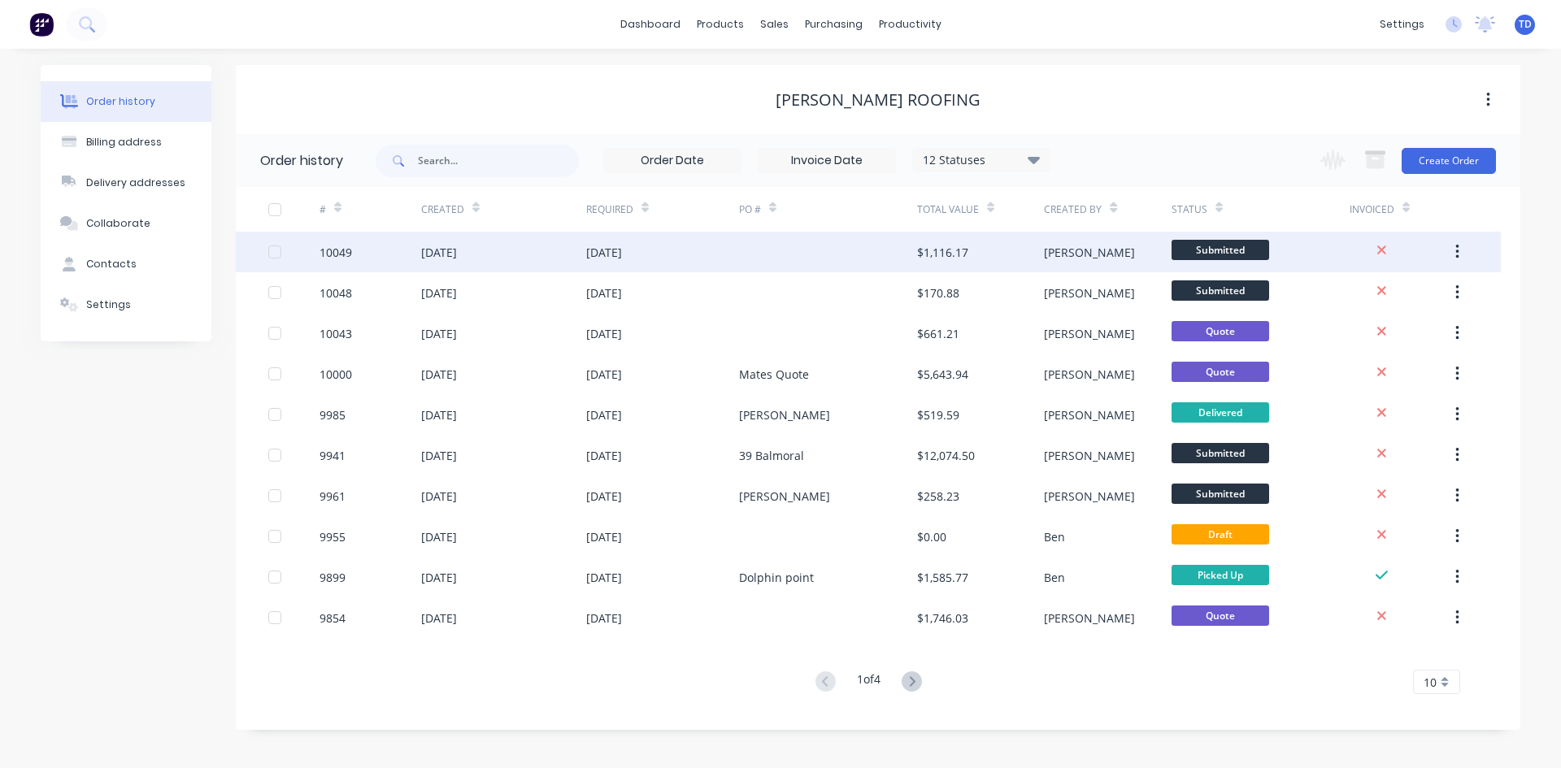
click at [740, 257] on div at bounding box center [828, 252] width 178 height 41
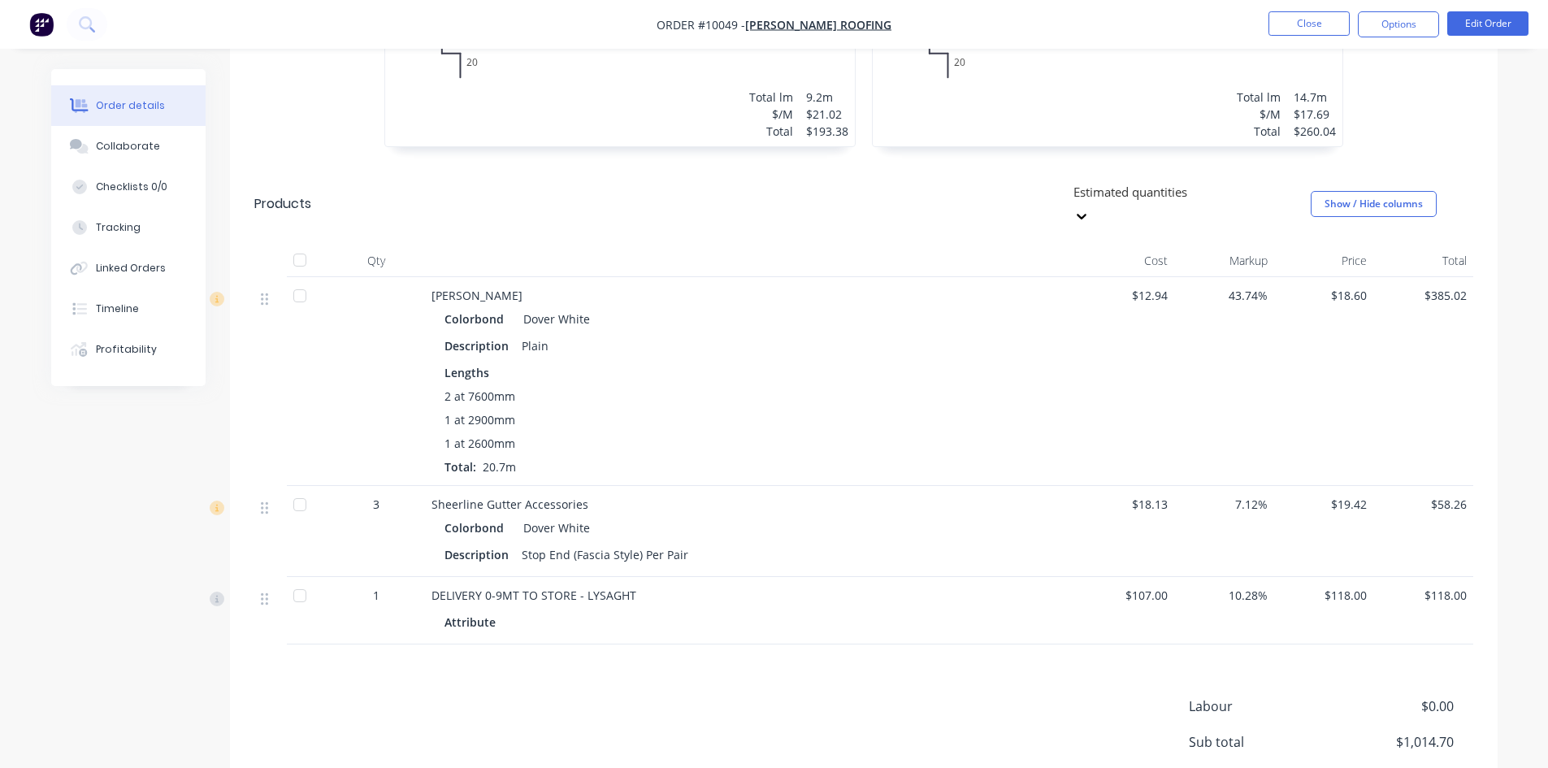
scroll to position [773, 0]
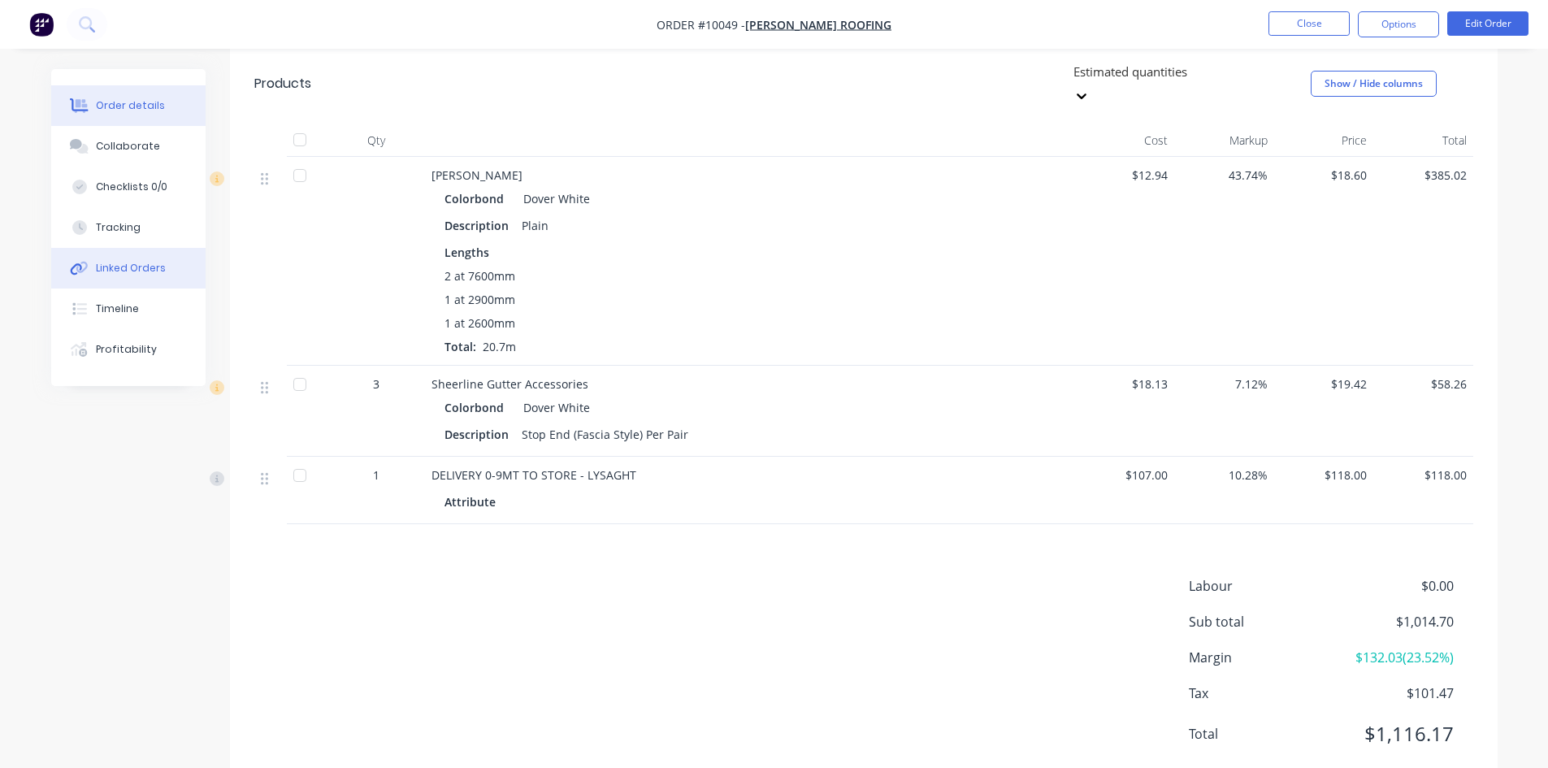
click at [139, 274] on div "Linked Orders" at bounding box center [131, 268] width 70 height 15
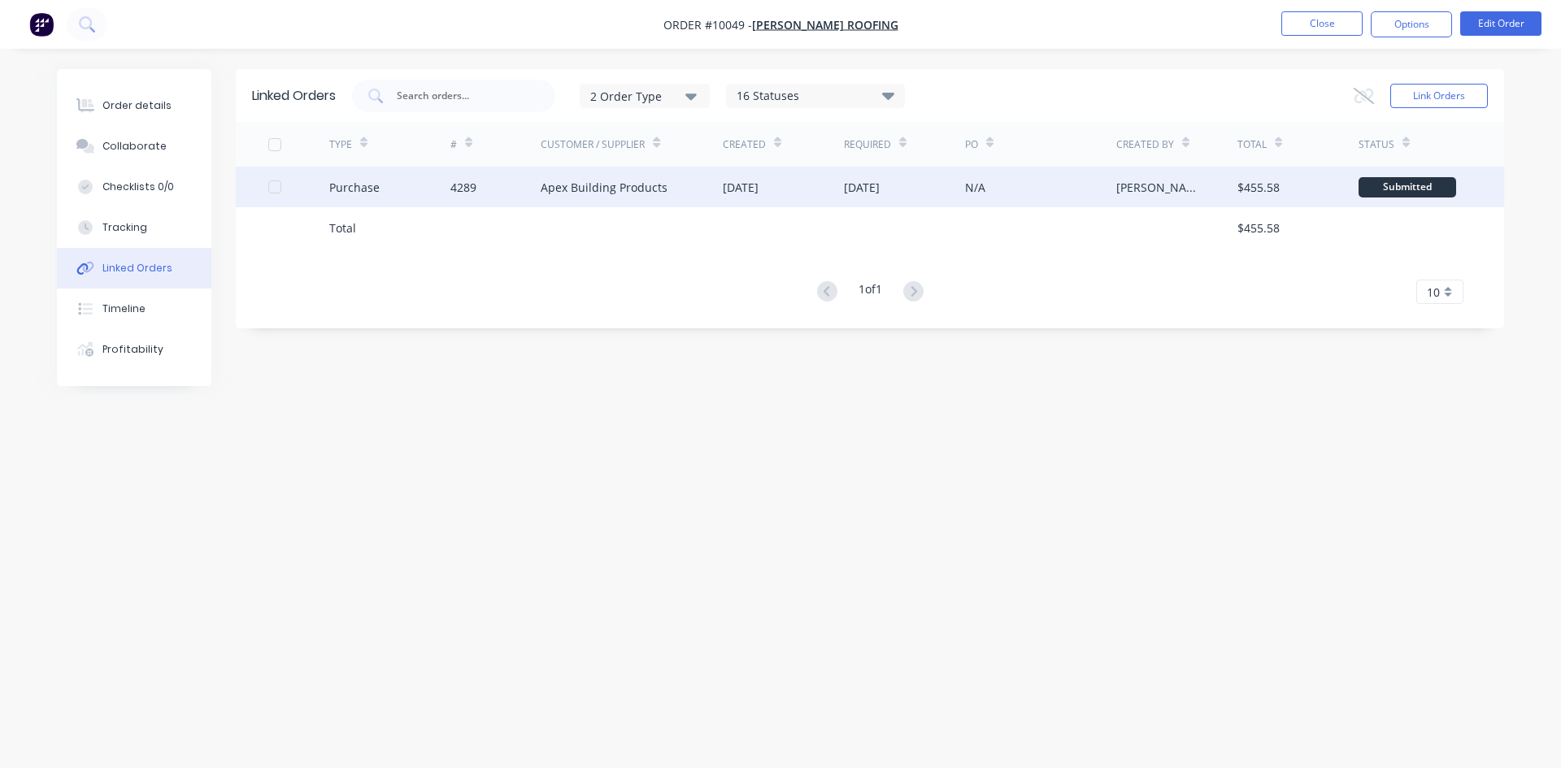
click at [525, 192] on div "4289" at bounding box center [495, 187] width 91 height 41
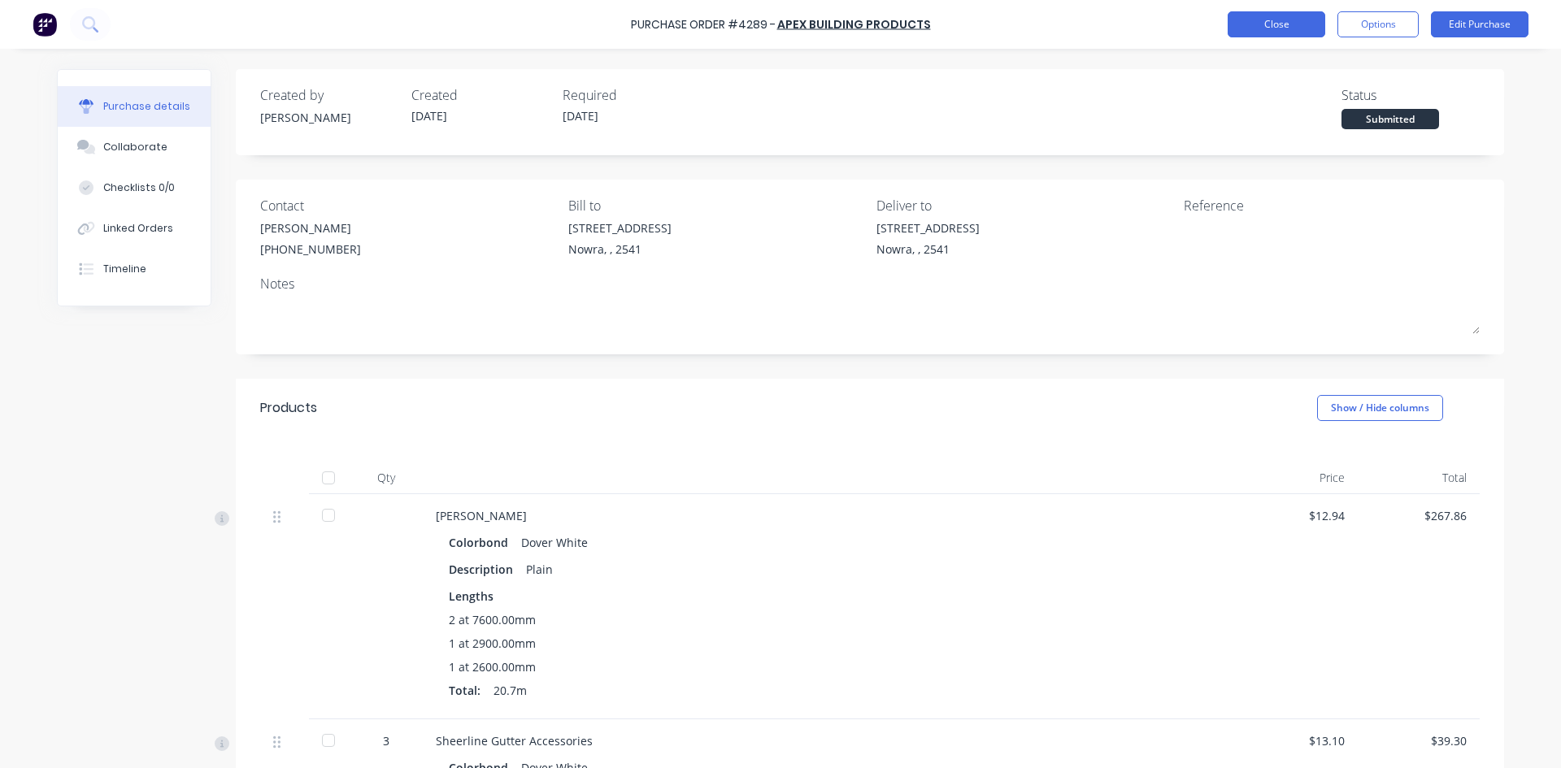
click at [1266, 17] on button "Close" at bounding box center [1276, 24] width 98 height 26
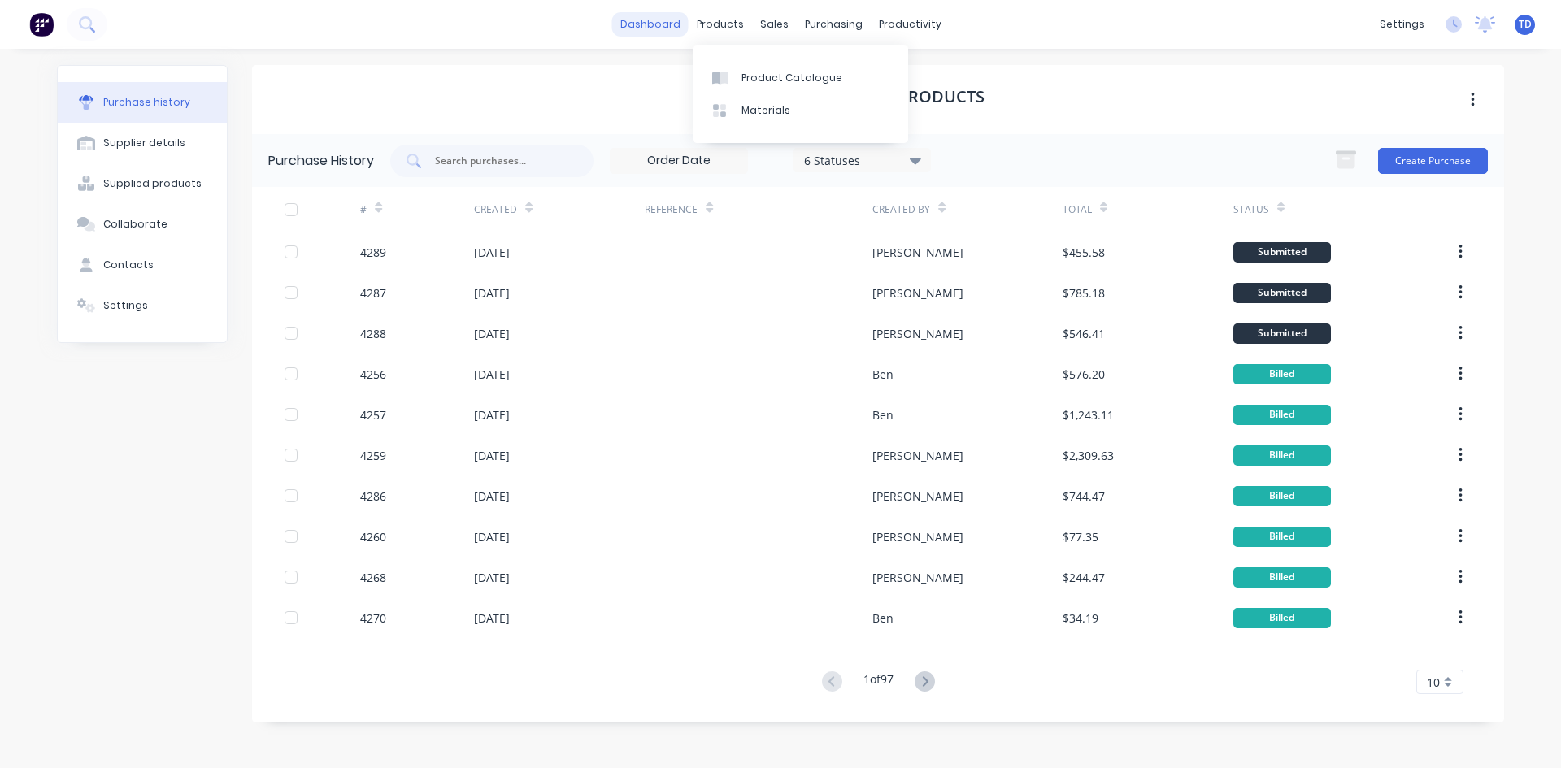
click at [645, 22] on link "dashboard" at bounding box center [650, 24] width 76 height 24
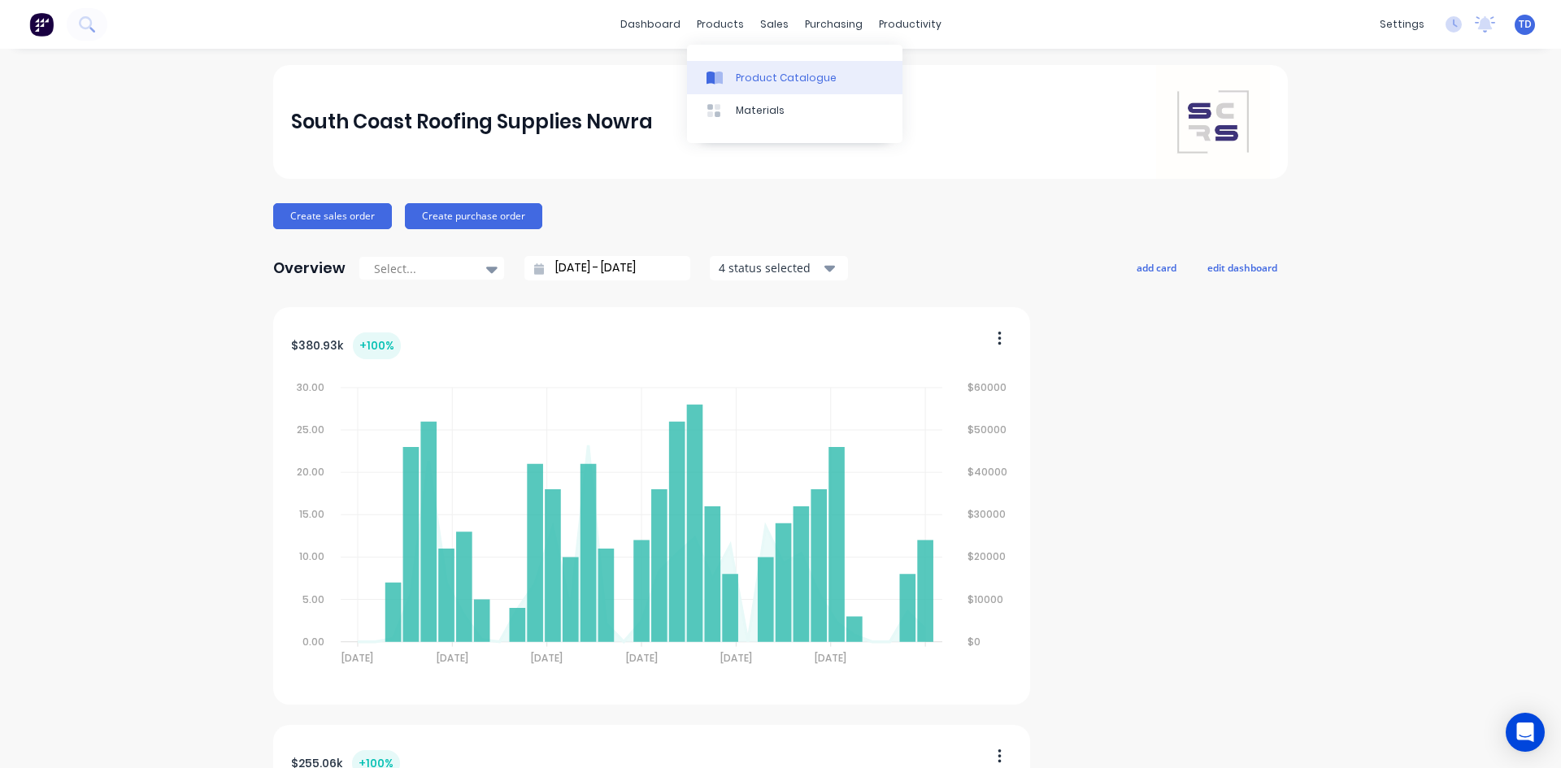
click at [723, 76] on div at bounding box center [718, 78] width 24 height 15
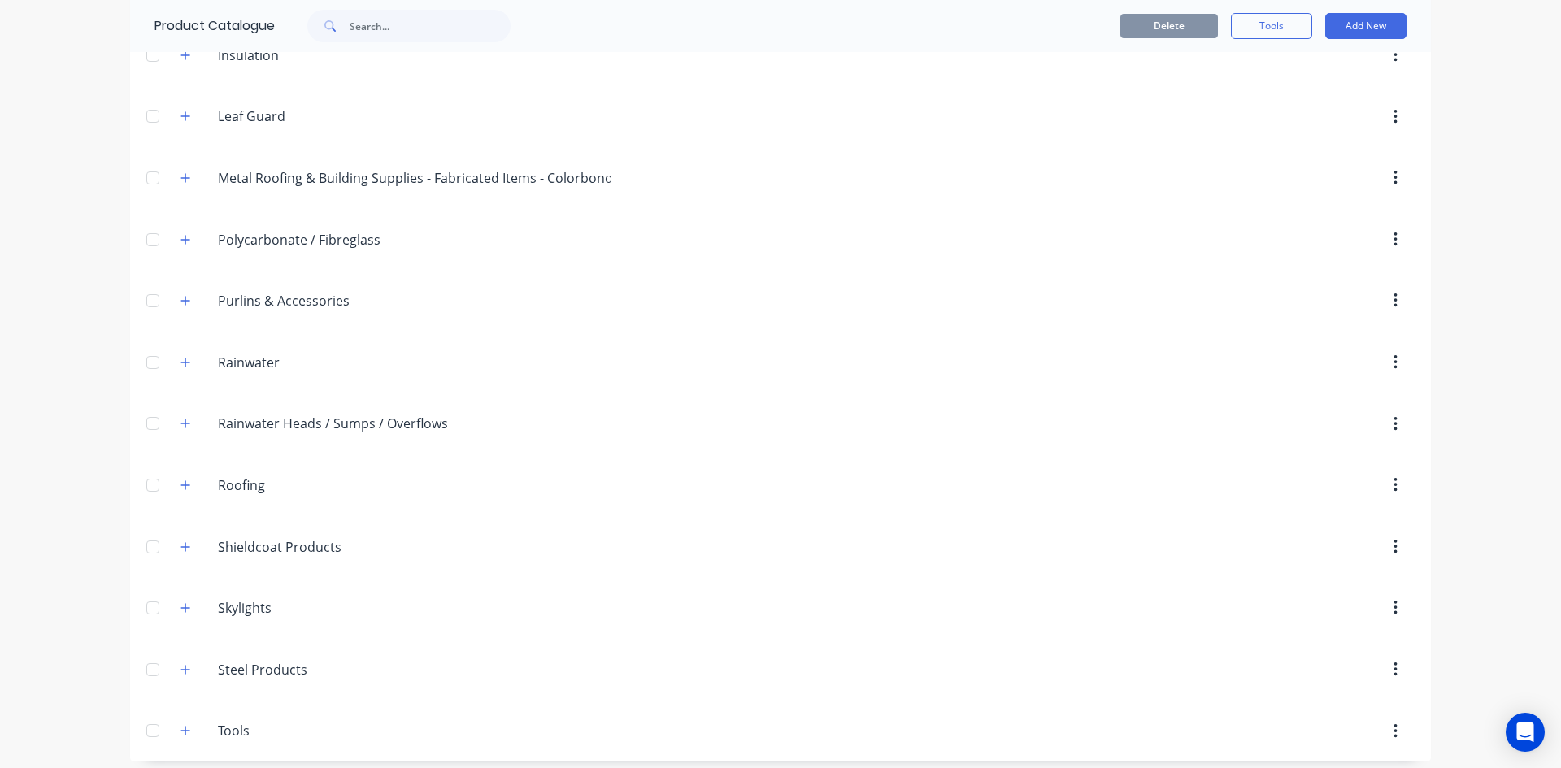
scroll to position [515, 0]
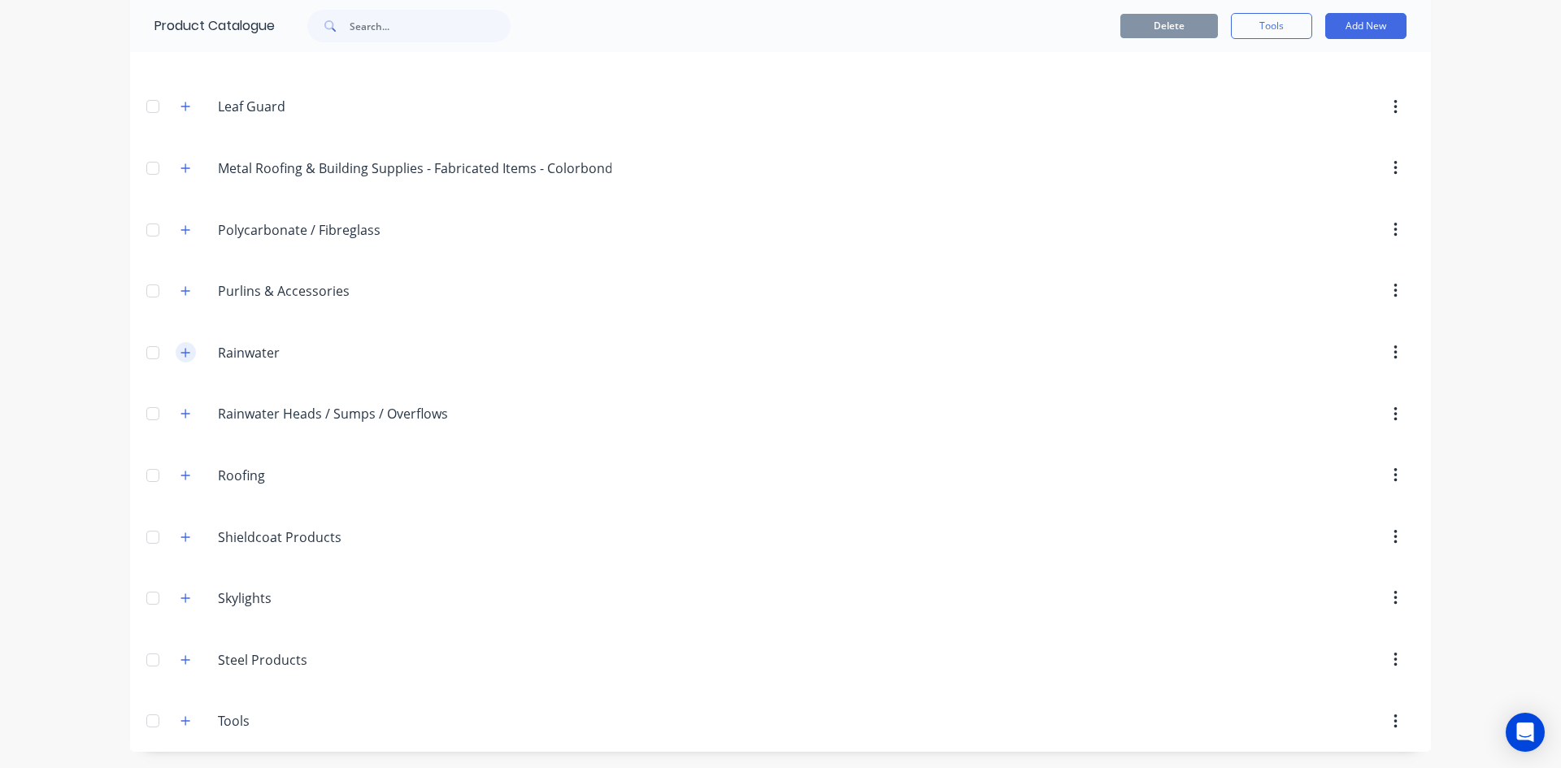
click at [180, 354] on icon "button" at bounding box center [185, 352] width 10 height 11
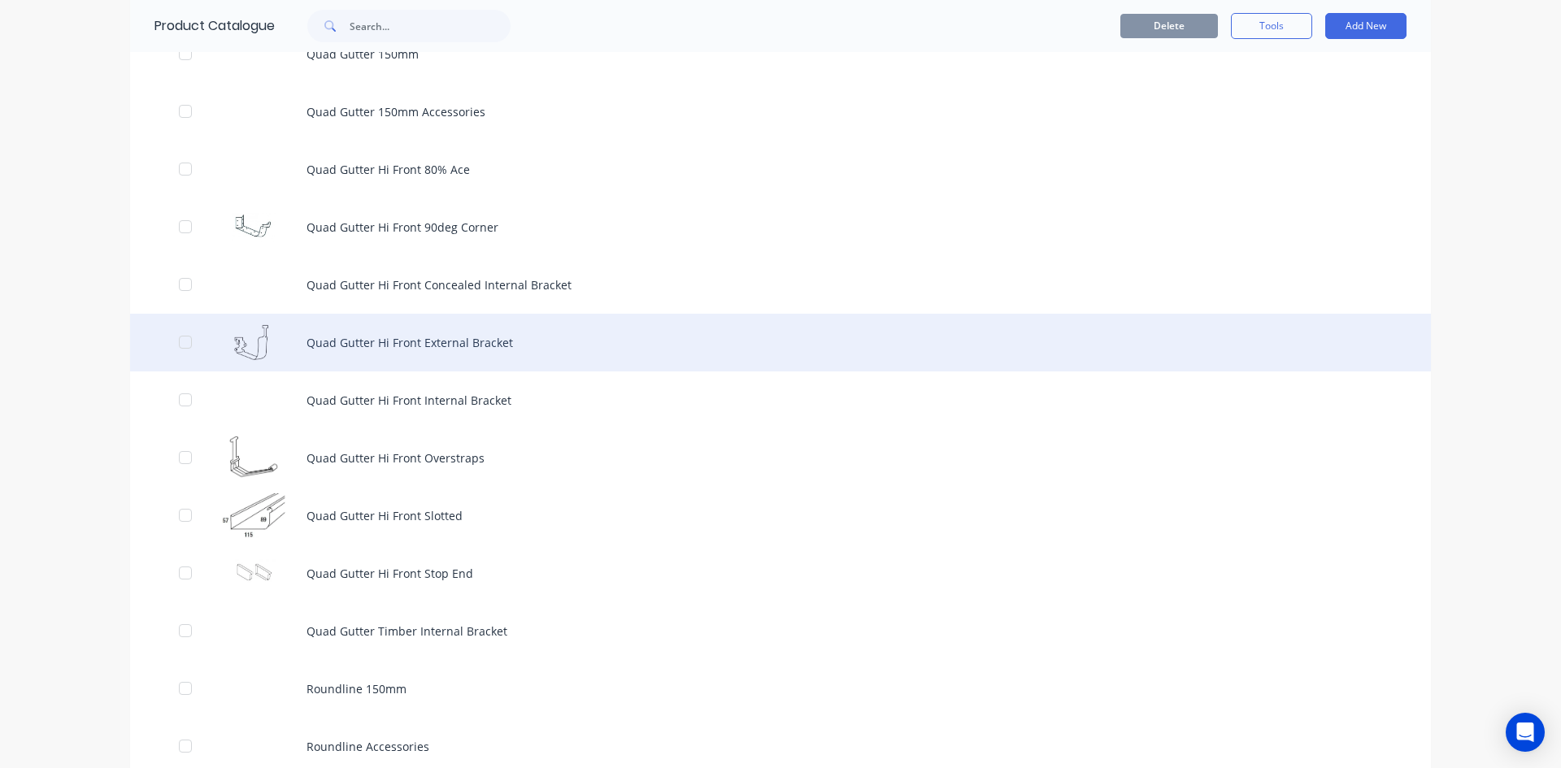
scroll to position [5717, 0]
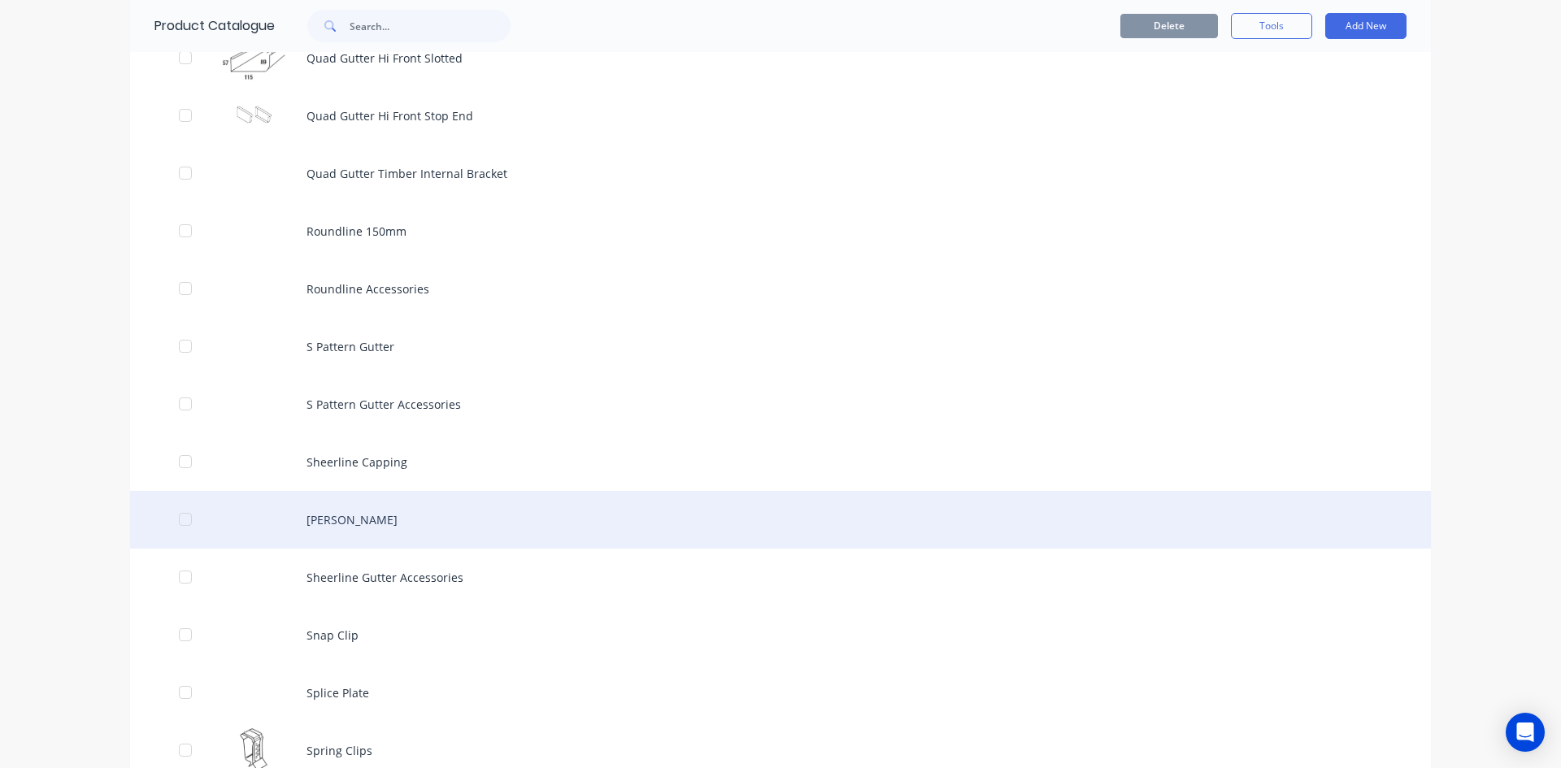
click at [352, 526] on div "[PERSON_NAME]" at bounding box center [780, 520] width 1300 height 58
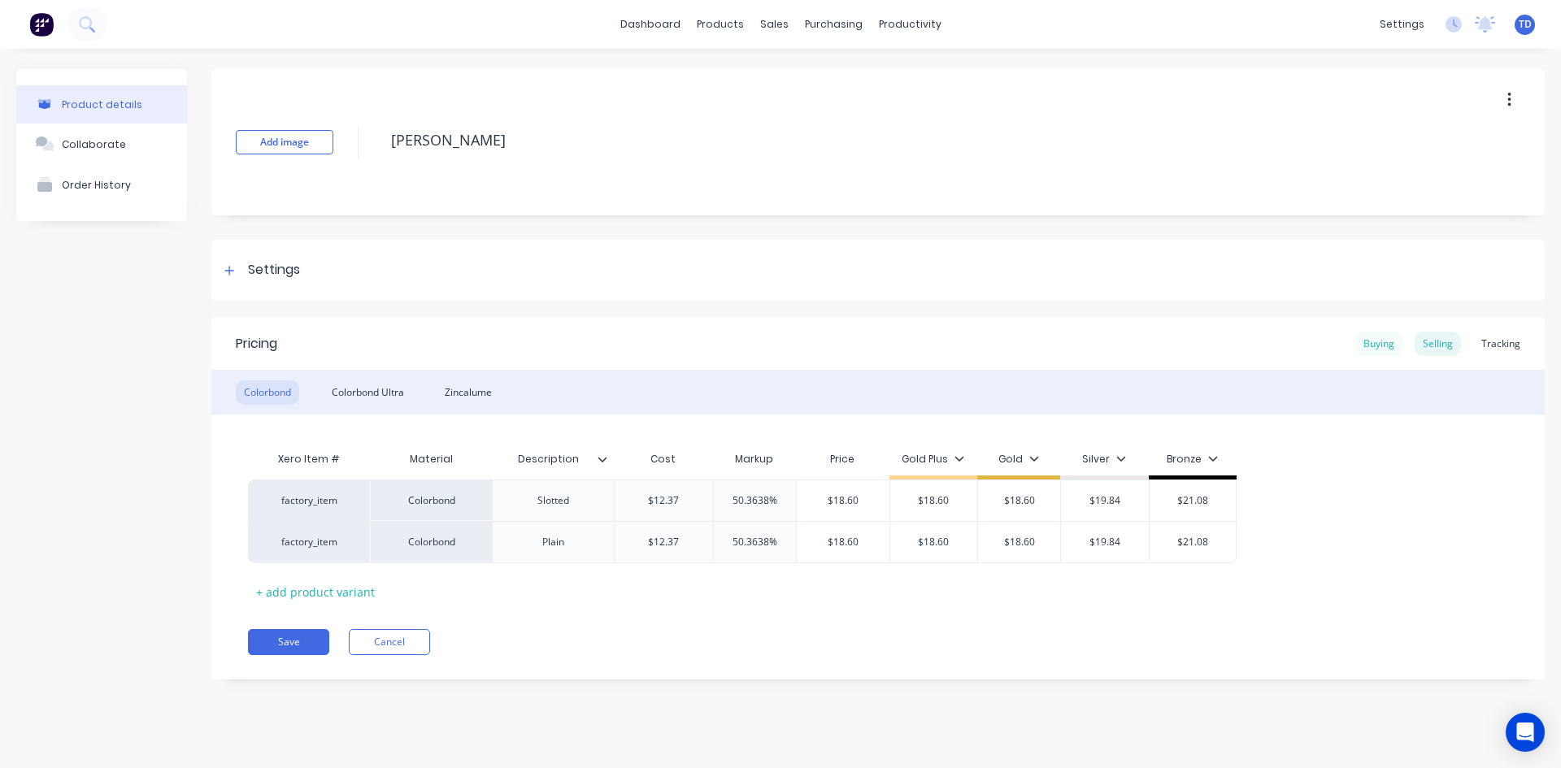
click at [1367, 344] on div "Buying" at bounding box center [1378, 344] width 47 height 24
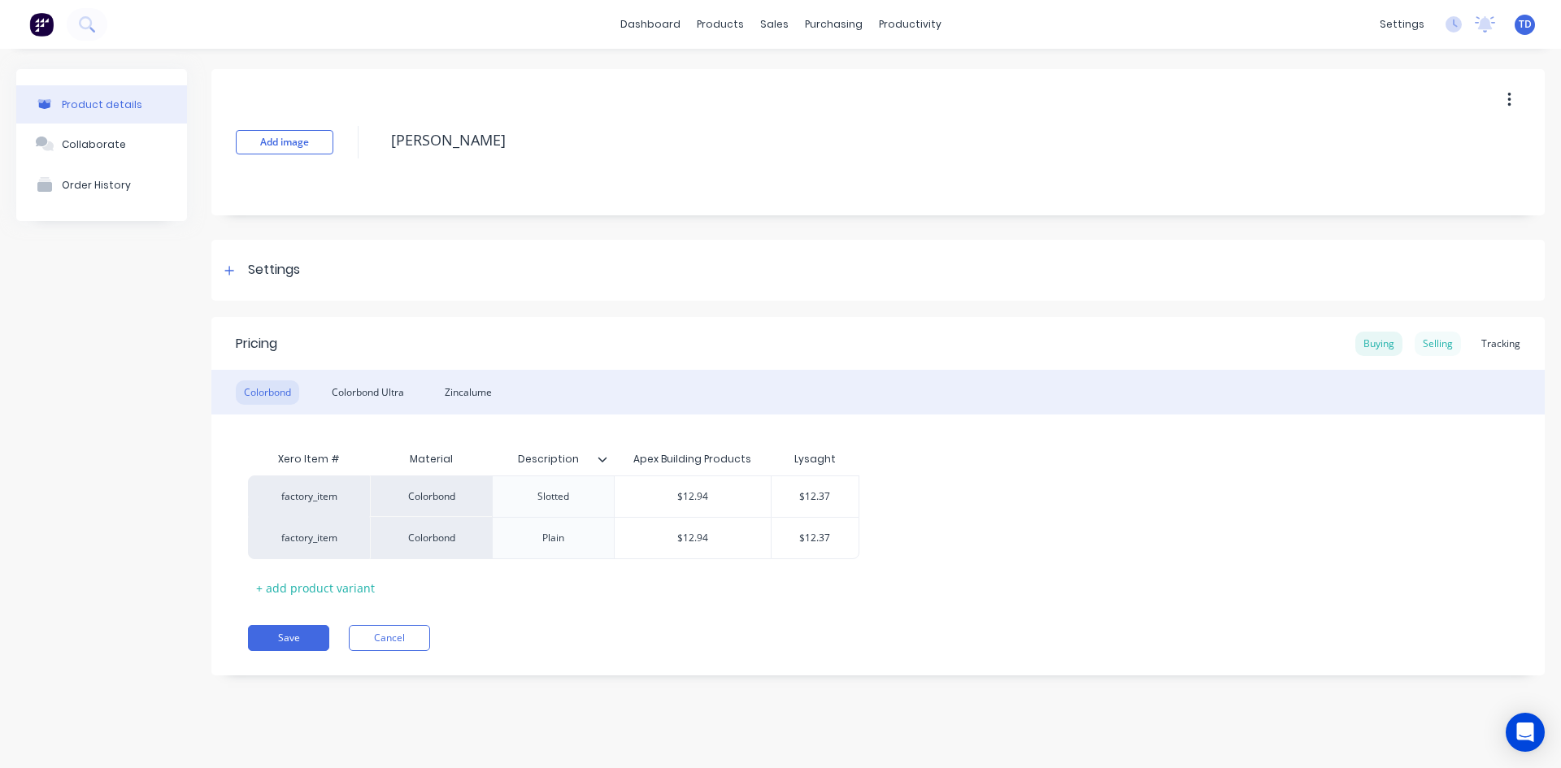
click at [1432, 344] on div "Selling" at bounding box center [1437, 344] width 46 height 24
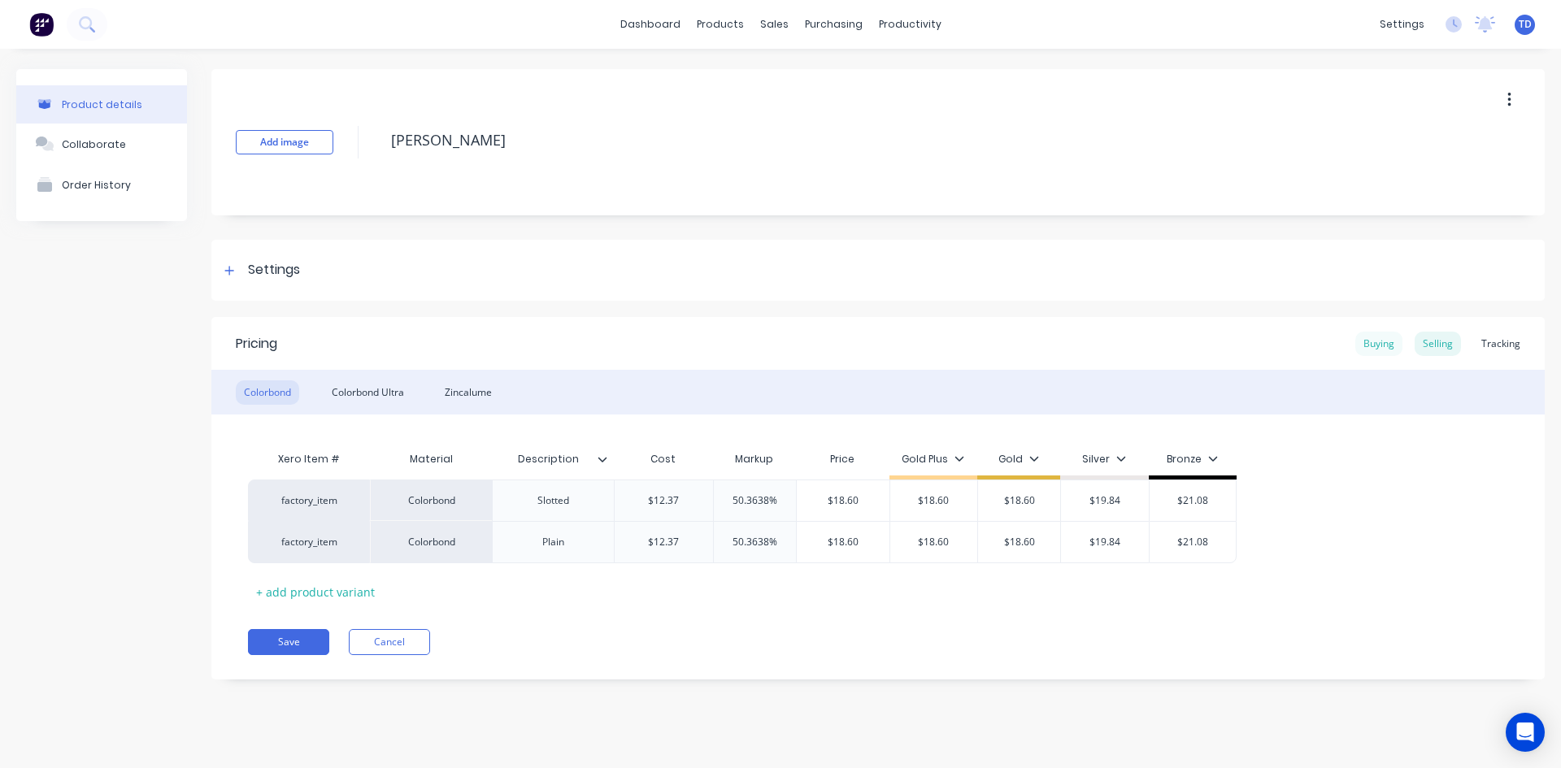
click at [1381, 349] on div "Buying" at bounding box center [1378, 344] width 47 height 24
